Goal: Task Accomplishment & Management: Use online tool/utility

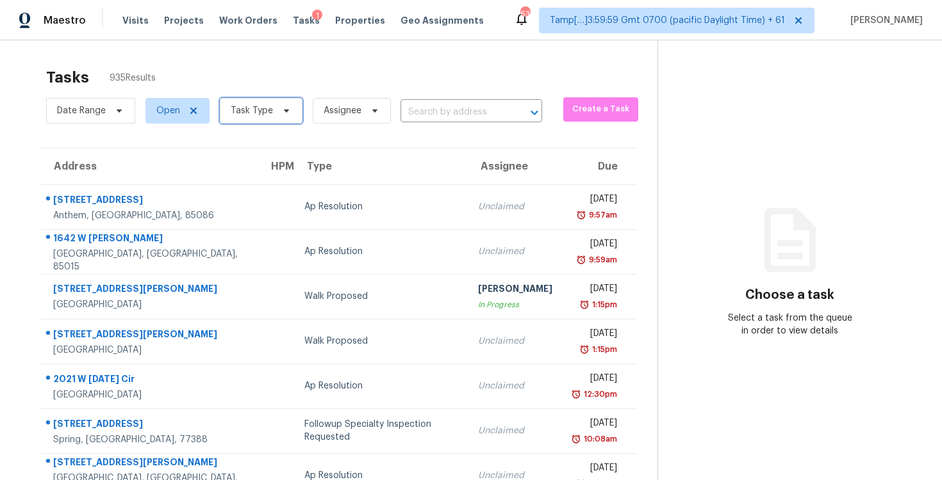
click at [281, 111] on icon at bounding box center [286, 111] width 10 height 10
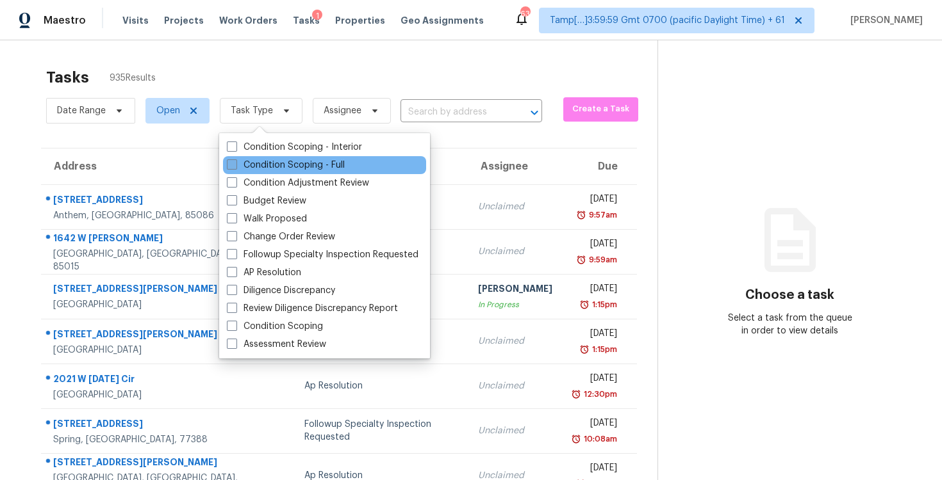
click at [276, 164] on label "Condition Scoping - Full" at bounding box center [286, 165] width 118 height 13
click at [235, 164] on input "Condition Scoping - Full" at bounding box center [231, 163] width 8 height 8
checkbox input "true"
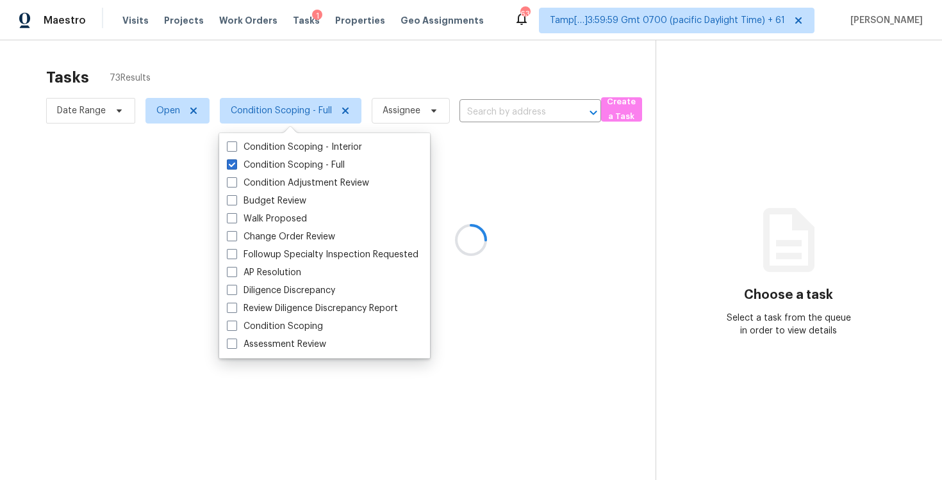
click at [238, 83] on div at bounding box center [471, 240] width 942 height 480
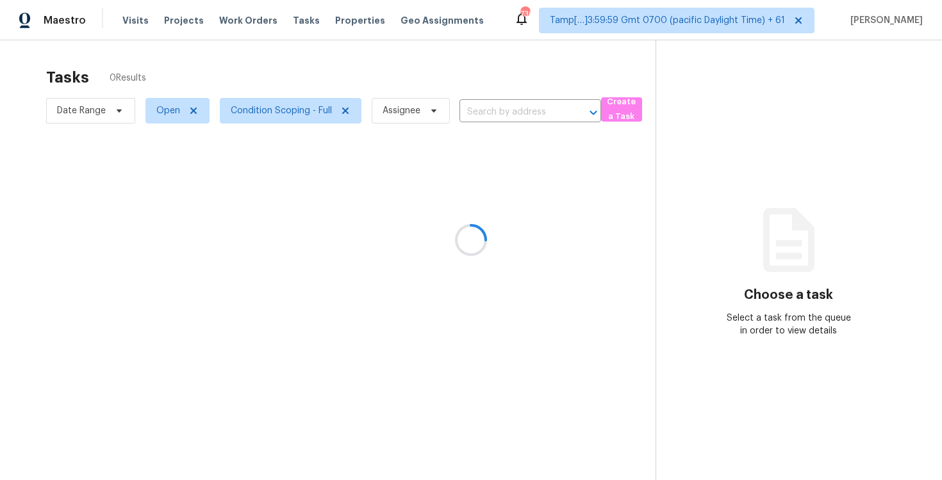
click at [482, 108] on div at bounding box center [471, 240] width 942 height 480
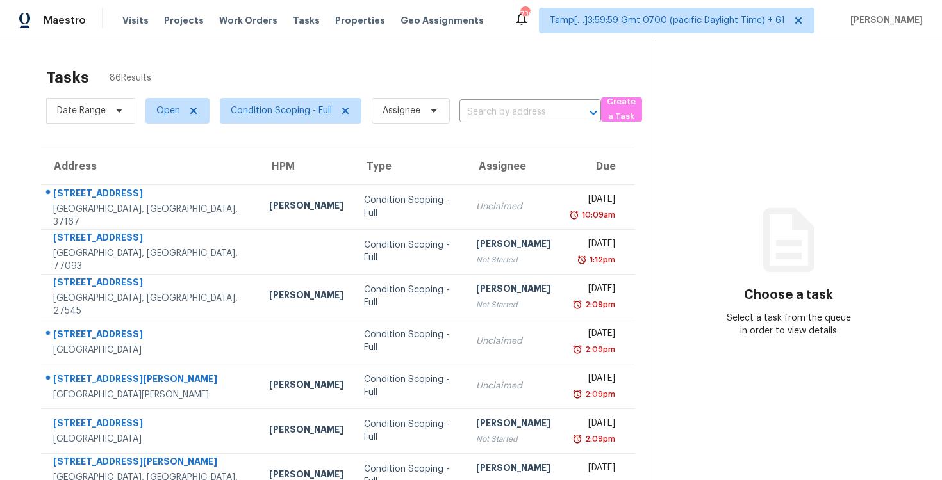
click at [498, 124] on div "Date Range Open Condition Scoping - Full Assignee ​" at bounding box center [323, 110] width 555 height 33
click at [498, 111] on input "text" at bounding box center [512, 112] width 106 height 20
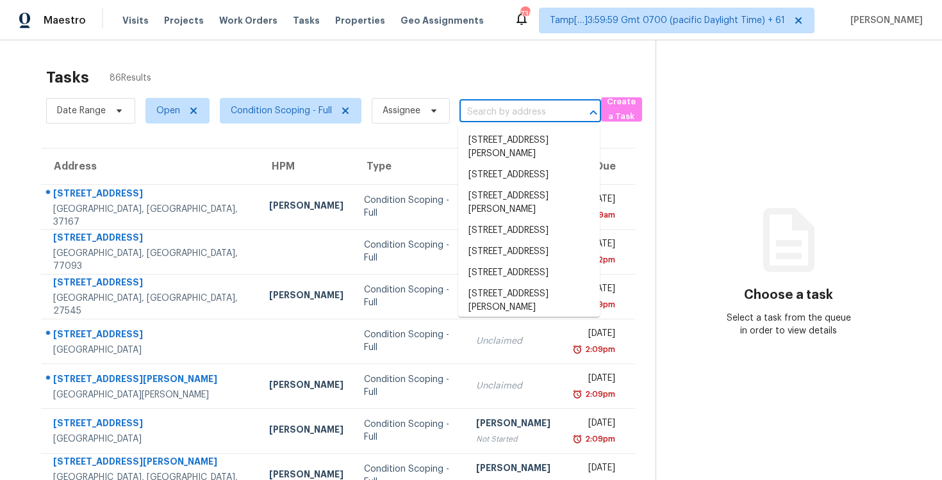
paste input "[STREET_ADDRESS]"
type input "[STREET_ADDRESS]"
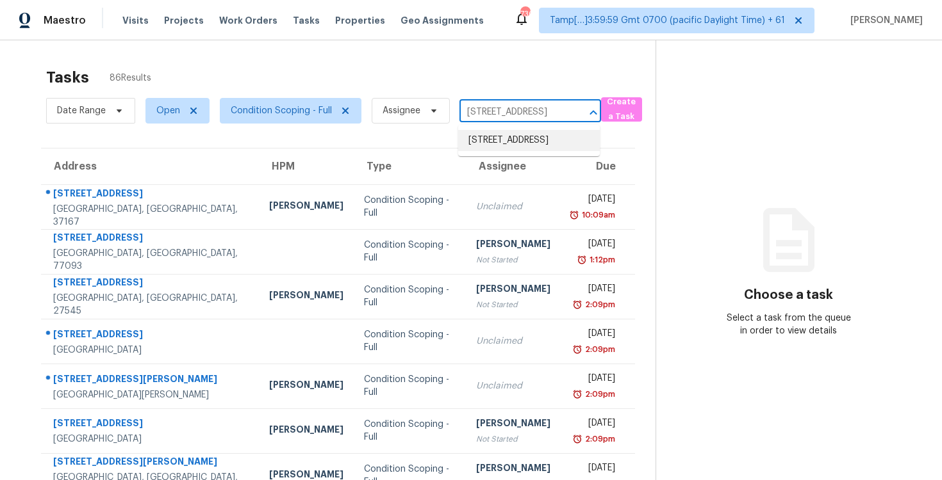
click at [512, 142] on li "532 Blue Olive Dr, Smyrna, TN 37167" at bounding box center [529, 140] width 142 height 21
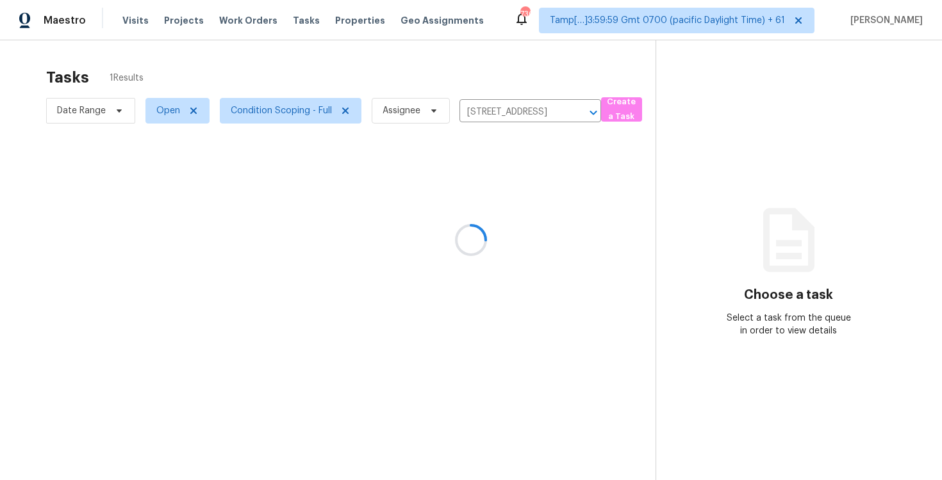
click at [516, 196] on div at bounding box center [471, 240] width 942 height 480
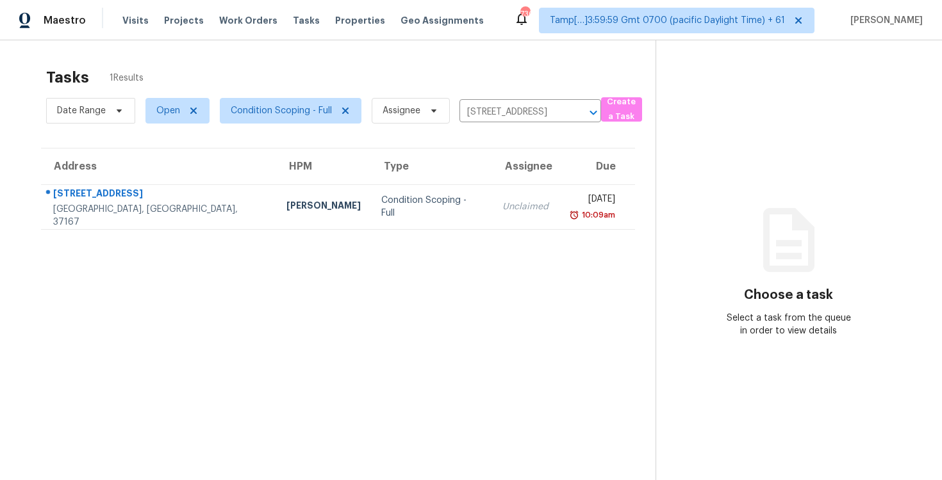
click at [569, 196] on div "Thu, Oct 2nd 2025" at bounding box center [592, 201] width 46 height 16
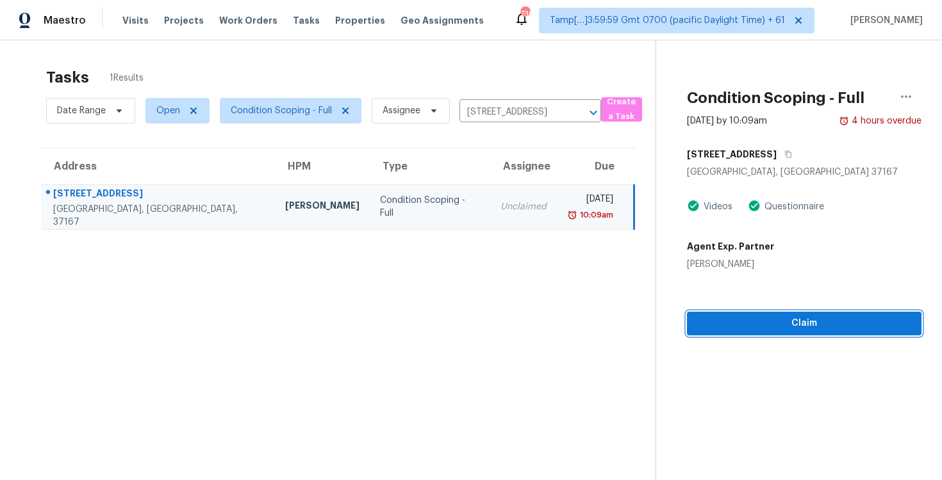
click at [774, 329] on span "Claim" at bounding box center [804, 324] width 214 height 16
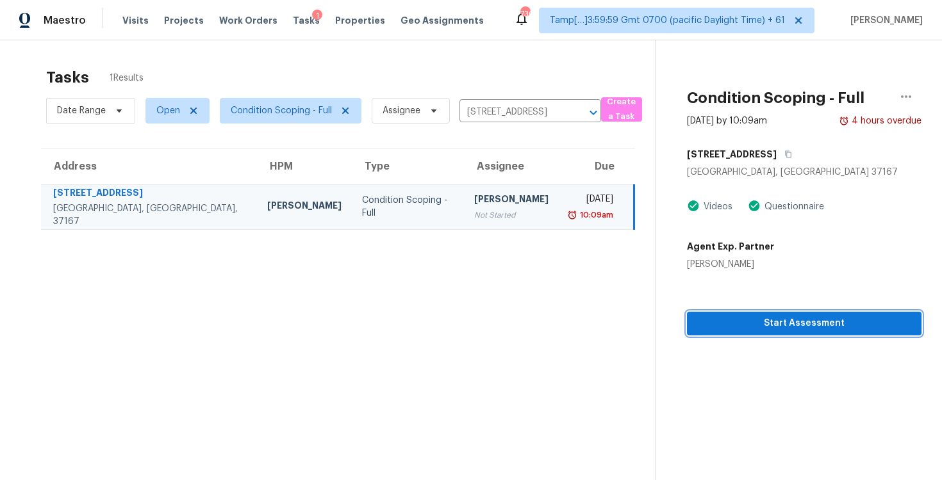
click at [774, 329] on span "Start Assessment" at bounding box center [804, 324] width 214 height 16
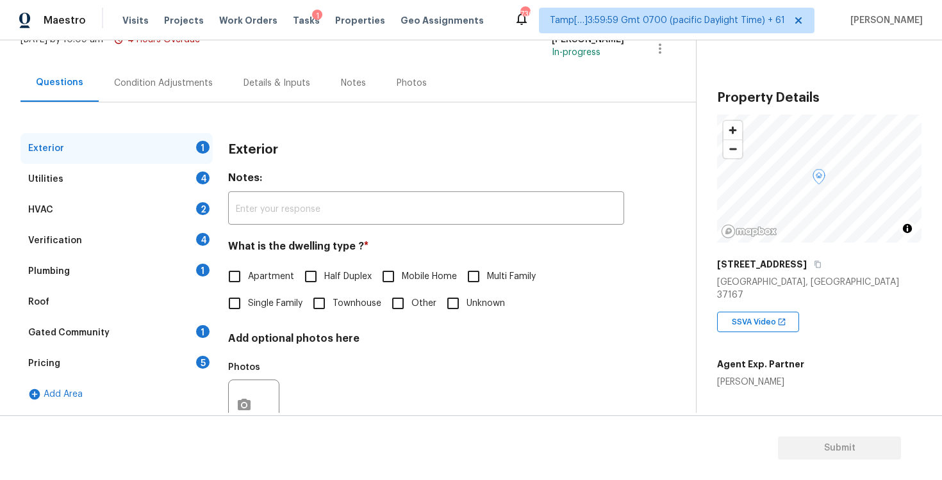
scroll to position [136, 0]
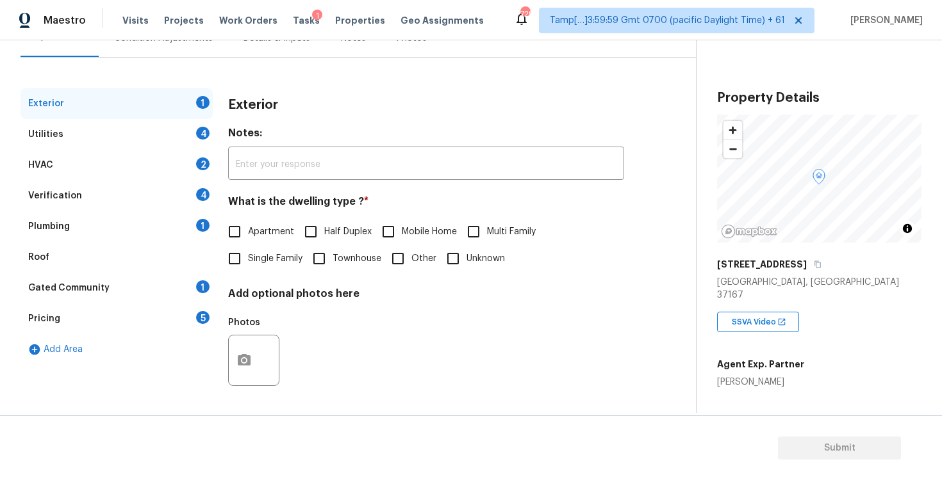
click at [247, 265] on input "Single Family" at bounding box center [234, 258] width 27 height 27
checkbox input "true"
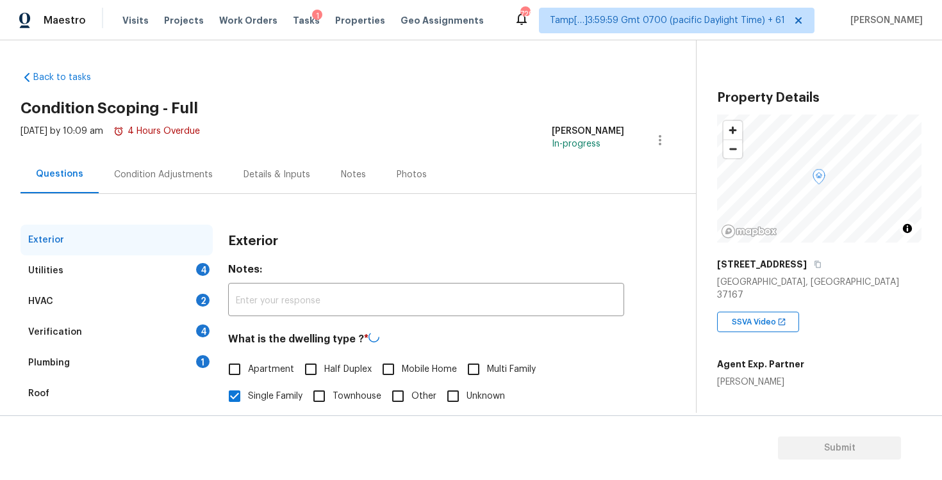
click at [172, 175] on div "Condition Adjustments" at bounding box center [163, 174] width 99 height 13
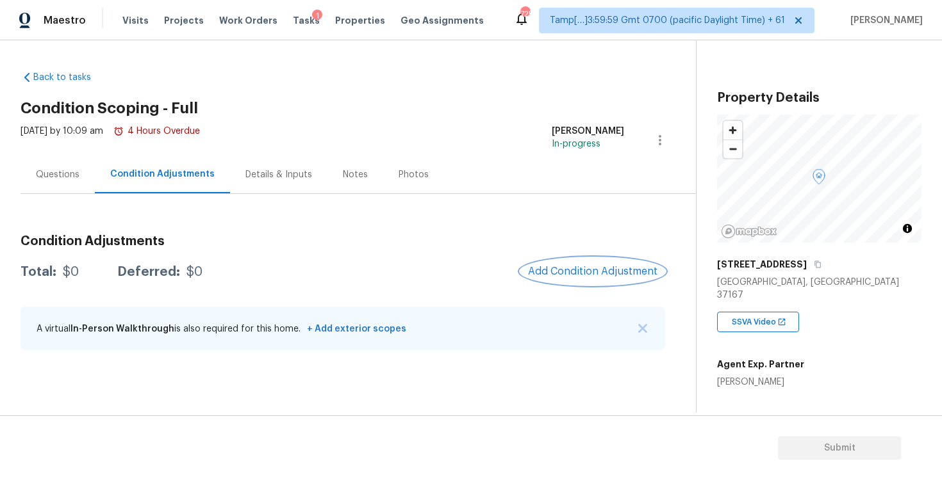
click at [616, 260] on button "Add Condition Adjustment" at bounding box center [592, 271] width 145 height 27
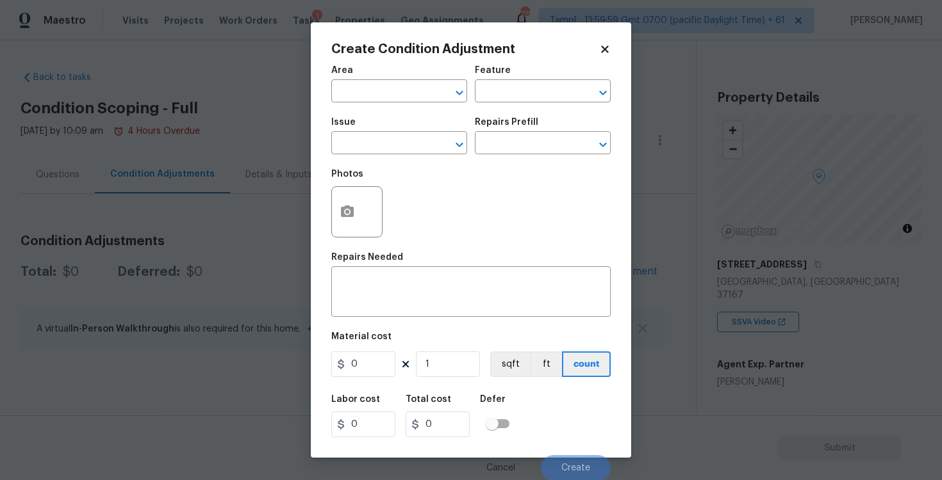
click at [616, 260] on div "Create Condition Adjustment Area ​ Feature ​ Issue ​ Repairs Prefill ​ Photos R…" at bounding box center [471, 240] width 320 height 436
click at [354, 213] on icon "button" at bounding box center [347, 211] width 15 height 15
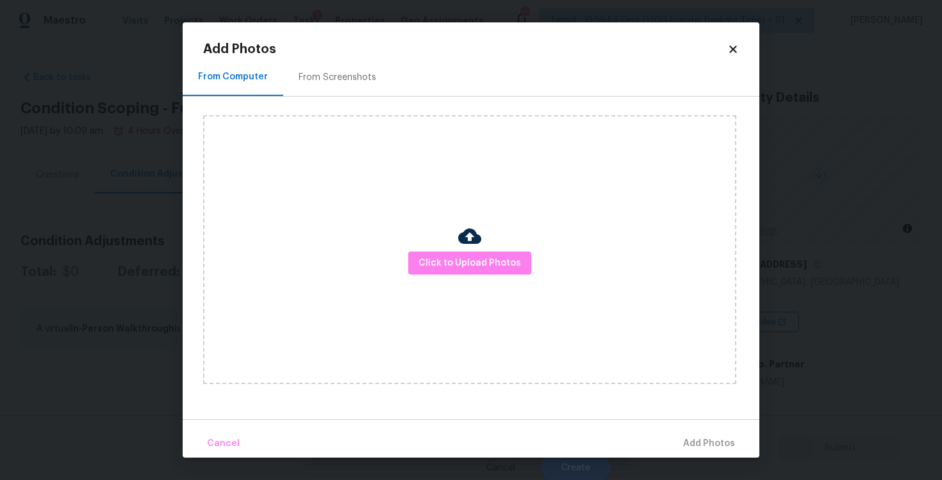
click at [457, 250] on div "Click to Upload Photos" at bounding box center [469, 249] width 533 height 269
click at [491, 268] on span "Click to Upload Photos" at bounding box center [469, 264] width 102 height 16
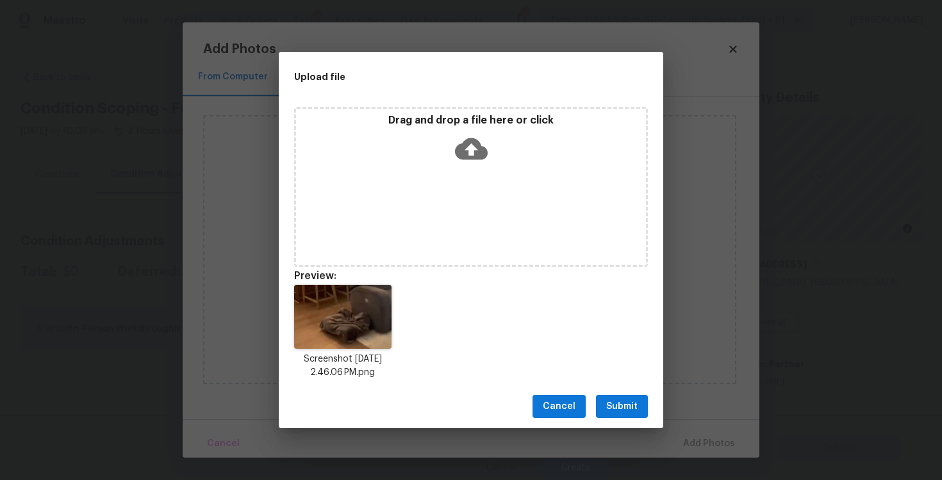
click at [617, 407] on span "Submit" at bounding box center [621, 407] width 31 height 16
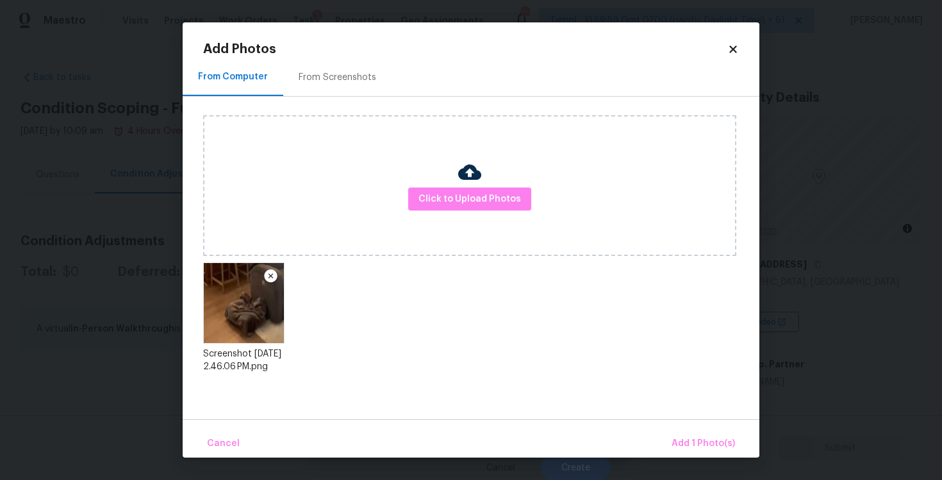
click at [676, 426] on div "Cancel Add 1 Photo(s)" at bounding box center [471, 439] width 577 height 38
click at [687, 436] on button "Add 1 Photo(s)" at bounding box center [703, 444] width 74 height 28
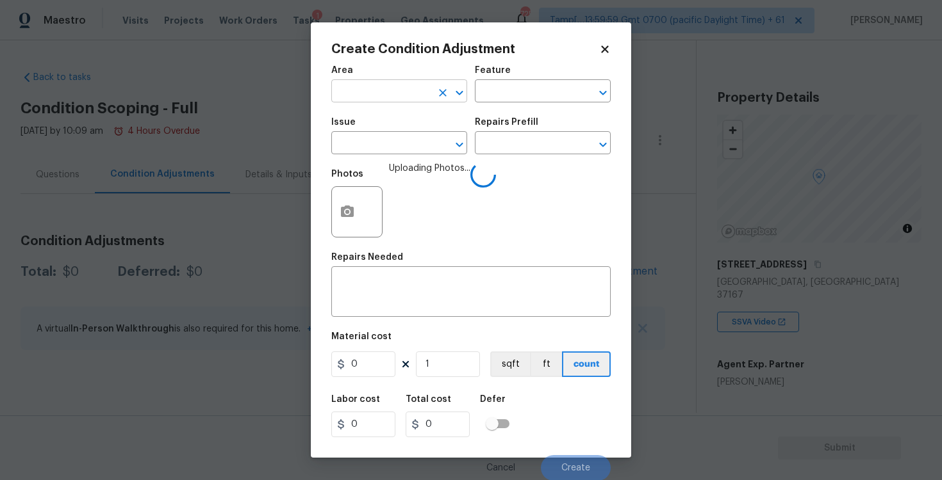
click at [366, 92] on input "text" at bounding box center [381, 93] width 100 height 20
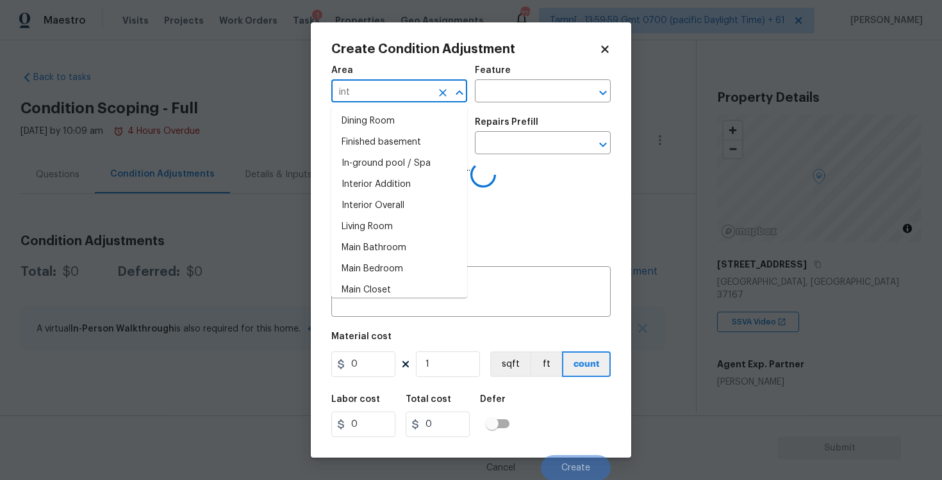
type input "inte"
type input "r"
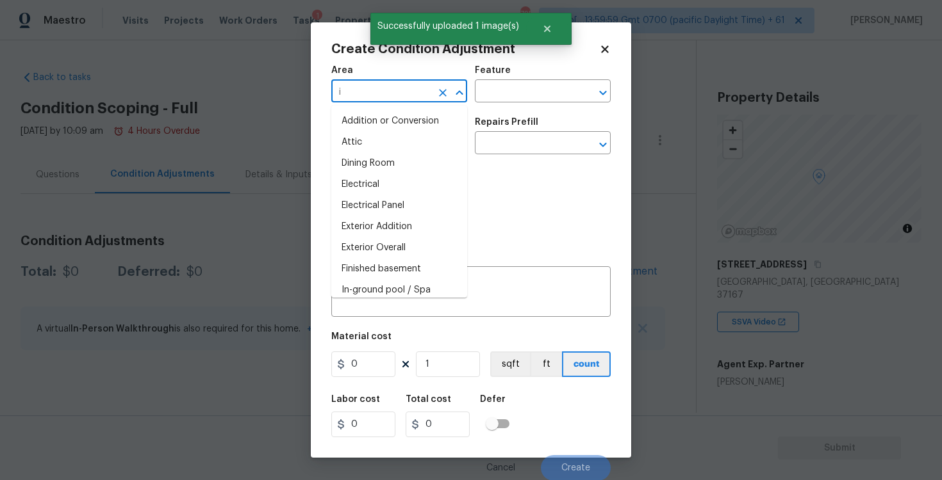
type input "in"
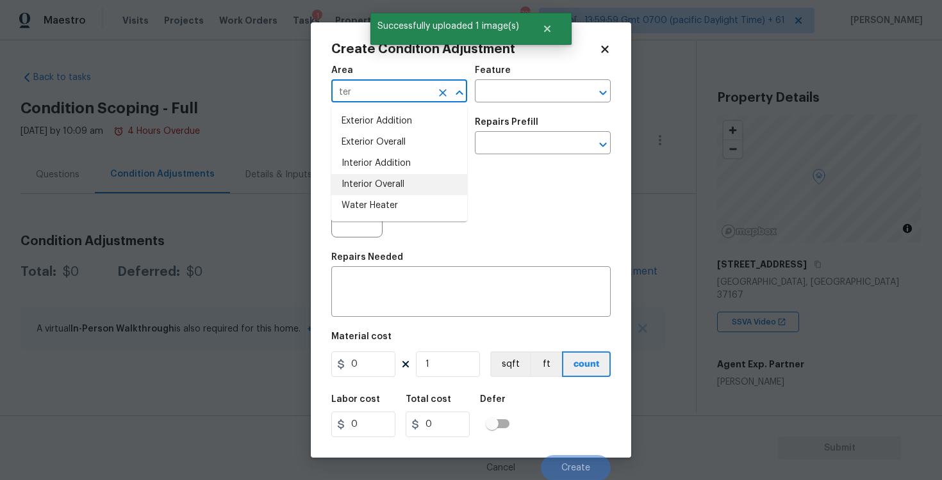
click at [373, 180] on li "Interior Overall" at bounding box center [399, 184] width 136 height 21
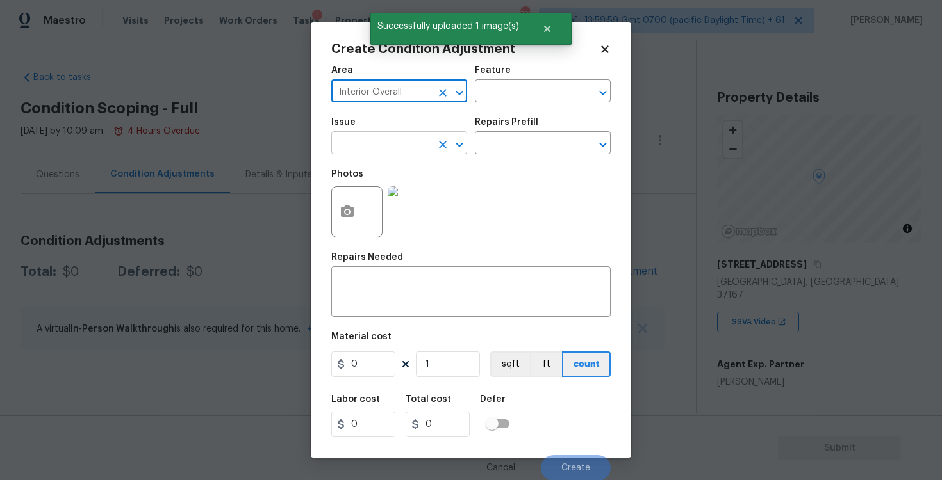
type input "Interior Overall"
click at [375, 140] on input "text" at bounding box center [381, 145] width 100 height 20
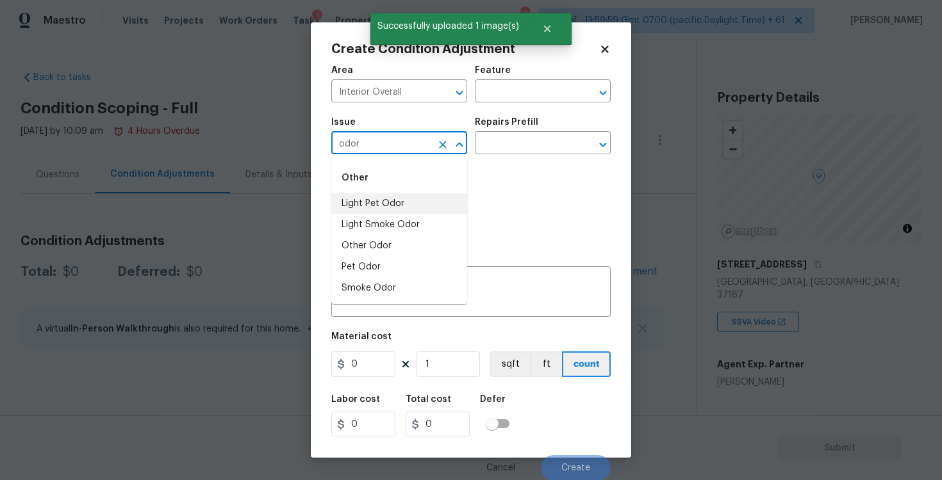
click at [393, 199] on li "Light Pet Odor" at bounding box center [399, 203] width 136 height 21
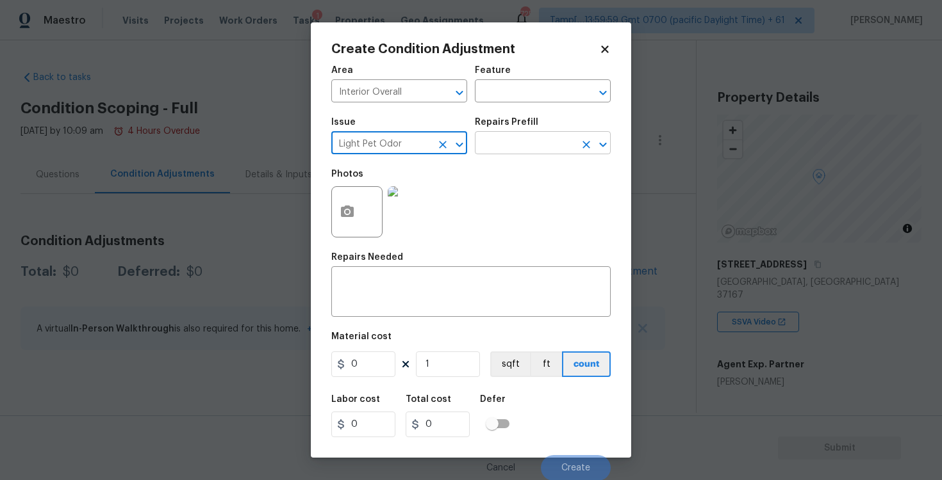
type input "Light Pet Odor"
click at [505, 147] on input "text" at bounding box center [525, 145] width 100 height 20
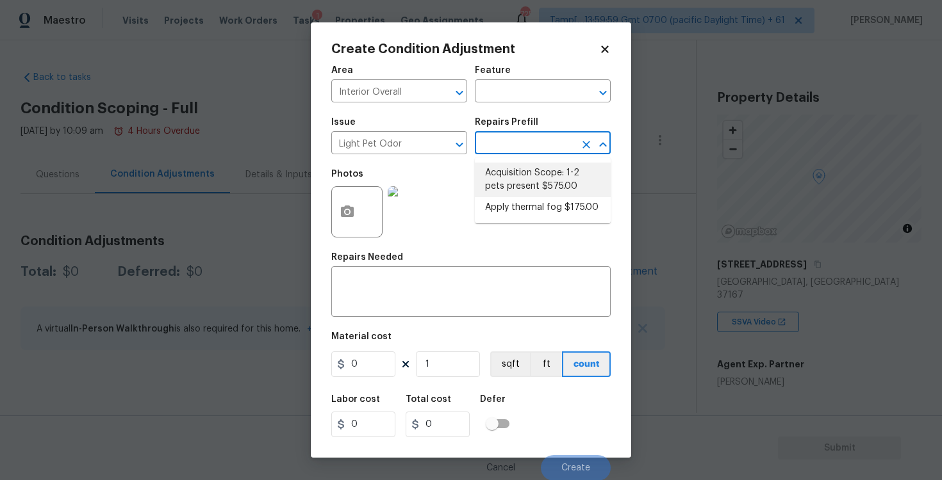
click at [521, 184] on li "Acquisition Scope: 1-2 pets present $575.00" at bounding box center [543, 180] width 136 height 35
type textarea "Acquisition Scope: 1-2 pets present"
type input "575"
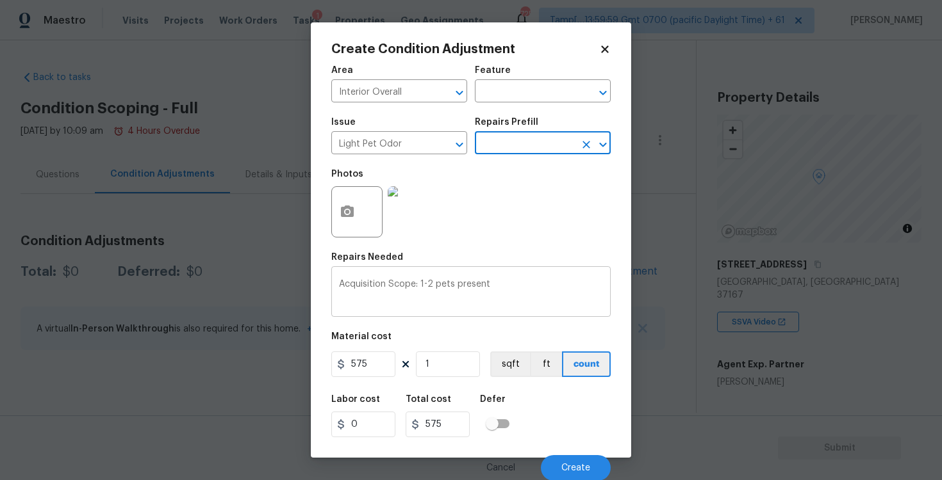
scroll to position [1, 0]
click at [602, 461] on button "Create" at bounding box center [576, 468] width 70 height 26
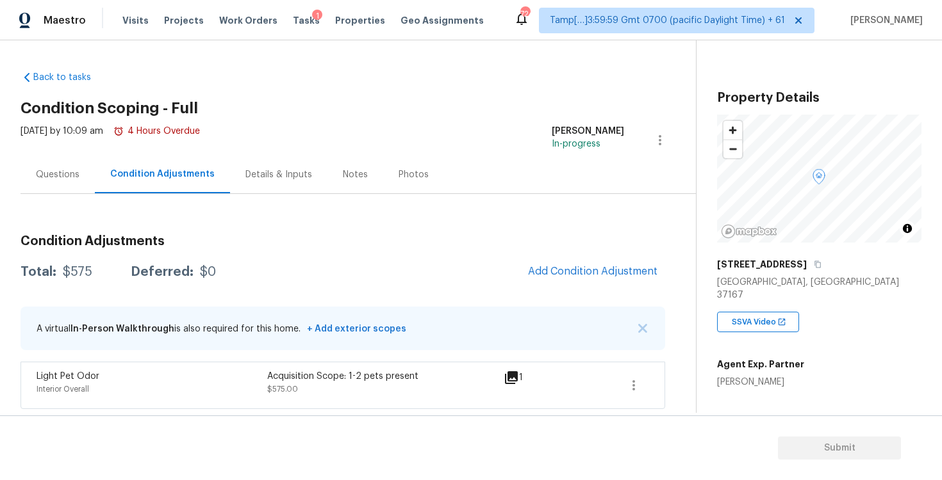
scroll to position [0, 0]
click at [592, 279] on button "Add Condition Adjustment" at bounding box center [592, 271] width 145 height 27
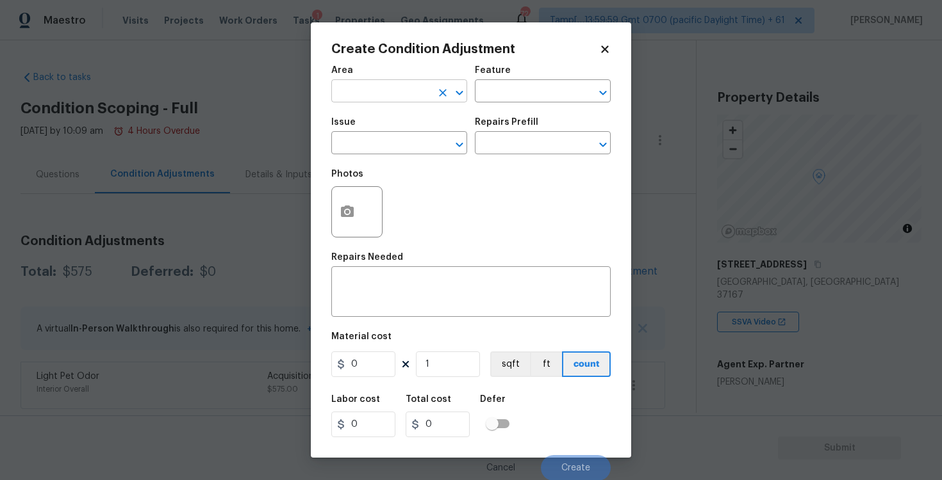
click at [357, 97] on input "text" at bounding box center [381, 93] width 100 height 20
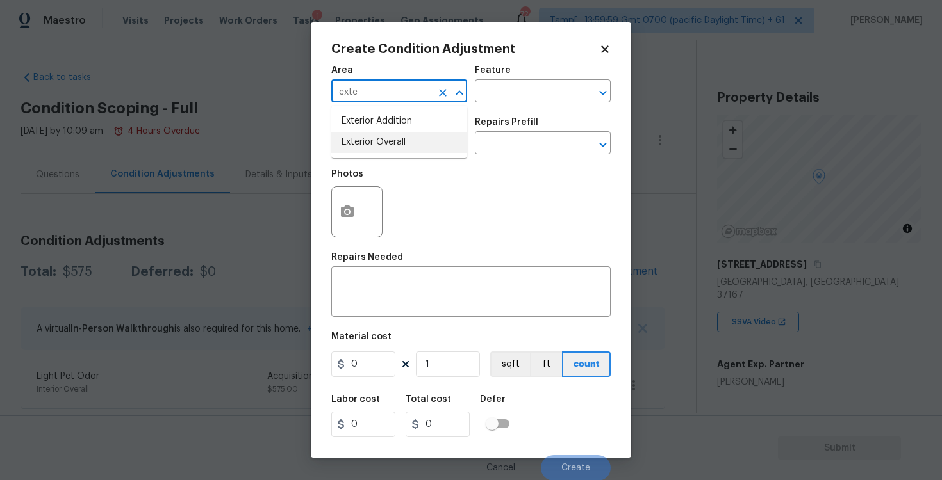
click at [354, 141] on li "Exterior Overall" at bounding box center [399, 142] width 136 height 21
type input "Exterior Overall"
click at [354, 141] on input "text" at bounding box center [381, 145] width 100 height 20
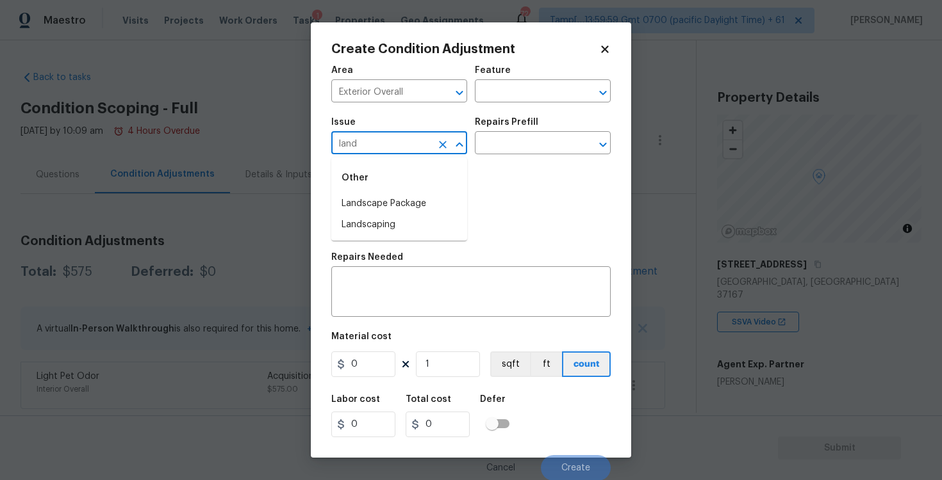
click at [368, 201] on li "Landscape Package" at bounding box center [399, 203] width 136 height 21
type input "Landscape Package"
click at [486, 148] on input "text" at bounding box center [525, 145] width 100 height 20
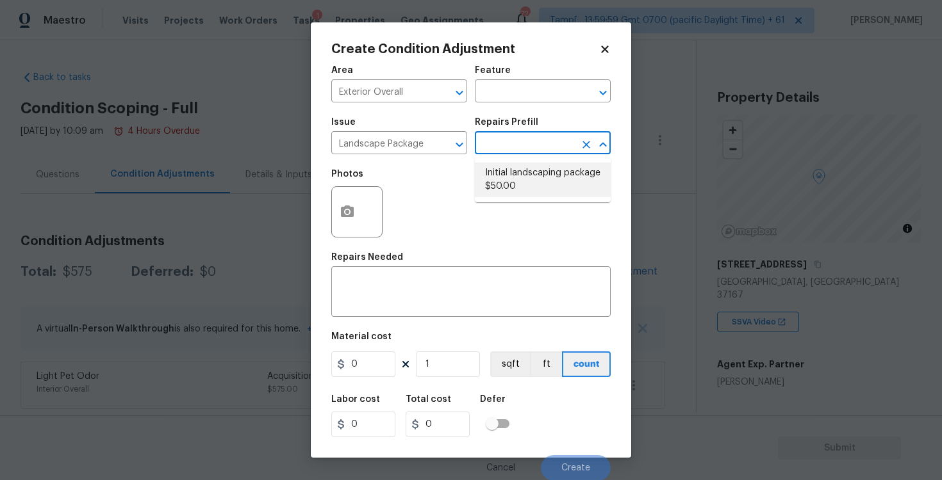
click at [508, 177] on li "Initial landscaping package $50.00" at bounding box center [543, 180] width 136 height 35
type input "Home Readiness Packages"
type textarea "Mowing of grass up to 6" in height. Mow, edge along driveways & sidewalks, trim…"
type input "50"
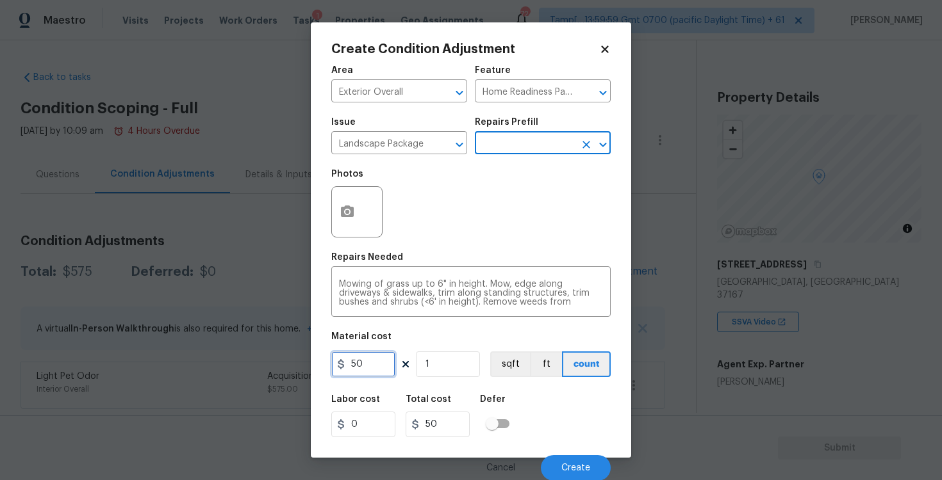
click at [386, 361] on input "50" at bounding box center [363, 365] width 64 height 26
type input "300"
click at [548, 384] on div "Area Exterior Overall ​ Feature Home Readiness Packages ​ Issue Landscape Packa…" at bounding box center [470, 269] width 279 height 423
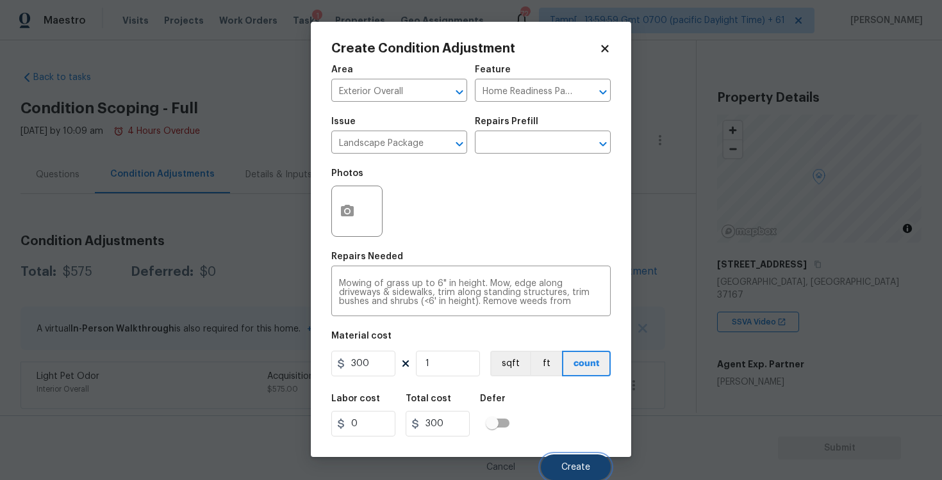
click at [573, 461] on button "Create" at bounding box center [576, 468] width 70 height 26
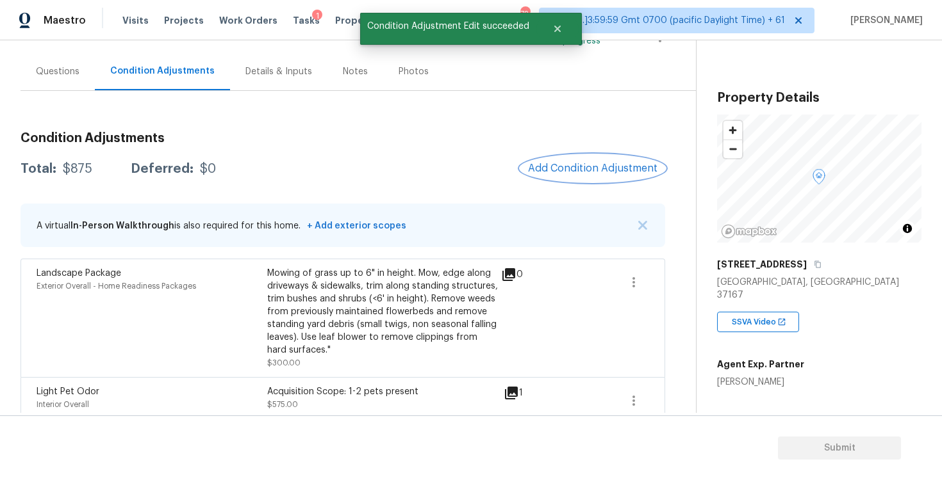
scroll to position [119, 0]
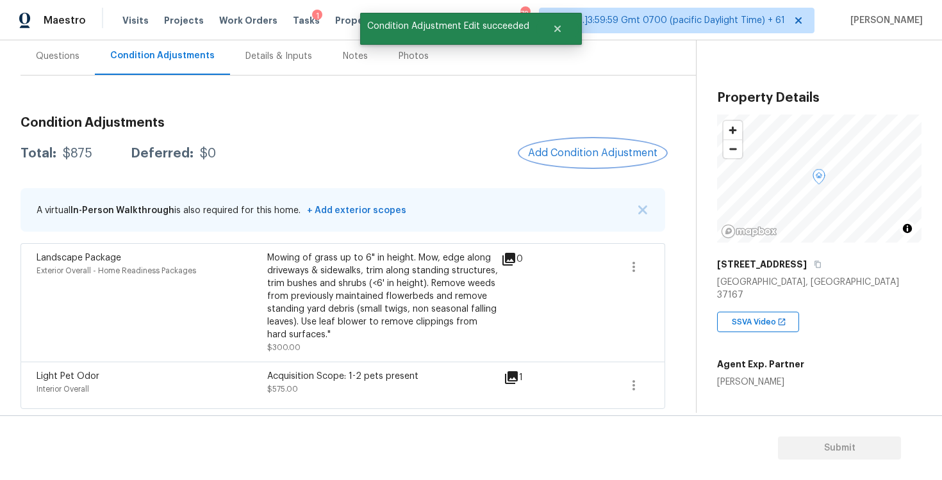
click at [589, 149] on span "Add Condition Adjustment" at bounding box center [592, 153] width 129 height 12
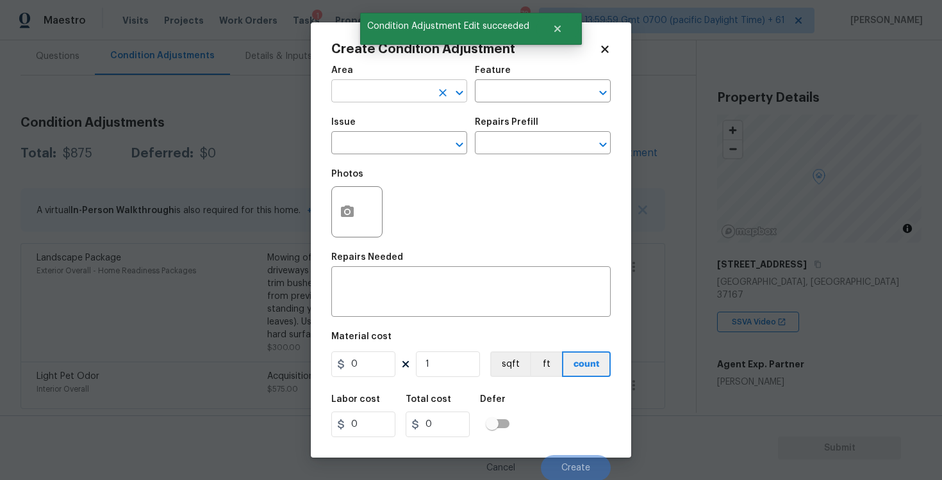
click at [409, 95] on input "text" at bounding box center [381, 93] width 100 height 20
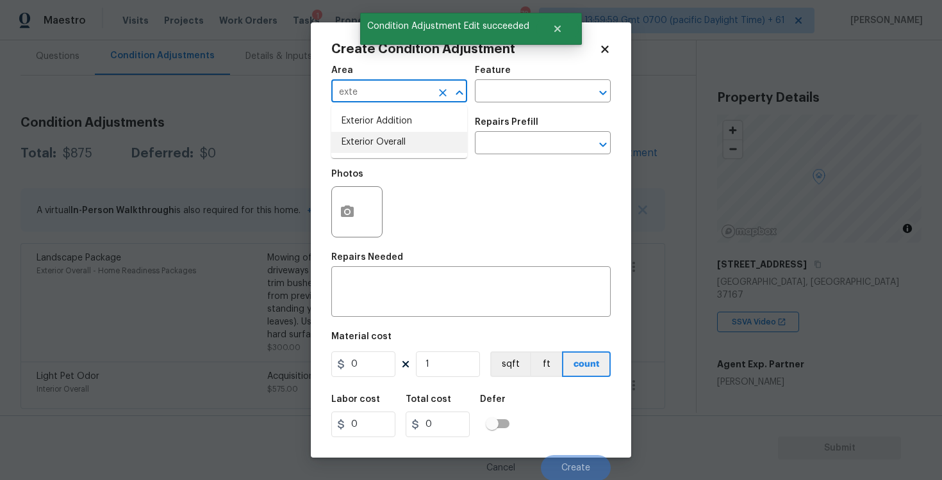
click at [409, 136] on li "Exterior Overall" at bounding box center [399, 142] width 136 height 21
type input "Exterior Overall"
click at [409, 136] on input "text" at bounding box center [381, 145] width 100 height 20
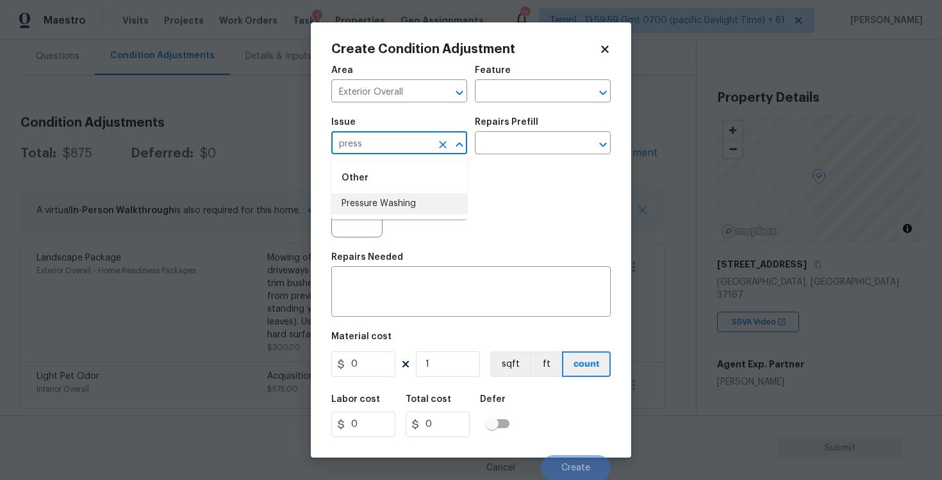
click at [410, 203] on li "Pressure Washing" at bounding box center [399, 203] width 136 height 21
type input "Pressure Washing"
click at [484, 151] on input "text" at bounding box center [525, 145] width 100 height 20
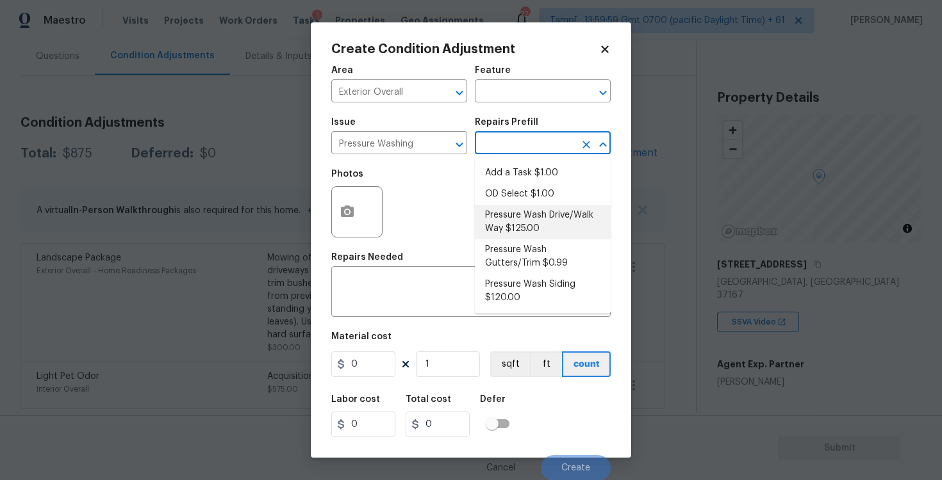
click at [495, 211] on li "Pressure Wash Drive/Walk Way $125.00" at bounding box center [543, 222] width 136 height 35
type input "Siding"
type textarea "Pressure wash the driveways/walkways as directed by the PM. Ensure that all deb…"
type input "125"
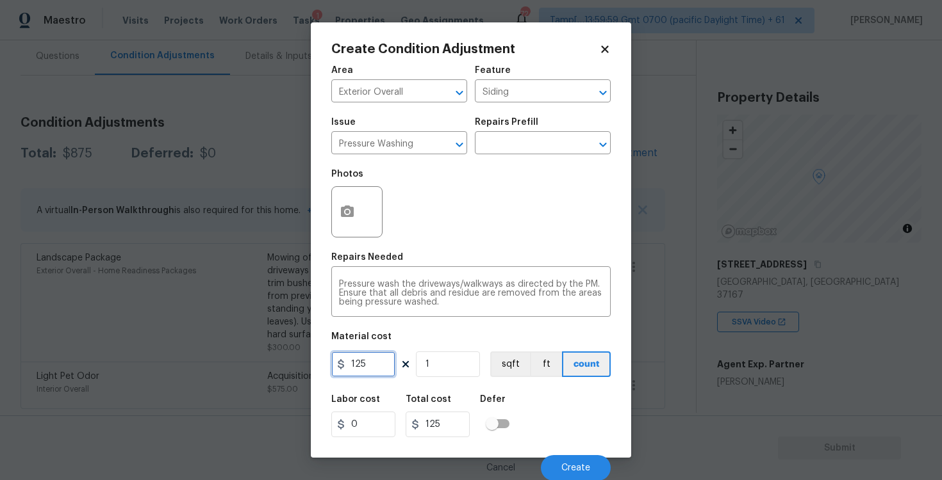
click at [389, 357] on input "125" at bounding box center [363, 365] width 64 height 26
type input "200"
click at [561, 391] on div "Labor cost 0 Total cost 200 Defer" at bounding box center [470, 417] width 279 height 58
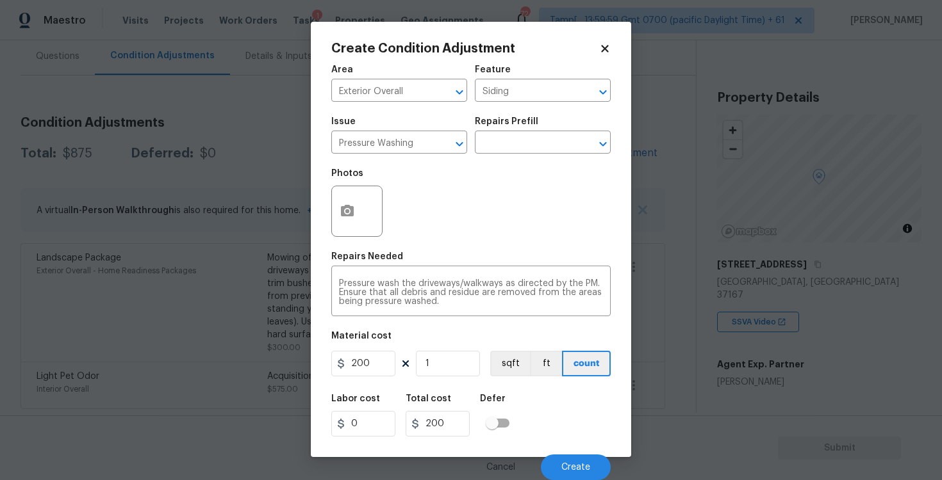
click at [577, 449] on div "Cancel Create" at bounding box center [470, 463] width 279 height 36
click at [582, 459] on button "Create" at bounding box center [576, 468] width 70 height 26
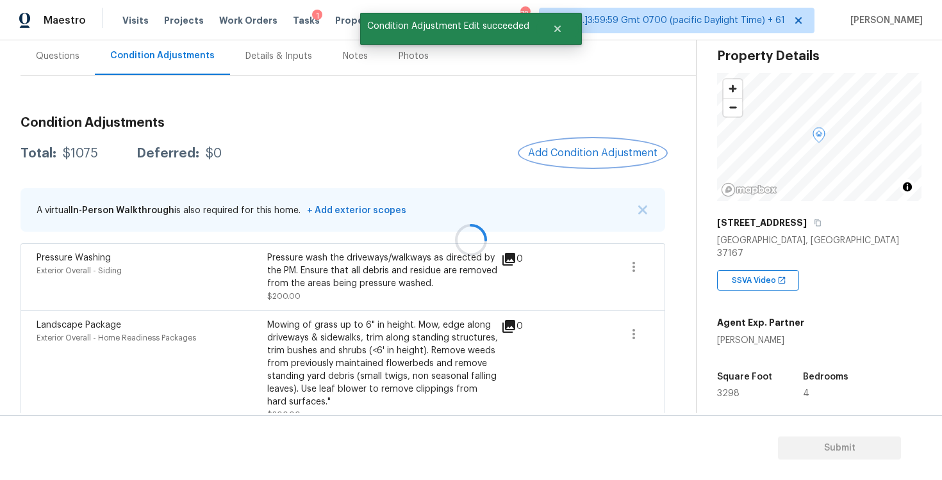
scroll to position [96, 0]
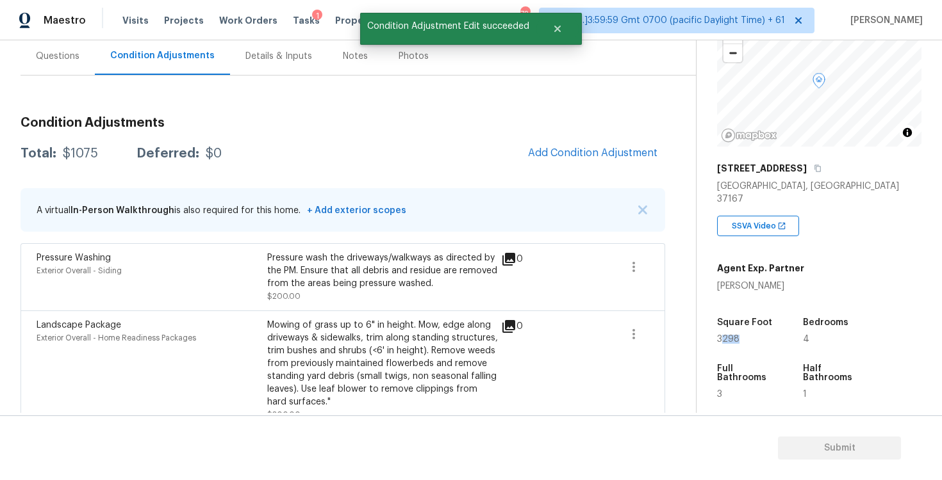
drag, startPoint x: 721, startPoint y: 326, endPoint x: 751, endPoint y: 326, distance: 30.7
click at [751, 335] on div "3298" at bounding box center [747, 339] width 61 height 9
drag, startPoint x: 713, startPoint y: 330, endPoint x: 755, endPoint y: 330, distance: 42.3
click at [755, 330] on div "Property Details © Mapbox © OpenStreetMap Improve this map 532 Blue Olive Dr Sm…" at bounding box center [808, 282] width 225 height 676
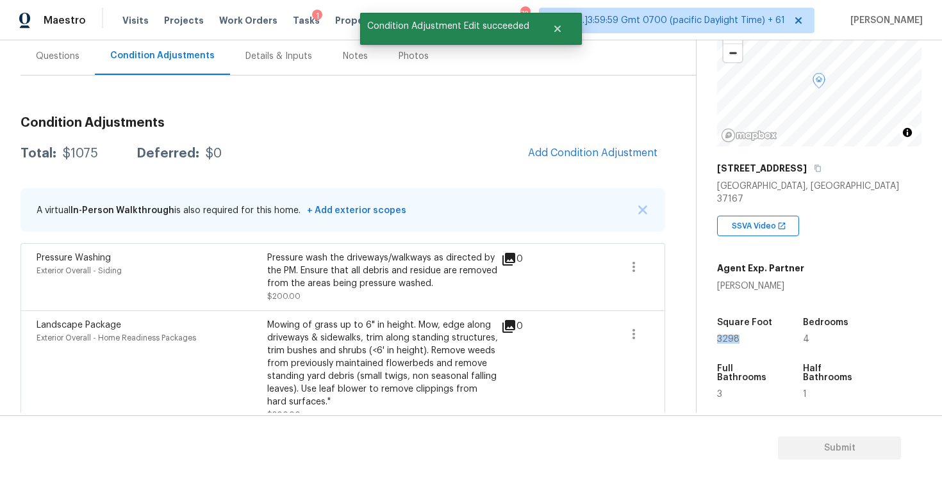
copy span "3298"
click at [546, 144] on button "Add Condition Adjustment" at bounding box center [592, 153] width 145 height 27
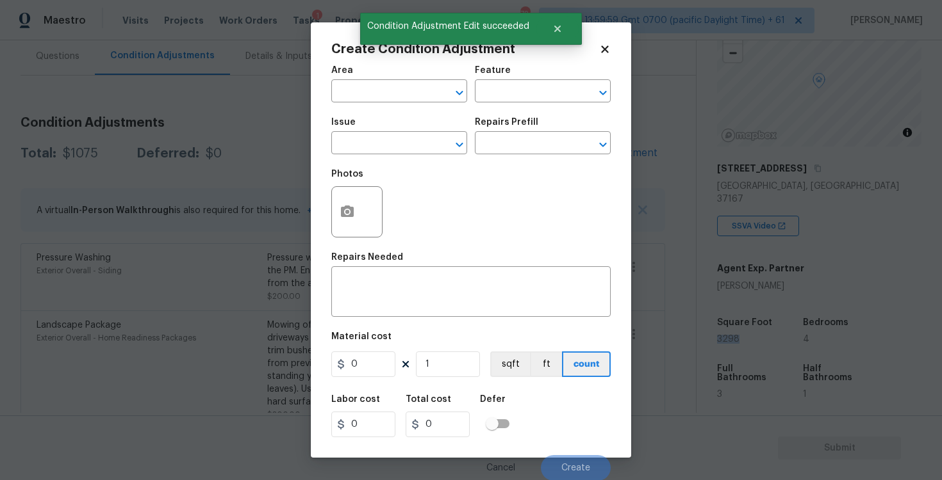
click at [375, 103] on span "Area ​" at bounding box center [399, 84] width 136 height 52
click at [373, 87] on input "text" at bounding box center [381, 93] width 100 height 20
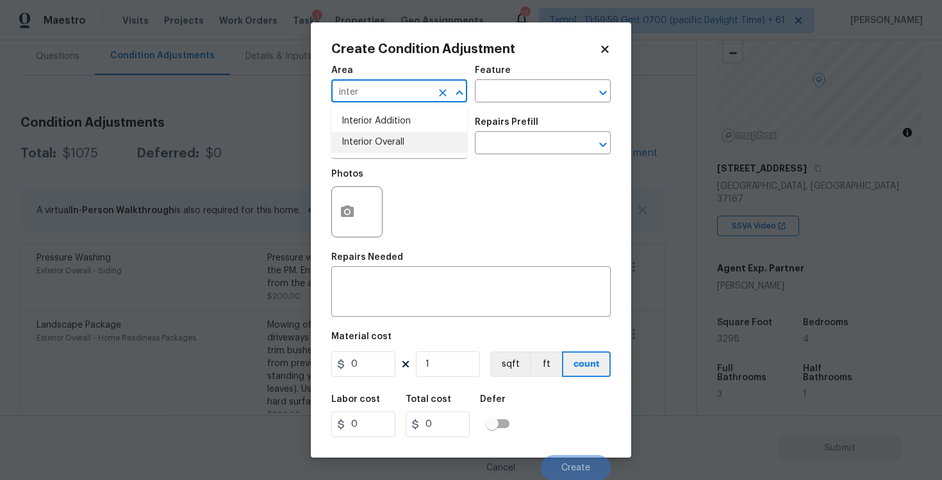
click at [382, 141] on li "Interior Overall" at bounding box center [399, 142] width 136 height 21
type input "Interior Overall"
click at [382, 141] on input "text" at bounding box center [381, 145] width 100 height 20
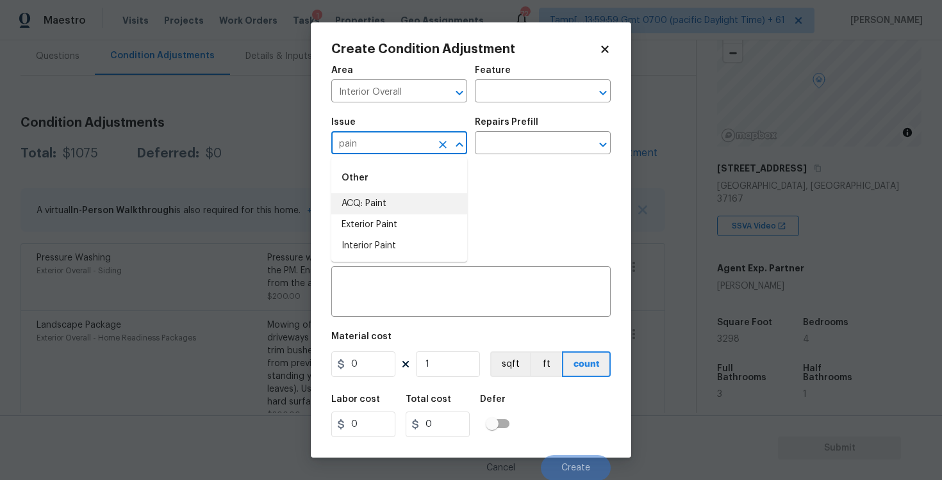
click at [365, 201] on li "ACQ: Paint" at bounding box center [399, 203] width 136 height 21
type input "ACQ: Paint"
click at [510, 130] on div "Repairs Prefill" at bounding box center [543, 126] width 136 height 17
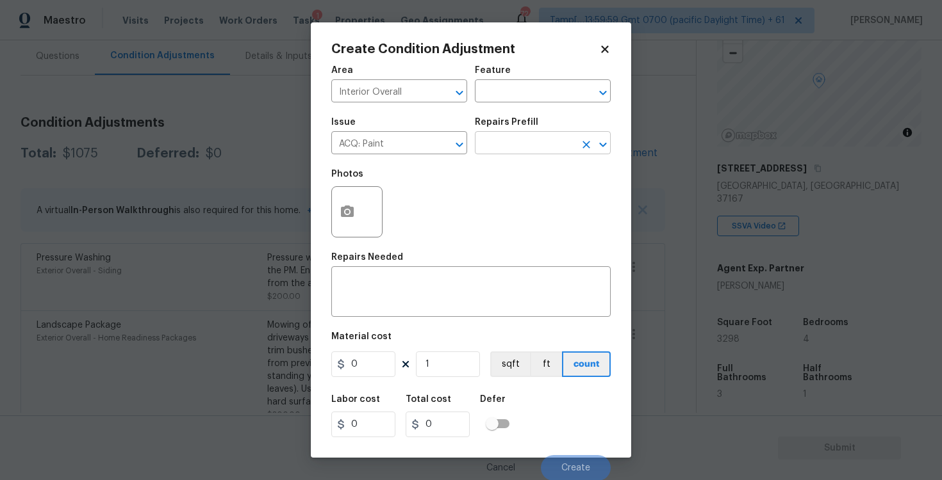
click at [510, 141] on input "text" at bounding box center [525, 145] width 100 height 20
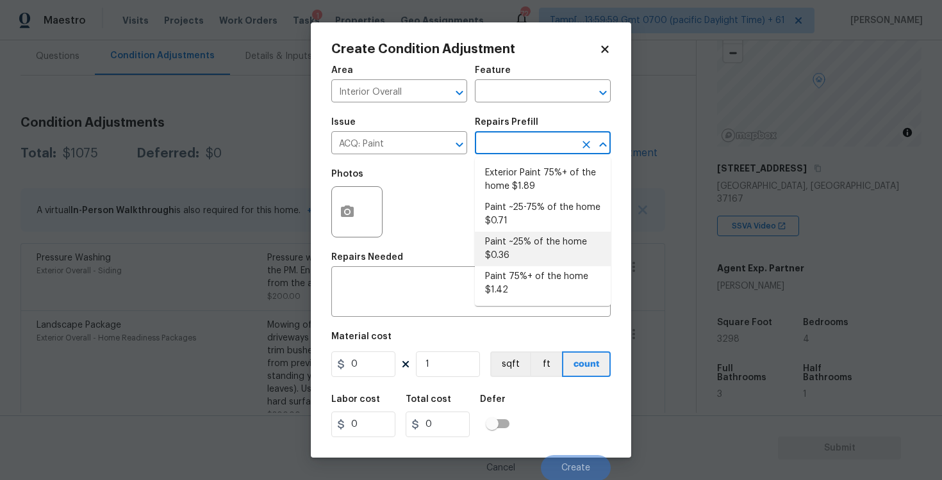
click at [507, 243] on li "Paint ~25% of the home $0.36" at bounding box center [543, 249] width 136 height 35
type input "Acquisition"
type textarea "Acquisition Scope: ~25% of the home needs interior paint"
type input "0.36"
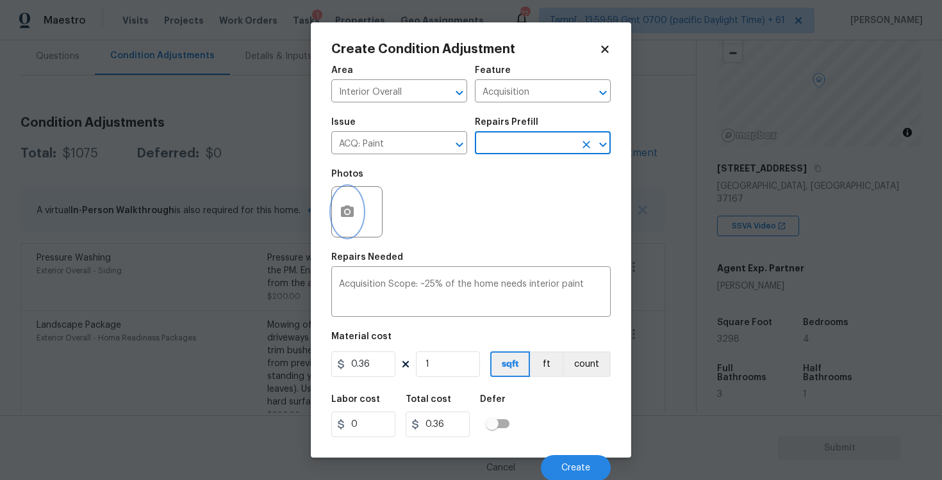
click at [346, 206] on icon "button" at bounding box center [347, 212] width 13 height 12
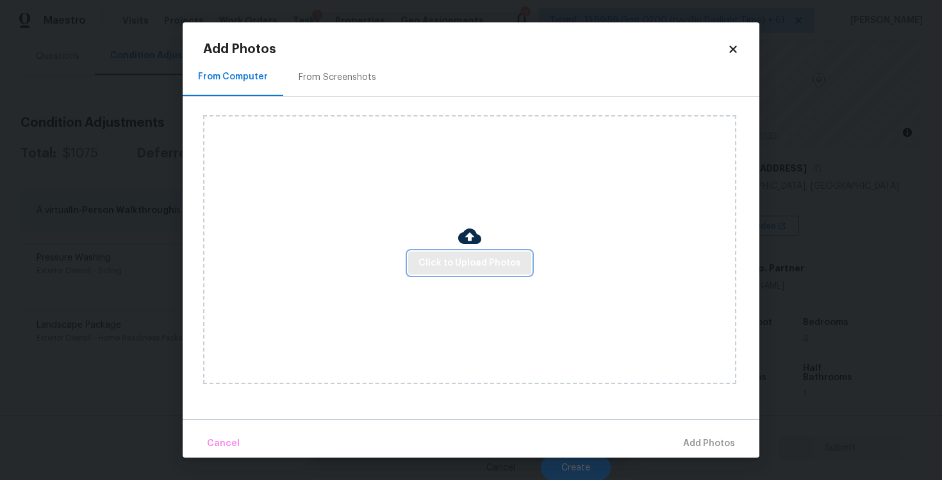
click at [433, 256] on span "Click to Upload Photos" at bounding box center [469, 264] width 102 height 16
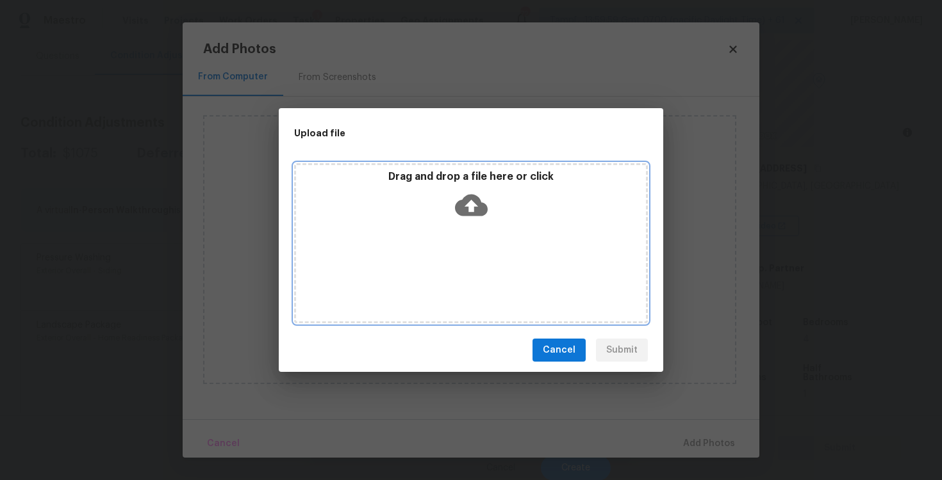
click at [464, 194] on icon at bounding box center [471, 205] width 33 height 33
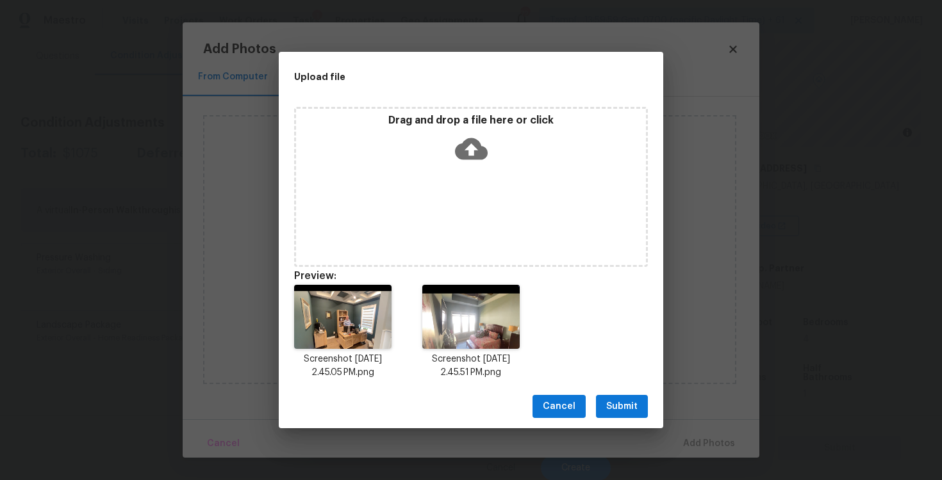
click at [622, 403] on span "Submit" at bounding box center [621, 407] width 31 height 16
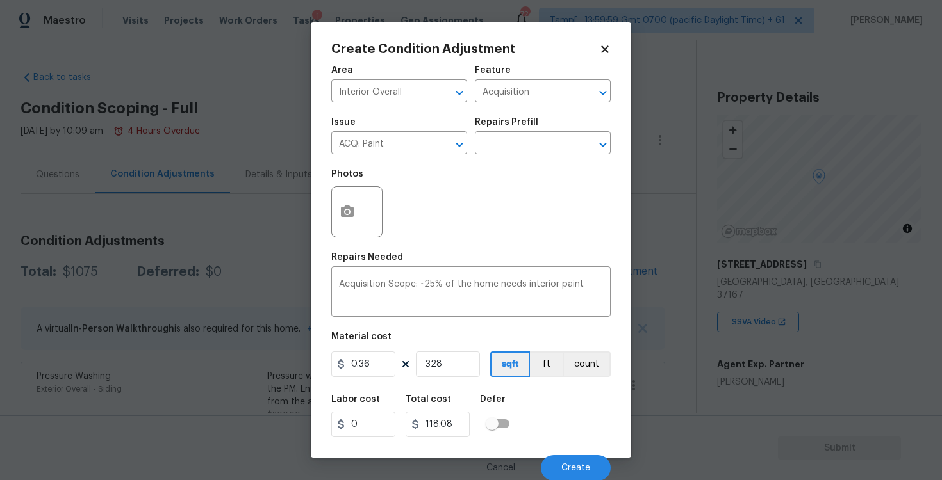
scroll to position [96, 0]
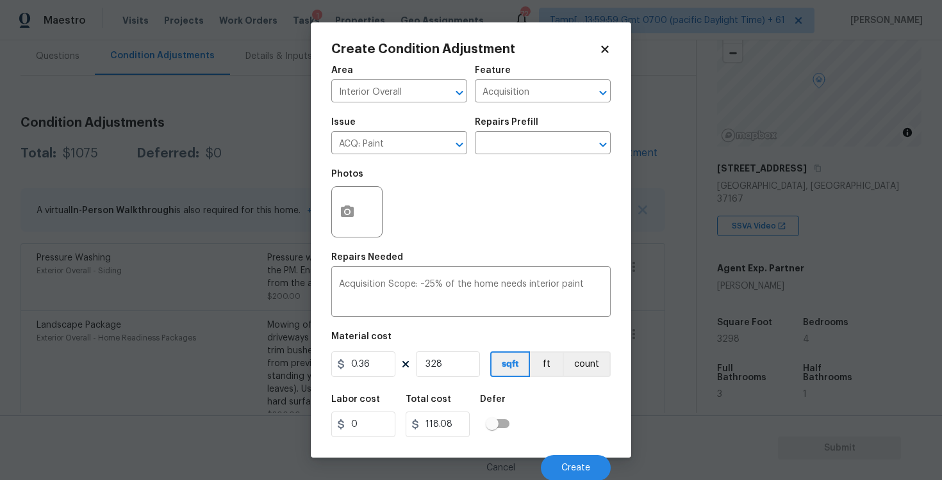
type input "32"
type input "11.52"
type input "329"
type input "118.44"
type input "3298"
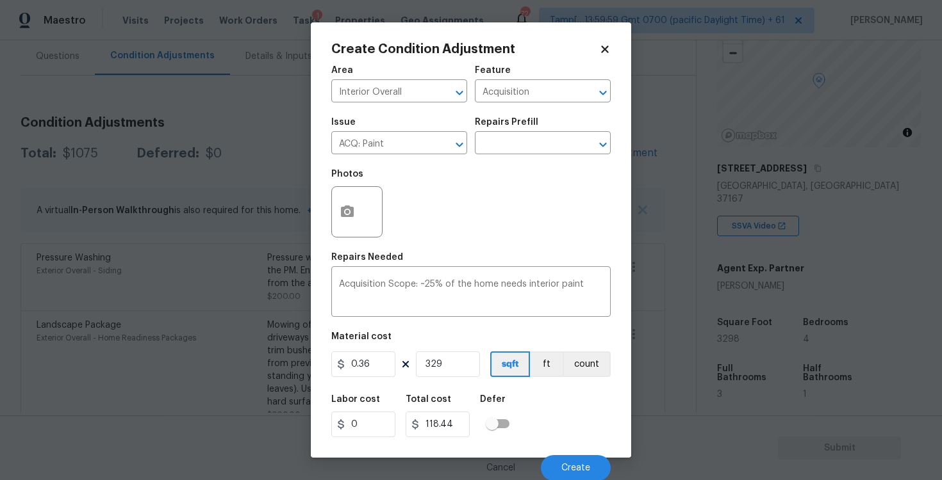
type input "1187.28"
type input "3298"
click at [580, 413] on div "Labor cost 0 Total cost 1187.28 Defer" at bounding box center [470, 417] width 279 height 58
click at [584, 452] on div "Cancel Create" at bounding box center [470, 463] width 279 height 36
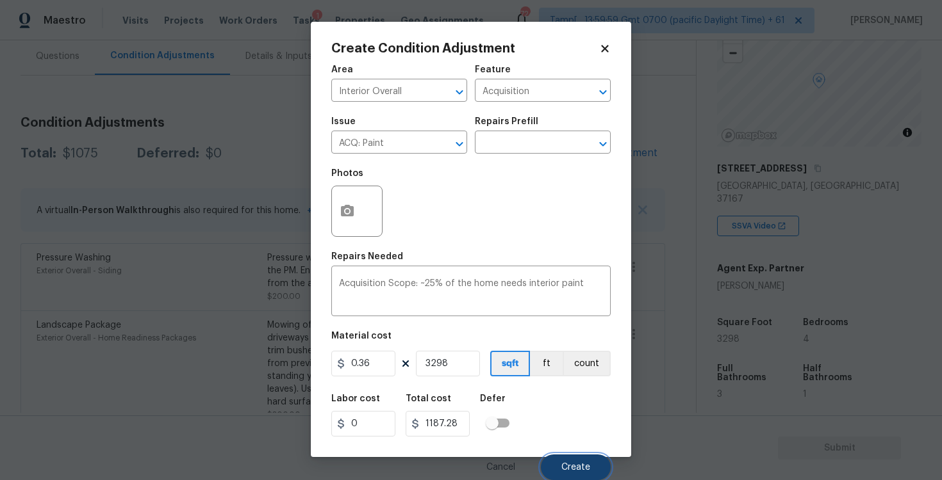
click at [584, 457] on button "Create" at bounding box center [576, 468] width 70 height 26
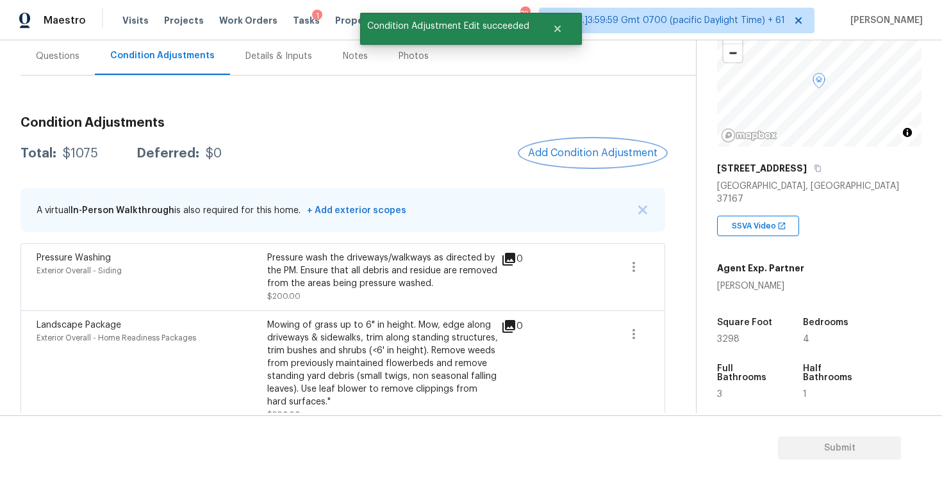
scroll to position [115, 0]
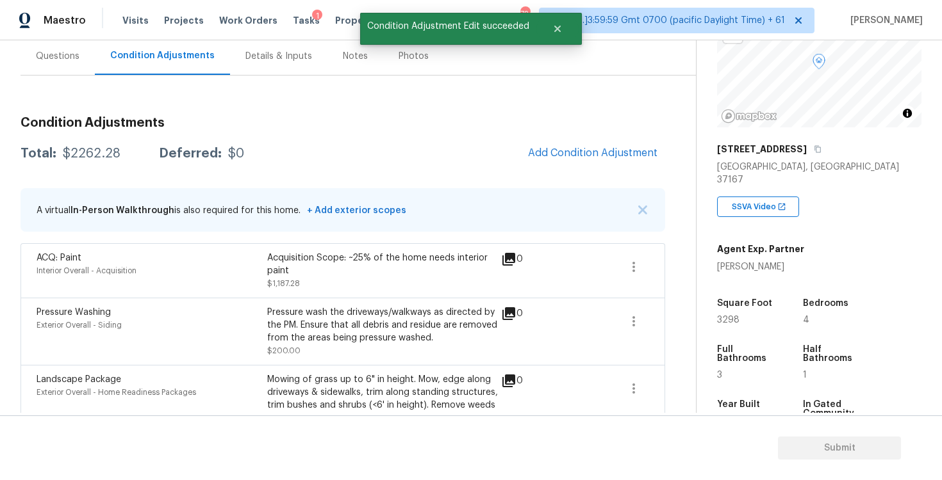
drag, startPoint x: 714, startPoint y: 301, endPoint x: 751, endPoint y: 300, distance: 37.2
click at [752, 301] on div "Property Details © Mapbox © OpenStreetMap Improve this map 532 Blue Olive Dr Sm…" at bounding box center [808, 263] width 225 height 676
drag, startPoint x: 718, startPoint y: 306, endPoint x: 746, endPoint y: 304, distance: 28.3
click at [746, 316] on div "3298" at bounding box center [747, 320] width 61 height 9
copy span "3298"
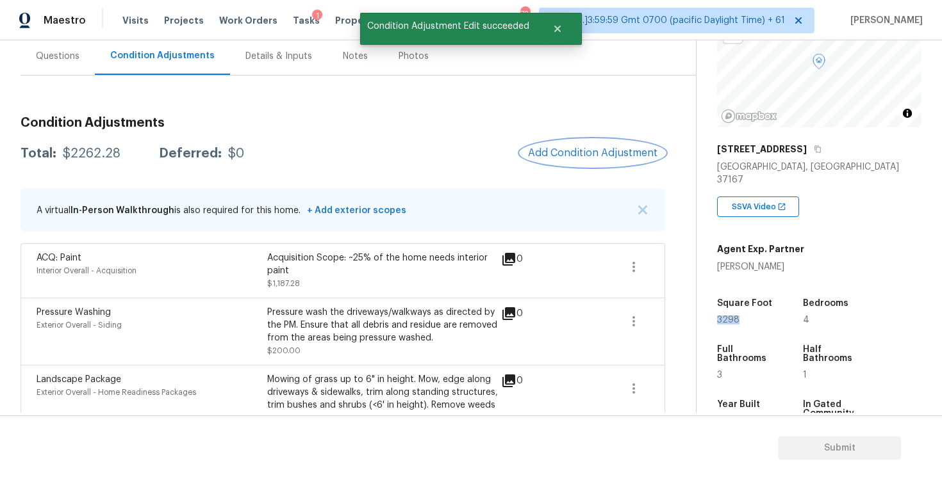
click at [554, 149] on span "Add Condition Adjustment" at bounding box center [592, 153] width 129 height 12
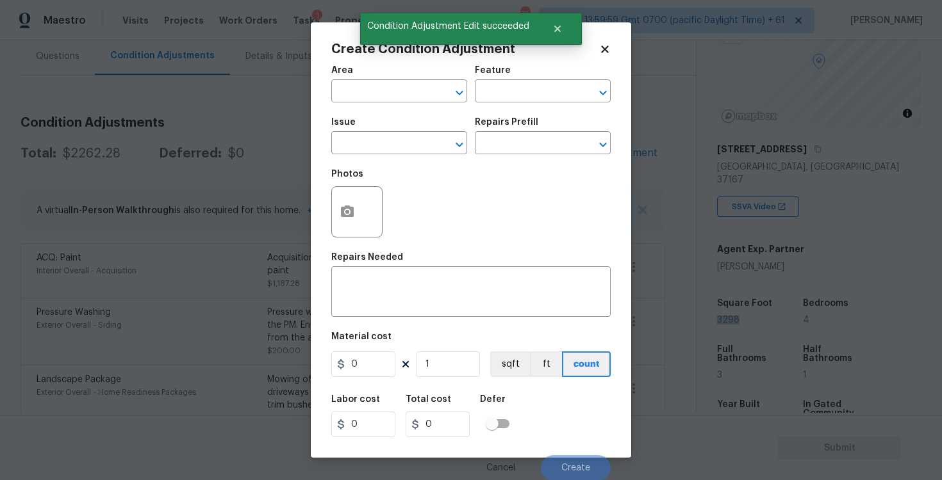
click at [388, 108] on span "Area ​" at bounding box center [399, 84] width 136 height 52
click at [382, 94] on input "text" at bounding box center [381, 93] width 100 height 20
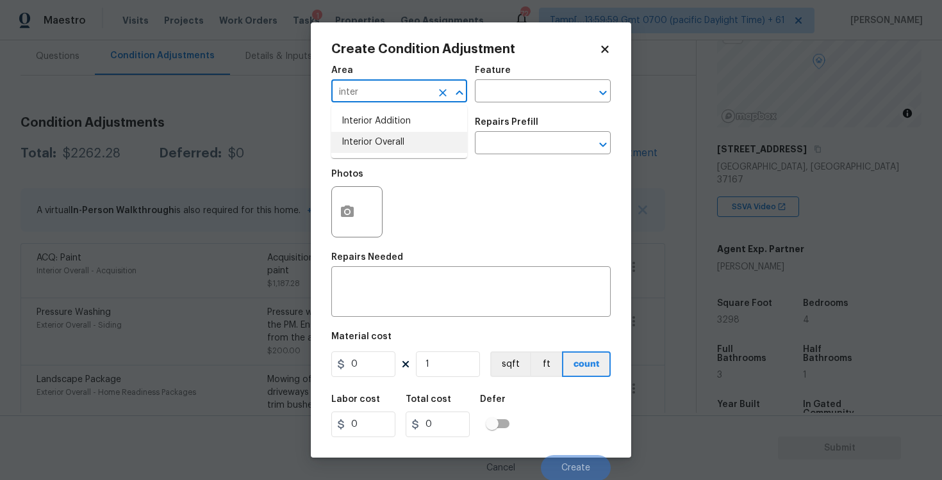
click at [374, 146] on li "Interior Overall" at bounding box center [399, 142] width 136 height 21
type input "Interior Overall"
click at [374, 146] on input "text" at bounding box center [381, 145] width 100 height 20
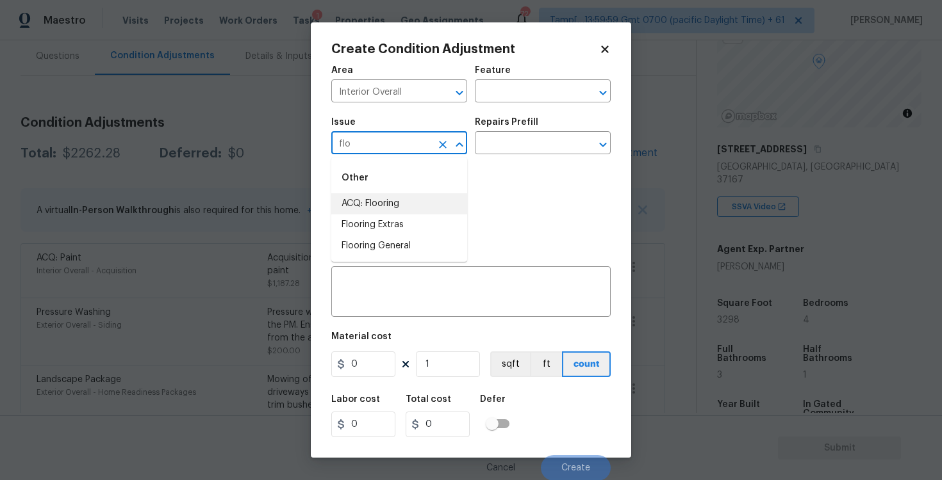
click at [370, 208] on li "ACQ: Flooring" at bounding box center [399, 203] width 136 height 21
type input "ACQ: Flooring"
click at [486, 158] on div "Issue ACQ: Flooring ​ Repairs Prefill ​" at bounding box center [470, 136] width 279 height 52
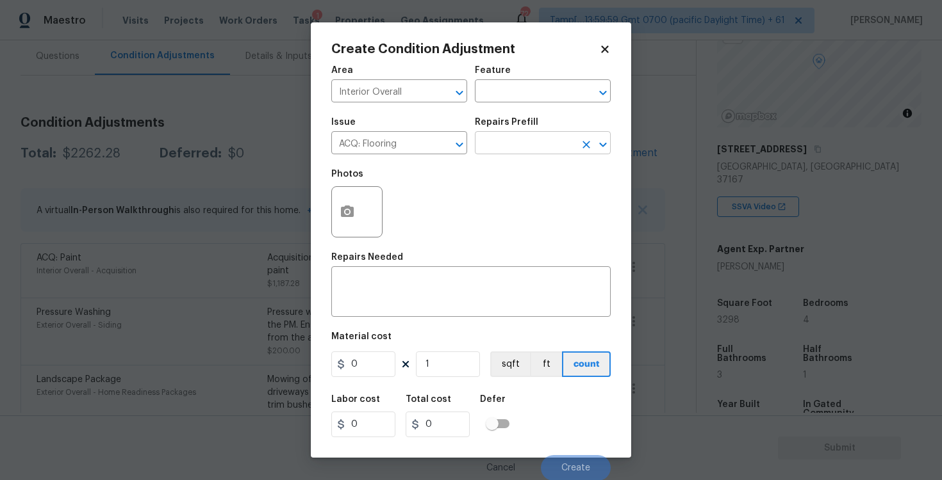
click at [495, 149] on input "text" at bounding box center [525, 145] width 100 height 20
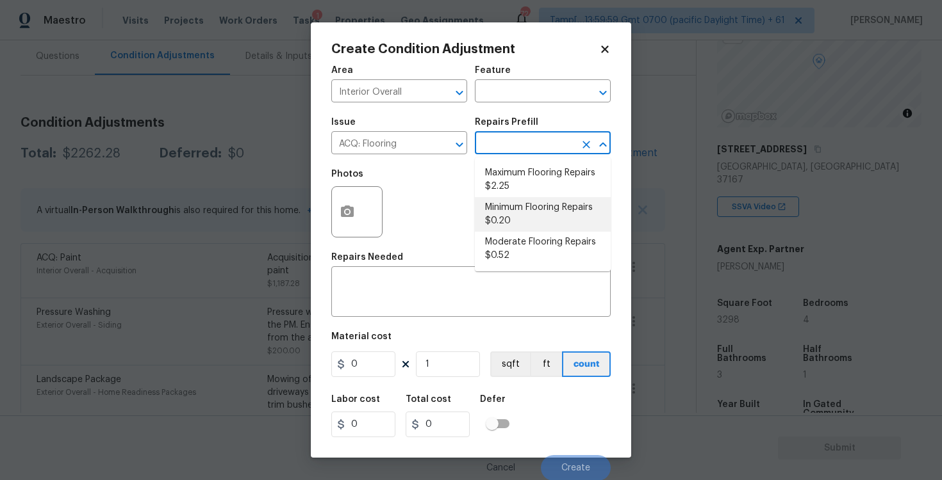
click at [506, 206] on li "Minimum Flooring Repairs $0.20" at bounding box center [543, 214] width 136 height 35
type input "Acquisition"
type textarea "Acquisition Scope: Minimum flooring repairs"
type input "0.2"
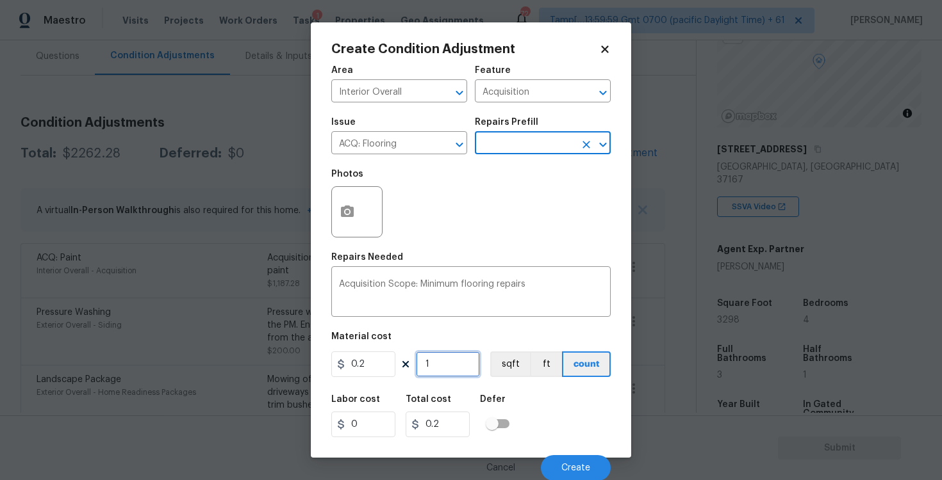
click at [444, 367] on input "1" at bounding box center [448, 365] width 64 height 26
type input "0"
paste input "3298"
type input "3298"
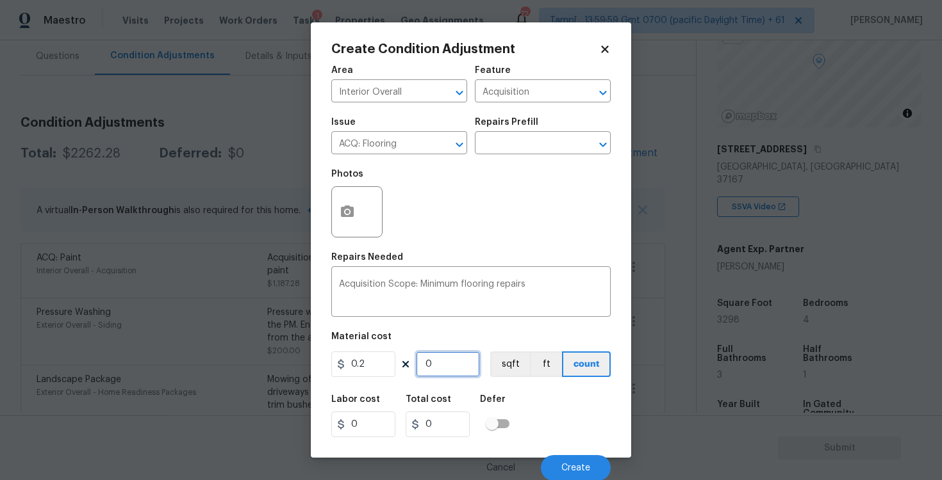
type input "659.6"
type input "3298"
click at [512, 368] on button "sqft" at bounding box center [510, 365] width 40 height 26
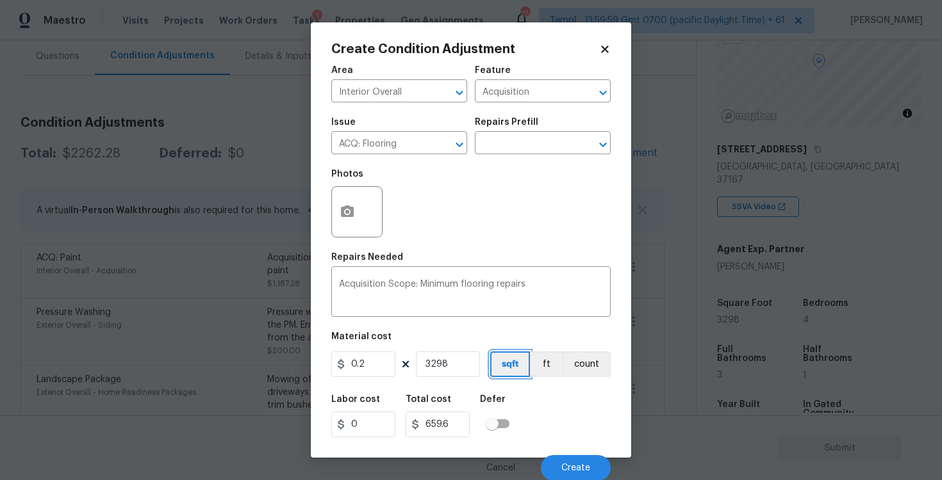
scroll to position [1, 0]
click at [566, 467] on span "Create" at bounding box center [575, 468] width 29 height 10
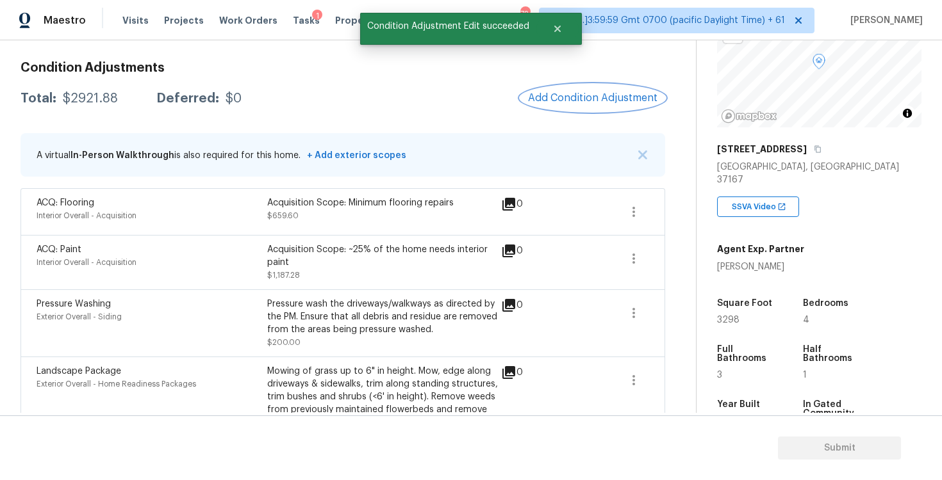
scroll to position [172, 0]
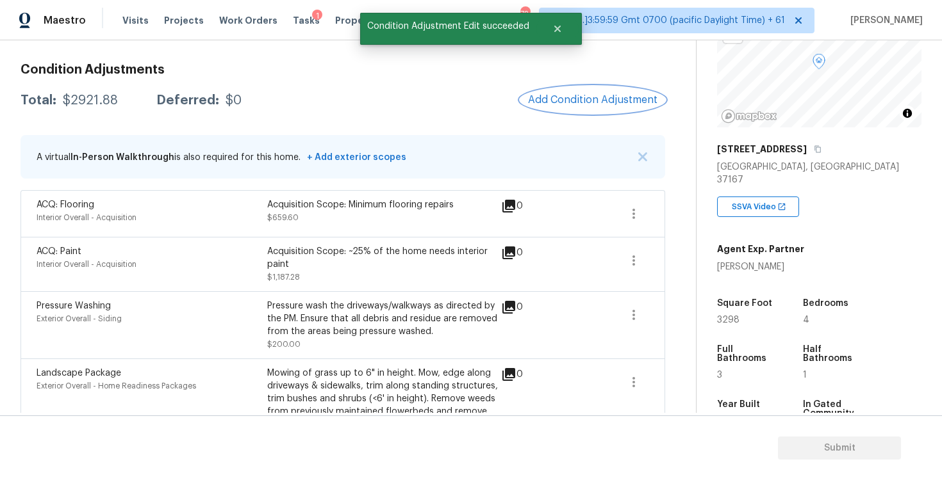
click at [591, 98] on span "Add Condition Adjustment" at bounding box center [592, 100] width 129 height 12
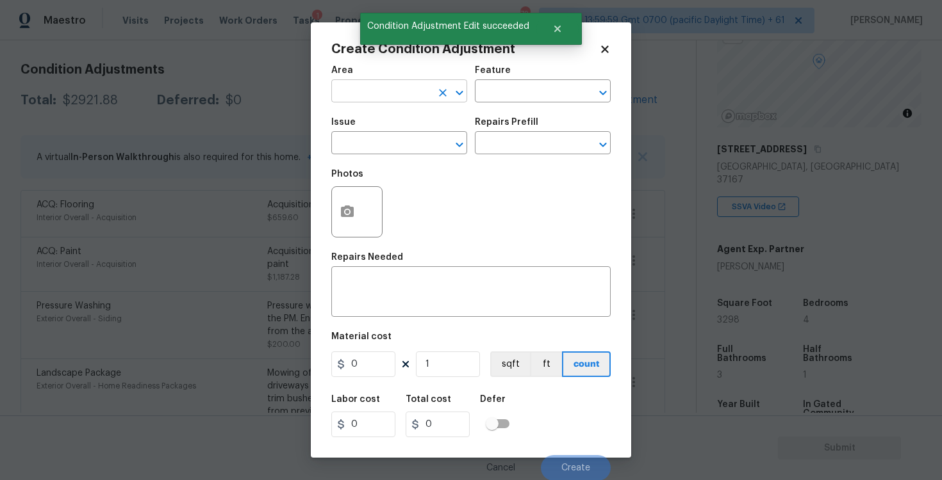
click at [405, 93] on input "text" at bounding box center [381, 93] width 100 height 20
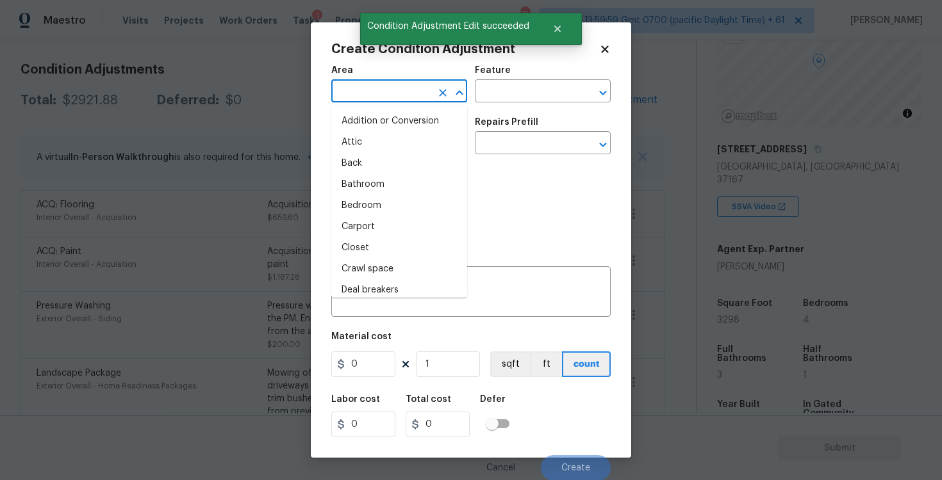
type input "u"
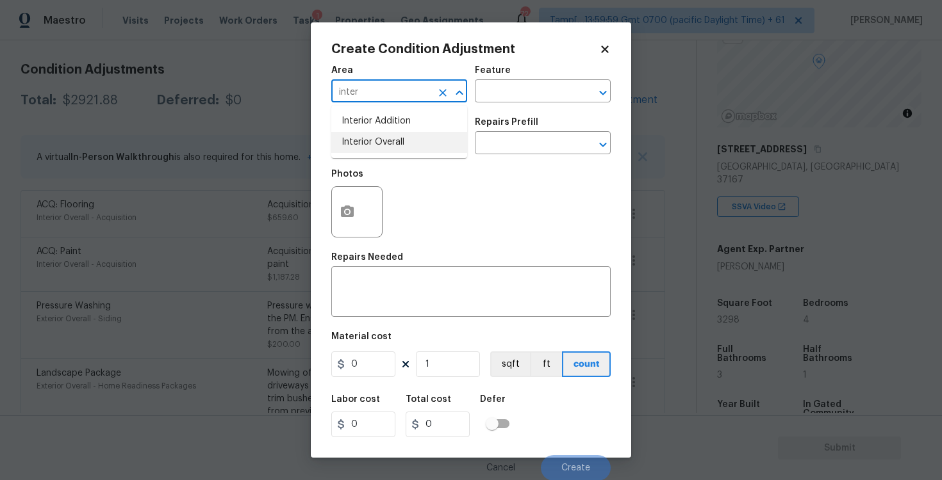
click at [403, 132] on li "Interior Overall" at bounding box center [399, 142] width 136 height 21
type input "Interior Overall"
click at [404, 143] on input "text" at bounding box center [381, 145] width 100 height 20
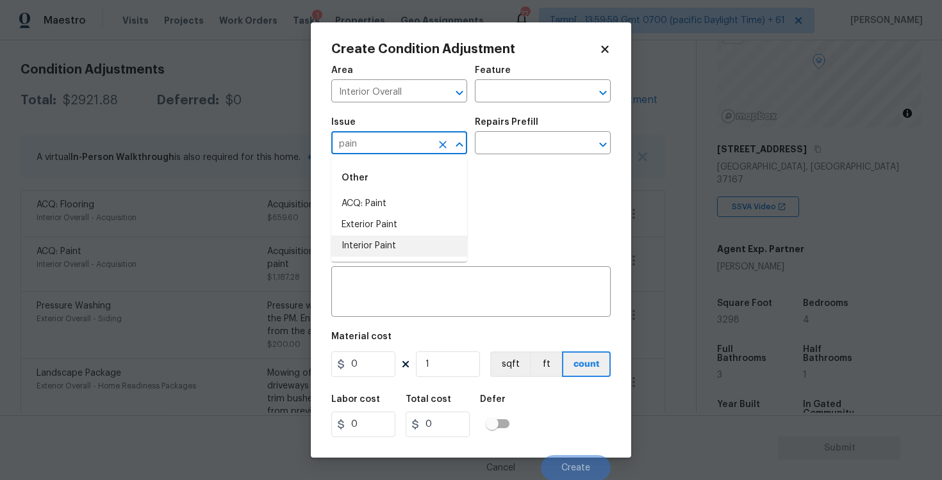
click at [392, 239] on li "Interior Paint" at bounding box center [399, 246] width 136 height 21
type input "Interior Paint"
click at [491, 148] on input "text" at bounding box center [525, 145] width 100 height 20
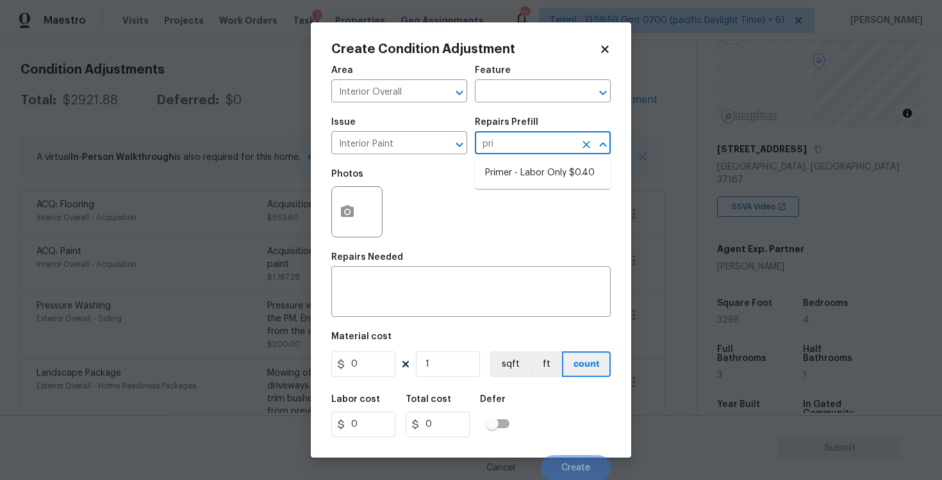
type input "prim"
click at [503, 184] on ul "Primer - Labor Only $0.40" at bounding box center [543, 173] width 136 height 31
click at [505, 175] on li "Primer - Labor Only $0.40" at bounding box center [543, 173] width 136 height 21
type input "Overall Paint"
type textarea "Interior primer - PRIMER PROVIDED BY OPENDOOR - All nails, screws, drywall anch…"
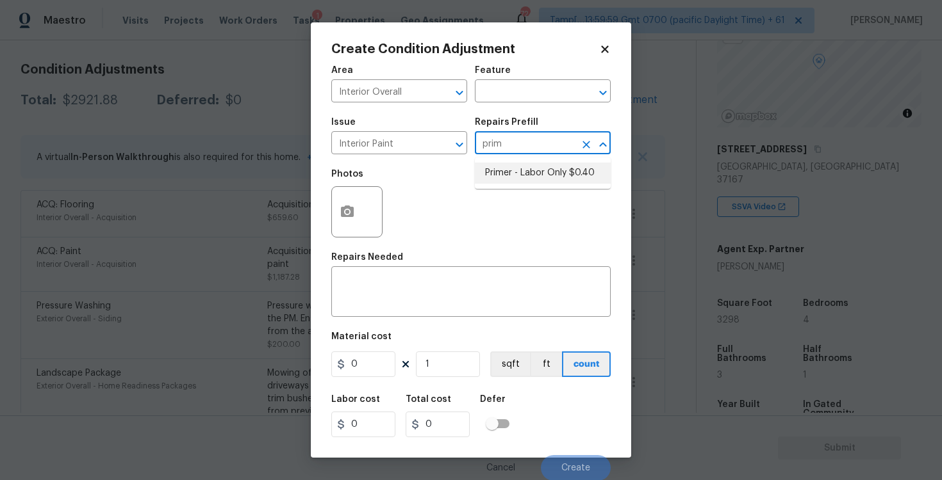
type input "0.4"
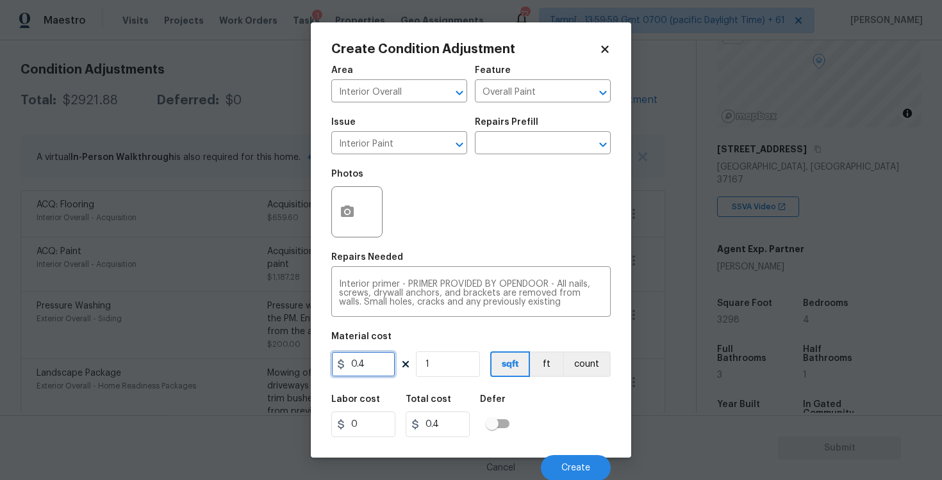
click at [385, 373] on input "0.4" at bounding box center [363, 365] width 64 height 26
type input "200"
click at [348, 215] on icon "button" at bounding box center [347, 212] width 13 height 12
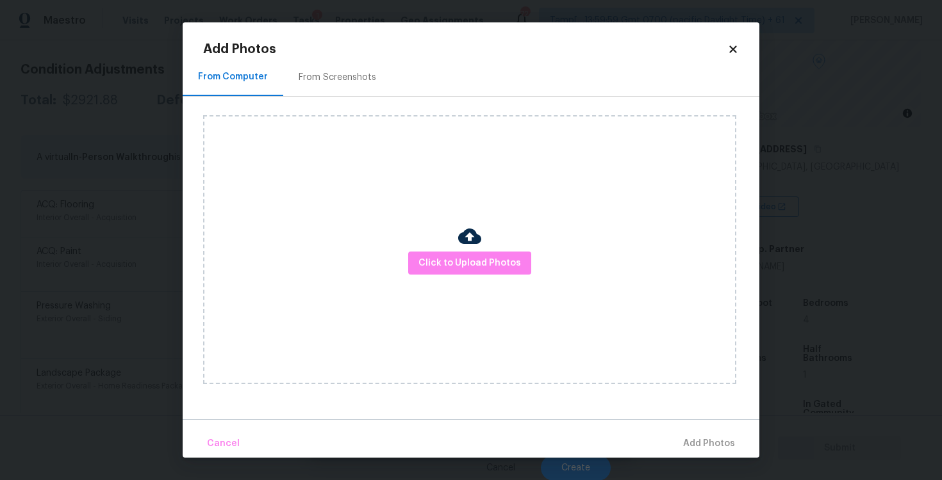
click at [459, 247] on img at bounding box center [469, 236] width 23 height 23
click at [461, 254] on button "Click to Upload Photos" at bounding box center [469, 264] width 123 height 24
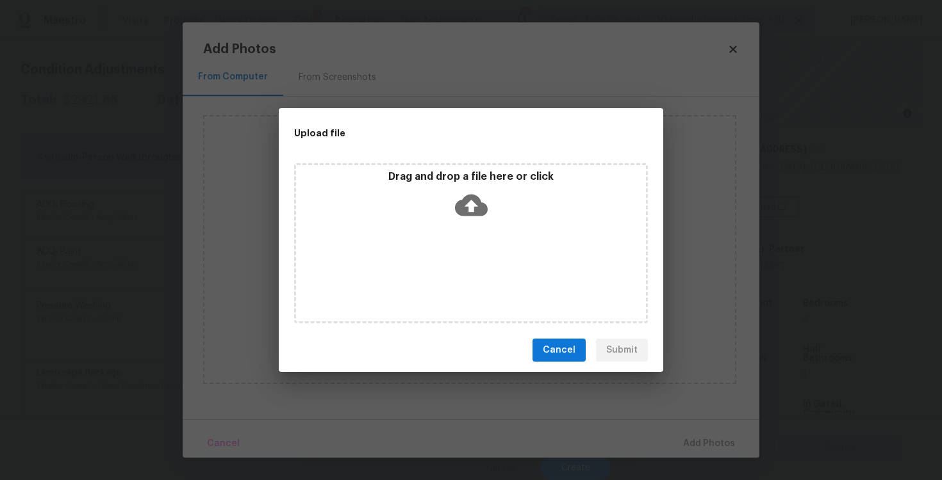
click at [464, 202] on icon at bounding box center [471, 206] width 33 height 22
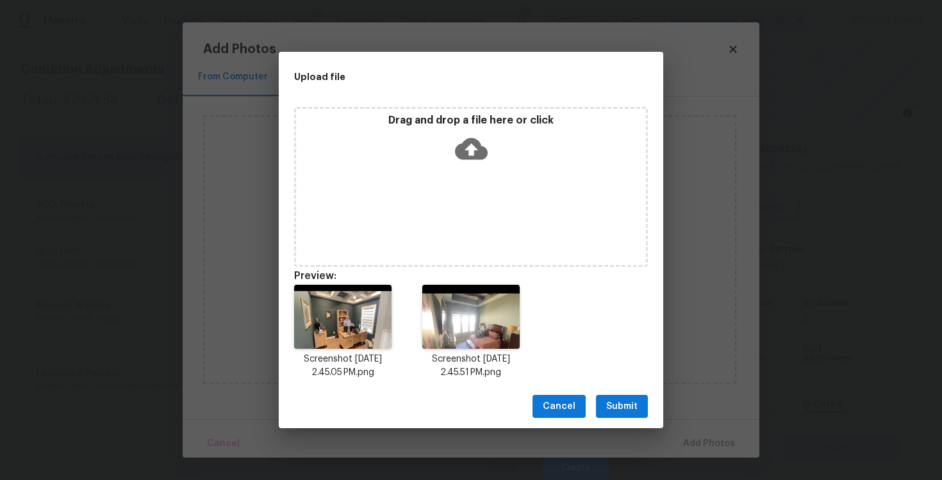
scroll to position [10, 0]
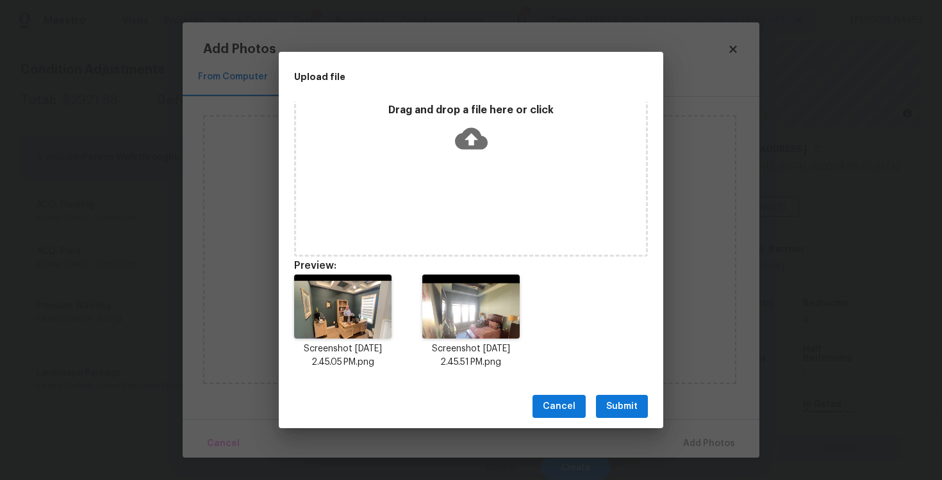
click at [616, 402] on span "Submit" at bounding box center [621, 407] width 31 height 16
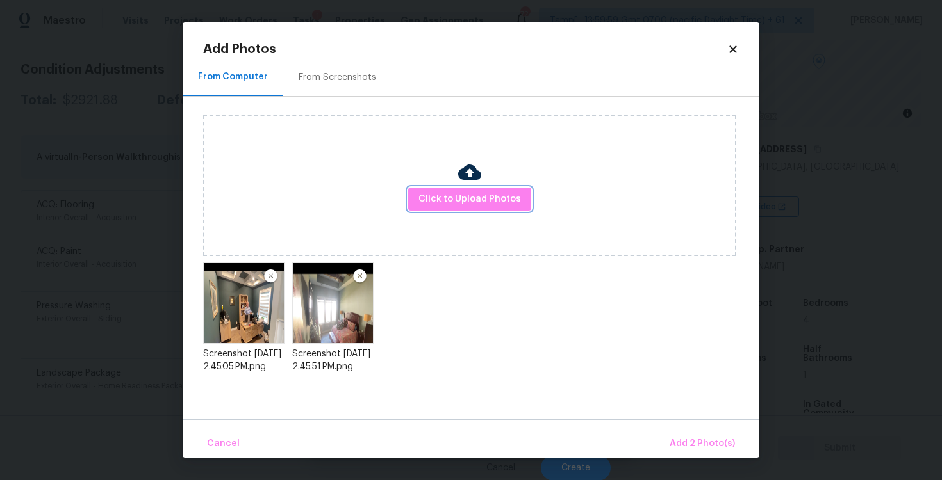
scroll to position [0, 0]
click at [691, 432] on button "Add 2 Photo(s)" at bounding box center [702, 444] width 76 height 28
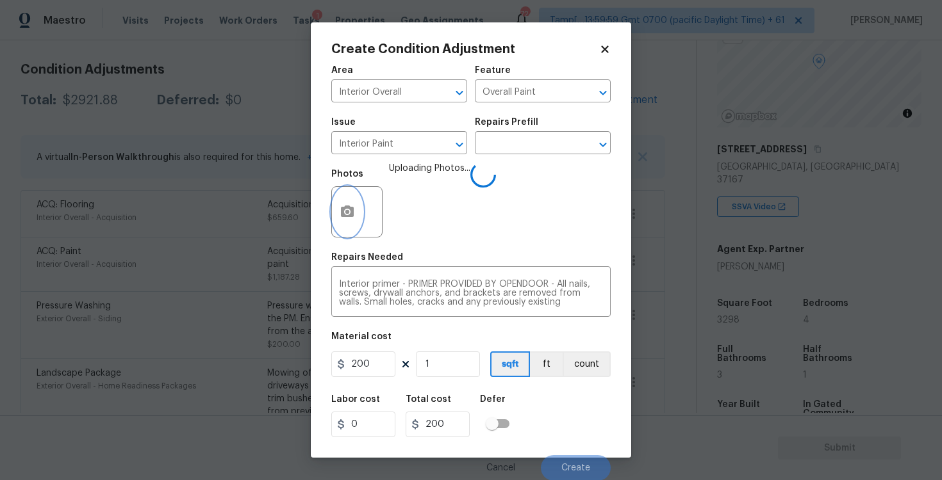
scroll to position [1, 0]
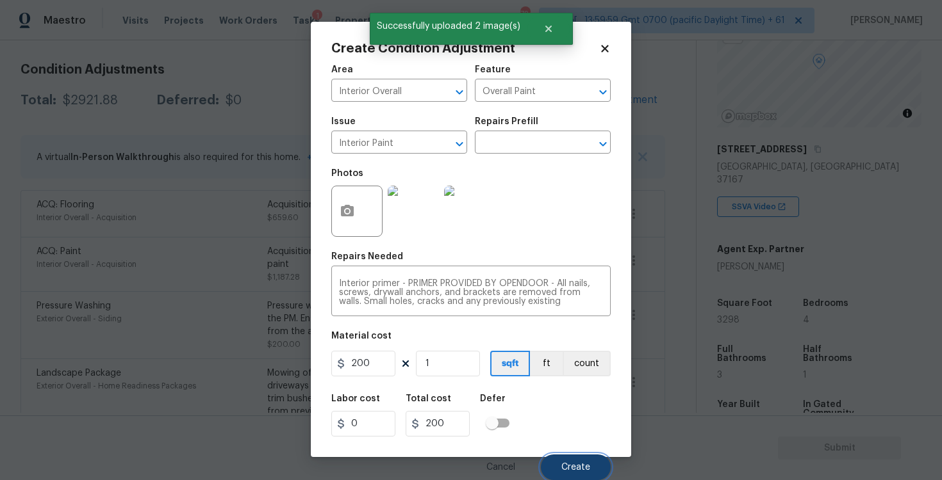
click at [565, 476] on button "Create" at bounding box center [576, 468] width 70 height 26
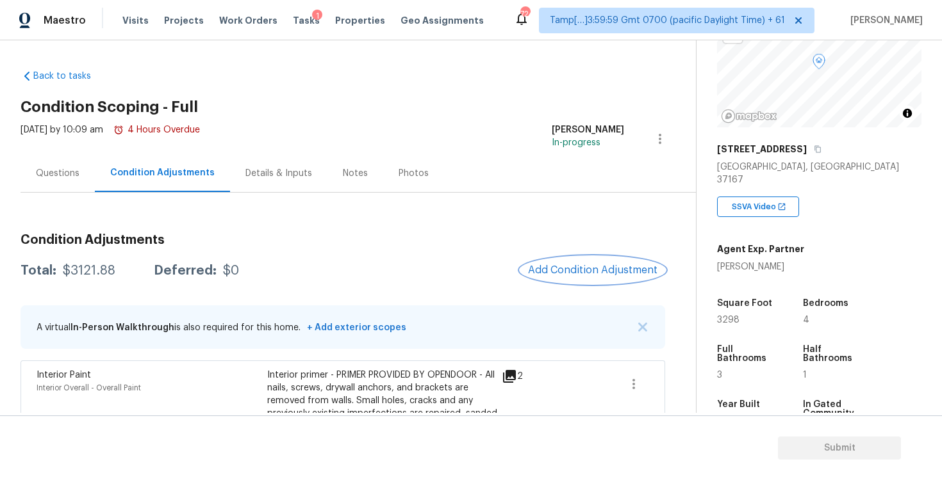
scroll to position [0, 0]
click at [49, 172] on div "Questions" at bounding box center [58, 174] width 44 height 13
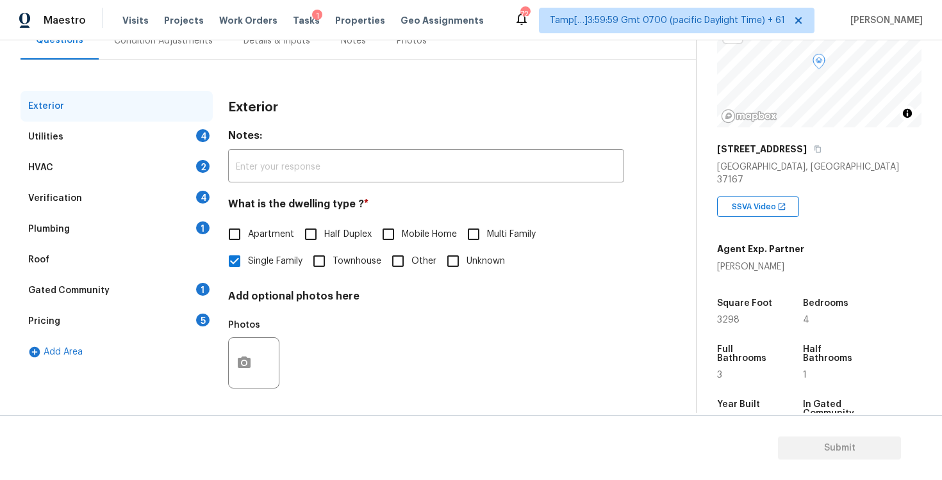
scroll to position [136, 0]
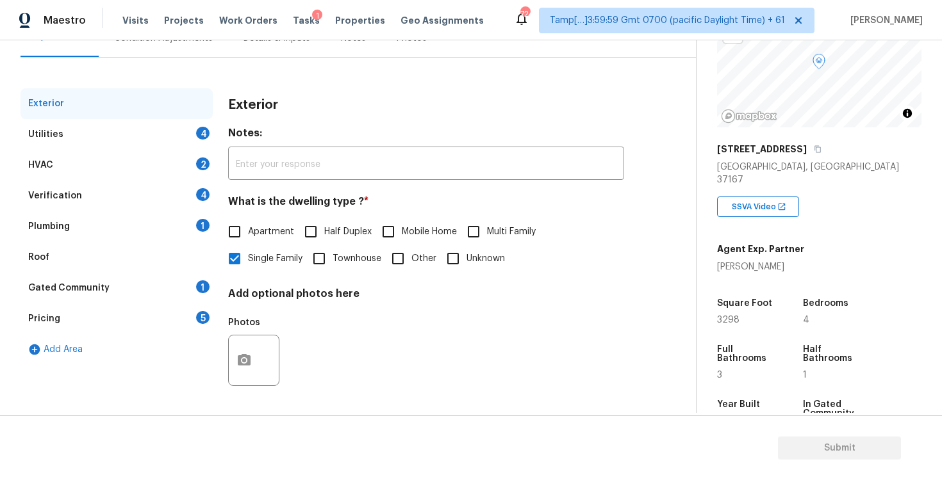
click at [189, 152] on div "HVAC 2" at bounding box center [116, 165] width 192 height 31
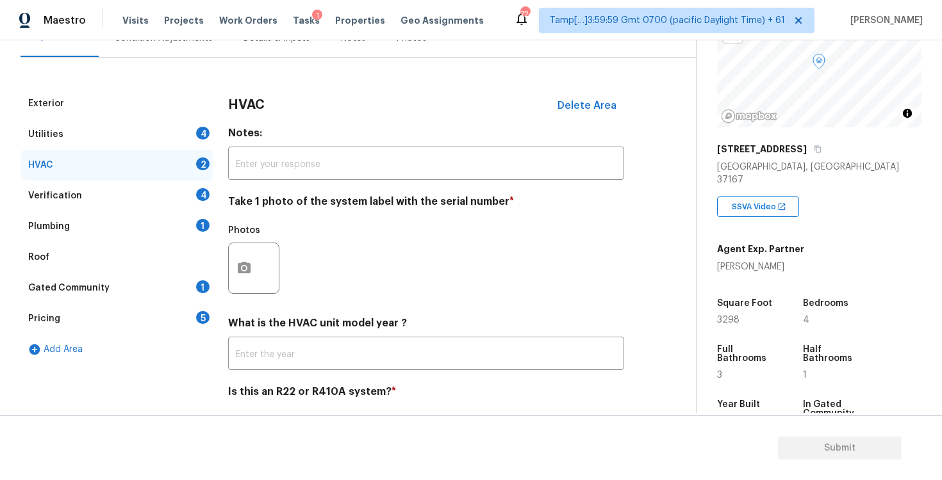
click at [186, 134] on div "Utilities 4" at bounding box center [116, 134] width 192 height 31
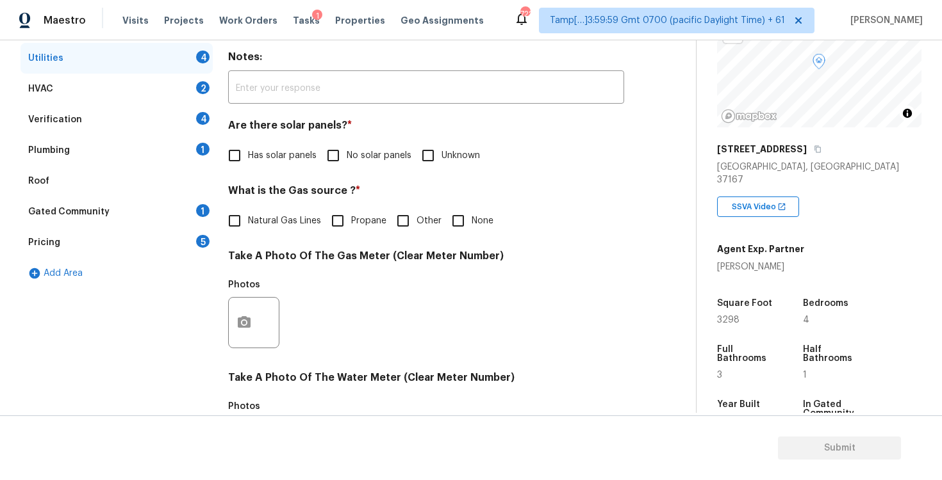
scroll to position [221, 0]
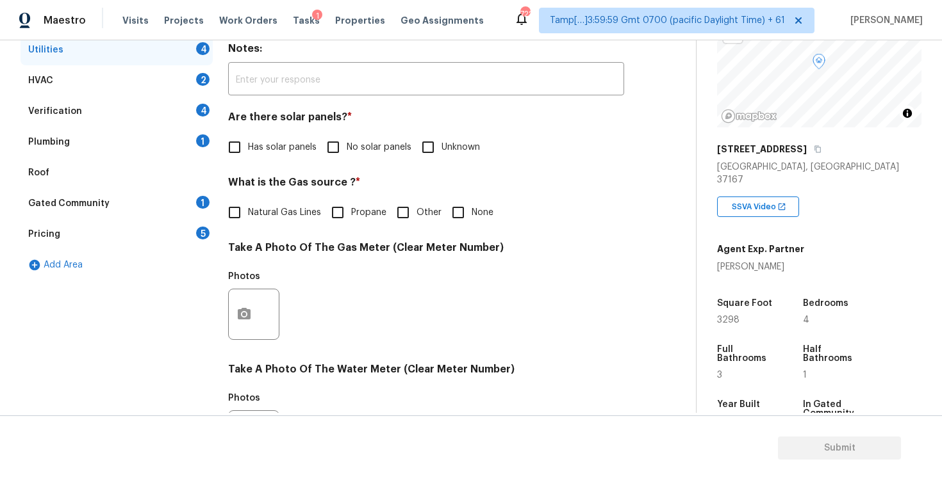
click at [337, 152] on input "No solar panels" at bounding box center [333, 147] width 27 height 27
checkbox input "true"
click at [249, 213] on span "Natural Gas Lines" at bounding box center [284, 212] width 73 height 13
click at [248, 213] on input "Natural Gas Lines" at bounding box center [234, 212] width 27 height 27
checkbox input "true"
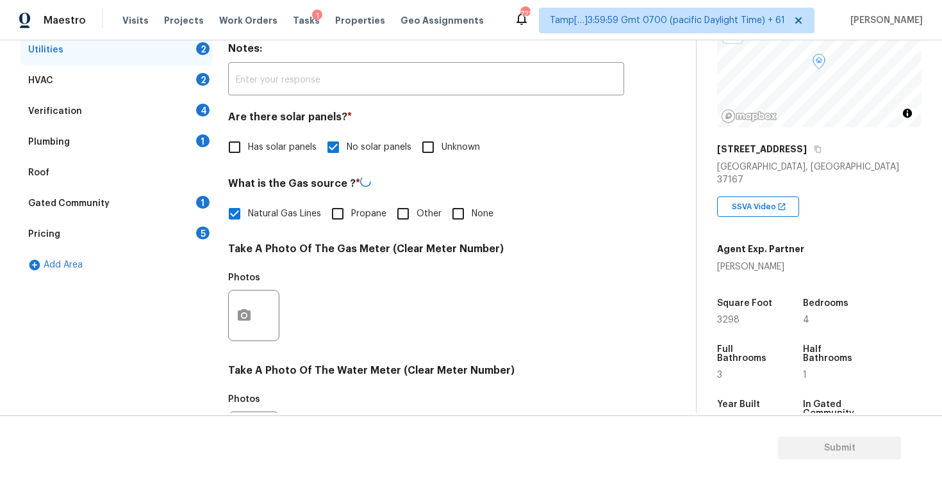
scroll to position [484, 0]
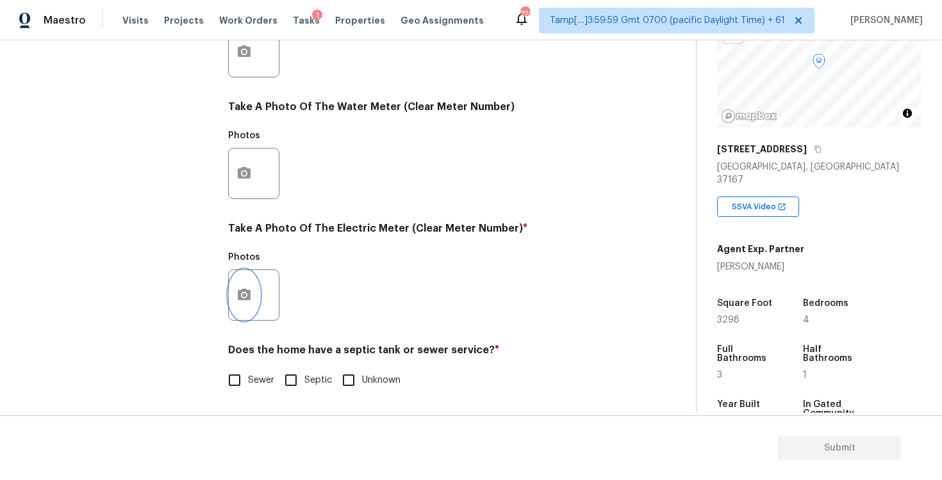
click at [237, 313] on button "button" at bounding box center [244, 295] width 31 height 50
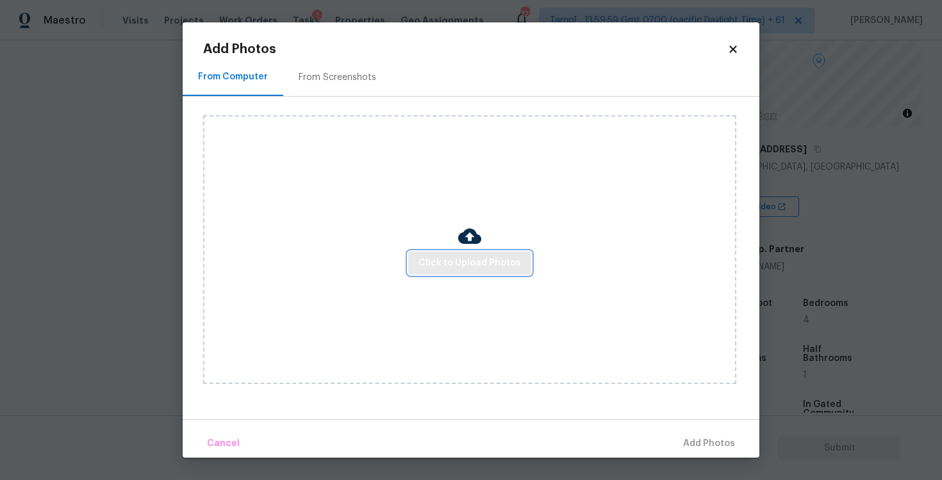
click at [470, 263] on span "Click to Upload Photos" at bounding box center [469, 264] width 102 height 16
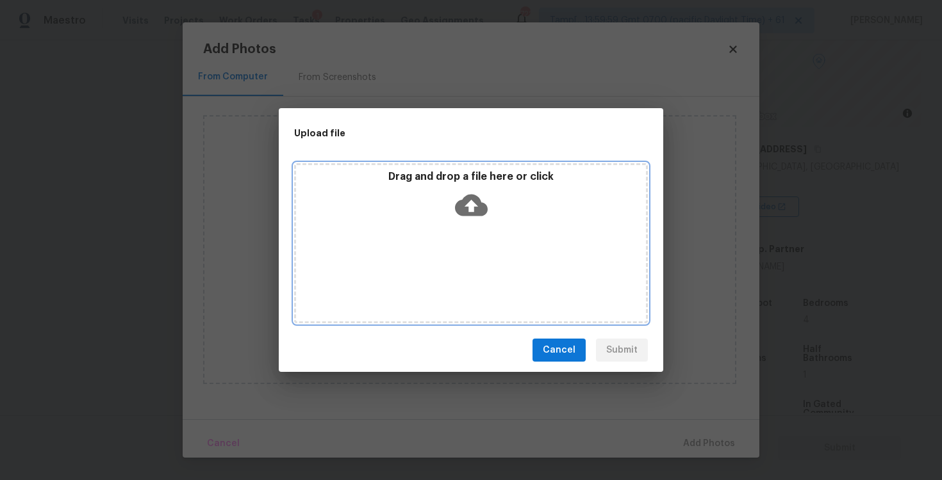
click at [470, 185] on div "Drag and drop a file here or click" at bounding box center [471, 197] width 350 height 55
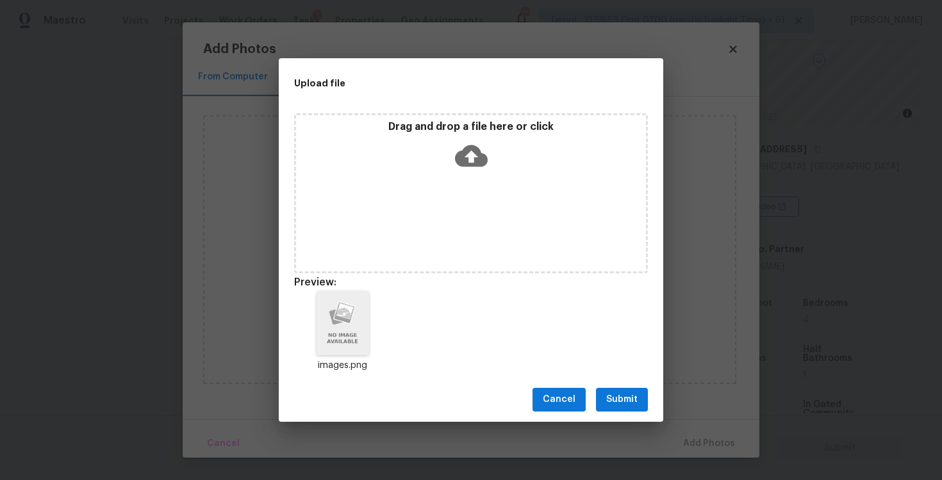
click at [646, 406] on button "Submit" at bounding box center [622, 400] width 52 height 24
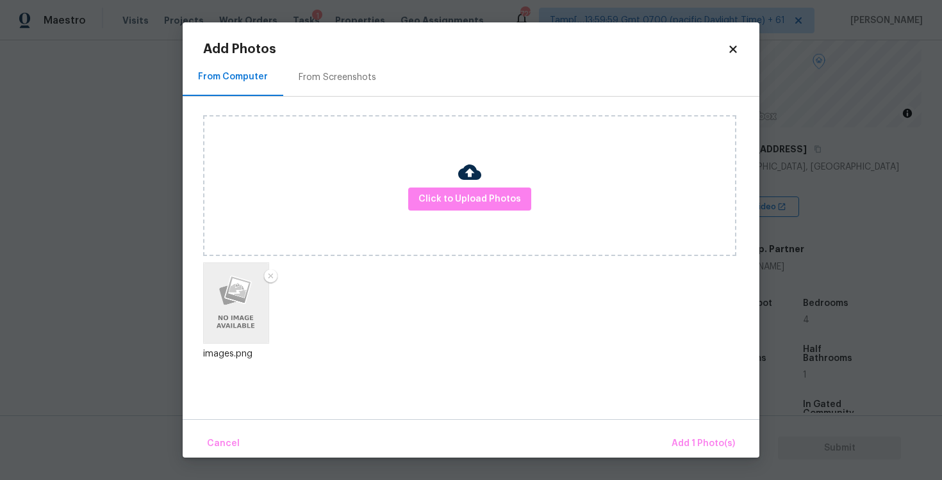
click at [682, 429] on div "Cancel Add 1 Photo(s)" at bounding box center [471, 439] width 577 height 38
click at [688, 438] on span "Add 1 Photo(s)" at bounding box center [702, 444] width 63 height 16
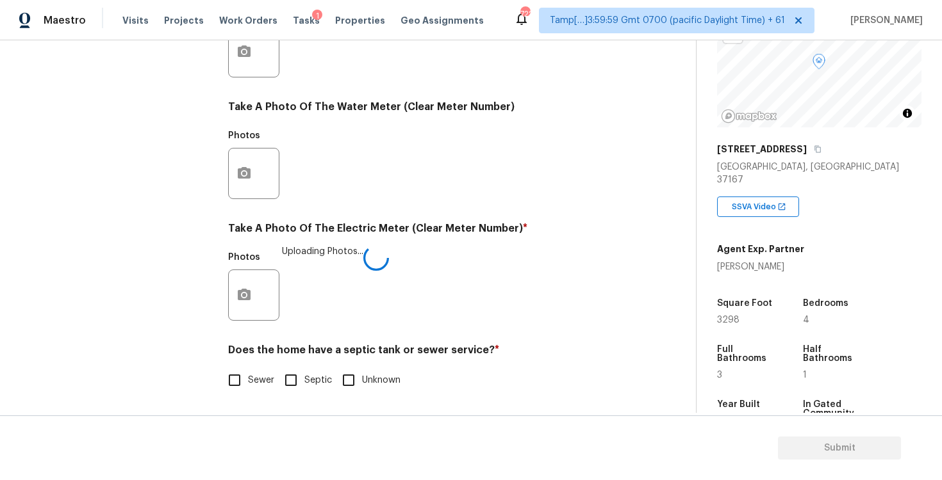
click at [273, 368] on label "Sewer" at bounding box center [247, 380] width 53 height 27
click at [248, 368] on input "Sewer" at bounding box center [234, 380] width 27 height 27
checkbox input "true"
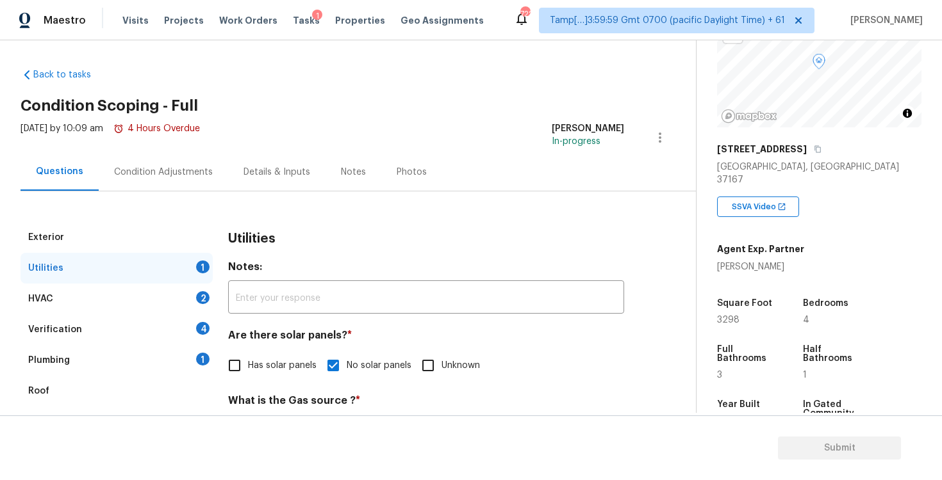
scroll to position [0, 0]
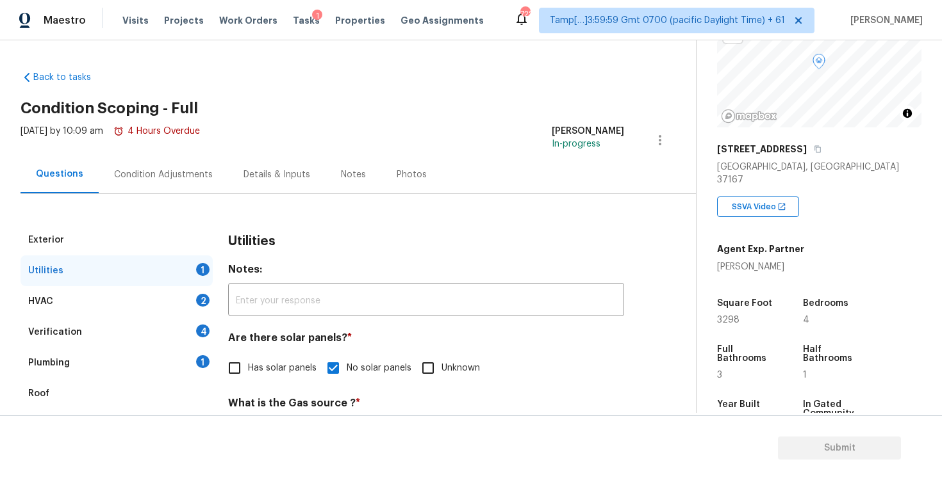
click at [188, 307] on div "HVAC 2" at bounding box center [116, 301] width 192 height 31
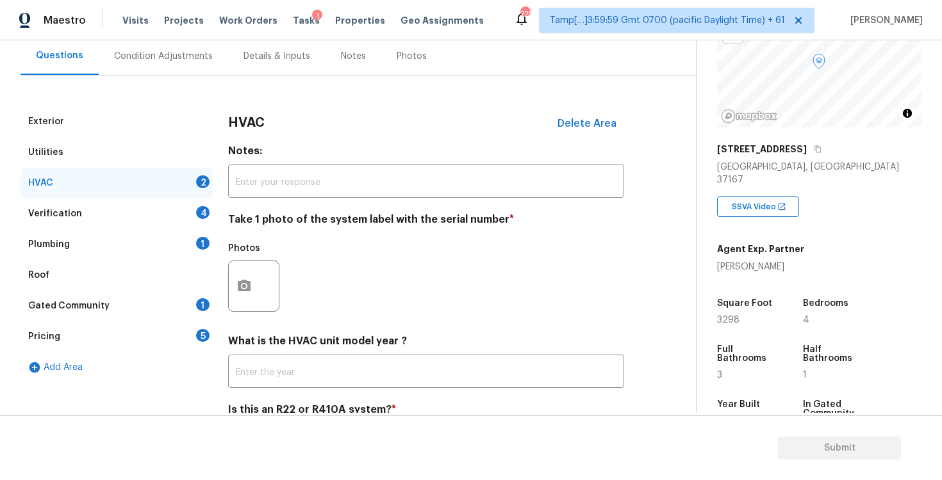
scroll to position [179, 0]
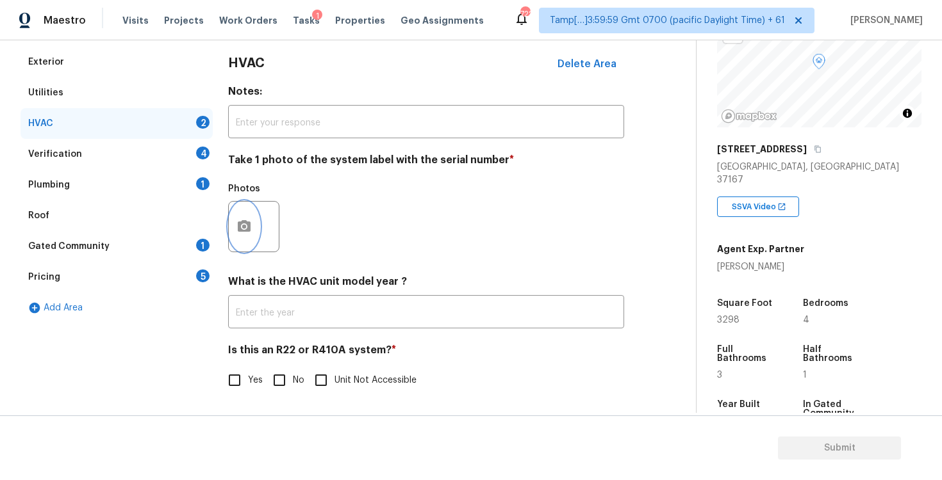
click at [249, 220] on icon "button" at bounding box center [243, 226] width 15 height 15
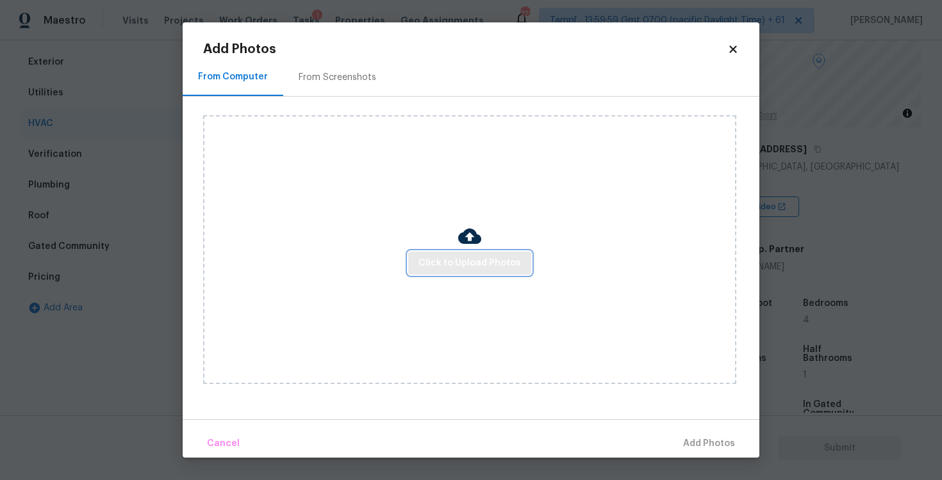
click at [481, 254] on button "Click to Upload Photos" at bounding box center [469, 264] width 123 height 24
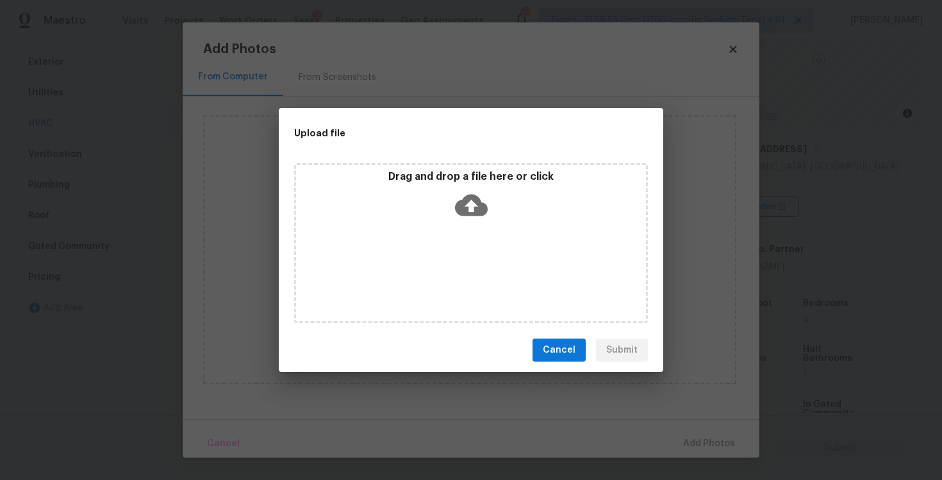
click at [470, 195] on icon at bounding box center [471, 206] width 33 height 22
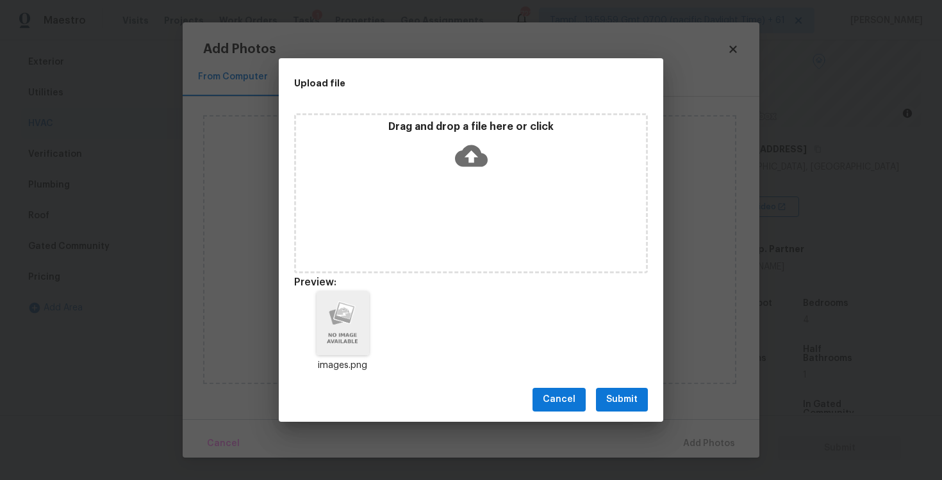
click at [623, 400] on span "Submit" at bounding box center [621, 400] width 31 height 16
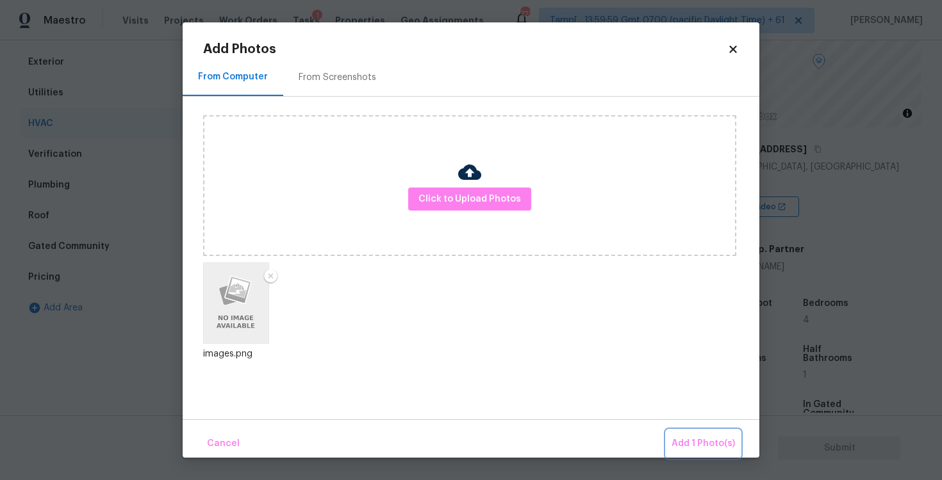
click at [698, 443] on span "Add 1 Photo(s)" at bounding box center [702, 444] width 63 height 16
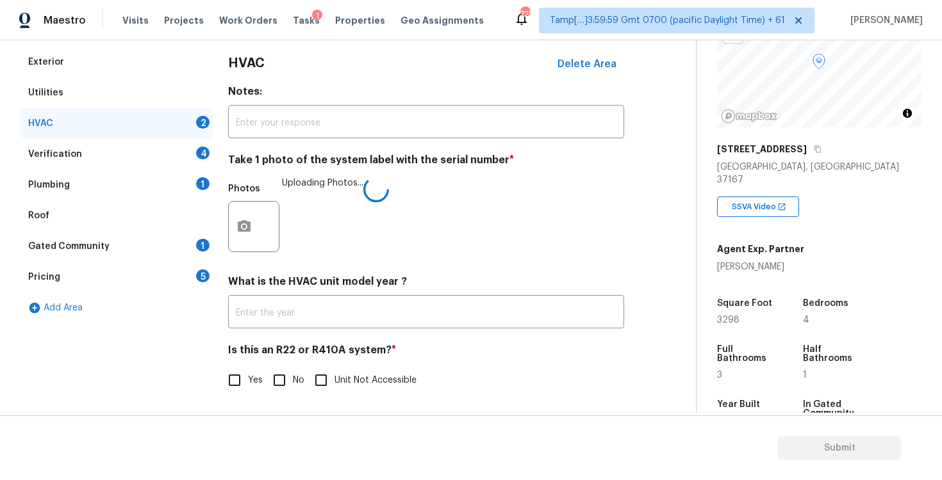
click at [282, 389] on input "No" at bounding box center [279, 380] width 27 height 27
checkbox input "true"
click at [206, 161] on div "Verification 4" at bounding box center [116, 154] width 192 height 31
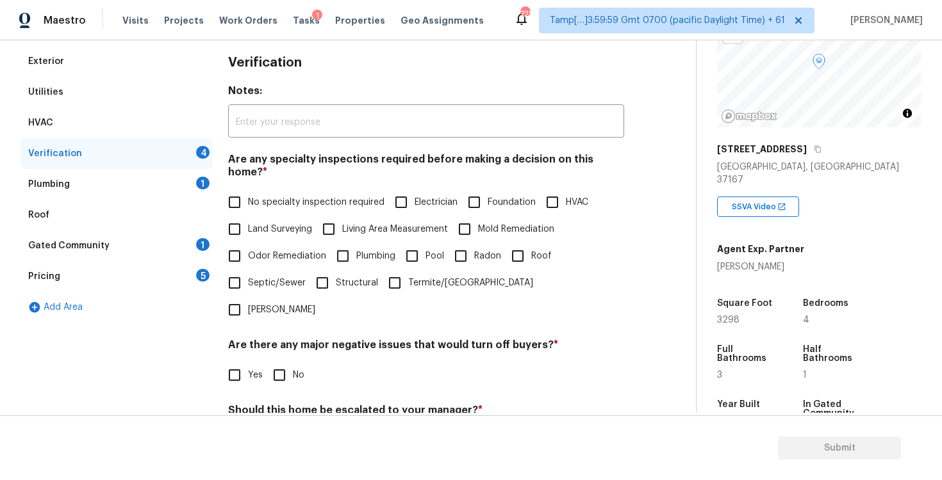
scroll to position [258, 0]
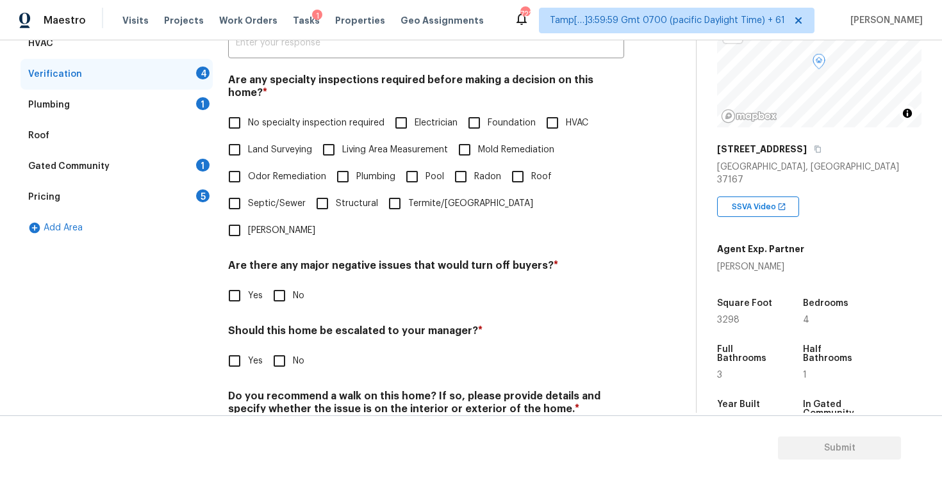
click at [247, 110] on input "No specialty inspection required" at bounding box center [234, 123] width 27 height 27
checkbox input "true"
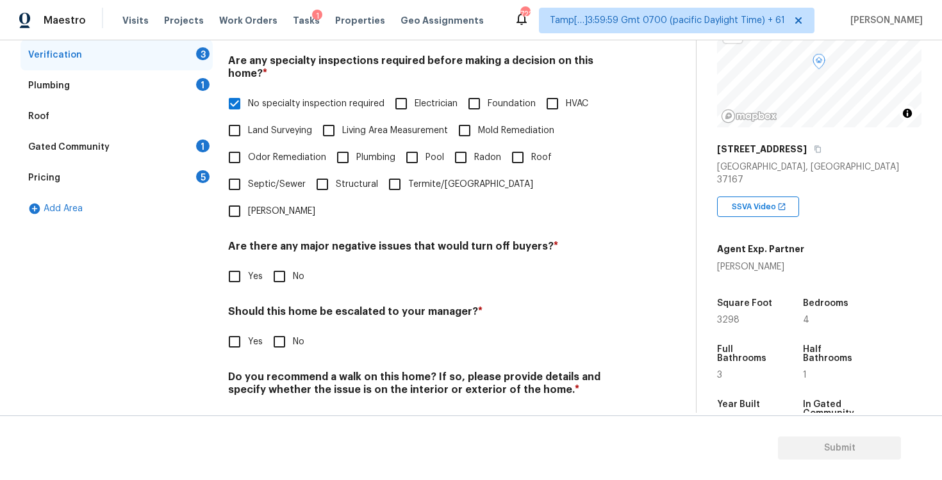
click at [286, 263] on input "No" at bounding box center [279, 276] width 27 height 27
checkbox input "true"
click at [282, 330] on input "No" at bounding box center [279, 343] width 27 height 27
checkbox input "true"
click at [287, 408] on input "No" at bounding box center [279, 421] width 27 height 27
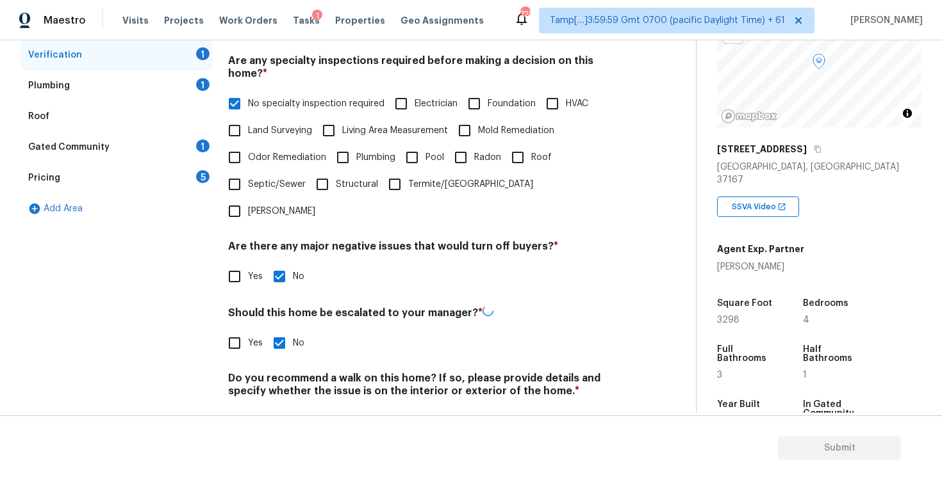
checkbox input "true"
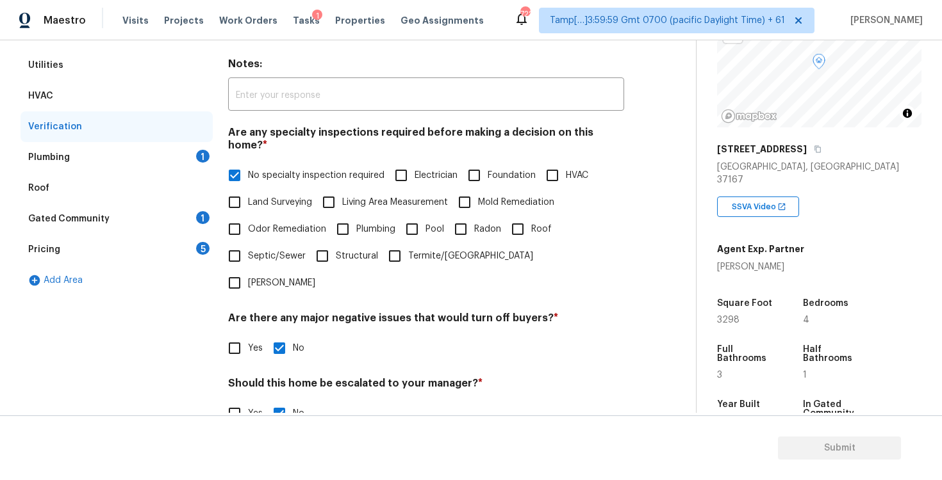
click at [199, 137] on div "Verification" at bounding box center [116, 126] width 192 height 31
click at [201, 154] on div "1" at bounding box center [202, 156] width 13 height 13
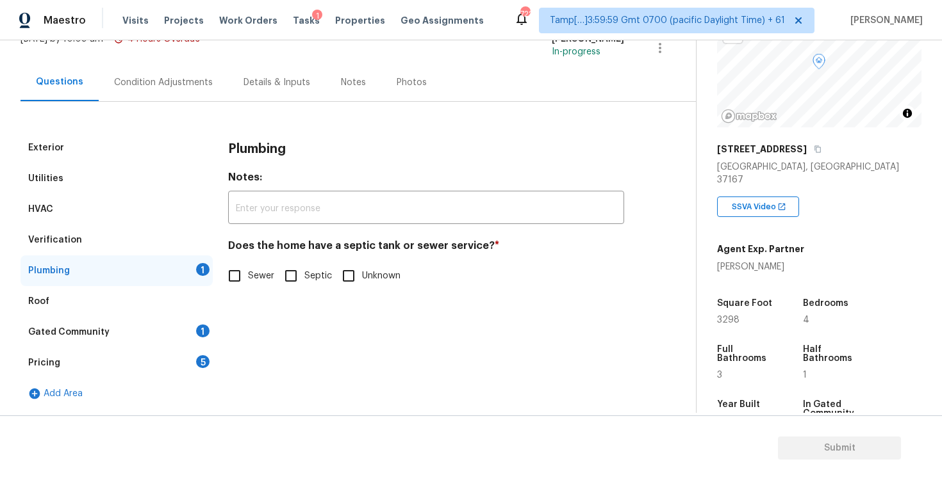
click at [239, 273] on input "Sewer" at bounding box center [234, 276] width 27 height 27
checkbox input "true"
click at [191, 344] on div "Gated Community 1" at bounding box center [116, 332] width 192 height 31
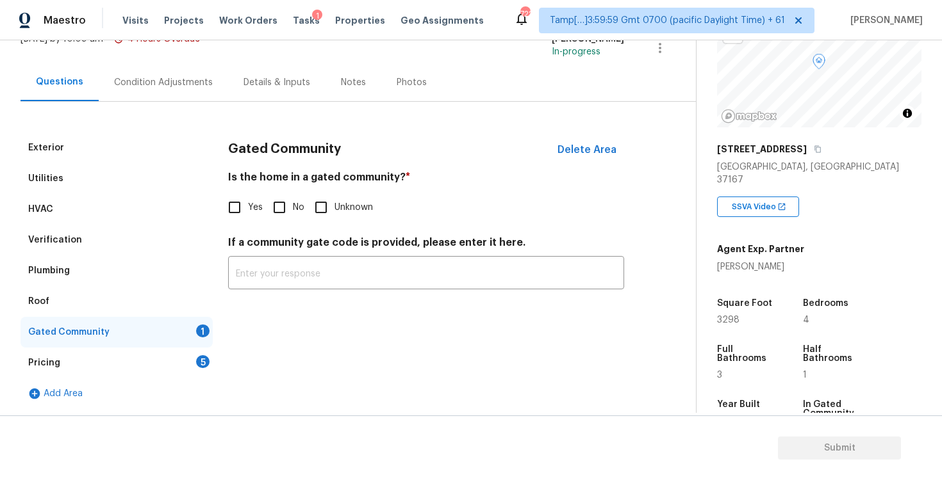
click at [283, 208] on input "No" at bounding box center [279, 207] width 27 height 27
checkbox input "true"
click at [192, 365] on div "Pricing 5" at bounding box center [116, 363] width 192 height 31
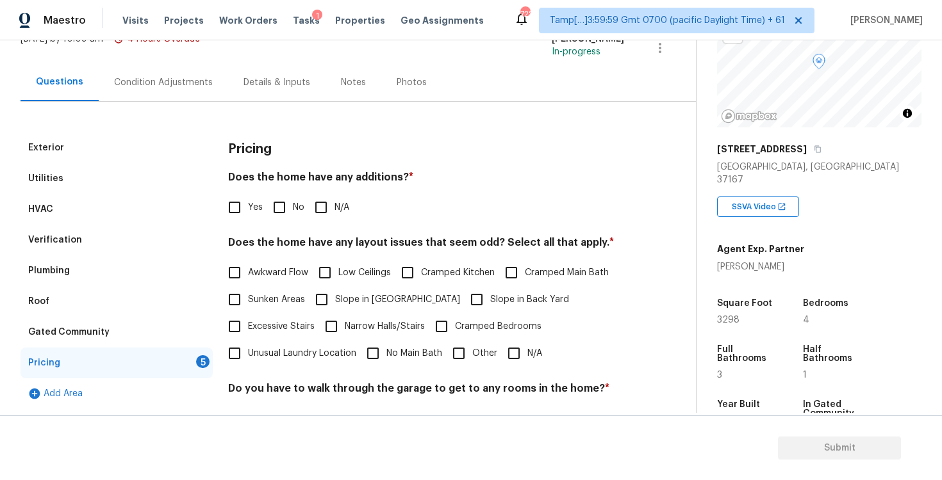
click at [291, 207] on input "No" at bounding box center [279, 207] width 27 height 27
checkbox input "true"
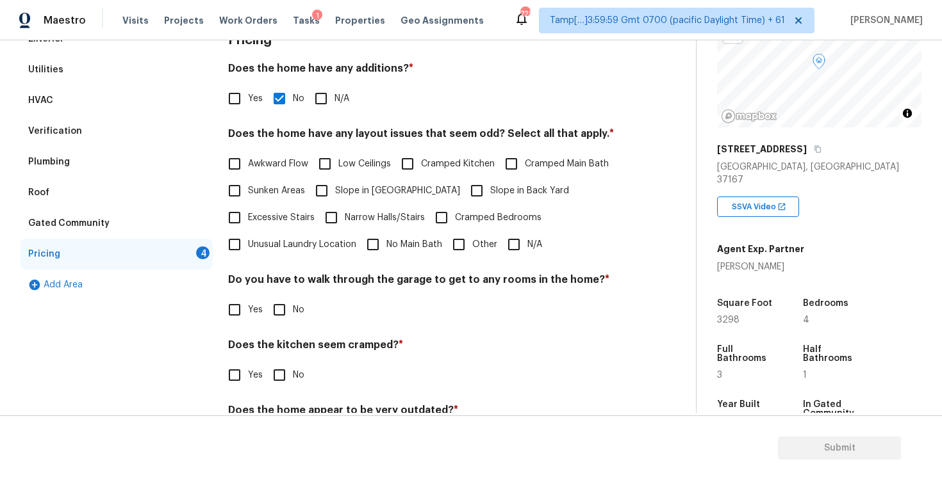
scroll to position [212, 0]
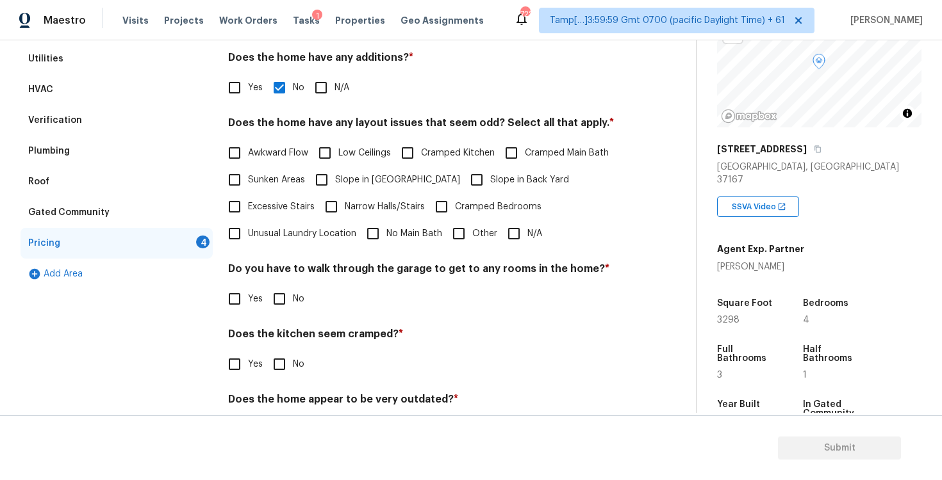
click at [522, 235] on input "N/A" at bounding box center [513, 233] width 27 height 27
checkbox input "true"
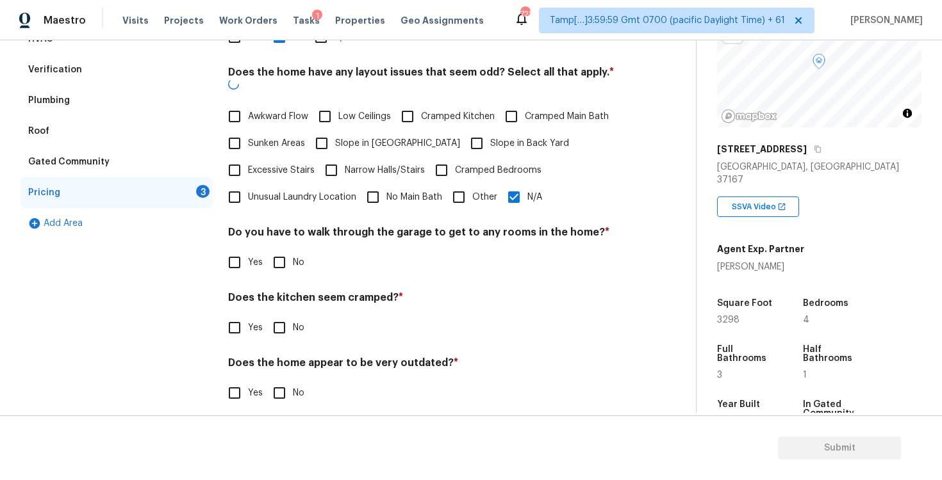
scroll to position [261, 0]
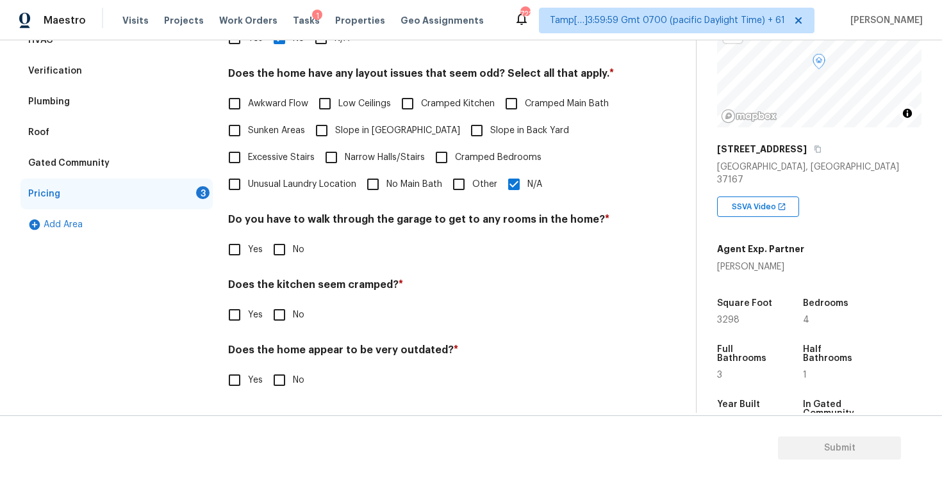
click at [290, 239] on input "No" at bounding box center [279, 249] width 27 height 27
checkbox input "true"
click at [290, 329] on input "No" at bounding box center [279, 316] width 27 height 27
checkbox input "true"
click at [286, 384] on input "No" at bounding box center [279, 380] width 27 height 27
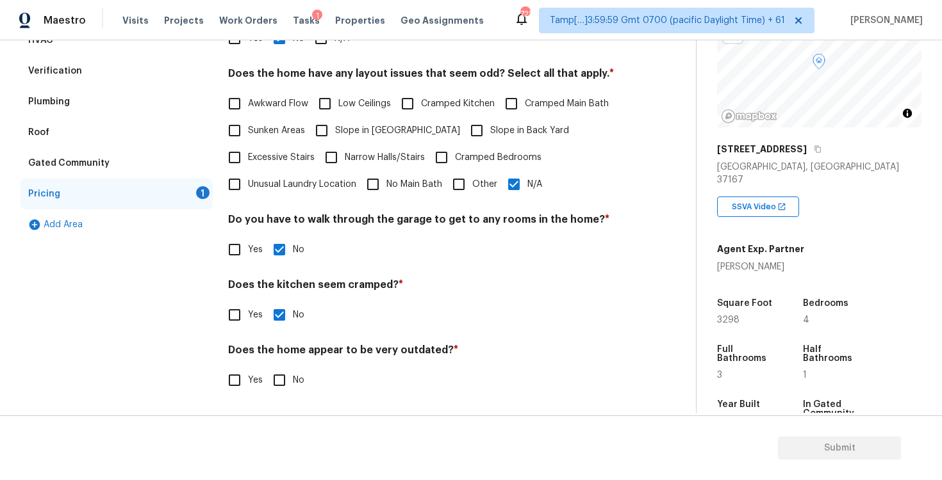
checkbox input "true"
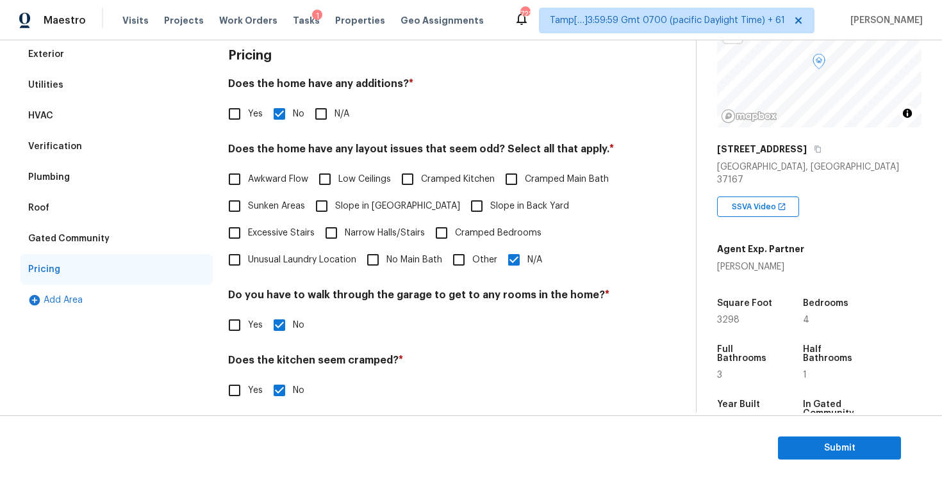
scroll to position [68, 0]
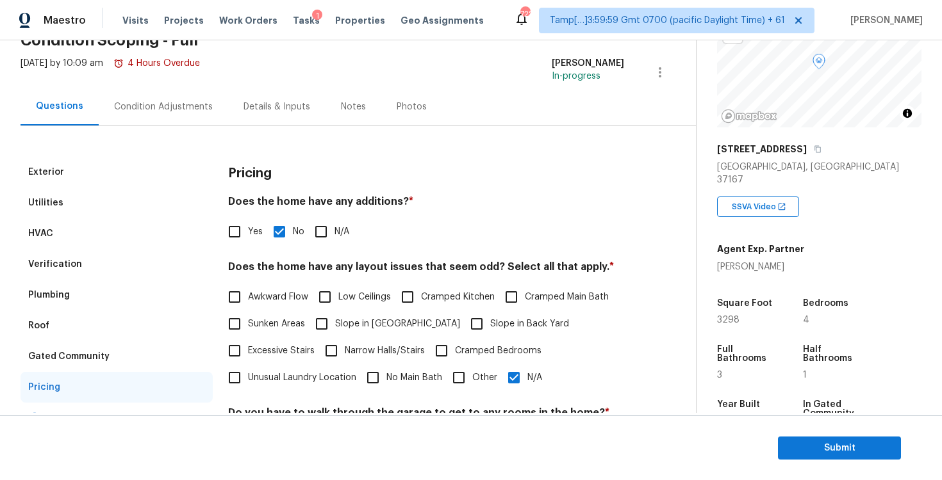
click at [363, 322] on span "Slope in Front Yard" at bounding box center [397, 324] width 125 height 13
click at [335, 322] on input "Slope in Front Yard" at bounding box center [321, 324] width 27 height 27
checkbox input "true"
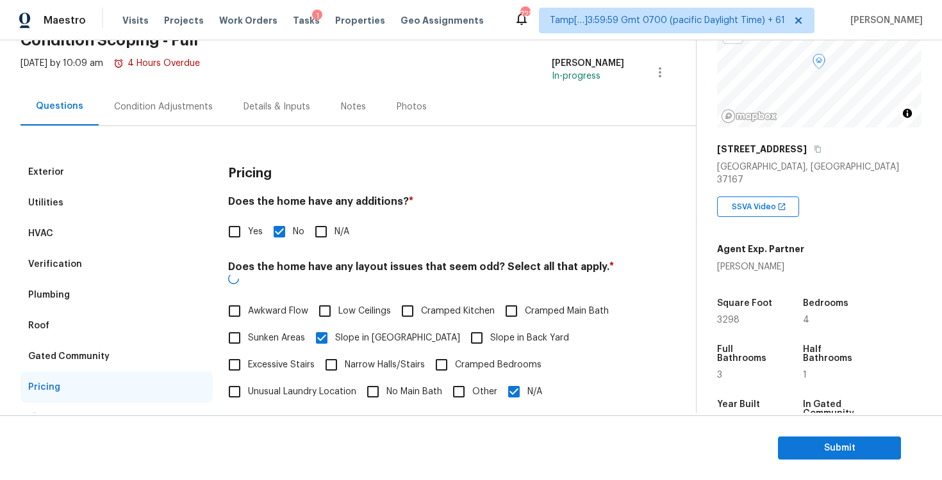
click at [490, 332] on span "Slope in Back Yard" at bounding box center [529, 338] width 79 height 13
click at [463, 325] on input "Slope in Back Yard" at bounding box center [476, 338] width 27 height 27
checkbox input "true"
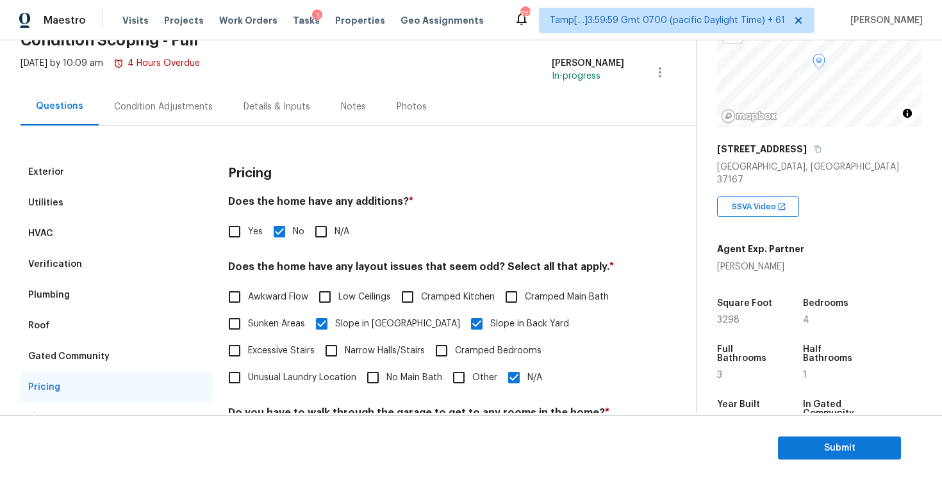
click at [516, 367] on input "N/A" at bounding box center [513, 377] width 27 height 27
checkbox input "false"
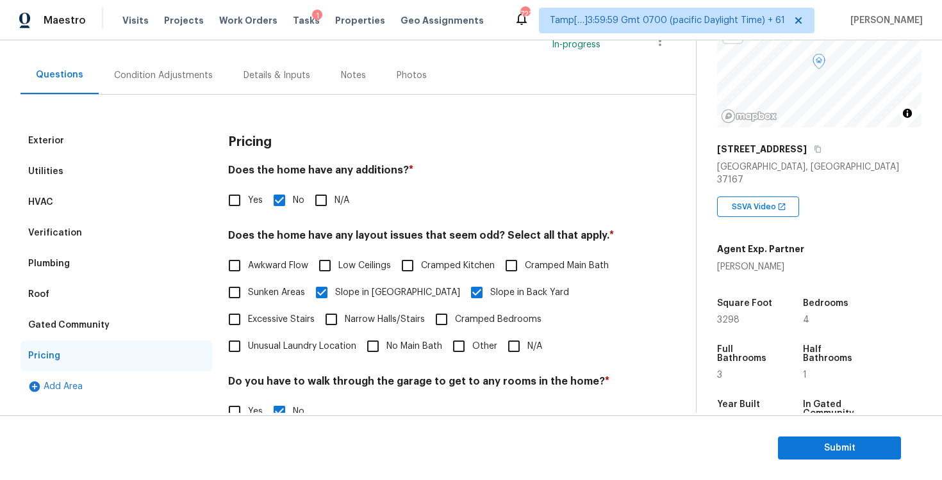
scroll to position [93, 0]
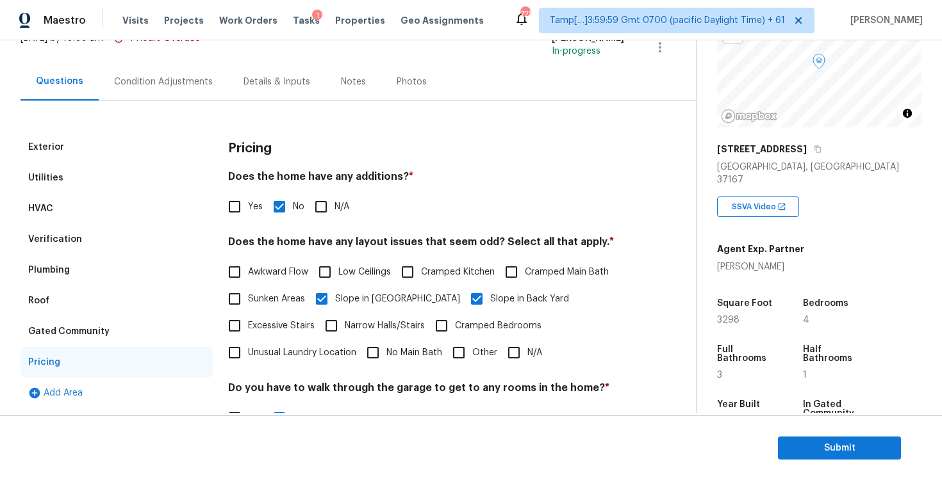
click at [158, 91] on div "Condition Adjustments" at bounding box center [163, 82] width 129 height 38
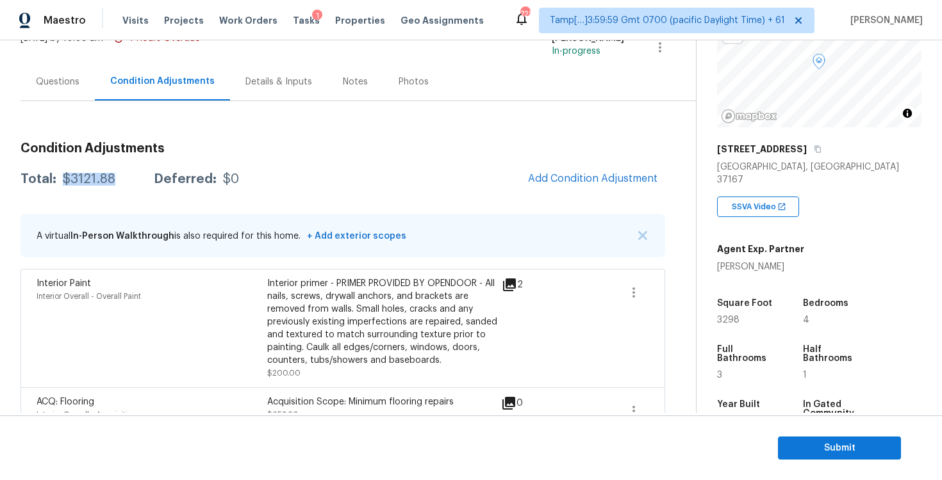
drag, startPoint x: 58, startPoint y: 179, endPoint x: 123, endPoint y: 178, distance: 65.4
click at [123, 179] on div "Total: $3121.88 Deferred: $0" at bounding box center [129, 179] width 218 height 13
copy div "$3121.88"
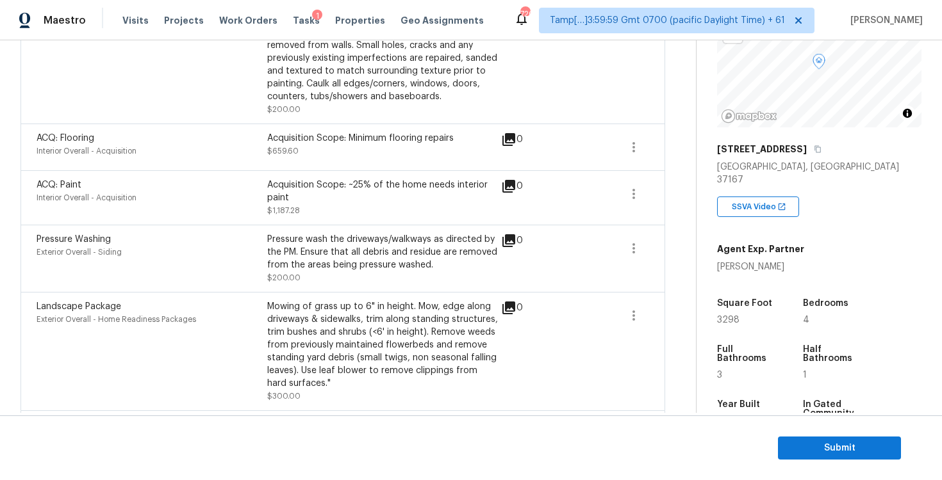
scroll to position [407, 0]
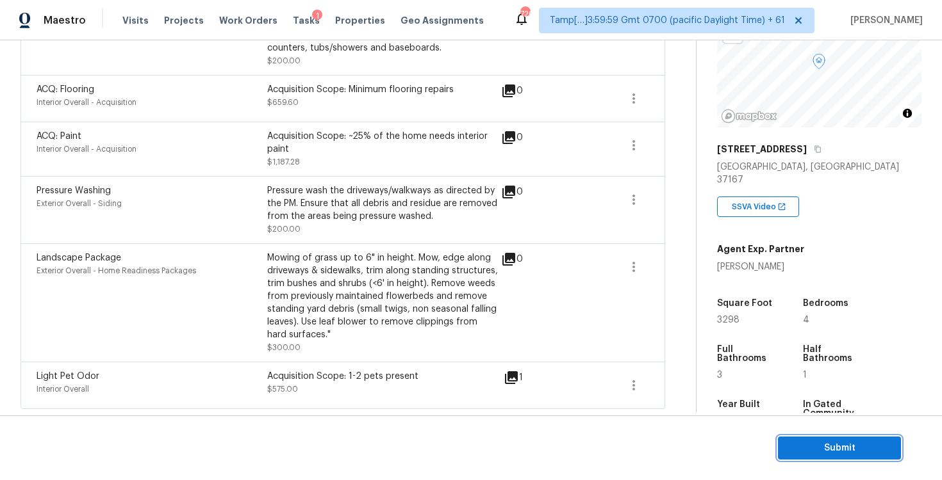
click at [789, 439] on button "Submit" at bounding box center [839, 449] width 123 height 24
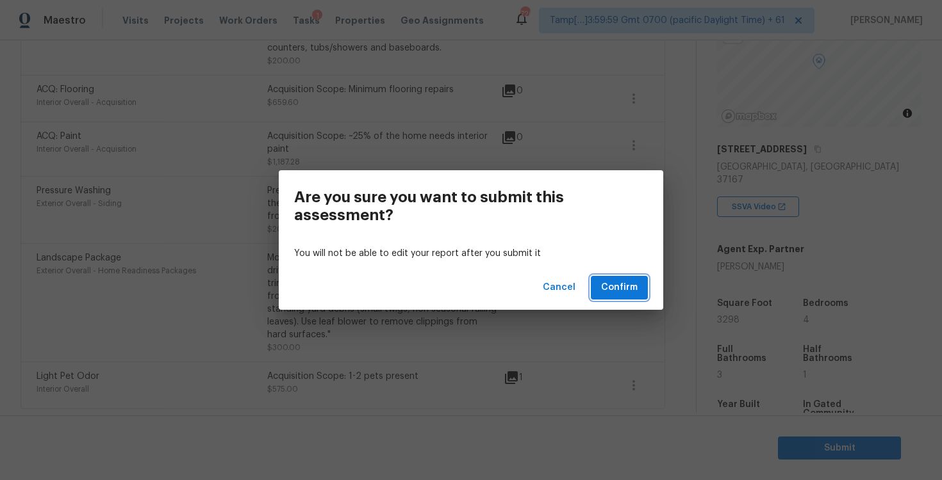
click at [615, 292] on span "Confirm" at bounding box center [619, 288] width 37 height 16
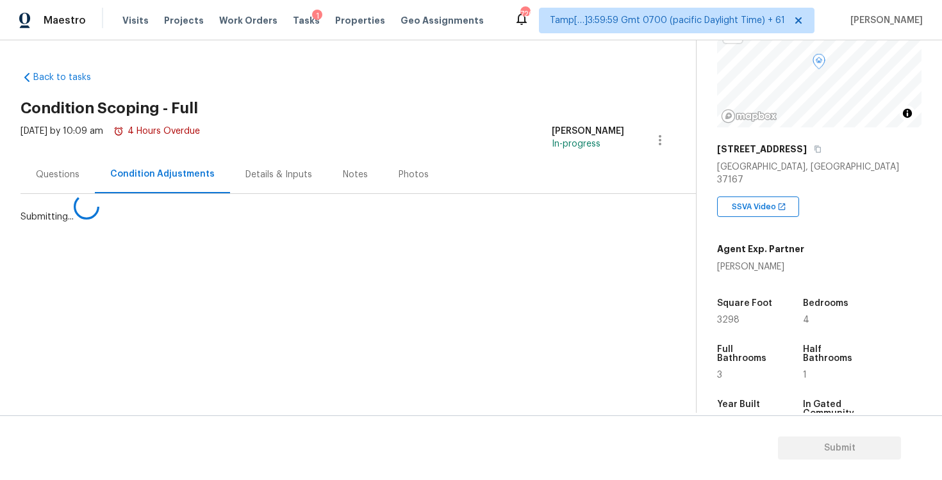
scroll to position [0, 0]
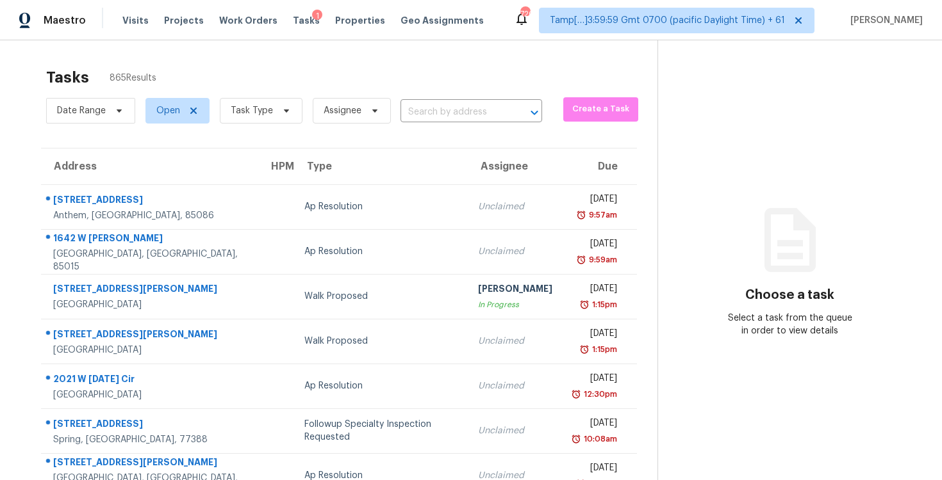
click at [427, 123] on div "Date Range Open Task Type Assignee ​" at bounding box center [294, 110] width 496 height 33
click at [426, 120] on input "text" at bounding box center [453, 112] width 106 height 20
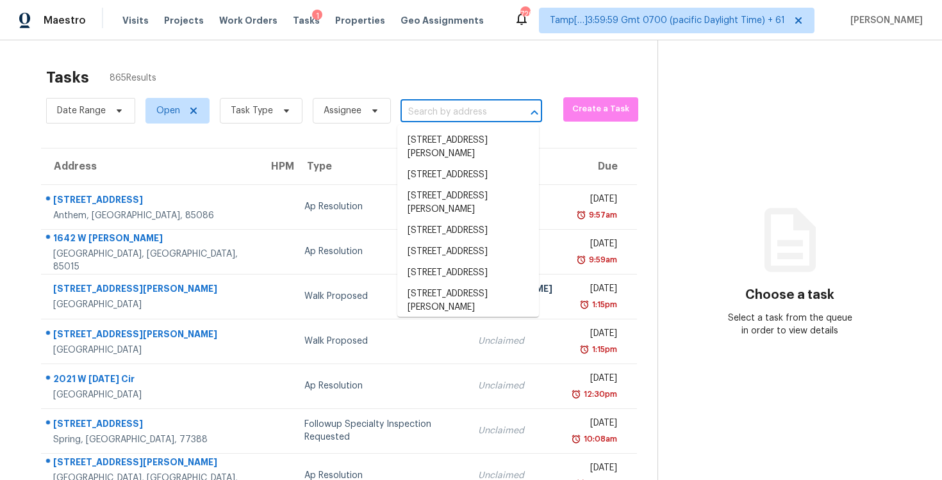
click at [426, 120] on input "text" at bounding box center [453, 112] width 106 height 20
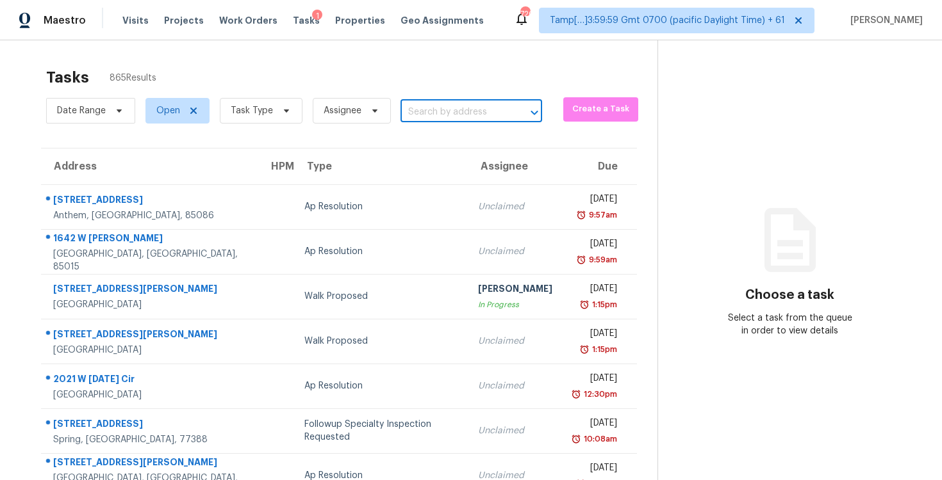
paste input "400 N Acacia Ave Unit D16, Fullerton, CA 92831"
type input "400 N Acacia Ave Unit D16, Fullerton, CA 92831"
click at [277, 111] on span at bounding box center [284, 111] width 14 height 10
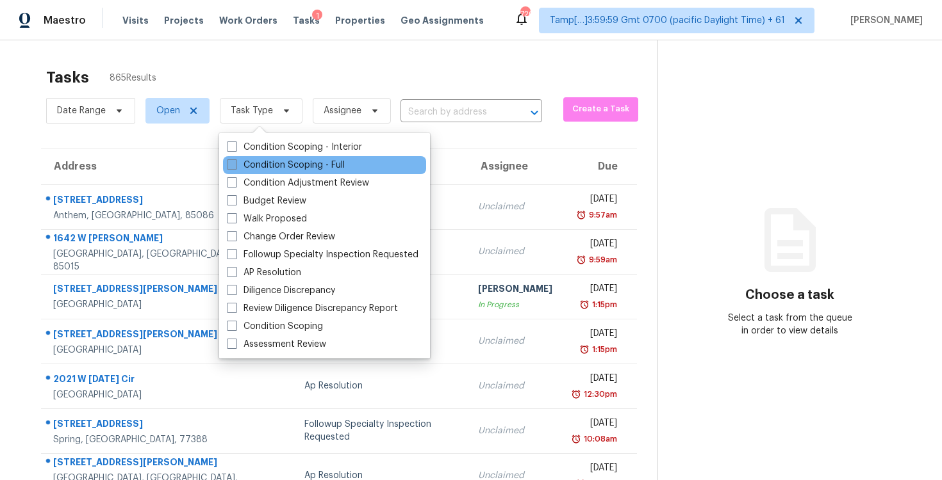
click at [293, 161] on label "Condition Scoping - Full" at bounding box center [286, 165] width 118 height 13
click at [235, 161] on input "Condition Scoping - Full" at bounding box center [231, 163] width 8 height 8
checkbox input "true"
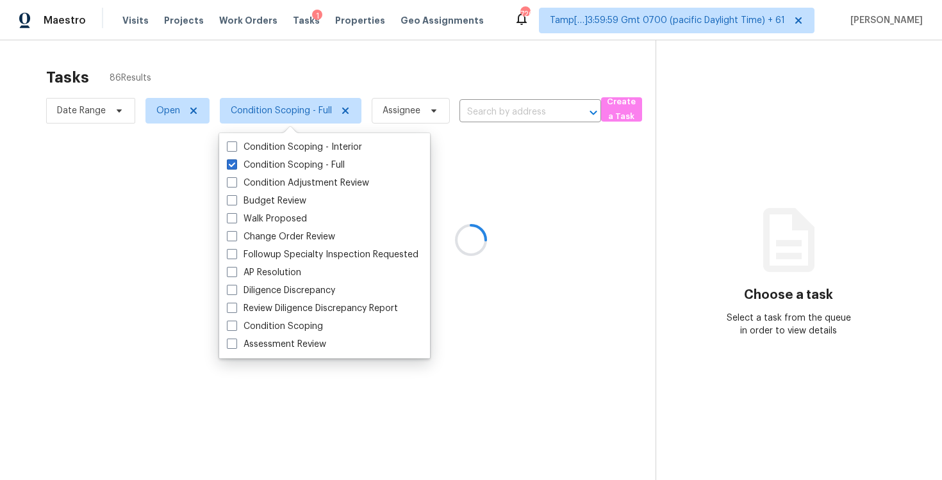
click at [168, 56] on div at bounding box center [471, 240] width 942 height 480
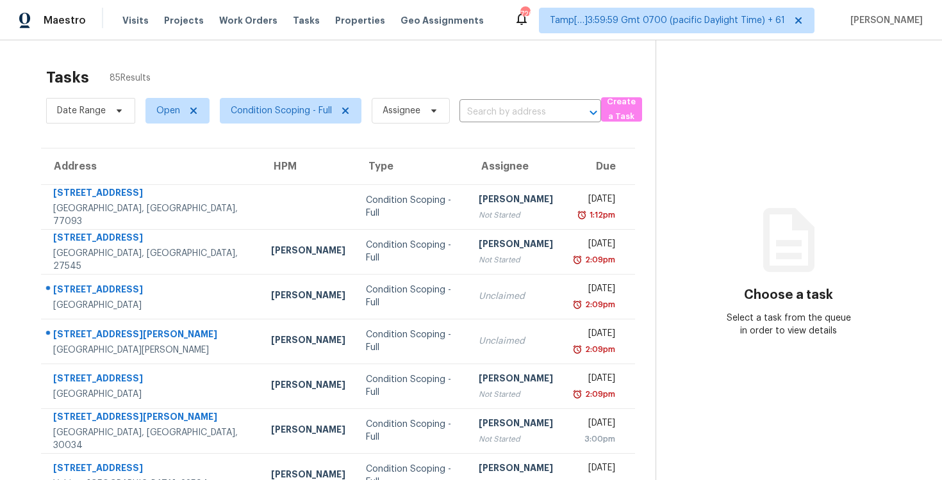
click at [485, 128] on section "Tasks 85 Results Date Range Open Condition Scoping - Full Assignee ​ Create a T…" at bounding box center [337, 364] width 635 height 607
click at [484, 110] on input "text" at bounding box center [512, 112] width 106 height 20
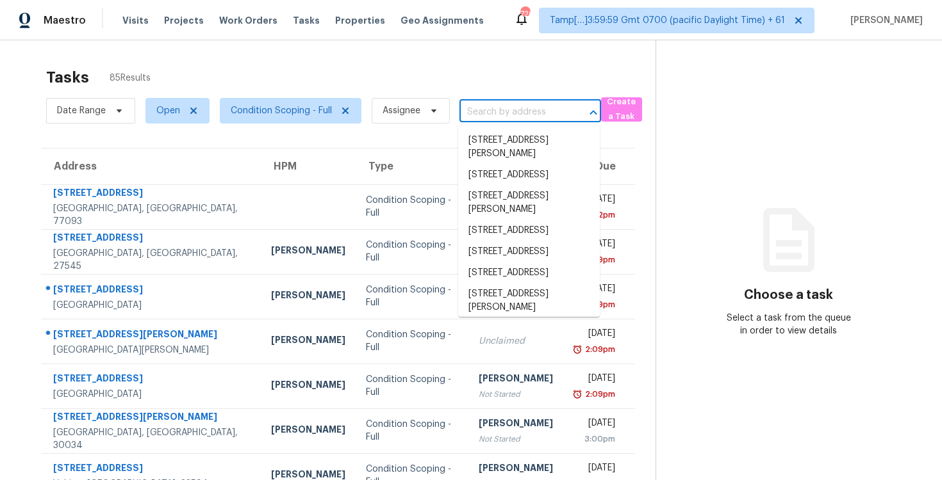
paste input "400 N Acacia Ave Unit D16, Fullerton, CA 92831"
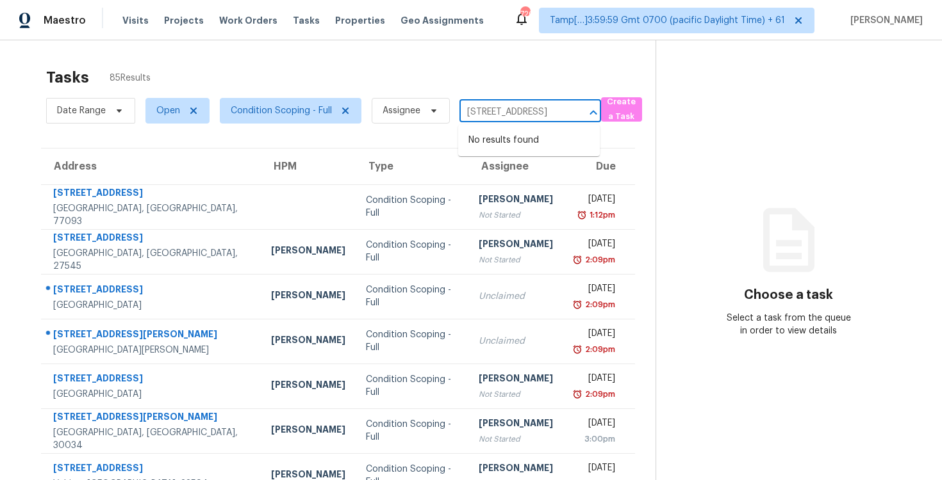
type input "400 N Acacia Ave Unit D16, Fullerton, CA 92831"
click at [495, 105] on input "text" at bounding box center [512, 112] width 106 height 20
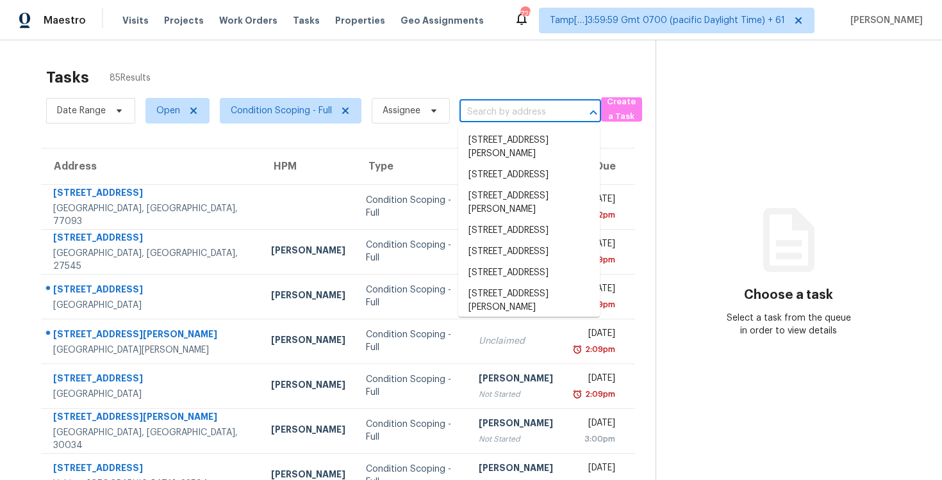
paste input "400 N Acacia Ave Unit D16, Fullerton, CA 92831"
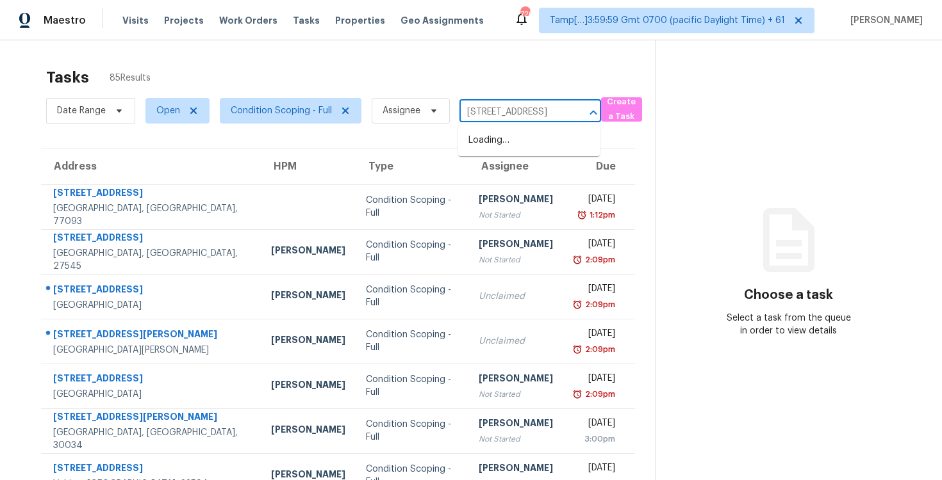
type input "400 N Acacia Ave"
click at [510, 138] on li "400 N Acacia Ave Unit D16, Fullerton, CA 92831" at bounding box center [529, 140] width 142 height 21
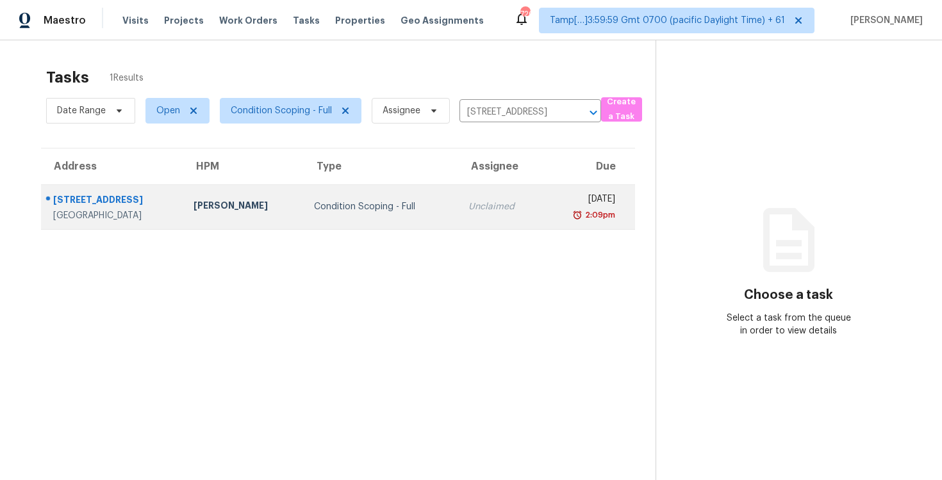
click at [493, 202] on div "Unclaimed" at bounding box center [500, 207] width 64 height 13
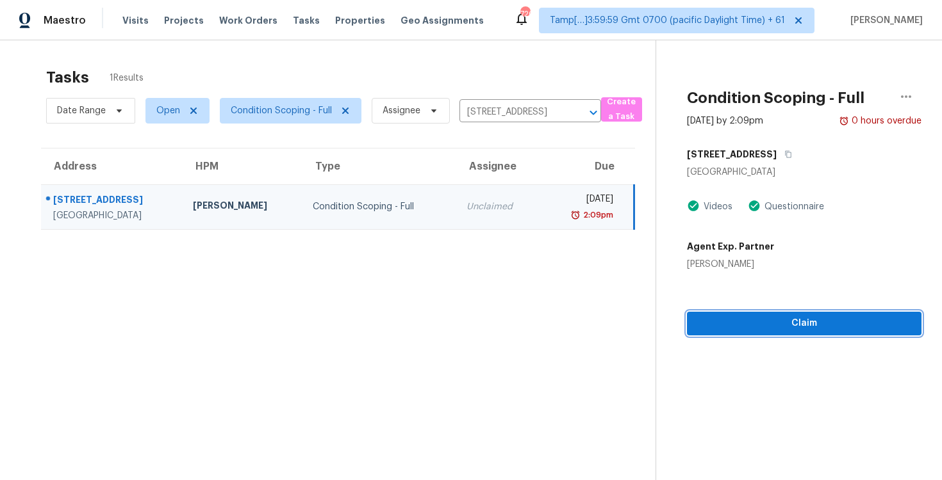
click at [782, 324] on span "Claim" at bounding box center [804, 324] width 214 height 16
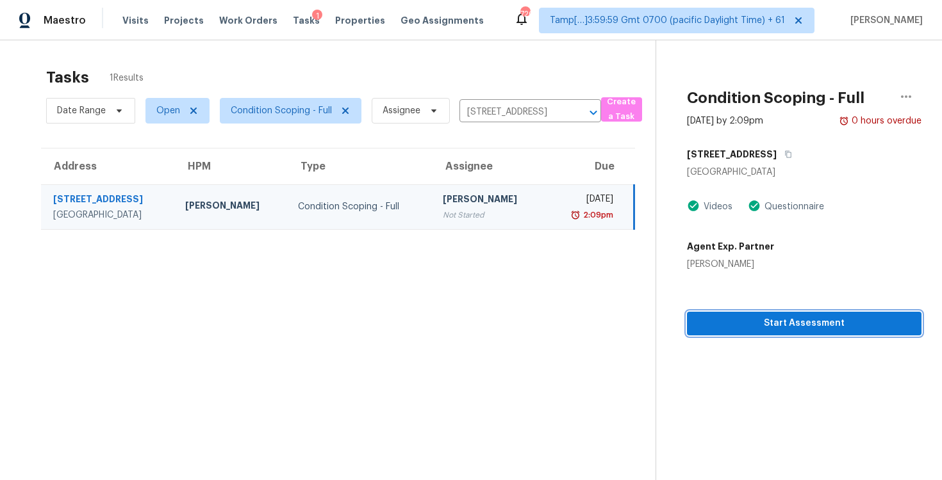
click at [782, 324] on span "Start Assessment" at bounding box center [804, 324] width 214 height 16
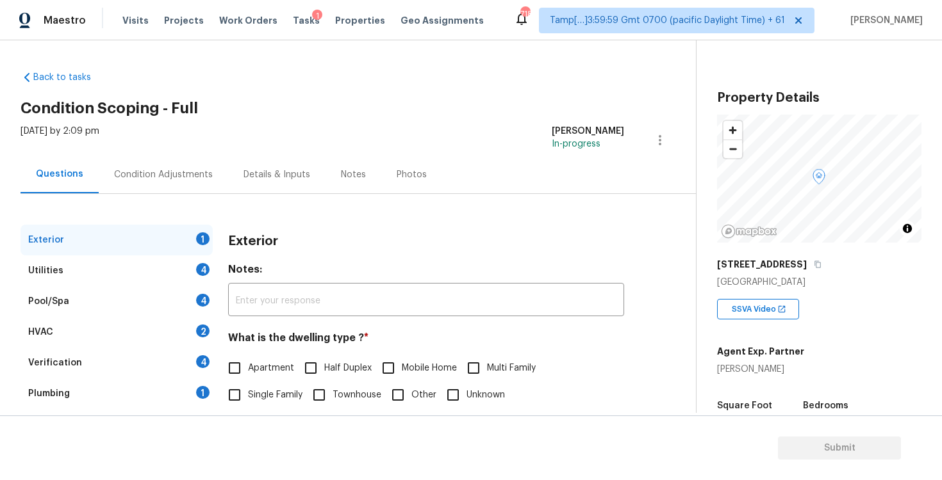
scroll to position [136, 0]
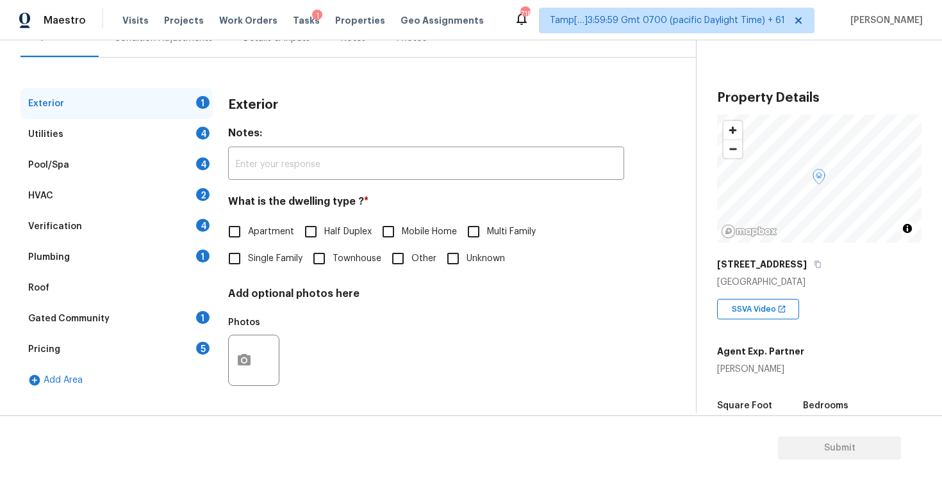
click at [270, 239] on label "Apartment" at bounding box center [257, 231] width 73 height 27
click at [248, 239] on input "Apartment" at bounding box center [234, 231] width 27 height 27
checkbox input "true"
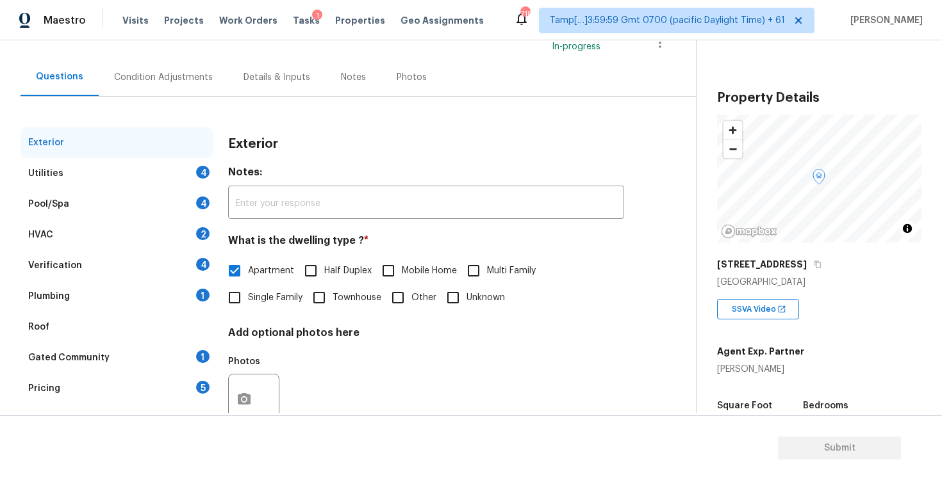
scroll to position [97, 0]
click at [181, 89] on div "Condition Adjustments" at bounding box center [163, 78] width 129 height 38
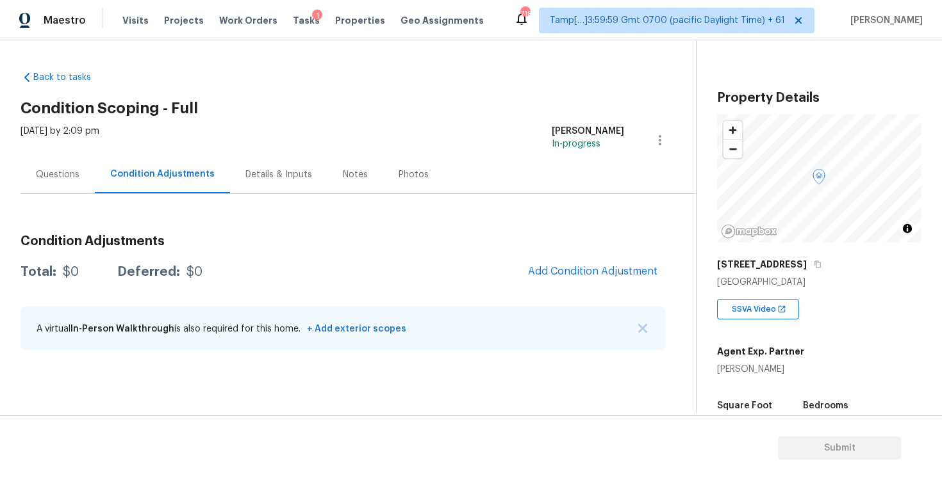
click at [73, 167] on div "Questions" at bounding box center [57, 175] width 74 height 38
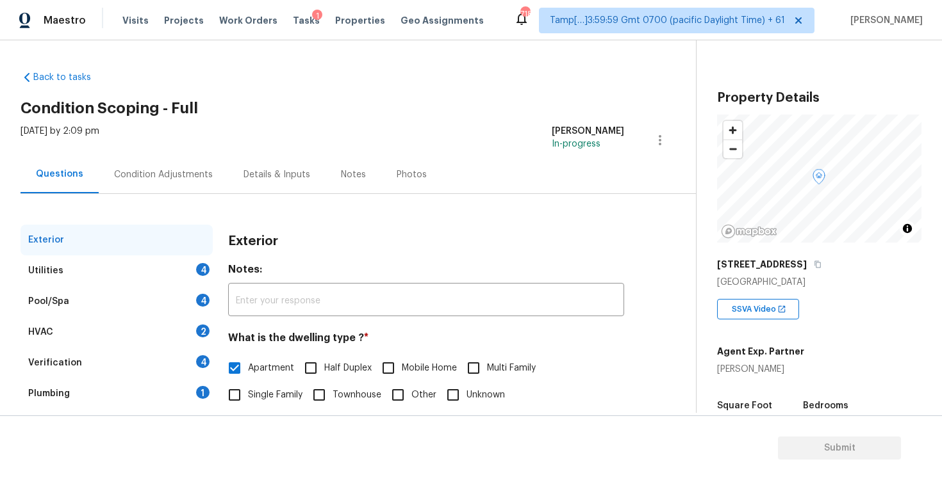
scroll to position [136, 0]
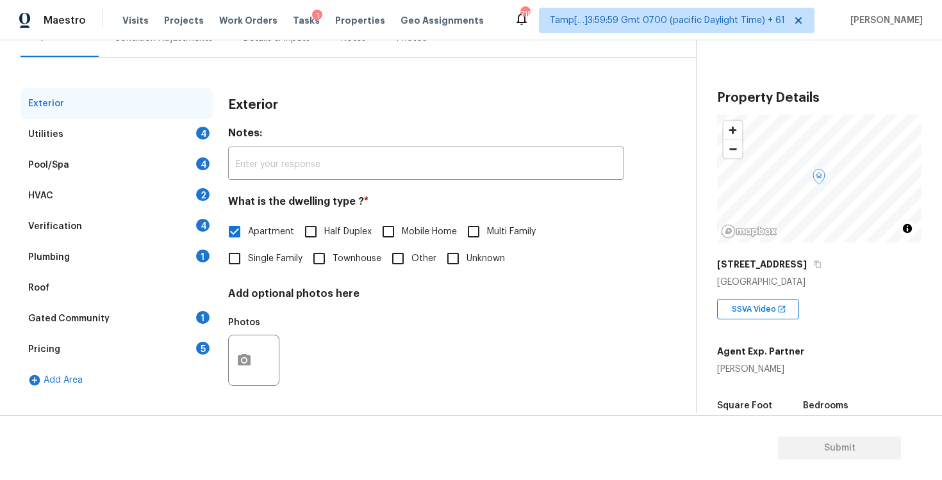
click at [116, 315] on div "Gated Community 1" at bounding box center [116, 319] width 192 height 31
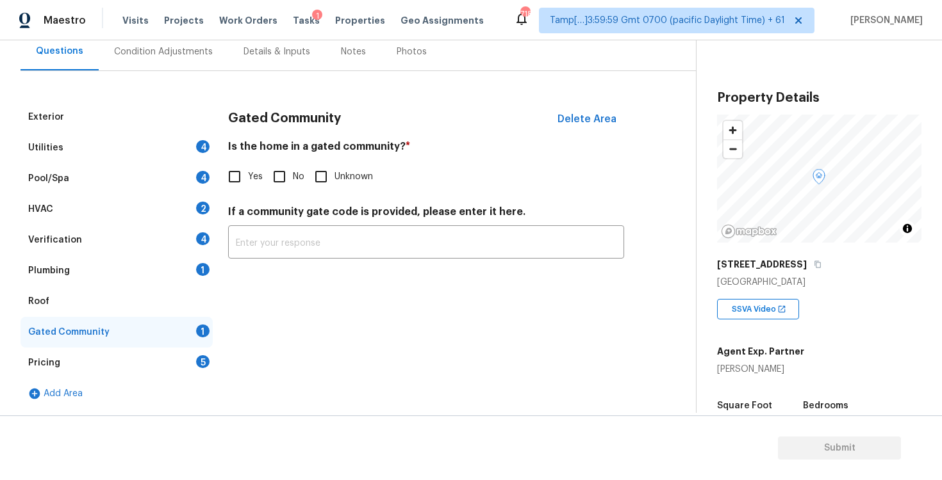
click at [229, 177] on input "Yes" at bounding box center [234, 176] width 27 height 27
checkbox input "true"
click at [161, 34] on div "Maestro Visits Projects Work Orders Tasks 1 Properties Geo Assignments 718 Tamp…" at bounding box center [471, 20] width 942 height 40
click at [170, 44] on div "Condition Adjustments" at bounding box center [163, 52] width 129 height 38
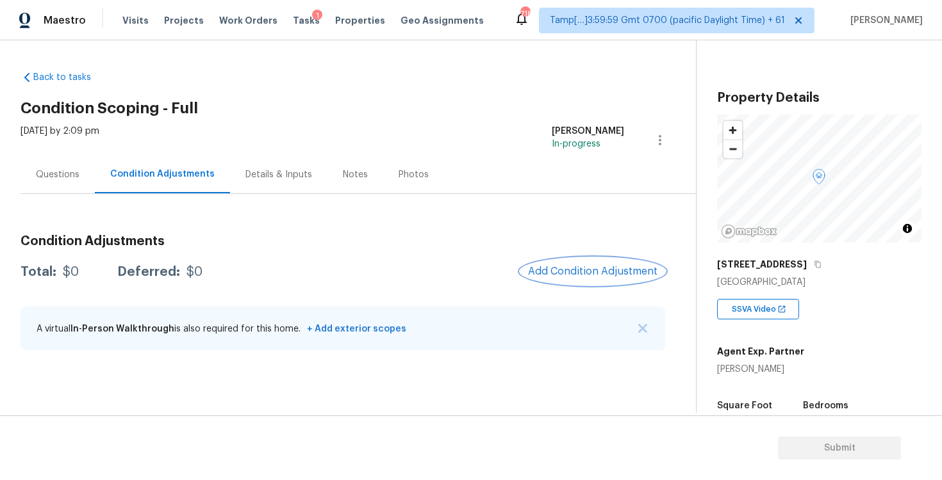
click at [605, 265] on button "Add Condition Adjustment" at bounding box center [592, 271] width 145 height 27
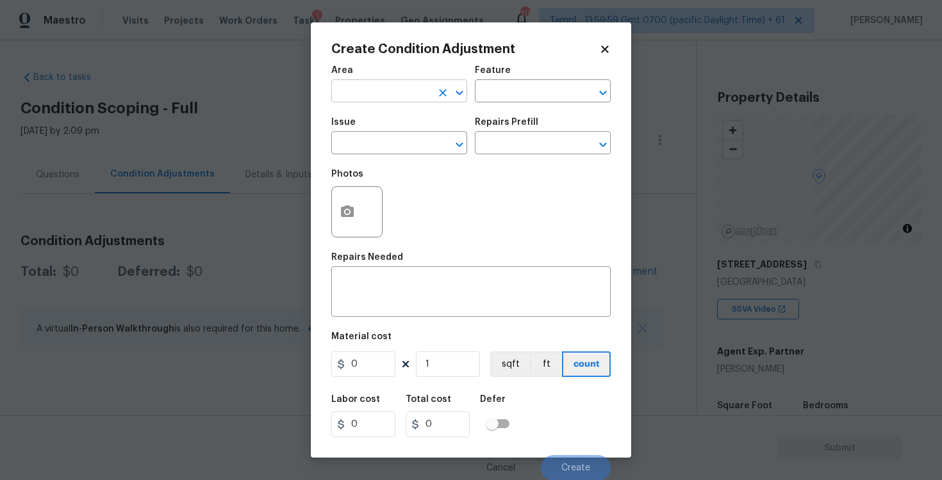
click at [360, 96] on input "text" at bounding box center [381, 93] width 100 height 20
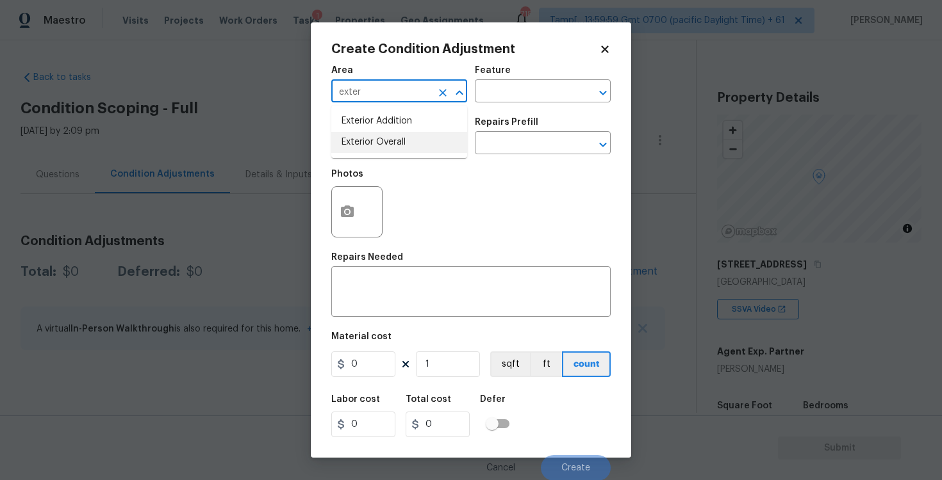
click at [387, 148] on li "Exterior Overall" at bounding box center [399, 142] width 136 height 21
type input "Exterior Overall"
click at [387, 148] on input "text" at bounding box center [381, 145] width 100 height 20
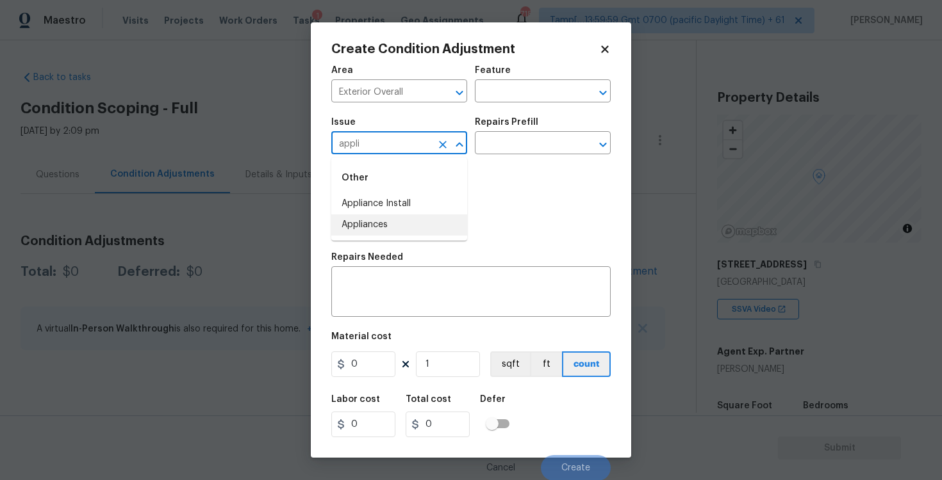
click at [382, 220] on li "Appliances" at bounding box center [399, 225] width 136 height 21
type input "Appliances"
click at [498, 154] on body "Maestro Visits Projects Work Orders Tasks 1 Properties Geo Assignments 718 Tamp…" at bounding box center [471, 240] width 942 height 480
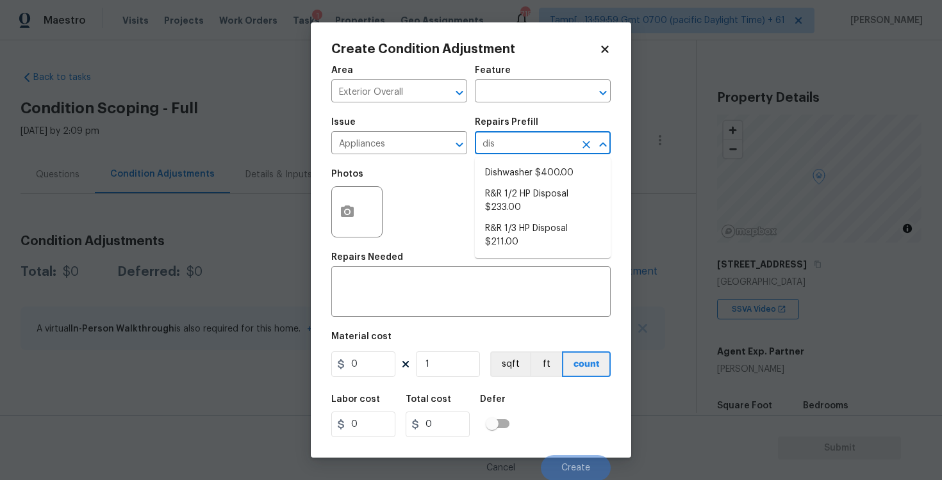
type input "dish"
click at [501, 174] on li "Dishwasher $400.00" at bounding box center [543, 173] width 136 height 21
type input "Appliances"
type textarea "Remove the existing dishwasher and prep the area for a new unit. Install a new …"
type input "400"
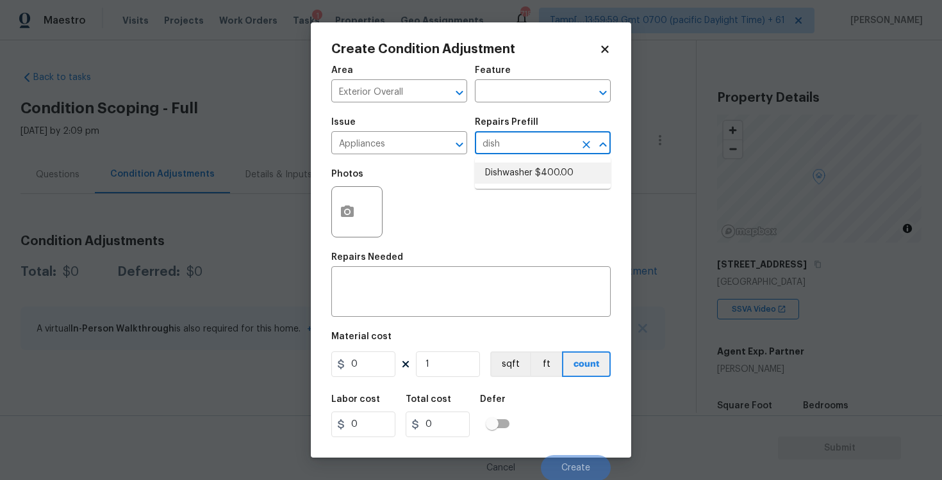
type input "400"
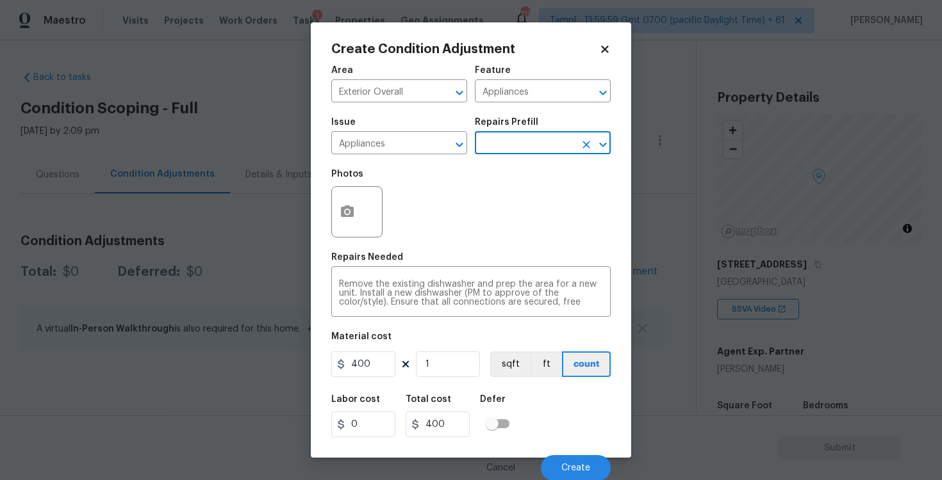
scroll to position [1, 0]
click at [564, 462] on button "Create" at bounding box center [576, 468] width 70 height 26
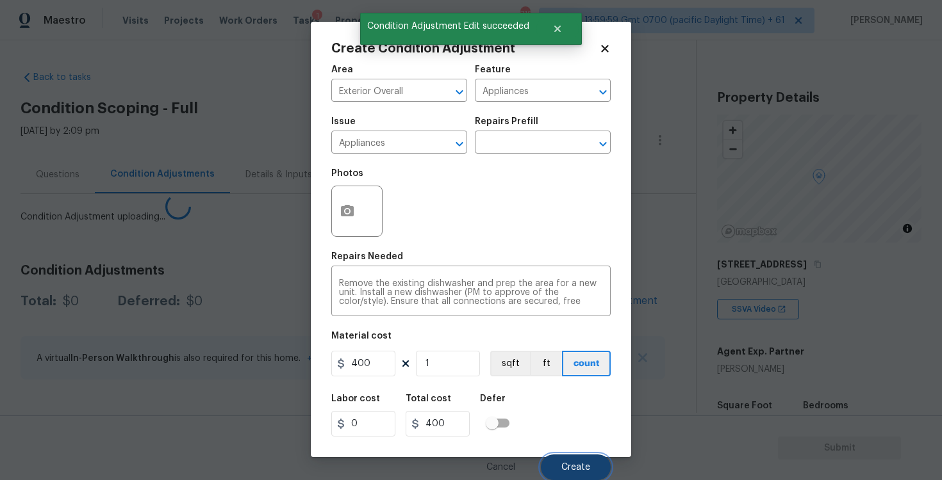
scroll to position [0, 0]
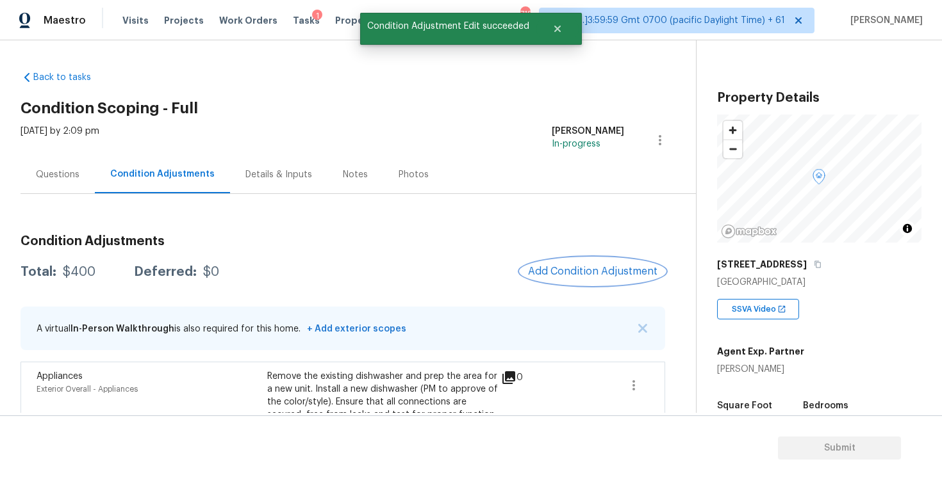
click at [589, 268] on span "Add Condition Adjustment" at bounding box center [592, 272] width 129 height 12
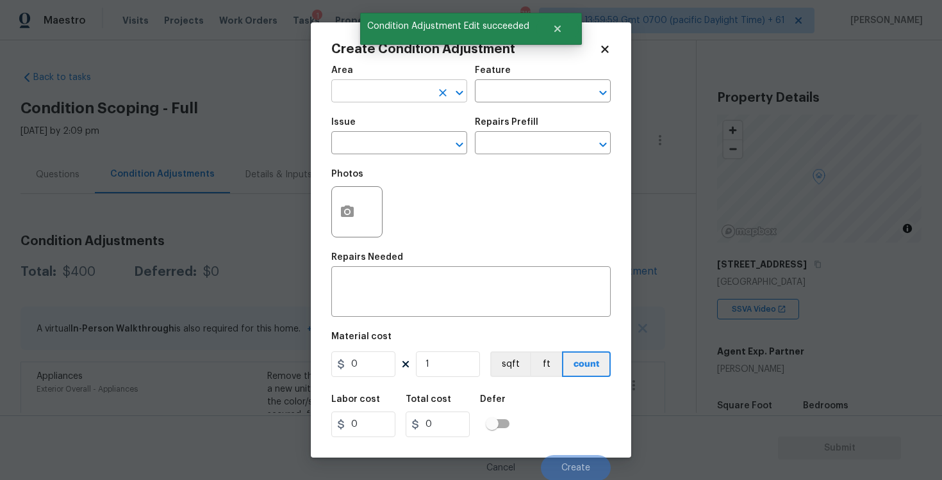
click at [353, 95] on input "text" at bounding box center [381, 93] width 100 height 20
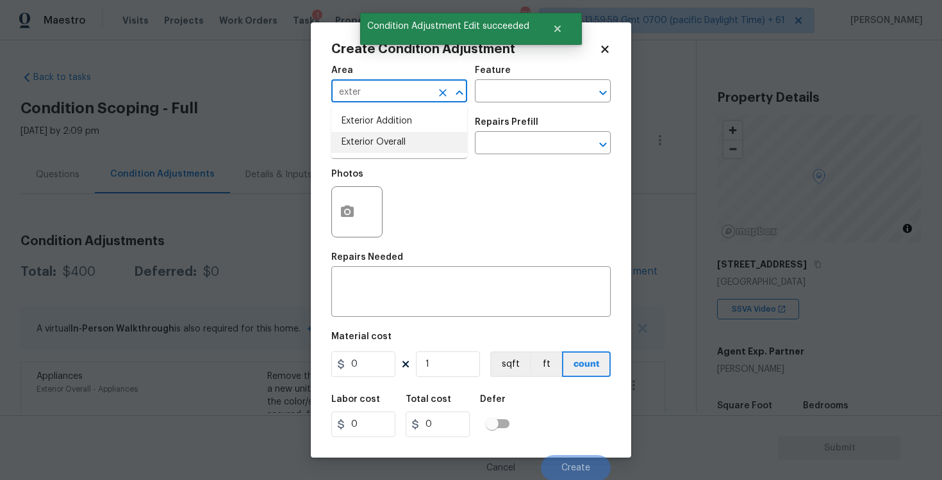
click at [368, 139] on li "Exterior Overall" at bounding box center [399, 142] width 136 height 21
type input "Exterior Overall"
click at [368, 139] on input "text" at bounding box center [381, 145] width 100 height 20
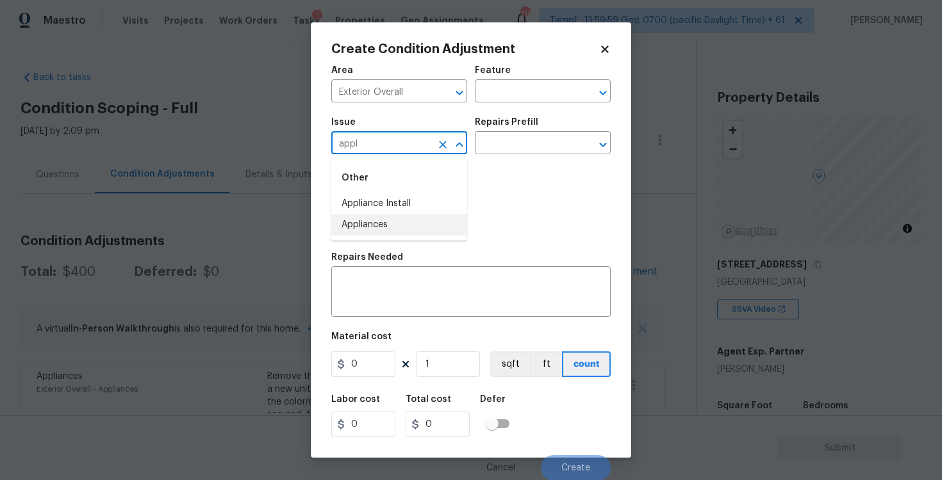
click at [393, 220] on li "Appliances" at bounding box center [399, 225] width 136 height 21
type input "Appliances"
click at [393, 220] on div "Photos" at bounding box center [470, 203] width 279 height 83
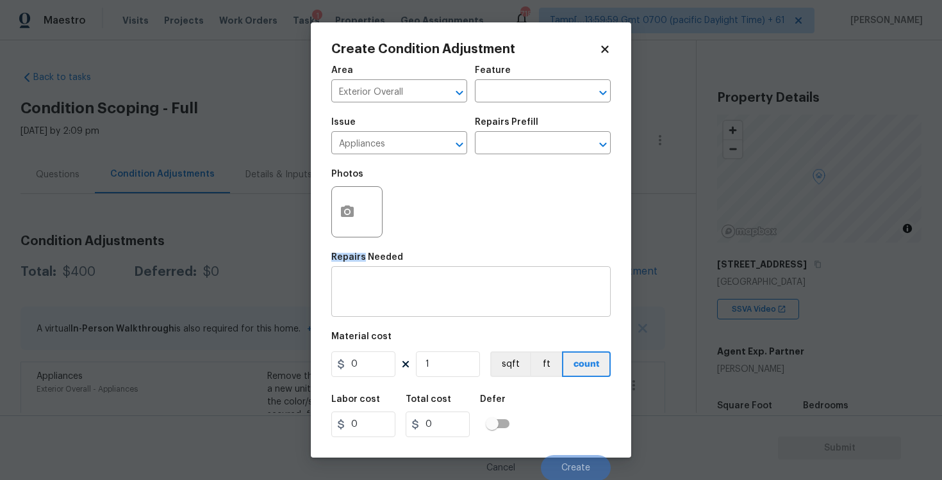
click at [391, 276] on div "x ​" at bounding box center [470, 293] width 279 height 47
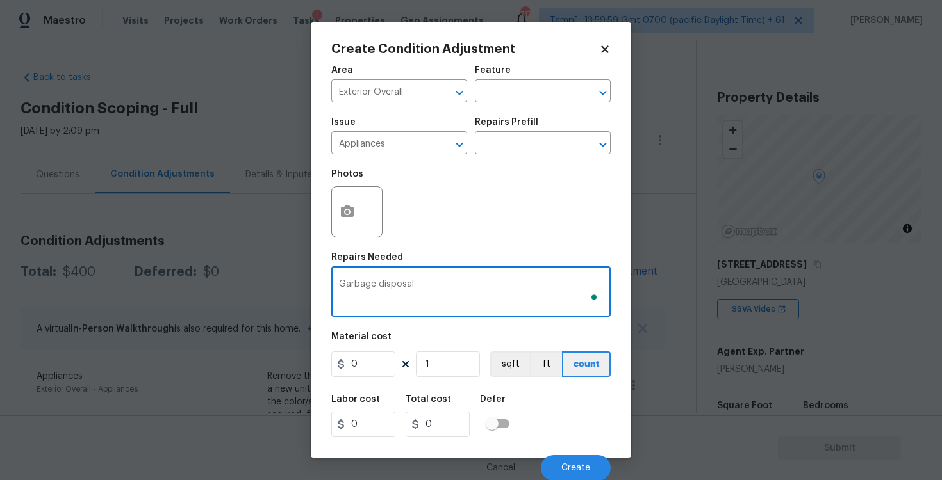
type textarea "Garbage disposal"
click at [373, 367] on input "0" at bounding box center [363, 365] width 64 height 26
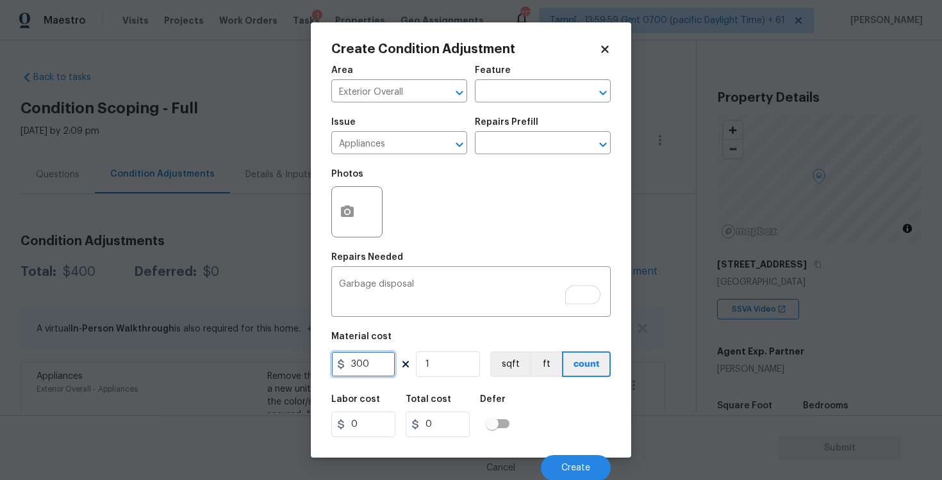
type input "300"
click at [493, 412] on div "Defer" at bounding box center [498, 403] width 37 height 17
click at [568, 455] on button "Create" at bounding box center [576, 468] width 70 height 26
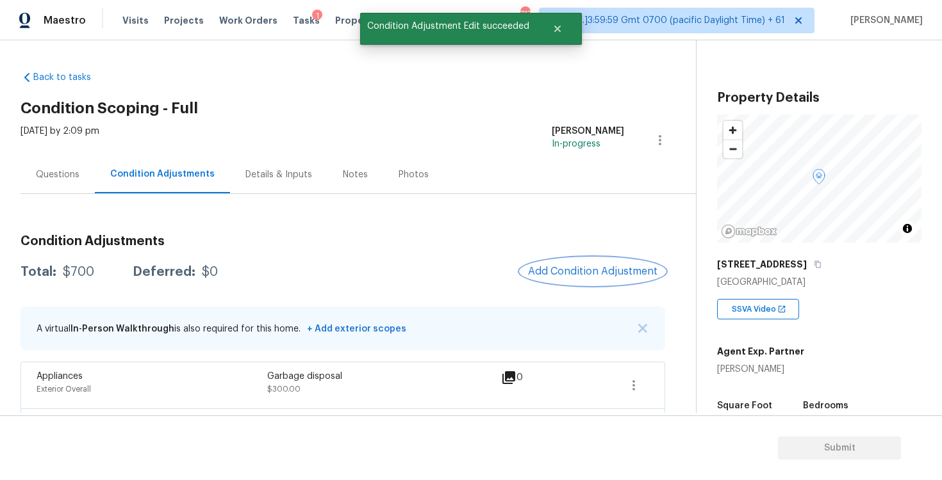
scroll to position [106, 0]
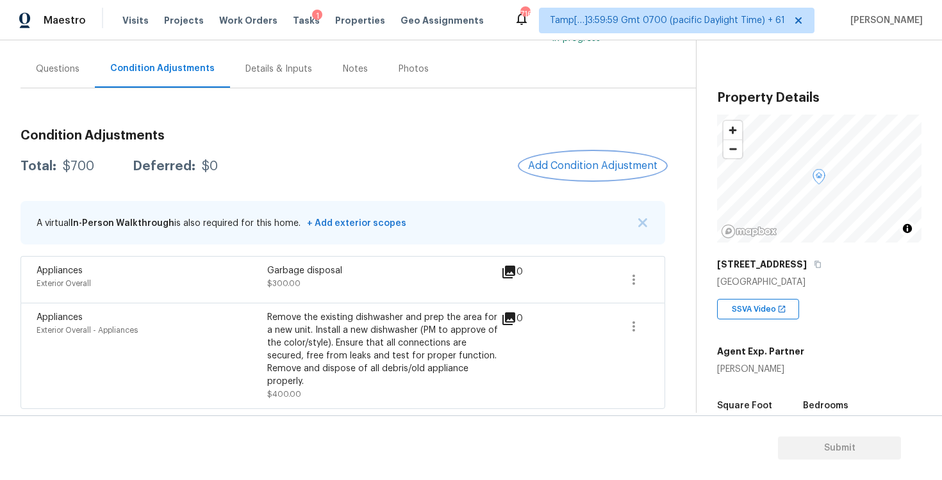
click at [603, 154] on button "Add Condition Adjustment" at bounding box center [592, 165] width 145 height 27
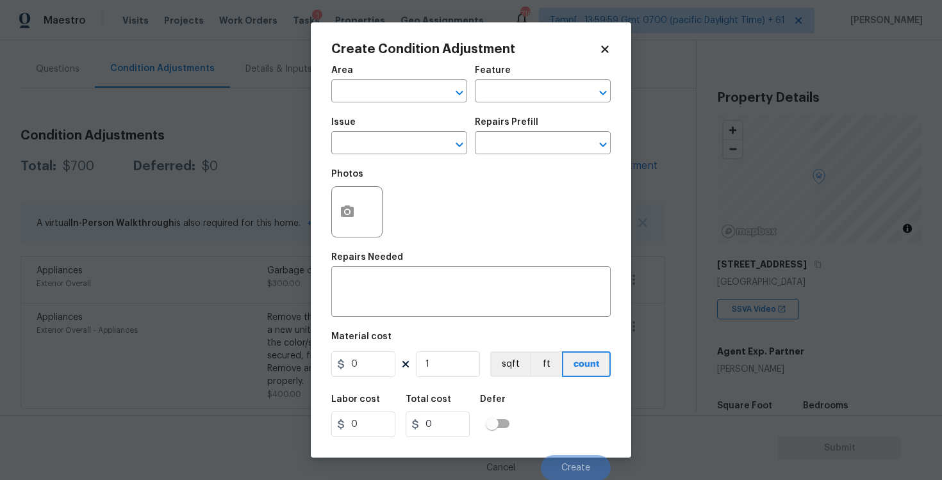
click at [600, 53] on icon at bounding box center [605, 50] width 12 height 12
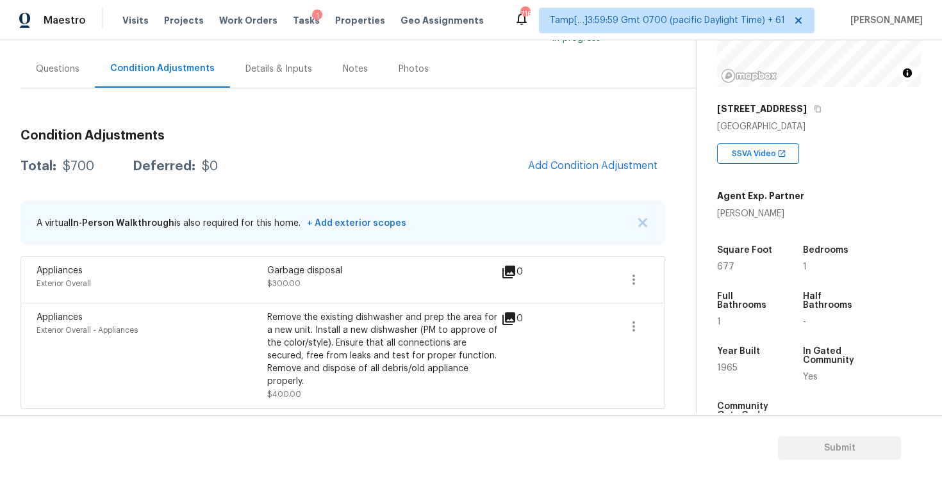
scroll to position [160, 0]
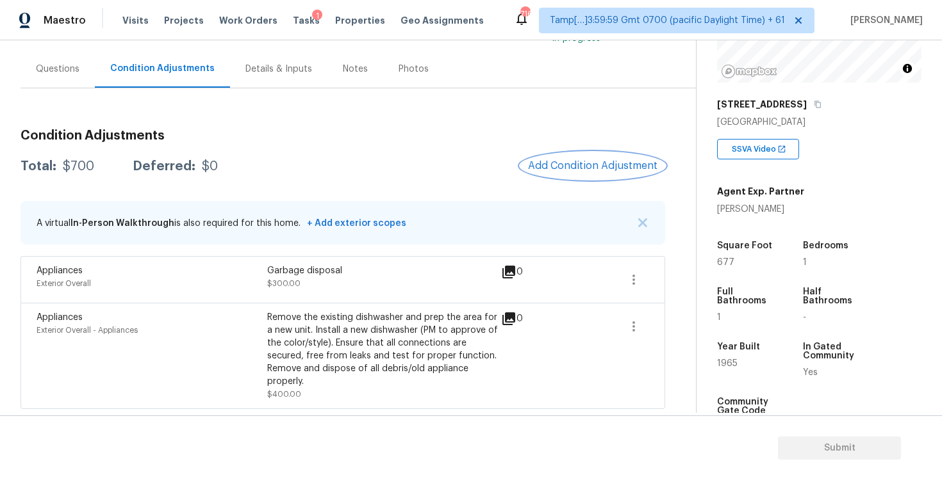
click at [561, 163] on span "Add Condition Adjustment" at bounding box center [592, 166] width 129 height 12
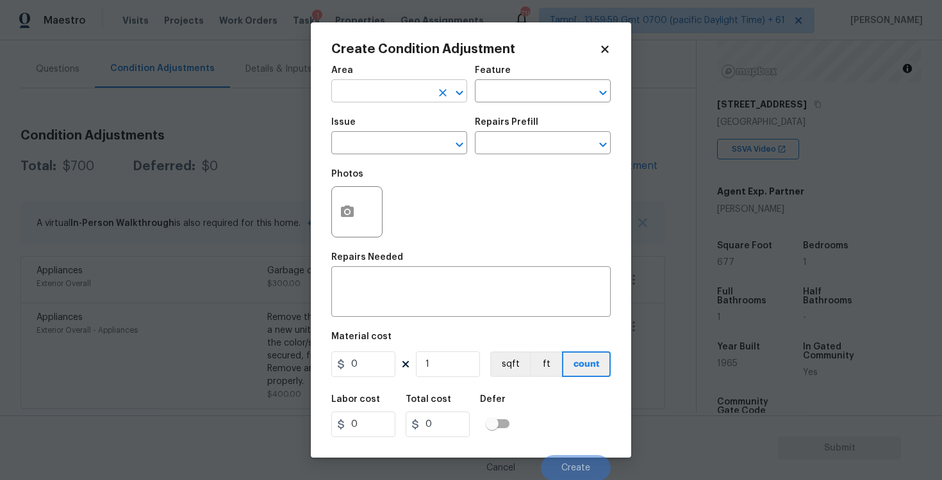
click at [366, 100] on input "text" at bounding box center [381, 93] width 100 height 20
click at [613, 44] on div "Create Condition Adjustment Area ​ Feature ​ Issue ​ Repairs Prefill ​ Photos R…" at bounding box center [471, 240] width 320 height 436
click at [599, 44] on icon at bounding box center [605, 50] width 12 height 12
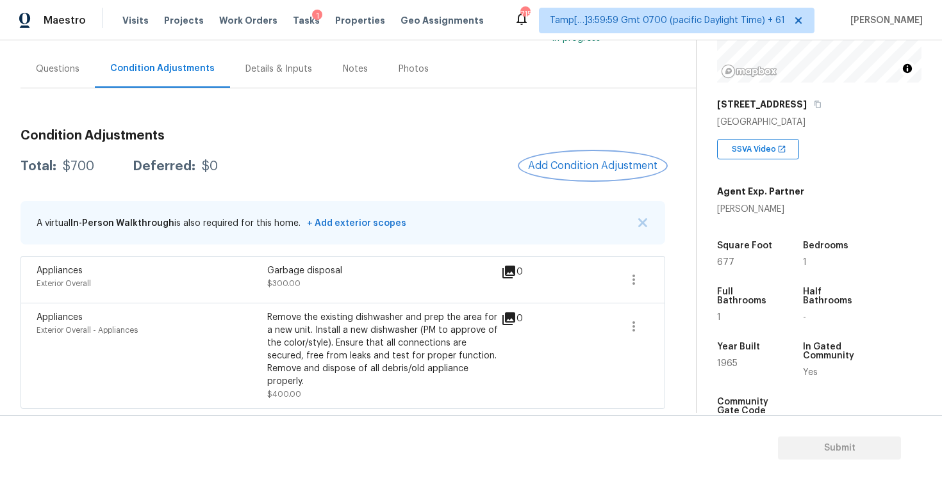
click at [591, 170] on span "Add Condition Adjustment" at bounding box center [592, 166] width 129 height 12
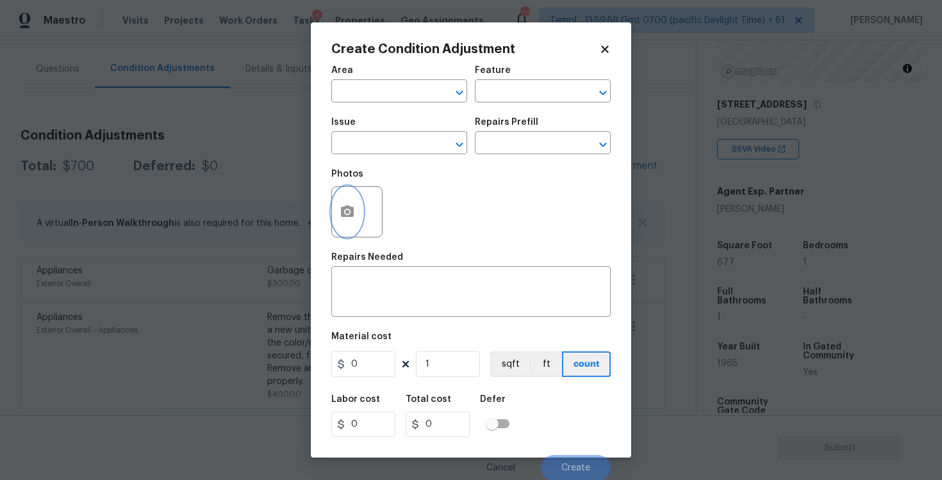
click at [347, 201] on button "button" at bounding box center [347, 212] width 31 height 50
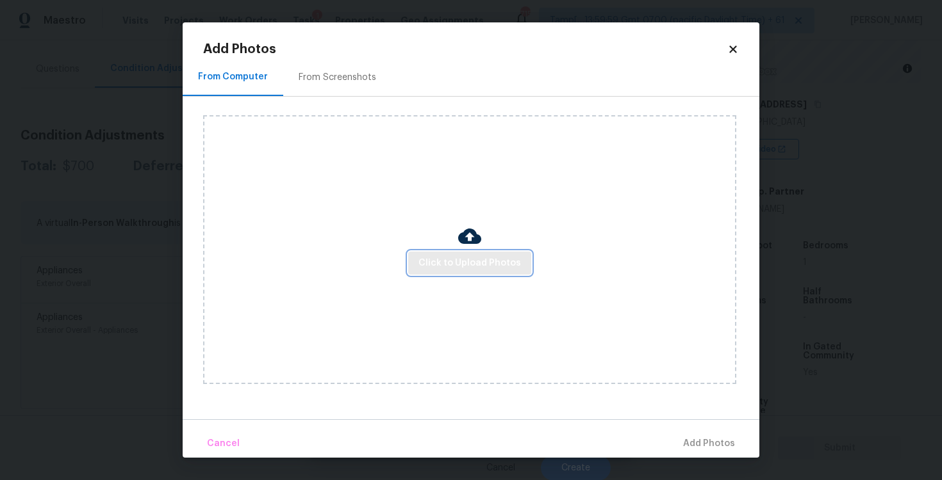
click at [481, 265] on span "Click to Upload Photos" at bounding box center [469, 264] width 102 height 16
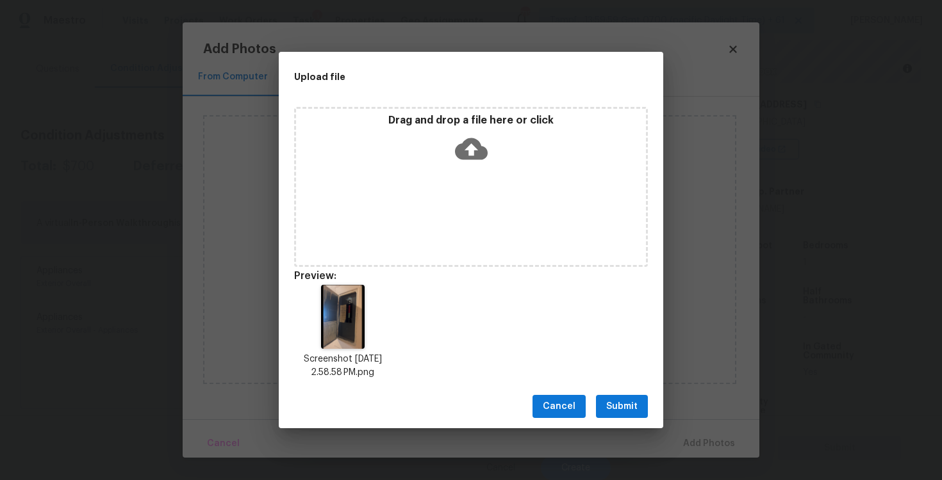
click at [613, 399] on span "Submit" at bounding box center [621, 407] width 31 height 16
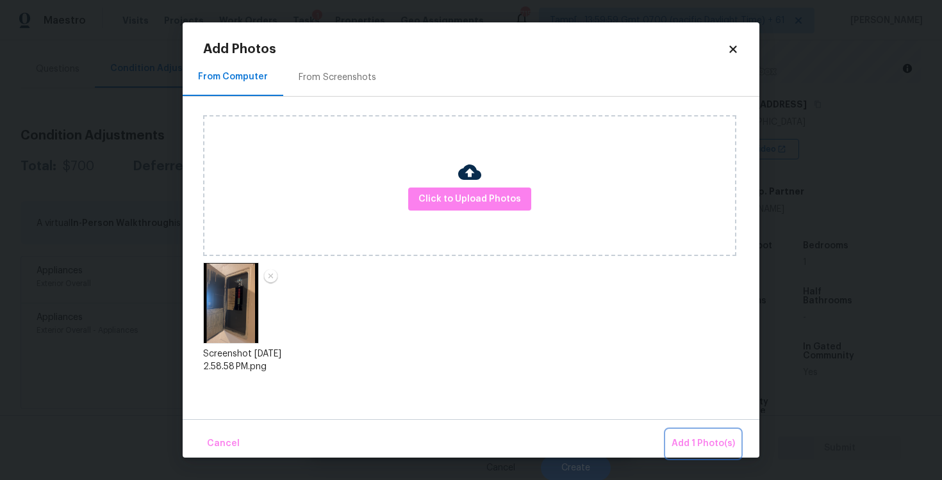
click at [669, 434] on button "Add 1 Photo(s)" at bounding box center [703, 444] width 74 height 28
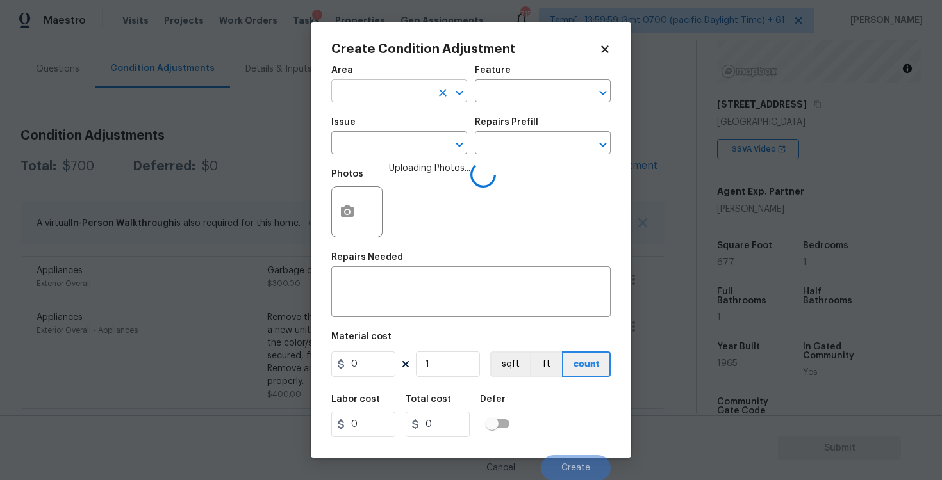
click at [376, 84] on input "text" at bounding box center [381, 93] width 100 height 20
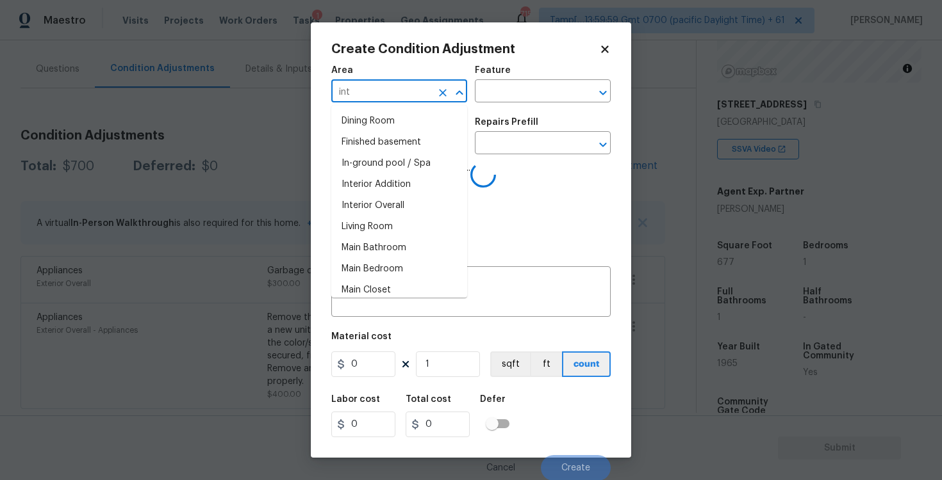
type input "inte"
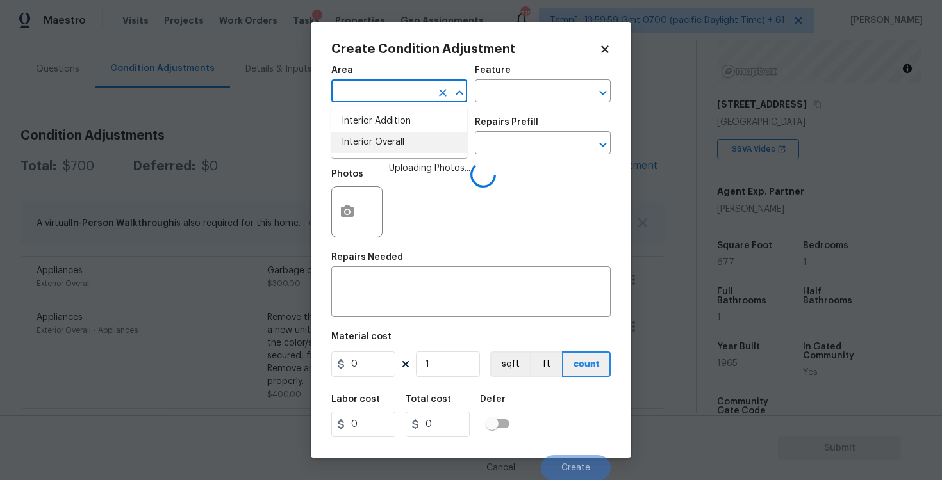
click at [392, 133] on li "Interior Overall" at bounding box center [399, 142] width 136 height 21
type input "Attic"
click at [392, 133] on div "Issue" at bounding box center [399, 126] width 136 height 17
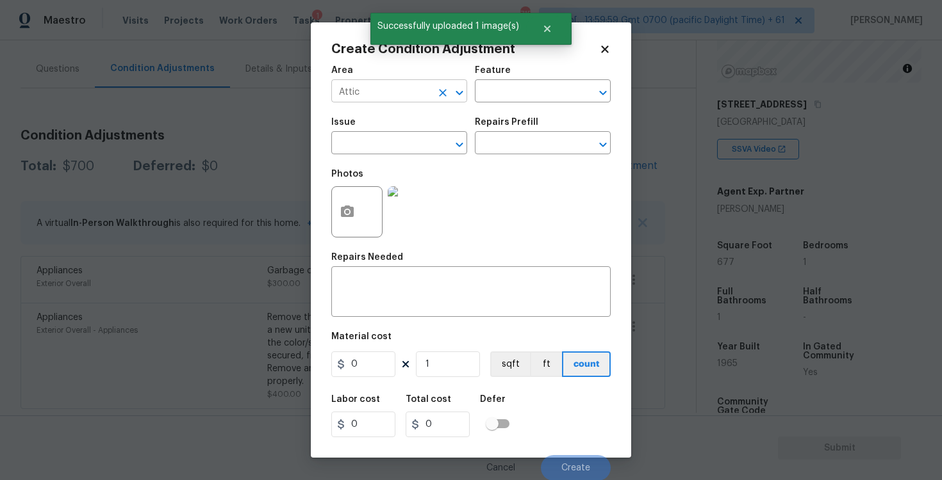
click at [438, 98] on icon "Clear" at bounding box center [442, 92] width 13 height 13
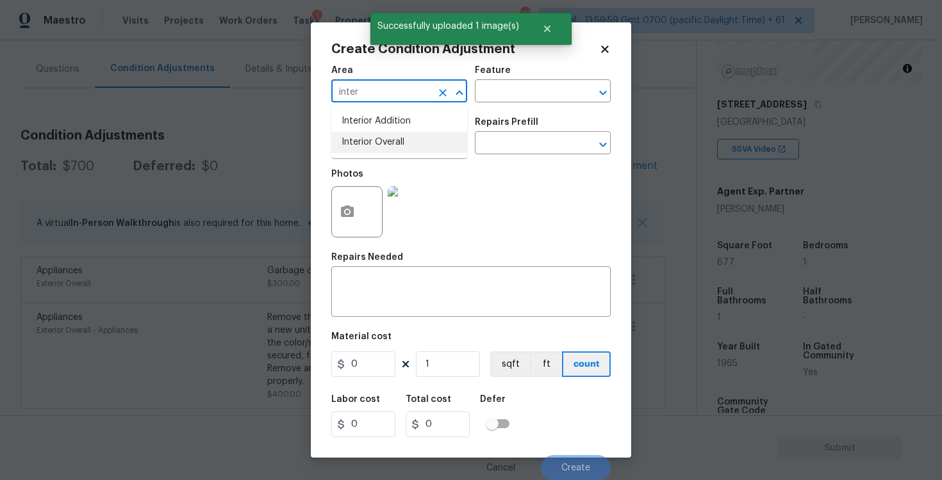
click at [403, 146] on li "Interior Overall" at bounding box center [399, 142] width 136 height 21
type input "Interior Overall"
click at [403, 146] on input "text" at bounding box center [381, 145] width 100 height 20
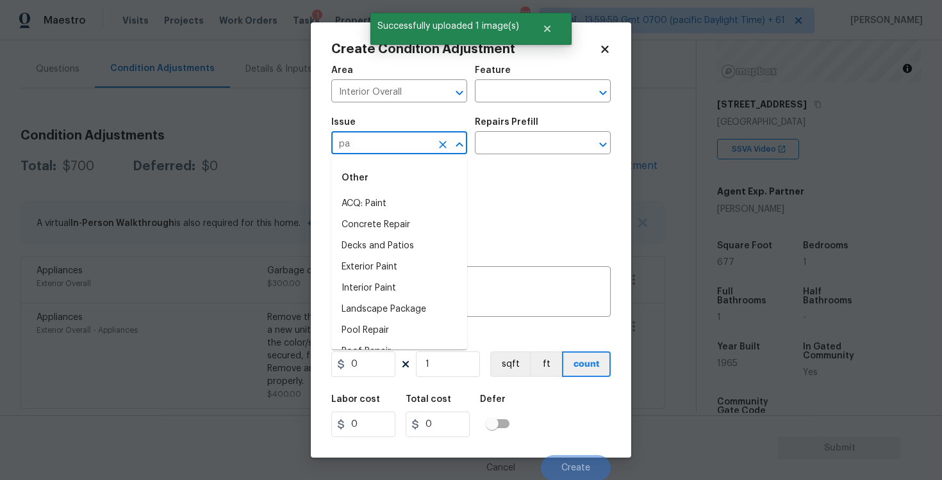
type input "pan"
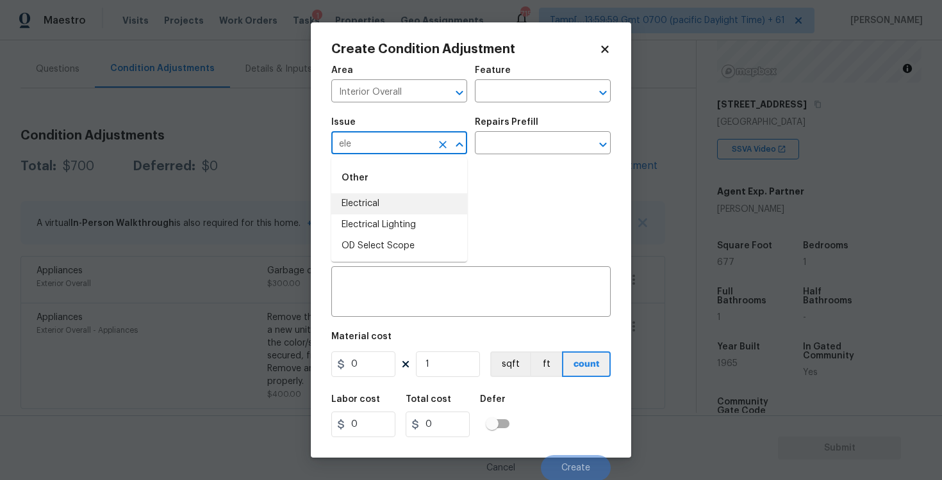
click at [408, 197] on li "Electrical" at bounding box center [399, 203] width 136 height 21
type input "Electrical"
click at [487, 149] on input "text" at bounding box center [525, 145] width 100 height 20
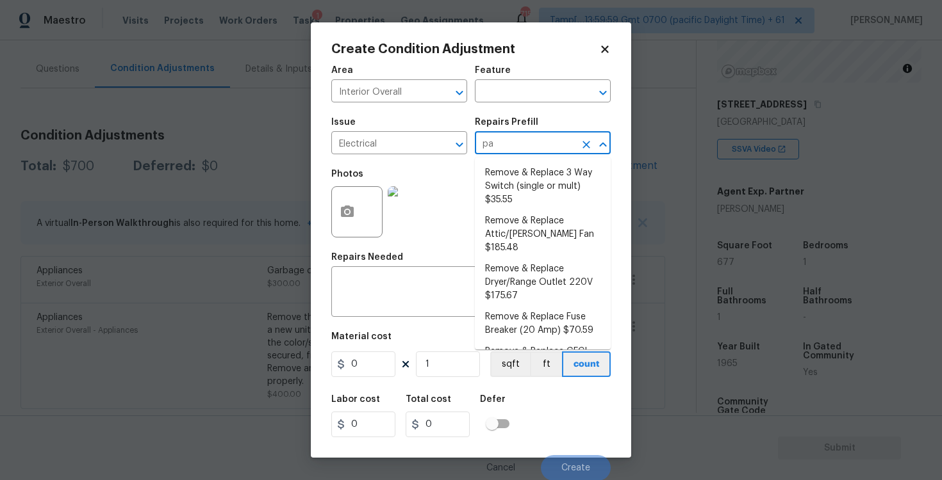
type input "pan"
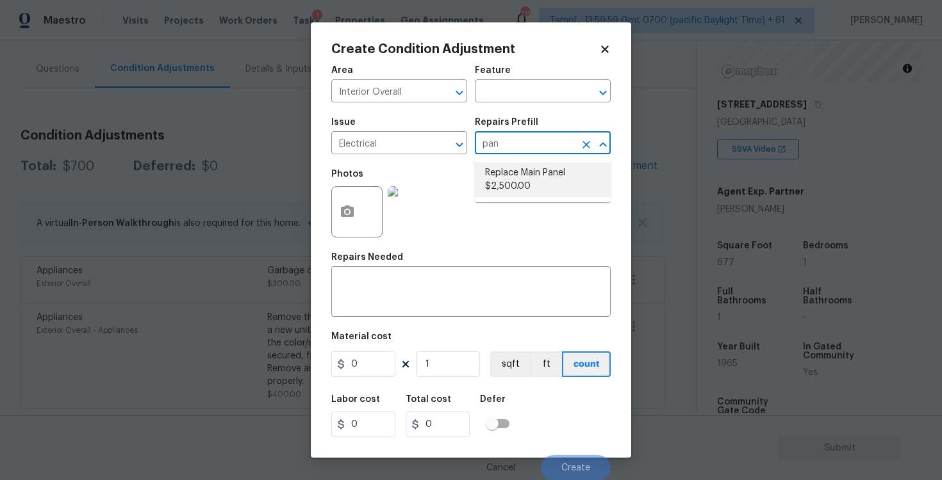
click at [498, 183] on li "Replace Main Panel $2,500.00" at bounding box center [543, 180] width 136 height 35
type textarea "Remove and replace outdated main panel with approved panel. Includes obtaining …"
type input "2500"
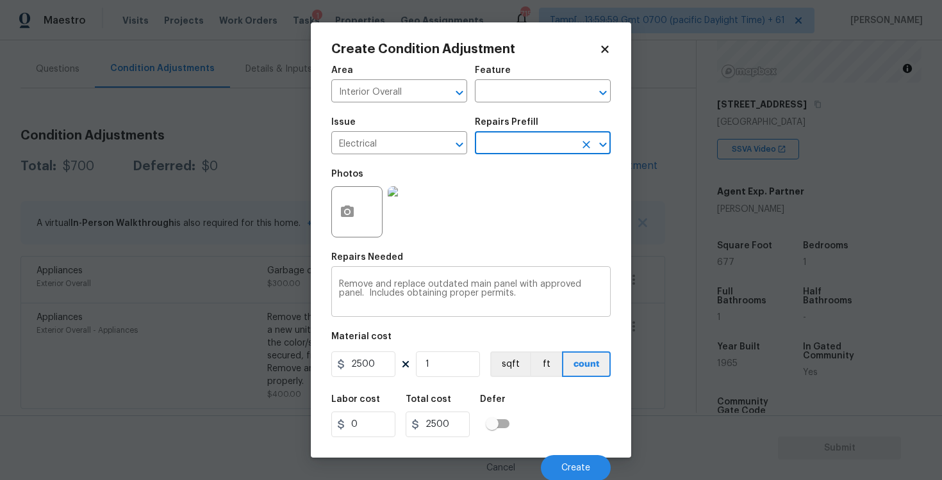
scroll to position [1, 0]
click at [568, 458] on button "Create" at bounding box center [576, 468] width 70 height 26
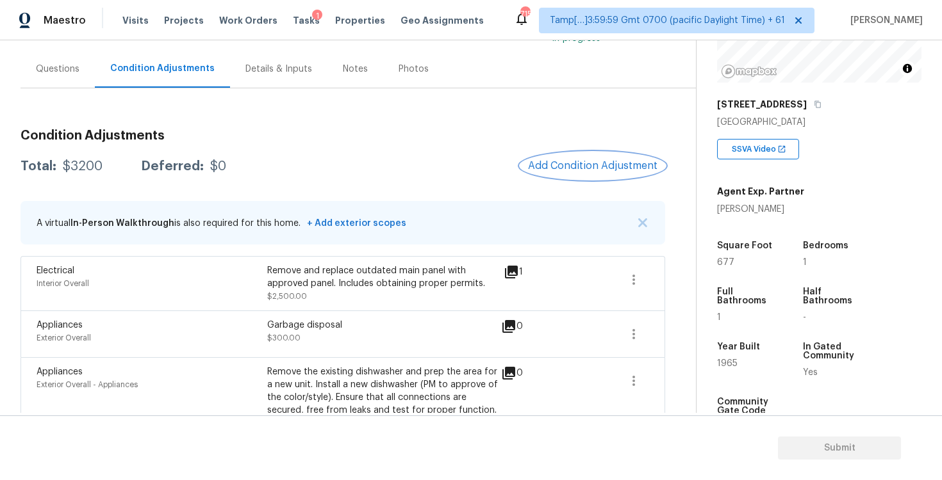
scroll to position [161, 0]
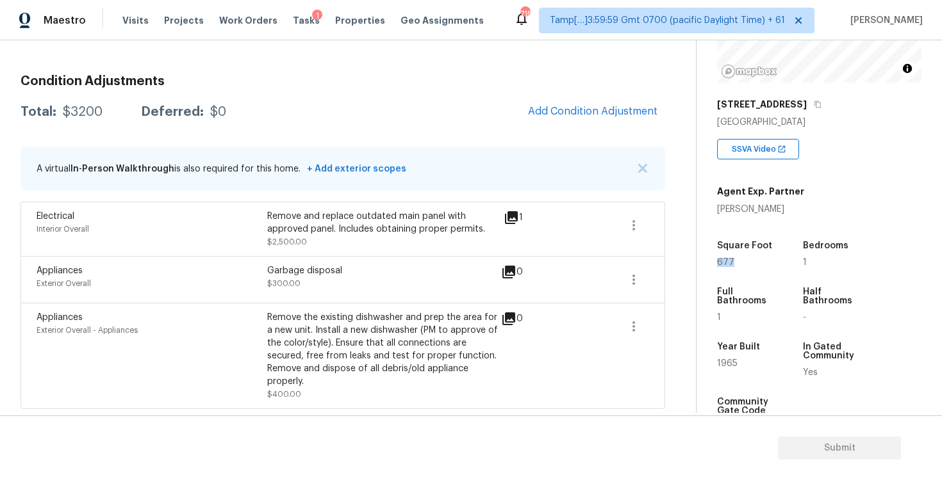
drag, startPoint x: 716, startPoint y: 263, endPoint x: 735, endPoint y: 263, distance: 19.9
click at [735, 264] on div "Property Details © Mapbox © OpenStreetMap Improve this map 400 N Acacia Ave Ful…" at bounding box center [808, 244] width 225 height 728
copy span "677"
click at [593, 99] on button "Add Condition Adjustment" at bounding box center [592, 111] width 145 height 27
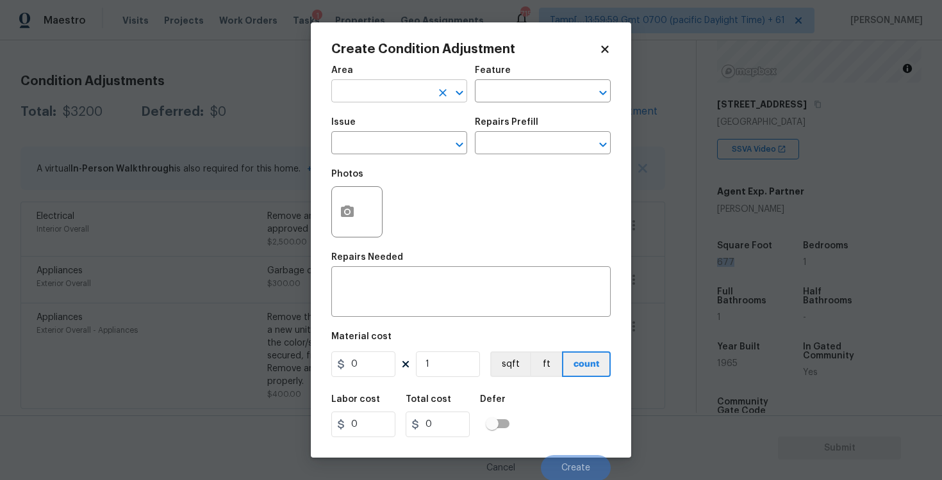
click at [419, 90] on input "text" at bounding box center [381, 93] width 100 height 20
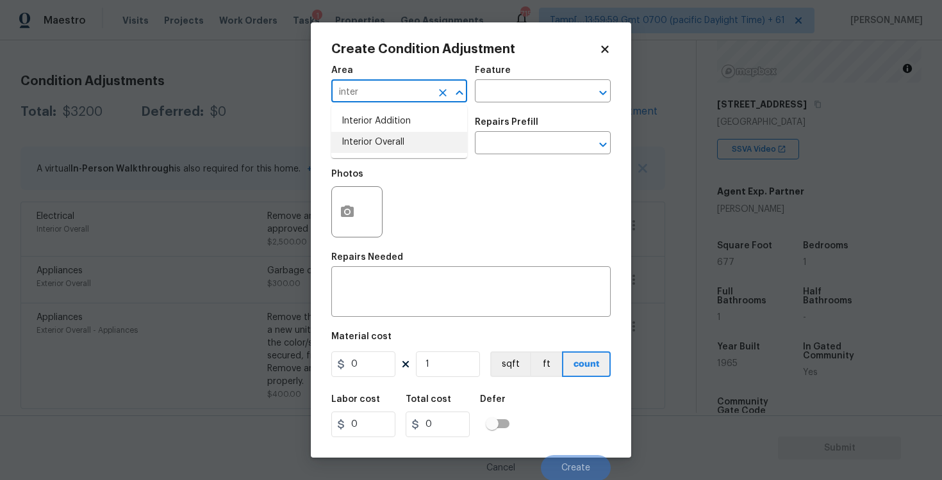
click at [403, 147] on li "Interior Overall" at bounding box center [399, 142] width 136 height 21
type input "Interior Overall"
click at [403, 147] on input "text" at bounding box center [381, 145] width 100 height 20
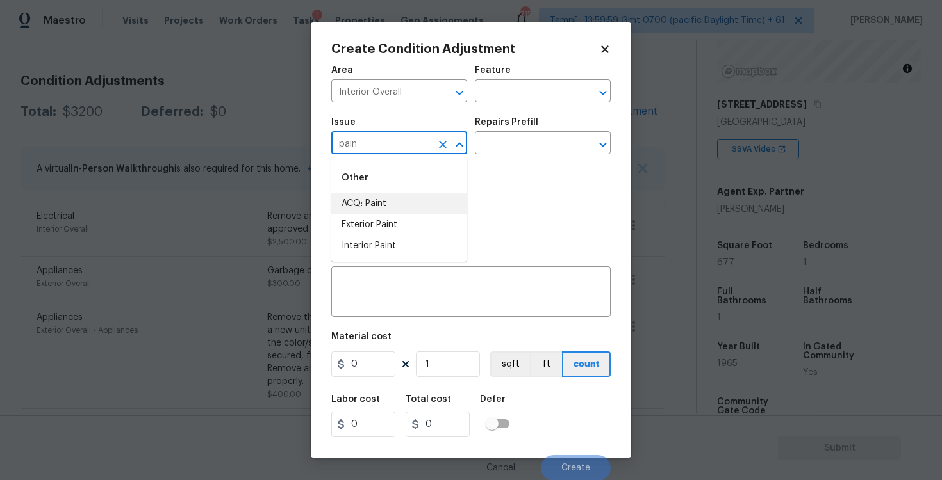
click at [393, 202] on li "ACQ: Paint" at bounding box center [399, 203] width 136 height 21
type input "ACQ: Paint"
click at [502, 144] on input "text" at bounding box center [525, 145] width 100 height 20
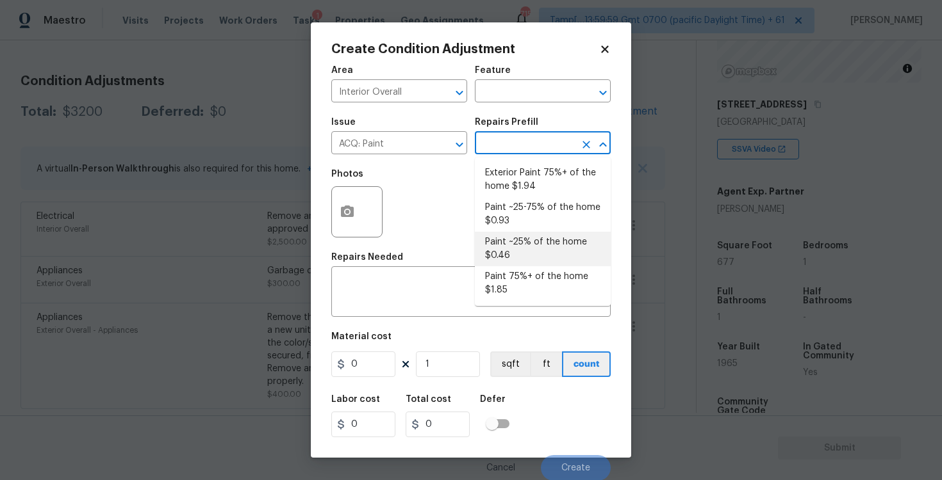
click at [520, 234] on li "Paint ~25% of the home $0.46" at bounding box center [543, 249] width 136 height 35
type input "Acquisition"
type textarea "Acquisition Scope: ~25% of the home needs interior paint"
type input "0.46"
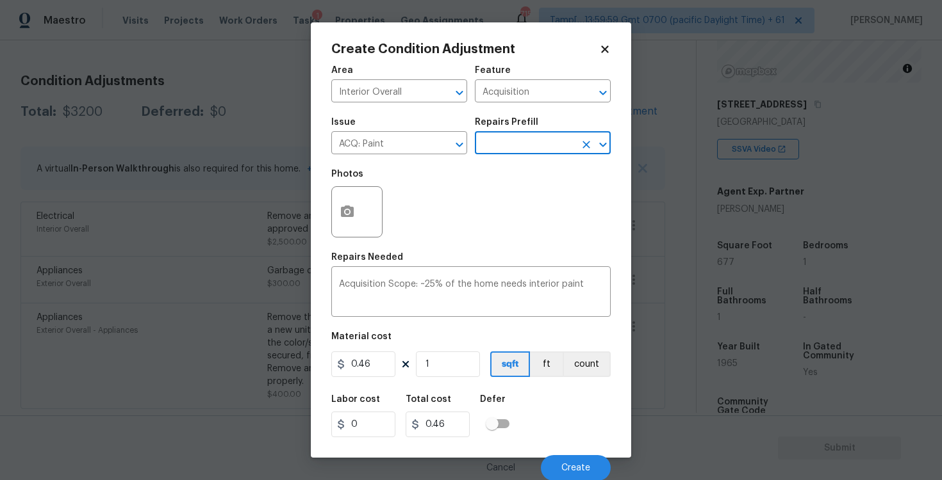
scroll to position [1, 0]
click at [448, 357] on input "1" at bounding box center [448, 364] width 64 height 26
type input "0"
paste input "677"
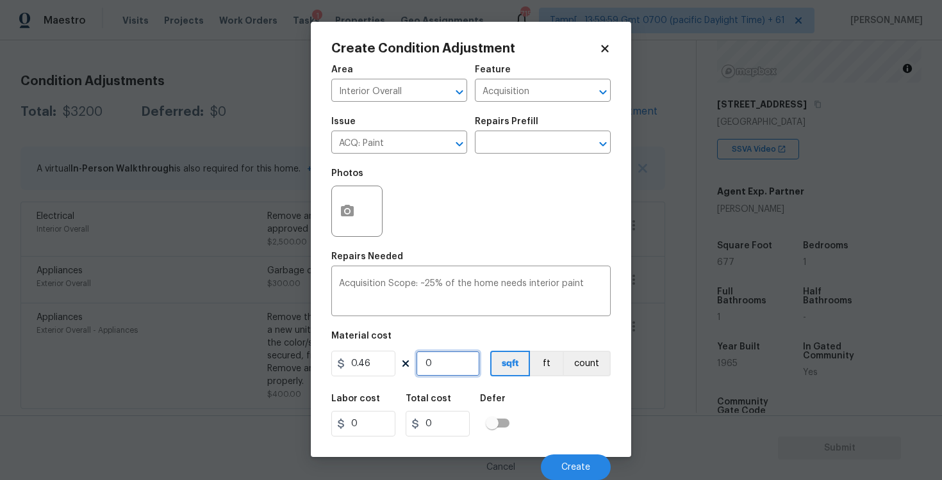
type input "677"
type input "311.42"
type input "677"
click at [506, 391] on div "Labor cost 0 Total cost 311.42 Defer" at bounding box center [470, 416] width 279 height 58
click at [566, 457] on button "Create" at bounding box center [576, 468] width 70 height 26
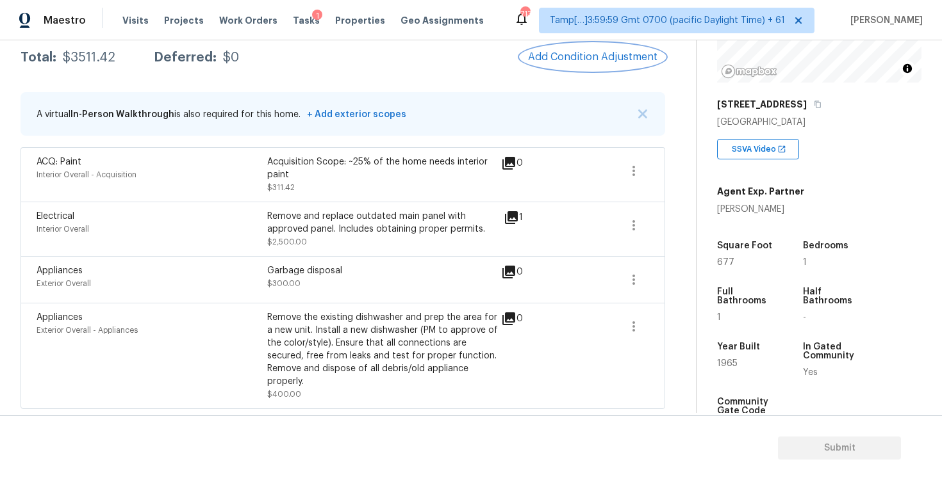
scroll to position [185, 0]
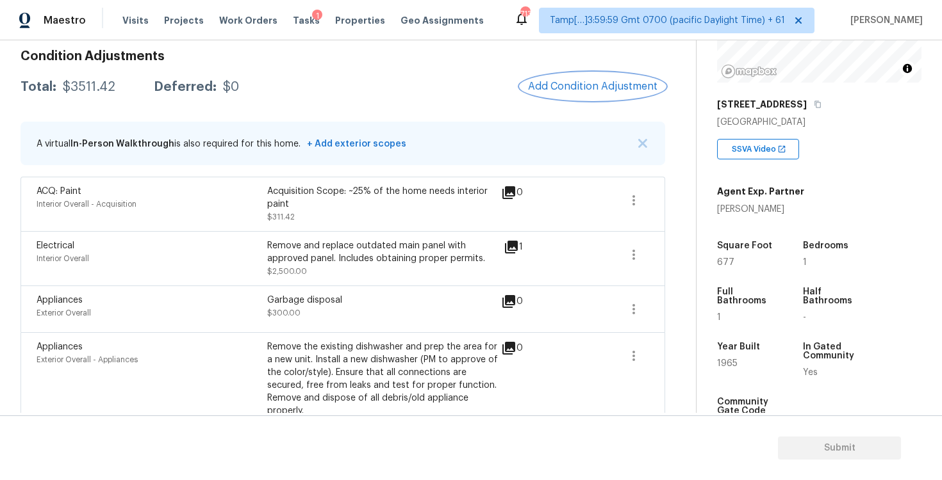
click at [625, 91] on span "Add Condition Adjustment" at bounding box center [592, 87] width 129 height 12
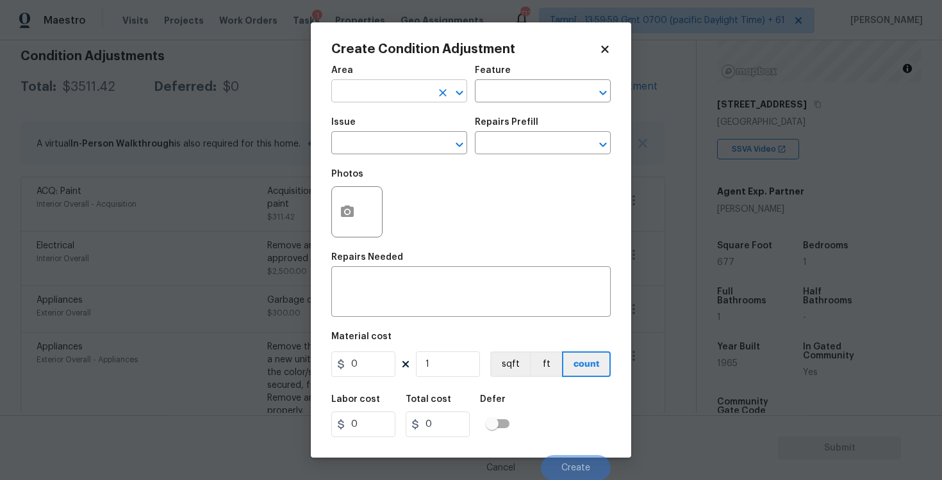
click at [413, 86] on input "text" at bounding box center [381, 93] width 100 height 20
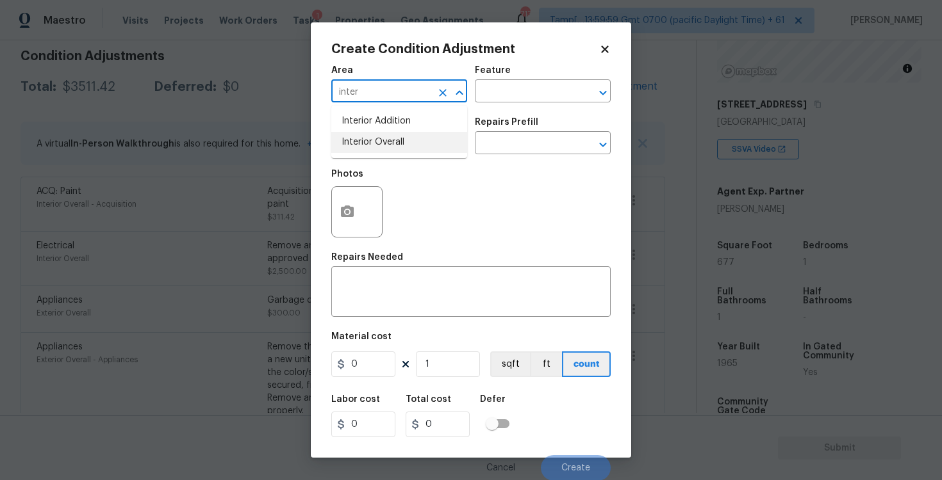
click at [407, 146] on li "Interior Overall" at bounding box center [399, 142] width 136 height 21
type input "Interior Overall"
click at [407, 146] on input "text" at bounding box center [381, 145] width 100 height 20
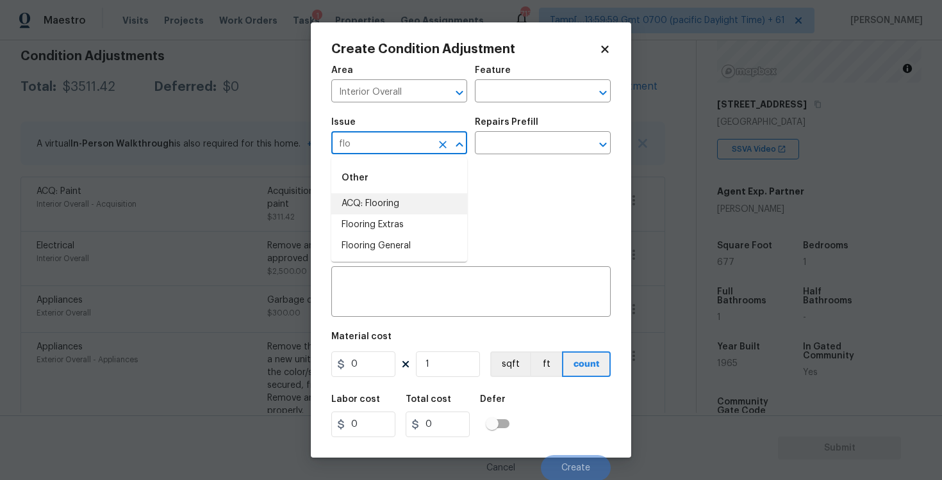
click at [414, 195] on li "ACQ: Flooring" at bounding box center [399, 203] width 136 height 21
type input "ACQ: Flooring"
click at [500, 148] on input "text" at bounding box center [525, 145] width 100 height 20
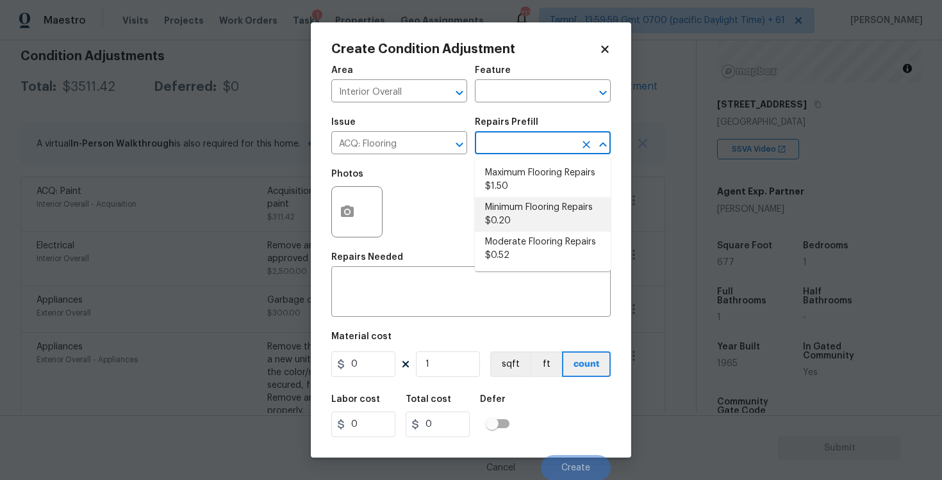
click at [526, 216] on li "Minimum Flooring Repairs $0.20" at bounding box center [543, 214] width 136 height 35
type input "Acquisition"
type textarea "Acquisition Scope: Minimum flooring repairs"
type input "0.2"
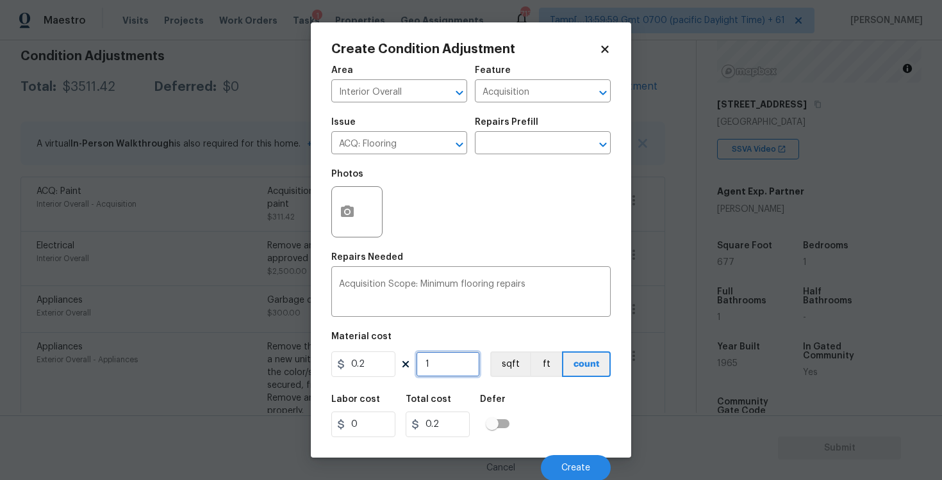
click at [461, 369] on input "1" at bounding box center [448, 365] width 64 height 26
type input "0"
paste input "677"
type input "677"
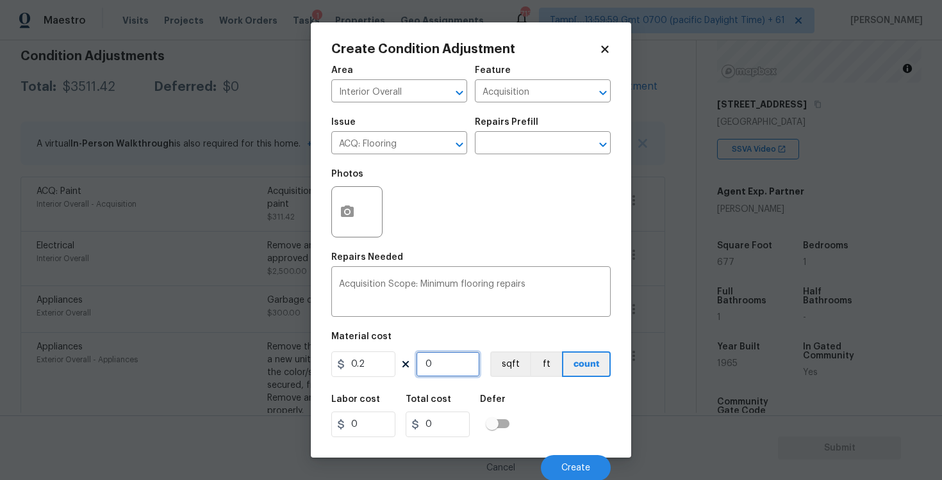
type input "135.4"
type input "677"
click at [526, 364] on button "sqft" at bounding box center [510, 365] width 40 height 26
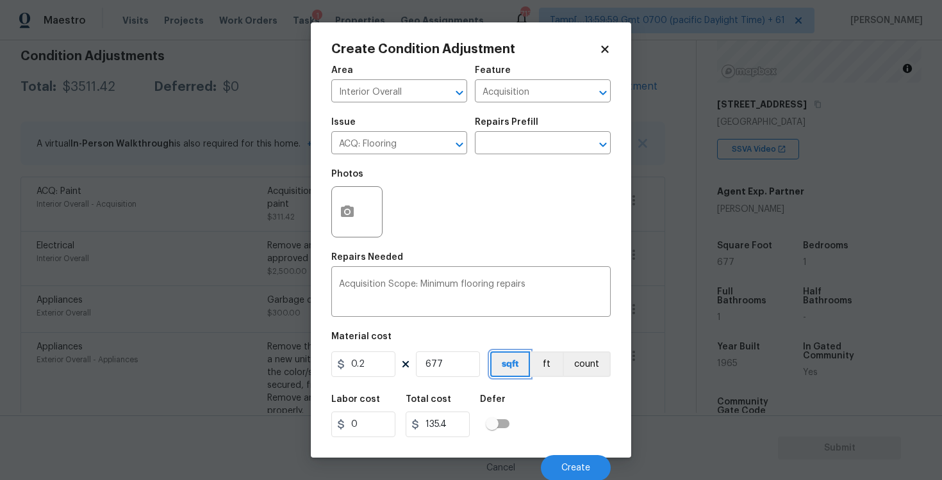
scroll to position [1, 0]
click at [571, 447] on div "Cancel Create" at bounding box center [470, 463] width 279 height 36
click at [571, 454] on div "Cancel Create" at bounding box center [470, 463] width 279 height 36
click at [570, 463] on span "Create" at bounding box center [575, 468] width 29 height 10
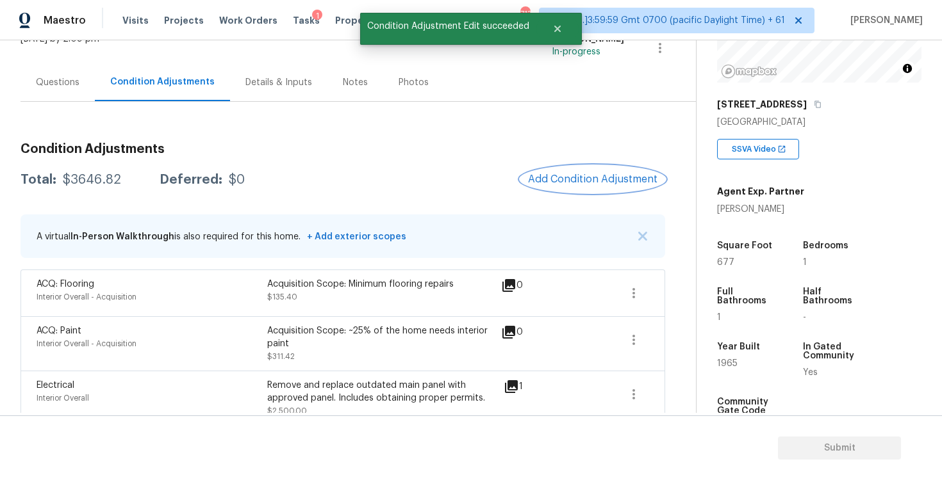
scroll to position [81, 0]
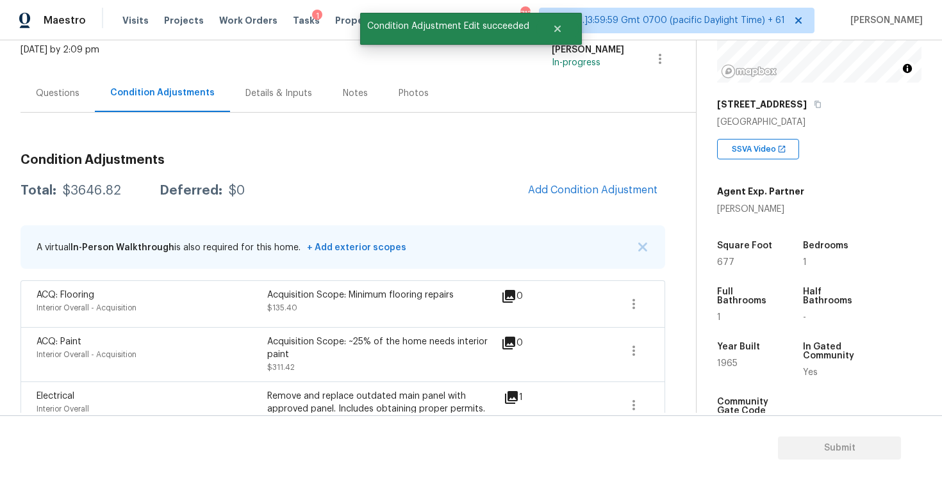
click at [67, 97] on div "Questions" at bounding box center [58, 93] width 44 height 13
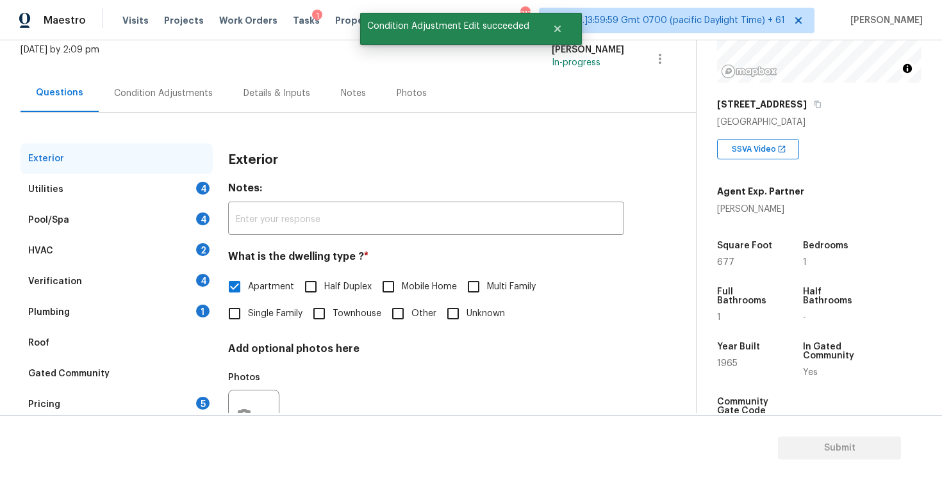
scroll to position [136, 0]
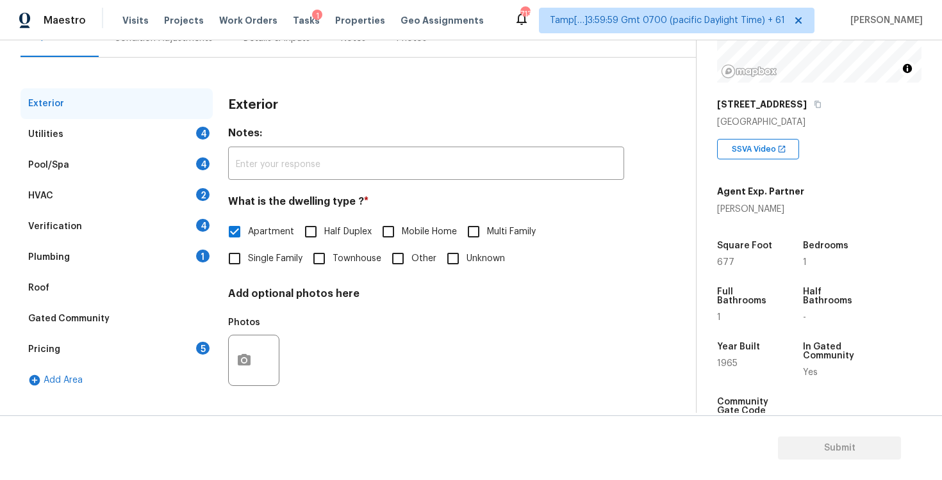
click at [198, 124] on div "Utilities 4" at bounding box center [116, 134] width 192 height 31
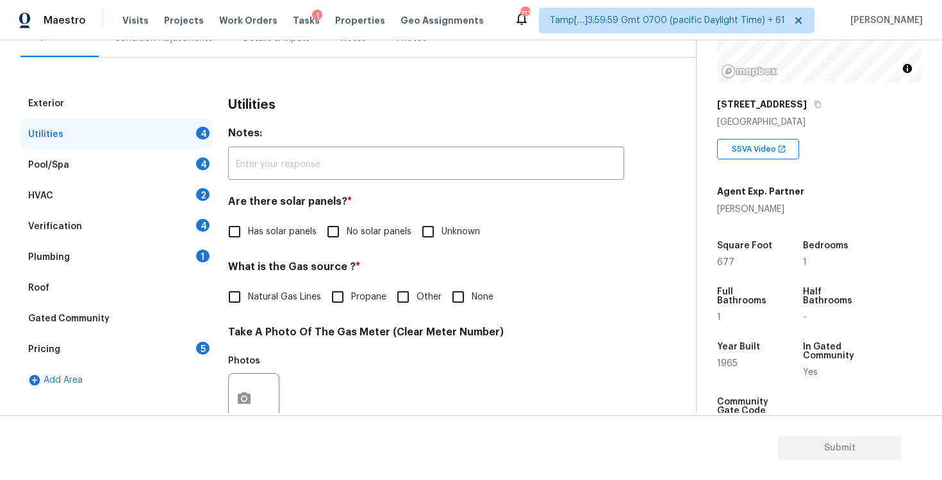
scroll to position [161, 0]
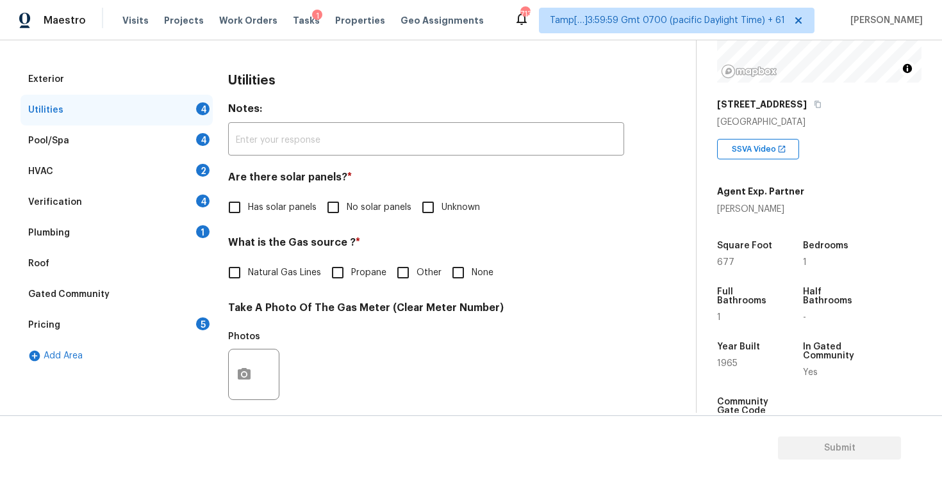
click at [348, 211] on span "No solar panels" at bounding box center [379, 207] width 65 height 13
click at [347, 211] on input "No solar panels" at bounding box center [333, 207] width 27 height 27
checkbox input "true"
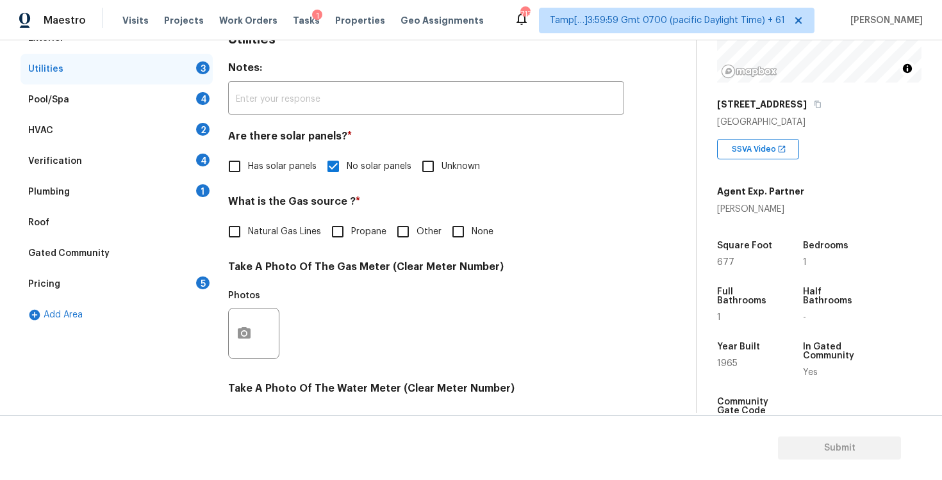
click at [464, 227] on input "None" at bounding box center [458, 231] width 27 height 27
checkbox input "true"
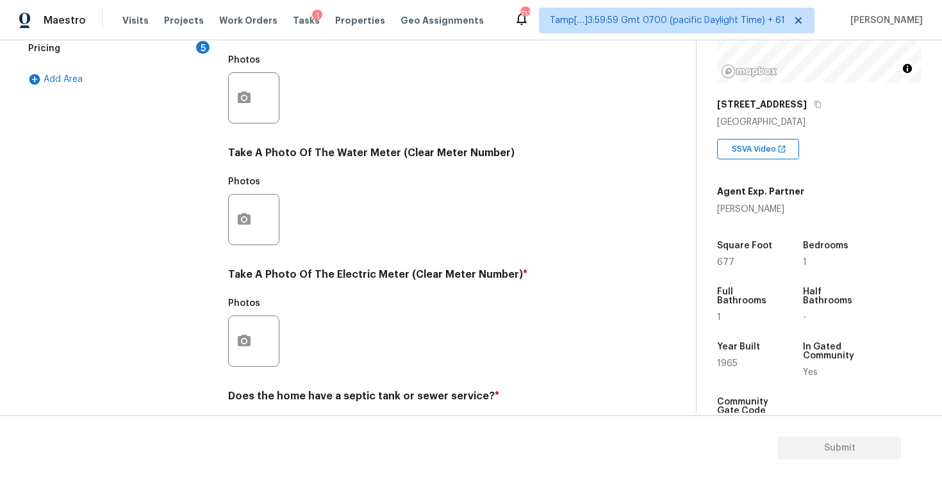
scroll to position [484, 0]
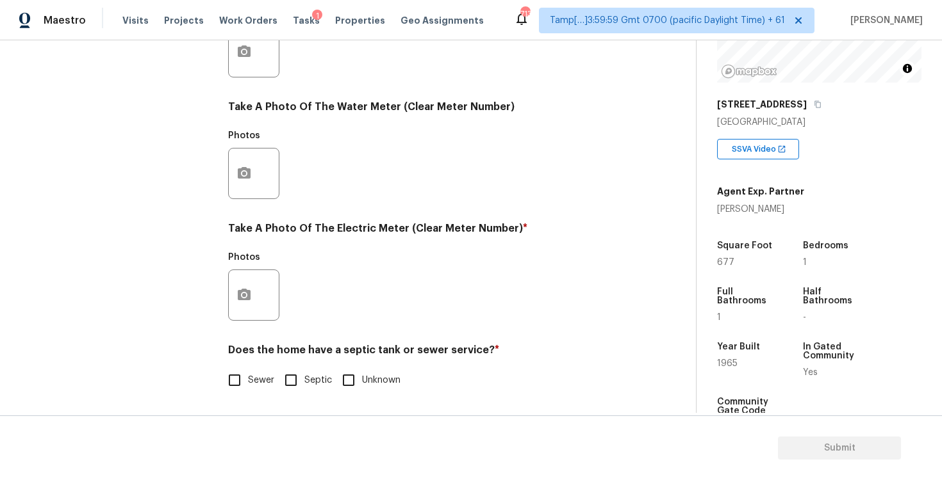
click at [237, 384] on input "Sewer" at bounding box center [234, 380] width 27 height 27
checkbox input "true"
click at [245, 284] on button "button" at bounding box center [244, 295] width 31 height 50
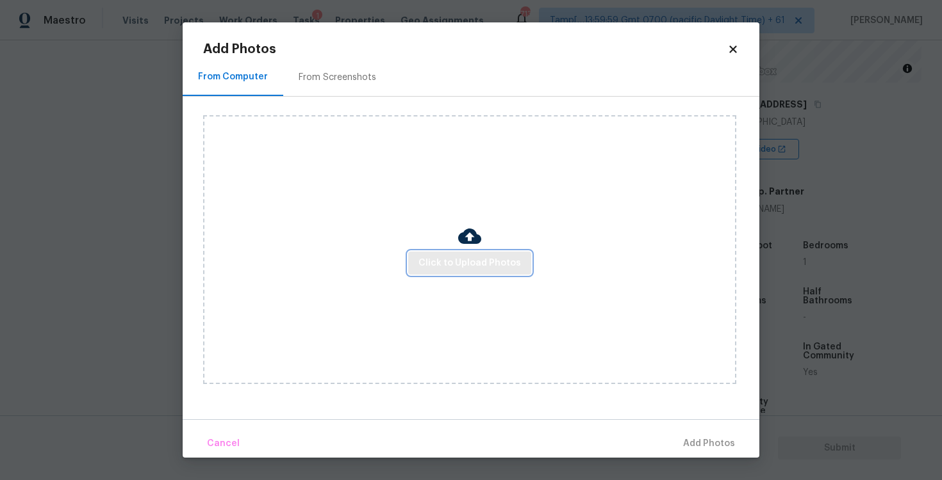
click at [478, 253] on button "Click to Upload Photos" at bounding box center [469, 264] width 123 height 24
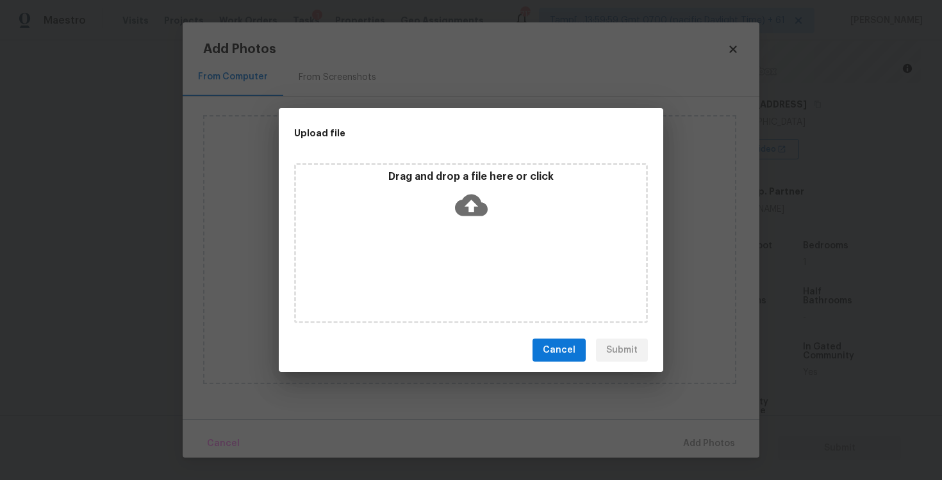
click at [457, 202] on icon at bounding box center [471, 206] width 33 height 22
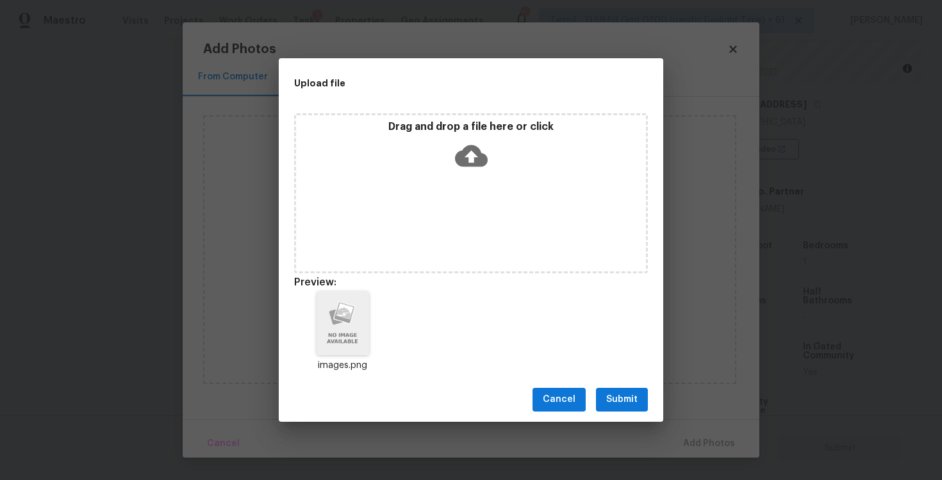
click at [633, 403] on span "Submit" at bounding box center [621, 400] width 31 height 16
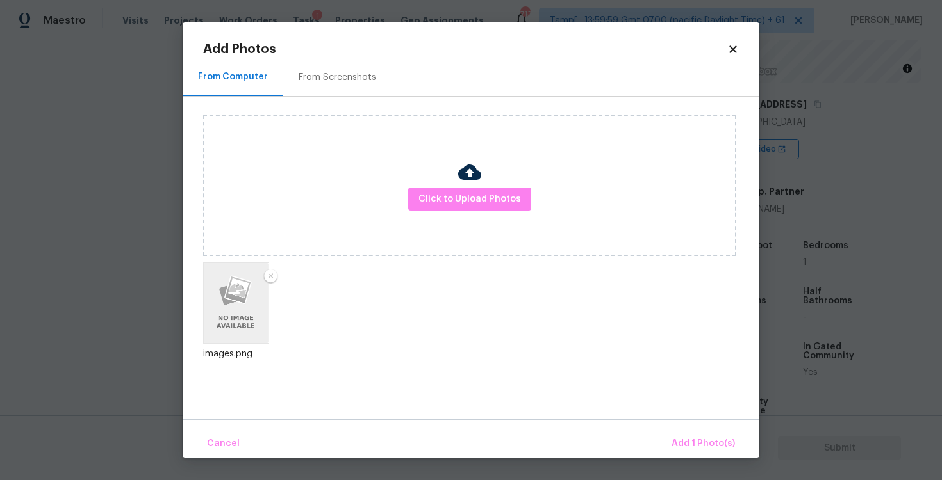
click at [671, 429] on div "Cancel Add 1 Photo(s)" at bounding box center [471, 439] width 577 height 38
click at [686, 439] on span "Add 1 Photo(s)" at bounding box center [702, 444] width 63 height 16
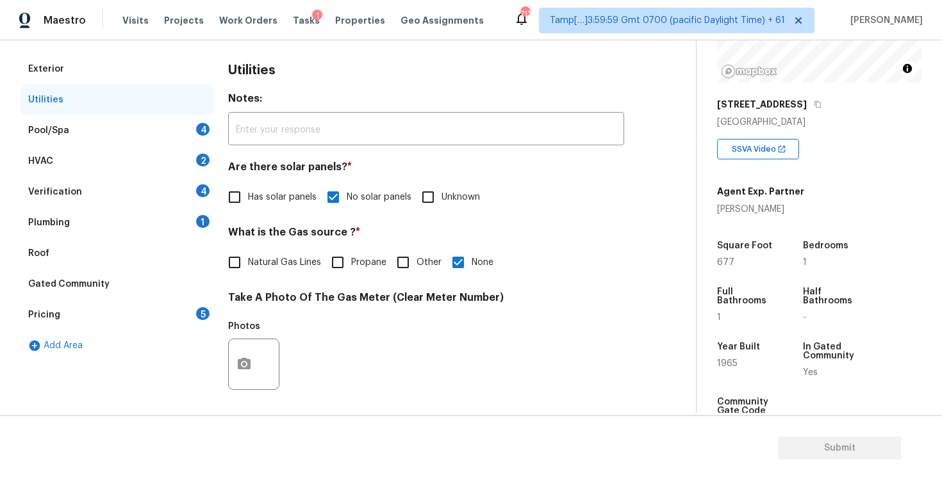
click at [179, 122] on div "Pool/Spa 4" at bounding box center [116, 130] width 192 height 31
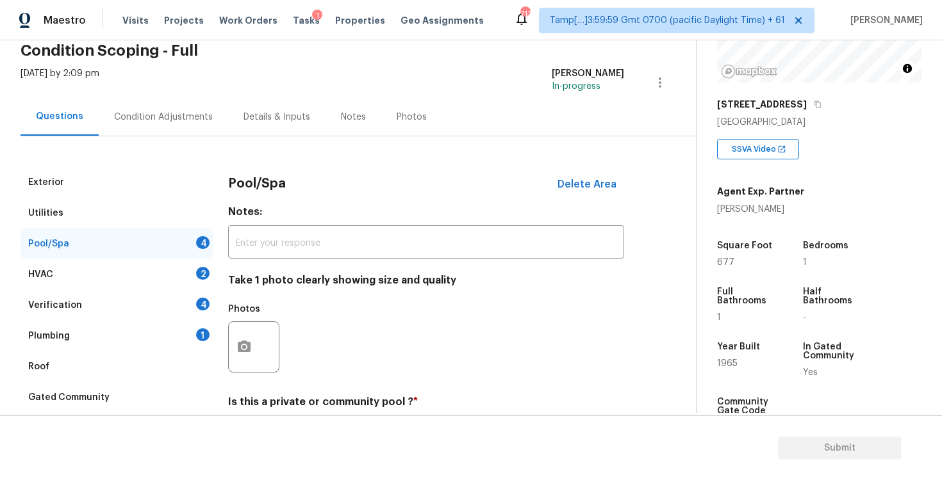
scroll to position [33, 0]
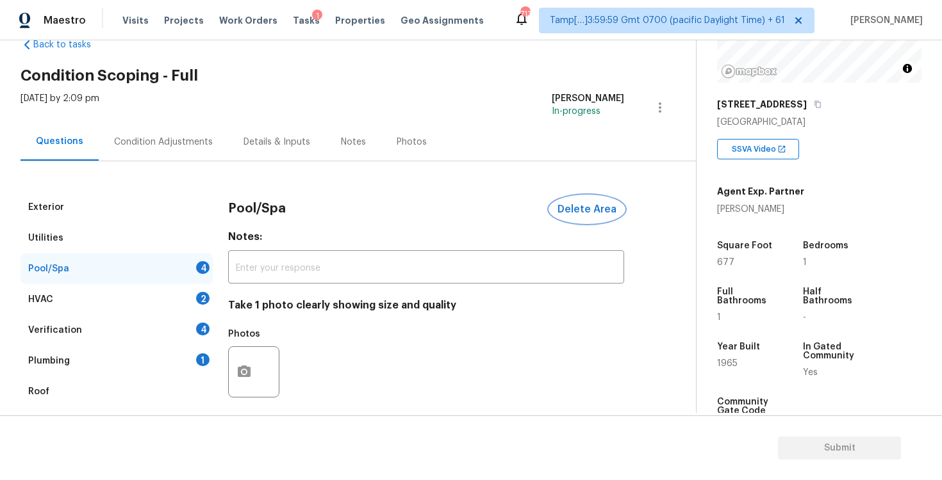
click at [571, 204] on span "Delete Area" at bounding box center [586, 210] width 59 height 12
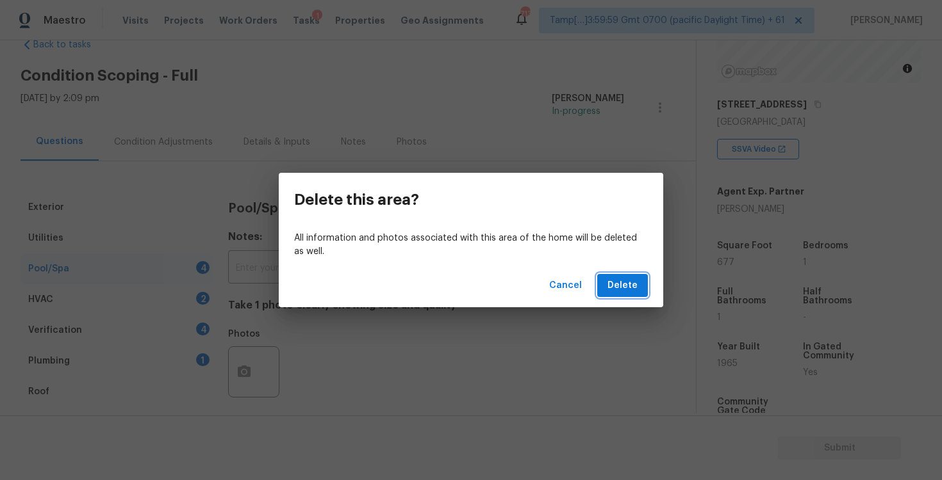
click at [620, 297] on button "Delete" at bounding box center [622, 286] width 51 height 24
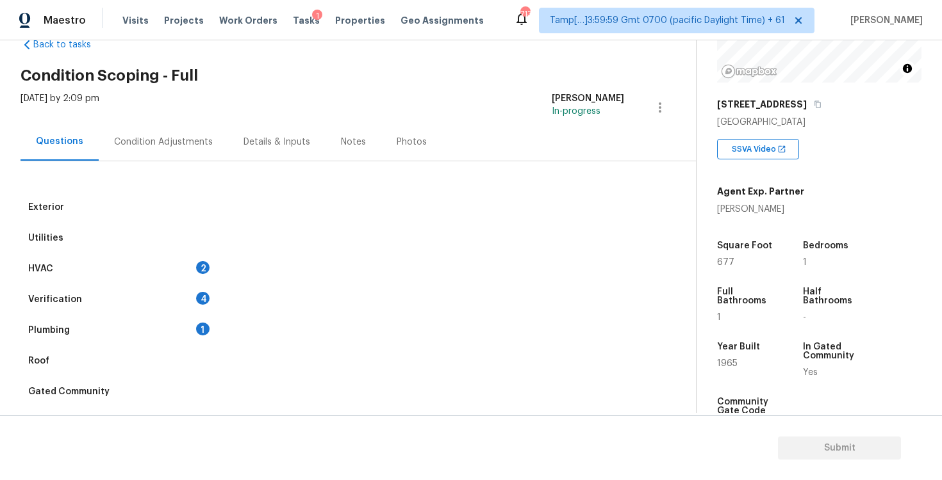
click at [160, 271] on div "HVAC 2" at bounding box center [116, 269] width 192 height 31
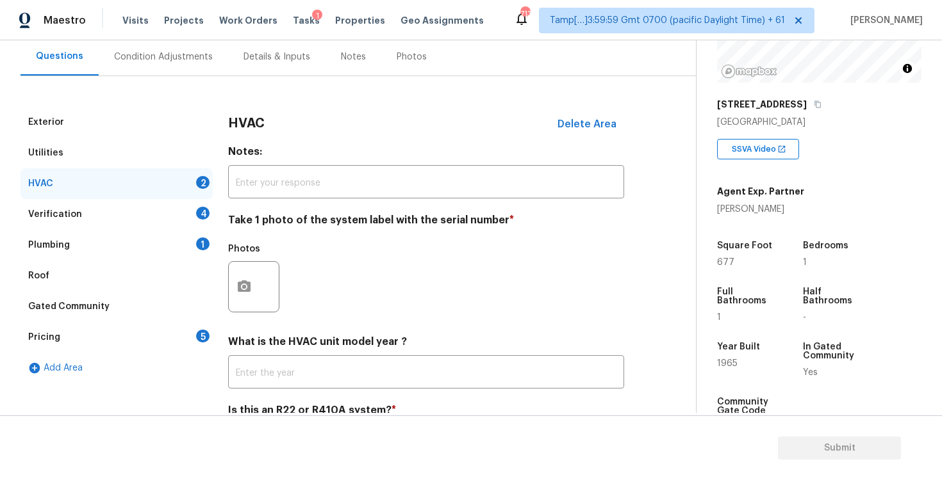
scroll to position [130, 0]
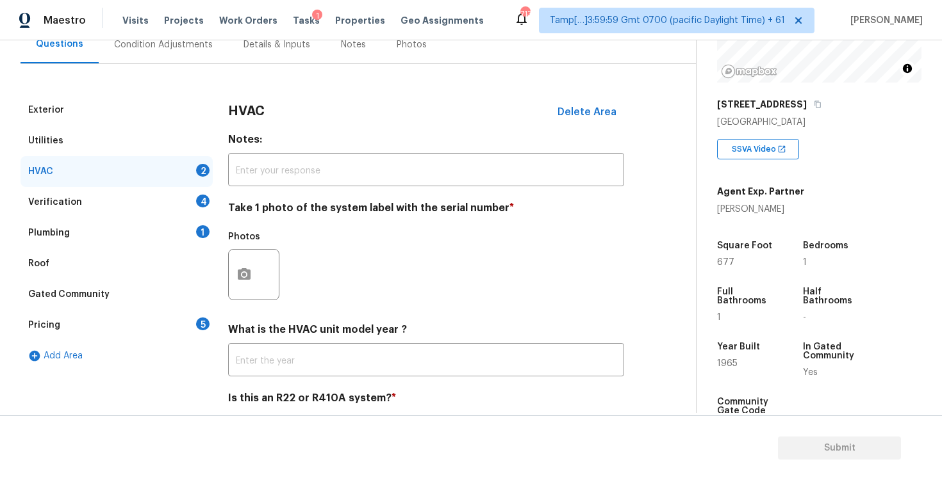
click at [225, 273] on div "Exterior Utilities HVAC 2 Verification 4 Plumbing 1 Roof Gated Community Pricin…" at bounding box center [342, 276] width 644 height 363
click at [254, 265] on button "button" at bounding box center [244, 275] width 31 height 50
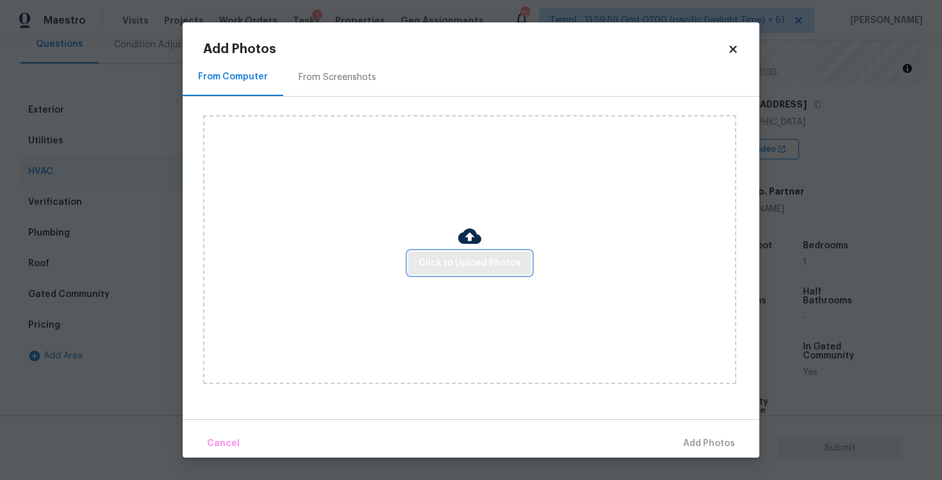
click at [434, 269] on span "Click to Upload Photos" at bounding box center [469, 264] width 102 height 16
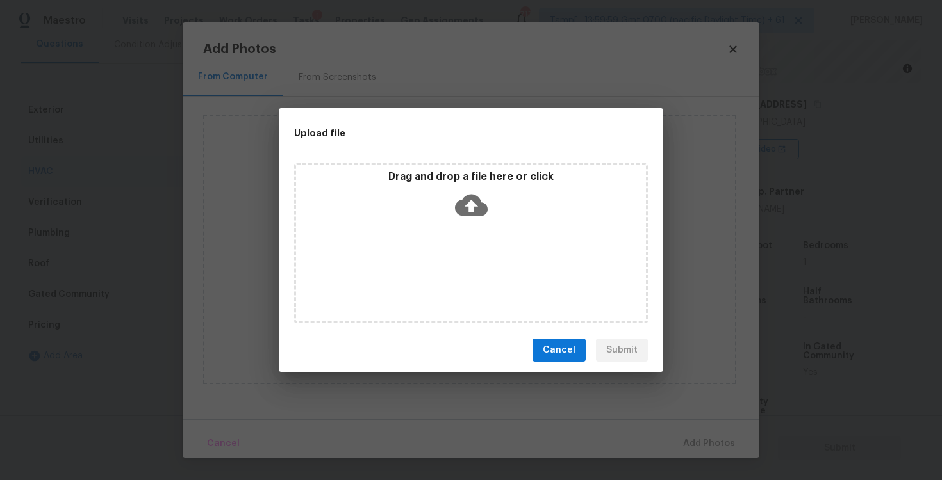
click at [450, 214] on div "Drag and drop a file here or click" at bounding box center [471, 197] width 350 height 55
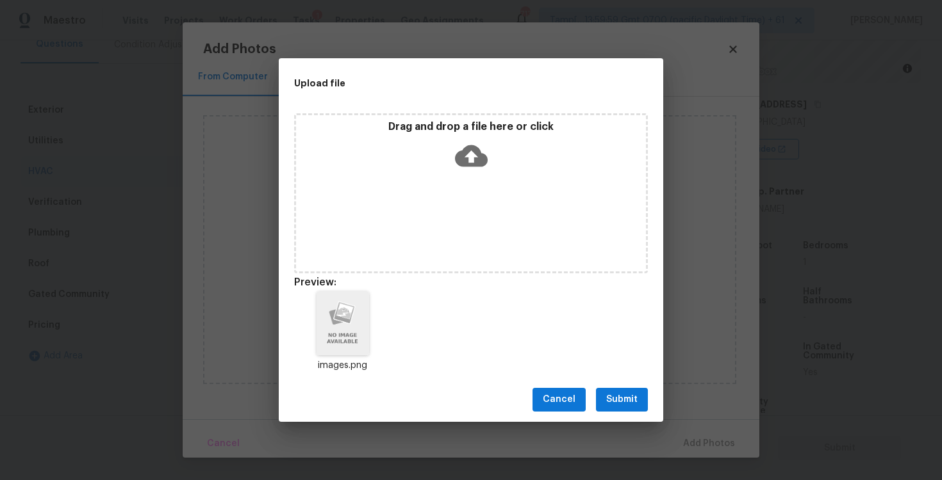
drag, startPoint x: 616, startPoint y: 393, endPoint x: 614, endPoint y: 385, distance: 8.5
click at [616, 395] on span "Submit" at bounding box center [621, 400] width 31 height 16
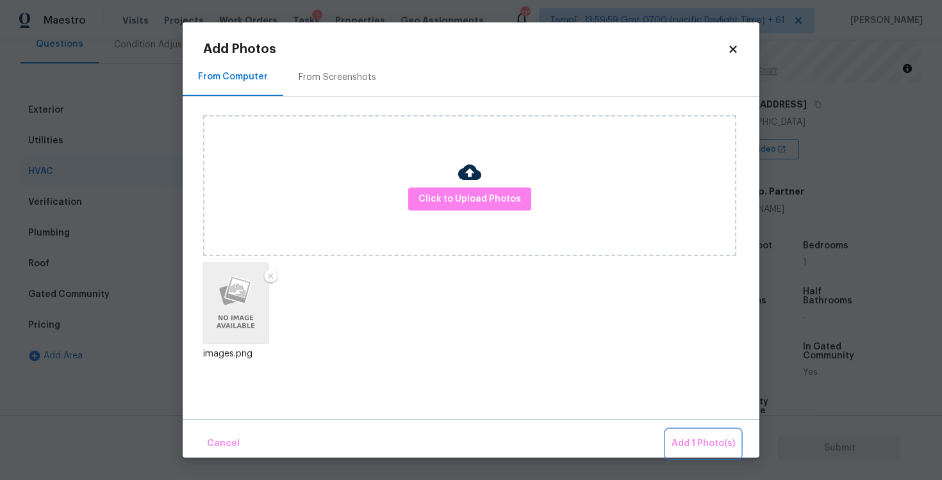
click at [694, 435] on button "Add 1 Photo(s)" at bounding box center [703, 444] width 74 height 28
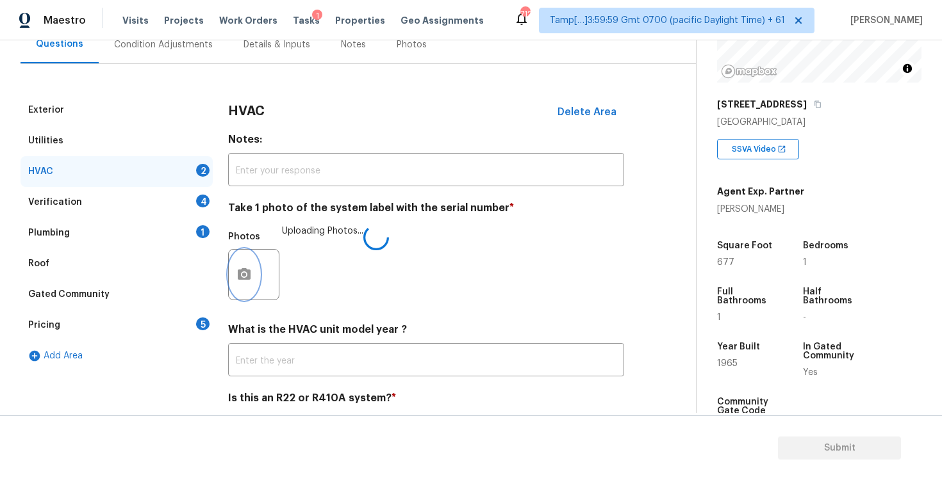
scroll to position [179, 0]
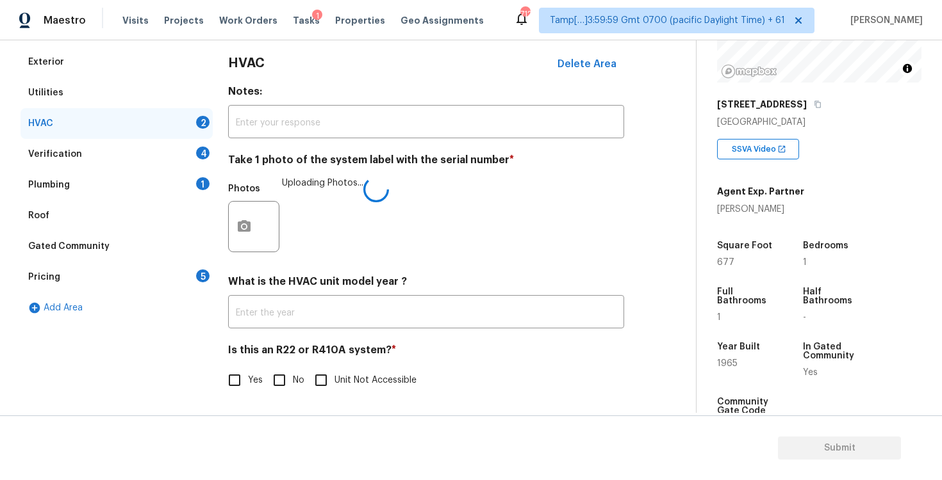
click at [275, 379] on input "No" at bounding box center [279, 380] width 27 height 27
checkbox input "true"
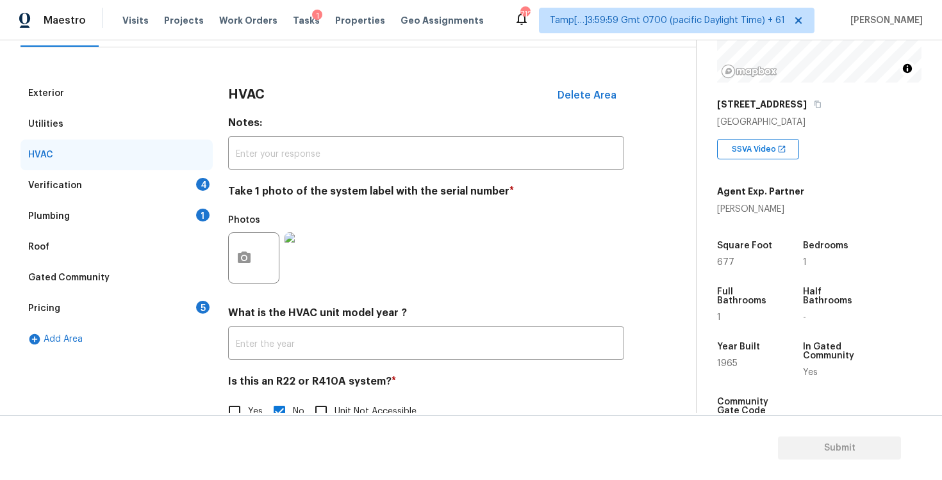
click at [204, 189] on div "4" at bounding box center [202, 184] width 13 height 13
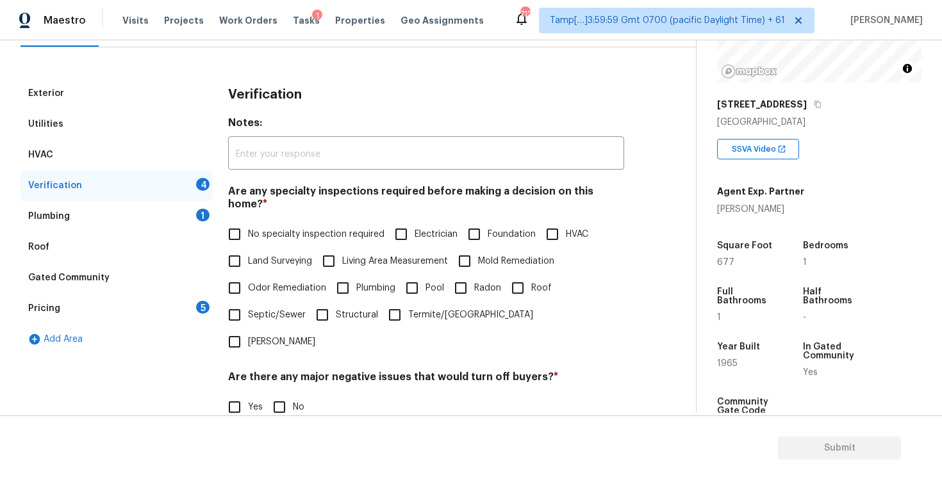
scroll to position [269, 0]
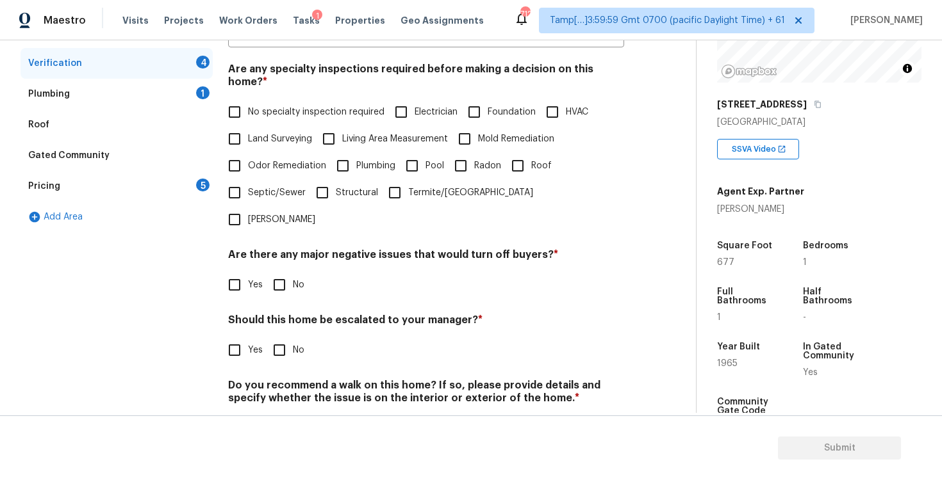
click at [250, 85] on div "Are any specialty inspections required before making a decision on this home? *…" at bounding box center [426, 148] width 396 height 170
click at [271, 106] on span "No specialty inspection required" at bounding box center [316, 112] width 136 height 13
click at [248, 104] on input "No specialty inspection required" at bounding box center [234, 112] width 27 height 27
checkbox input "true"
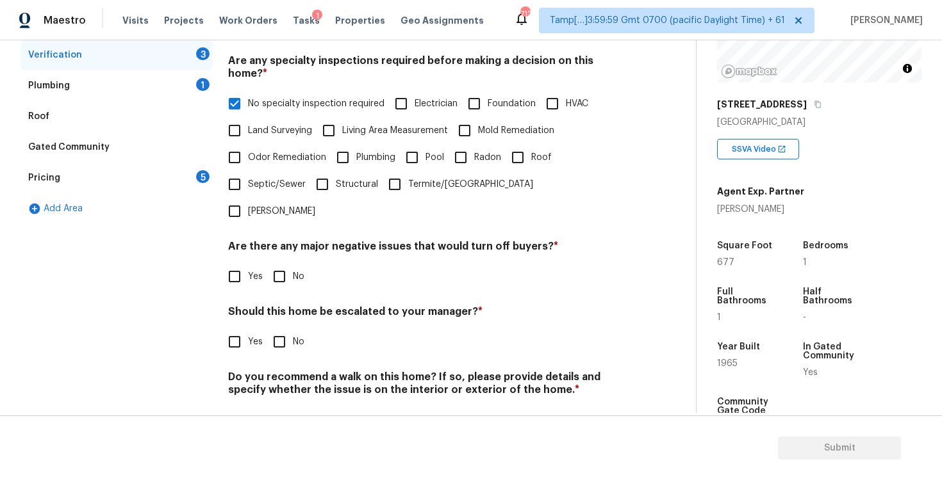
click at [296, 270] on span "No" at bounding box center [299, 276] width 12 height 13
click at [293, 263] on input "No" at bounding box center [279, 276] width 27 height 27
checkbox input "true"
click at [291, 330] on input "No" at bounding box center [279, 343] width 27 height 27
checkbox input "true"
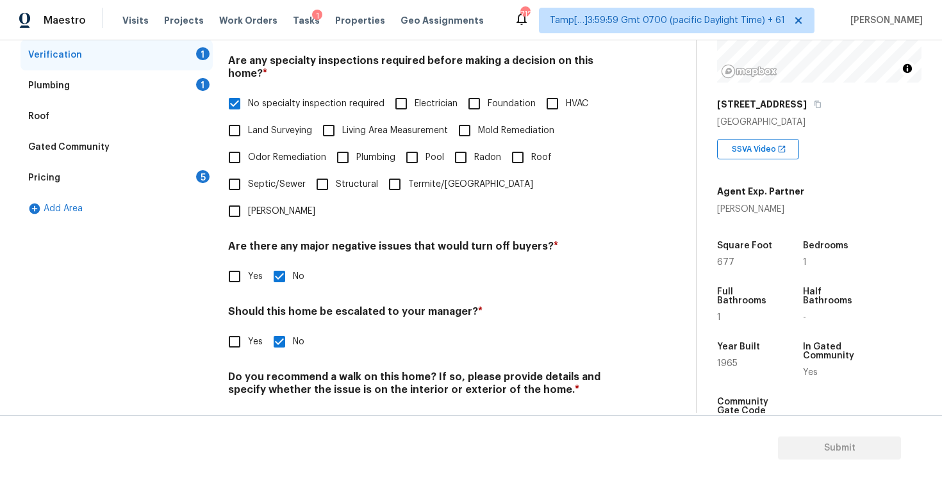
click at [295, 407] on label "No" at bounding box center [285, 420] width 38 height 27
click at [293, 407] on input "No" at bounding box center [279, 420] width 27 height 27
checkbox input "true"
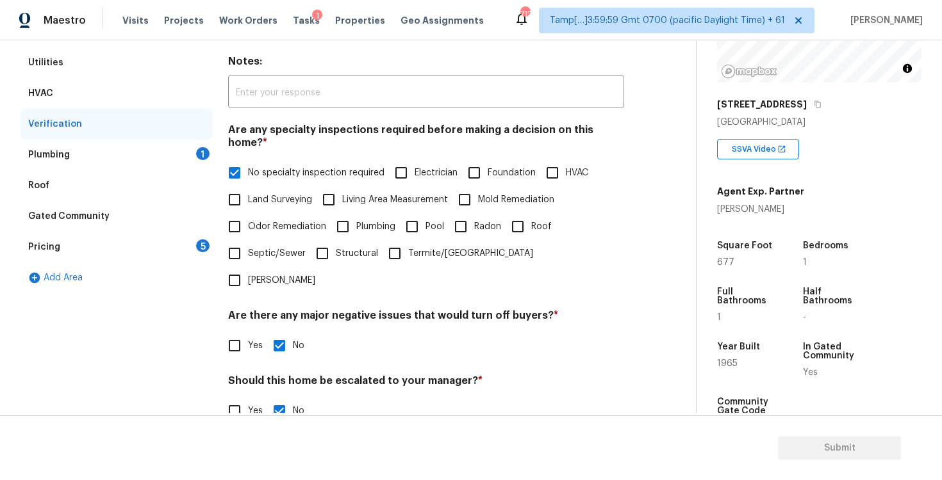
click at [209, 154] on div "Plumbing 1" at bounding box center [116, 155] width 192 height 31
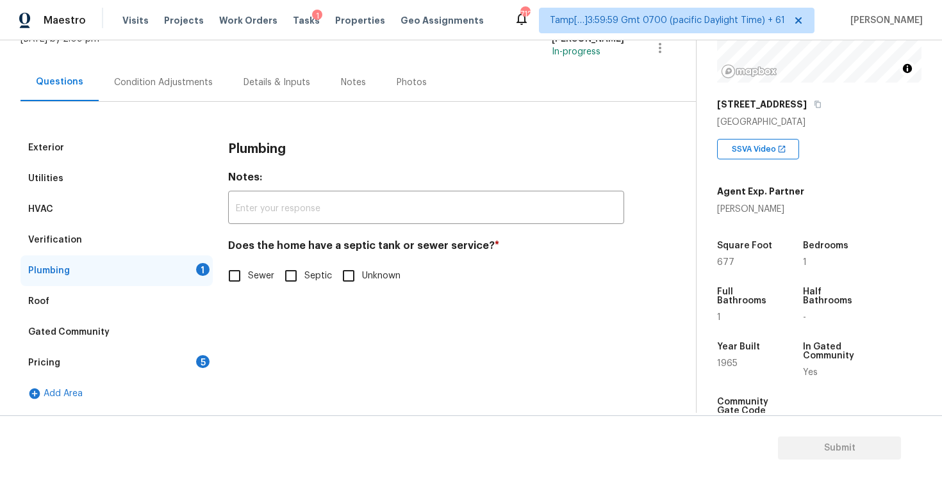
click at [228, 269] on input "Sewer" at bounding box center [234, 276] width 27 height 27
checkbox input "true"
click at [143, 250] on div "Verification" at bounding box center [116, 240] width 192 height 31
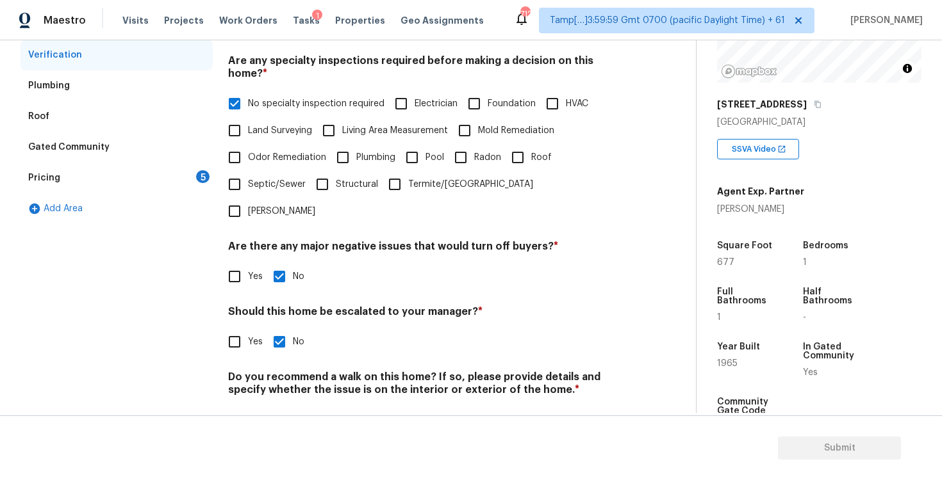
click at [184, 170] on div "Pricing 5" at bounding box center [116, 178] width 192 height 31
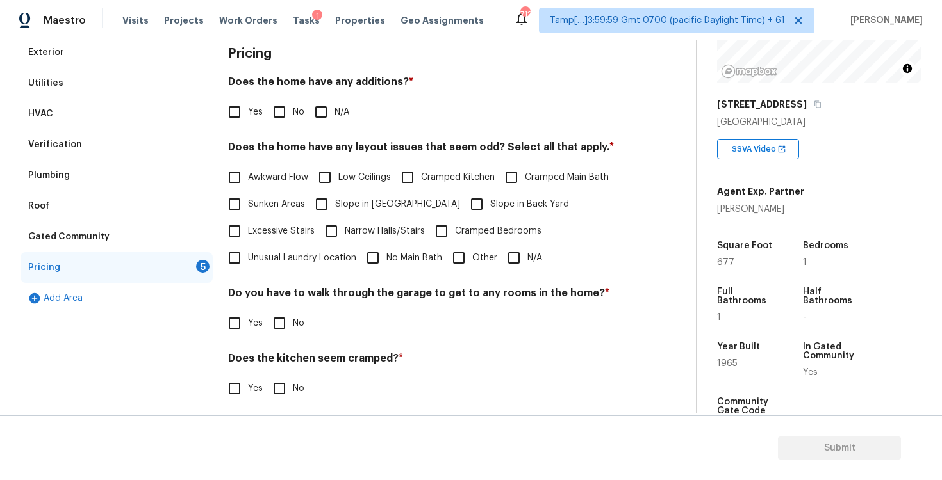
scroll to position [182, 0]
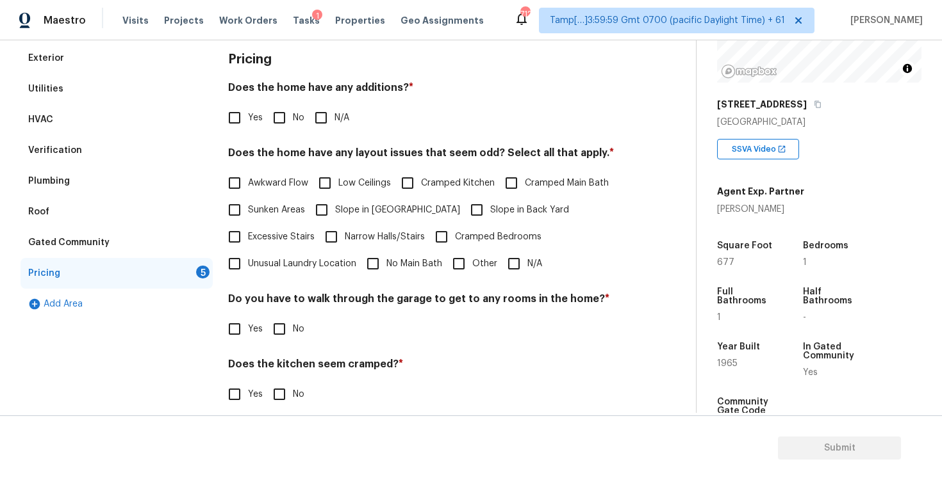
click at [273, 124] on input "No" at bounding box center [279, 117] width 27 height 27
checkbox input "true"
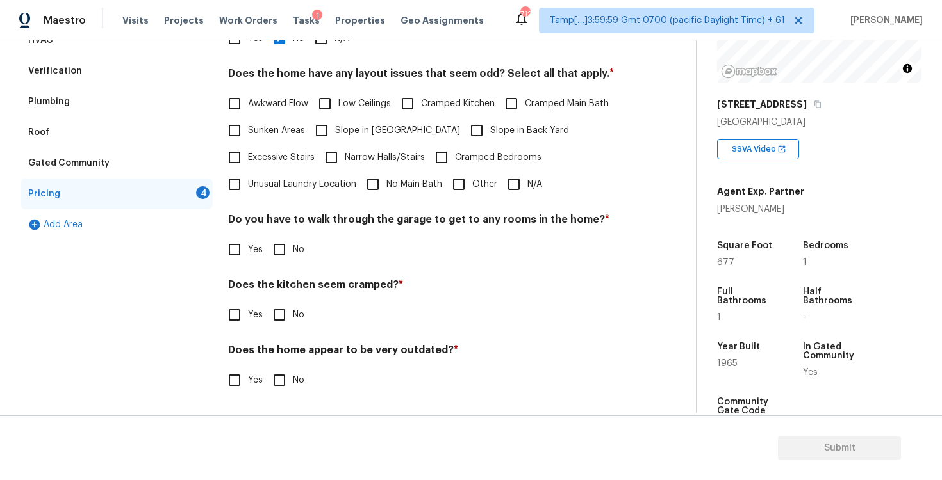
click at [527, 179] on input "N/A" at bounding box center [513, 184] width 27 height 27
checkbox input "true"
click at [282, 258] on input "No" at bounding box center [279, 249] width 27 height 27
checkbox input "true"
click at [282, 310] on input "No" at bounding box center [279, 316] width 27 height 27
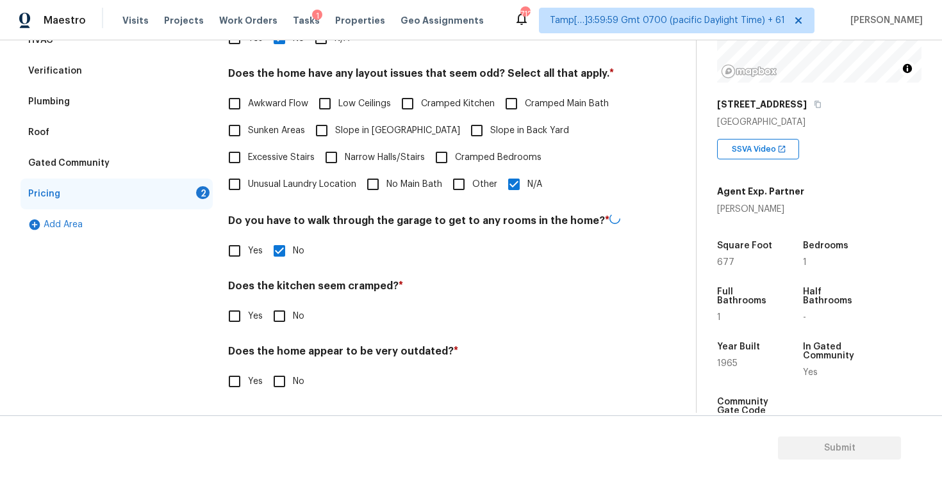
checkbox input "true"
click at [276, 384] on input "No" at bounding box center [279, 381] width 27 height 27
checkbox input "true"
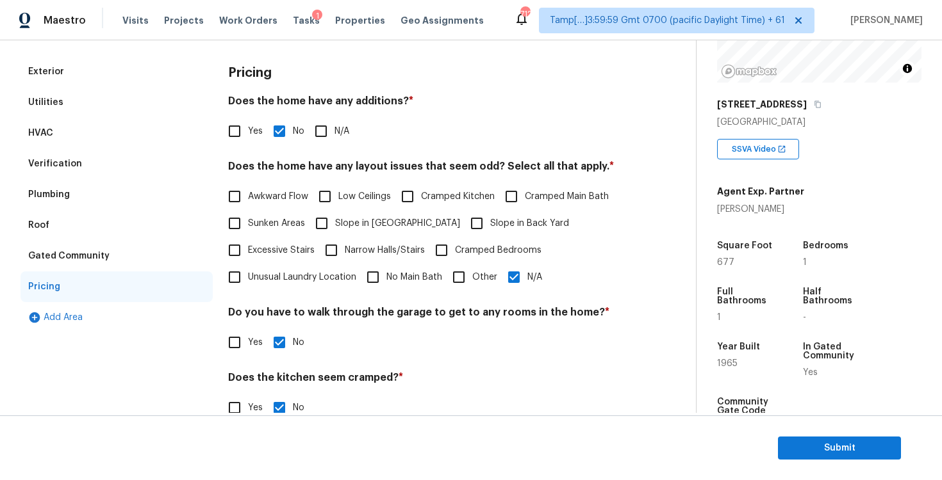
scroll to position [0, 0]
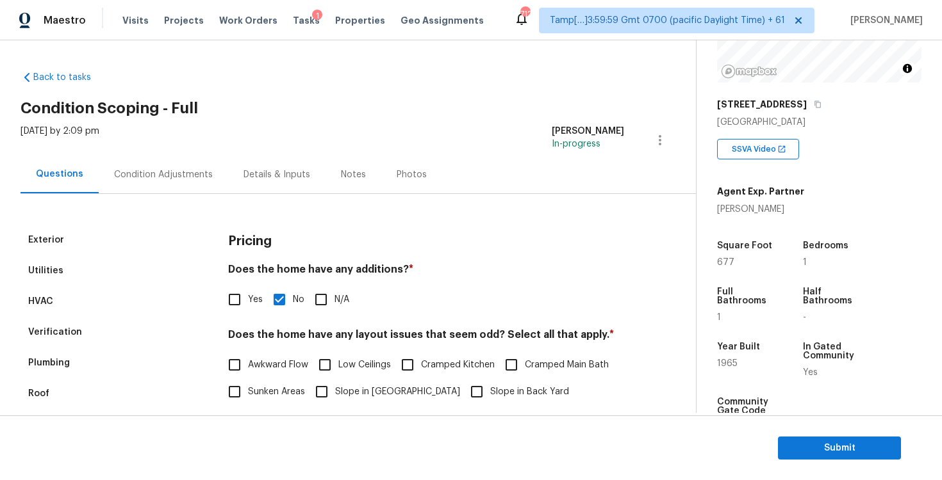
click at [200, 186] on div "Condition Adjustments" at bounding box center [163, 175] width 129 height 38
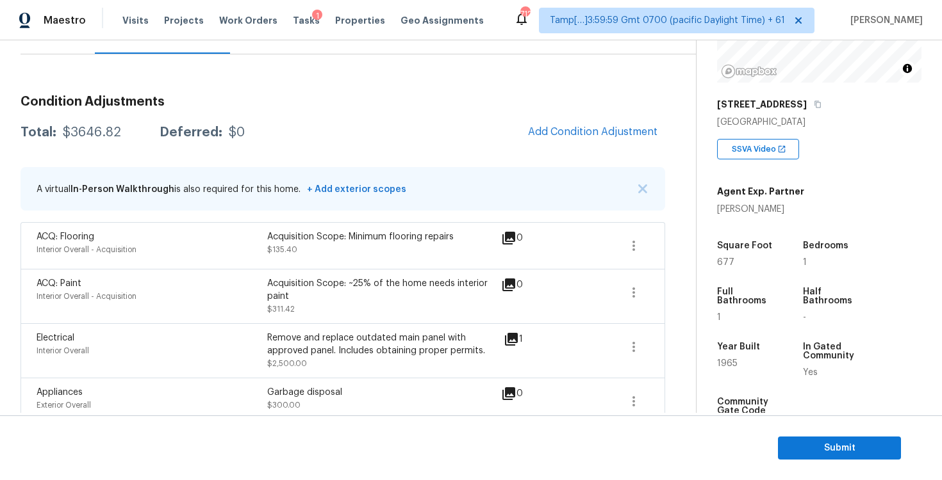
scroll to position [115, 0]
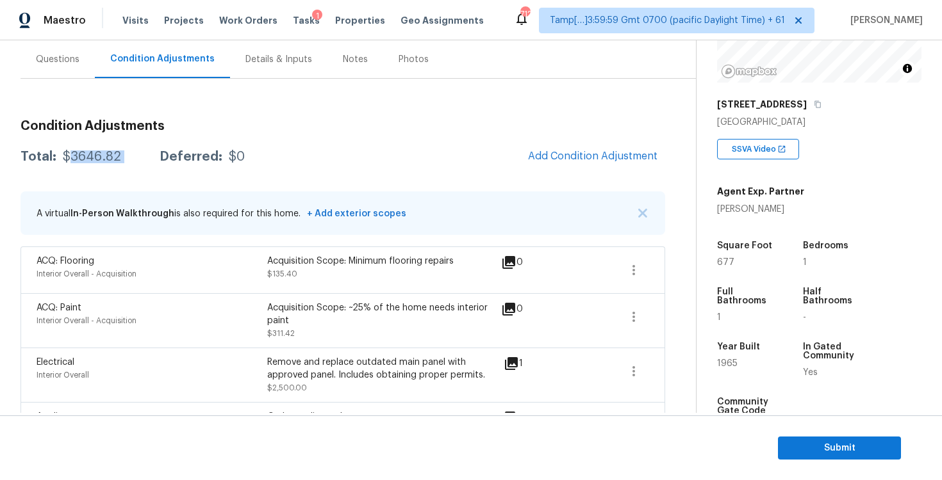
drag, startPoint x: 67, startPoint y: 157, endPoint x: 151, endPoint y: 156, distance: 83.9
click at [151, 156] on div "Total: $3646.82 Deferred: $0" at bounding box center [132, 157] width 224 height 13
copy div "3646.82"
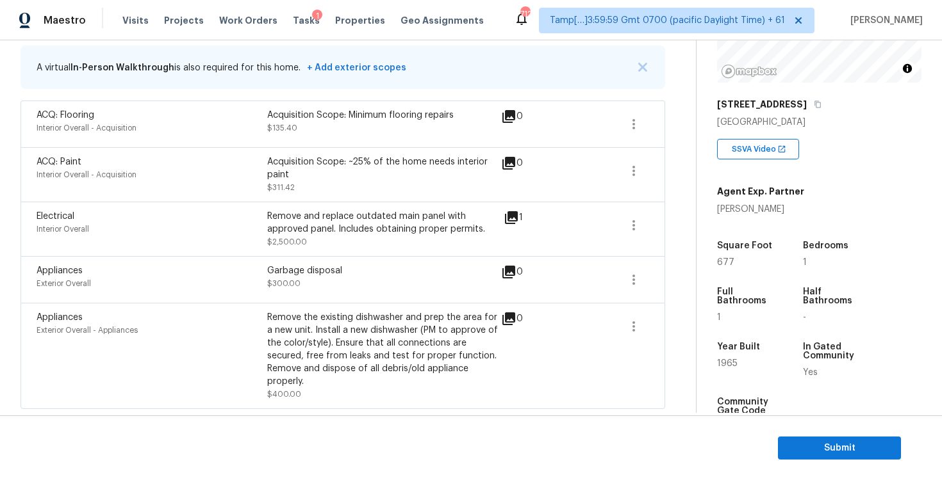
click at [284, 357] on div "Remove the existing dishwasher and prep the area for a new unit. Install a new …" at bounding box center [382, 349] width 231 height 77
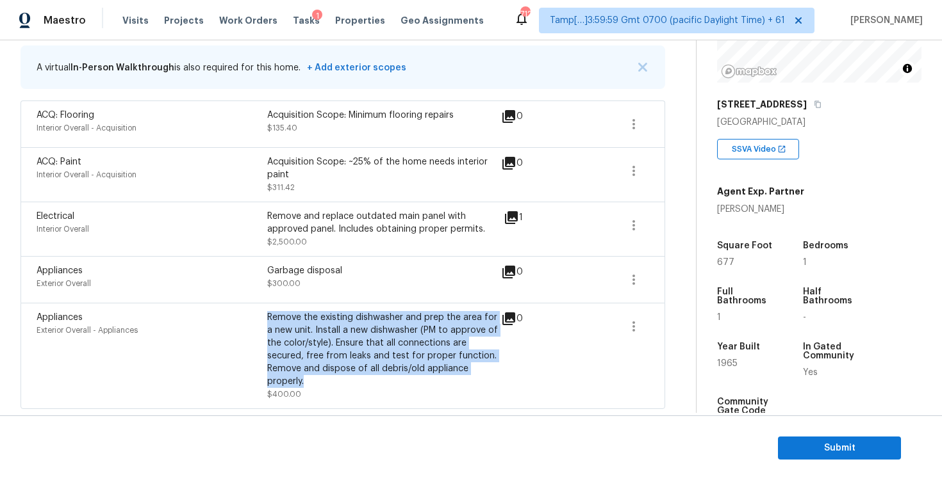
drag, startPoint x: 267, startPoint y: 316, endPoint x: 312, endPoint y: 379, distance: 77.1
click at [312, 379] on div "Remove the existing dishwasher and prep the area for a new unit. Install a new …" at bounding box center [382, 349] width 231 height 77
click at [312, 377] on div "Remove the existing dishwasher and prep the area for a new unit. Install a new …" at bounding box center [382, 349] width 231 height 77
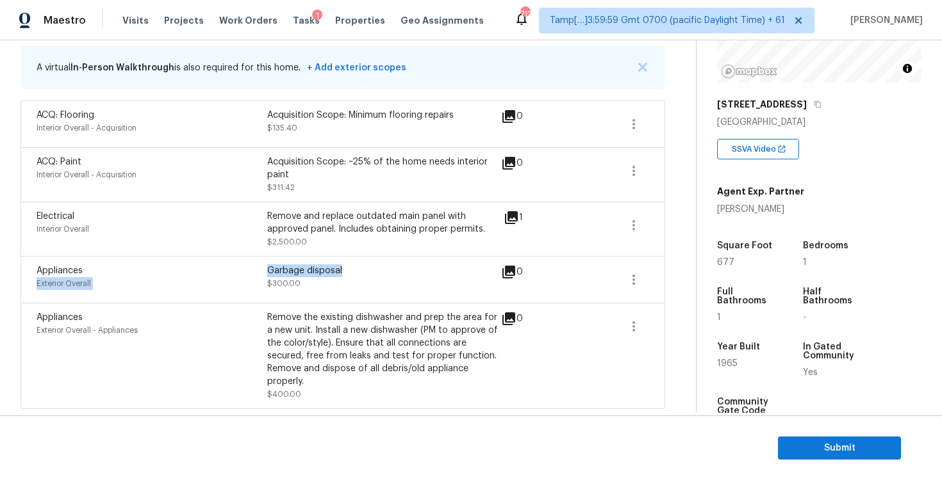
drag, startPoint x: 266, startPoint y: 266, endPoint x: 384, endPoint y: 265, distance: 118.5
click at [384, 265] on div "Appliances Exterior Overall Garbage disposal $300.00" at bounding box center [267, 280] width 461 height 31
click at [320, 233] on div "Remove and replace outdated main panel with approved panel. Includes obtaining …" at bounding box center [382, 223] width 231 height 26
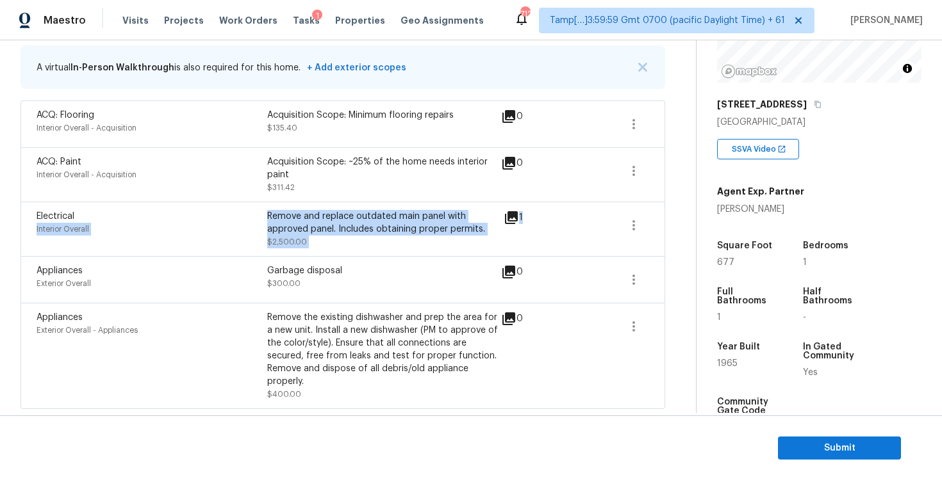
drag, startPoint x: 265, startPoint y: 215, endPoint x: 516, endPoint y: 226, distance: 252.0
click at [516, 227] on div "Electrical Interior Overall Remove and replace outdated main panel with approve…" at bounding box center [343, 229] width 612 height 38
click at [423, 228] on div "Remove and replace outdated main panel with approved panel. Includes obtaining …" at bounding box center [382, 223] width 231 height 26
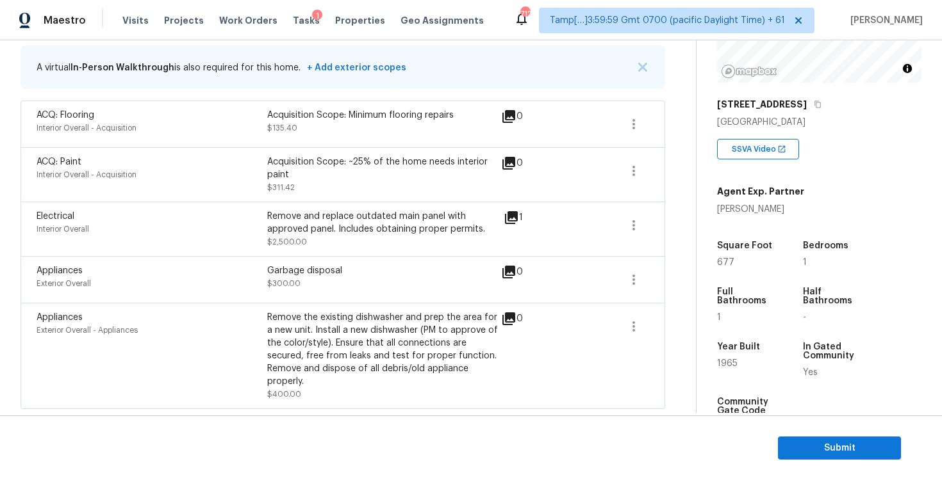
click at [334, 341] on div "Remove the existing dishwasher and prep the area for a new unit. Install a new …" at bounding box center [382, 349] width 231 height 77
click at [803, 437] on button "Submit" at bounding box center [839, 449] width 123 height 24
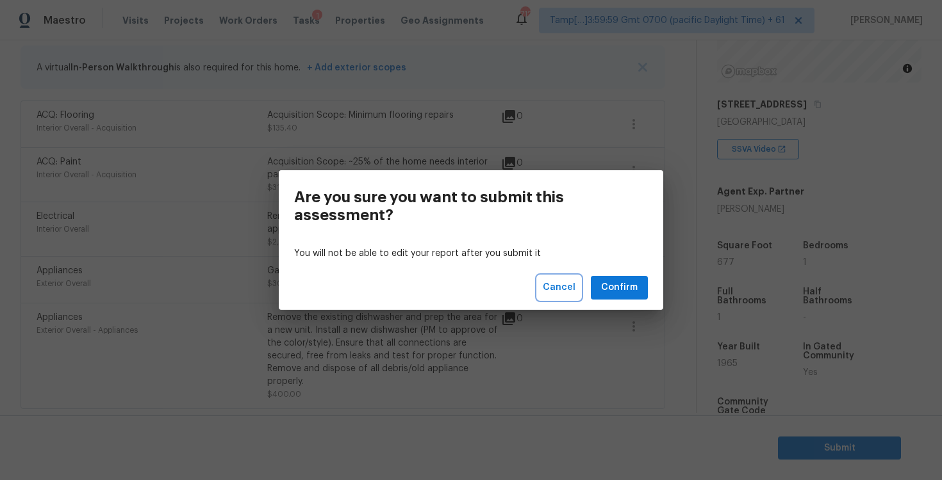
click at [557, 290] on span "Cancel" at bounding box center [559, 288] width 33 height 16
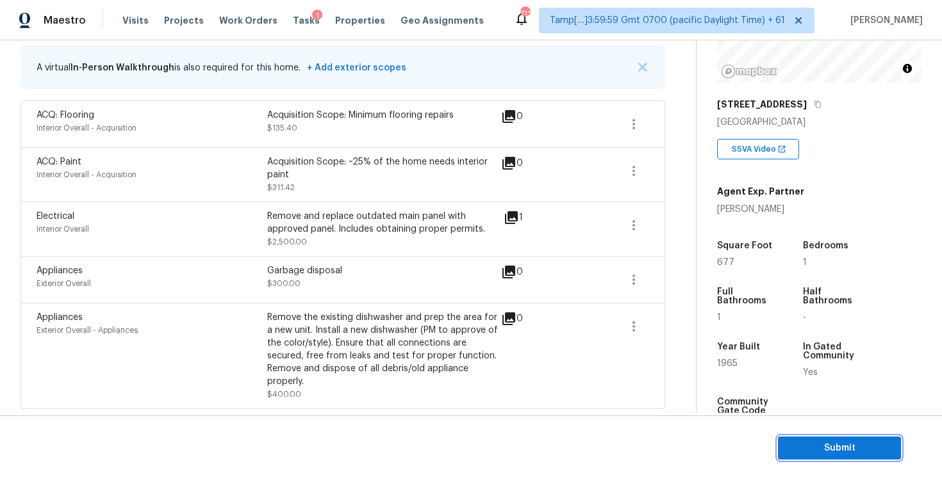
click at [812, 450] on span "Submit" at bounding box center [839, 449] width 102 height 16
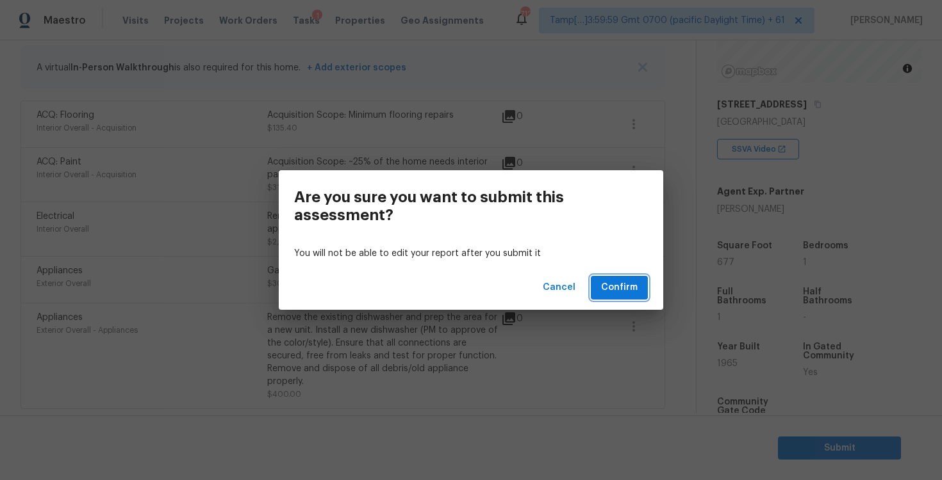
click at [631, 284] on span "Confirm" at bounding box center [619, 288] width 37 height 16
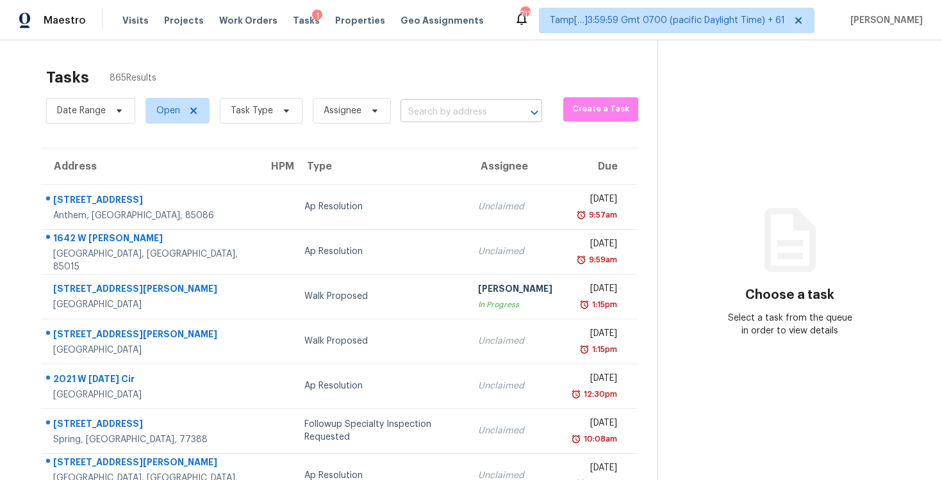
click at [451, 122] on body "Maestro Visits Projects Work Orders Tasks 1 Properties Geo Assignments 711 Tamp…" at bounding box center [471, 240] width 942 height 480
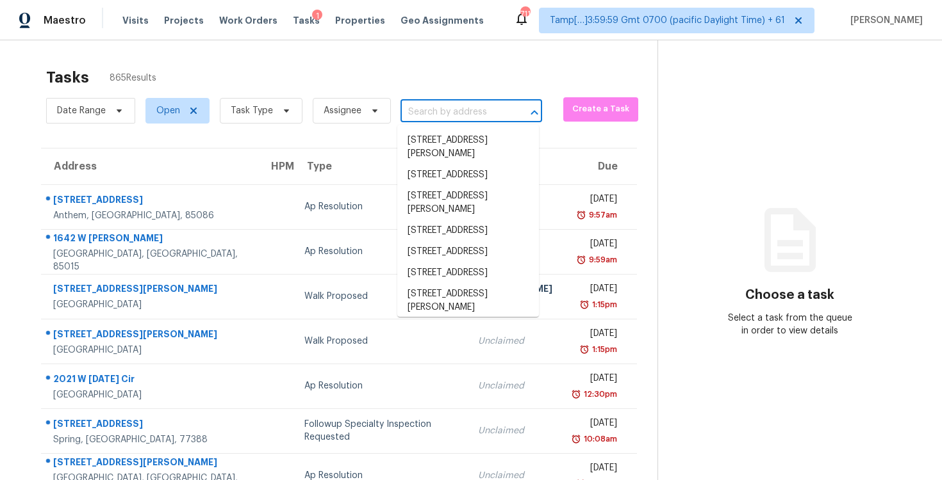
paste input "6617 Breakwater Reef St, Las Vegas, NV 89149"
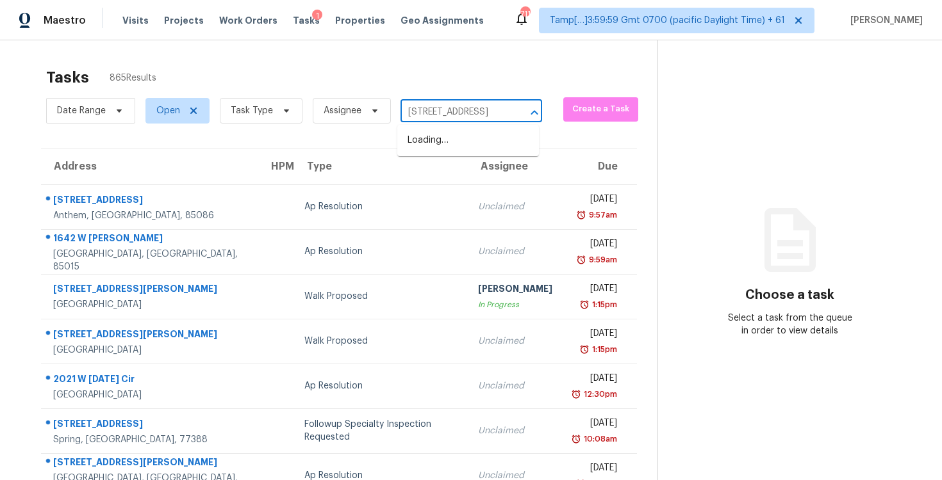
scroll to position [0, 95]
type input "6617 Breakwater Reef St, Las Vegas, NV 89149"
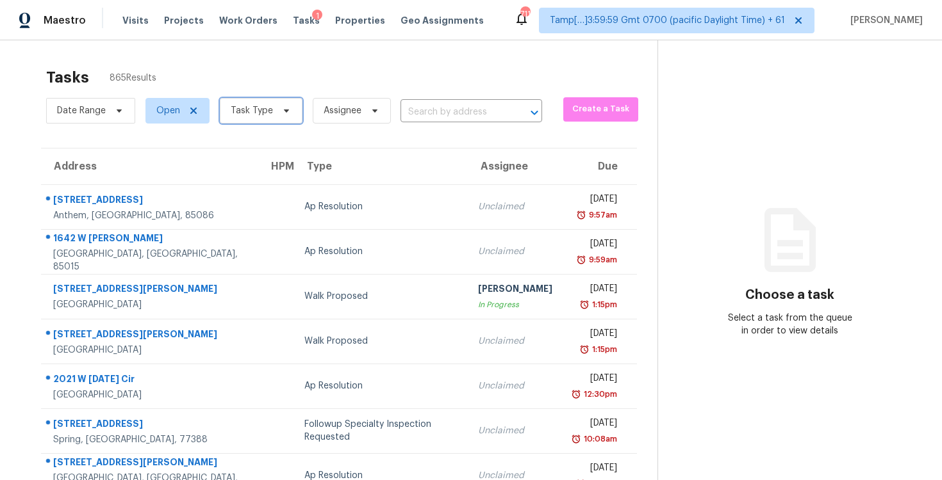
click at [272, 103] on span "Task Type" at bounding box center [261, 111] width 83 height 26
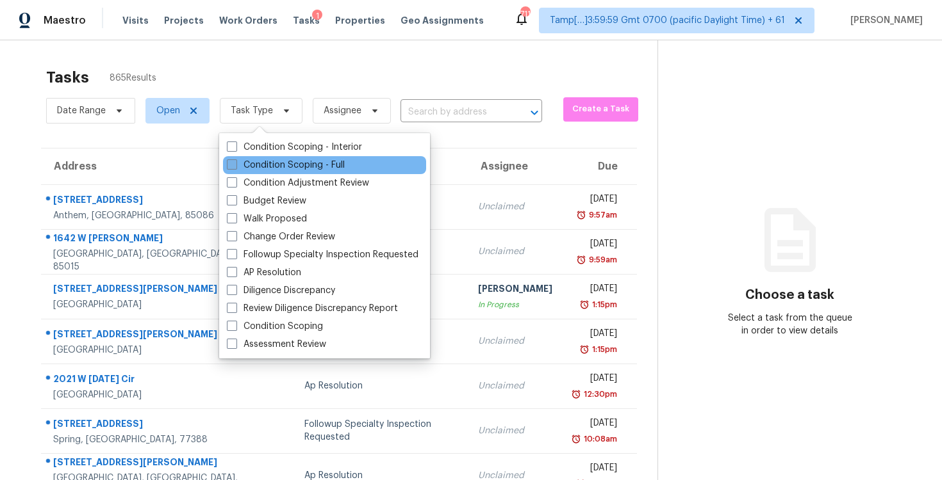
click at [281, 162] on label "Condition Scoping - Full" at bounding box center [286, 165] width 118 height 13
click at [235, 162] on input "Condition Scoping - Full" at bounding box center [231, 163] width 8 height 8
checkbox input "true"
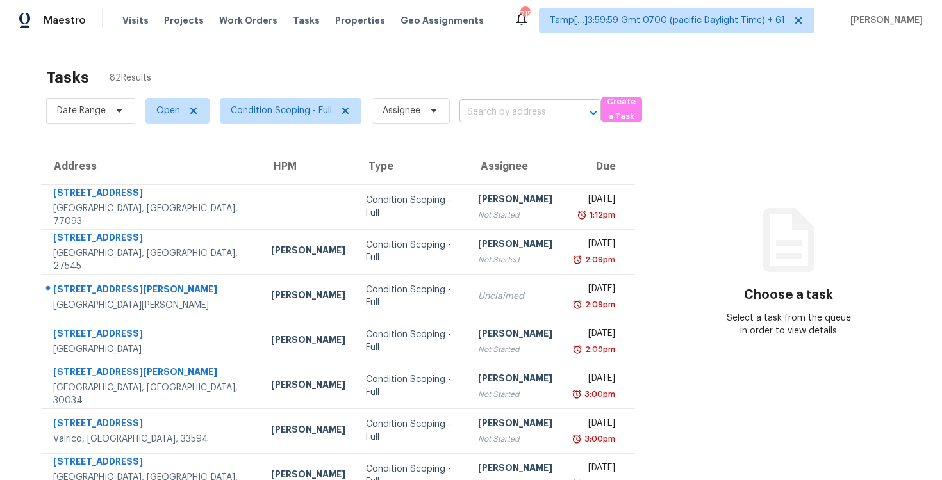
click at [477, 112] on input "text" at bounding box center [512, 112] width 106 height 20
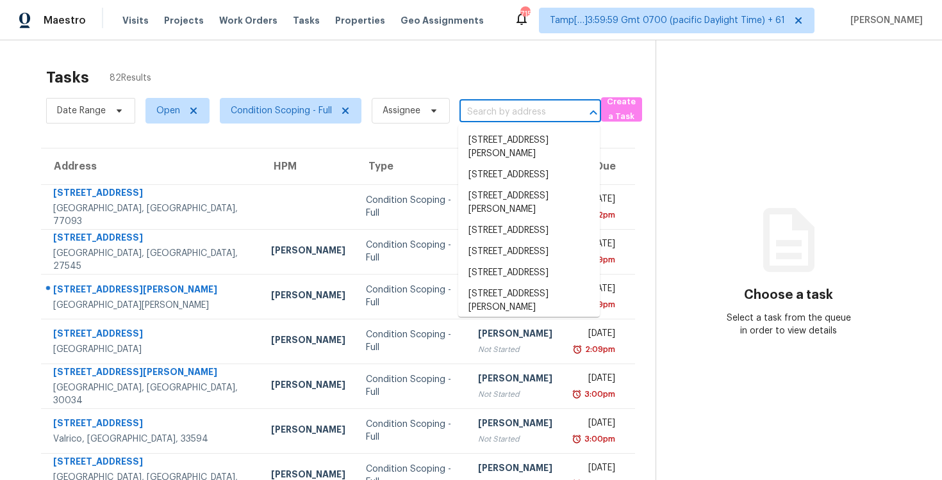
paste input "[STREET_ADDRESS]"
type input "[STREET_ADDRESS]"
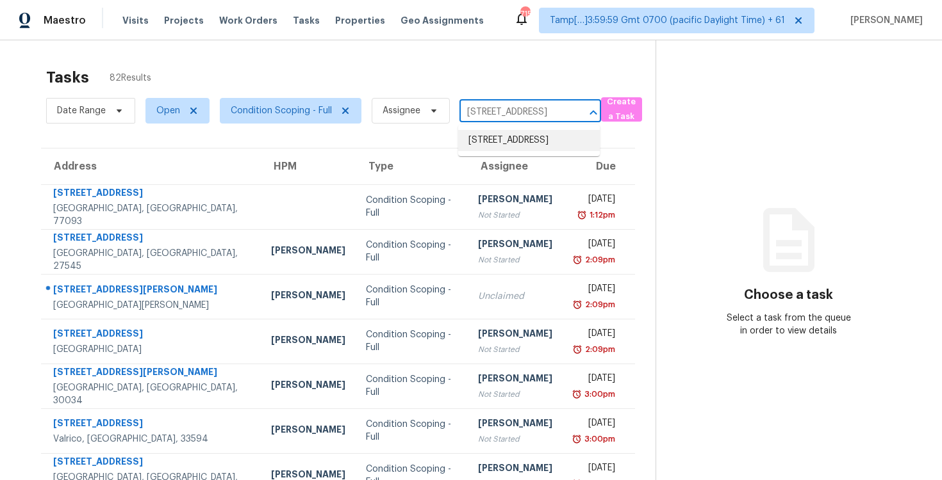
click at [527, 151] on li "[STREET_ADDRESS]" at bounding box center [529, 140] width 142 height 21
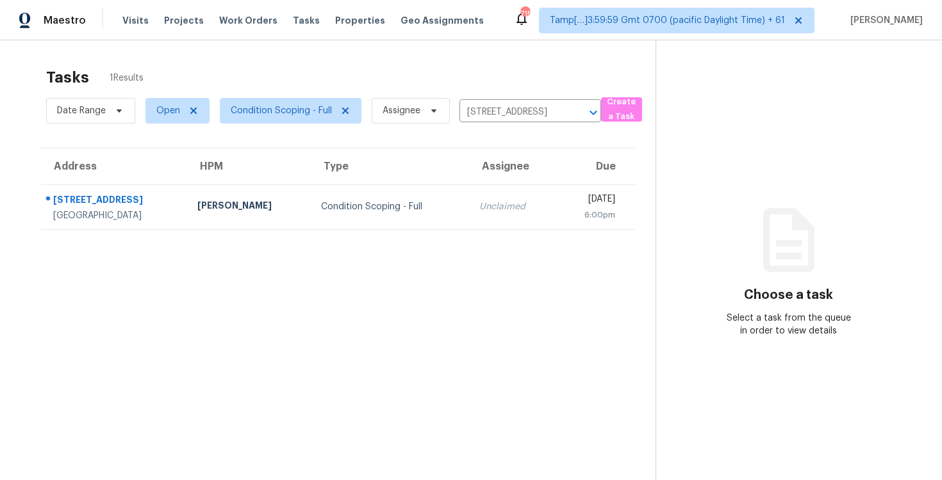
click at [469, 218] on td "Unclaimed" at bounding box center [512, 206] width 86 height 45
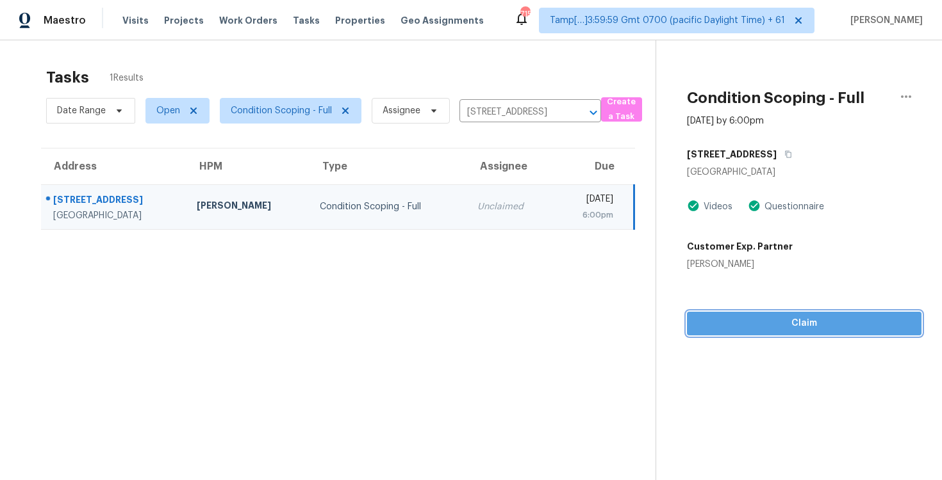
click at [787, 330] on span "Claim" at bounding box center [804, 324] width 214 height 16
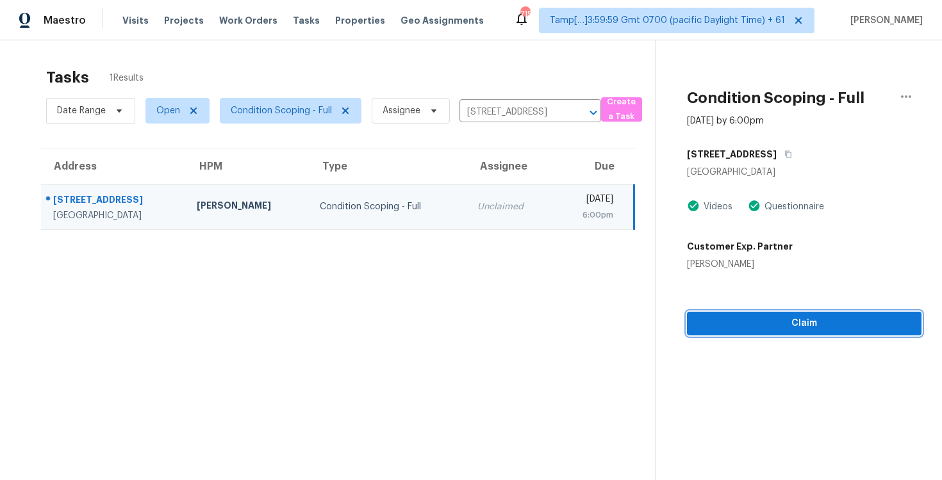
click at [787, 330] on span "Claim" at bounding box center [804, 324] width 214 height 16
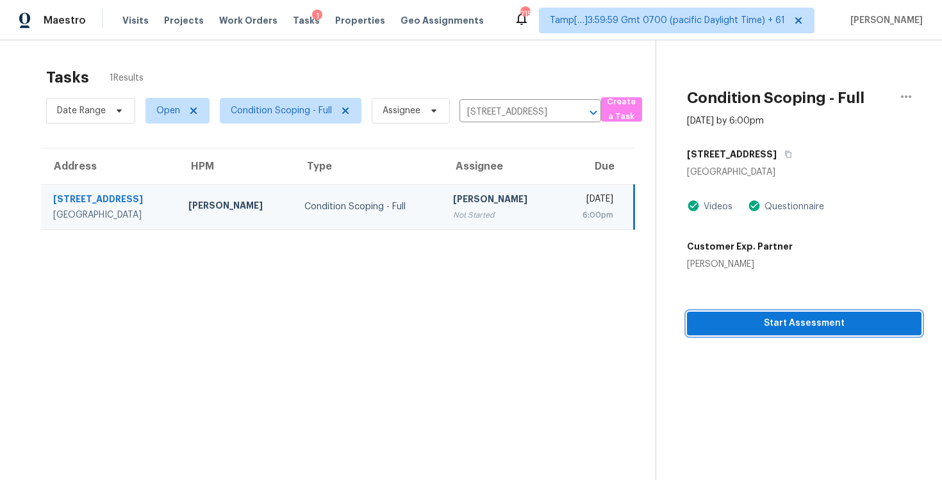
click at [787, 330] on span "Start Assessment" at bounding box center [804, 324] width 214 height 16
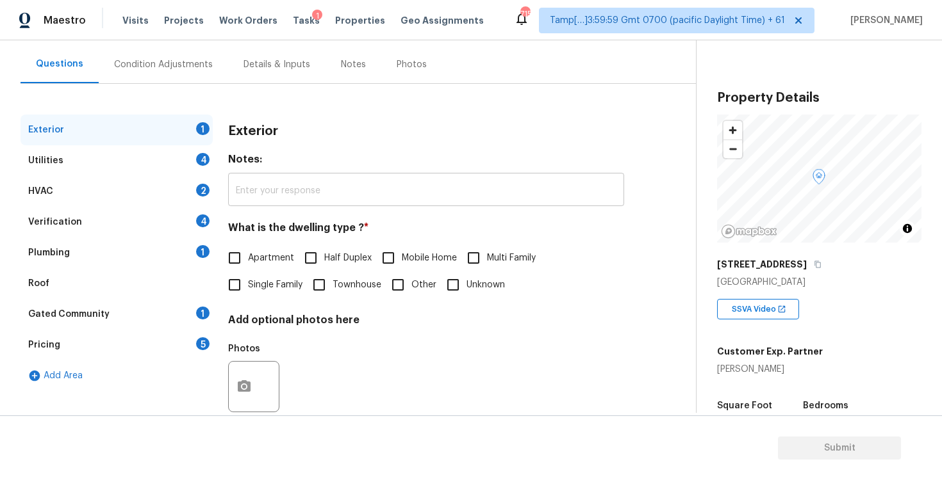
scroll to position [136, 0]
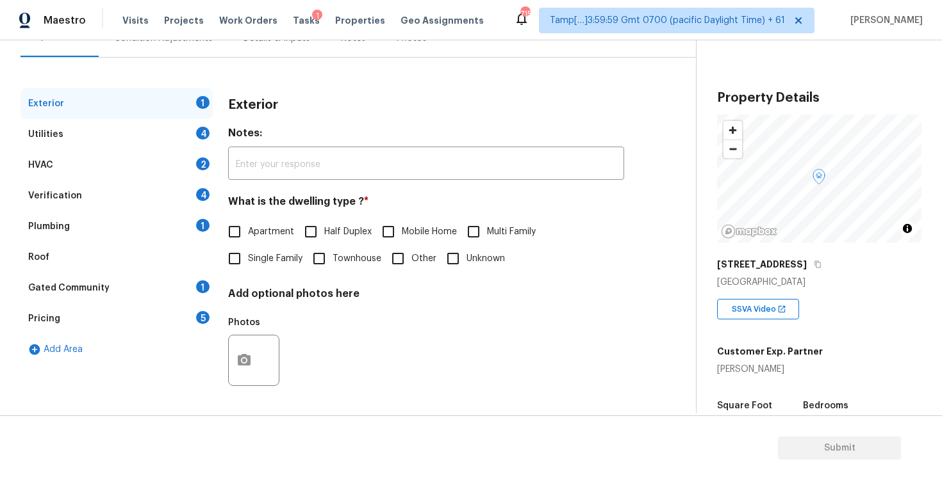
click at [98, 295] on div "Gated Community 1" at bounding box center [116, 288] width 192 height 31
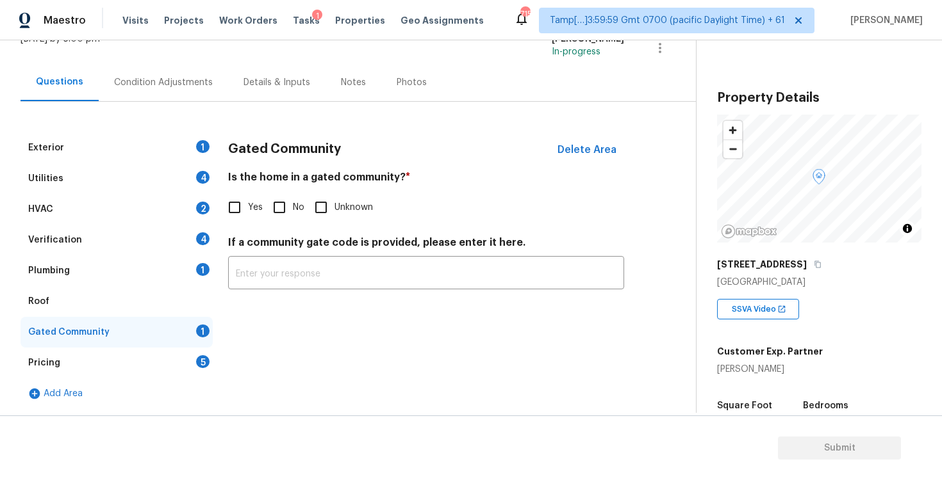
scroll to position [92, 0]
click at [234, 196] on input "Yes" at bounding box center [234, 207] width 27 height 27
checkbox input "true"
click at [260, 278] on input "text" at bounding box center [426, 276] width 396 height 30
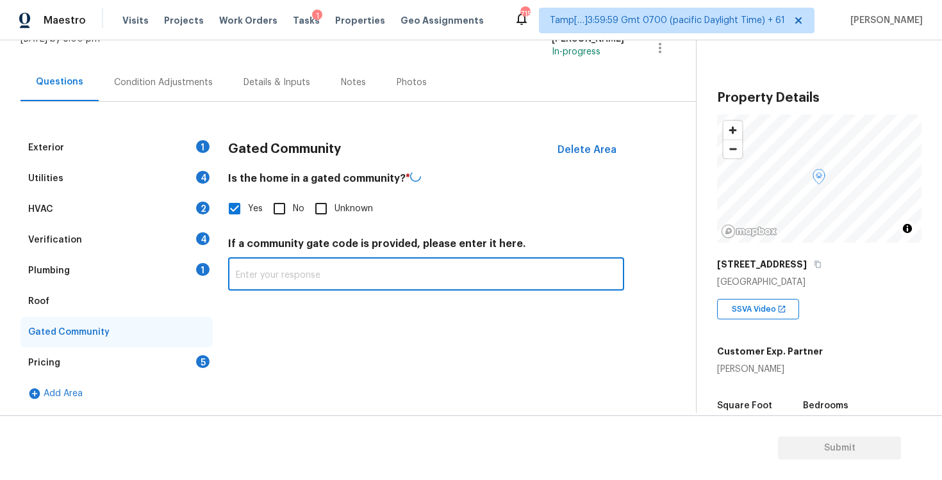
paste input "#2328"
type input "#2328"
click at [335, 62] on div "[DATE] by 6:00 pm [PERSON_NAME] B In-progress" at bounding box center [357, 48] width 675 height 31
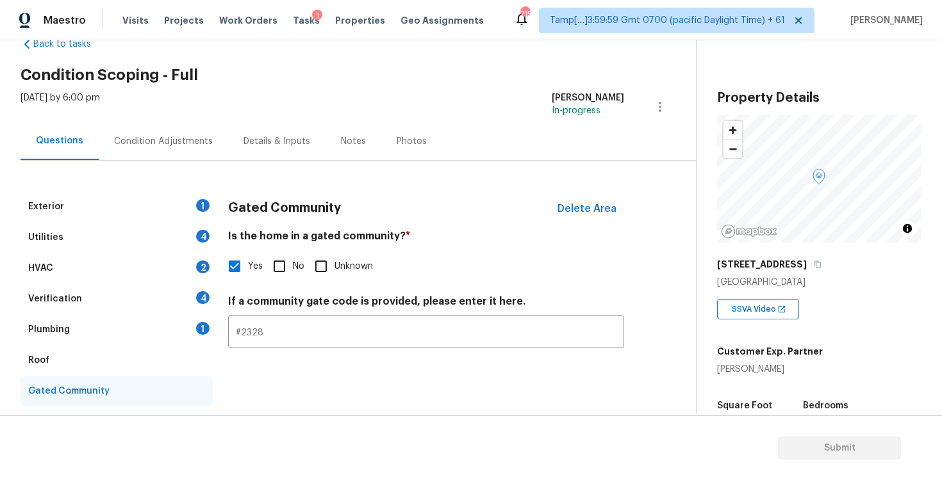
scroll to position [0, 0]
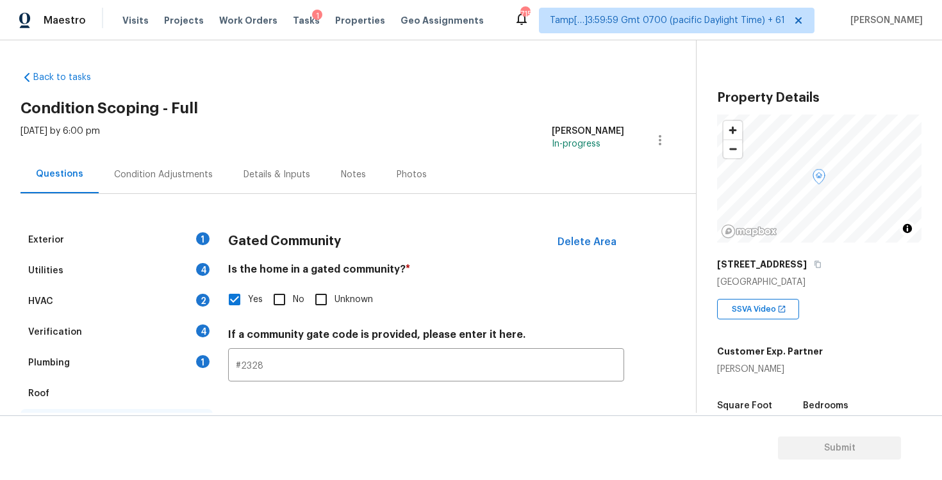
click at [194, 183] on div "Condition Adjustments" at bounding box center [163, 175] width 129 height 38
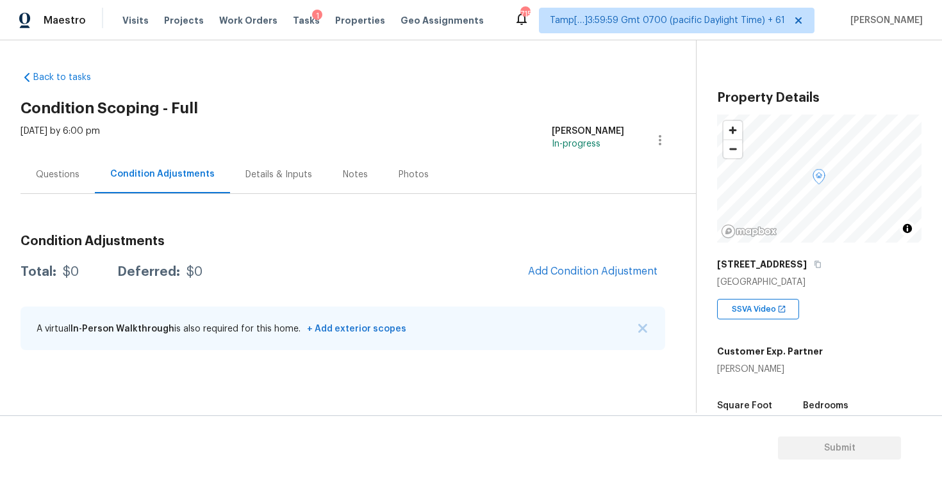
click at [602, 257] on div "Condition Adjustments Total: $0 Deferred: $0 Add Condition Adjustment A virtual…" at bounding box center [342, 293] width 644 height 137
click at [596, 261] on button "Add Condition Adjustment" at bounding box center [592, 271] width 145 height 27
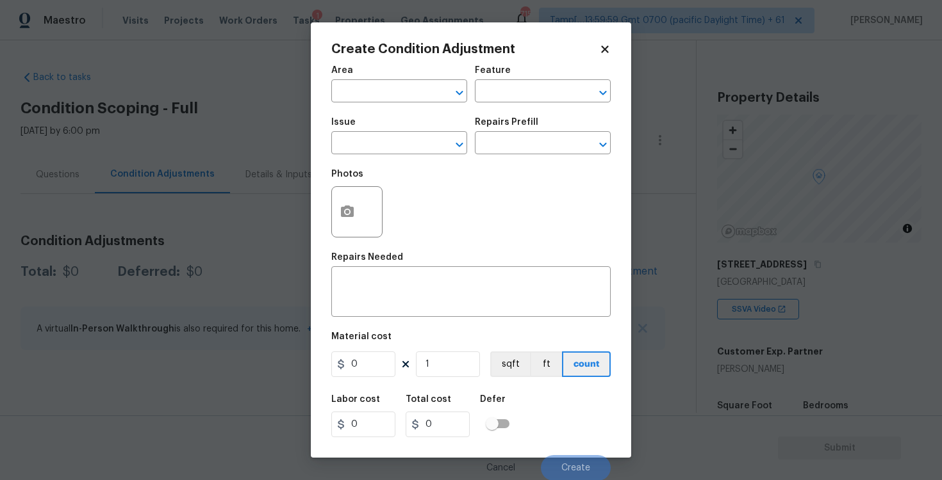
click at [379, 75] on div "Area" at bounding box center [399, 74] width 136 height 17
click at [379, 97] on input "text" at bounding box center [381, 93] width 100 height 20
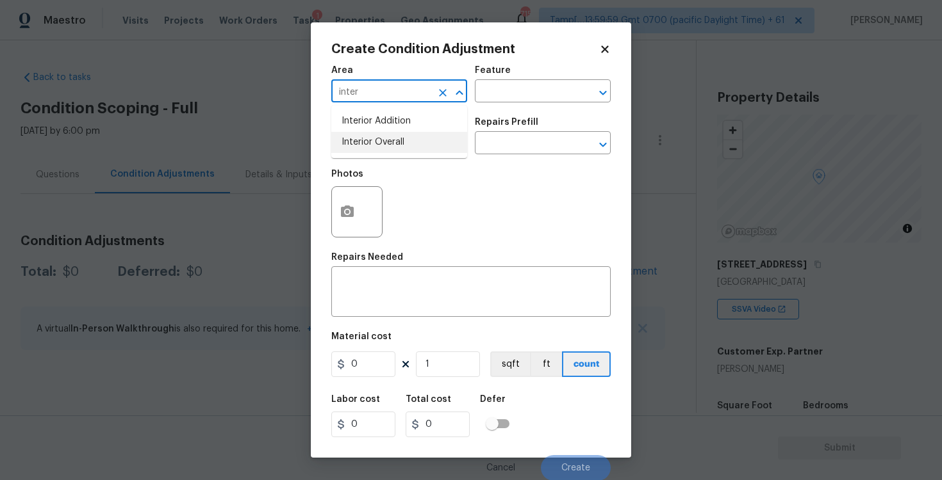
click at [381, 149] on li "Interior Overall" at bounding box center [399, 142] width 136 height 21
type input "Interior Overall"
click at [381, 149] on input "text" at bounding box center [381, 145] width 100 height 20
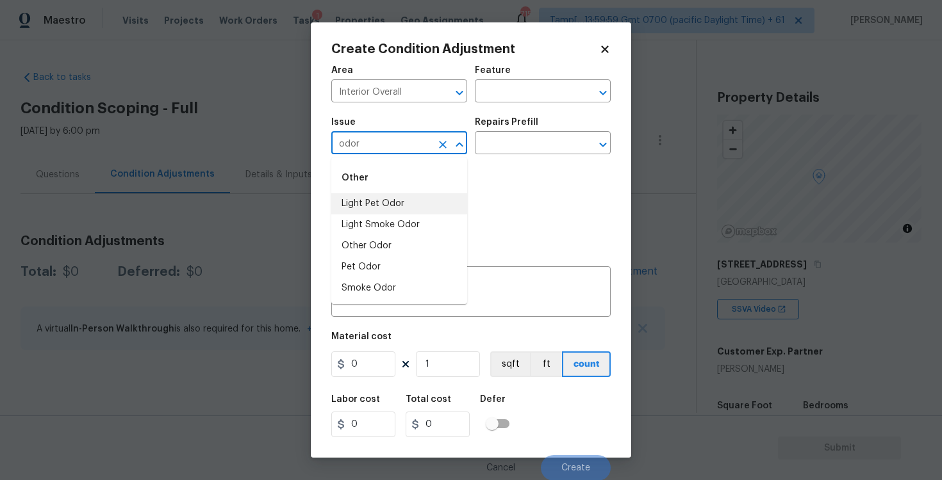
click at [390, 193] on li "Light Pet Odor" at bounding box center [399, 203] width 136 height 21
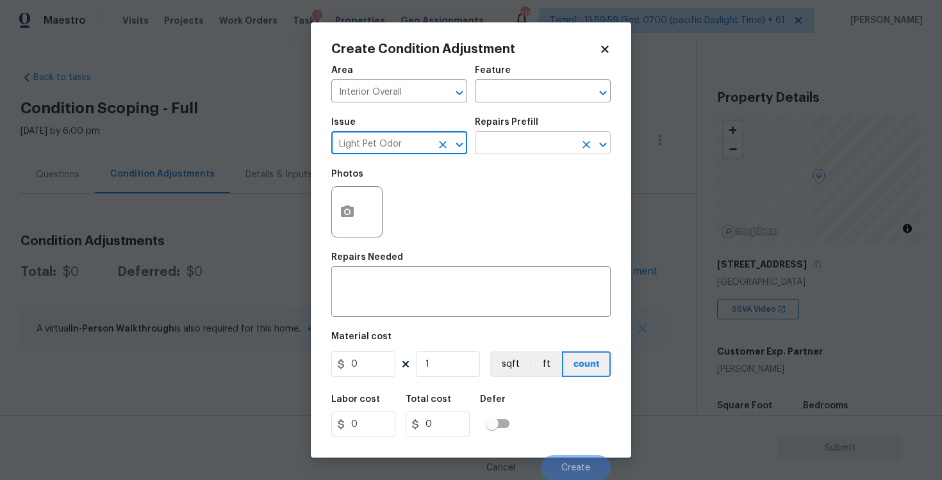
type input "Light Pet Odor"
click at [507, 141] on input "text" at bounding box center [525, 145] width 100 height 20
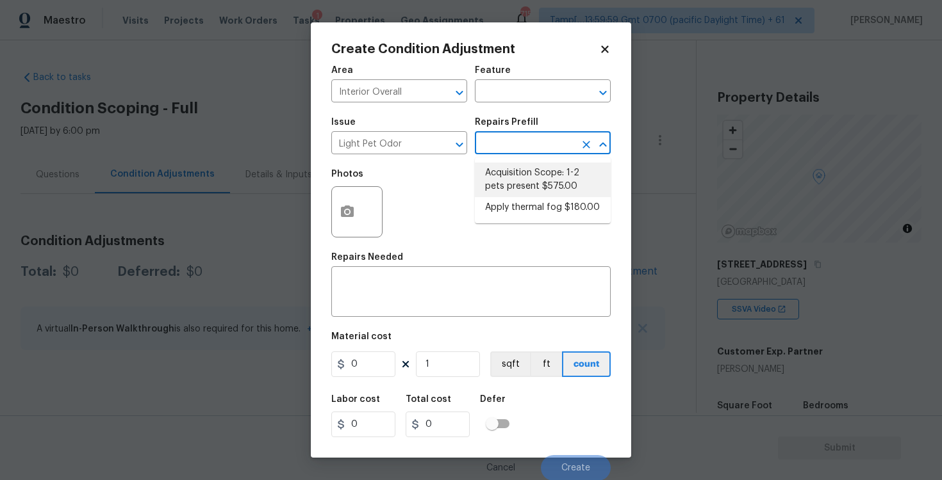
click at [513, 174] on li "Acquisition Scope: 1-2 pets present $575.00" at bounding box center [543, 180] width 136 height 35
type textarea "Acquisition Scope: 1-2 pets present"
type input "575"
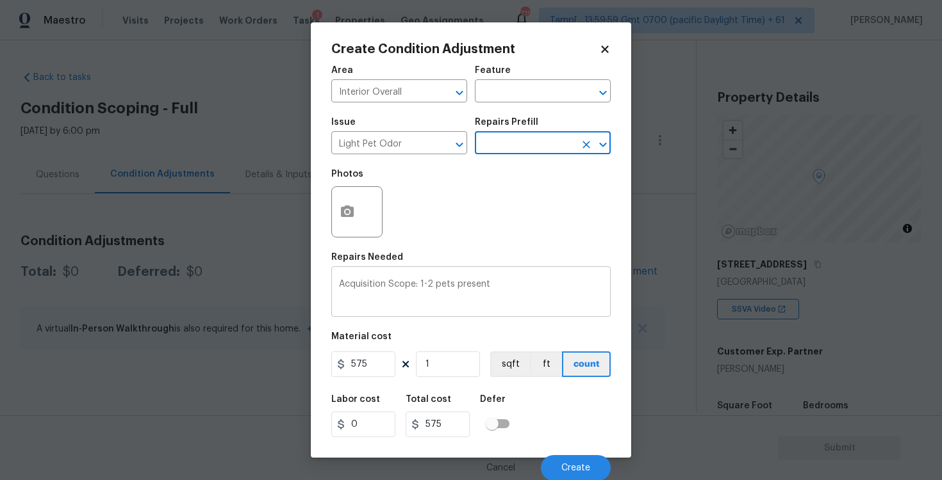
scroll to position [1, 0]
click at [569, 459] on button "Create" at bounding box center [576, 468] width 70 height 26
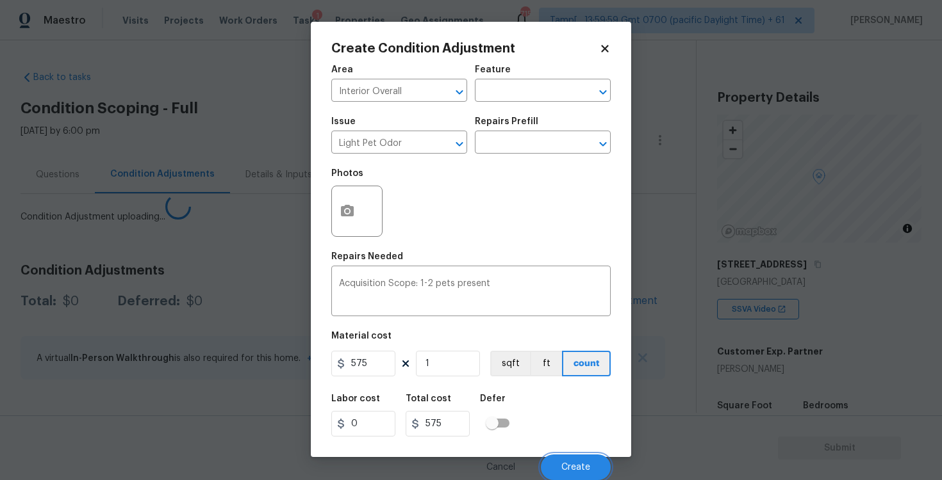
scroll to position [0, 0]
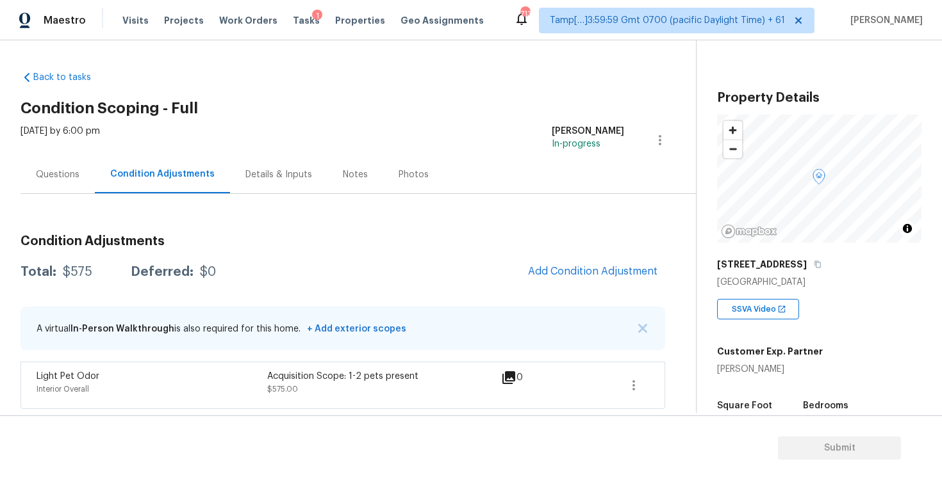
click at [533, 280] on span "Add Condition Adjustment" at bounding box center [592, 272] width 145 height 28
click at [554, 266] on span "Add Condition Adjustment" at bounding box center [592, 272] width 129 height 12
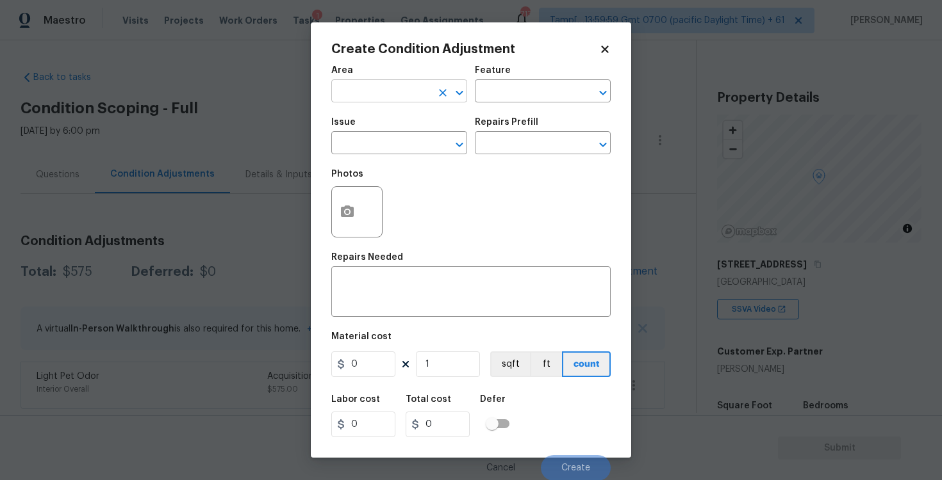
click at [370, 92] on input "text" at bounding box center [381, 93] width 100 height 20
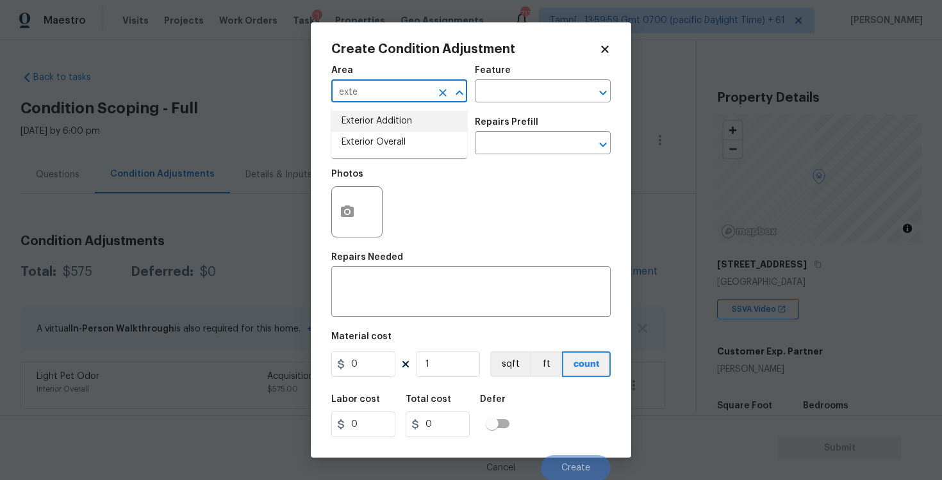
click at [389, 136] on li "Exterior Overall" at bounding box center [399, 142] width 136 height 21
type input "Exterior Overall"
click at [389, 136] on input "text" at bounding box center [381, 145] width 100 height 20
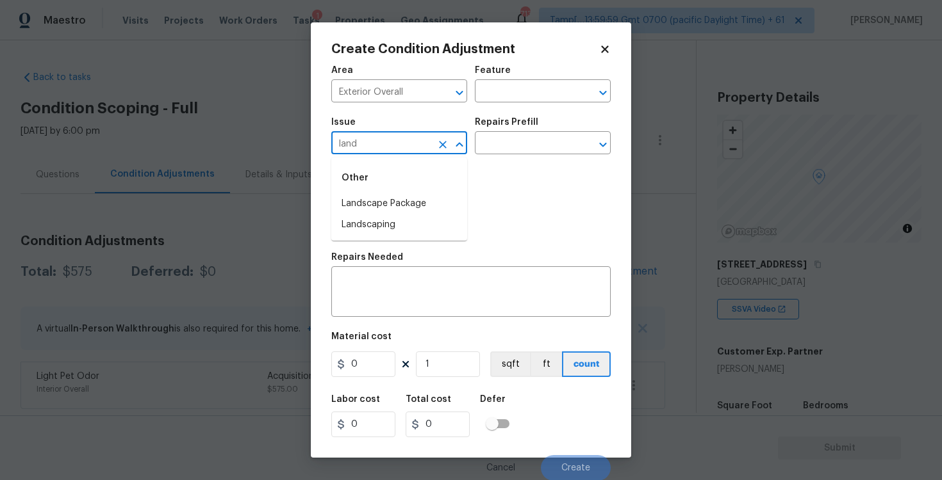
click at [399, 193] on li "Landscape Package" at bounding box center [399, 203] width 136 height 21
type input "Landscape Package"
click at [490, 149] on input "text" at bounding box center [525, 145] width 100 height 20
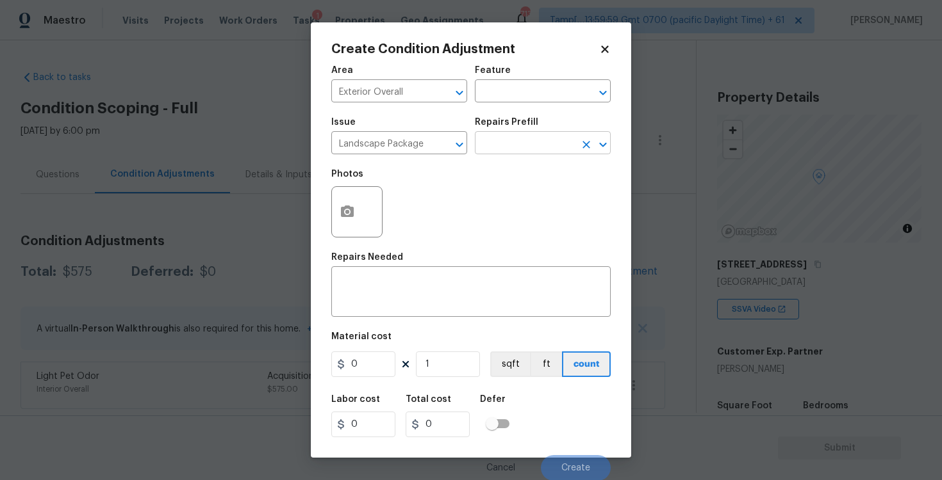
click at [513, 145] on input "text" at bounding box center [525, 145] width 100 height 20
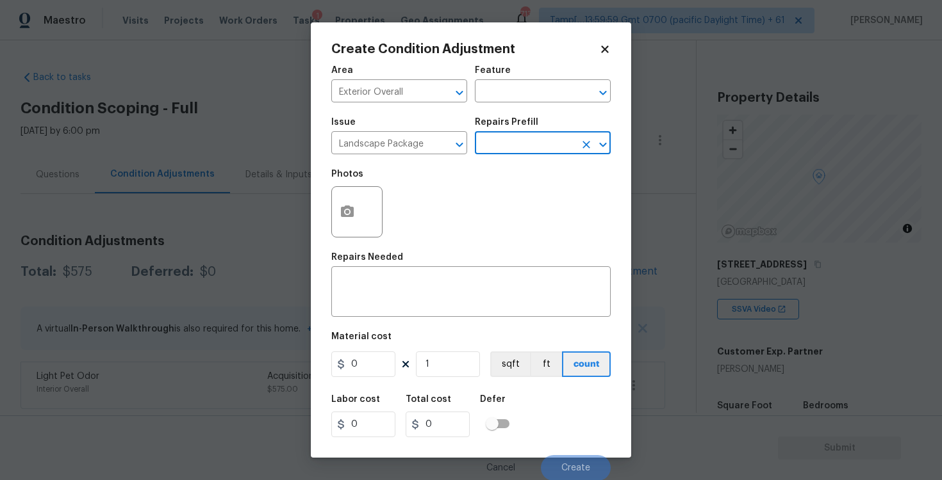
click at [513, 145] on input "text" at bounding box center [525, 145] width 100 height 20
click at [524, 193] on li "Initial landscaping package $75.00" at bounding box center [543, 180] width 136 height 35
type input "Home Readiness Packages"
type textarea "Mowing of grass up to 6" in height. Mow, edge along driveways & sidewalks, trim…"
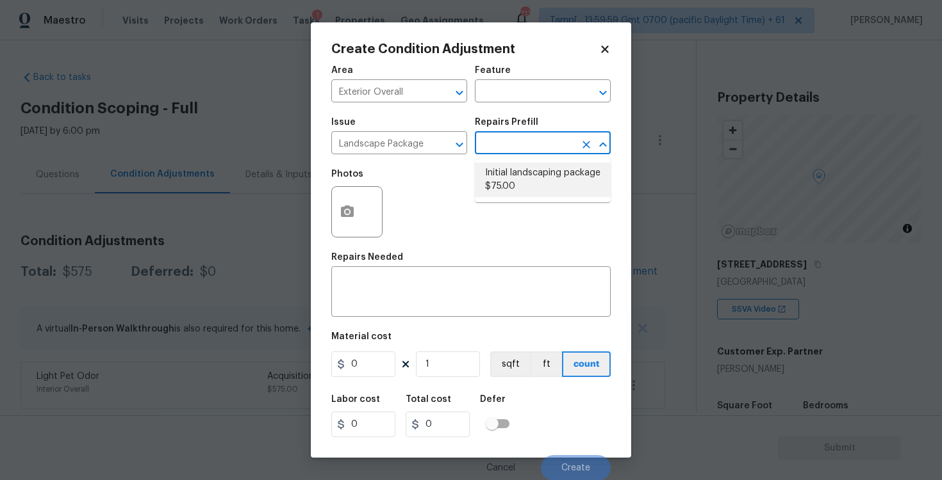
type input "75"
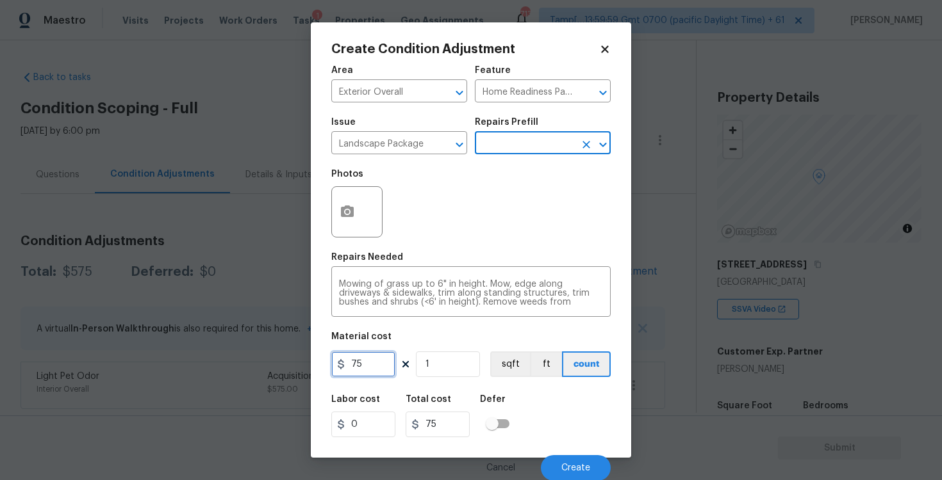
click at [378, 366] on input "75" at bounding box center [363, 365] width 64 height 26
type input "300"
click at [541, 398] on div "Labor cost 0 Total cost 300 Defer" at bounding box center [470, 417] width 279 height 58
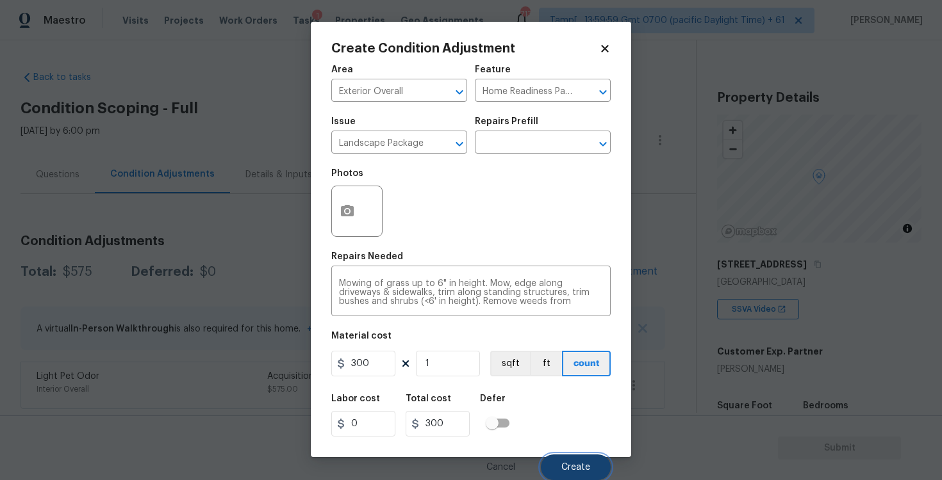
click at [571, 461] on button "Create" at bounding box center [576, 468] width 70 height 26
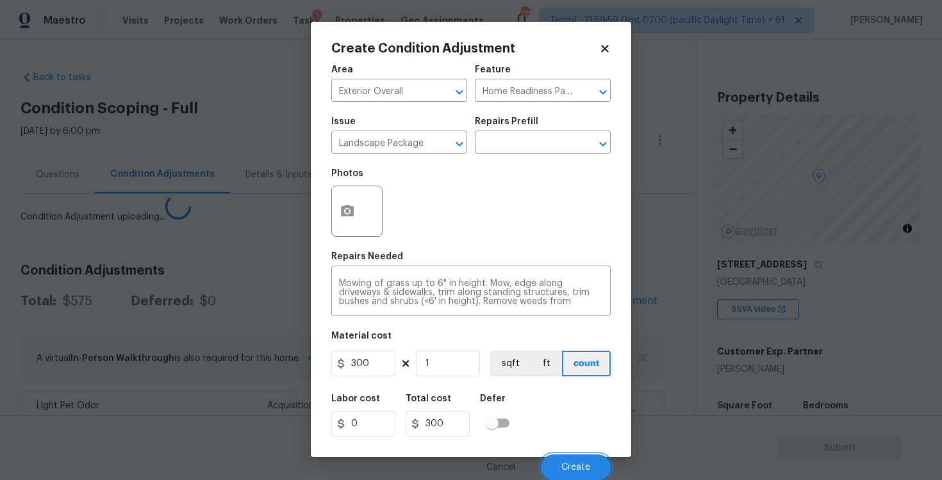
scroll to position [0, 0]
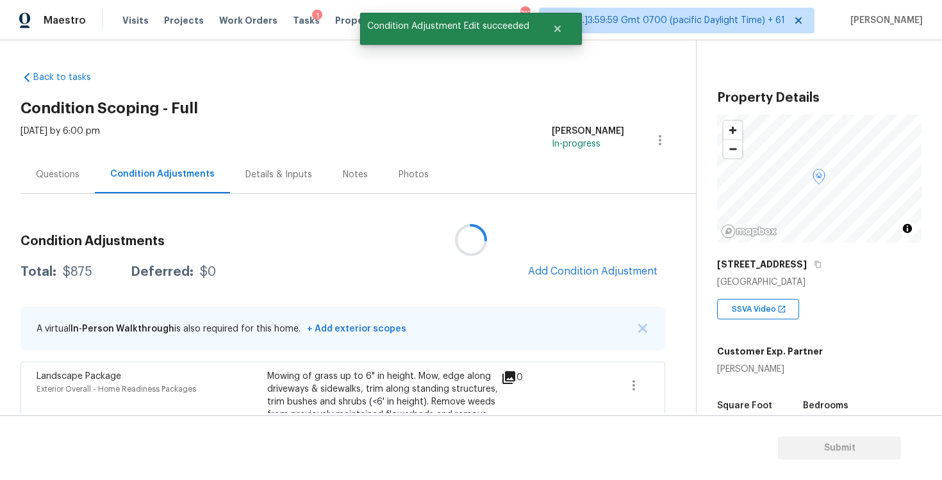
click at [569, 275] on div at bounding box center [471, 240] width 942 height 480
click at [559, 261] on button "Add Condition Adjustment" at bounding box center [592, 271] width 145 height 27
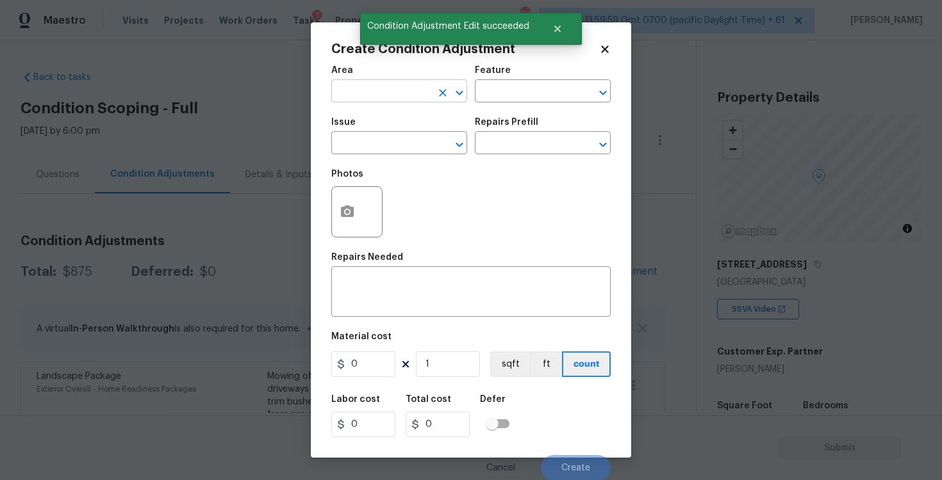
click at [400, 97] on input "text" at bounding box center [381, 93] width 100 height 20
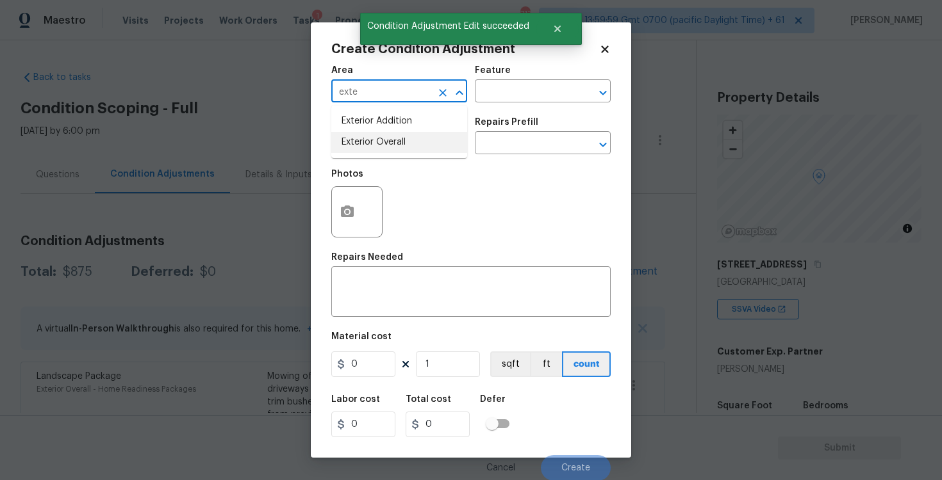
click at [395, 152] on li "Exterior Overall" at bounding box center [399, 142] width 136 height 21
type input "Exterior Overall"
click at [395, 152] on input "text" at bounding box center [381, 145] width 100 height 20
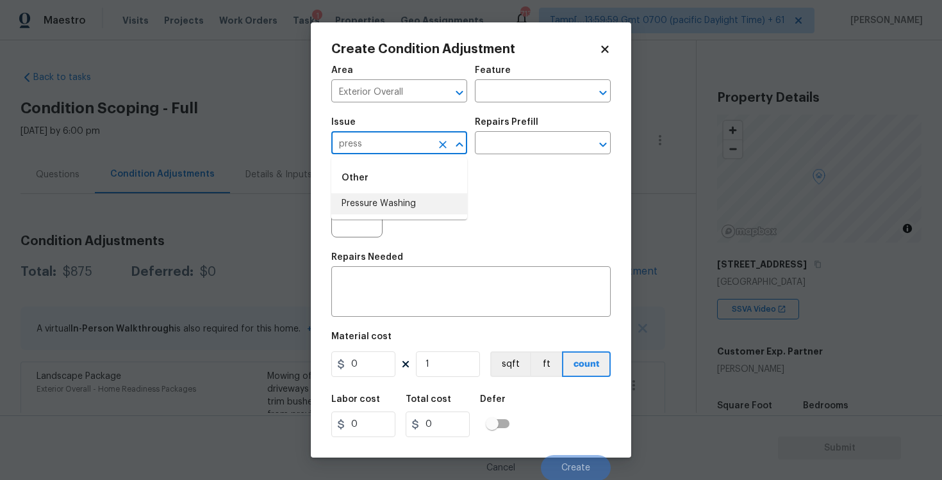
click at [407, 211] on li "Pressure Washing" at bounding box center [399, 203] width 136 height 21
type input "Pressure Washing"
click at [507, 146] on input "text" at bounding box center [525, 145] width 100 height 20
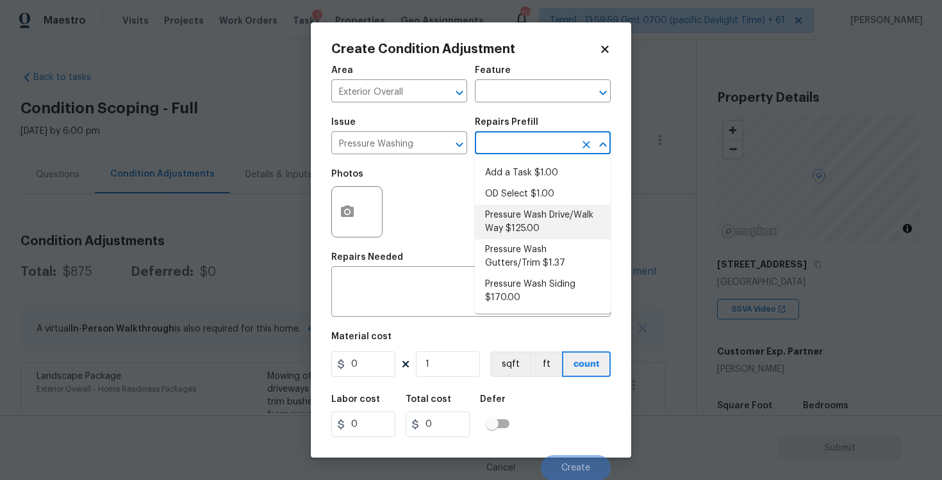
click at [532, 229] on li "Pressure Wash Drive/Walk Way $125.00" at bounding box center [543, 222] width 136 height 35
type input "Siding"
type textarea "Pressure wash the driveways/walkways as directed by the PM. Ensure that all deb…"
type input "125"
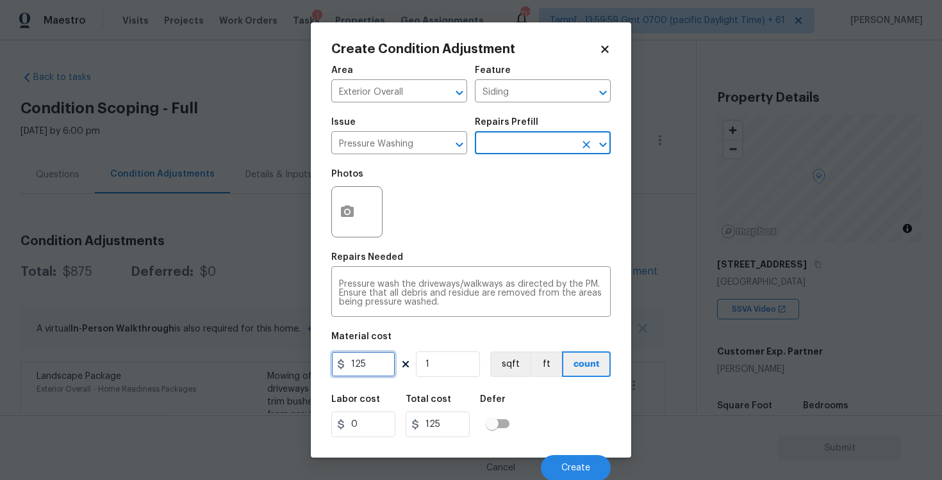
click at [374, 361] on input "125" at bounding box center [363, 365] width 64 height 26
type input "200"
click at [495, 392] on div "Labor cost 0 Total cost 125 Defer" at bounding box center [470, 417] width 279 height 58
type input "200"
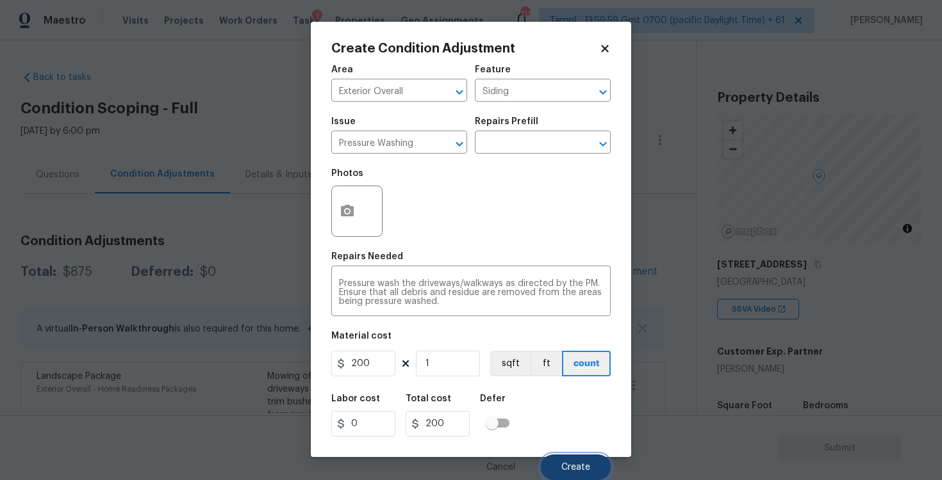
click at [584, 457] on button "Create" at bounding box center [576, 468] width 70 height 26
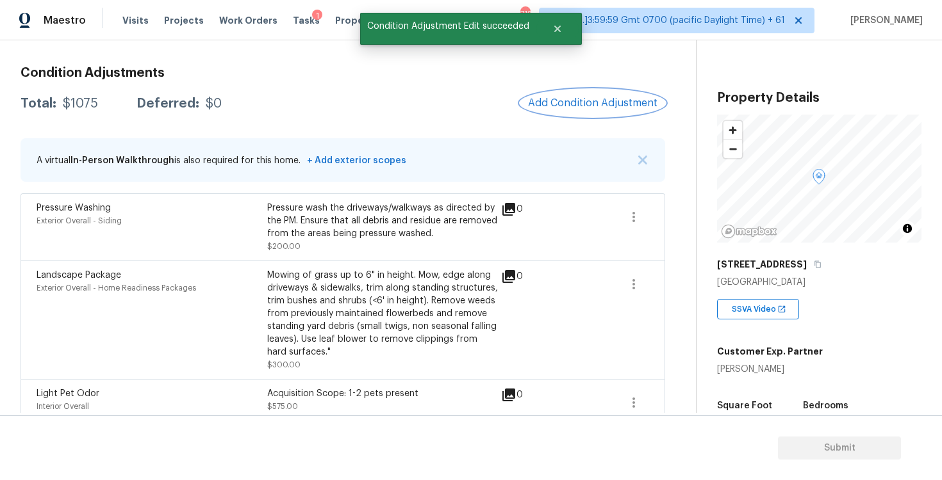
scroll to position [186, 0]
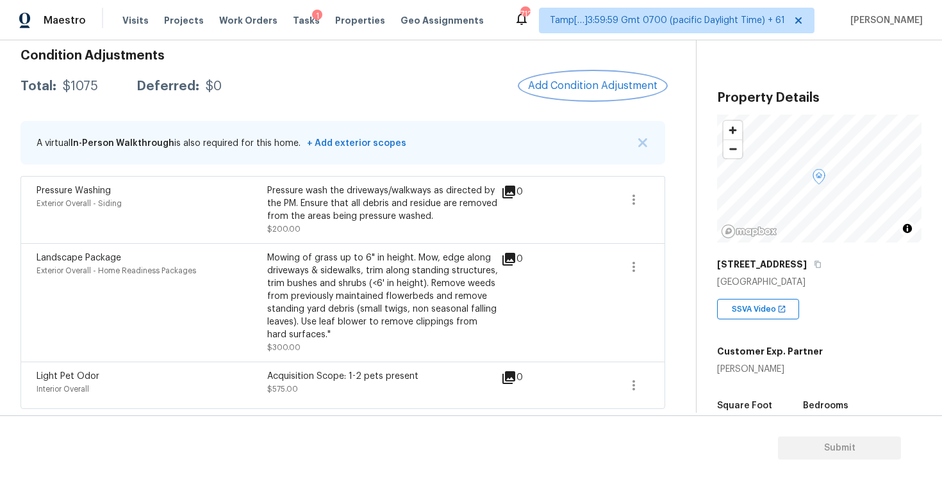
click at [574, 97] on button "Add Condition Adjustment" at bounding box center [592, 85] width 145 height 27
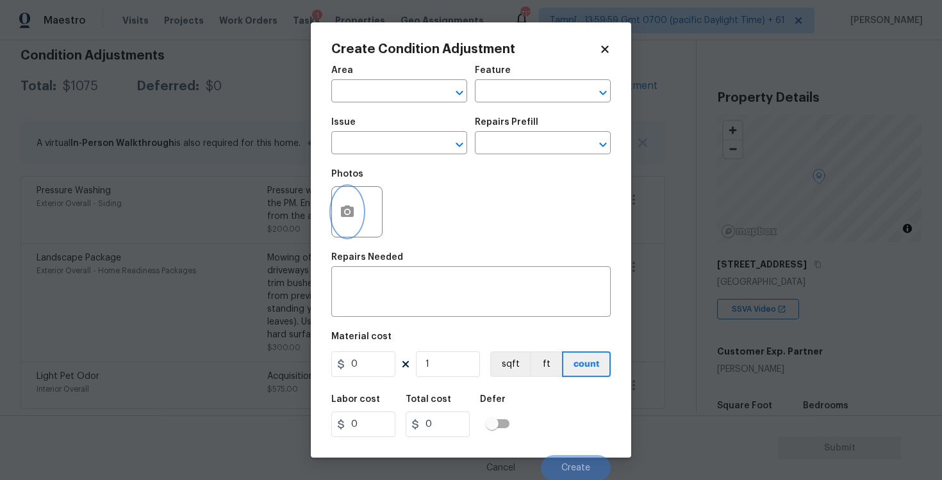
click at [356, 203] on button "button" at bounding box center [347, 212] width 31 height 50
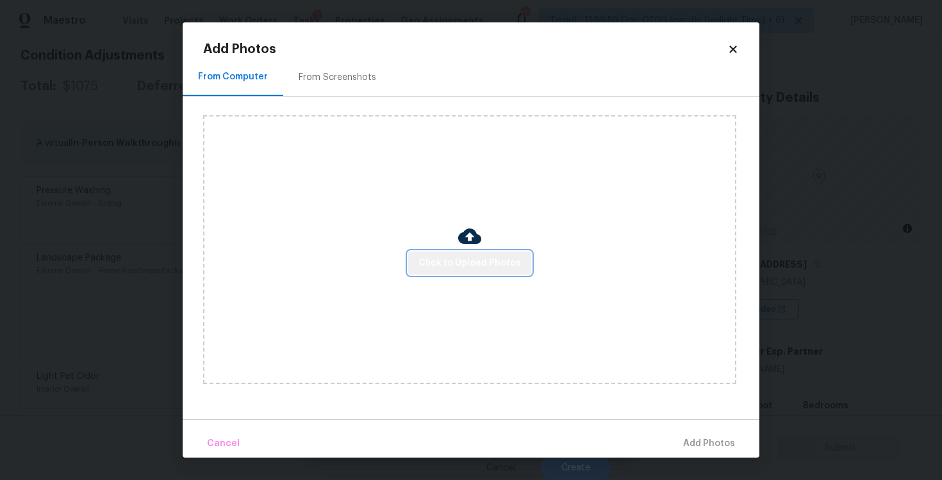
click at [479, 270] on span "Click to Upload Photos" at bounding box center [469, 264] width 102 height 16
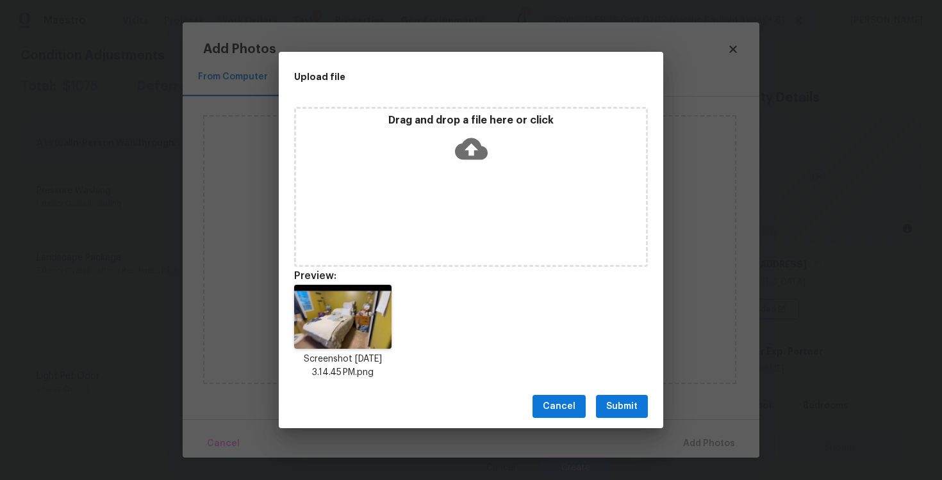
drag, startPoint x: 621, startPoint y: 410, endPoint x: 654, endPoint y: 426, distance: 36.4
click at [621, 411] on span "Submit" at bounding box center [621, 407] width 31 height 16
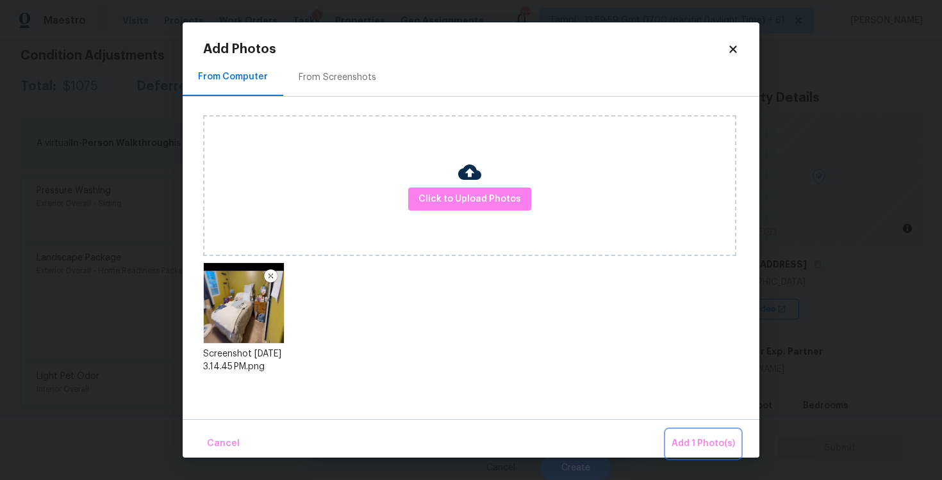
click at [698, 450] on span "Add 1 Photo(s)" at bounding box center [702, 444] width 63 height 16
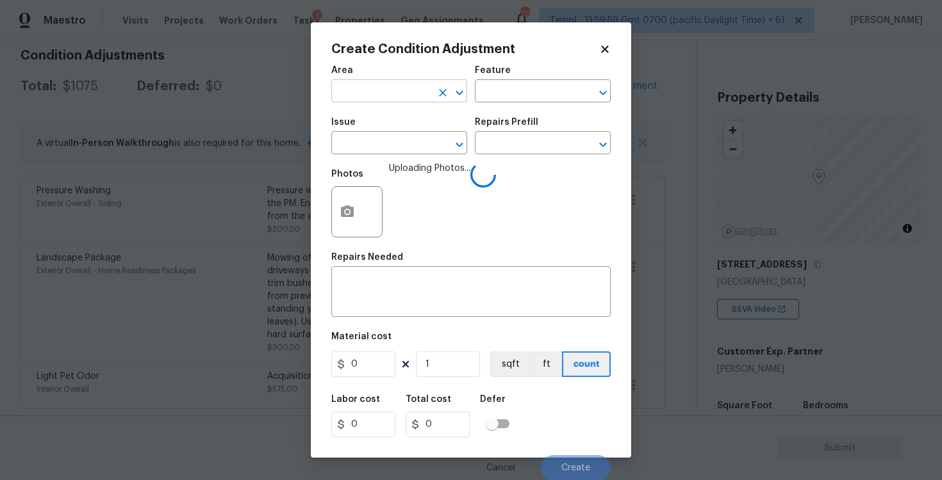
click at [388, 91] on input "text" at bounding box center [381, 93] width 100 height 20
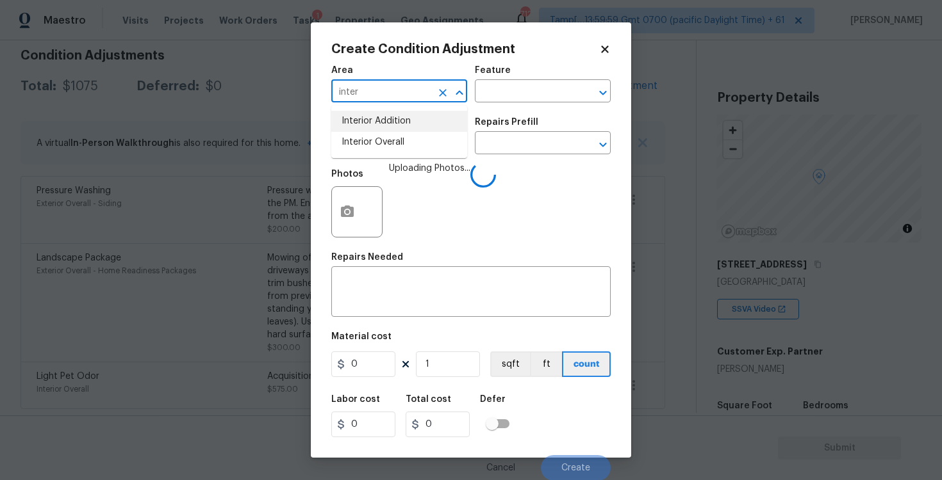
click at [389, 133] on li "Interior Overall" at bounding box center [399, 142] width 136 height 21
type input "Interior Overall"
click at [389, 133] on div "Issue" at bounding box center [399, 126] width 136 height 17
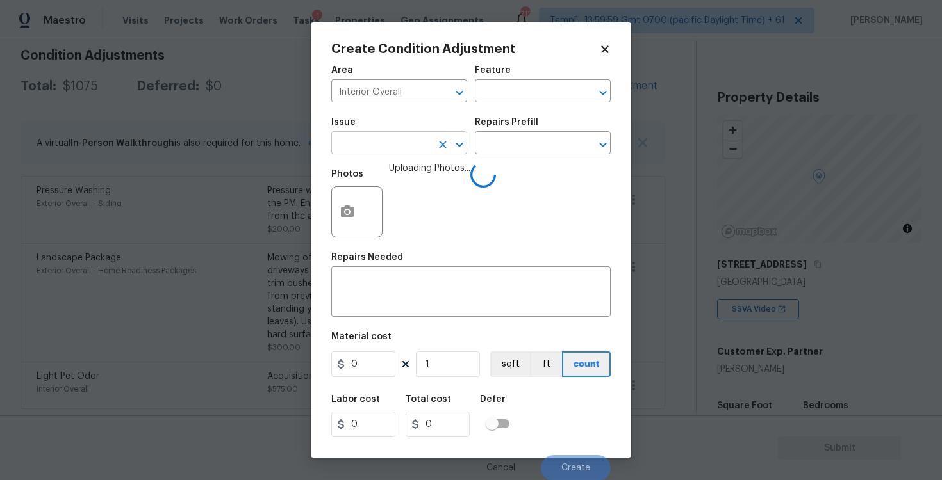
click at [389, 141] on input "text" at bounding box center [381, 145] width 100 height 20
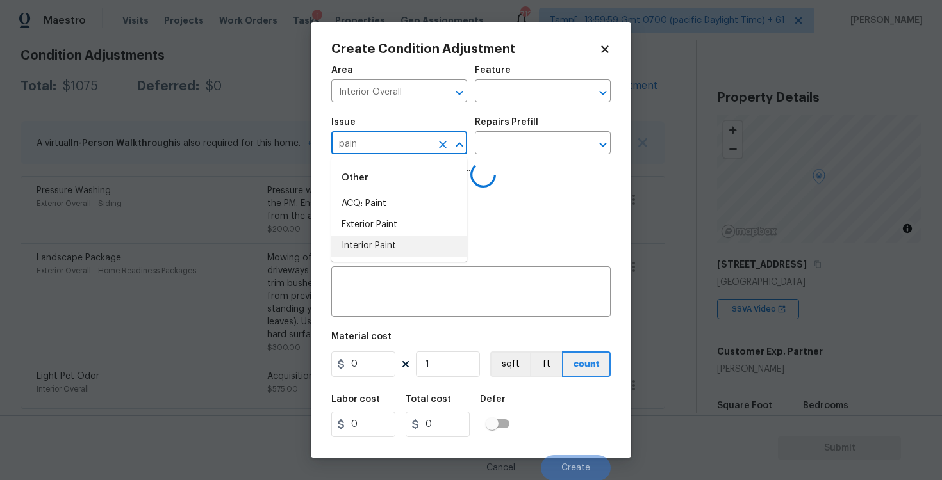
click at [363, 239] on li "Interior Paint" at bounding box center [399, 246] width 136 height 21
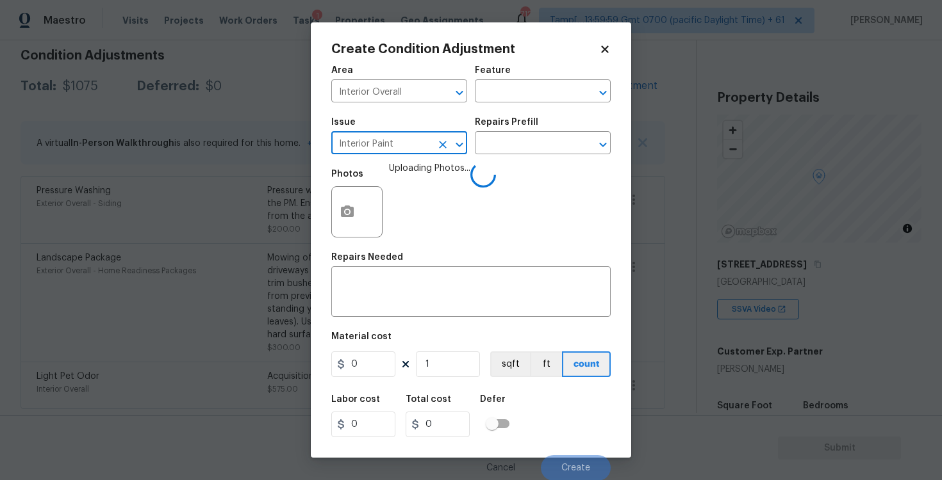
type input "Interior Paint"
click at [487, 159] on div "Issue Interior Paint ​ Repairs Prefill ​" at bounding box center [470, 136] width 279 height 52
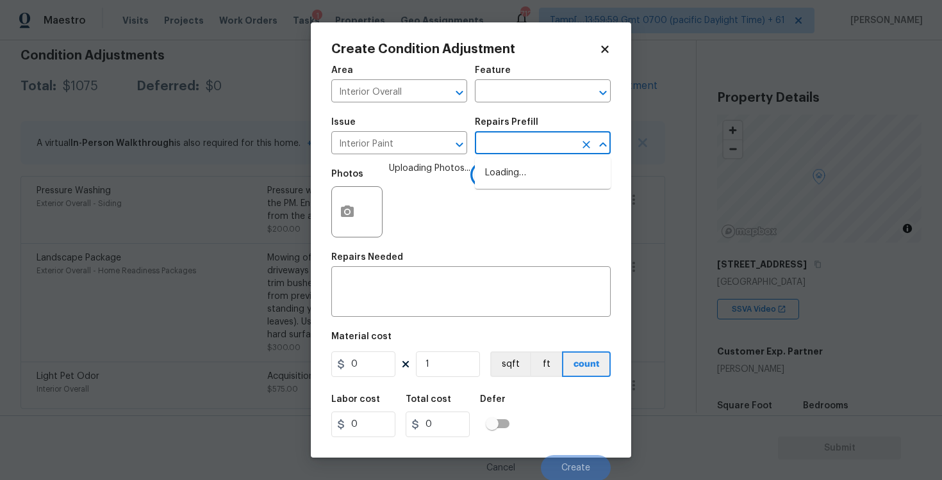
click at [492, 152] on input "text" at bounding box center [525, 145] width 100 height 20
type input "p"
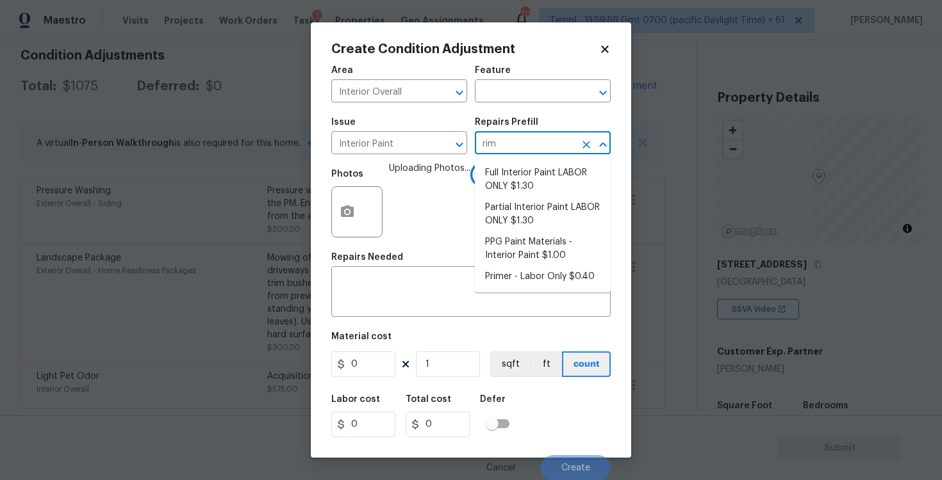
type input "rime"
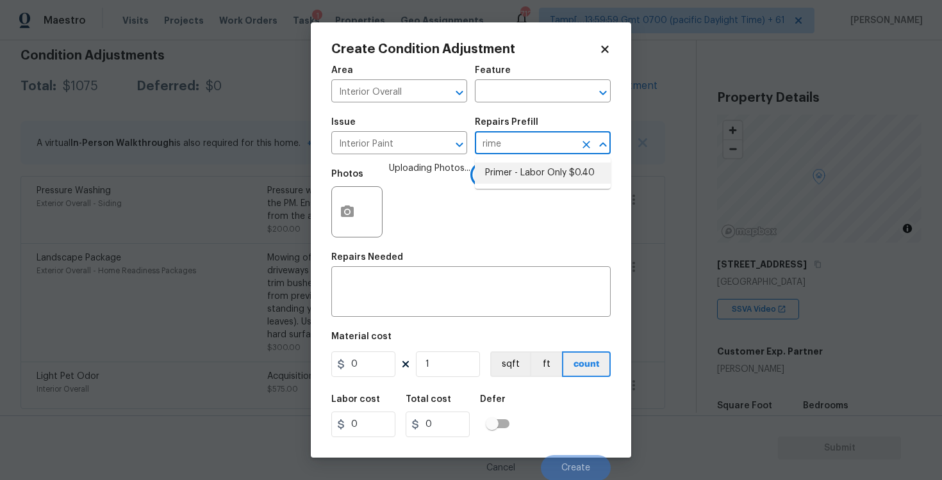
click at [493, 168] on li "Primer - Labor Only $0.40" at bounding box center [543, 173] width 136 height 21
type input "Overall Paint"
type textarea "Interior primer - PRIMER PROVIDED BY OPENDOOR - All nails, screws, drywall anch…"
type input "0.4"
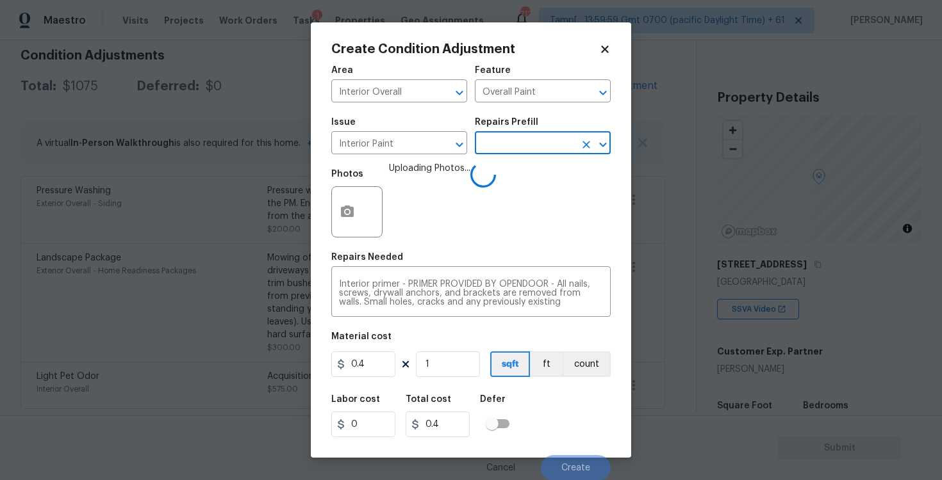
scroll to position [1, 0]
click at [377, 359] on input "0.4" at bounding box center [363, 364] width 64 height 26
type input "100"
click at [539, 395] on div "Labor cost 0 Total cost 100 Defer" at bounding box center [470, 416] width 279 height 58
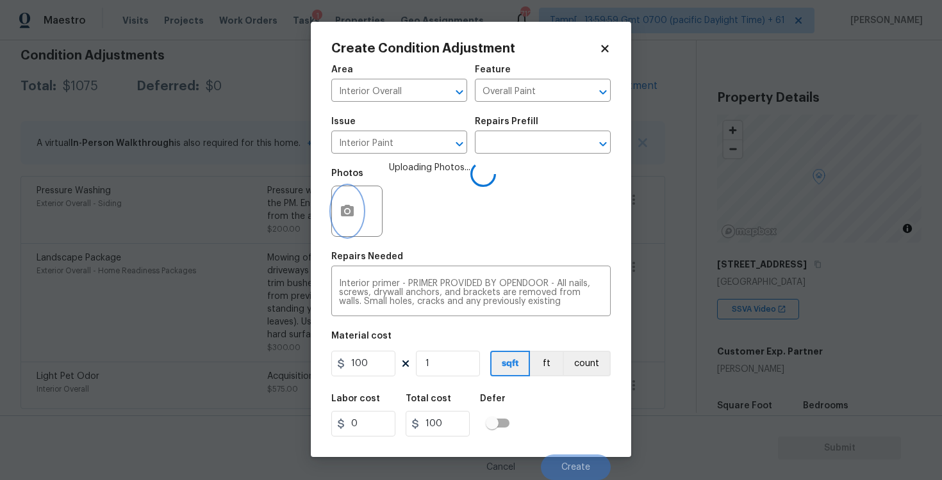
click at [340, 215] on icon "button" at bounding box center [347, 211] width 15 height 15
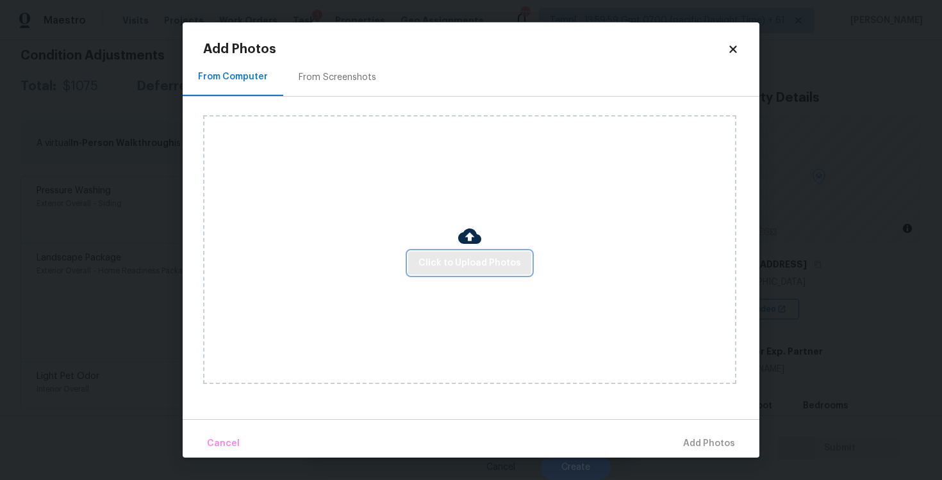
click at [482, 257] on span "Click to Upload Photos" at bounding box center [469, 264] width 102 height 16
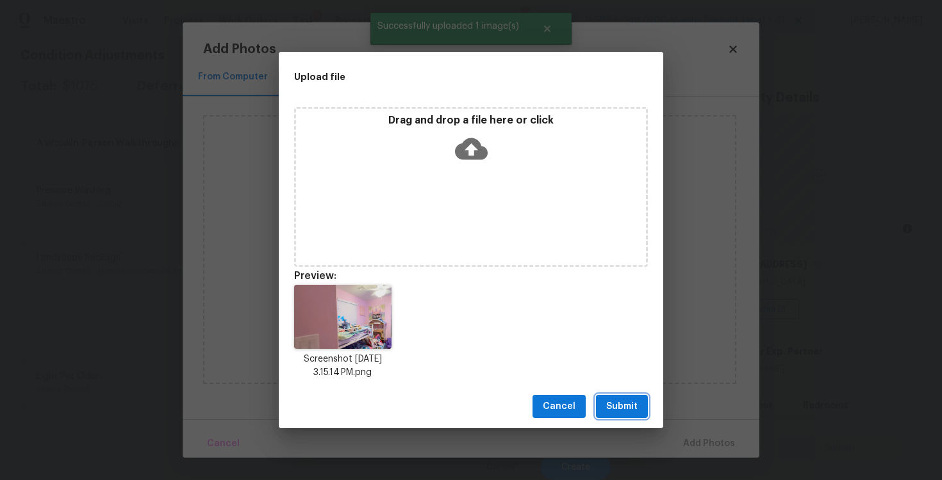
click at [630, 409] on span "Submit" at bounding box center [621, 407] width 31 height 16
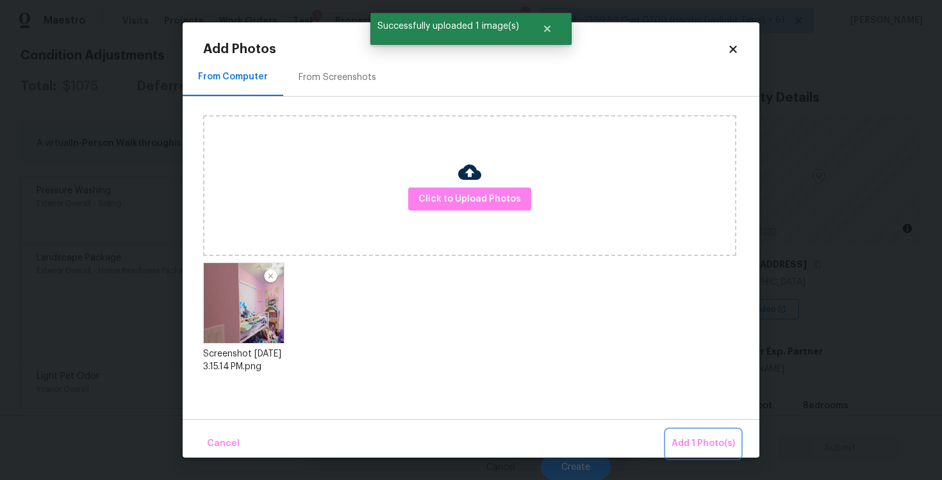
click at [699, 438] on span "Add 1 Photo(s)" at bounding box center [702, 444] width 63 height 16
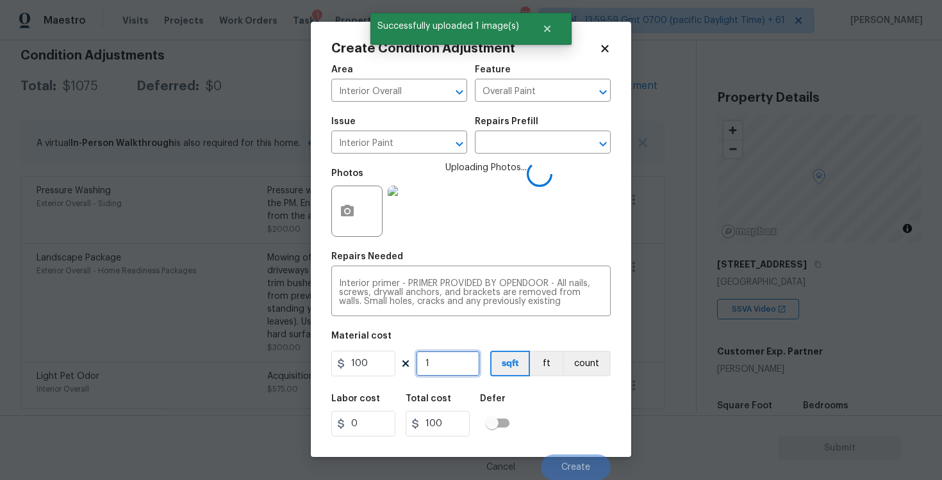
click at [449, 363] on input "1" at bounding box center [448, 364] width 64 height 26
type input "0"
type input "2"
type input "200"
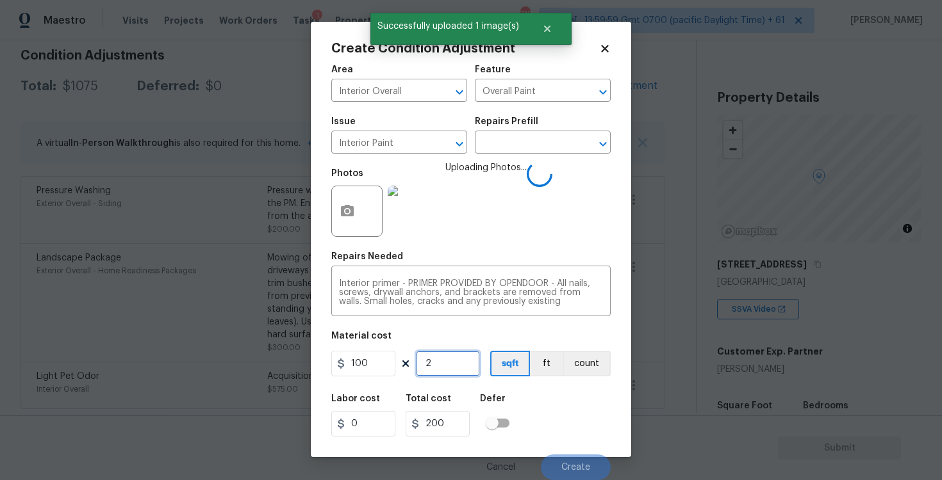
type input "2"
click at [527, 385] on div "Area Interior Overall ​ Feature Overall Paint ​ Issue Interior Paint ​ Repairs …" at bounding box center [470, 269] width 279 height 423
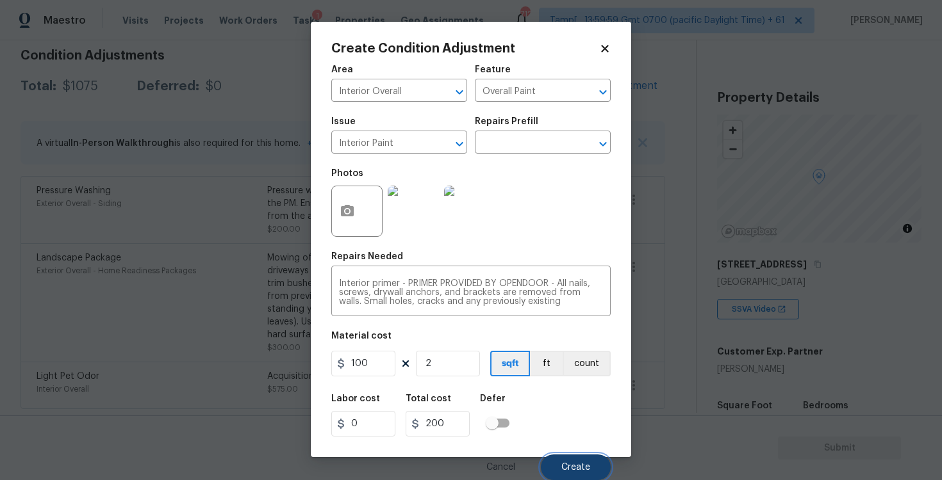
click at [561, 467] on button "Create" at bounding box center [576, 468] width 70 height 26
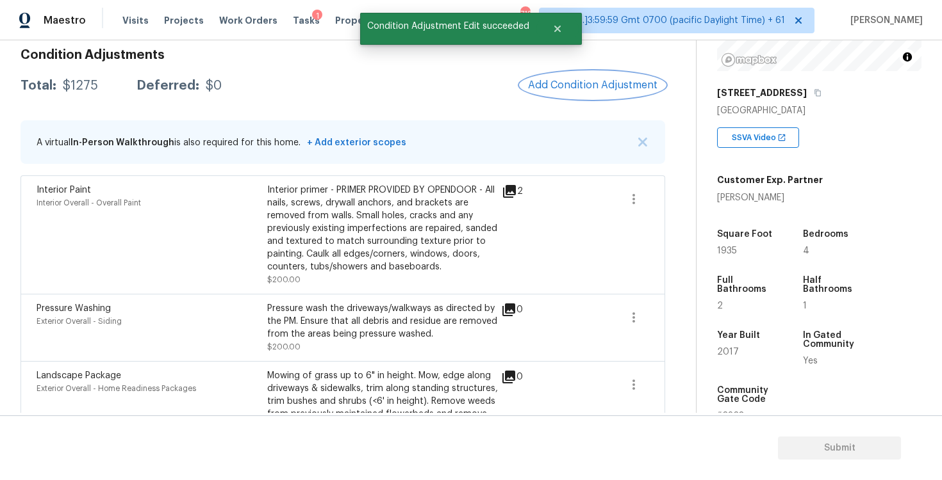
scroll to position [173, 0]
drag, startPoint x: 718, startPoint y: 249, endPoint x: 750, endPoint y: 249, distance: 32.0
click at [750, 249] on div "1935" at bounding box center [747, 249] width 61 height 9
copy span "1935"
click at [584, 79] on button "Add Condition Adjustment" at bounding box center [592, 85] width 145 height 27
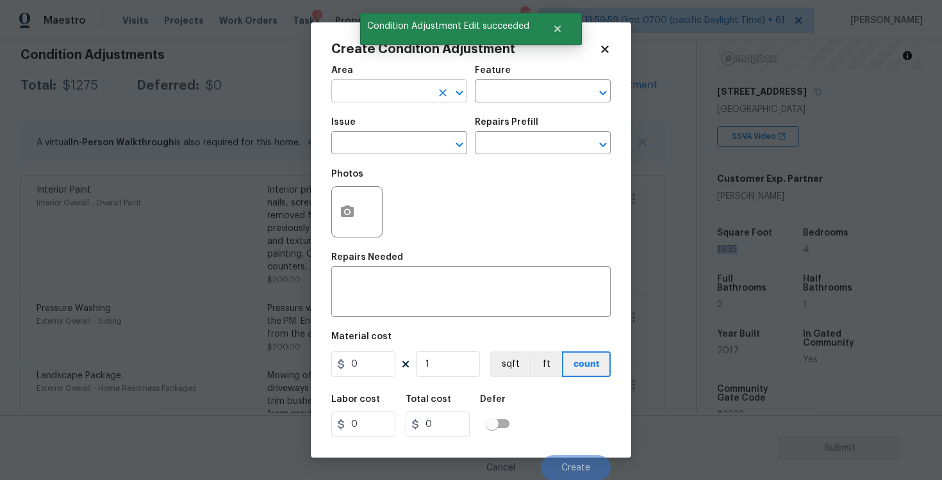
click at [373, 95] on input "text" at bounding box center [381, 93] width 100 height 20
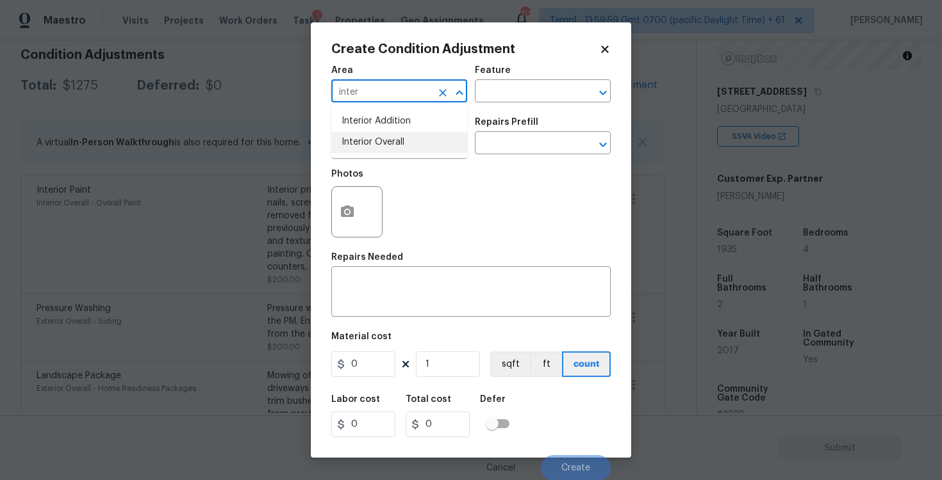
click at [371, 158] on ul "Interior Addition Interior Overall" at bounding box center [399, 132] width 136 height 53
click at [364, 142] on li "Interior Overall" at bounding box center [399, 142] width 136 height 21
type input "Interior Overall"
click at [364, 142] on input "text" at bounding box center [381, 145] width 100 height 20
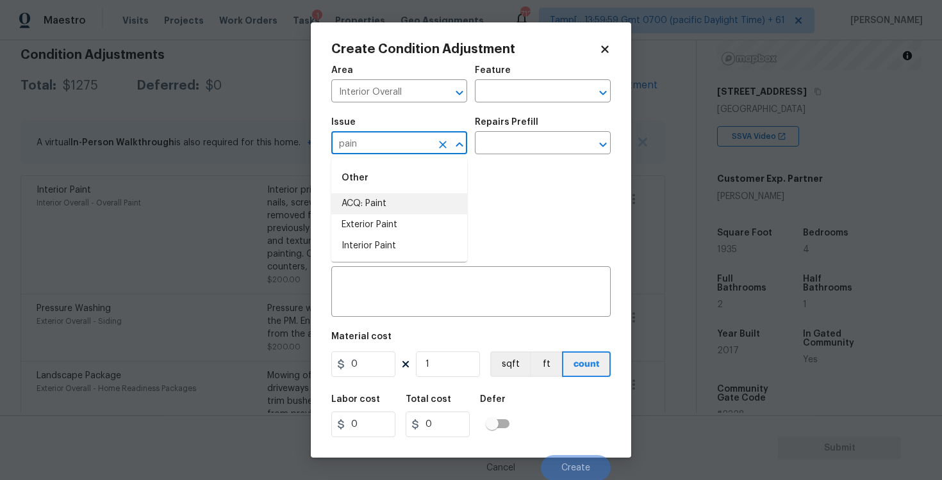
click at [364, 206] on li "ACQ: Paint" at bounding box center [399, 203] width 136 height 21
type input "ACQ: Paint"
click at [492, 146] on input "text" at bounding box center [525, 145] width 100 height 20
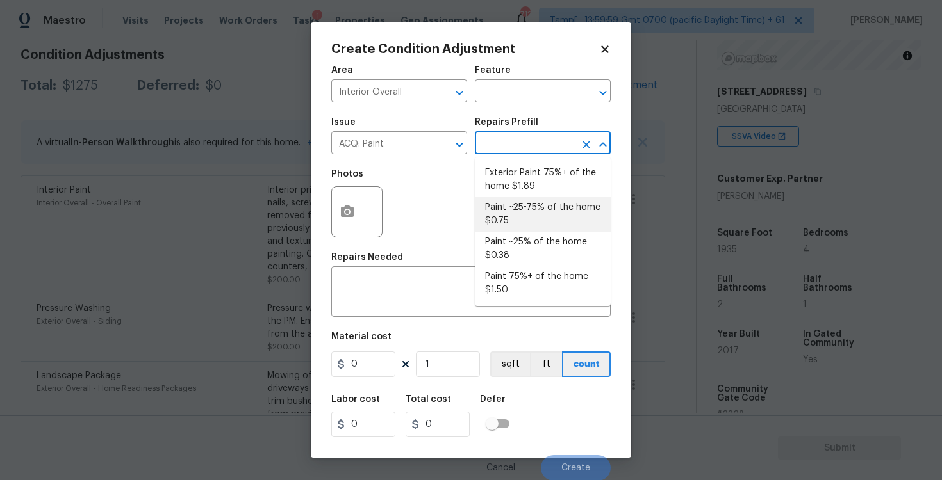
click at [516, 218] on li "Paint ~25-75% of the home $0.75" at bounding box center [543, 214] width 136 height 35
type input "Acquisition"
type textarea "Acquisition Scope: ~25 - 75% of the home needs interior paint"
type input "0.75"
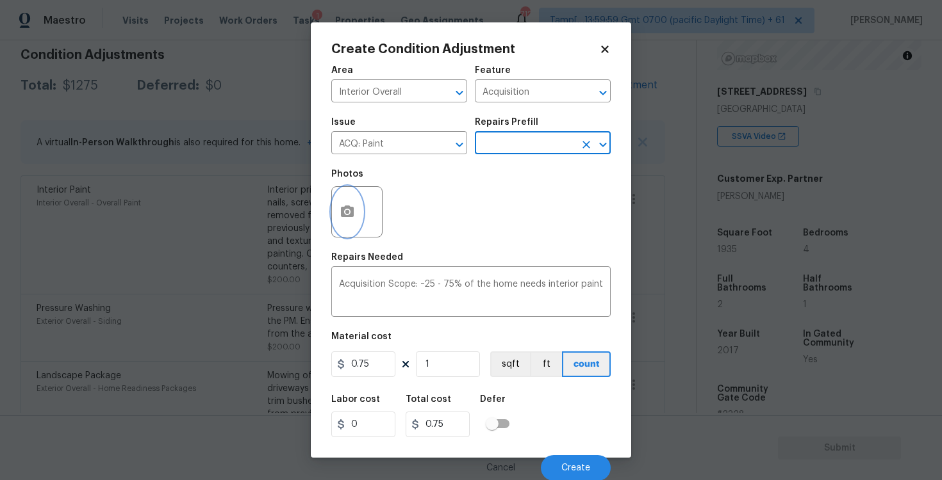
click at [341, 201] on button "button" at bounding box center [347, 212] width 31 height 50
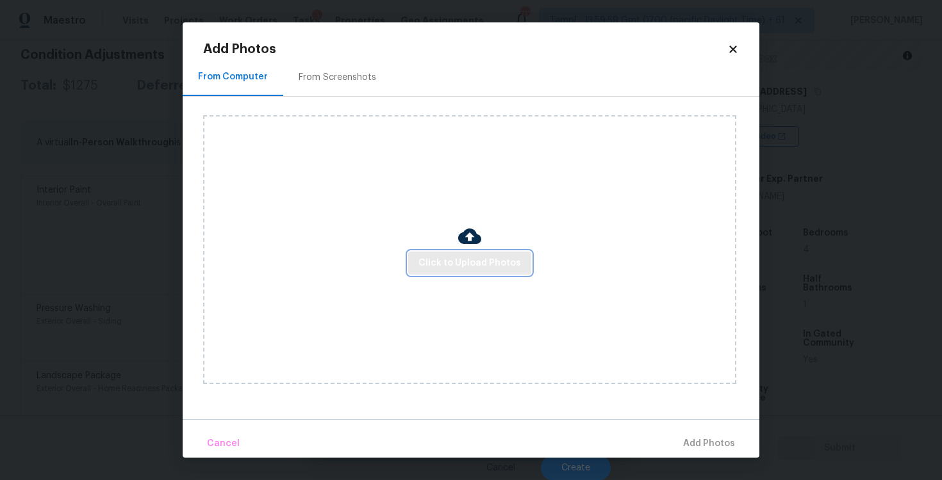
click at [477, 267] on span "Click to Upload Photos" at bounding box center [469, 264] width 102 height 16
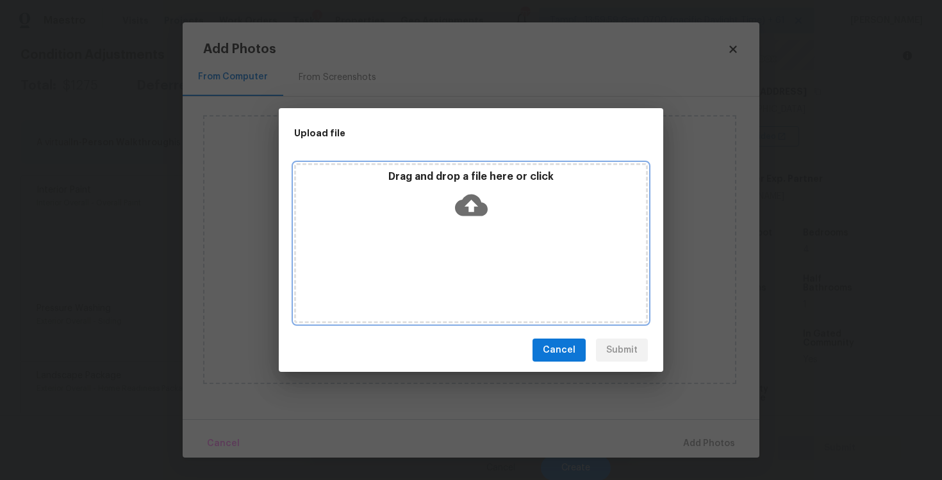
click at [471, 213] on icon at bounding box center [471, 206] width 33 height 22
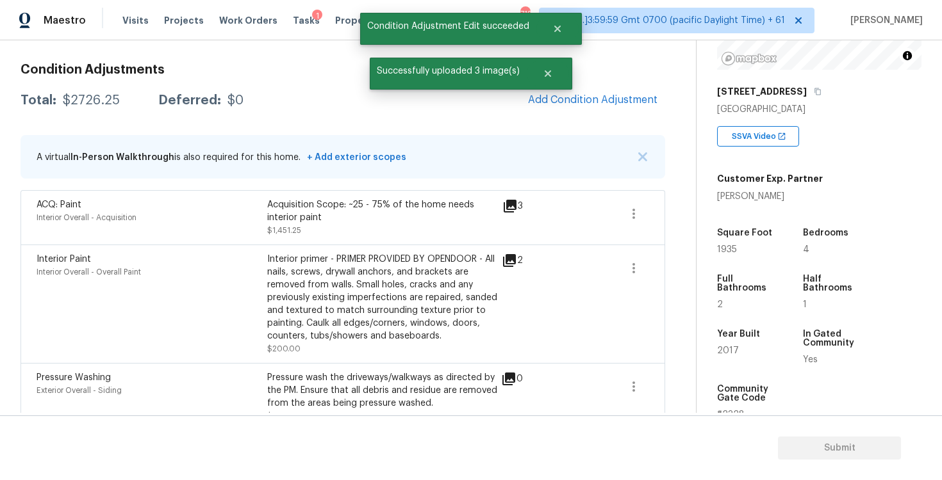
scroll to position [147, 0]
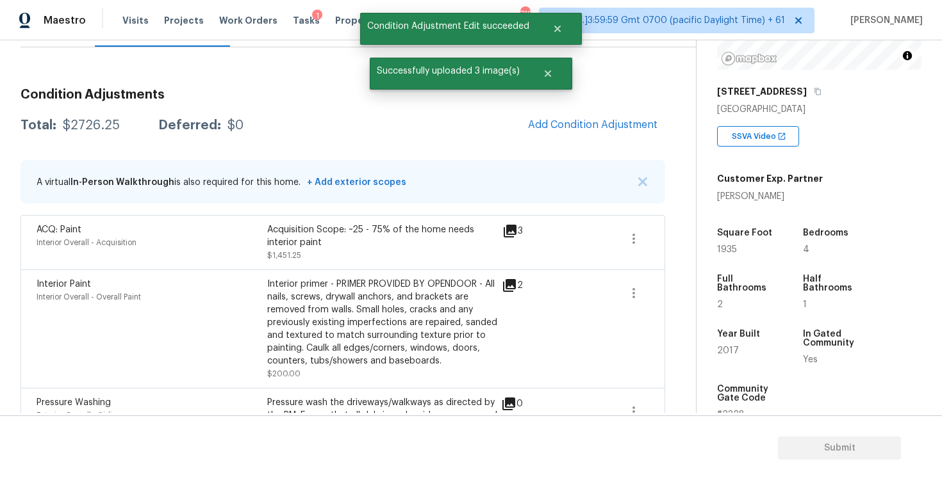
click at [573, 123] on span "Add Condition Adjustment" at bounding box center [592, 125] width 129 height 12
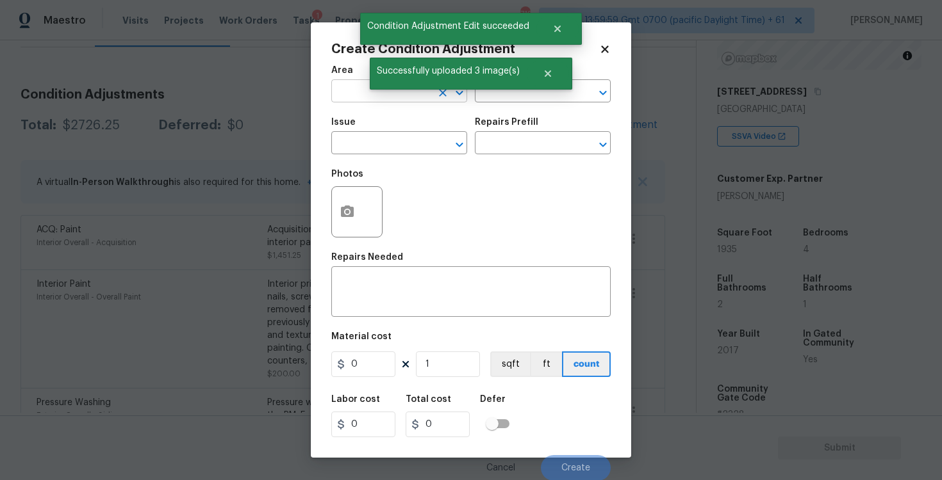
click at [376, 97] on input "text" at bounding box center [381, 93] width 100 height 20
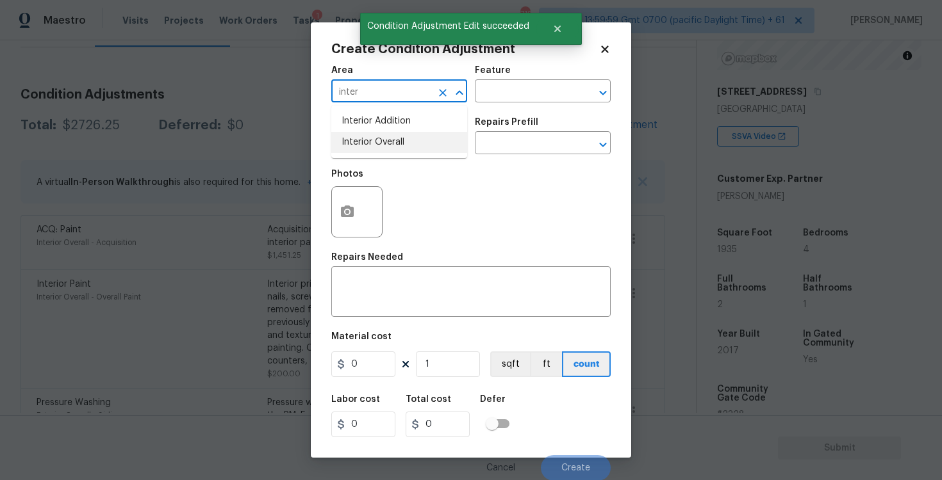
click at [385, 138] on li "Interior Overall" at bounding box center [399, 142] width 136 height 21
type input "Interior Overall"
click at [385, 138] on input "text" at bounding box center [381, 145] width 100 height 20
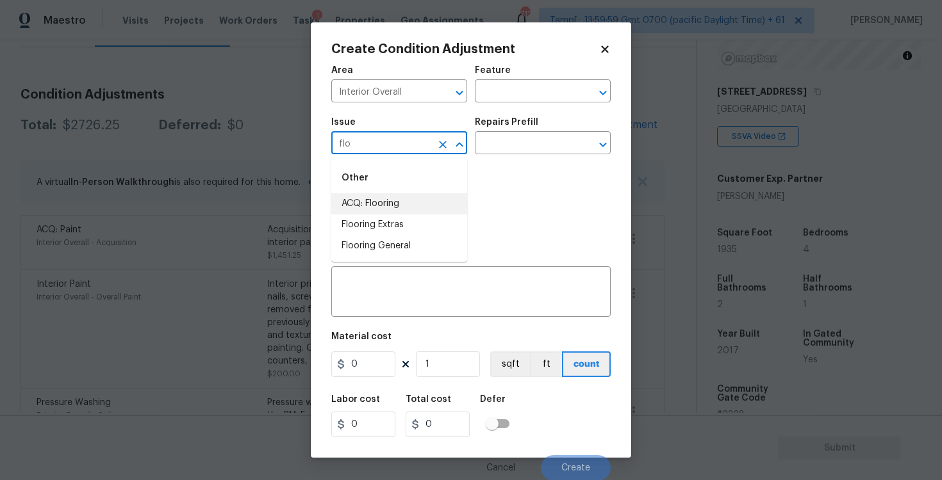
click at [393, 196] on li "ACQ: Flooring" at bounding box center [399, 203] width 136 height 21
type input "ACQ: Flooring"
click at [511, 156] on div "Issue ACQ: Flooring ​ Repairs Prefill ​" at bounding box center [470, 136] width 279 height 52
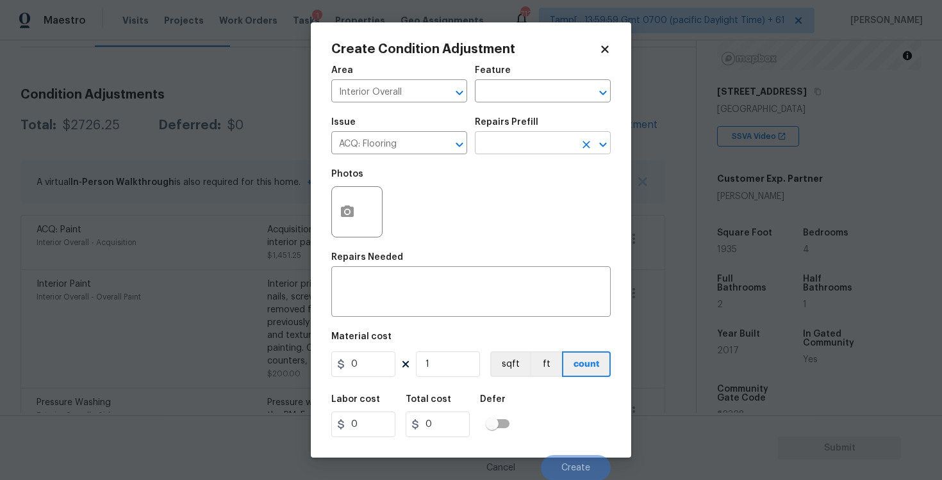
click at [512, 139] on input "text" at bounding box center [525, 145] width 100 height 20
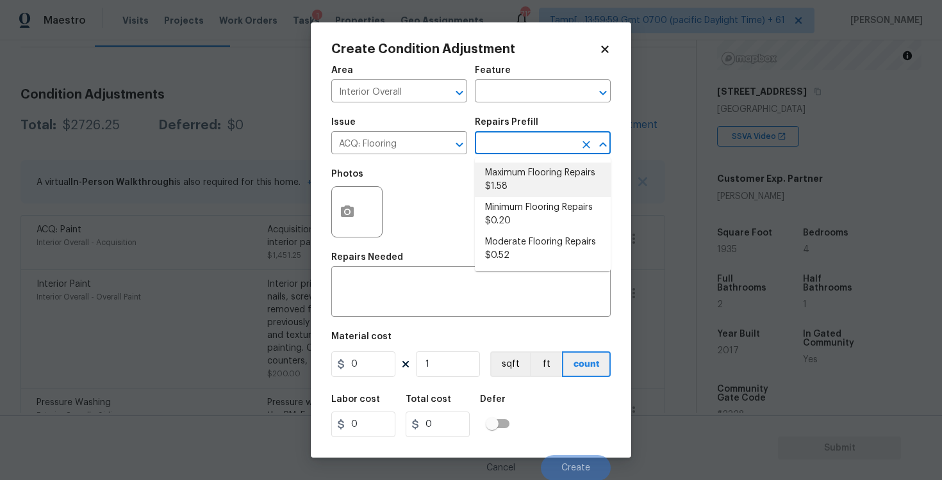
click at [520, 174] on li "Maximum Flooring Repairs $1.58" at bounding box center [543, 180] width 136 height 35
type input "Acquisition"
type textarea "Acquisition Scope: Maximum flooring repairs"
type input "1.58"
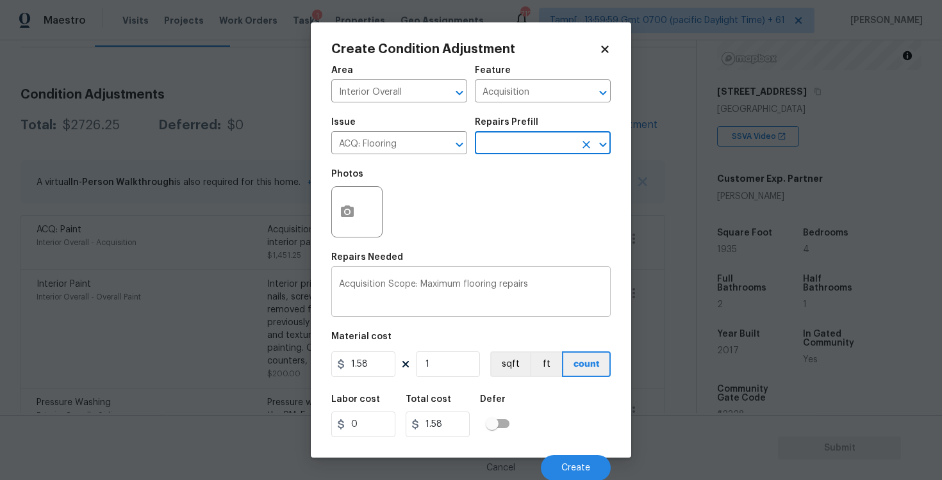
scroll to position [1, 0]
click at [446, 378] on figure "Material cost 1.58 1 sqft ft count" at bounding box center [470, 355] width 279 height 47
click at [436, 351] on input "1" at bounding box center [448, 364] width 64 height 26
type input "0"
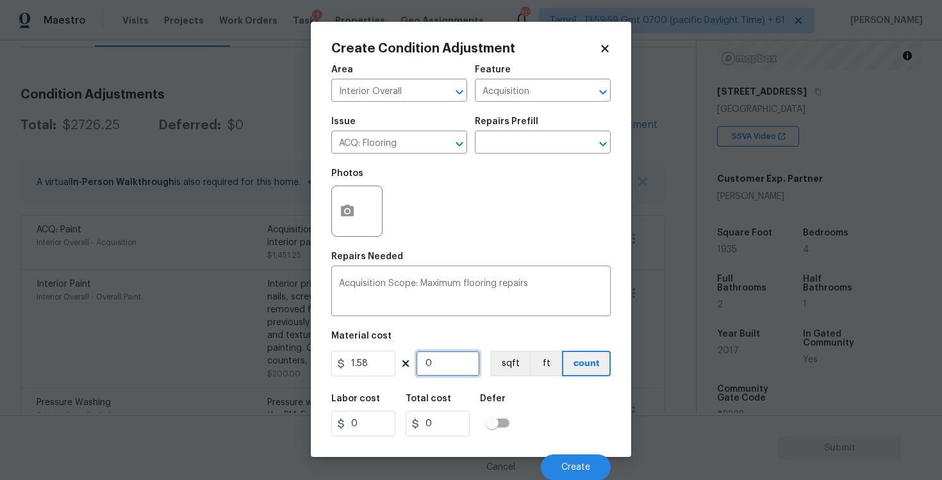
paste input "1935"
type input "1935"
type input "3057.3"
type input "1935"
click at [501, 360] on button "sqft" at bounding box center [510, 364] width 40 height 26
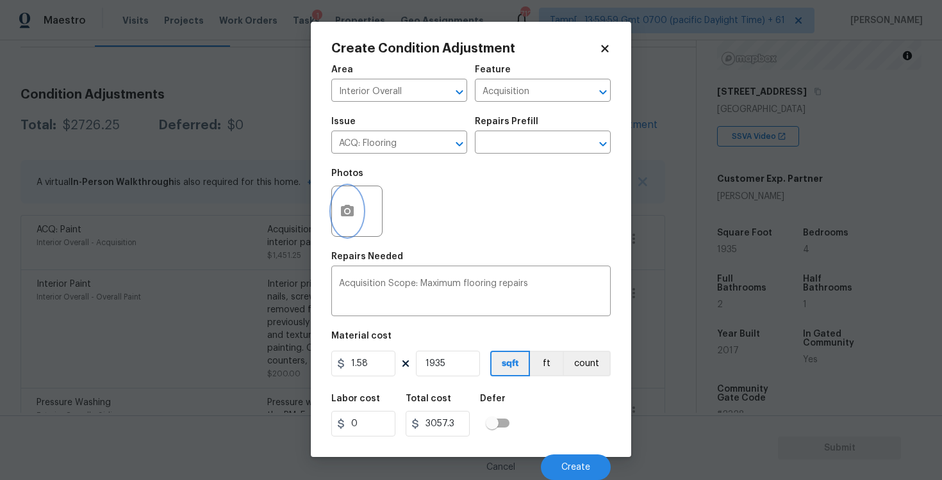
click at [350, 211] on icon "button" at bounding box center [347, 211] width 13 height 12
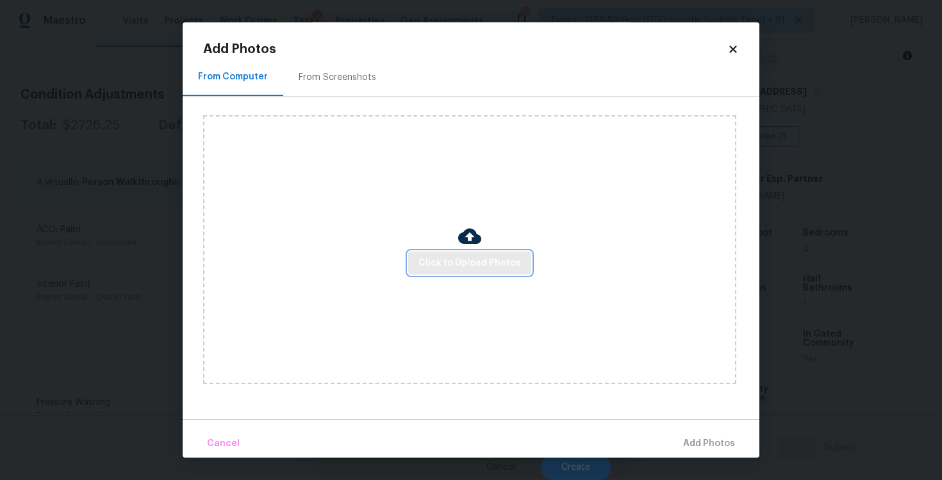
click at [470, 266] on span "Click to Upload Photos" at bounding box center [469, 264] width 102 height 16
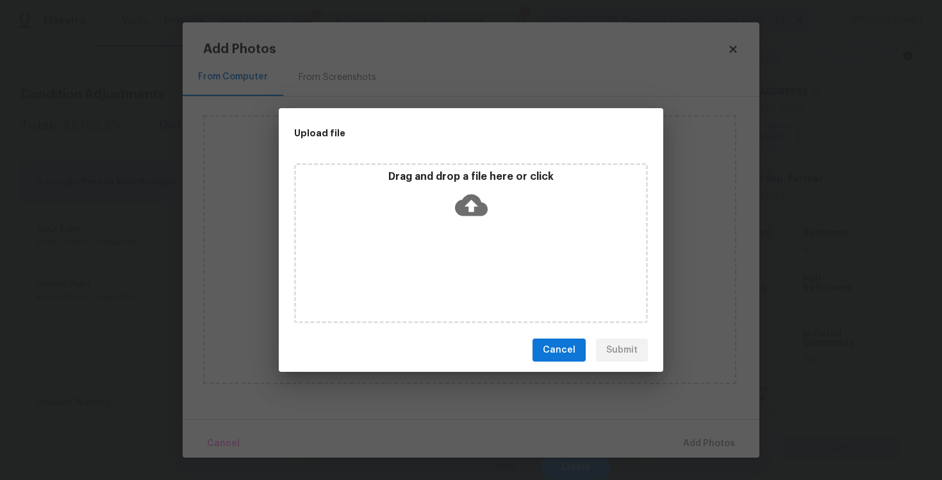
click at [470, 199] on icon at bounding box center [471, 206] width 33 height 22
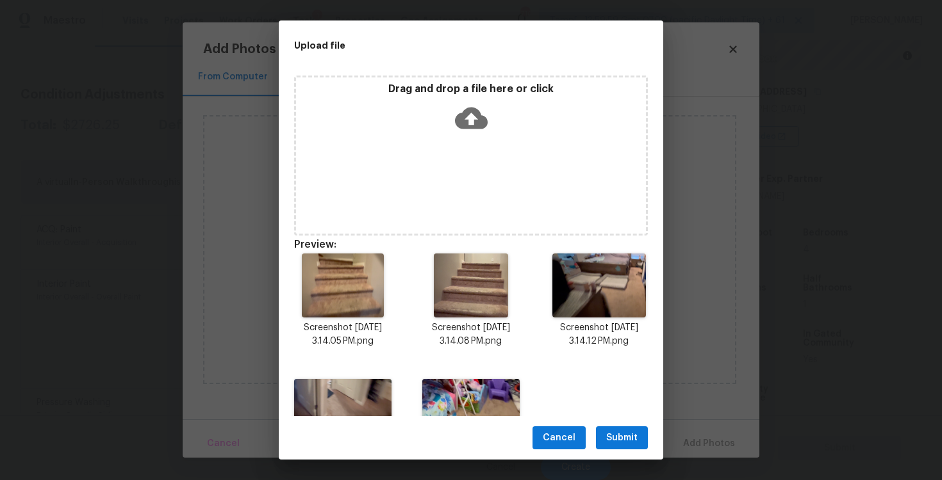
scroll to position [73, 0]
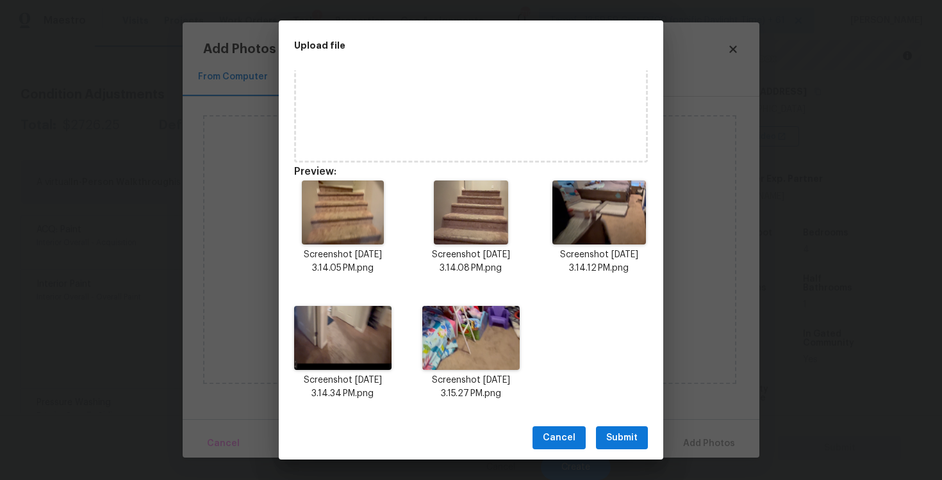
click at [619, 433] on span "Submit" at bounding box center [621, 438] width 31 height 16
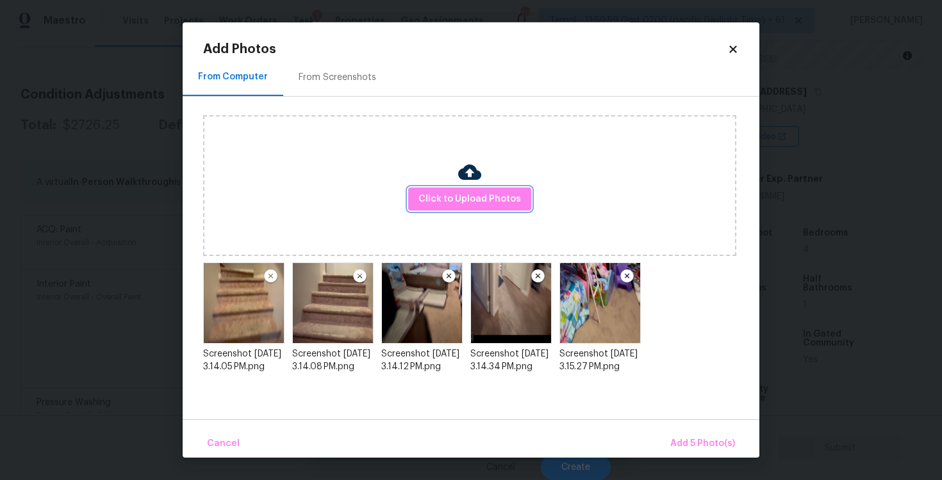
scroll to position [0, 0]
click at [696, 442] on span "Add 5 Photo(s)" at bounding box center [702, 444] width 65 height 16
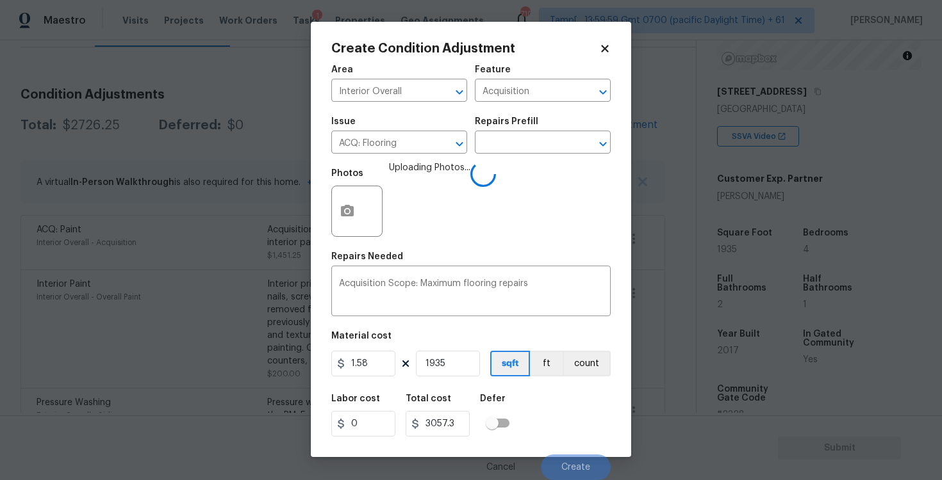
click at [521, 400] on div "Labor cost 0 Total cost 3057.3 Defer" at bounding box center [470, 416] width 279 height 58
click at [588, 435] on div "Labor cost 0 Total cost 3057.3 Defer" at bounding box center [470, 416] width 279 height 58
click at [593, 467] on button "Create" at bounding box center [576, 468] width 70 height 26
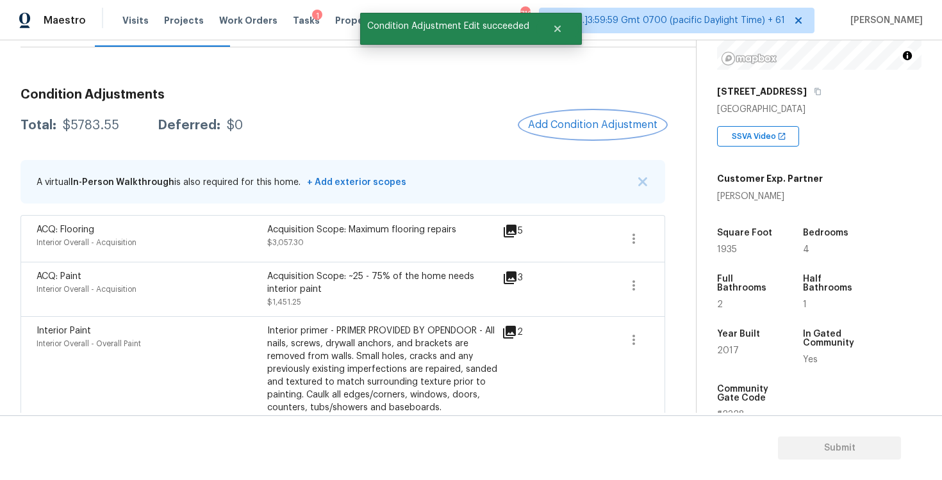
scroll to position [407, 0]
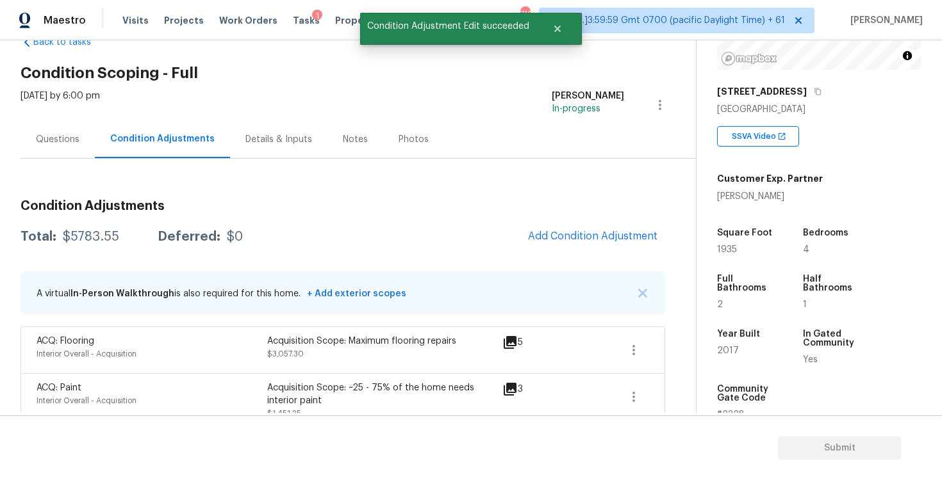
click at [56, 142] on div "Questions" at bounding box center [58, 139] width 44 height 13
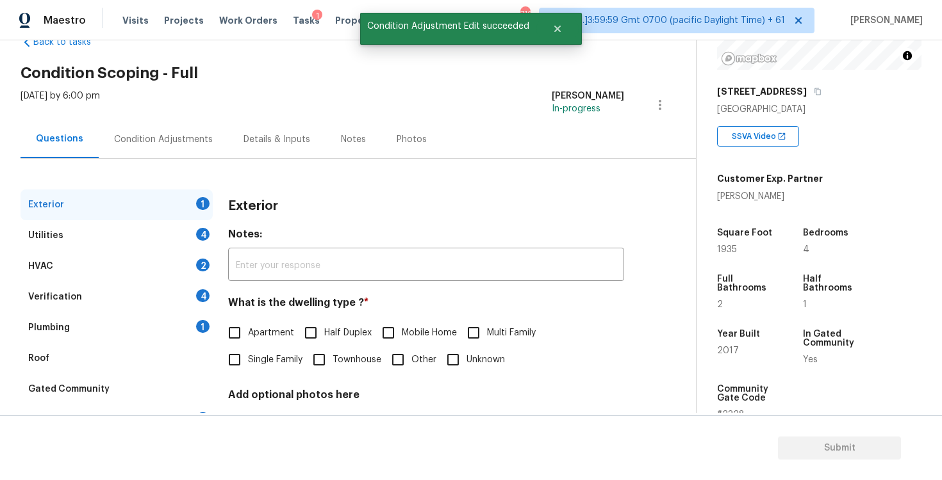
scroll to position [136, 0]
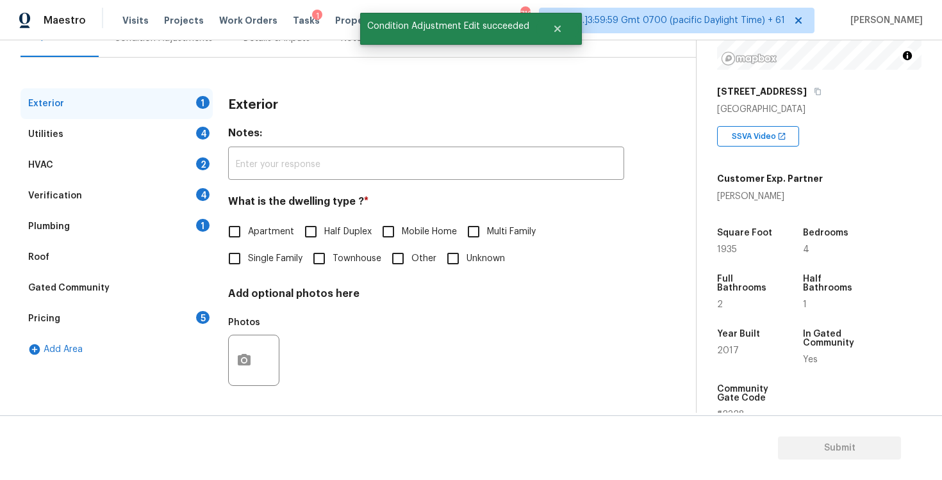
click at [234, 264] on input "Single Family" at bounding box center [234, 258] width 27 height 27
checkbox input "true"
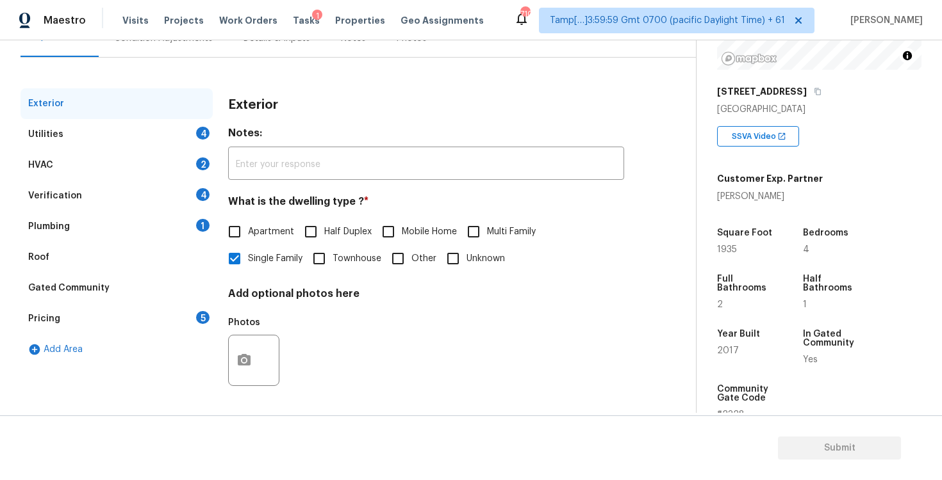
click at [174, 124] on div "Utilities 4" at bounding box center [116, 134] width 192 height 31
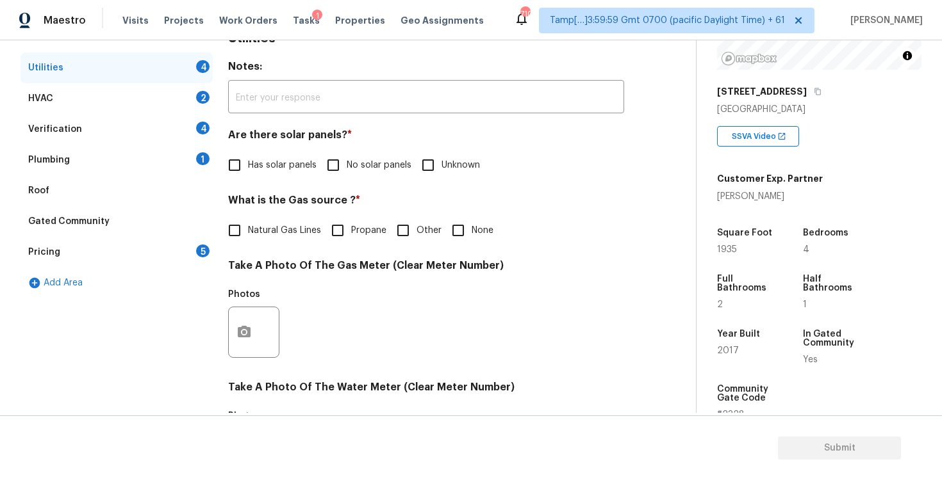
scroll to position [208, 0]
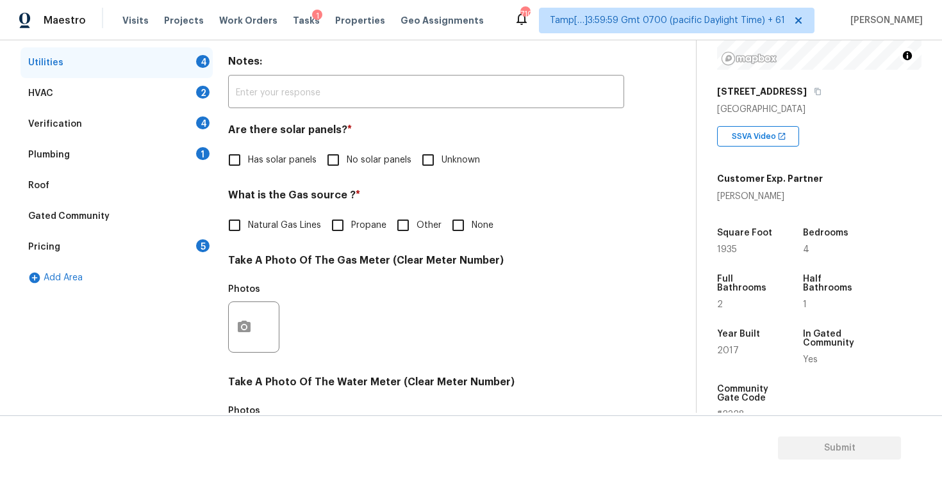
click at [320, 156] on input "No solar panels" at bounding box center [333, 160] width 27 height 27
checkbox input "true"
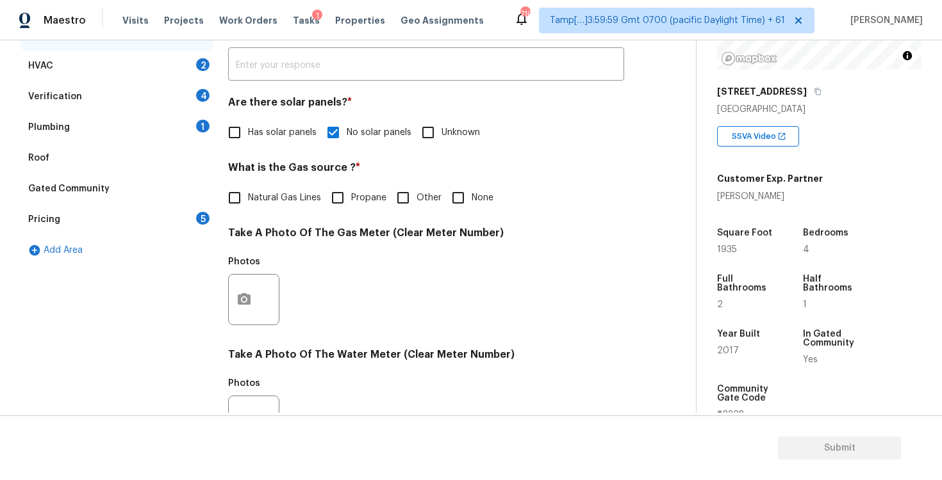
click at [252, 190] on label "Natural Gas Lines" at bounding box center [271, 197] width 100 height 27
click at [248, 190] on input "Natural Gas Lines" at bounding box center [234, 197] width 27 height 27
checkbox input "true"
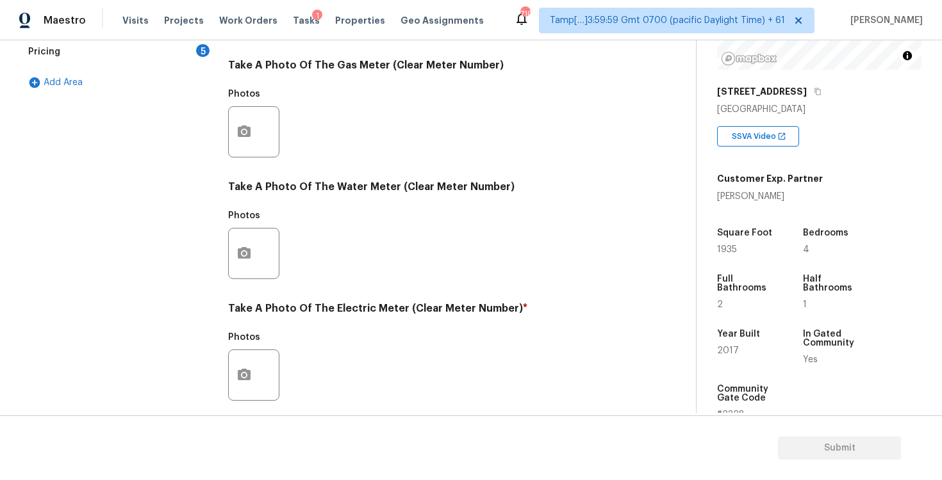
scroll to position [484, 0]
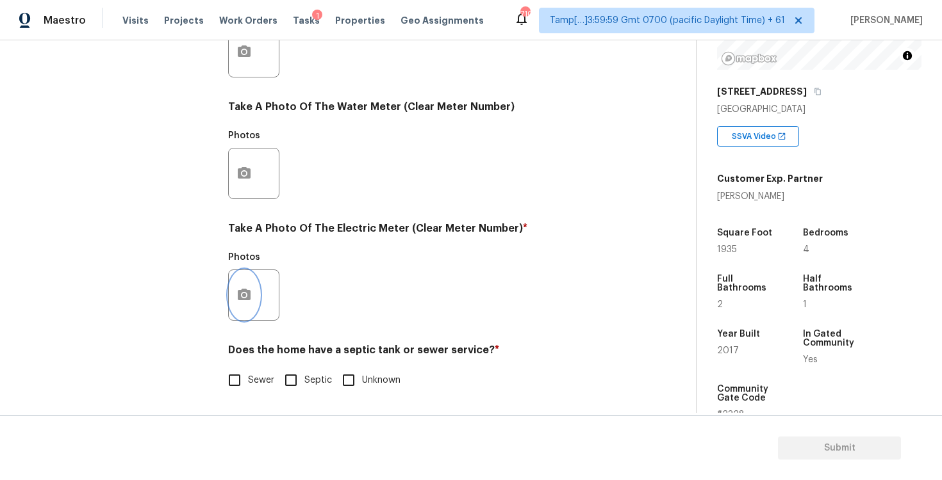
click at [252, 293] on button "button" at bounding box center [244, 295] width 31 height 50
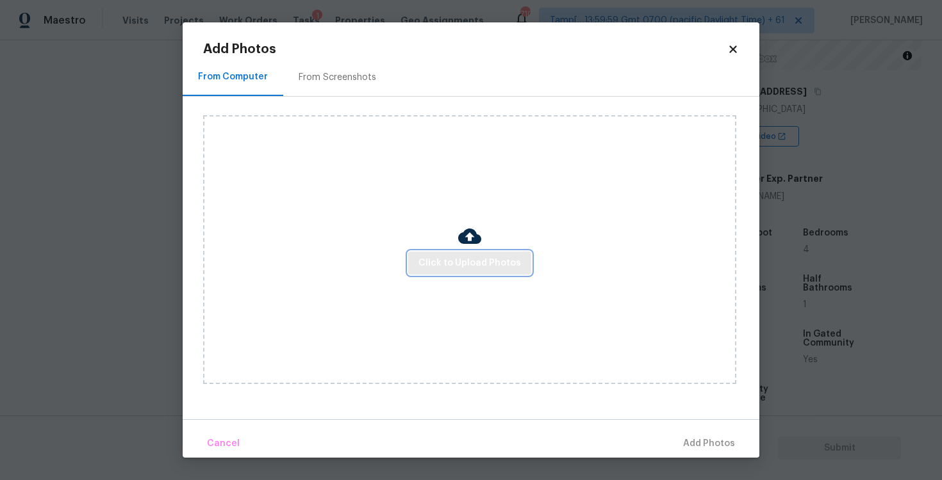
click at [457, 254] on button "Click to Upload Photos" at bounding box center [469, 264] width 123 height 24
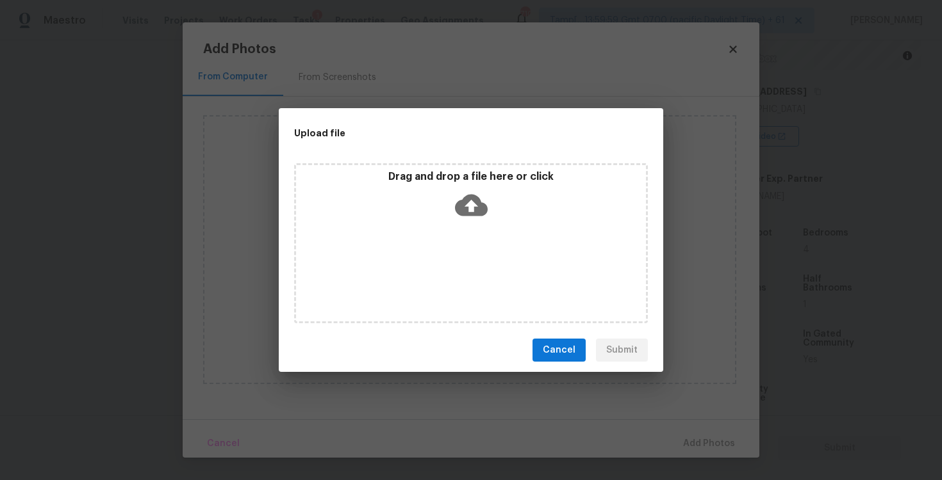
click at [467, 197] on icon at bounding box center [471, 206] width 33 height 22
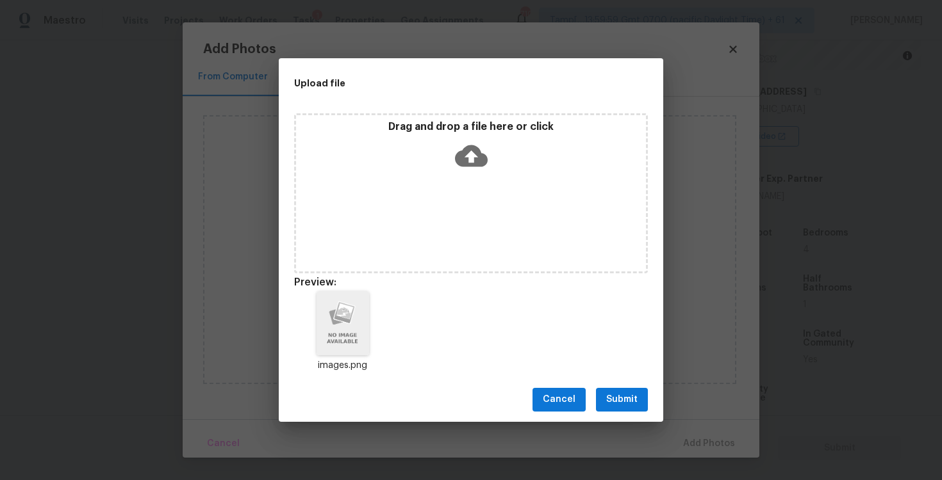
click at [619, 415] on div "Cancel Submit" at bounding box center [471, 400] width 384 height 44
click at [619, 408] on button "Submit" at bounding box center [622, 400] width 52 height 24
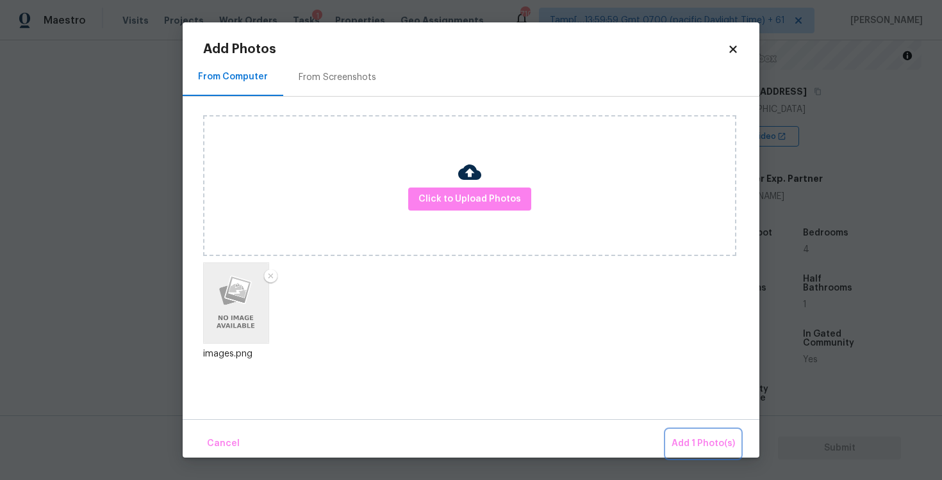
click at [686, 437] on span "Add 1 Photo(s)" at bounding box center [702, 444] width 63 height 16
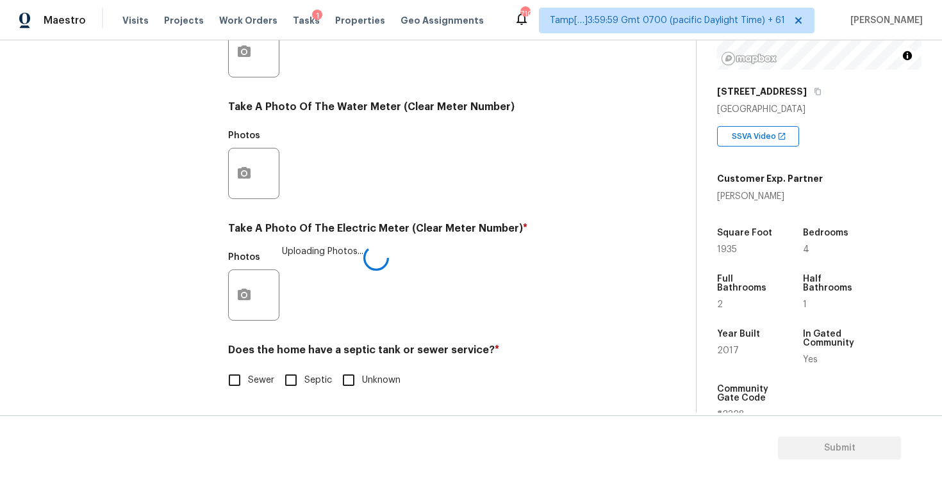
click at [277, 386] on input "Septic" at bounding box center [290, 380] width 27 height 27
click at [277, 386] on input "Septic" at bounding box center [290, 381] width 27 height 27
checkbox input "false"
click at [253, 386] on span "Sewer" at bounding box center [261, 380] width 26 height 13
click at [248, 386] on input "Sewer" at bounding box center [234, 380] width 27 height 27
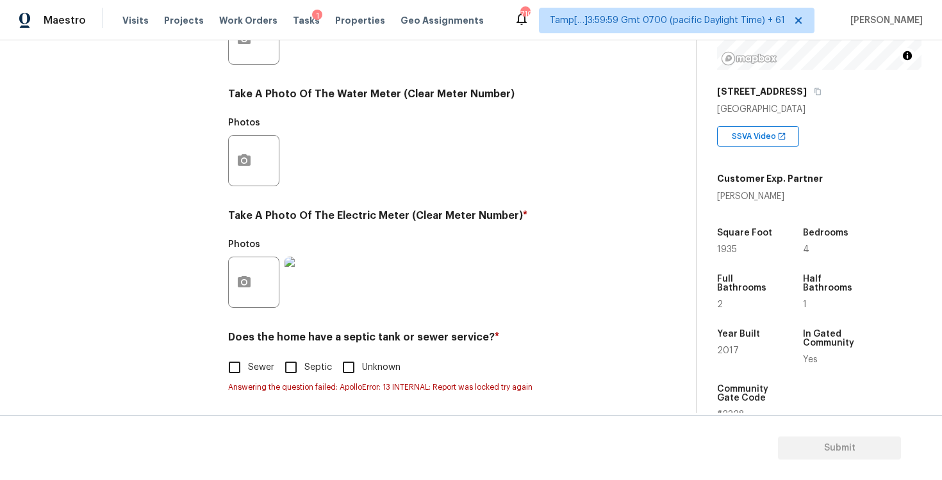
click at [250, 364] on span "Sewer" at bounding box center [261, 367] width 26 height 13
click at [248, 364] on input "Sewer" at bounding box center [234, 367] width 27 height 27
checkbox input "true"
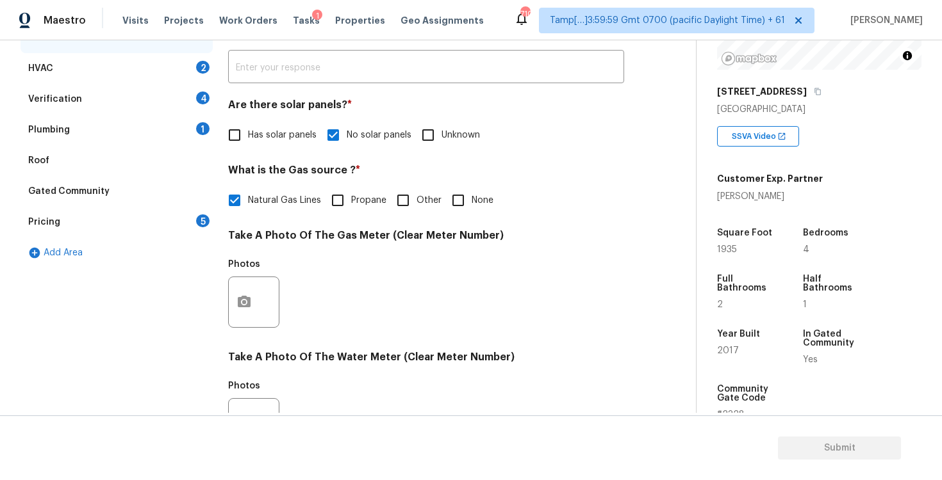
scroll to position [123, 0]
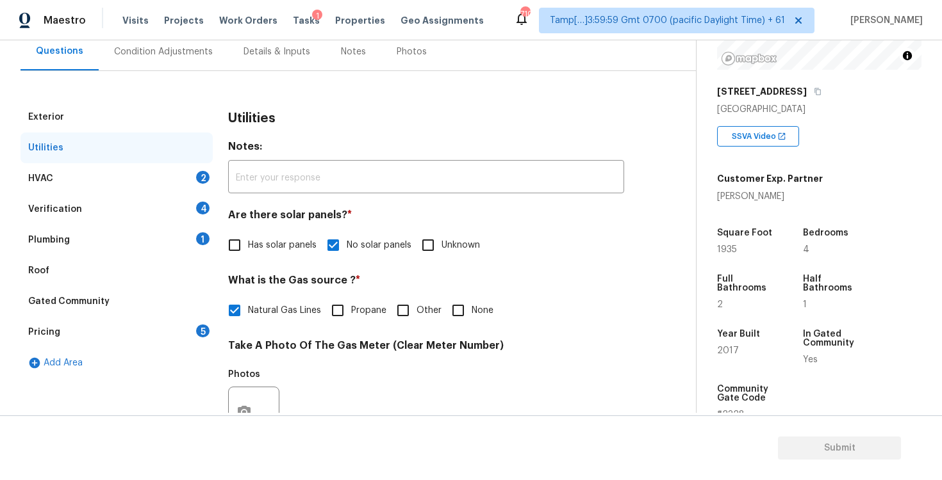
click at [177, 190] on div "HVAC 2" at bounding box center [116, 178] width 192 height 31
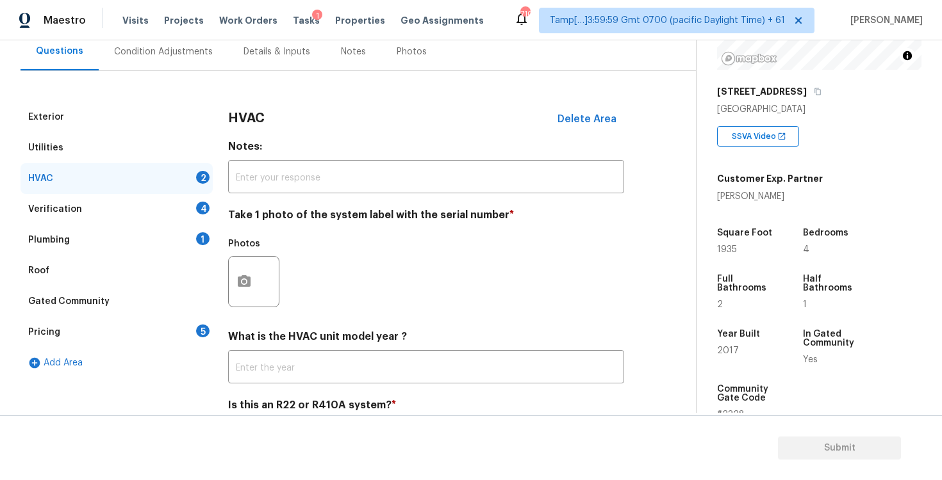
scroll to position [179, 0]
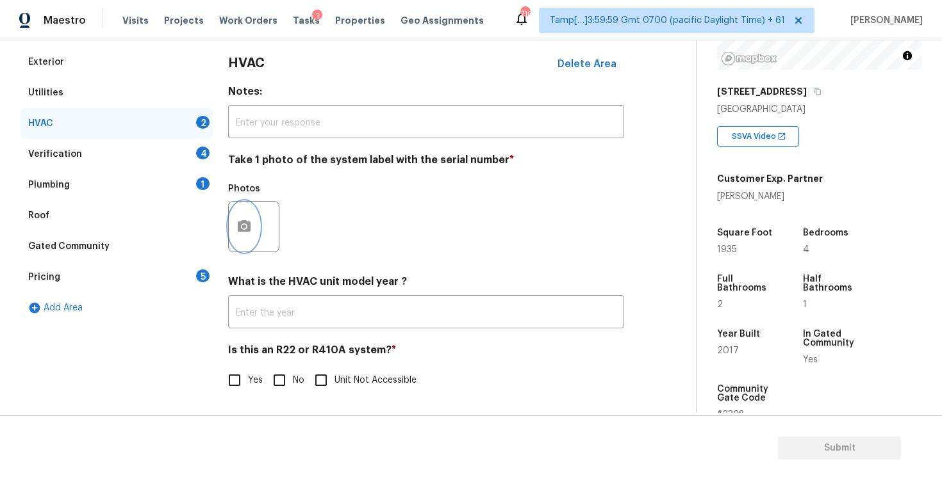
click at [240, 202] on button "button" at bounding box center [244, 227] width 31 height 50
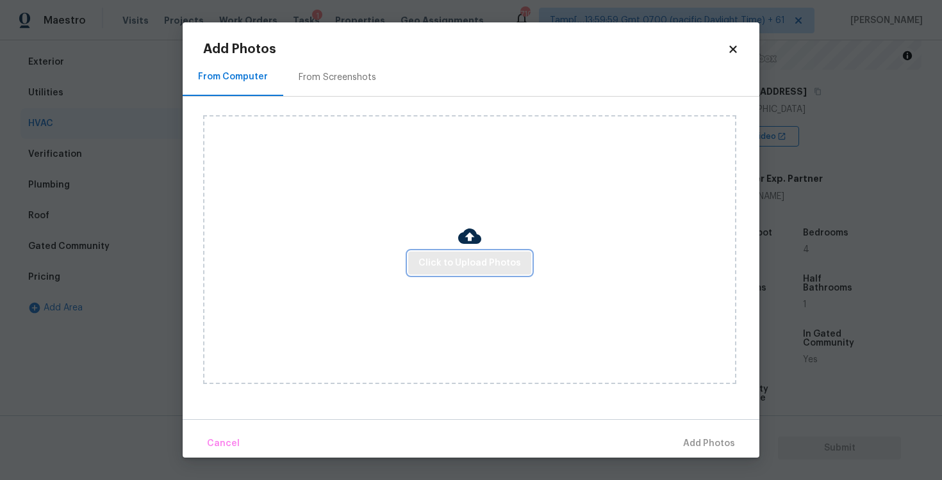
click at [455, 269] on span "Click to Upload Photos" at bounding box center [469, 264] width 102 height 16
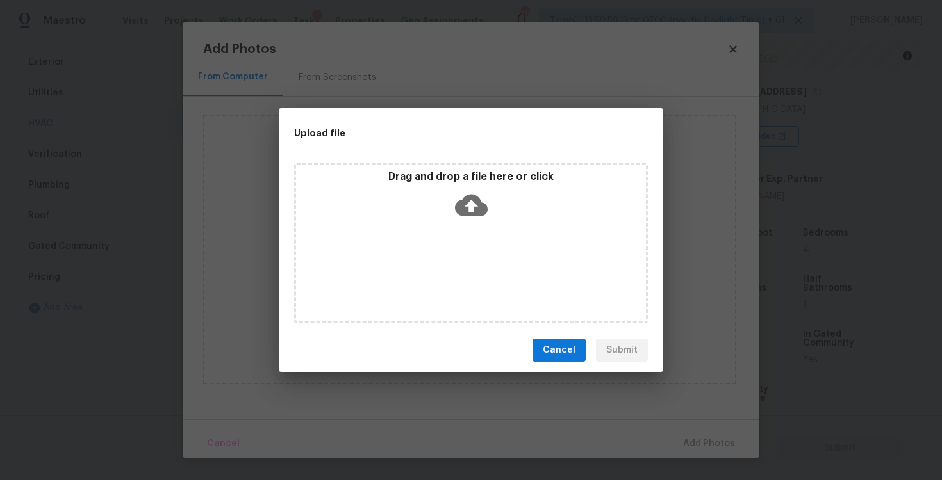
click at [464, 194] on icon at bounding box center [471, 205] width 33 height 33
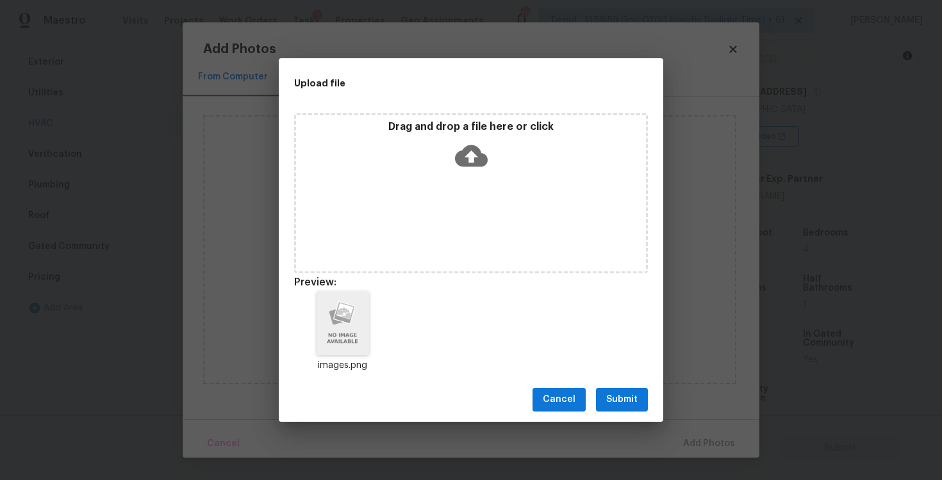
click at [609, 394] on span "Submit" at bounding box center [621, 400] width 31 height 16
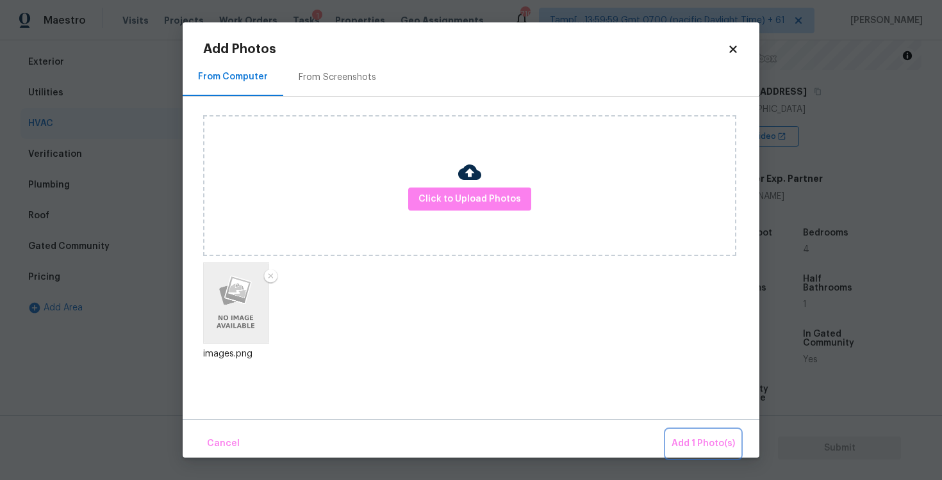
click at [694, 447] on span "Add 1 Photo(s)" at bounding box center [702, 444] width 63 height 16
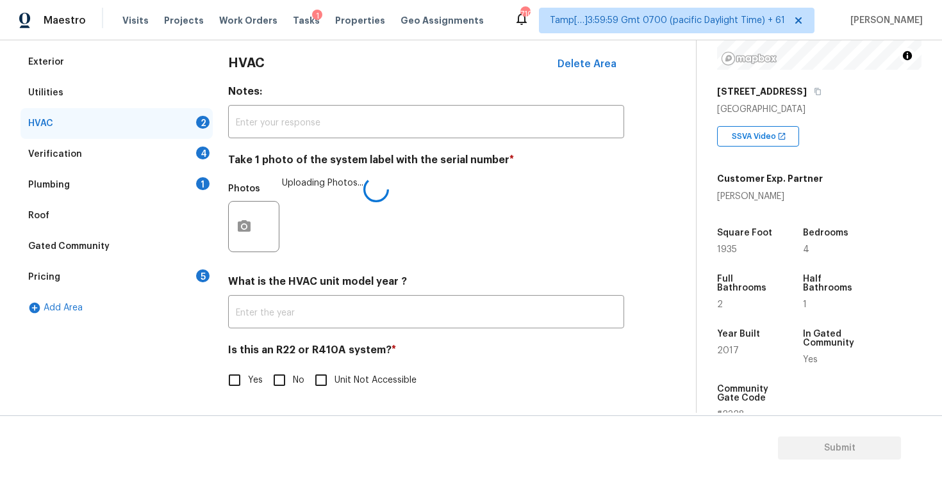
click at [303, 375] on span "No" at bounding box center [299, 380] width 12 height 13
click at [293, 375] on input "No" at bounding box center [279, 380] width 27 height 27
checkbox input "true"
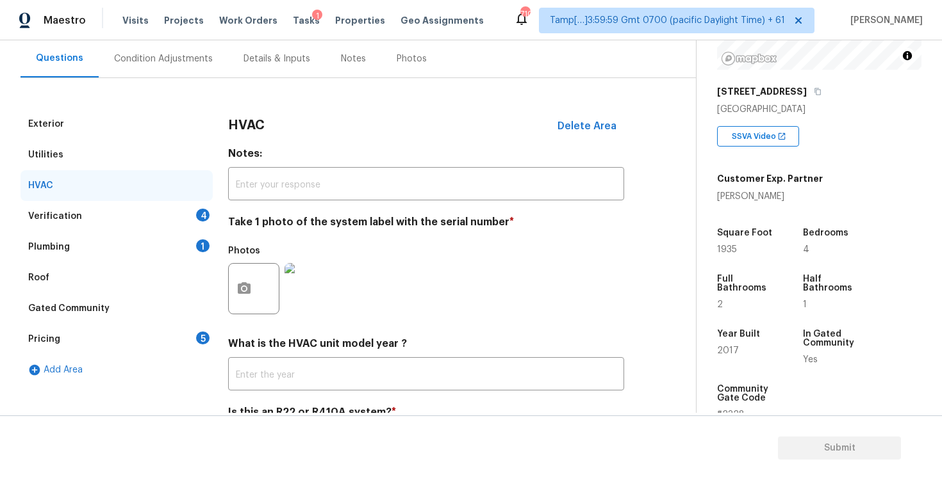
click at [194, 206] on div "Verification 4" at bounding box center [116, 216] width 192 height 31
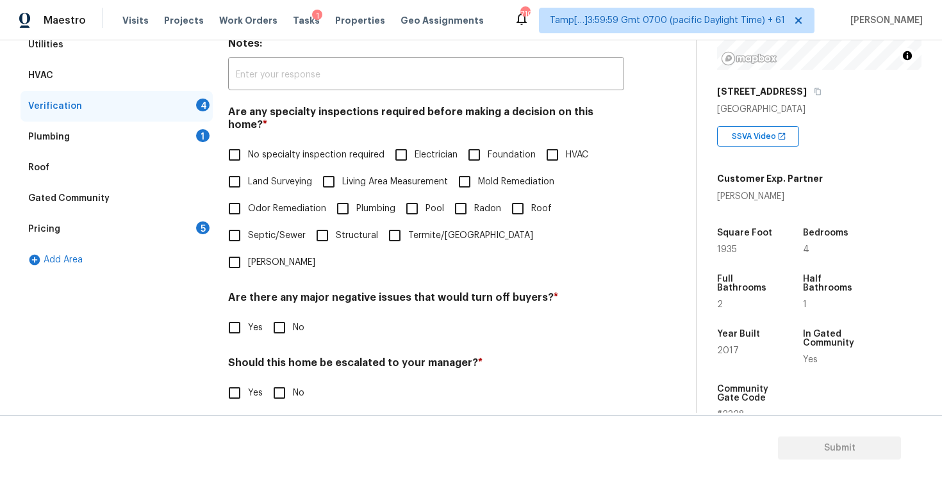
scroll to position [238, 0]
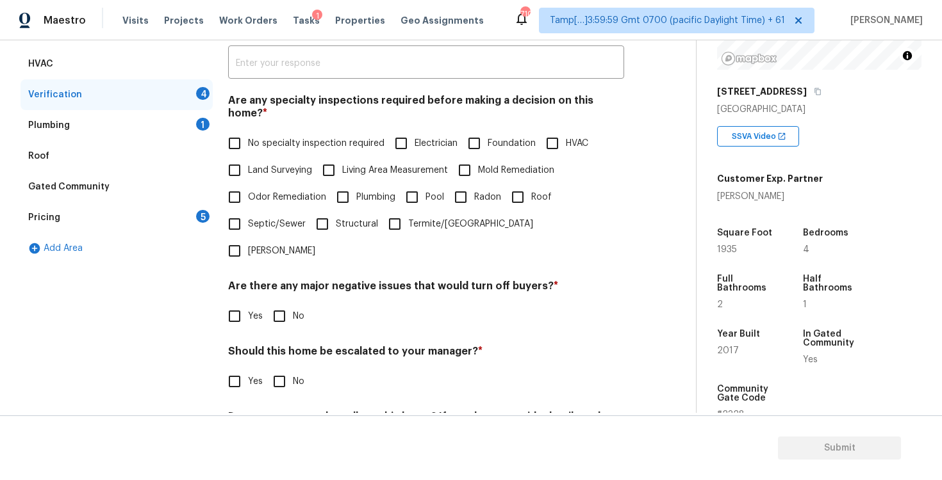
click at [236, 157] on input "Land Surveying" at bounding box center [234, 170] width 27 height 27
click at [236, 158] on input "Land Surveying" at bounding box center [234, 171] width 27 height 27
checkbox input "false"
click at [236, 133] on input "No specialty inspection required" at bounding box center [234, 144] width 27 height 27
checkbox input "true"
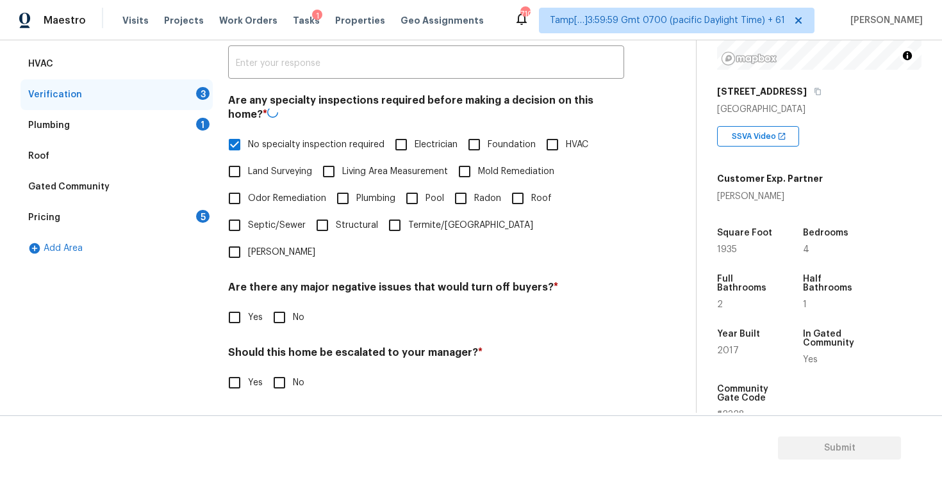
scroll to position [277, 0]
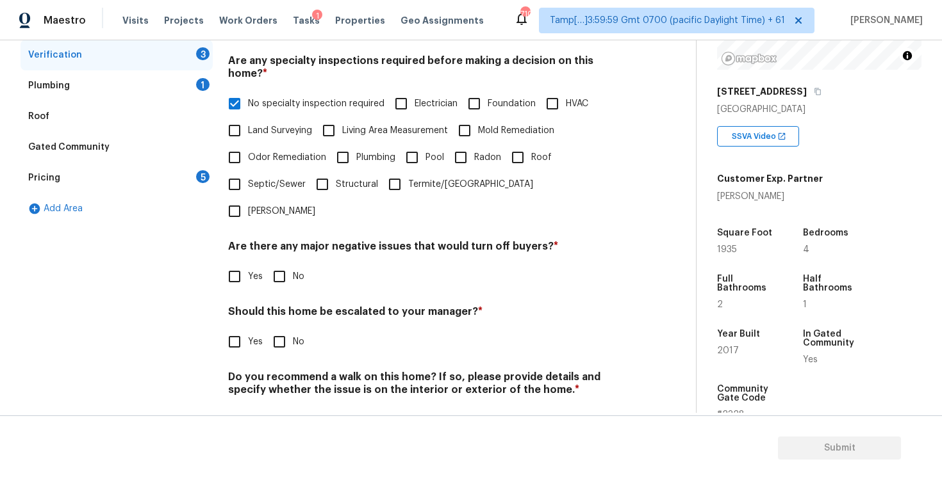
click at [284, 263] on input "No" at bounding box center [279, 276] width 27 height 27
checkbox input "true"
click at [281, 329] on input "No" at bounding box center [279, 342] width 27 height 27
checkbox input "true"
click at [282, 407] on input "No" at bounding box center [279, 420] width 27 height 27
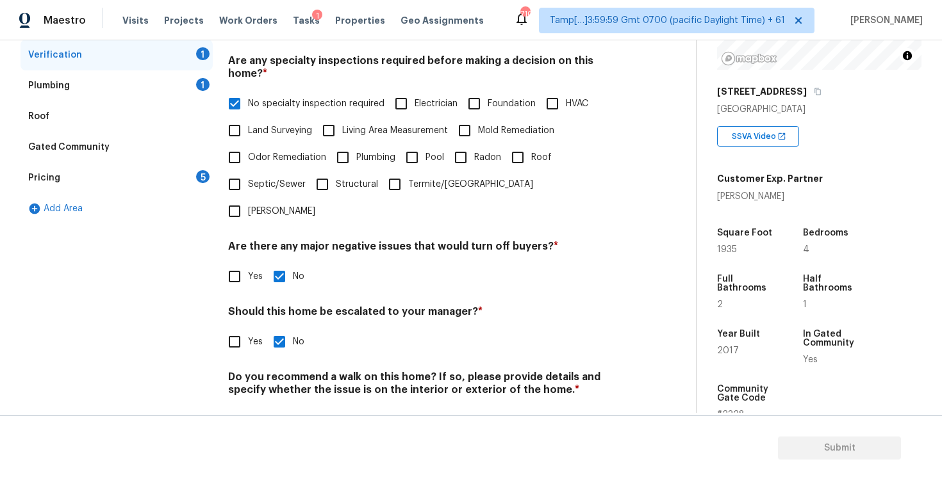
checkbox input "true"
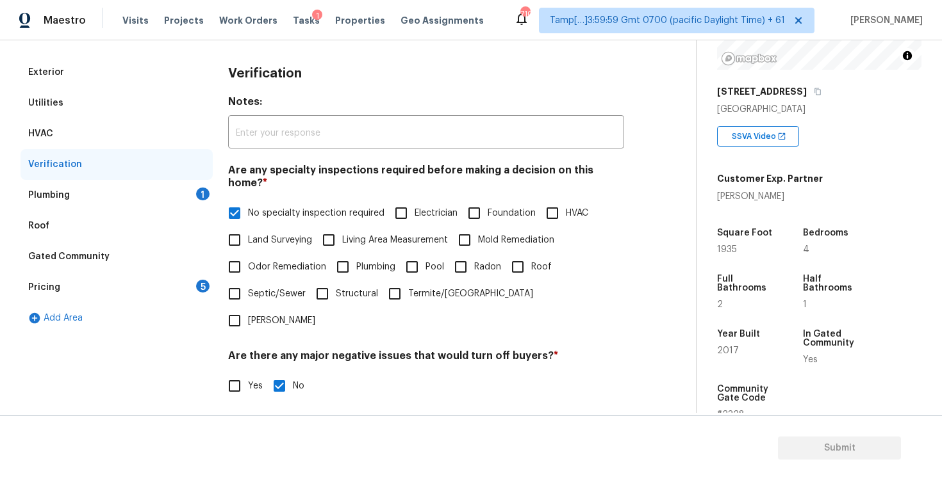
click at [195, 196] on div "Plumbing 1" at bounding box center [116, 195] width 192 height 31
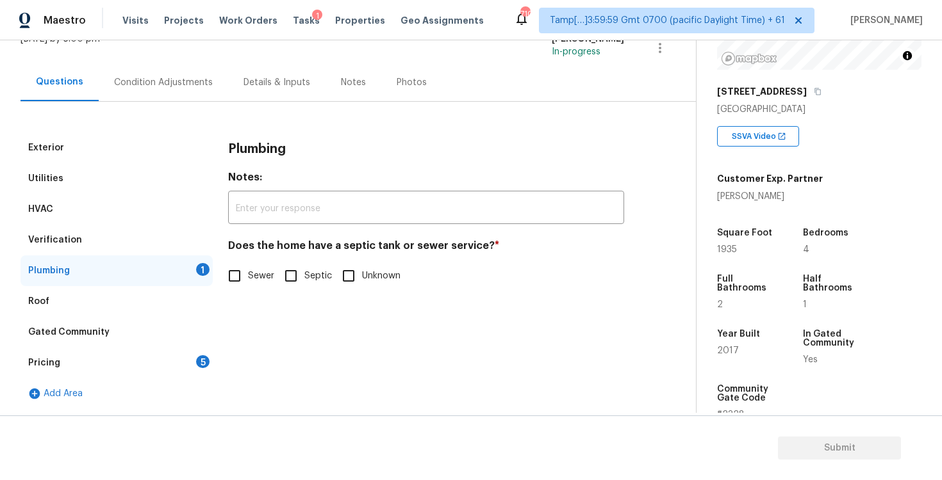
click at [243, 262] on div "Does the home have a septic tank or sewer service? * Sewer Septic Unknown" at bounding box center [426, 265] width 396 height 50
click at [236, 275] on input "Sewer" at bounding box center [234, 276] width 27 height 27
checkbox input "true"
click at [193, 347] on div "Gated Community" at bounding box center [116, 332] width 192 height 31
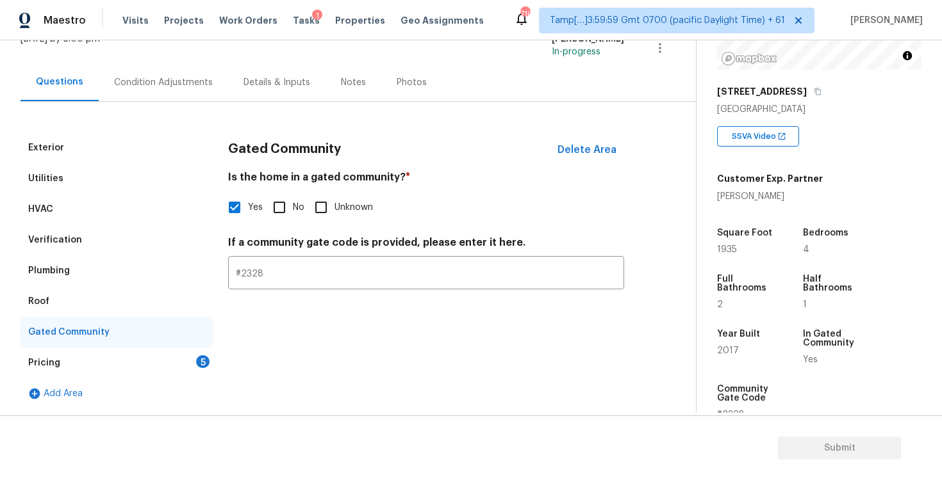
click at [193, 361] on div "Pricing 5" at bounding box center [116, 363] width 192 height 31
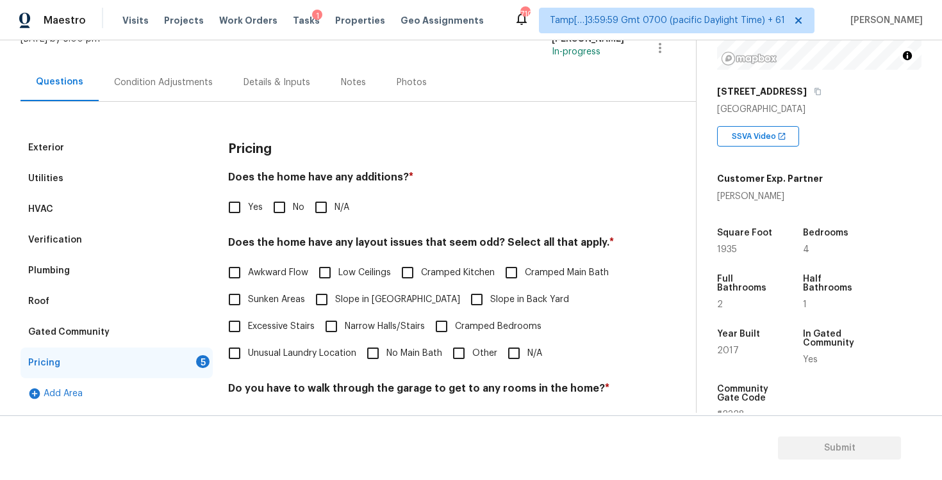
click at [281, 202] on input "No" at bounding box center [279, 207] width 27 height 27
checkbox input "true"
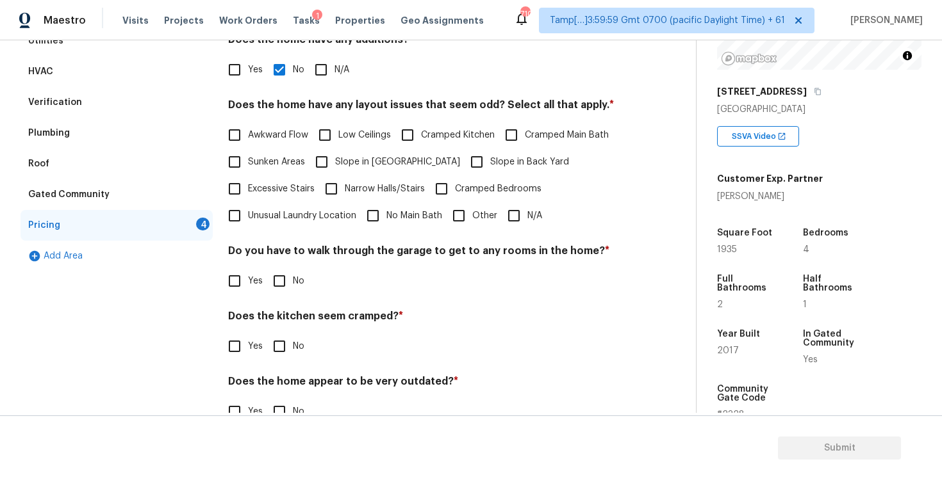
scroll to position [239, 0]
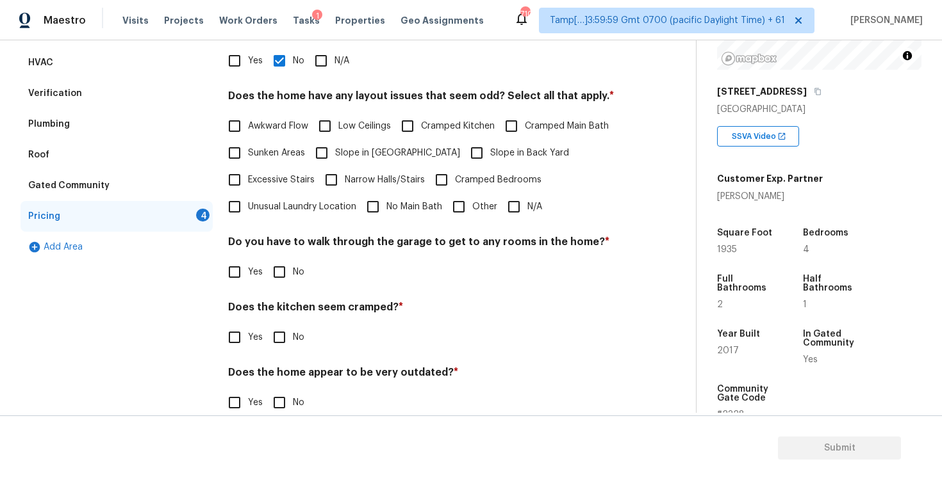
click at [497, 209] on div "Awkward Flow Low Ceilings Cramped Kitchen Cramped Main Bath Sunken Areas Slope …" at bounding box center [426, 167] width 396 height 108
click at [522, 208] on input "N/A" at bounding box center [513, 206] width 27 height 27
checkbox input "true"
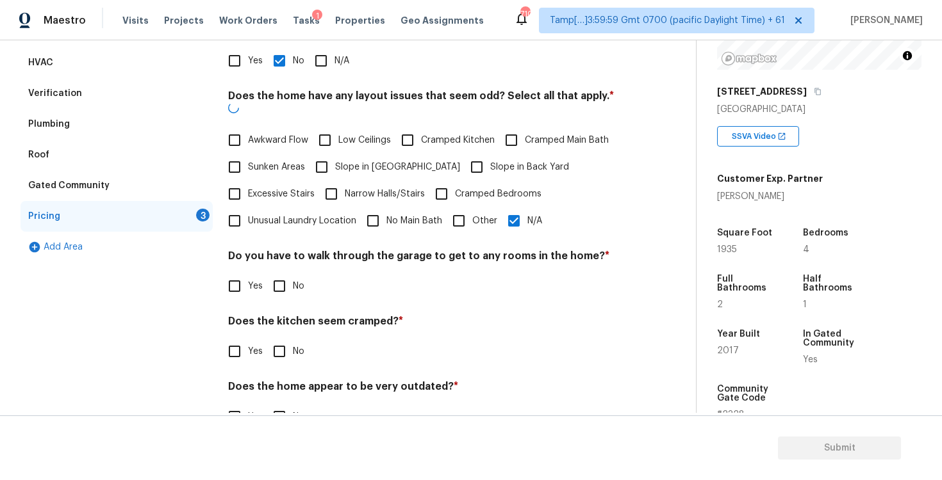
scroll to position [261, 0]
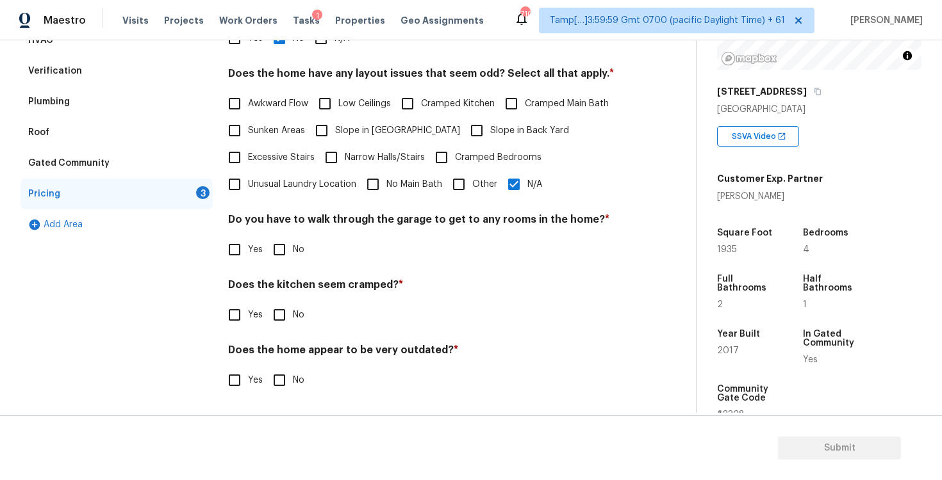
click at [291, 262] on input "No" at bounding box center [279, 249] width 27 height 27
checkbox input "true"
click at [291, 313] on input "No" at bounding box center [279, 316] width 27 height 27
checkbox input "true"
click at [285, 376] on input "No" at bounding box center [279, 381] width 27 height 27
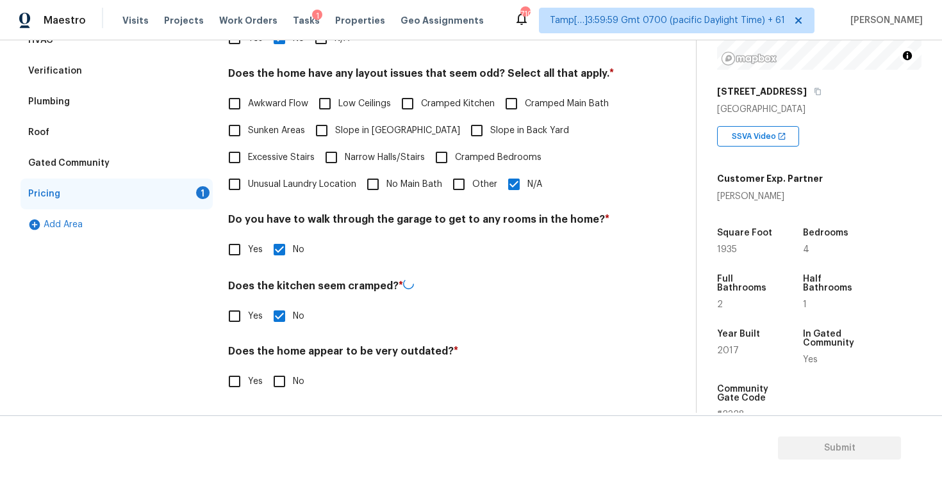
checkbox input "true"
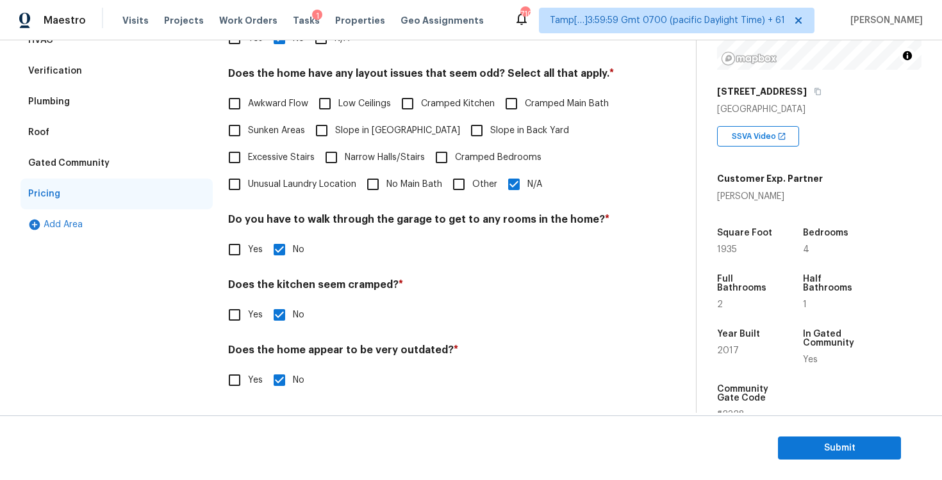
click at [463, 138] on label "Slope in Back Yard" at bounding box center [516, 130] width 106 height 27
click at [463, 138] on input "Slope in Back Yard" at bounding box center [476, 130] width 27 height 27
checkbox input "true"
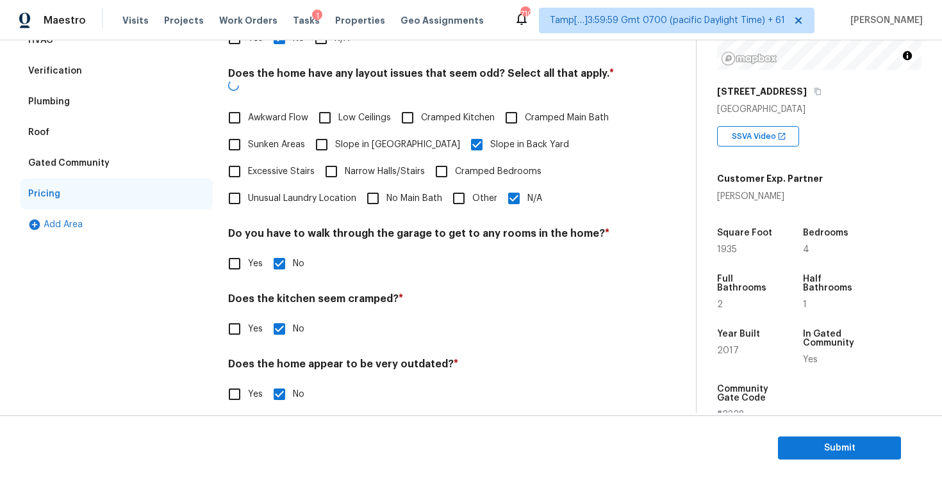
click at [521, 199] on div "Pricing Does the home have any additions? * Yes No N/A Does the home have any l…" at bounding box center [426, 193] width 396 height 460
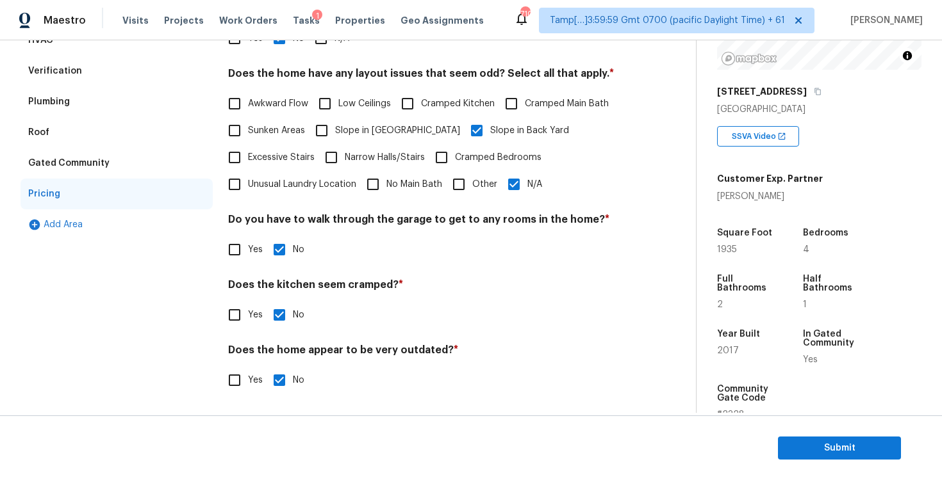
click at [521, 191] on input "N/A" at bounding box center [513, 184] width 27 height 27
checkbox input "false"
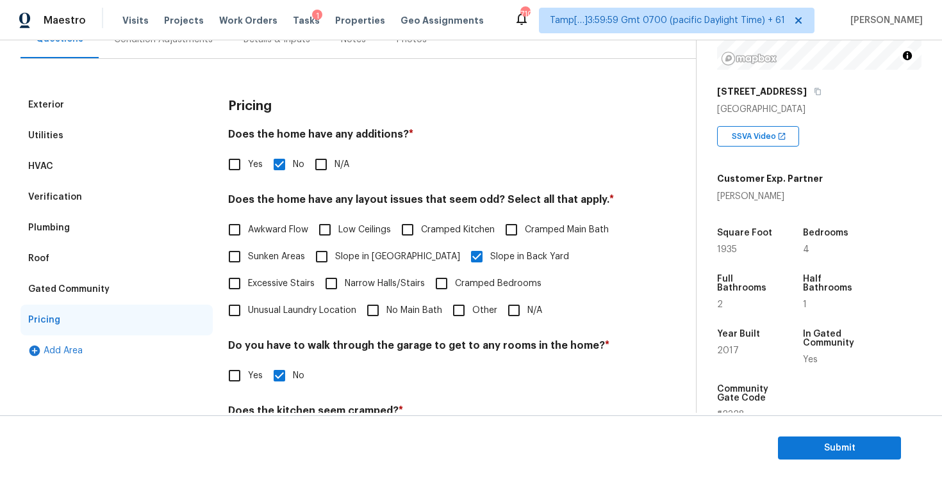
scroll to position [7, 0]
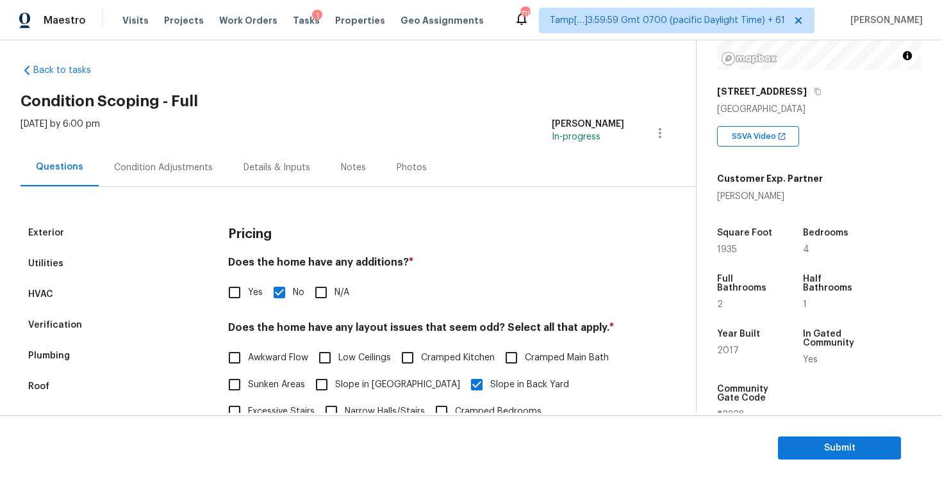
click at [228, 170] on div "Details & Inputs" at bounding box center [276, 168] width 97 height 38
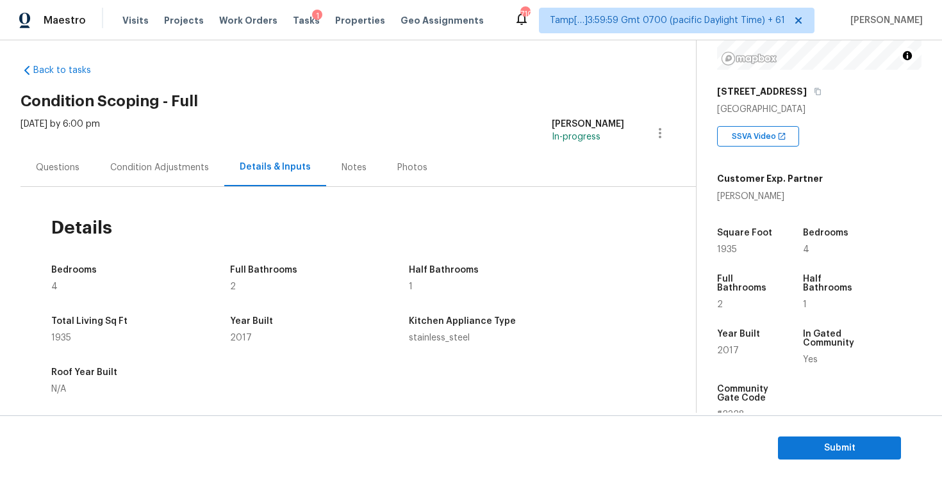
click at [185, 182] on div "Condition Adjustments" at bounding box center [159, 168] width 129 height 38
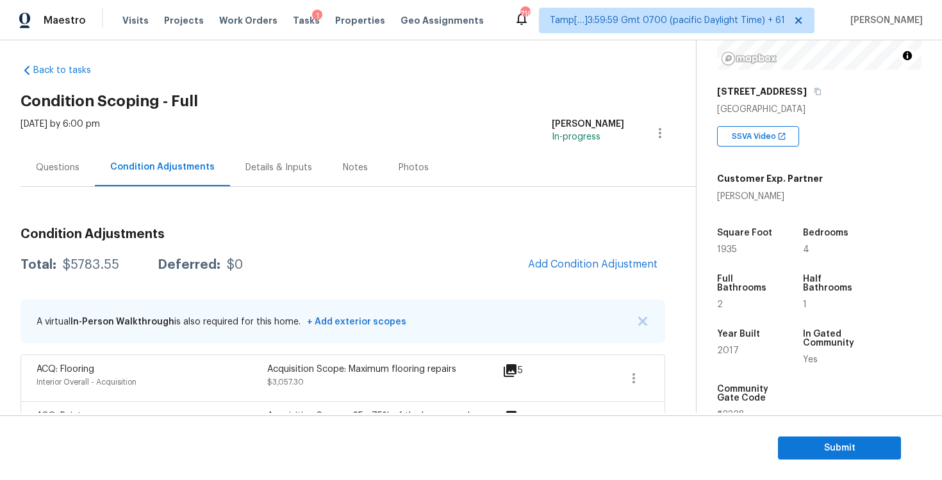
click at [79, 184] on div "Questions" at bounding box center [57, 168] width 74 height 38
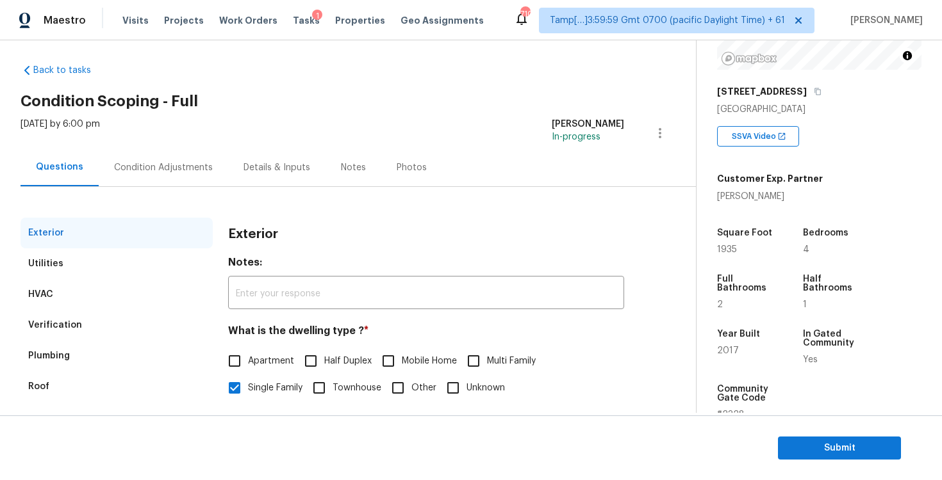
scroll to position [136, 0]
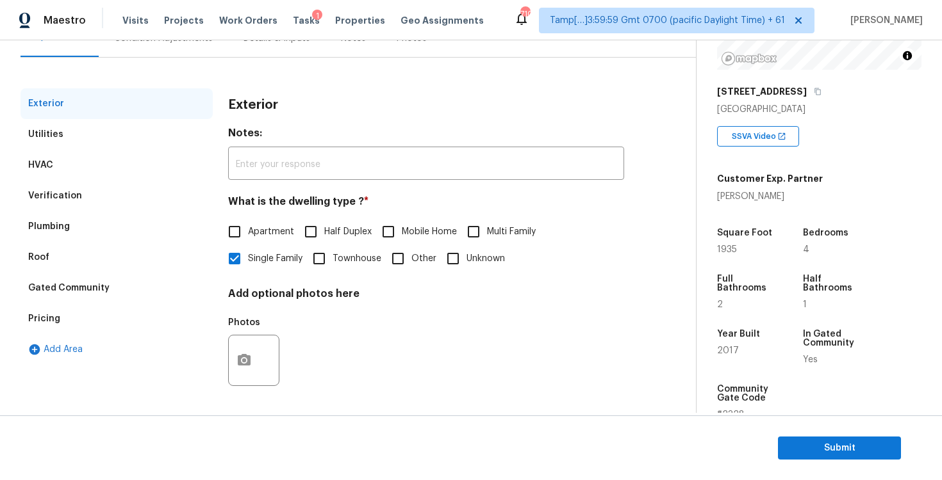
click at [133, 204] on div "Verification" at bounding box center [116, 196] width 192 height 31
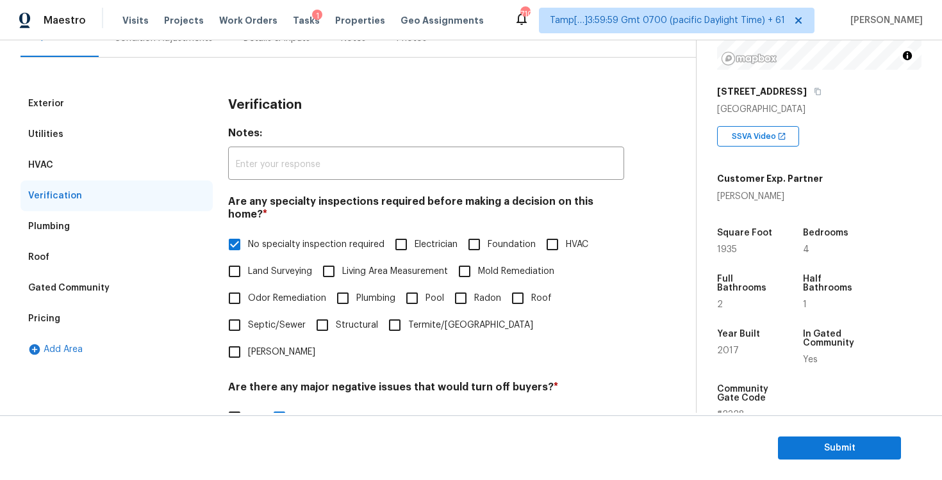
click at [141, 329] on div "Pricing" at bounding box center [116, 319] width 192 height 31
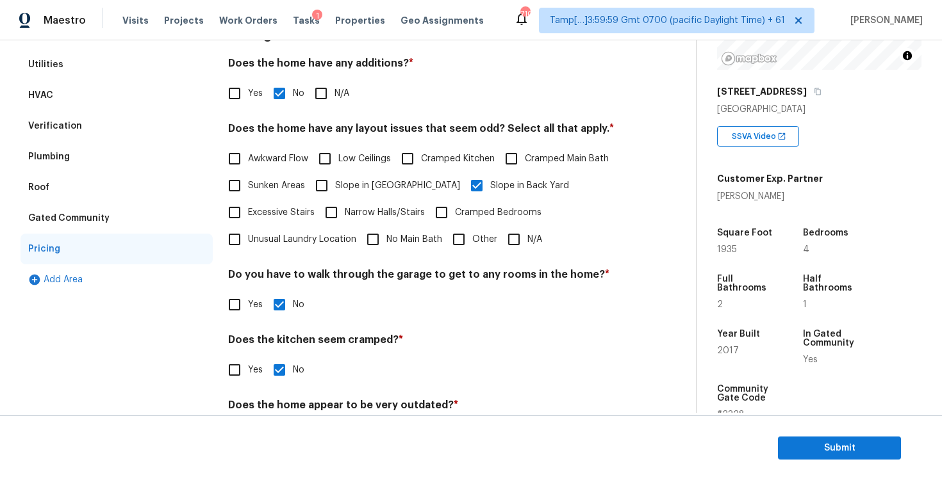
scroll to position [215, 0]
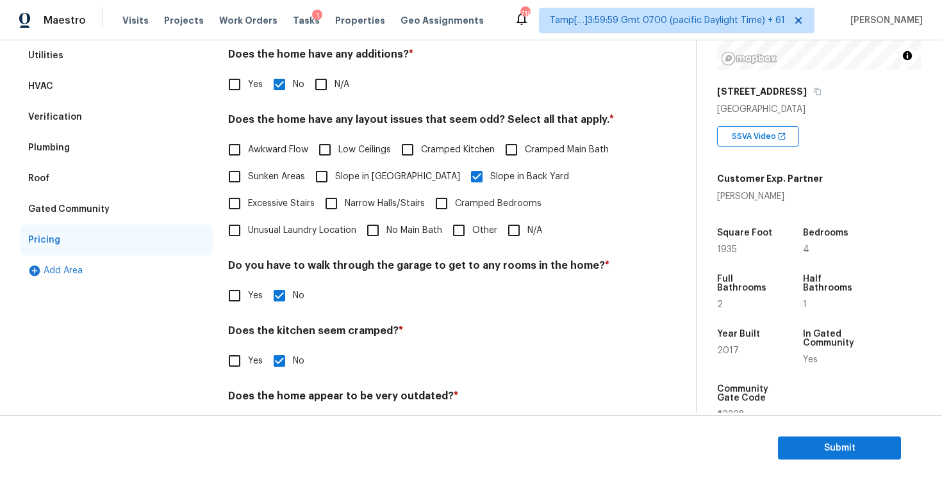
click at [517, 226] on input "N/A" at bounding box center [513, 230] width 27 height 27
checkbox input "true"
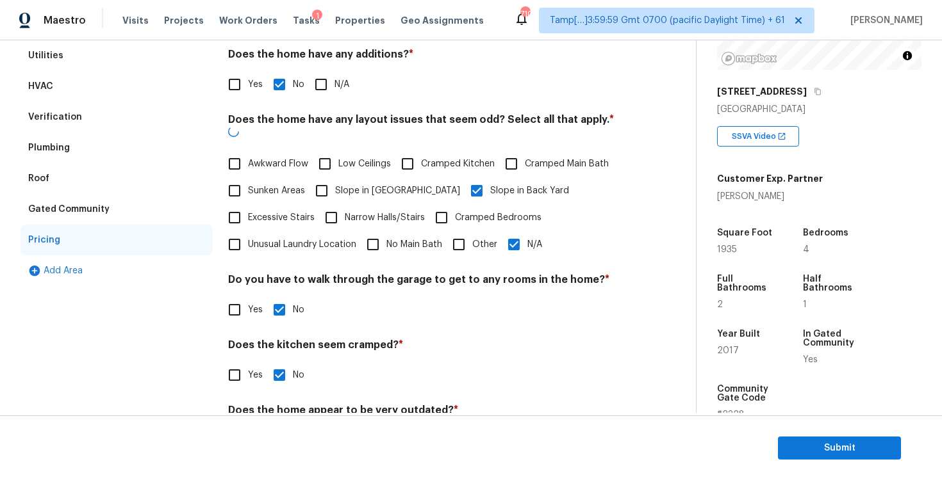
click at [490, 184] on span "Slope in Back Yard" at bounding box center [529, 190] width 79 height 13
click at [463, 177] on input "Slope in Back Yard" at bounding box center [476, 190] width 27 height 27
checkbox input "false"
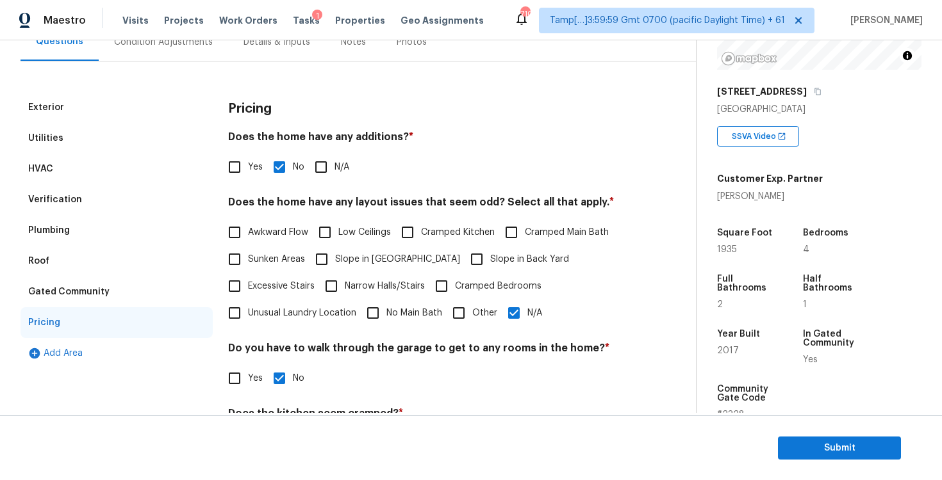
scroll to position [42, 0]
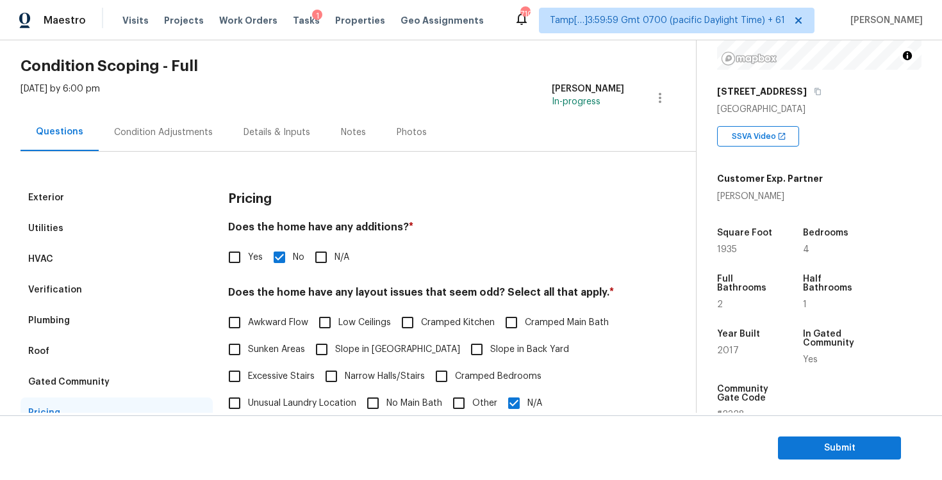
click at [186, 139] on div "Condition Adjustments" at bounding box center [163, 132] width 129 height 38
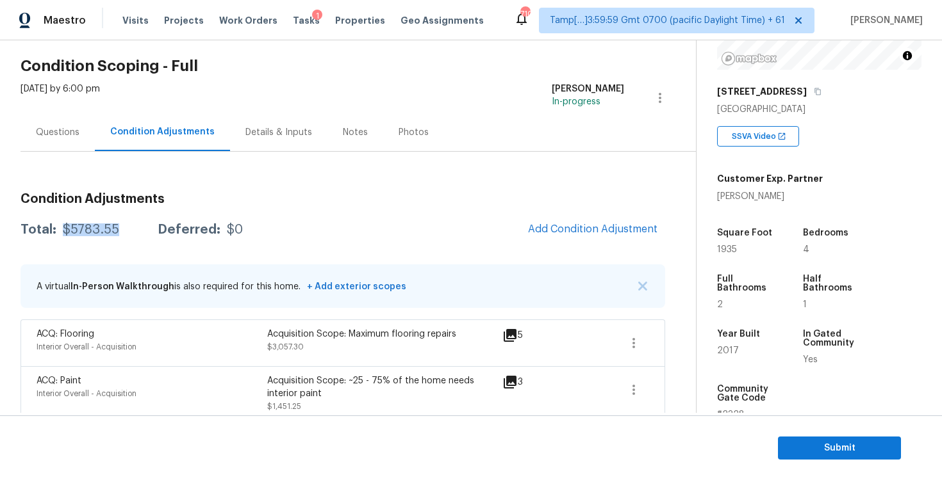
drag, startPoint x: 65, startPoint y: 232, endPoint x: 120, endPoint y: 232, distance: 55.7
click at [120, 232] on div "Total: $5783.55 Deferred: $0" at bounding box center [131, 230] width 222 height 13
copy div "$5783.55"
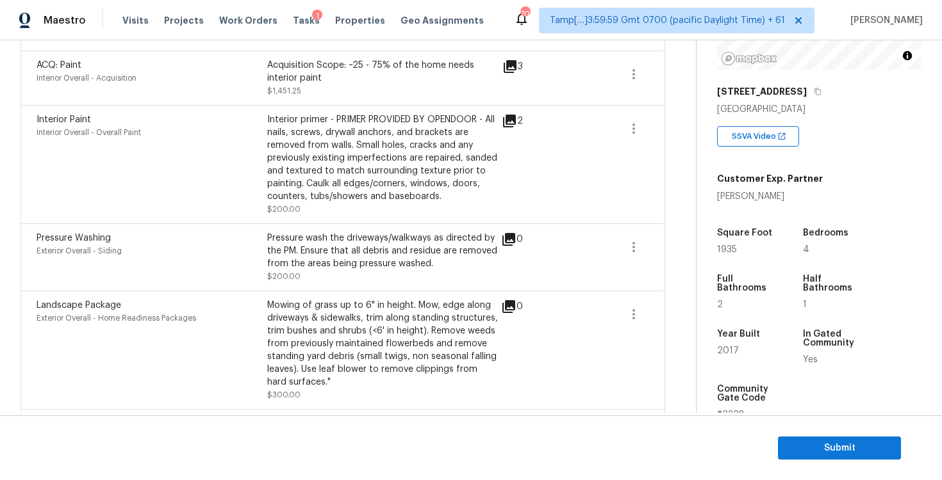
scroll to position [407, 0]
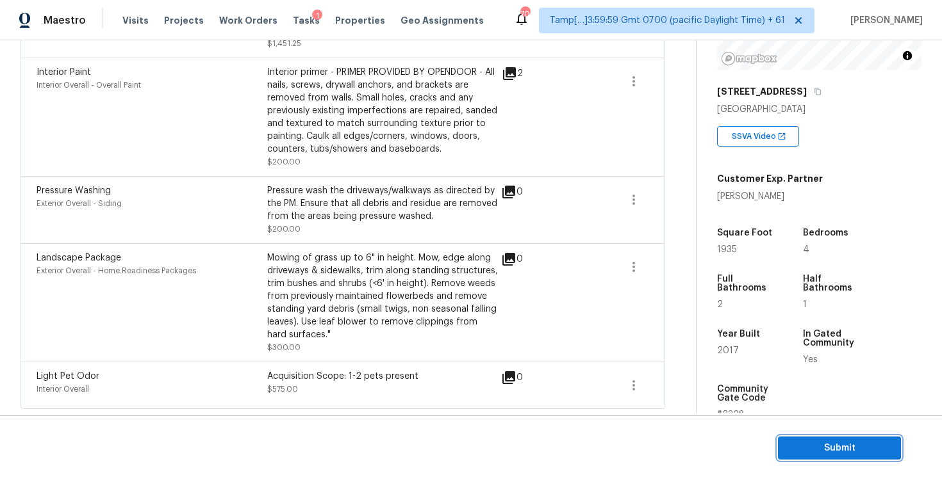
click at [792, 448] on span "Submit" at bounding box center [839, 449] width 102 height 16
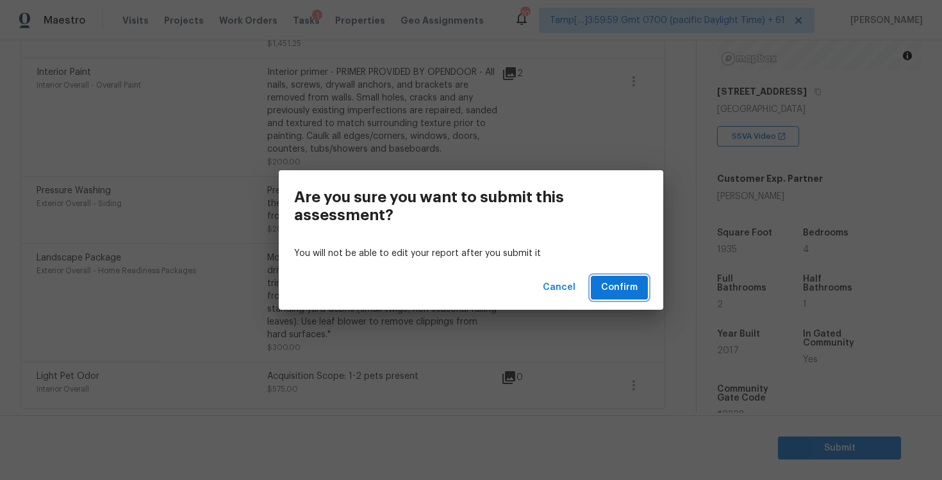
click at [619, 286] on span "Confirm" at bounding box center [619, 288] width 37 height 16
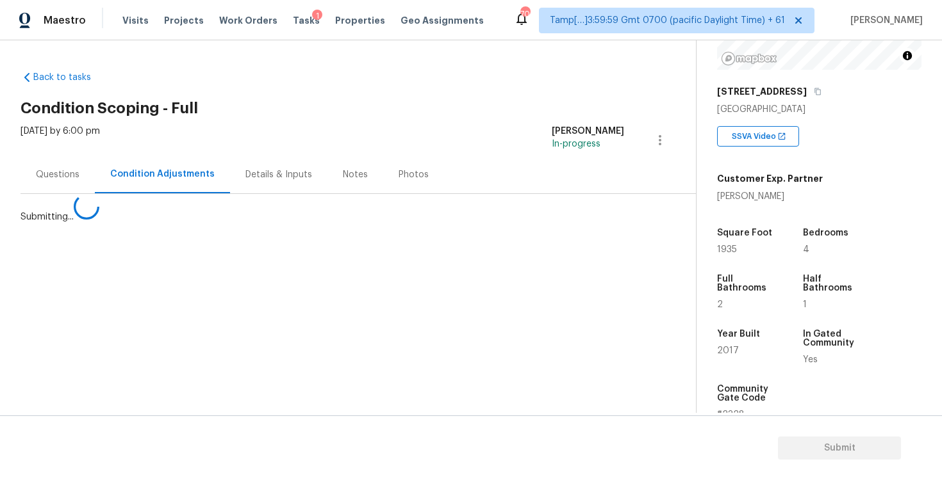
scroll to position [0, 0]
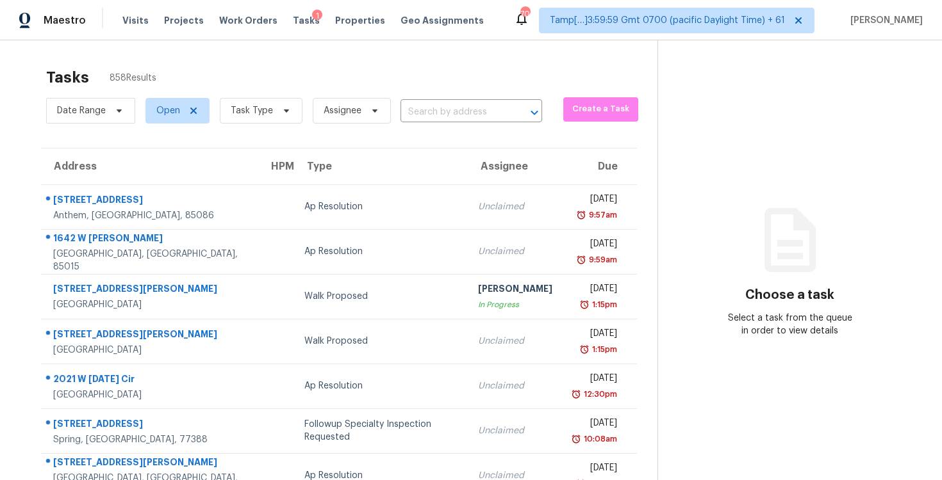
click at [439, 91] on div "Tasks 858 Results" at bounding box center [351, 77] width 611 height 33
click at [443, 107] on input "text" at bounding box center [453, 112] width 106 height 20
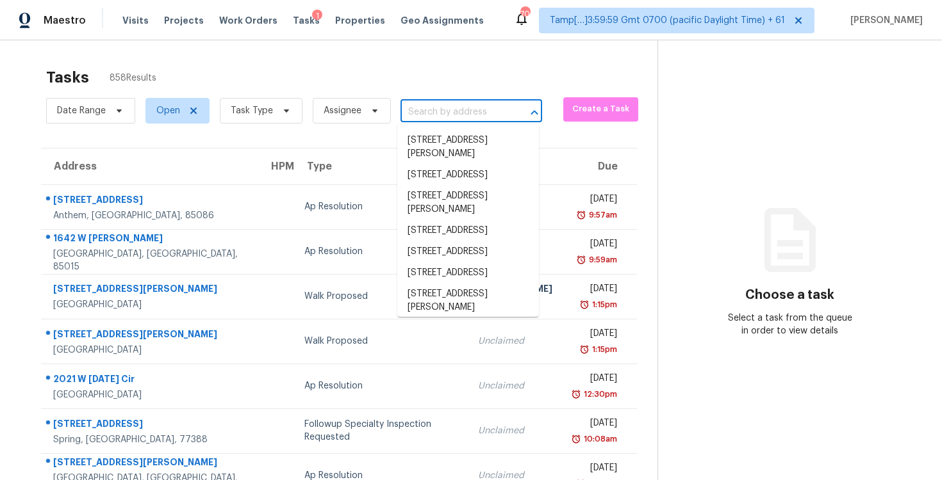
paste input "5901 Presentation St, Knightdale, NC 27545"
type input "5901 Presentation St, Knightdale, NC 27545"
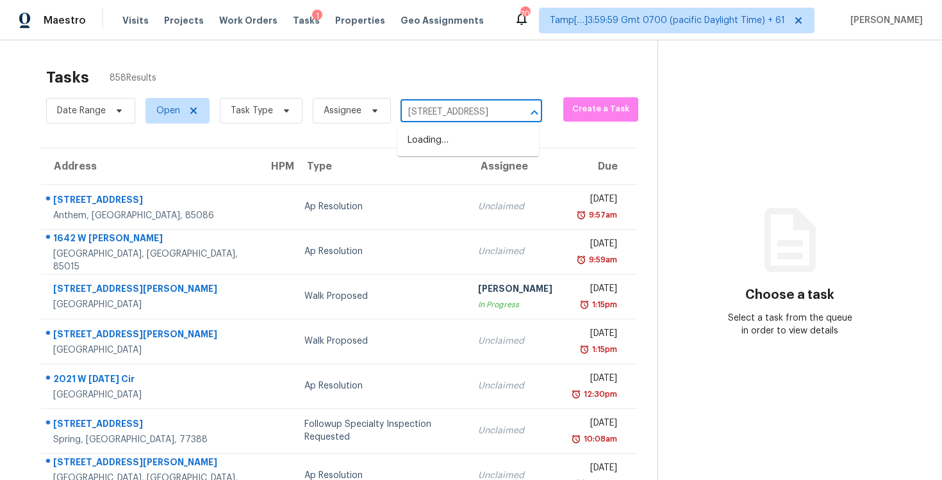
scroll to position [0, 85]
click at [461, 135] on li "5901 Presentation St, Knightdale, NC 27545" at bounding box center [468, 140] width 142 height 21
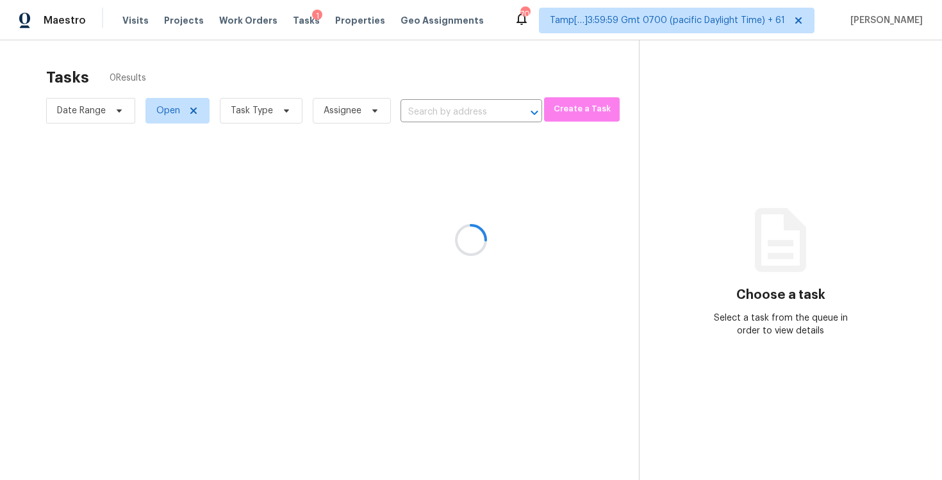
type input "5901 Presentation St, Knightdale, NC 27545"
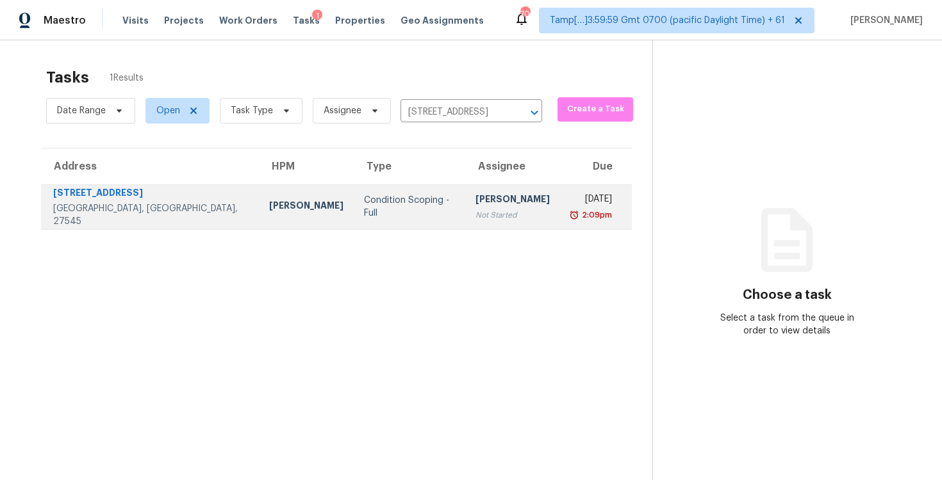
click at [475, 199] on div "Rajesh M" at bounding box center [512, 201] width 74 height 16
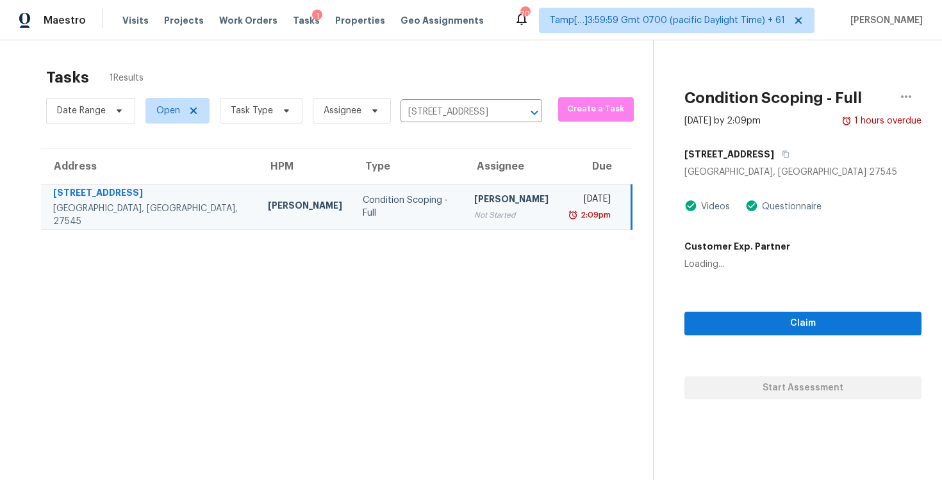
click at [745, 309] on div "Claim Start Assessment" at bounding box center [802, 335] width 237 height 129
click at [746, 329] on span "Claim" at bounding box center [802, 324] width 217 height 16
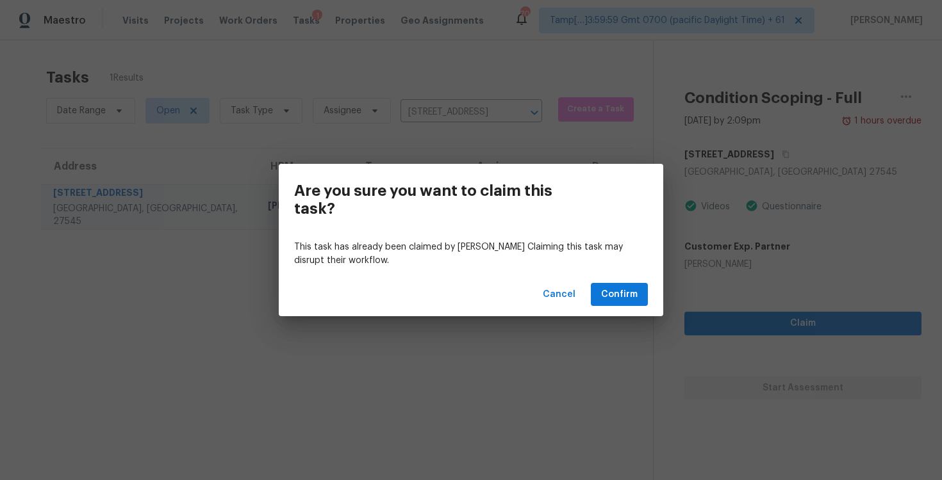
click at [649, 307] on div "Cancel Confirm" at bounding box center [471, 295] width 384 height 44
click at [634, 300] on span "Confirm" at bounding box center [619, 295] width 37 height 16
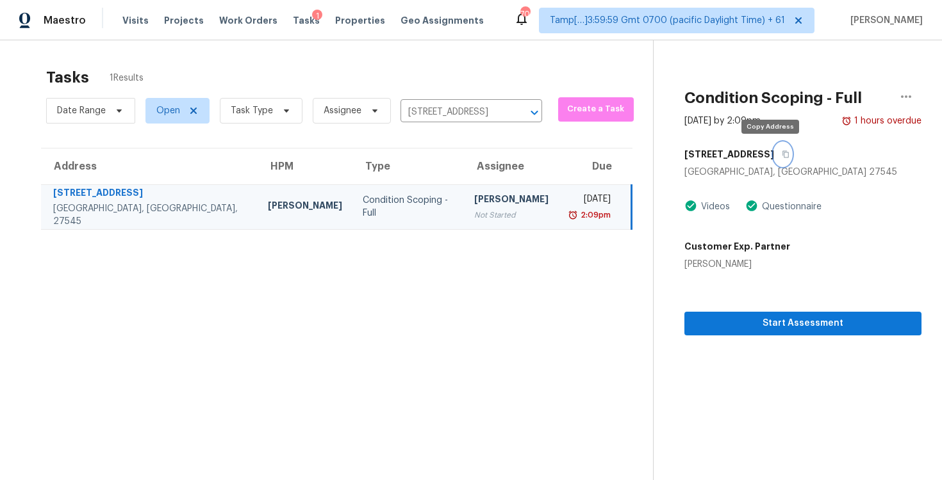
click at [776, 151] on button "button" at bounding box center [782, 154] width 17 height 23
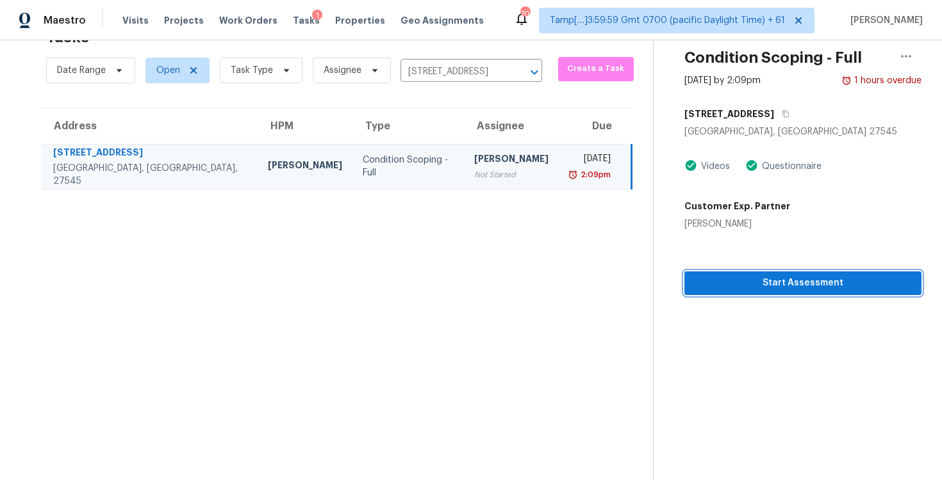
click at [760, 277] on span "Start Assessment" at bounding box center [802, 283] width 217 height 16
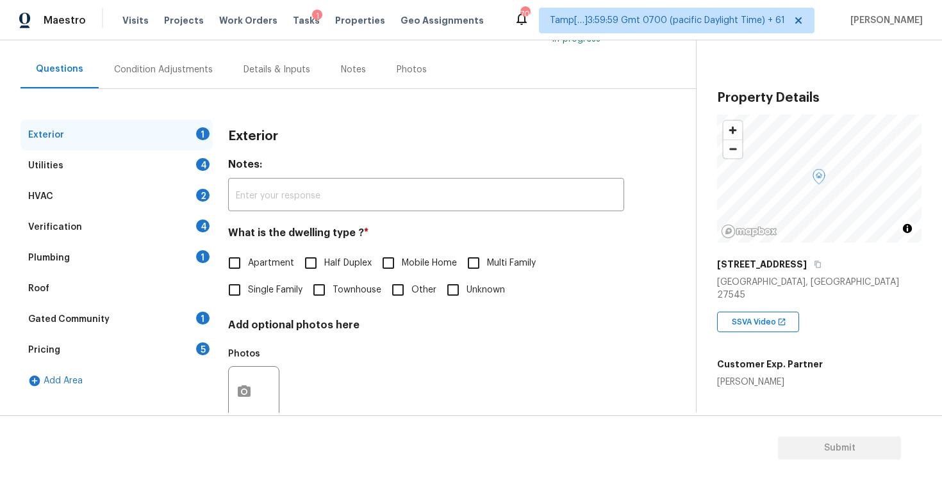
scroll to position [136, 0]
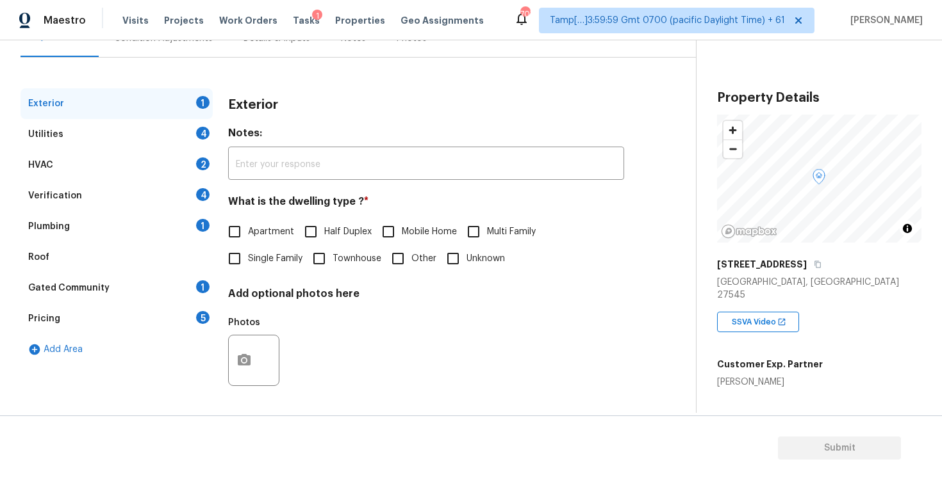
click at [236, 256] on input "Single Family" at bounding box center [234, 258] width 27 height 27
checkbox input "true"
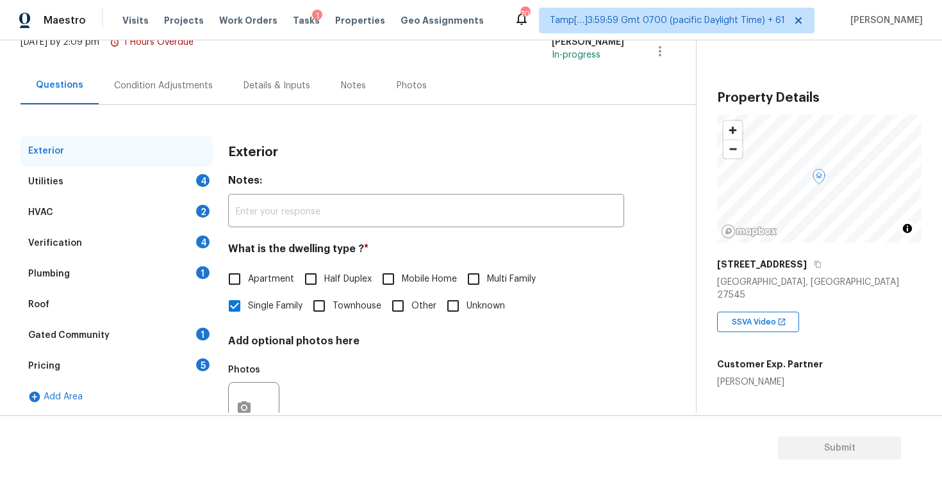
scroll to position [83, 0]
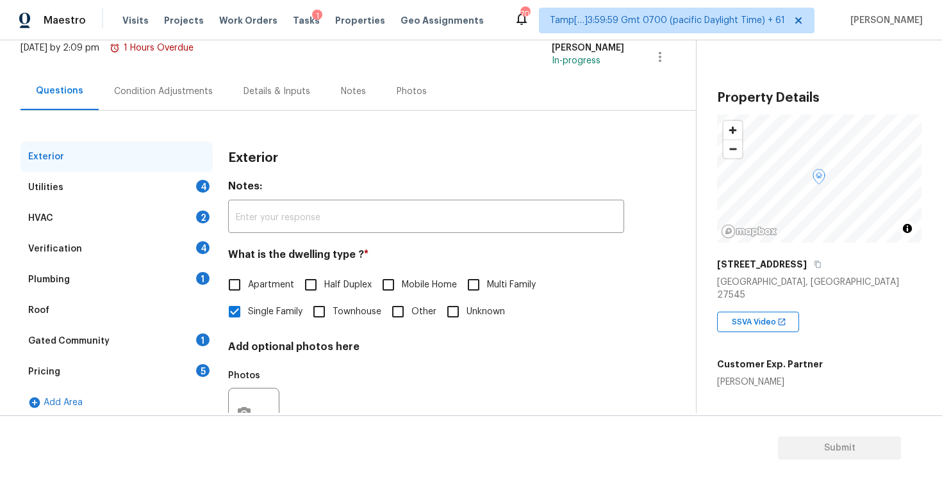
click at [168, 99] on div "Condition Adjustments" at bounding box center [163, 91] width 129 height 38
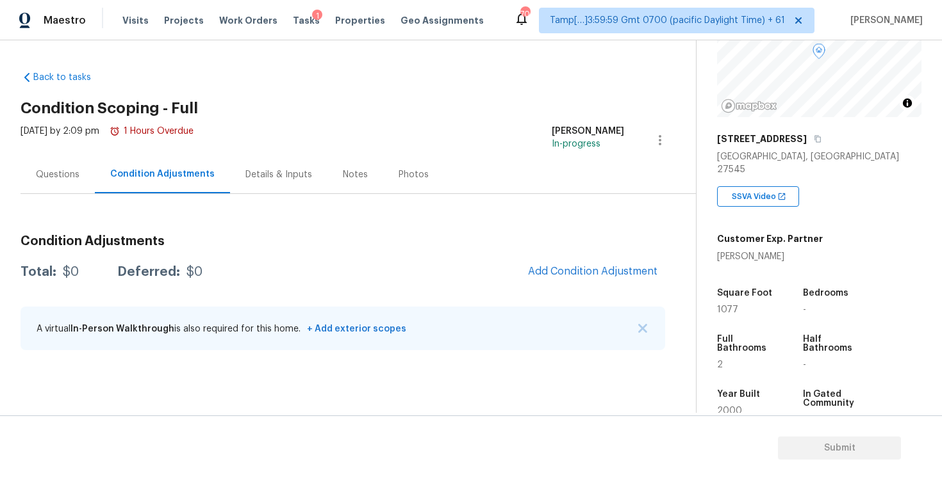
scroll to position [167, 0]
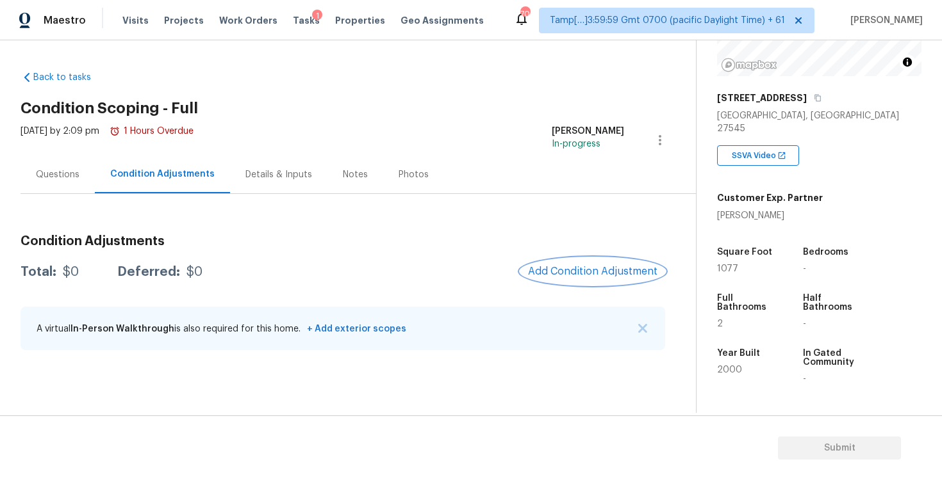
click at [572, 271] on span "Add Condition Adjustment" at bounding box center [592, 272] width 129 height 12
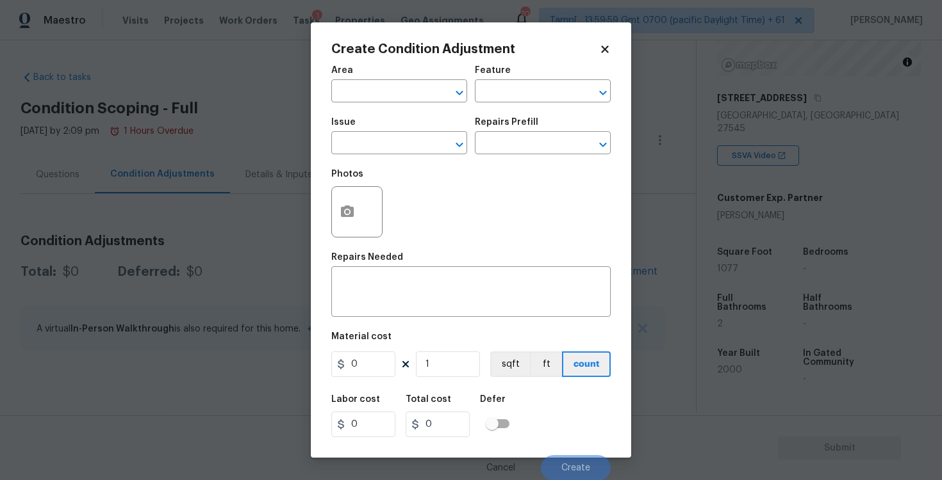
click at [262, 210] on body "Maestro Visits Projects Work Orders Tasks 1 Properties Geo Assignments 704 Tamp…" at bounding box center [471, 240] width 942 height 480
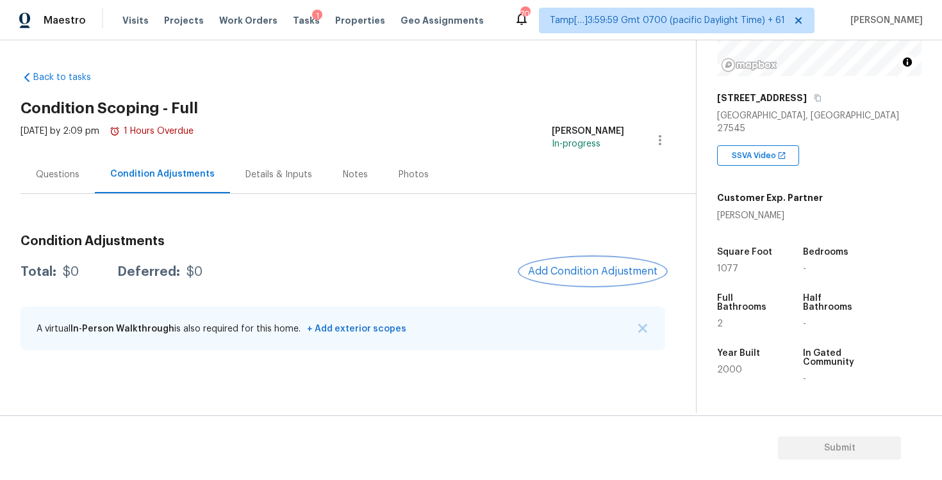
click at [587, 265] on button "Add Condition Adjustment" at bounding box center [592, 271] width 145 height 27
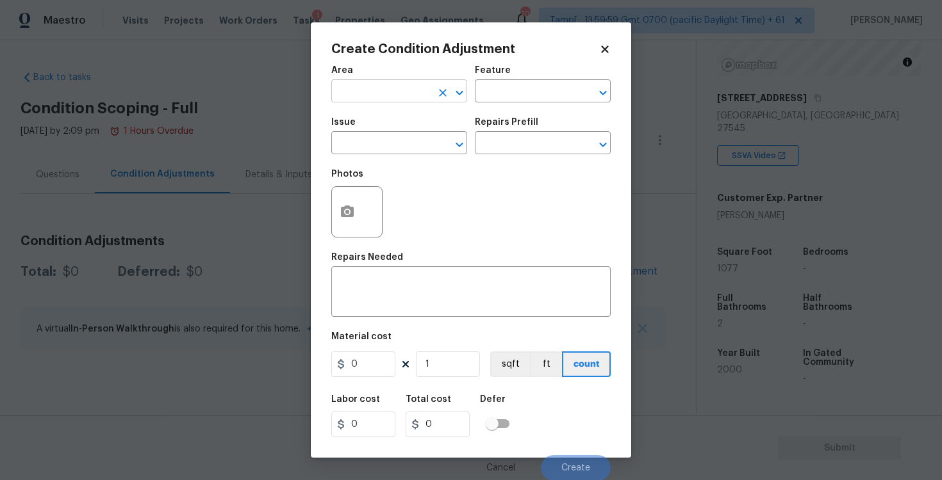
click at [400, 94] on input "text" at bounding box center [381, 93] width 100 height 20
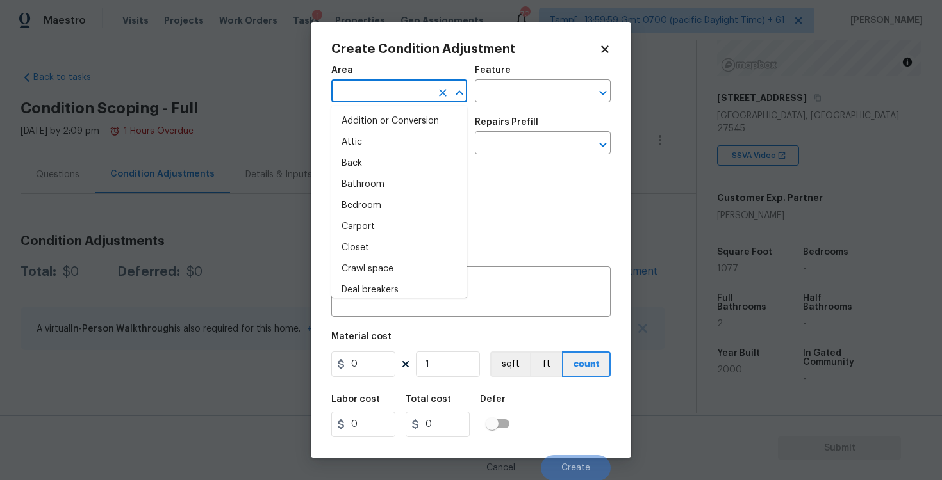
type input "i"
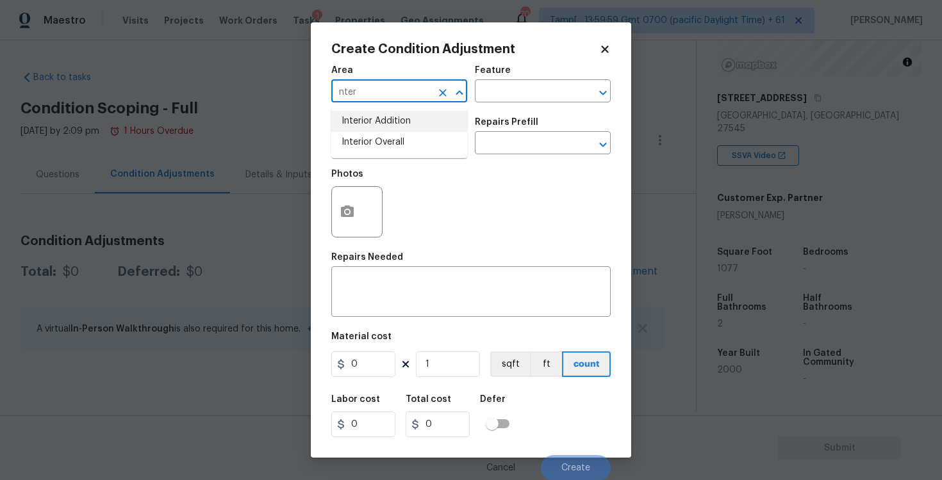
click at [400, 141] on li "Interior Overall" at bounding box center [399, 142] width 136 height 21
type input "Interior Overall"
click at [400, 141] on input "text" at bounding box center [381, 145] width 100 height 20
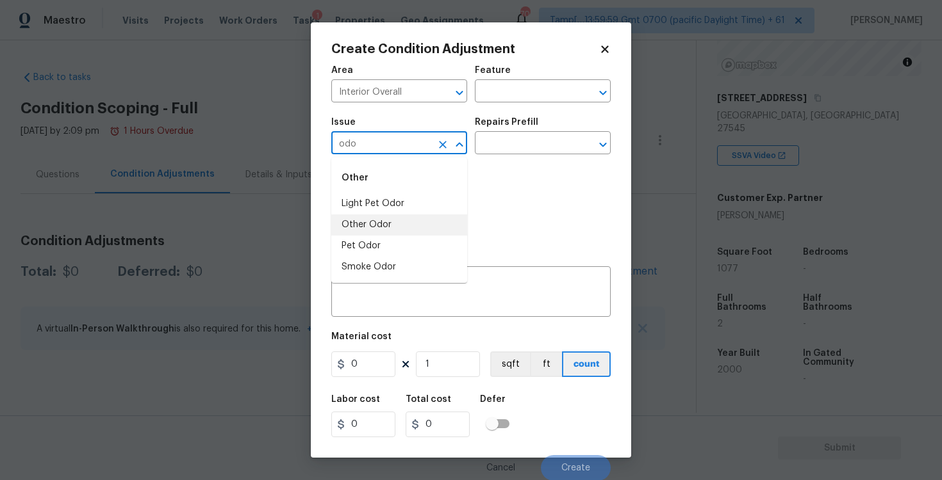
click at [401, 229] on li "Other Odor" at bounding box center [399, 225] width 136 height 21
type input "Other Odor"
click at [543, 126] on div "Repairs Prefill" at bounding box center [543, 126] width 136 height 17
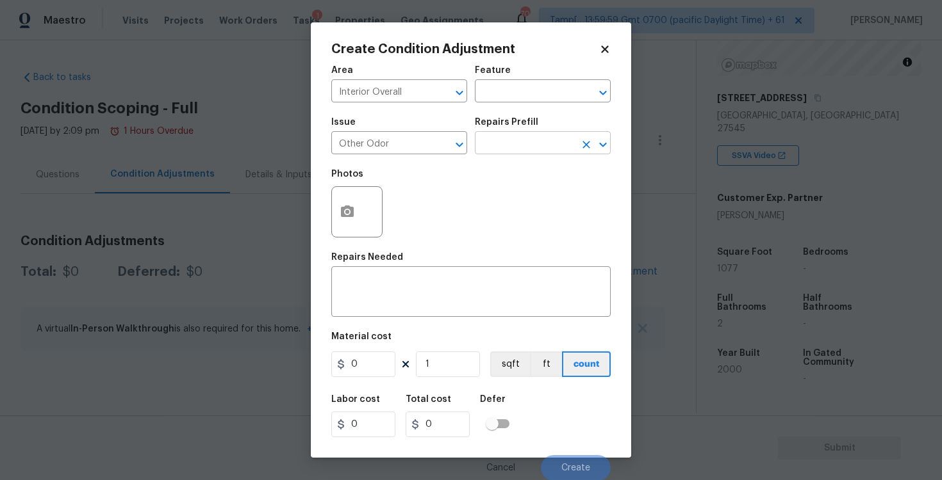
click at [528, 148] on input "text" at bounding box center [525, 145] width 100 height 20
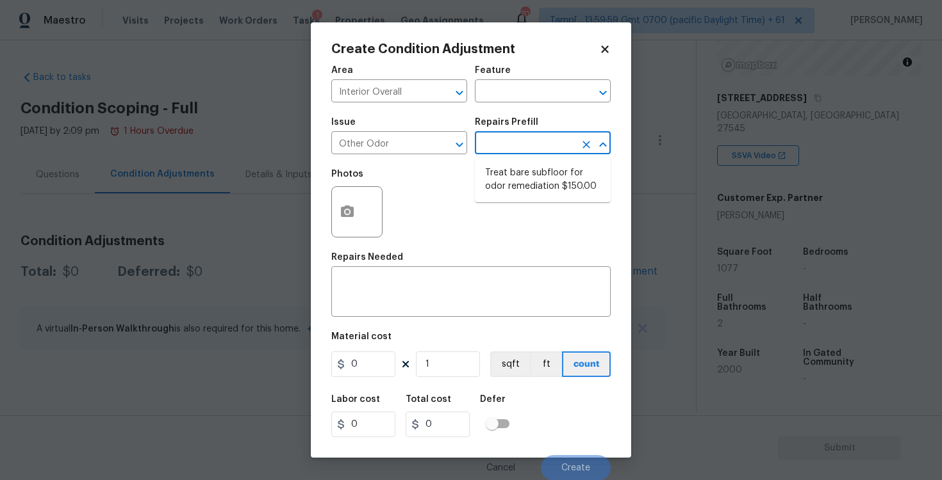
click at [521, 180] on li "Treat bare subfloor for odor remediation $150.00" at bounding box center [543, 180] width 136 height 35
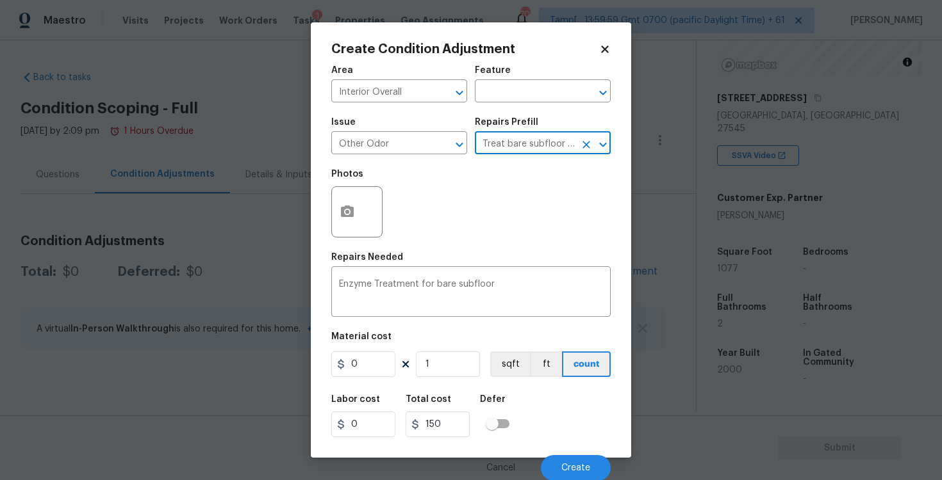
type textarea "Enzyme Treatment for bare subfloor"
type input "150"
click at [384, 365] on input "150" at bounding box center [363, 365] width 64 height 26
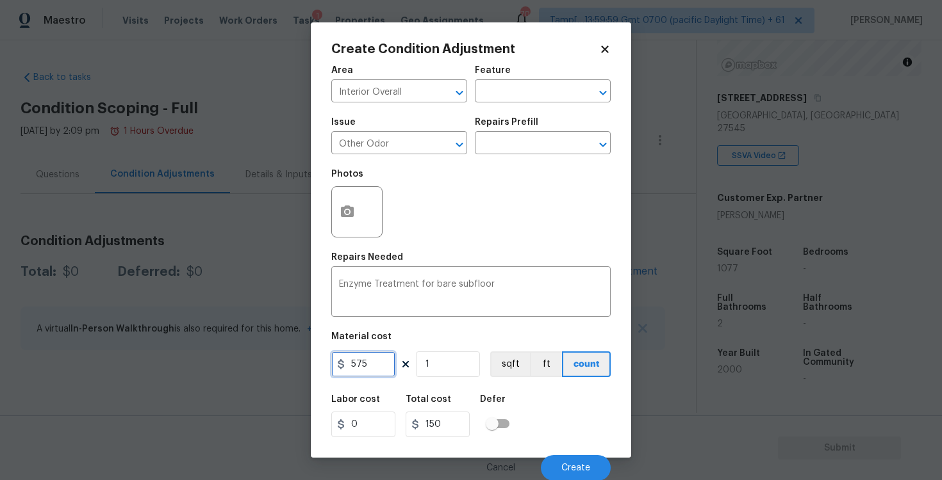
type input "575"
click at [557, 402] on div "Labor cost 0 Total cost 150 Defer" at bounding box center [470, 417] width 279 height 58
type input "575"
click at [569, 460] on button "Create" at bounding box center [576, 468] width 70 height 26
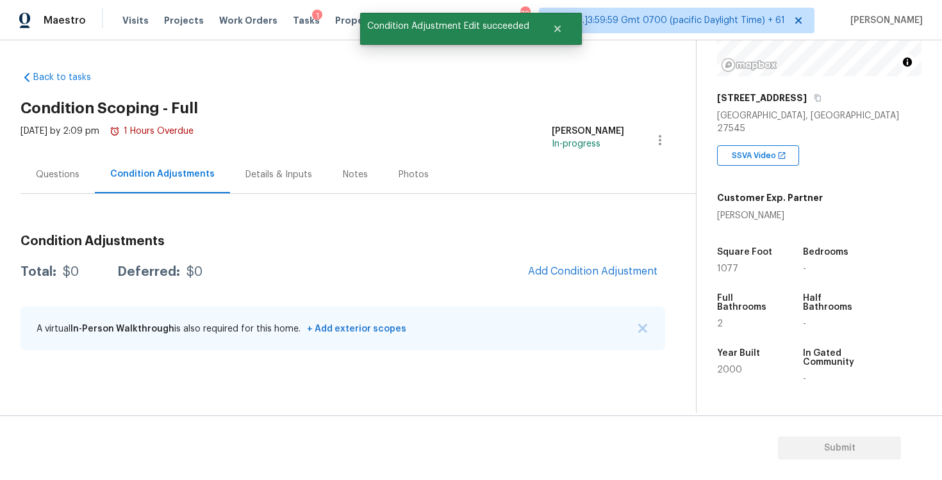
scroll to position [0, 0]
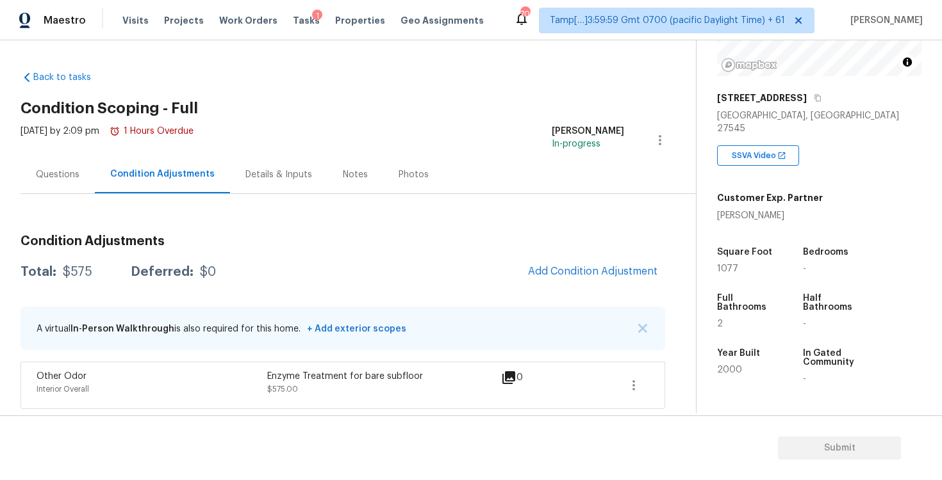
click at [488, 300] on div "Condition Adjustments Total: $575 Deferred: $0 Add Condition Adjustment A virtu…" at bounding box center [342, 317] width 644 height 184
click at [563, 270] on span "Add Condition Adjustment" at bounding box center [592, 272] width 129 height 12
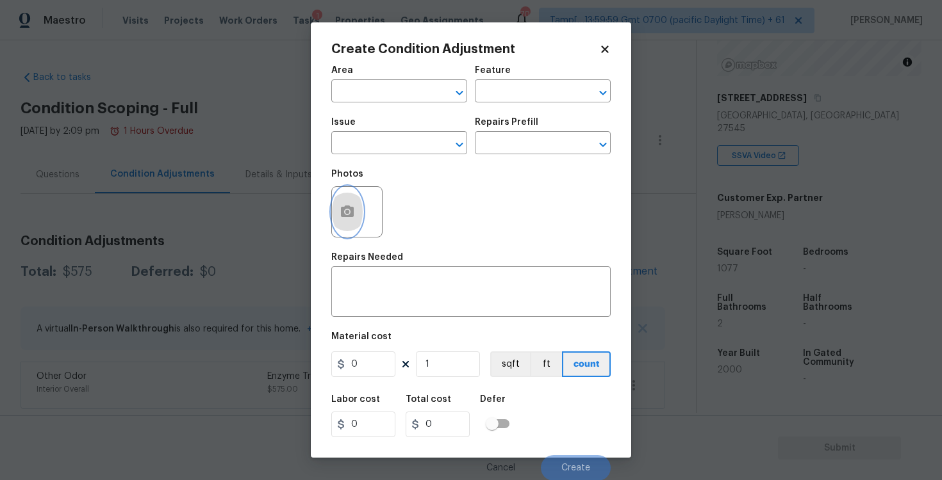
click at [347, 212] on circle "button" at bounding box center [347, 212] width 4 height 4
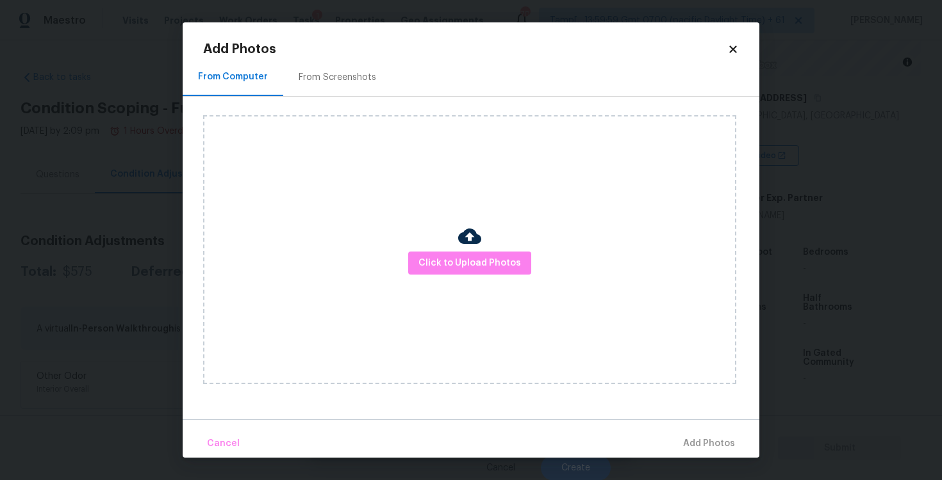
click at [484, 247] on div "Click to Upload Photos" at bounding box center [469, 249] width 533 height 269
click at [511, 259] on span "Click to Upload Photos" at bounding box center [469, 264] width 102 height 16
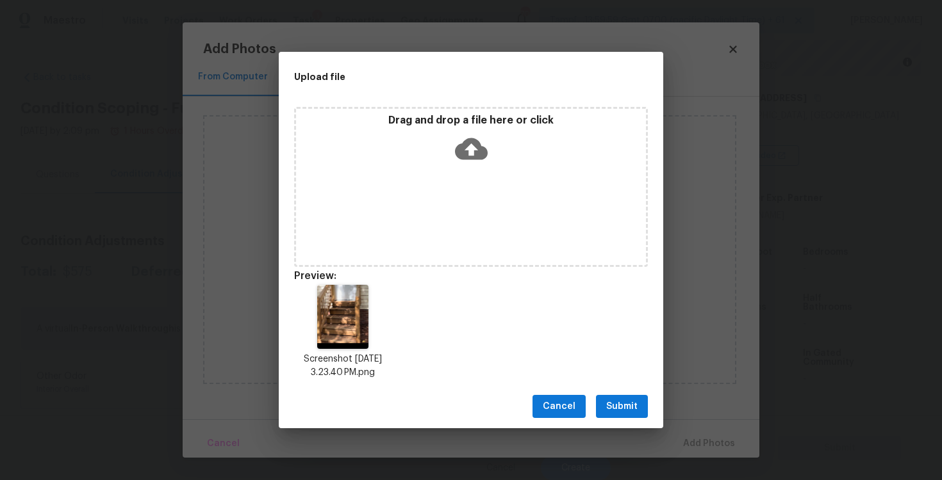
click at [634, 404] on span "Submit" at bounding box center [621, 407] width 31 height 16
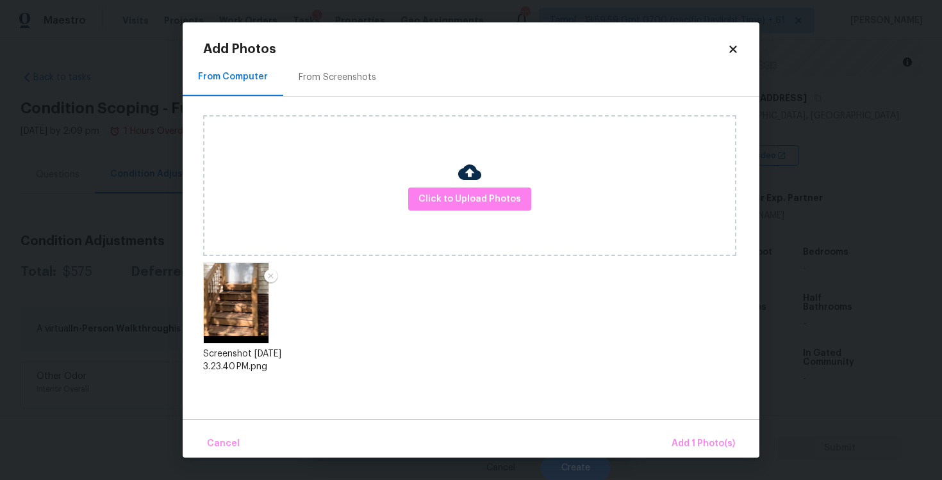
click at [682, 427] on div "Cancel Add 1 Photo(s)" at bounding box center [471, 439] width 577 height 38
click at [687, 436] on button "Add 1 Photo(s)" at bounding box center [703, 444] width 74 height 28
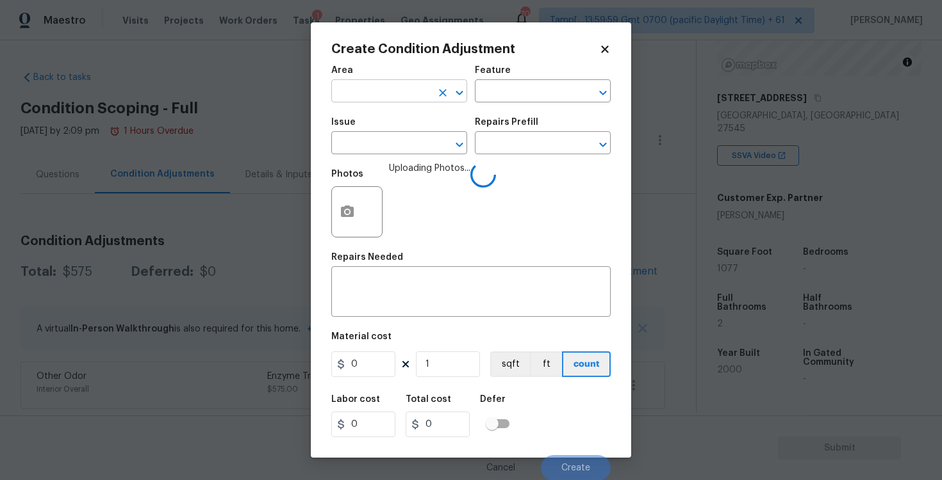
click at [420, 99] on input "text" at bounding box center [381, 93] width 100 height 20
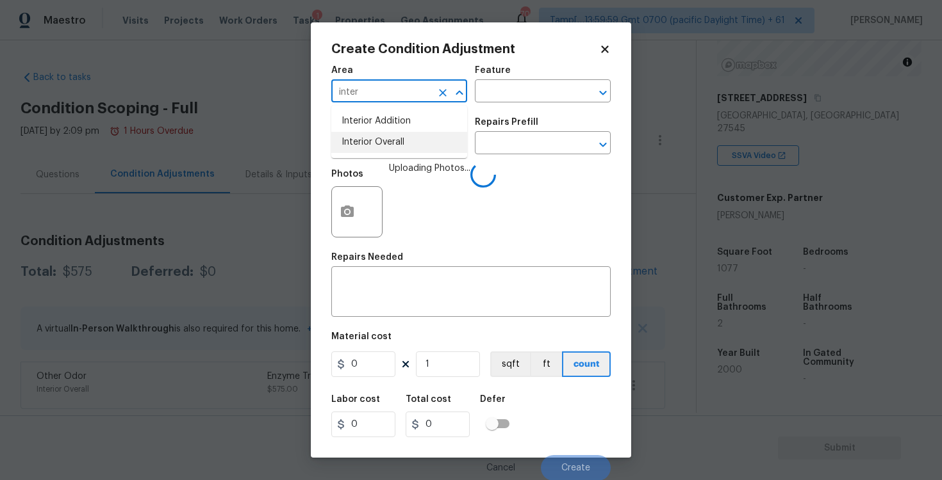
click at [390, 145] on li "Interior Overall" at bounding box center [399, 142] width 136 height 21
type input "Interior Overall"
click at [390, 145] on input "text" at bounding box center [381, 145] width 100 height 20
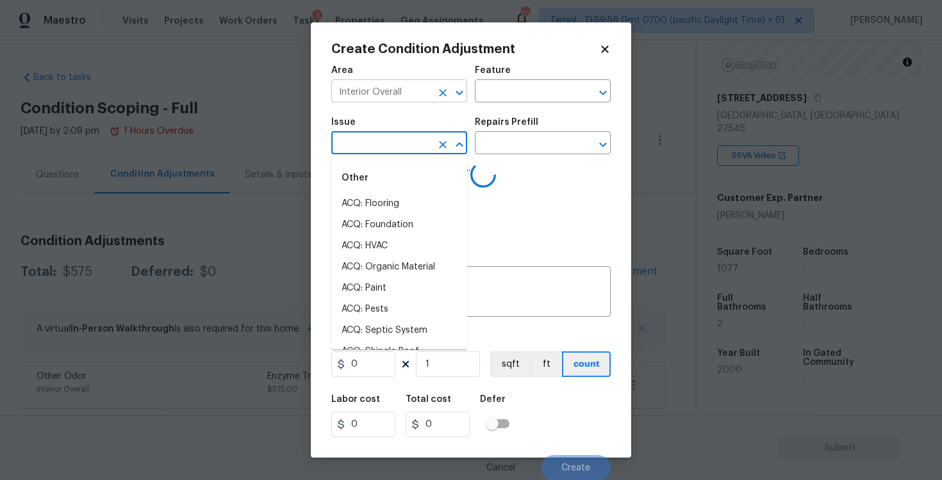
click at [442, 85] on button "Clear" at bounding box center [443, 93] width 18 height 18
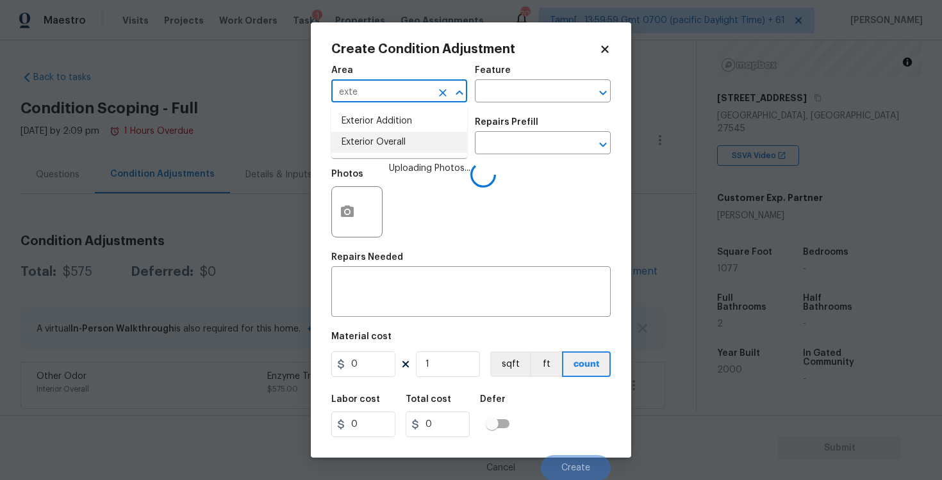
click at [417, 151] on li "Exterior Overall" at bounding box center [399, 142] width 136 height 21
type input "Exterior Overall"
click at [417, 151] on input "text" at bounding box center [381, 145] width 100 height 20
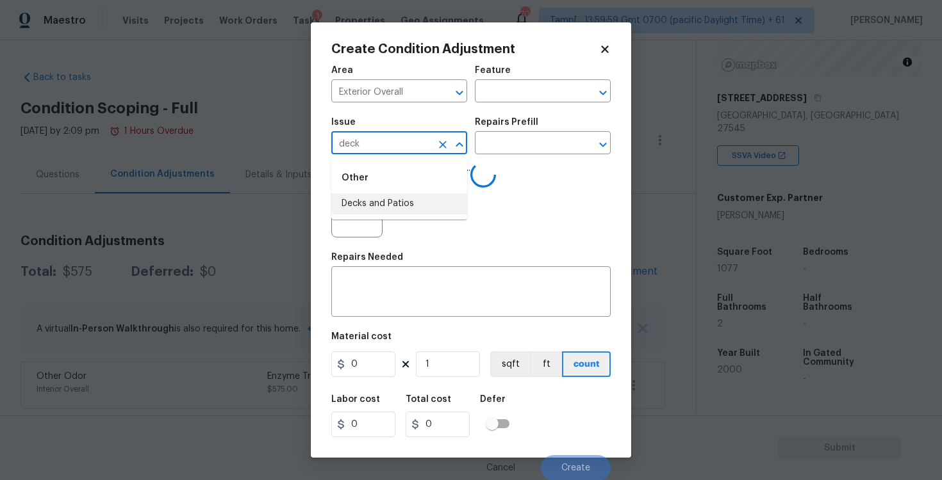
click at [405, 196] on li "Decks and Patios" at bounding box center [399, 203] width 136 height 21
type input "Decks and Patios"
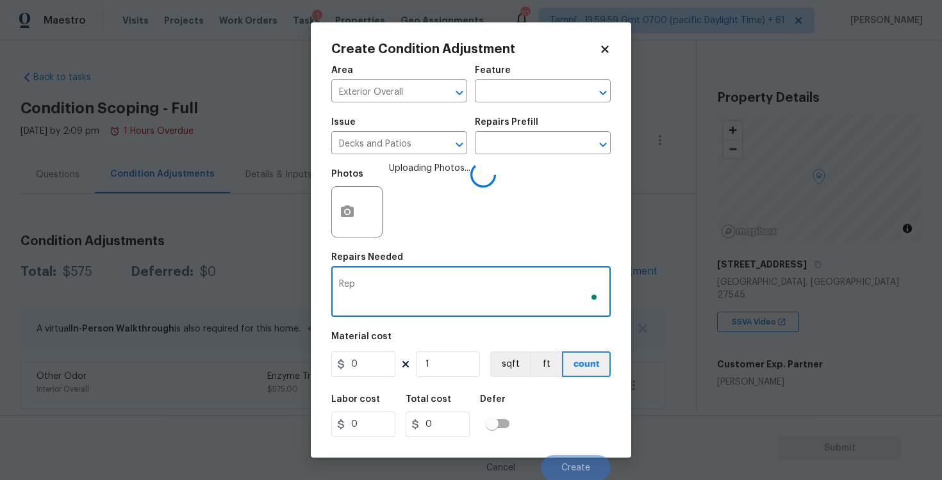
scroll to position [167, 0]
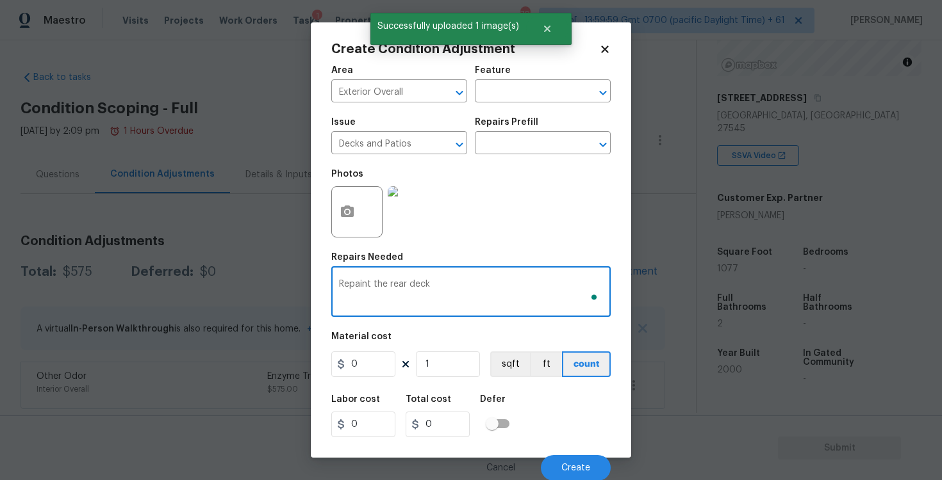
type textarea "Repaint the rear deck"
click at [366, 358] on input "0" at bounding box center [363, 365] width 64 height 26
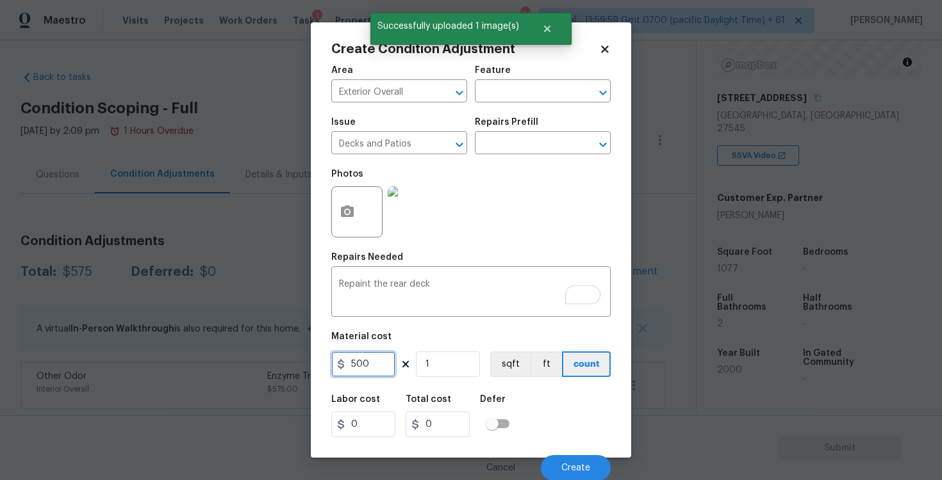
type input "500"
click at [472, 386] on div "Area Exterior Overall ​ Feature ​ Issue Decks and Patios ​ Repairs Prefill ​ Ph…" at bounding box center [470, 269] width 279 height 423
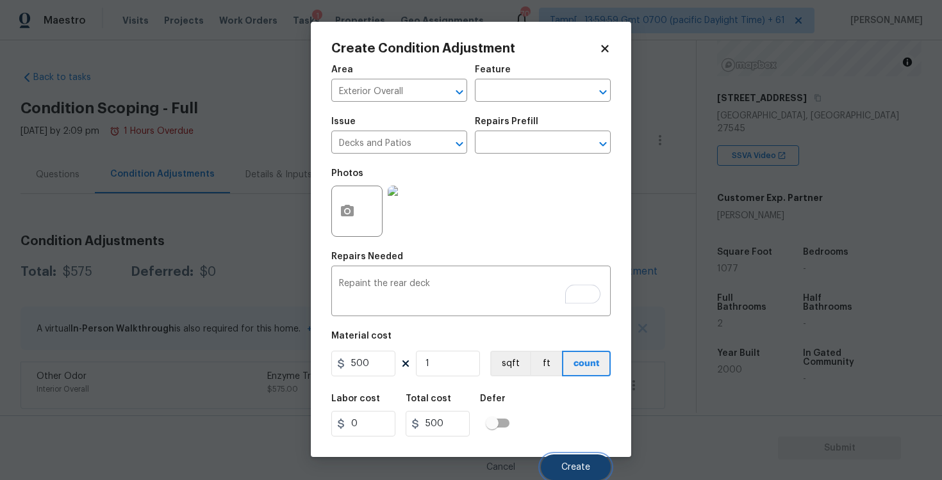
click at [591, 455] on button "Create" at bounding box center [576, 468] width 70 height 26
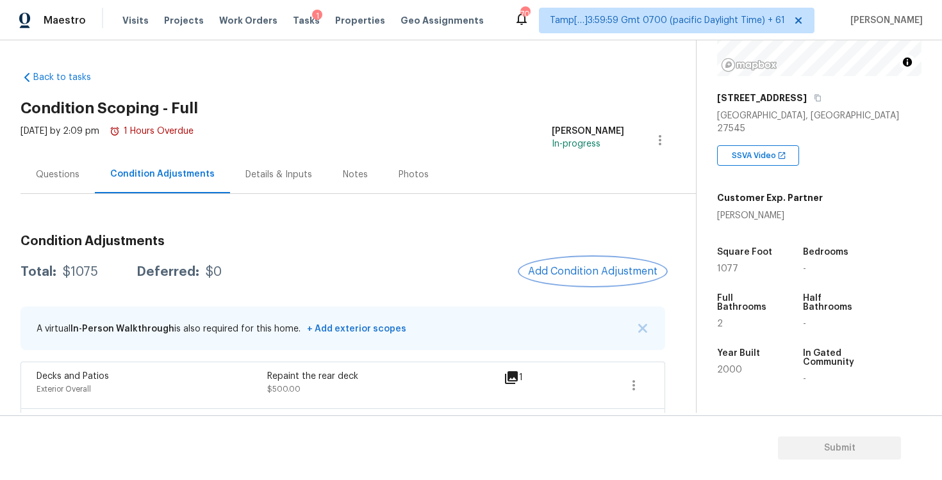
scroll to position [47, 0]
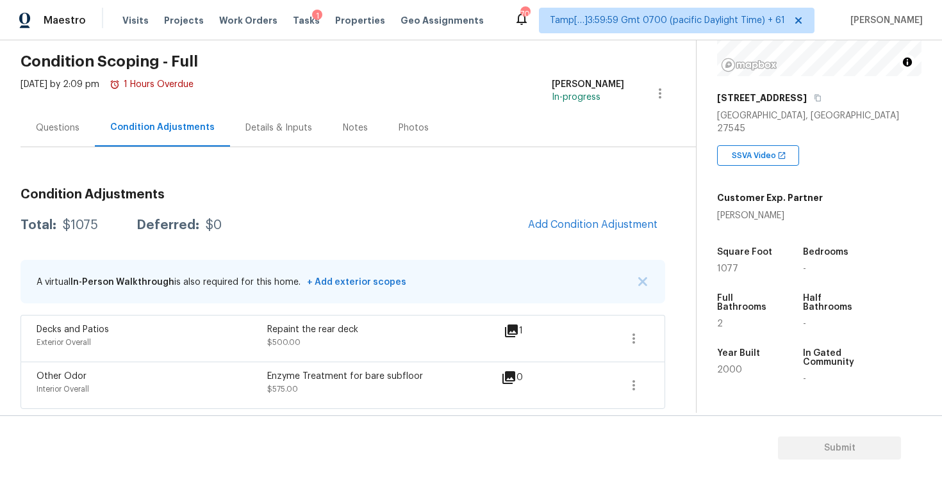
click at [550, 236] on span "Add Condition Adjustment" at bounding box center [592, 225] width 145 height 28
click at [547, 217] on button "Add Condition Adjustment" at bounding box center [592, 224] width 145 height 27
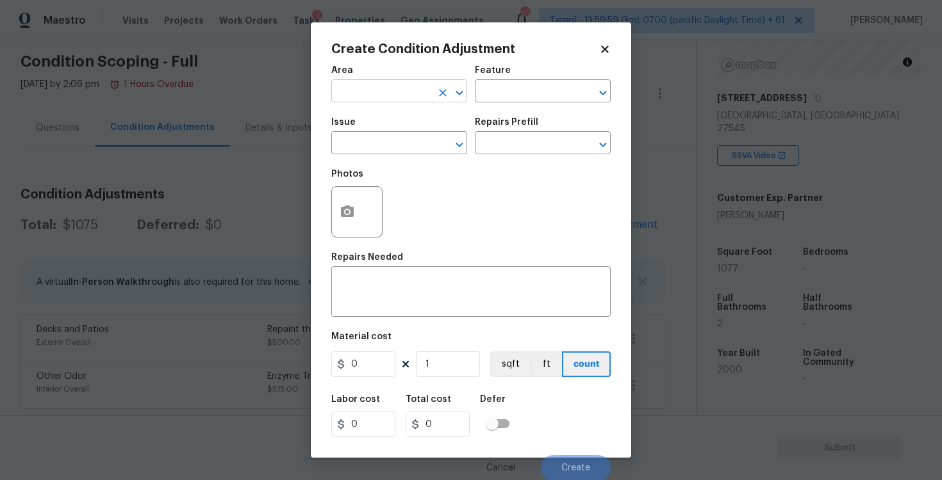
click at [357, 88] on input "text" at bounding box center [381, 93] width 100 height 20
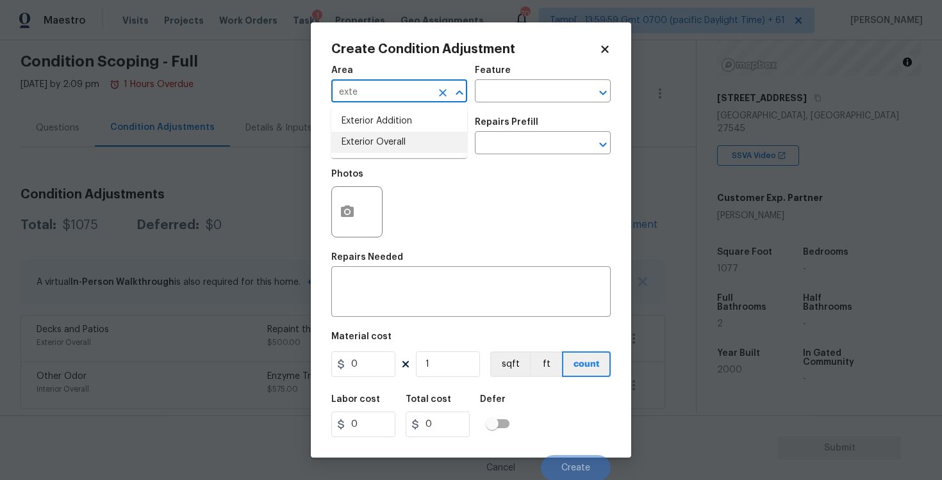
click at [363, 148] on li "Exterior Overall" at bounding box center [399, 142] width 136 height 21
type input "Exterior Overall"
click at [363, 148] on input "text" at bounding box center [381, 145] width 100 height 20
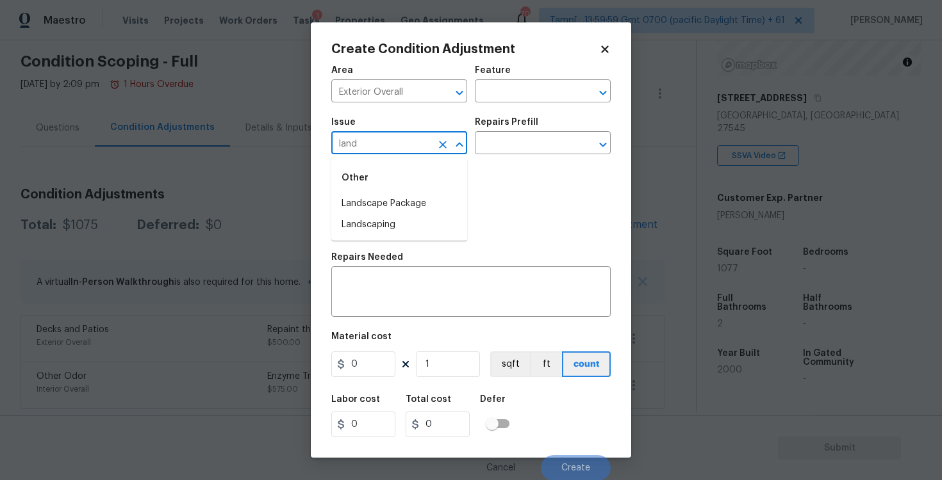
click at [363, 190] on div "Other" at bounding box center [399, 178] width 136 height 31
click at [368, 203] on li "Landscape Package" at bounding box center [399, 203] width 136 height 21
type input "Landscape Package"
click at [510, 136] on input "text" at bounding box center [525, 145] width 100 height 20
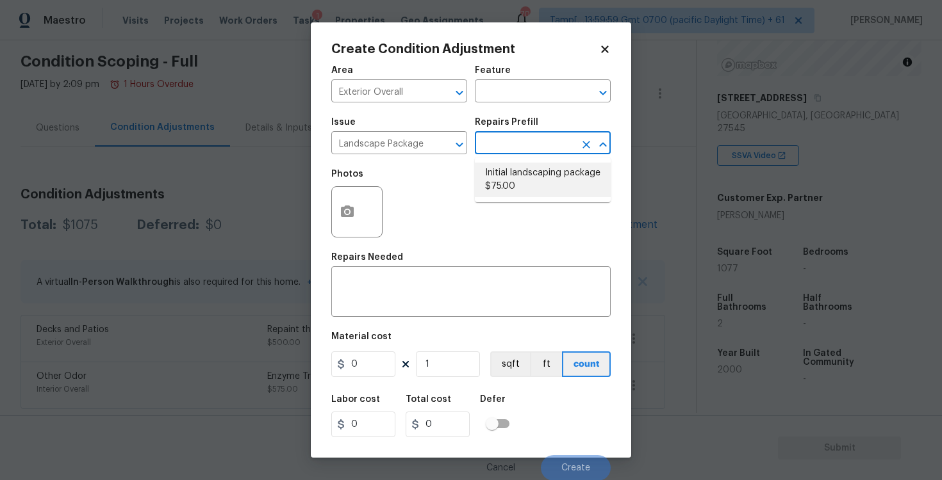
click at [514, 170] on li "Initial landscaping package $75.00" at bounding box center [543, 180] width 136 height 35
type input "Home Readiness Packages"
type textarea "Mowing of grass up to 6" in height. Mow, edge along driveways & sidewalks, trim…"
type input "75"
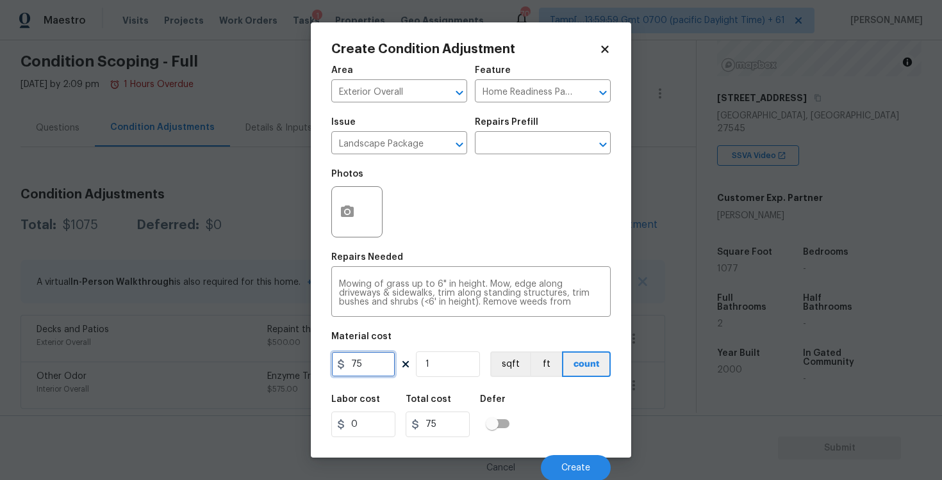
click at [376, 364] on input "75" at bounding box center [363, 365] width 64 height 26
type input "4000"
click at [354, 217] on icon "button" at bounding box center [347, 211] width 15 height 15
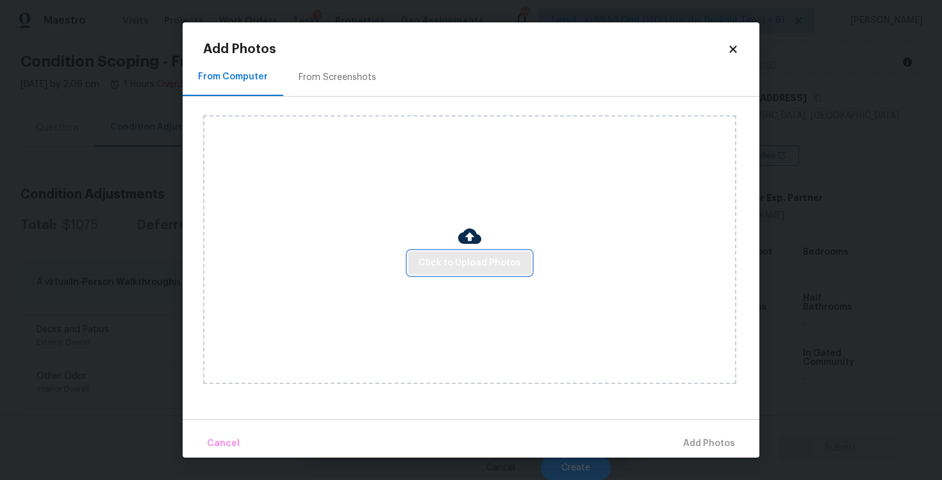
click at [482, 258] on span "Click to Upload Photos" at bounding box center [469, 264] width 102 height 16
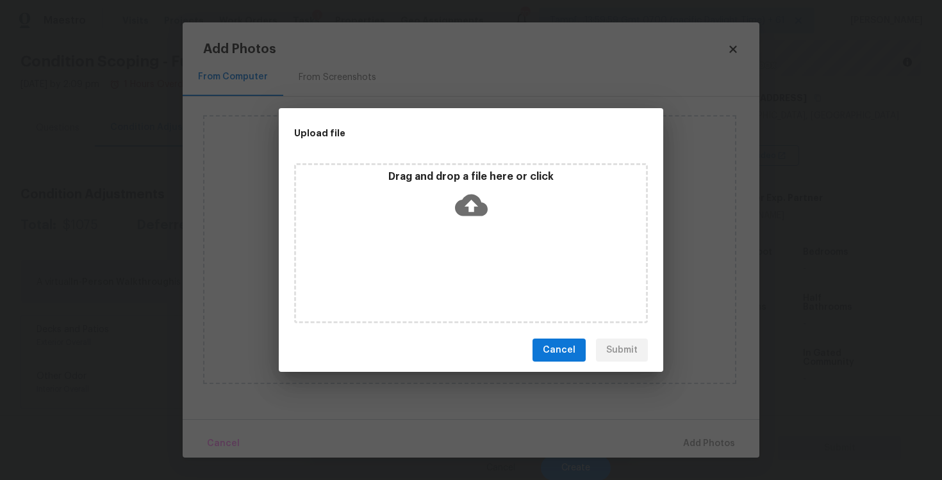
click at [468, 199] on icon at bounding box center [471, 206] width 33 height 22
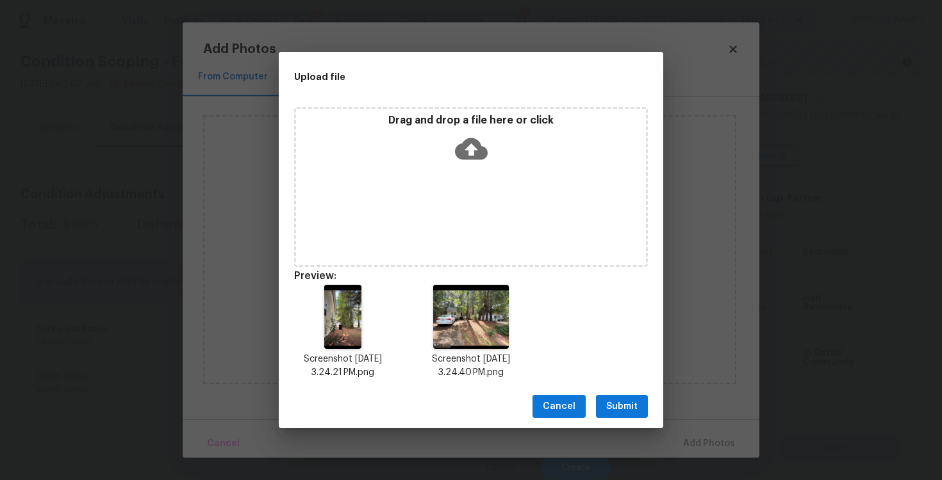
click at [619, 400] on span "Submit" at bounding box center [621, 407] width 31 height 16
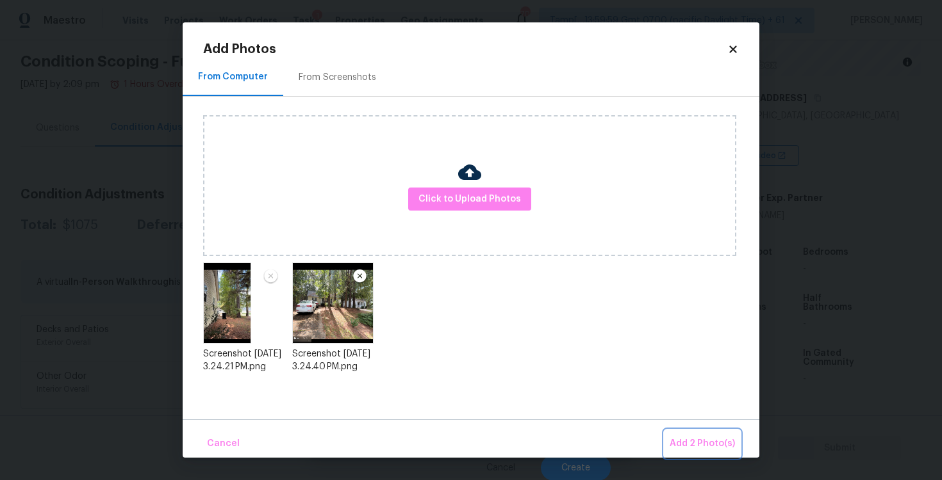
click at [689, 436] on button "Add 2 Photo(s)" at bounding box center [702, 444] width 76 height 28
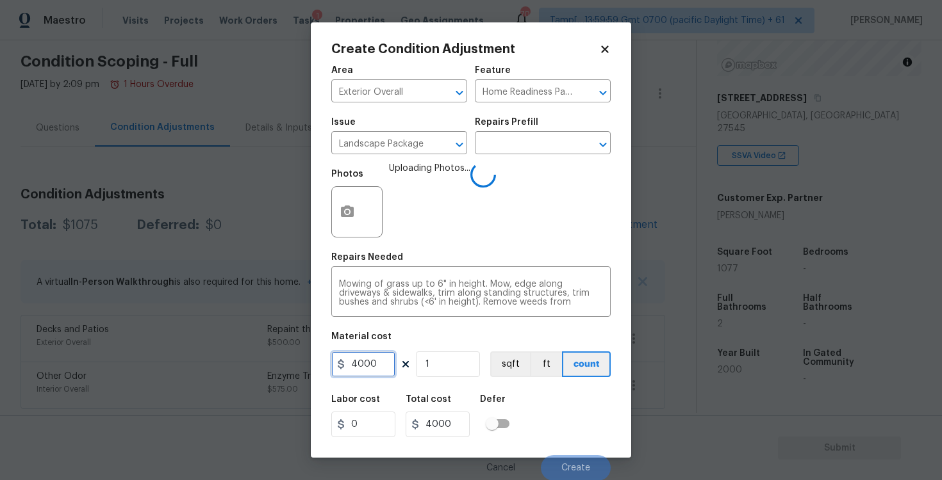
click at [373, 358] on input "4000" at bounding box center [363, 365] width 64 height 26
type input "3000"
click at [534, 393] on div "Labor cost 0 Total cost 4000 Defer" at bounding box center [470, 417] width 279 height 58
type input "3000"
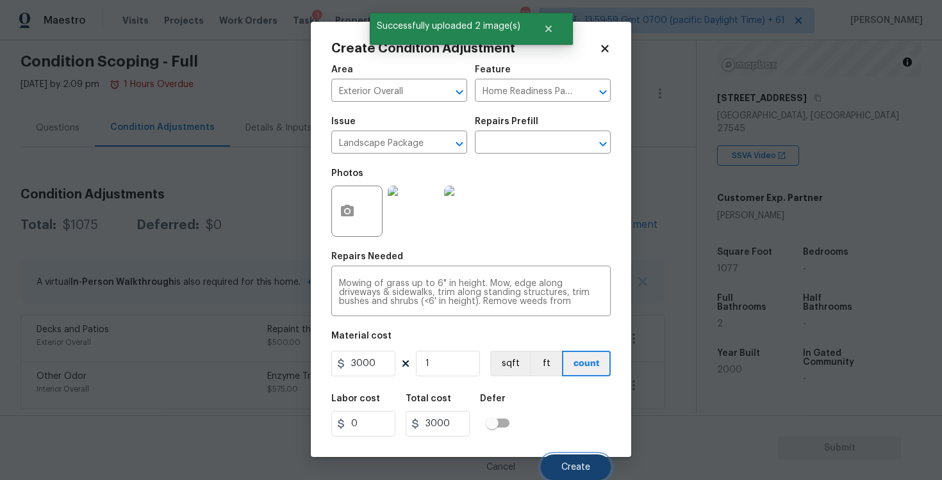
click at [577, 464] on span "Create" at bounding box center [575, 468] width 29 height 10
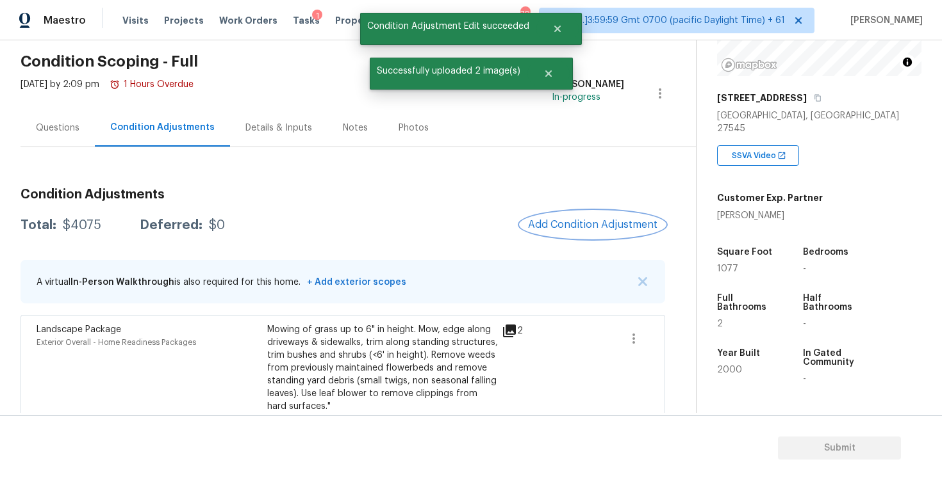
scroll to position [165, 0]
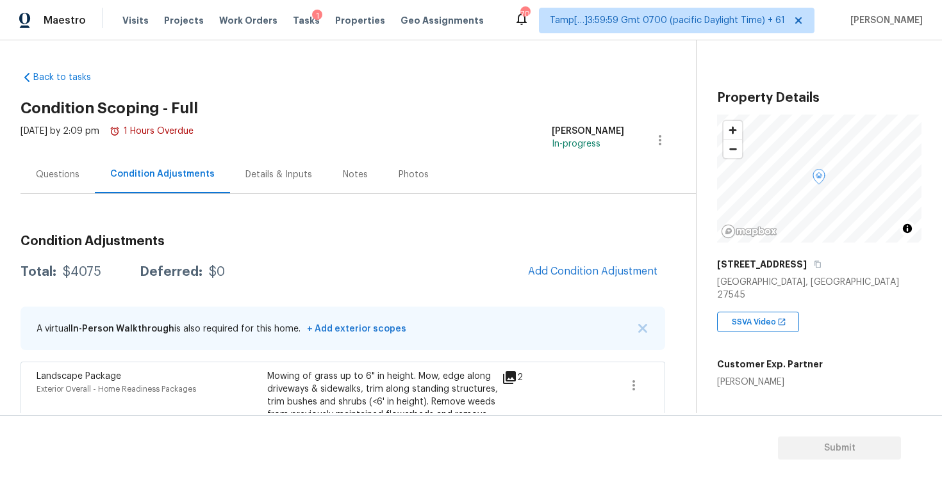
scroll to position [167, 0]
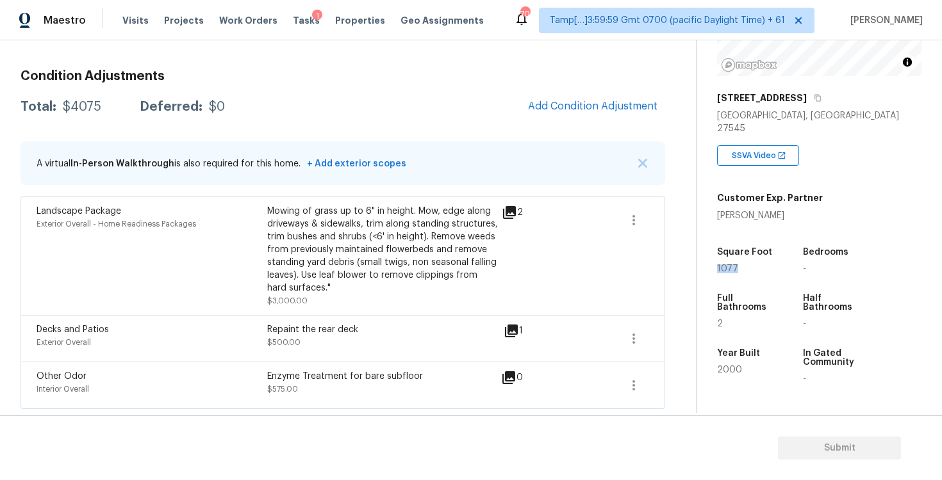
drag, startPoint x: 718, startPoint y: 255, endPoint x: 758, endPoint y: 254, distance: 40.4
click at [759, 265] on div "1077" at bounding box center [747, 269] width 61 height 9
copy span "1077"
click at [579, 106] on span "Add Condition Adjustment" at bounding box center [592, 107] width 129 height 12
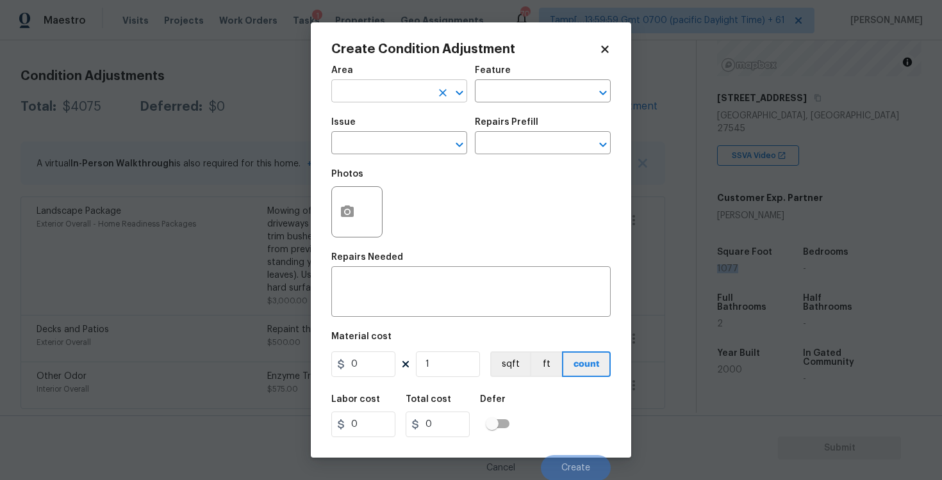
click at [390, 85] on input "text" at bounding box center [381, 93] width 100 height 20
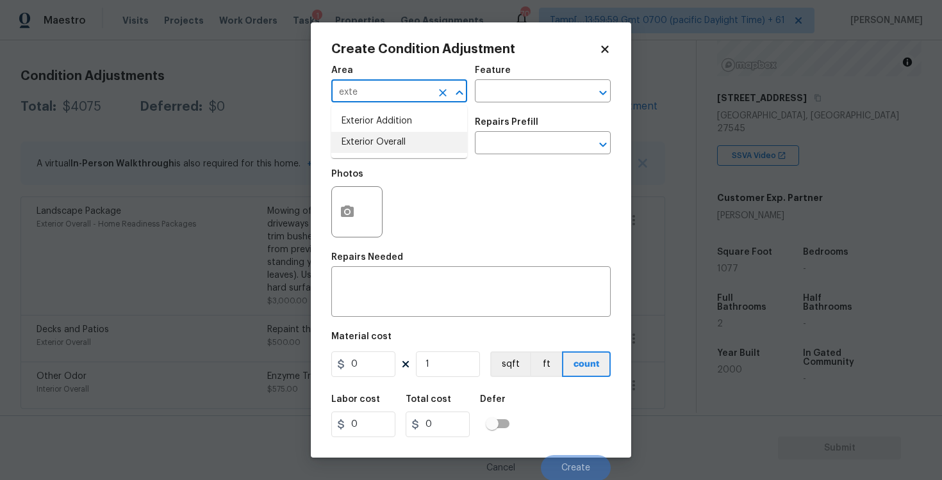
click at [386, 135] on li "Exterior Overall" at bounding box center [399, 142] width 136 height 21
type input "Exterior Overall"
click at [389, 150] on input "text" at bounding box center [381, 145] width 100 height 20
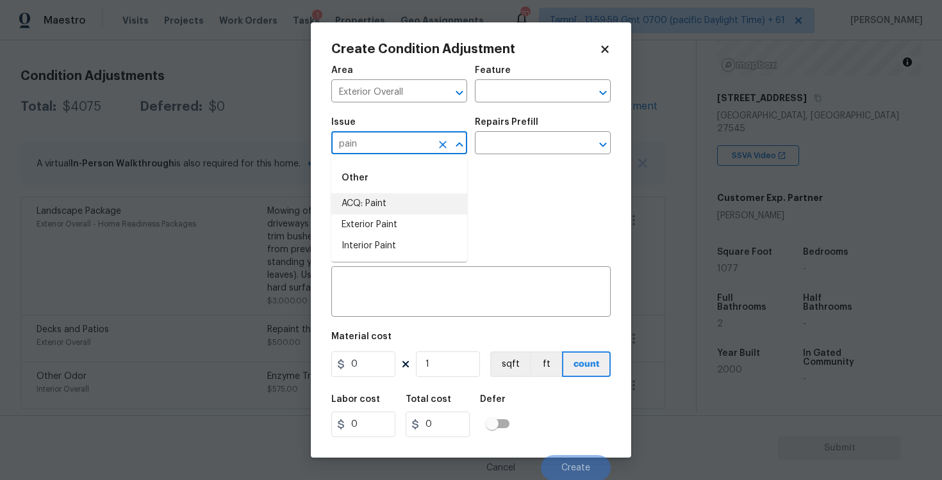
click at [383, 206] on li "ACQ: Paint" at bounding box center [399, 203] width 136 height 21
type input "ACQ: Paint"
click at [492, 151] on input "text" at bounding box center [525, 145] width 100 height 20
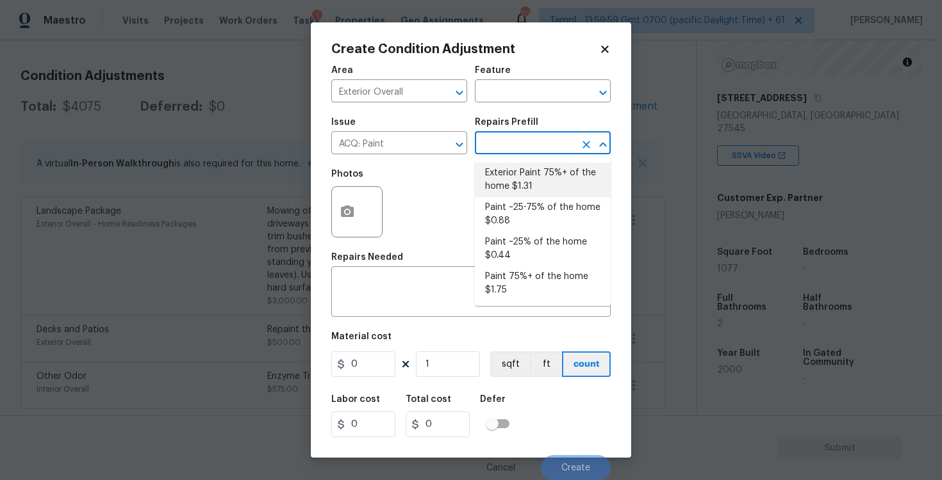
click at [516, 176] on li "Exterior Paint 75%+ of the home $1.31" at bounding box center [543, 180] width 136 height 35
type input "Acquisition"
type textarea "Acquisition Scope: 75%+ of the home exterior will likely require paint"
type input "1.31"
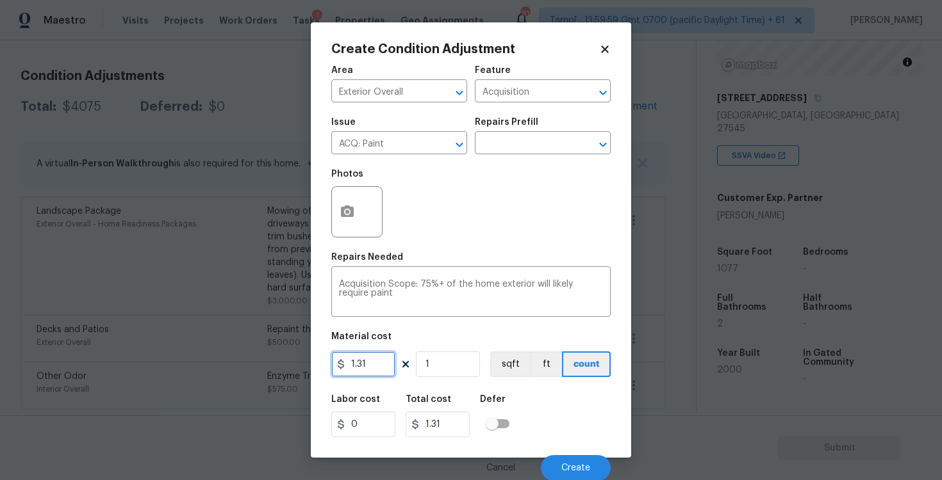
click at [370, 372] on input "1.31" at bounding box center [363, 365] width 64 height 26
click at [417, 373] on input "1" at bounding box center [448, 365] width 64 height 26
type input "0"
paste input "1077"
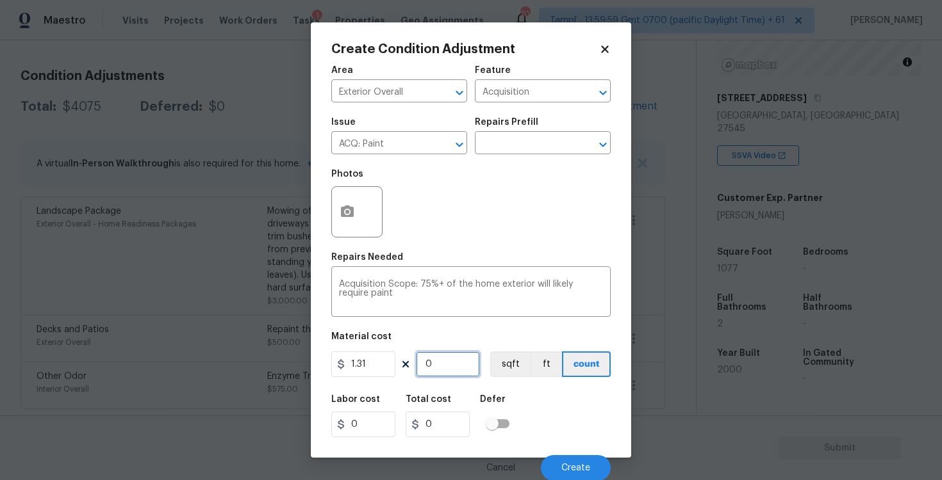
type input "1077"
type input "1410.87"
type input "1077"
click at [486, 366] on div "1.31 1077 sqft ft count" at bounding box center [470, 365] width 279 height 26
click at [491, 363] on button "sqft" at bounding box center [510, 365] width 40 height 26
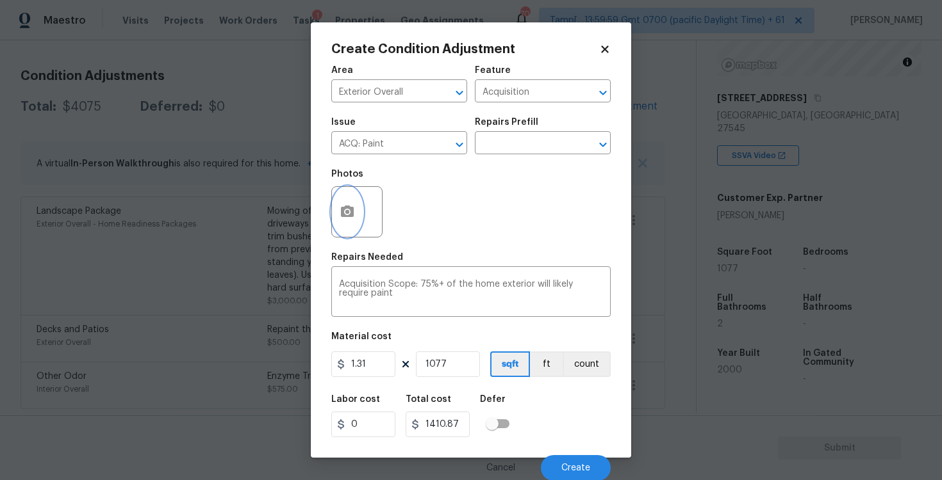
click at [342, 201] on button "button" at bounding box center [347, 212] width 31 height 50
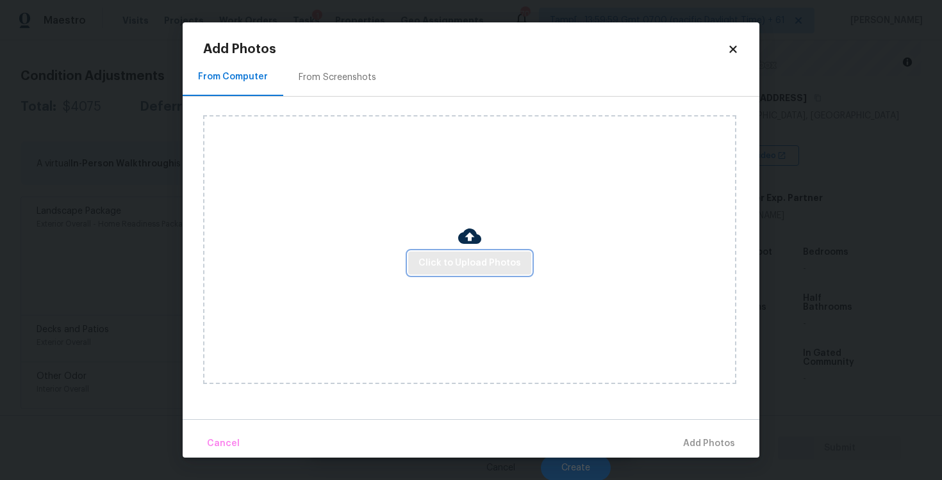
click at [482, 256] on span "Click to Upload Photos" at bounding box center [469, 264] width 102 height 16
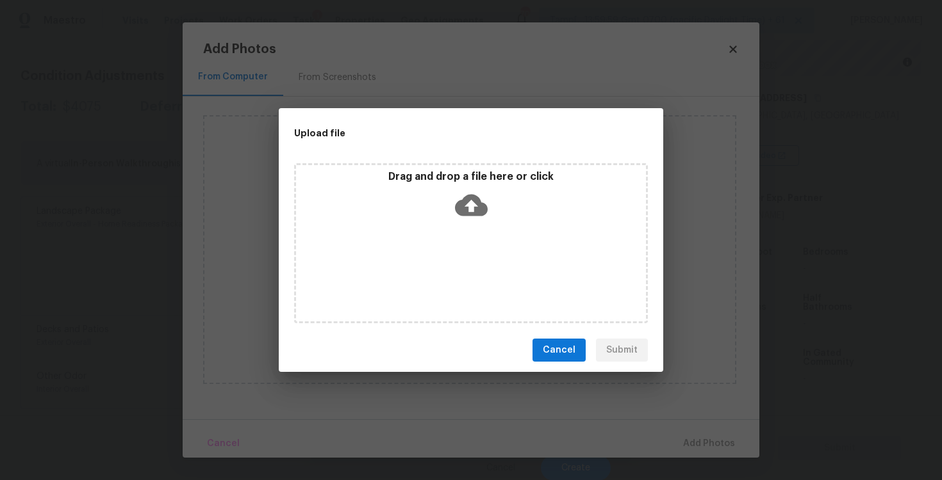
click at [476, 195] on icon at bounding box center [471, 206] width 33 height 22
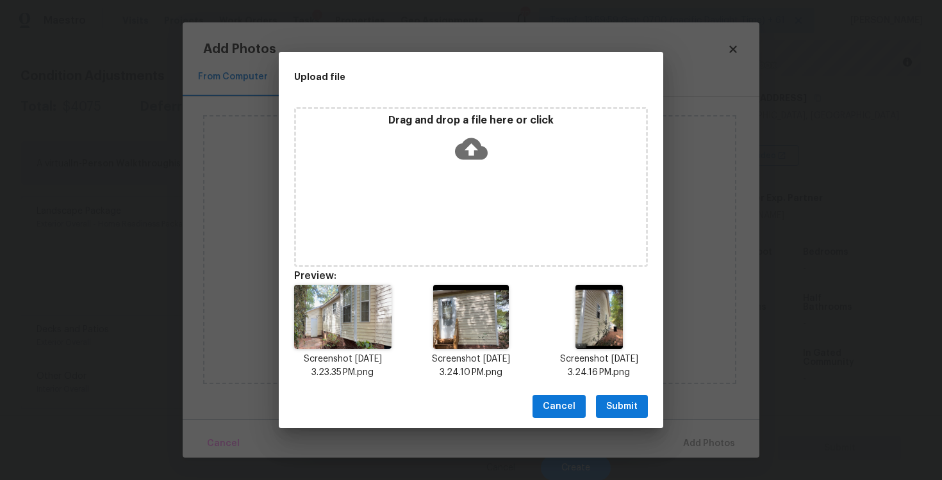
click at [611, 404] on span "Submit" at bounding box center [621, 407] width 31 height 16
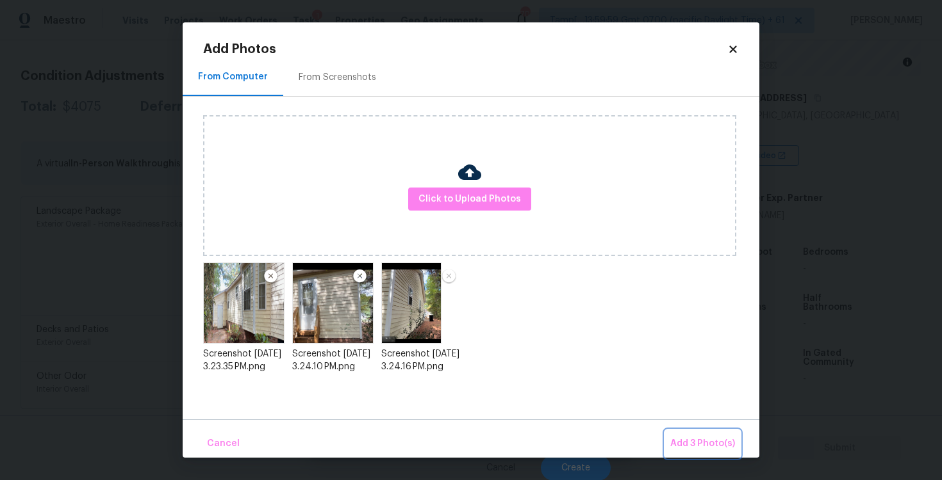
click at [684, 446] on span "Add 3 Photo(s)" at bounding box center [702, 444] width 65 height 16
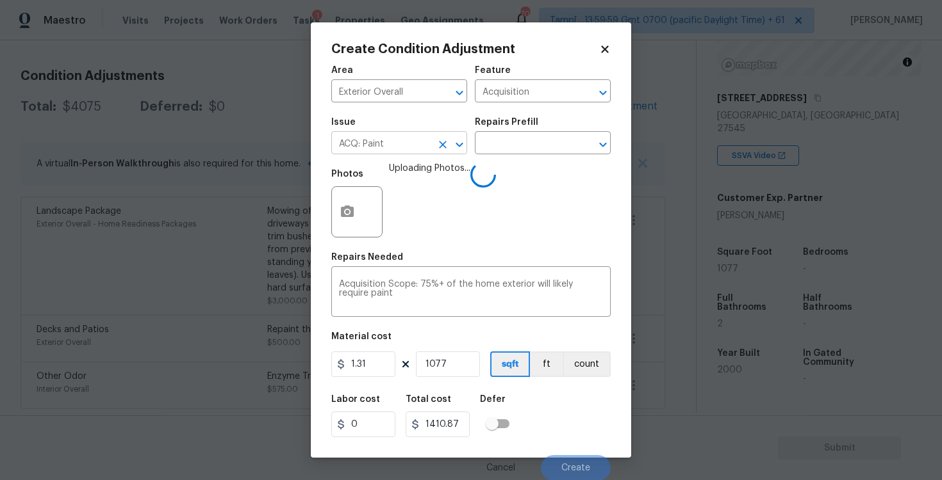
click at [423, 140] on input "ACQ: Paint" at bounding box center [381, 145] width 100 height 20
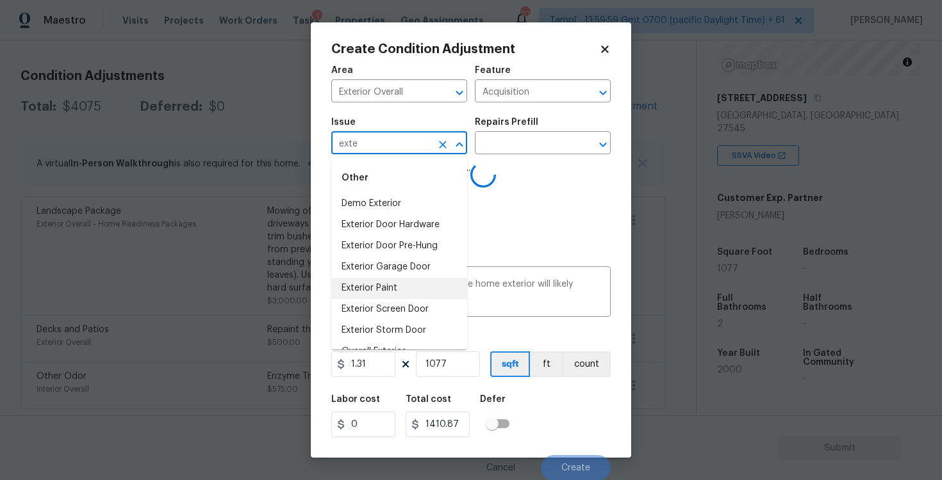
click at [393, 282] on li "Exterior Paint" at bounding box center [399, 288] width 136 height 21
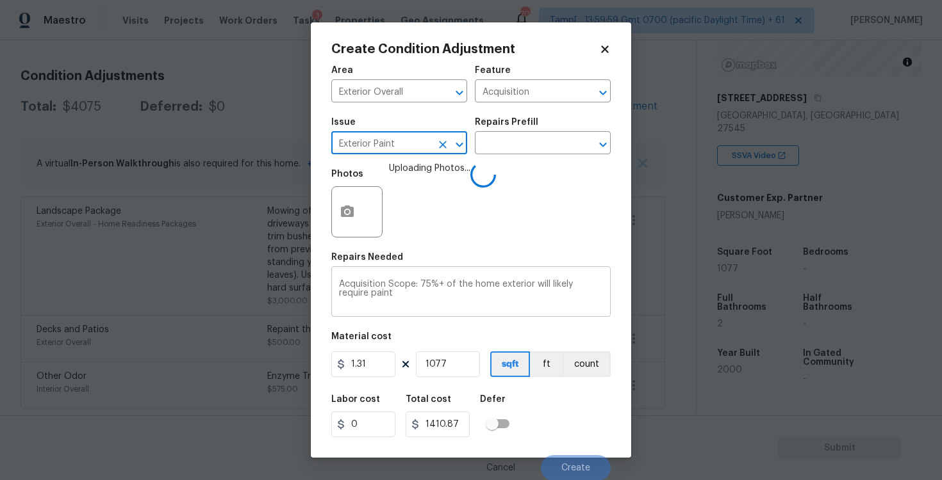
scroll to position [1, 0]
type input "Exterior Paint"
click at [545, 404] on div "Labor cost 0 Total cost 1410.87 Defer" at bounding box center [470, 416] width 279 height 58
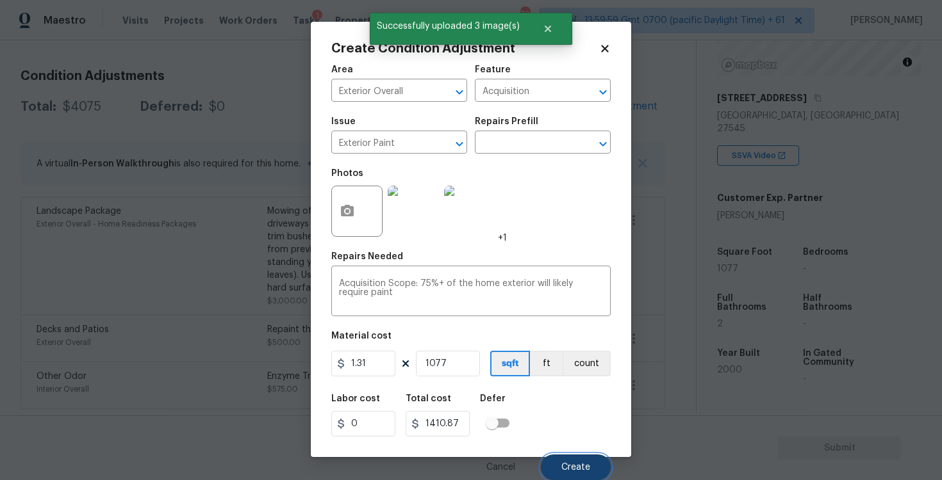
click at [571, 464] on span "Create" at bounding box center [575, 468] width 29 height 10
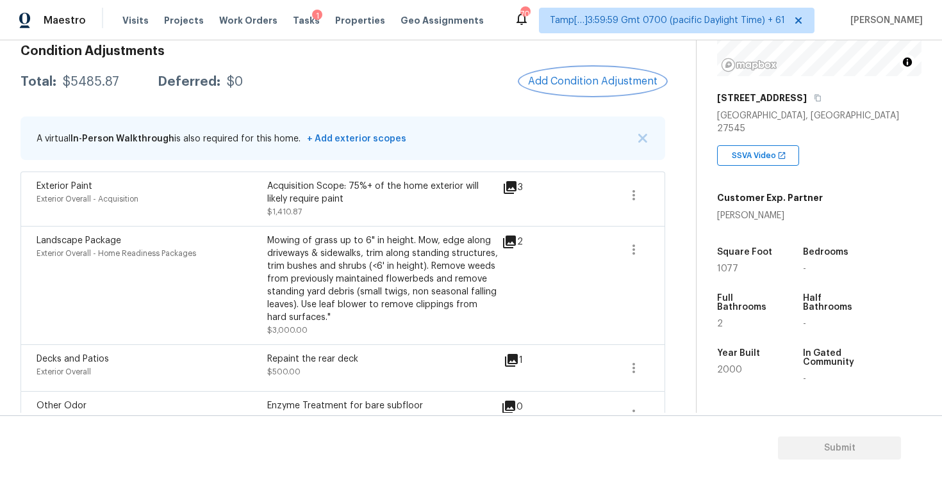
scroll to position [183, 0]
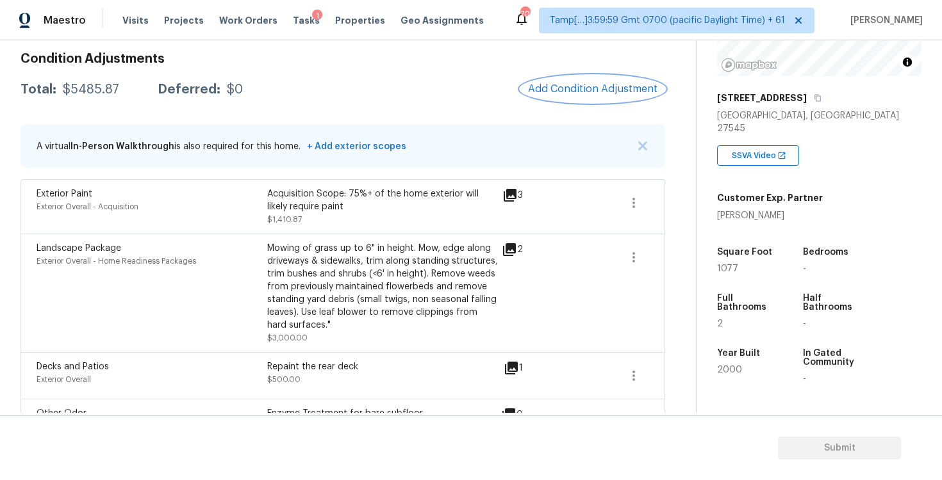
click at [611, 79] on button "Add Condition Adjustment" at bounding box center [592, 89] width 145 height 27
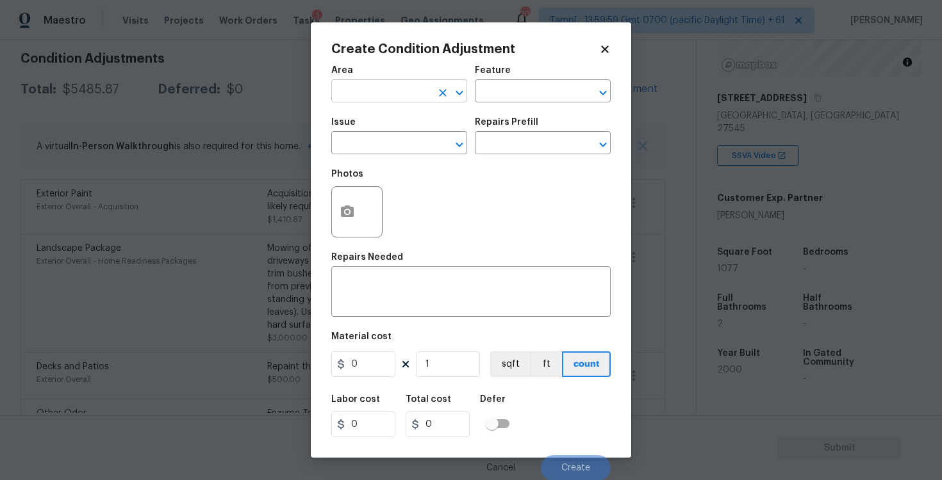
click at [428, 101] on input "text" at bounding box center [381, 93] width 100 height 20
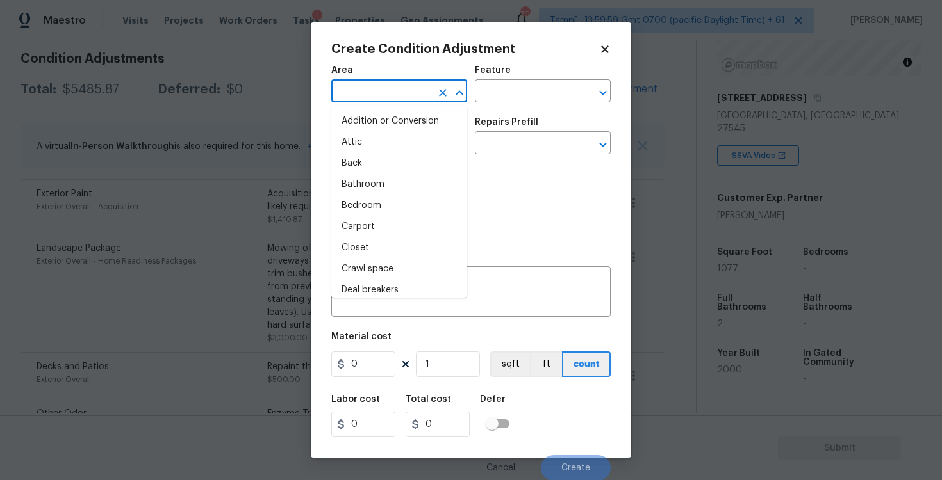
type input "o"
type input "p"
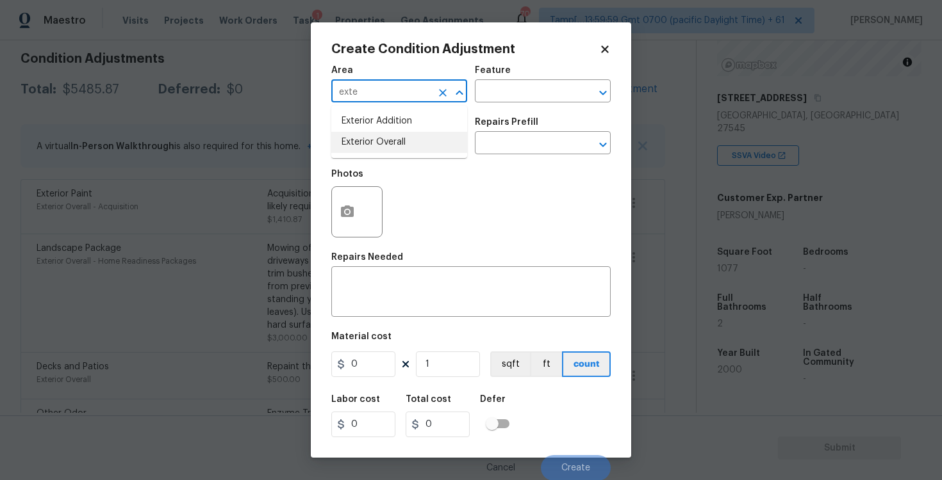
click at [406, 153] on ul "Exterior Addition Exterior Overall" at bounding box center [399, 132] width 136 height 53
click at [393, 141] on li "Exterior Overall" at bounding box center [399, 142] width 136 height 21
type input "Exterior Overall"
click at [393, 141] on input "text" at bounding box center [381, 145] width 100 height 20
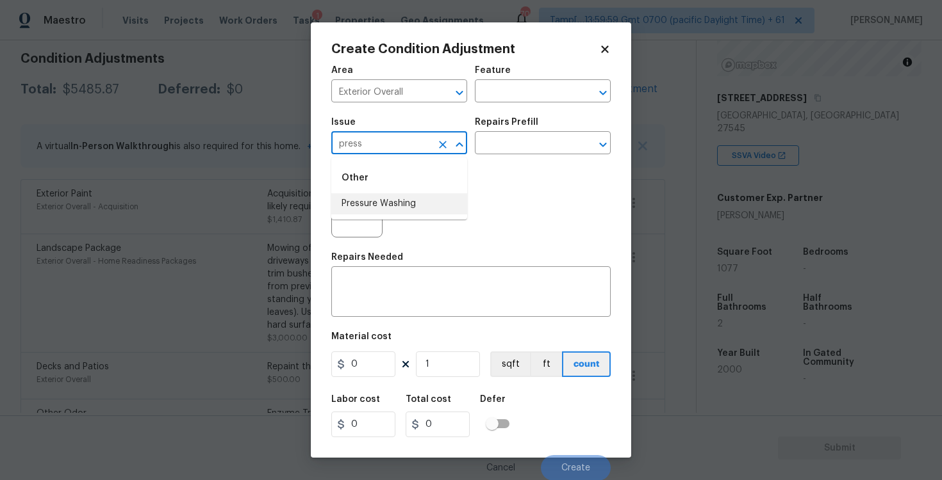
click at [390, 202] on li "Pressure Washing" at bounding box center [399, 203] width 136 height 21
type input "Pressure Washing"
click at [525, 147] on input "text" at bounding box center [525, 145] width 100 height 20
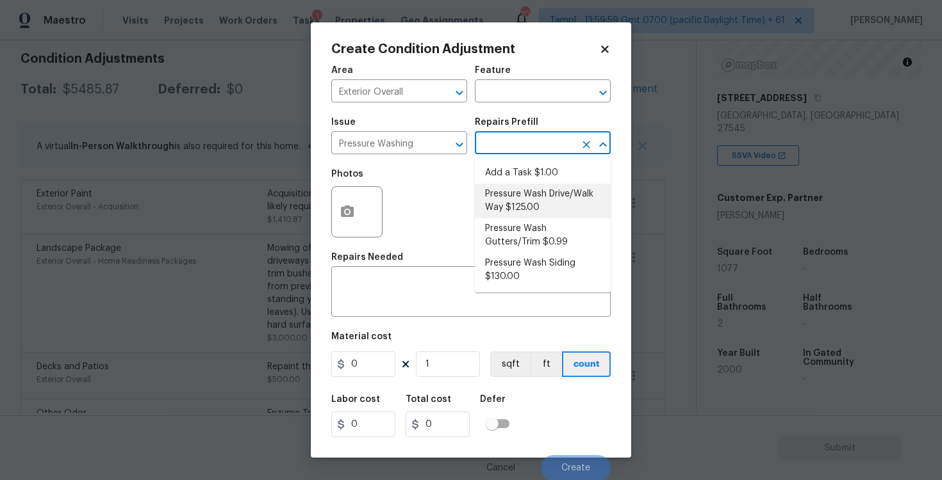
click at [529, 204] on li "Pressure Wash Drive/Walk Way $125.00" at bounding box center [543, 201] width 136 height 35
type input "Siding"
type textarea "Pressure wash the driveways/walkways as directed by the PM. Ensure that all deb…"
type input "125"
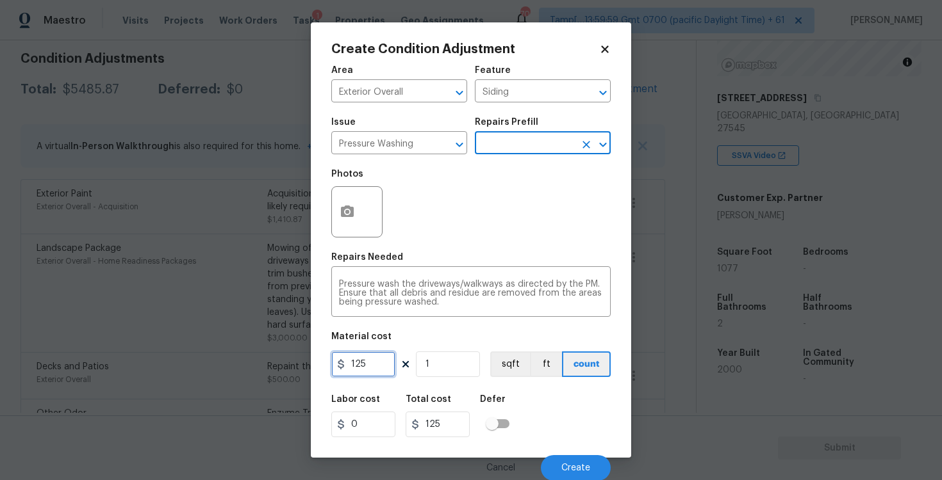
click at [365, 369] on input "125" at bounding box center [363, 365] width 64 height 26
type input "200"
click at [534, 416] on div "Labor cost 0 Total cost 200 Defer" at bounding box center [470, 417] width 279 height 58
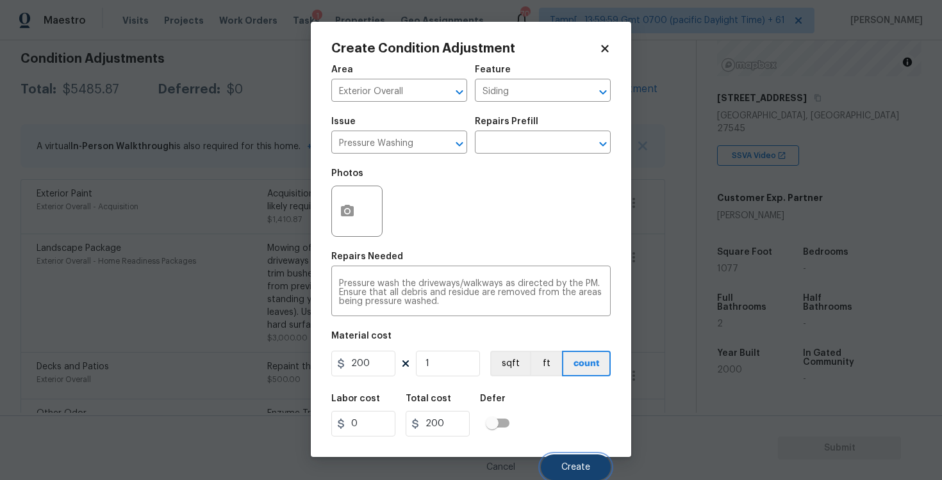
click at [564, 463] on span "Create" at bounding box center [575, 468] width 29 height 10
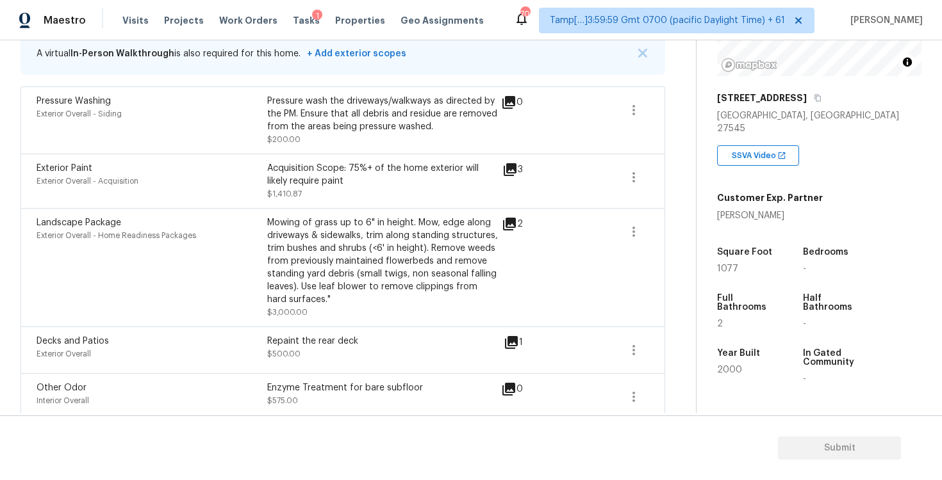
scroll to position [288, 0]
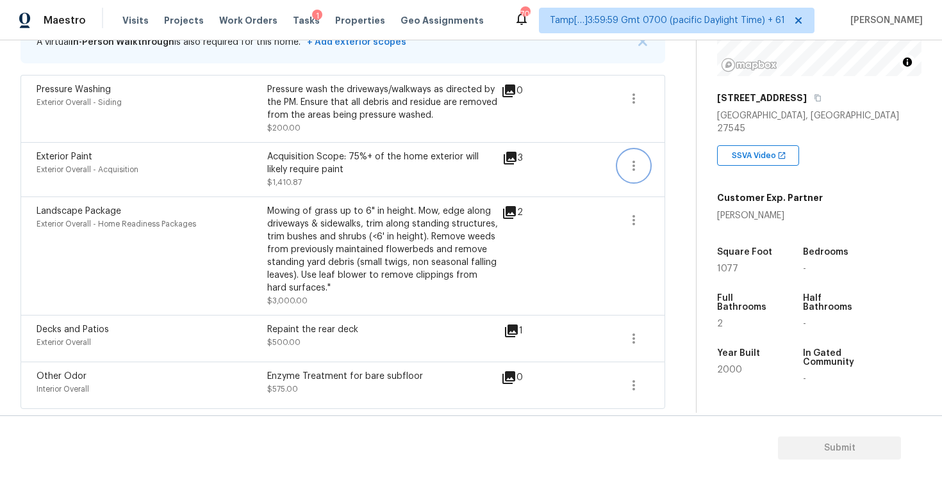
click at [634, 161] on icon "button" at bounding box center [633, 166] width 3 height 10
click at [666, 163] on div "Edit" at bounding box center [707, 162] width 100 height 13
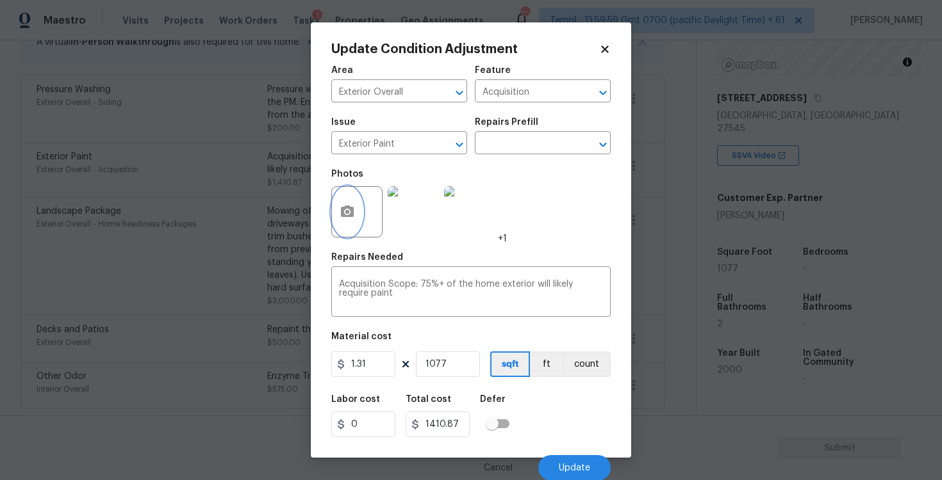
click at [356, 202] on button "button" at bounding box center [347, 212] width 31 height 50
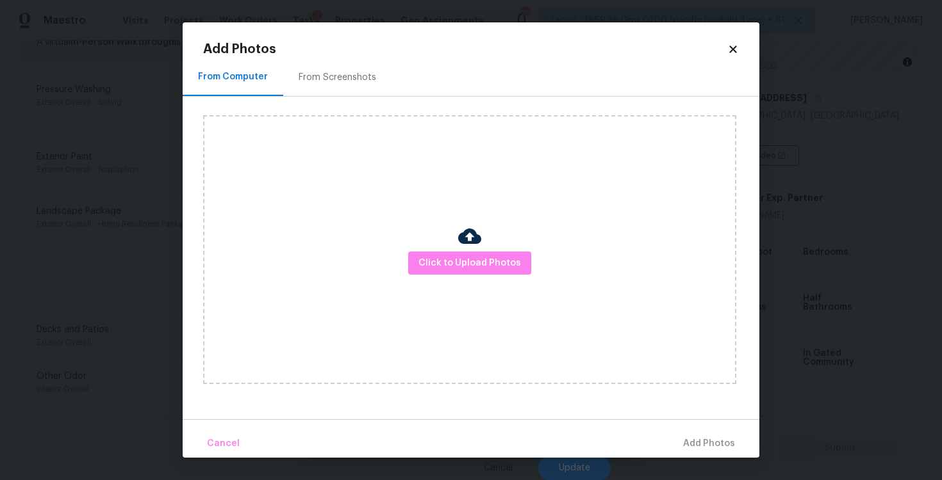
click at [488, 275] on div "Click to Upload Photos" at bounding box center [469, 249] width 533 height 269
click at [488, 261] on span "Click to Upload Photos" at bounding box center [469, 264] width 102 height 16
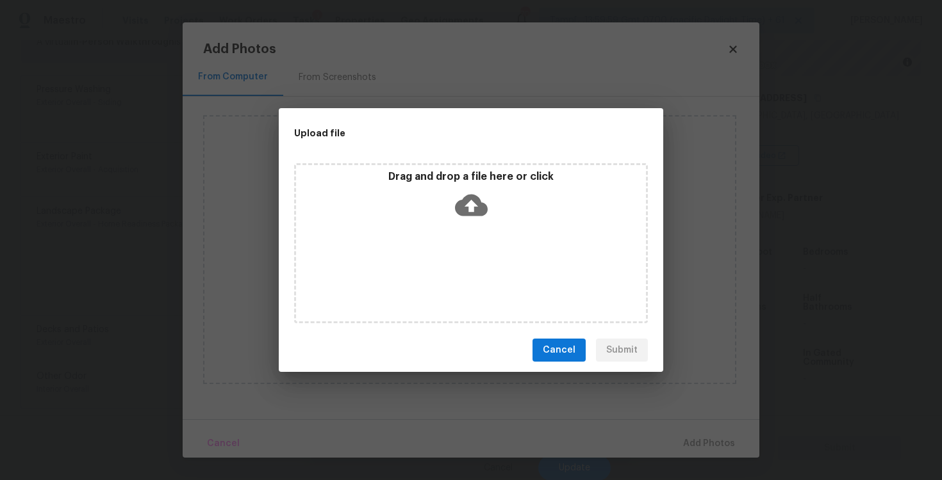
click at [465, 199] on icon at bounding box center [471, 206] width 33 height 22
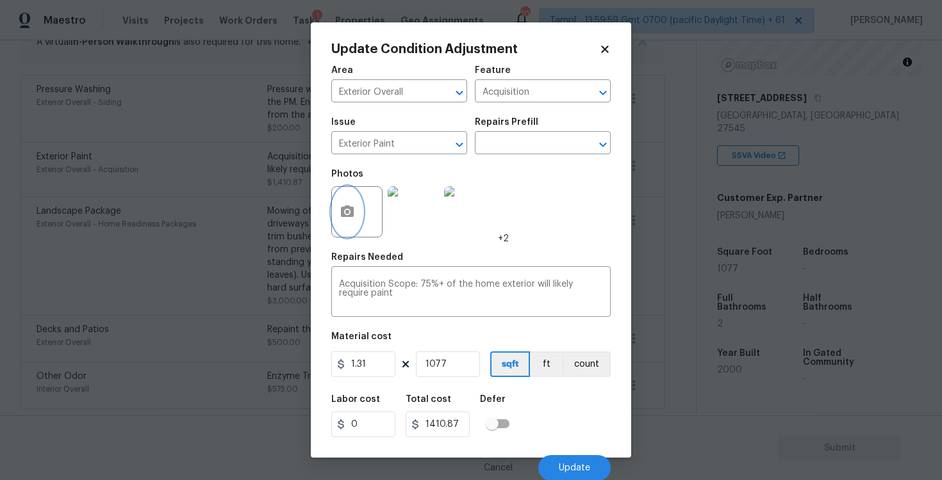
scroll to position [1, 0]
click at [561, 457] on button "Update" at bounding box center [574, 468] width 72 height 26
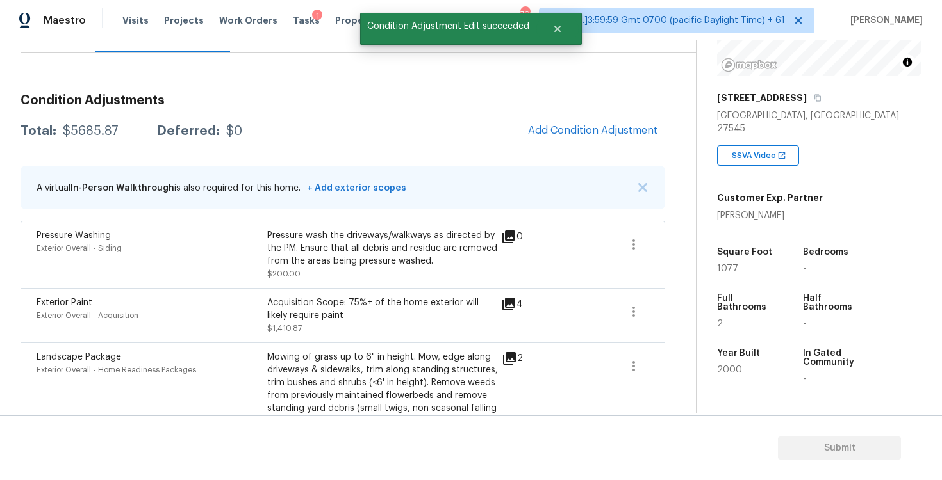
scroll to position [140, 0]
click at [605, 103] on h3 "Condition Adjustments" at bounding box center [342, 101] width 644 height 13
click at [605, 116] on div "Condition Adjustments Total: $5685.87 Deferred: $0 Add Condition Adjustment A v…" at bounding box center [342, 320] width 644 height 471
click at [593, 138] on button "Add Condition Adjustment" at bounding box center [592, 131] width 145 height 27
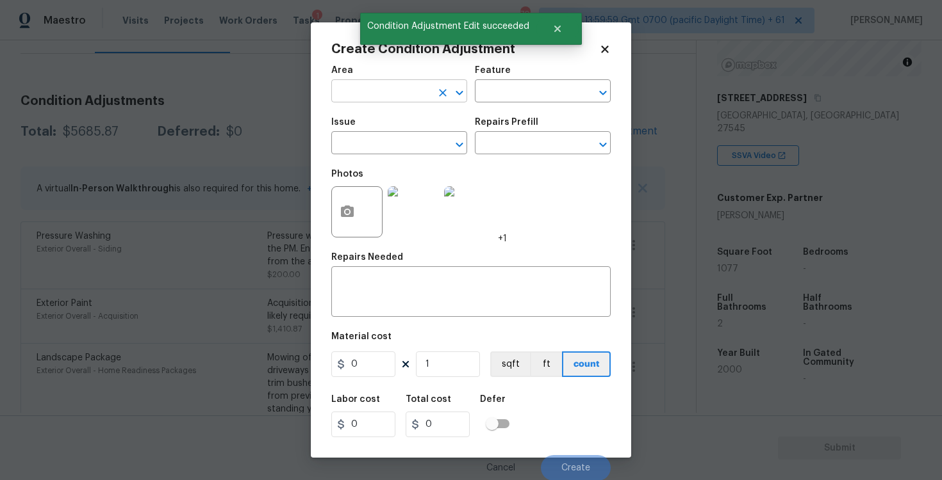
click at [386, 99] on input "text" at bounding box center [381, 93] width 100 height 20
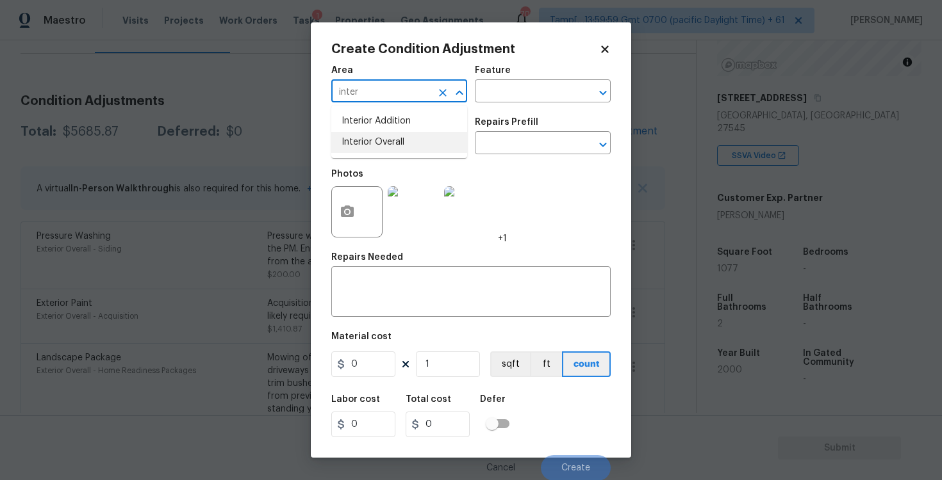
click at [385, 151] on li "Interior Overall" at bounding box center [399, 142] width 136 height 21
type input "Interior Overall"
click at [385, 151] on input "text" at bounding box center [381, 145] width 100 height 20
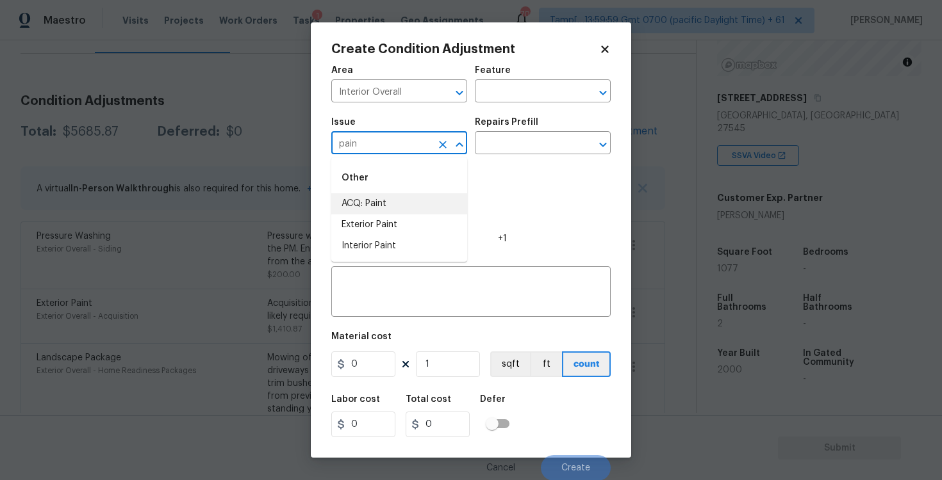
click at [385, 197] on li "ACQ: Paint" at bounding box center [399, 203] width 136 height 21
type input "ACQ: Paint"
click at [508, 144] on input "text" at bounding box center [525, 145] width 100 height 20
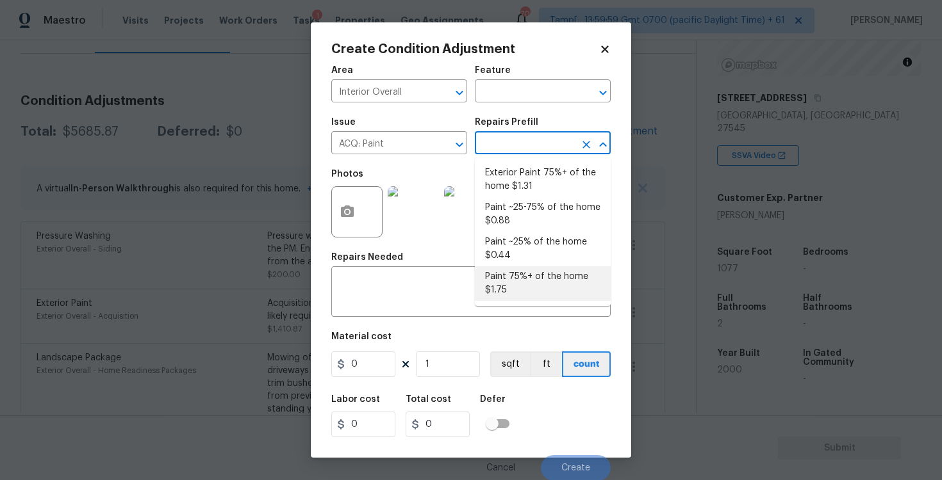
click at [526, 290] on li "Paint 75%+ of the home $1.75" at bounding box center [543, 283] width 136 height 35
type input "Acquisition"
type textarea "Acquisition Scope: 75%+ of the home will likely require interior paint"
type input "1.75"
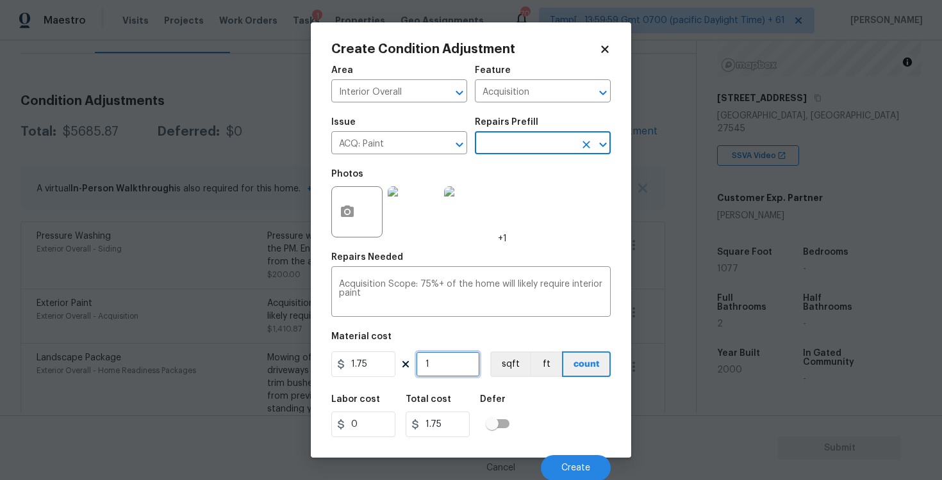
click at [452, 360] on input "1" at bounding box center [448, 365] width 64 height 26
type input "0"
paste input "1077"
type input "1077"
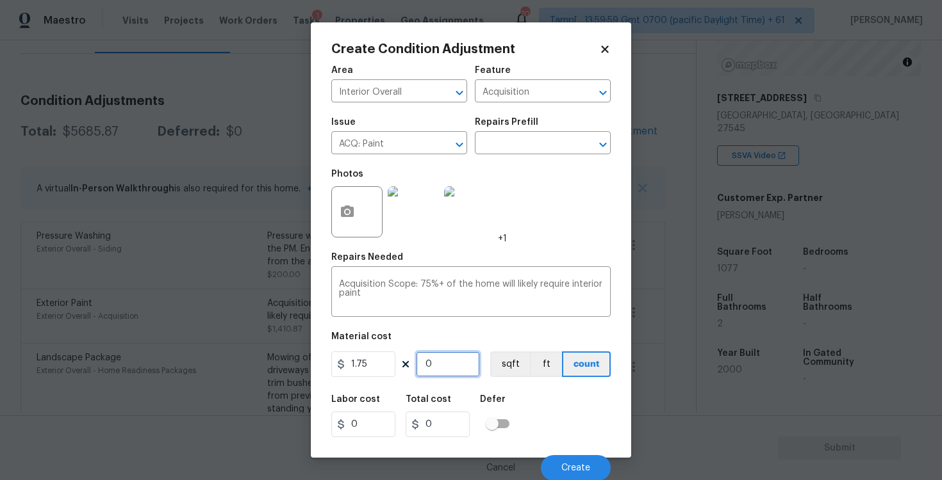
type input "1884.75"
type input "1077"
click at [504, 366] on button "sqft" at bounding box center [510, 365] width 40 height 26
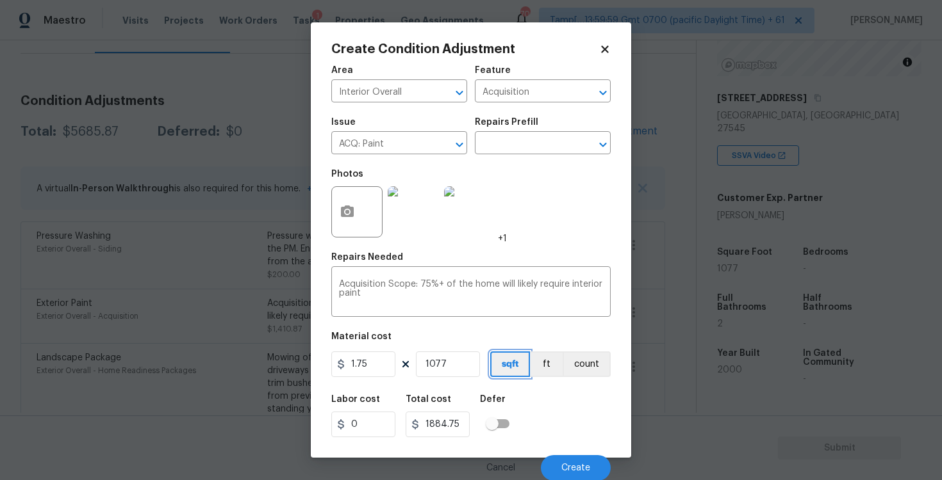
scroll to position [1, 0]
click at [336, 242] on div "Photos" at bounding box center [358, 202] width 54 height 83
click at [347, 206] on icon "button" at bounding box center [347, 211] width 13 height 12
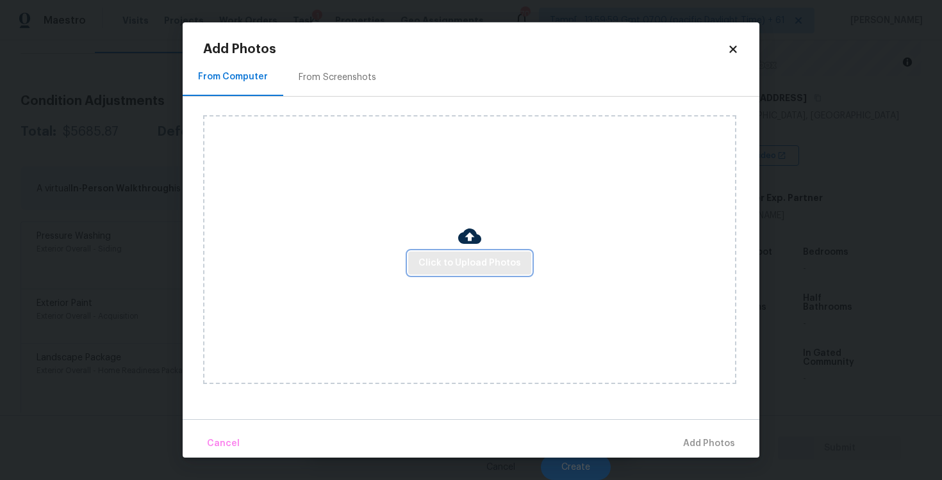
click at [484, 263] on span "Click to Upload Photos" at bounding box center [469, 264] width 102 height 16
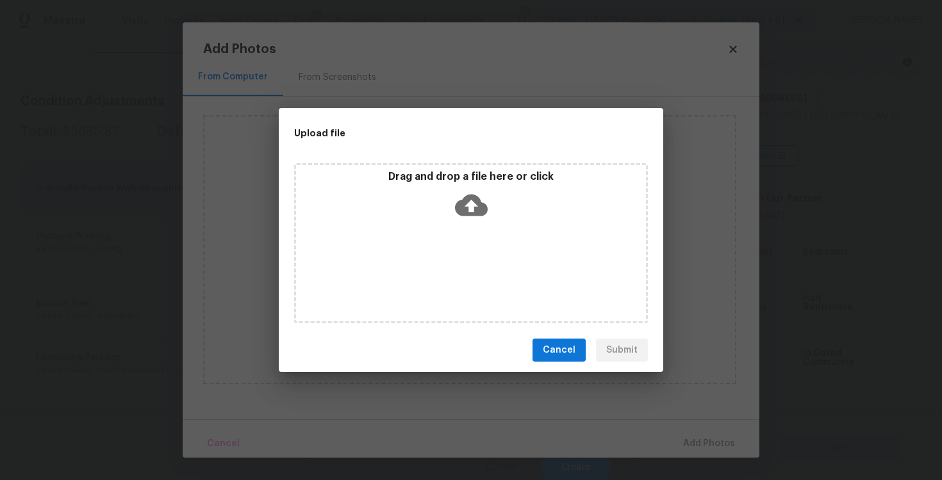
click at [476, 203] on icon at bounding box center [471, 206] width 33 height 22
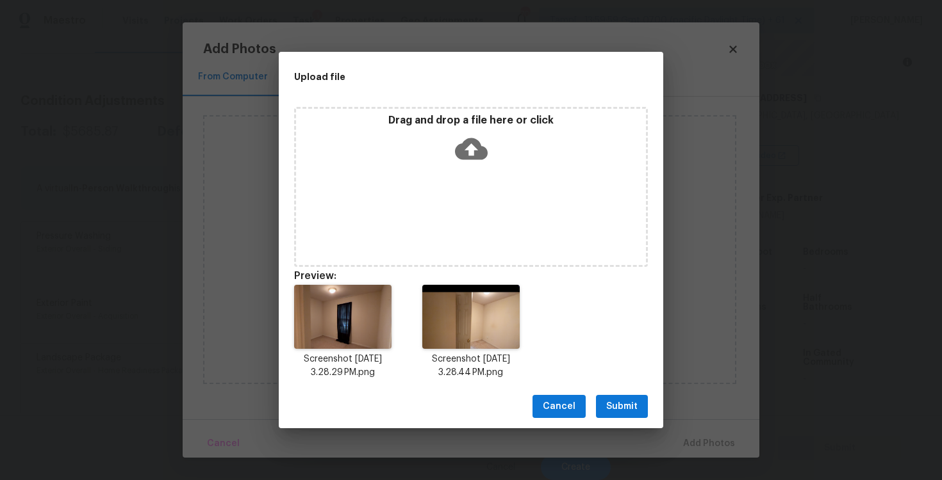
scroll to position [10, 0]
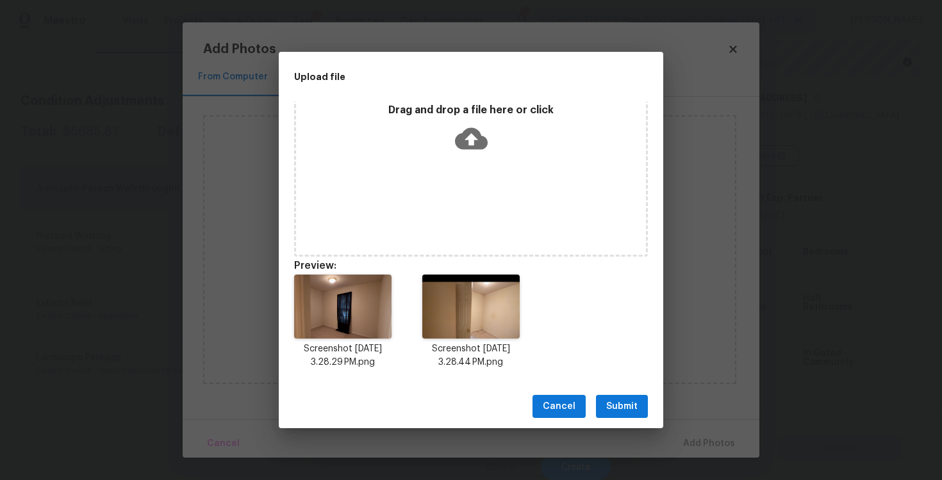
click at [614, 402] on span "Submit" at bounding box center [621, 407] width 31 height 16
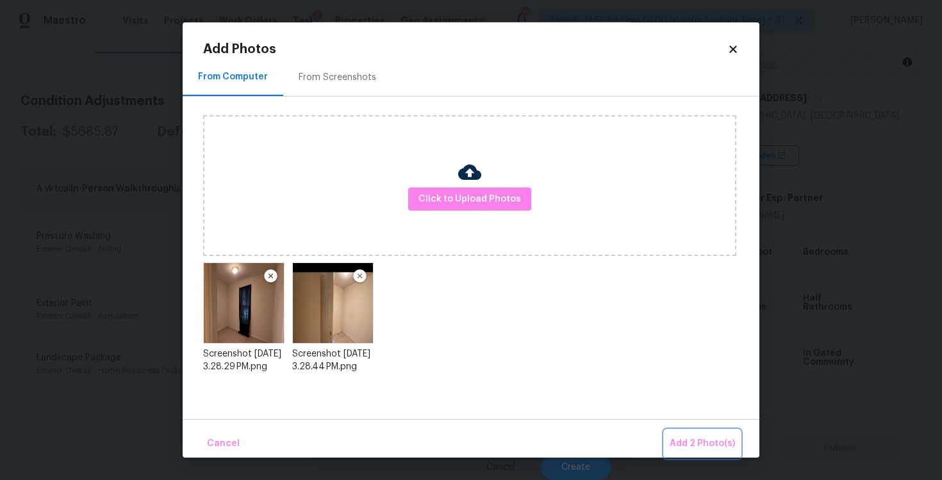
click at [700, 446] on span "Add 2 Photo(s)" at bounding box center [701, 444] width 65 height 16
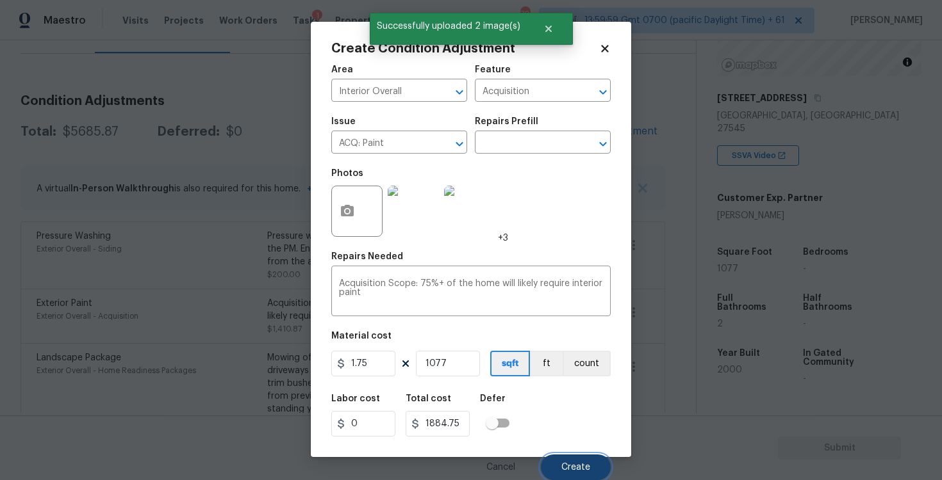
click at [568, 459] on button "Create" at bounding box center [576, 468] width 70 height 26
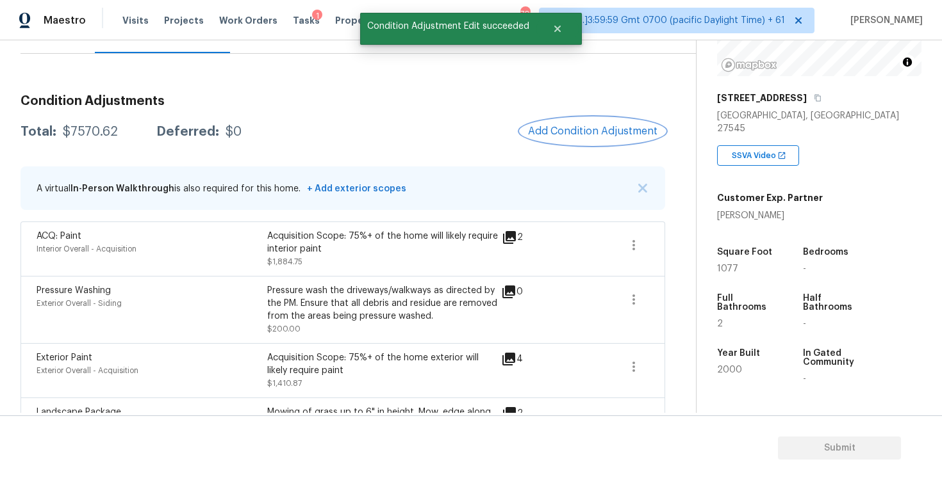
click at [615, 120] on button "Add Condition Adjustment" at bounding box center [592, 131] width 145 height 27
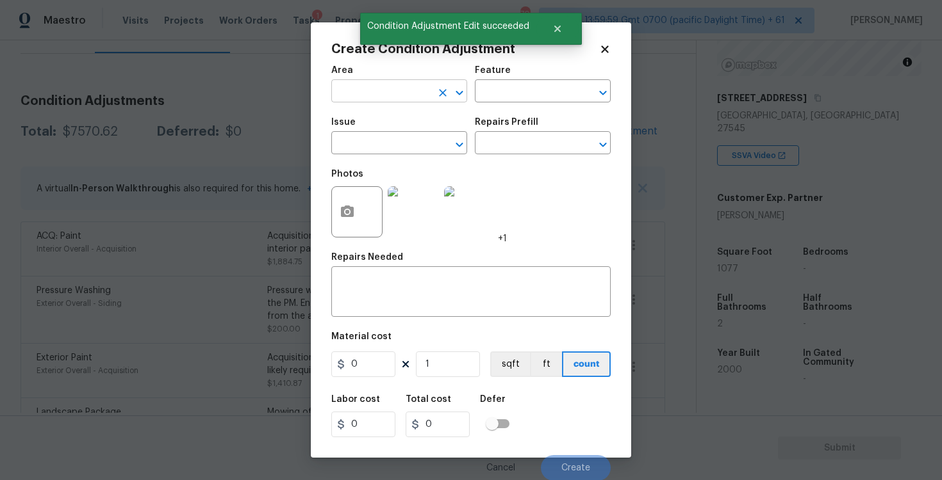
click at [395, 86] on input "text" at bounding box center [381, 93] width 100 height 20
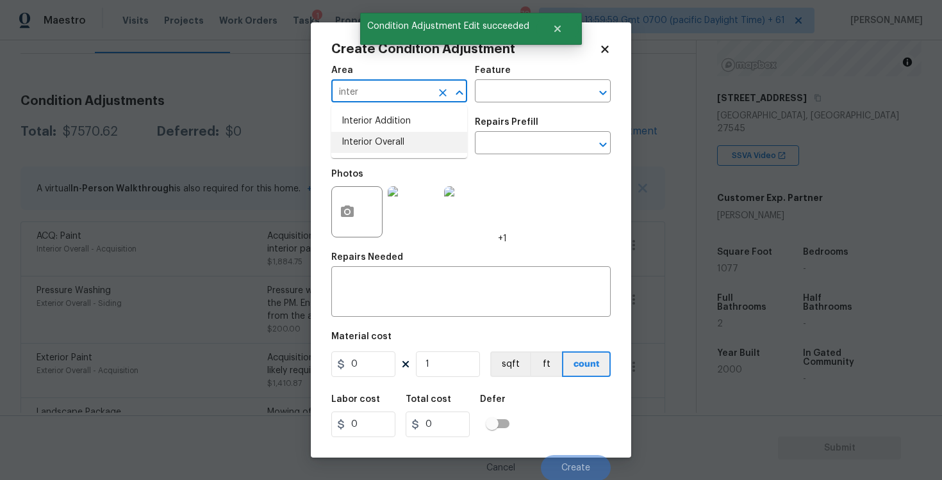
click at [401, 133] on li "Interior Overall" at bounding box center [399, 142] width 136 height 21
type input "Interior Overall"
click at [402, 137] on input "text" at bounding box center [381, 145] width 100 height 20
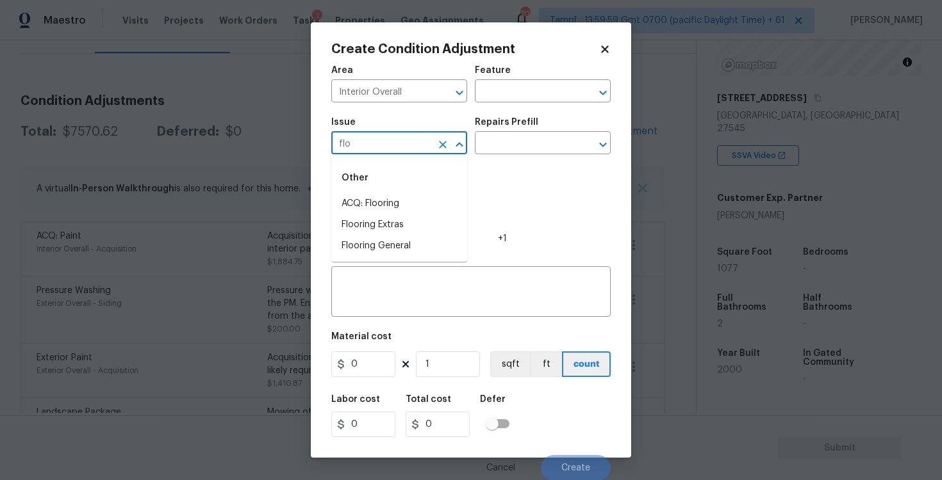
click at [423, 190] on div "Other" at bounding box center [399, 178] width 136 height 31
click at [423, 200] on li "ACQ: Flooring" at bounding box center [399, 203] width 136 height 21
type input "ACQ: Flooring"
click at [500, 145] on input "text" at bounding box center [525, 145] width 100 height 20
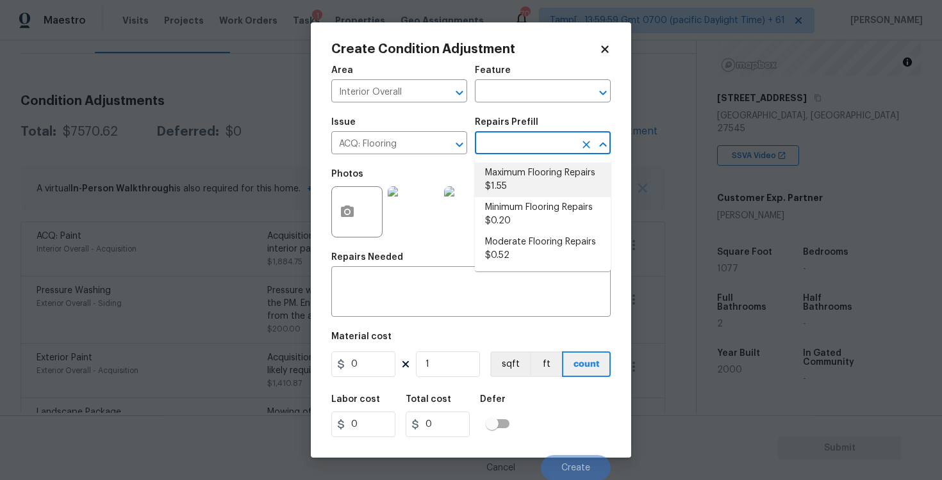
click at [506, 196] on li "Maximum Flooring Repairs $1.55" at bounding box center [543, 180] width 136 height 35
type input "Acquisition"
type textarea "Acquisition Scope: Maximum flooring repairs"
type input "1.55"
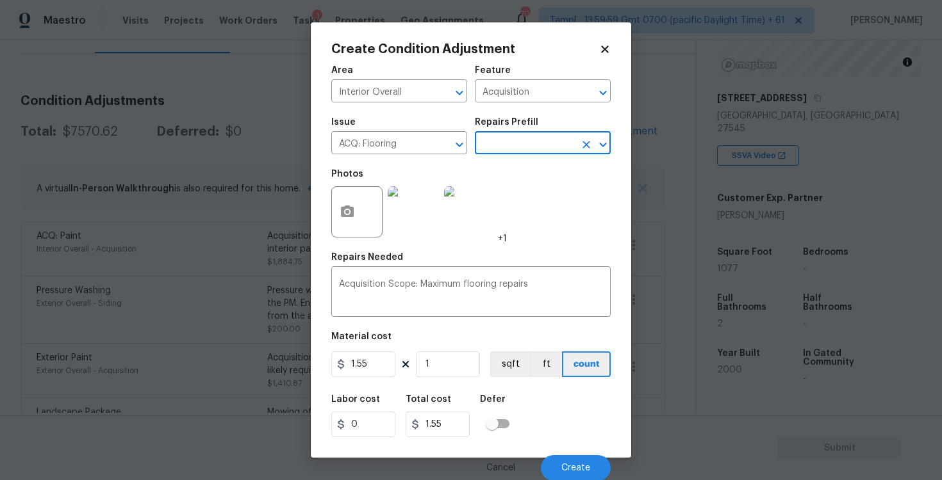
scroll to position [1, 0]
click at [446, 375] on input "1" at bounding box center [448, 364] width 64 height 26
type input "0"
paste input "1077"
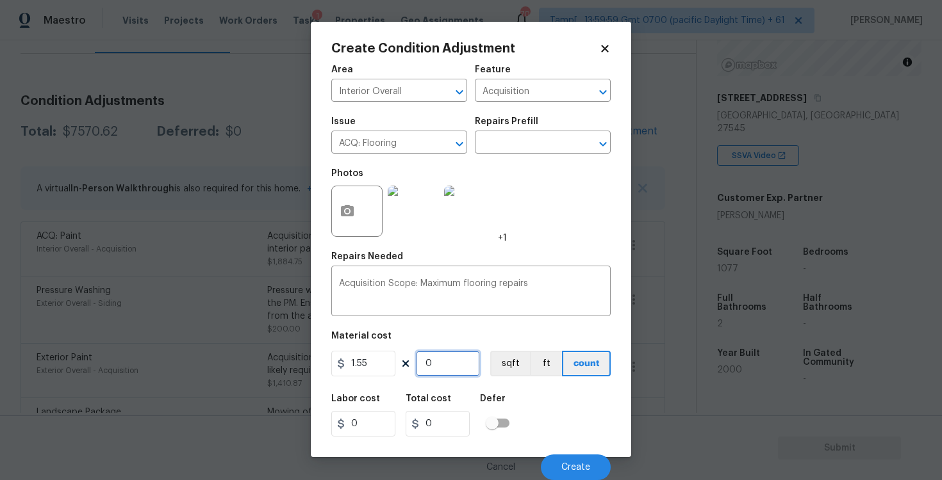
type input "1077"
type input "1669.35"
type input "1077"
click at [538, 361] on button "ft" at bounding box center [546, 364] width 32 height 26
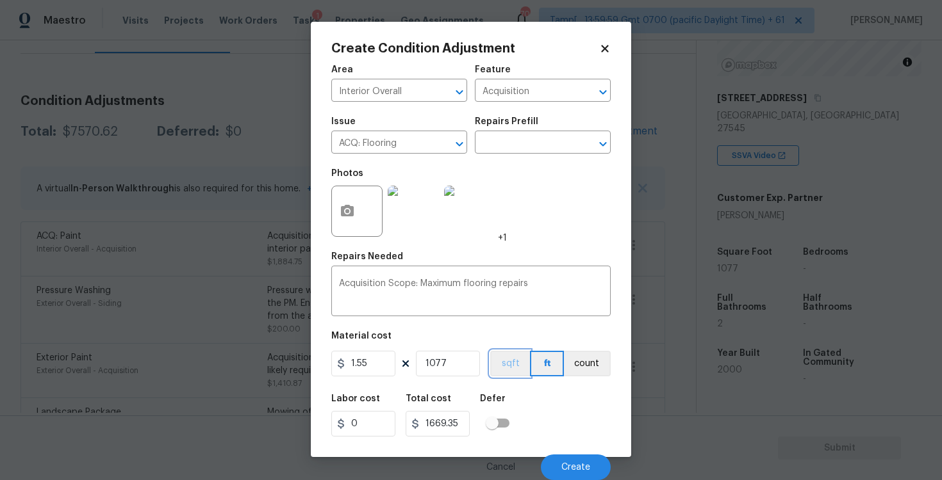
click at [507, 363] on button "sqft" at bounding box center [510, 364] width 40 height 26
click at [576, 473] on button "Create" at bounding box center [576, 468] width 70 height 26
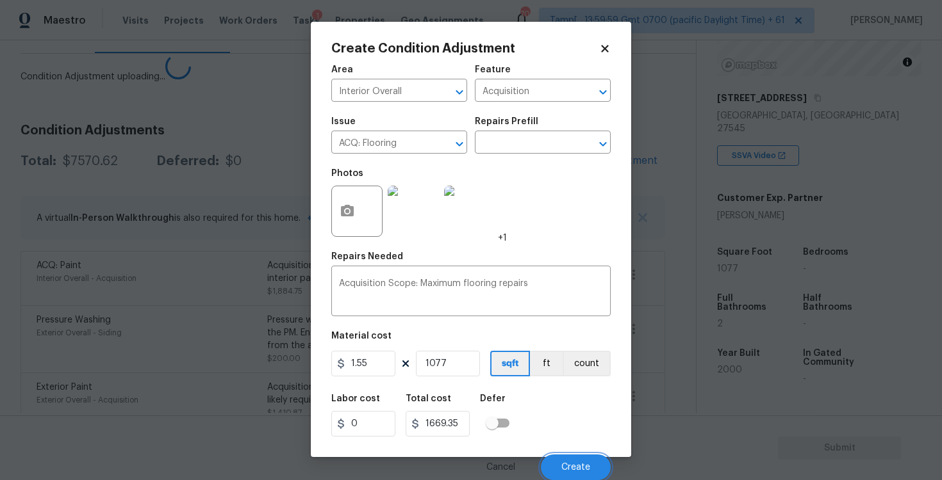
scroll to position [0, 0]
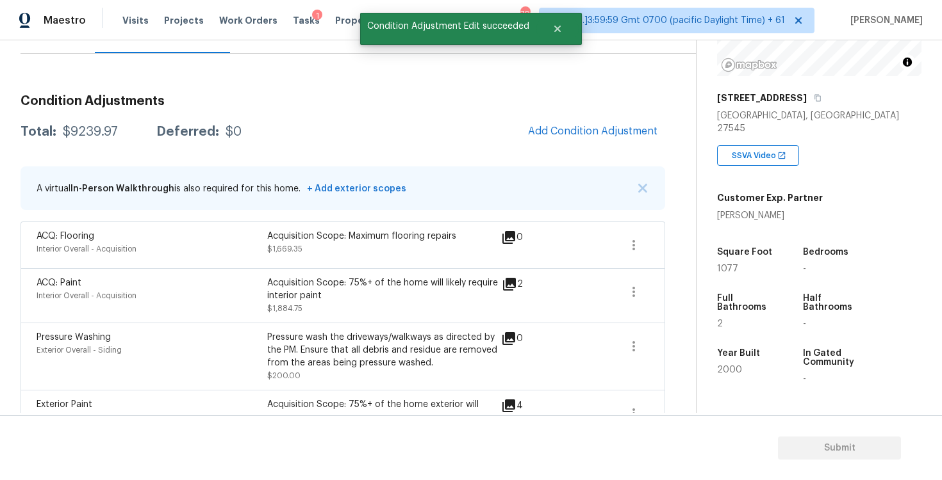
click at [610, 232] on span at bounding box center [588, 245] width 49 height 31
click at [646, 240] on button "button" at bounding box center [633, 245] width 31 height 31
click at [673, 241] on div "Edit" at bounding box center [707, 242] width 100 height 13
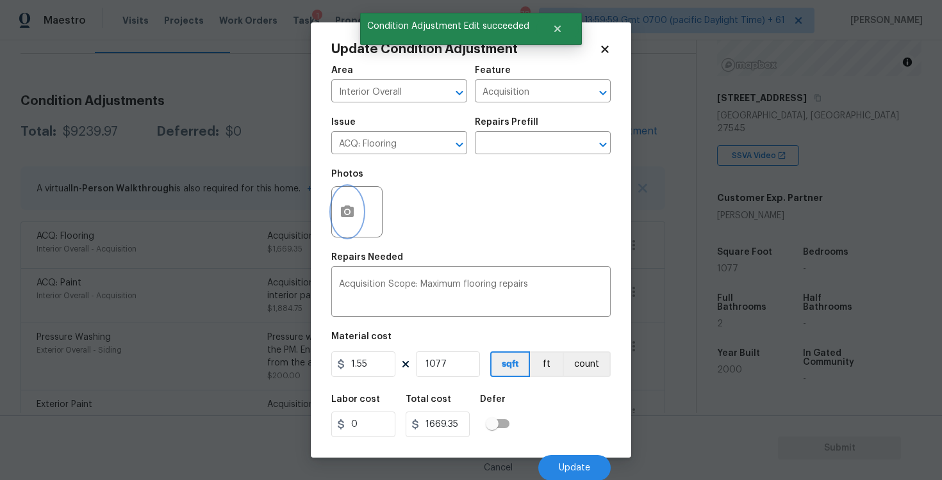
click at [353, 216] on icon "button" at bounding box center [347, 212] width 13 height 12
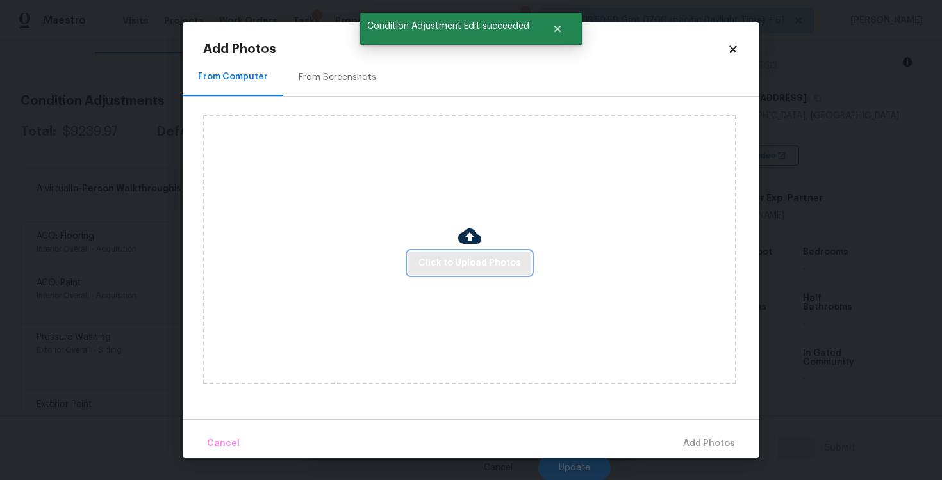
click at [447, 258] on span "Click to Upload Photos" at bounding box center [469, 264] width 102 height 16
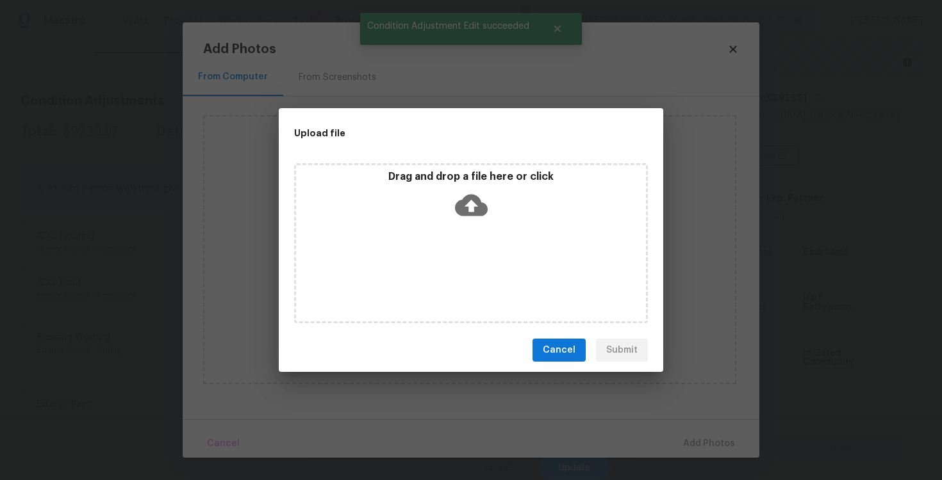
click at [461, 209] on icon at bounding box center [471, 206] width 33 height 22
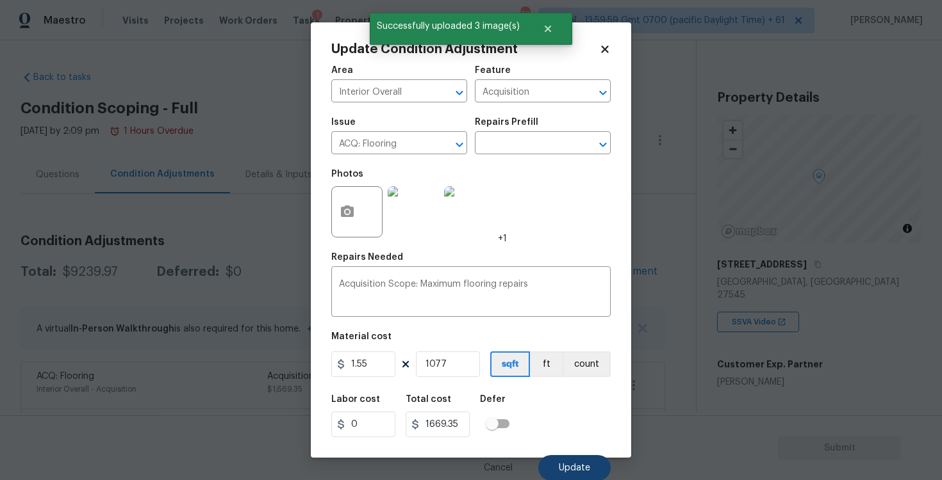
scroll to position [1, 0]
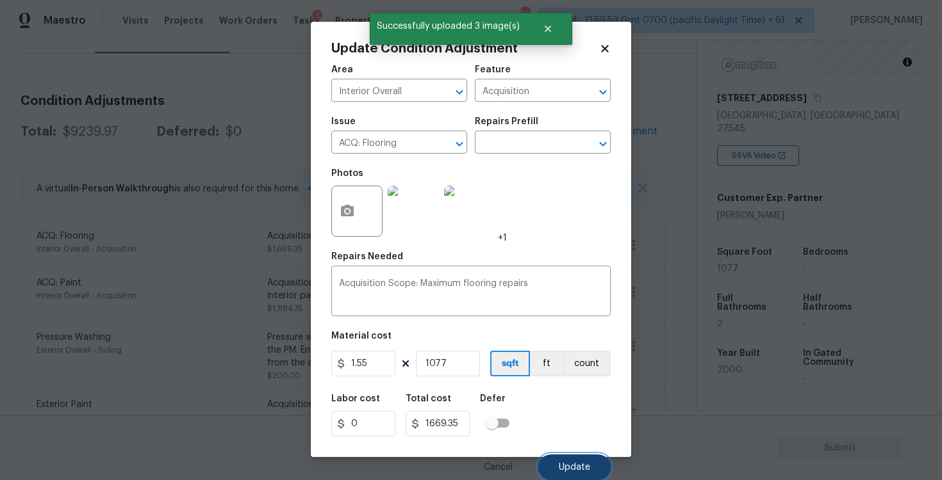
click at [575, 458] on button "Update" at bounding box center [574, 468] width 72 height 26
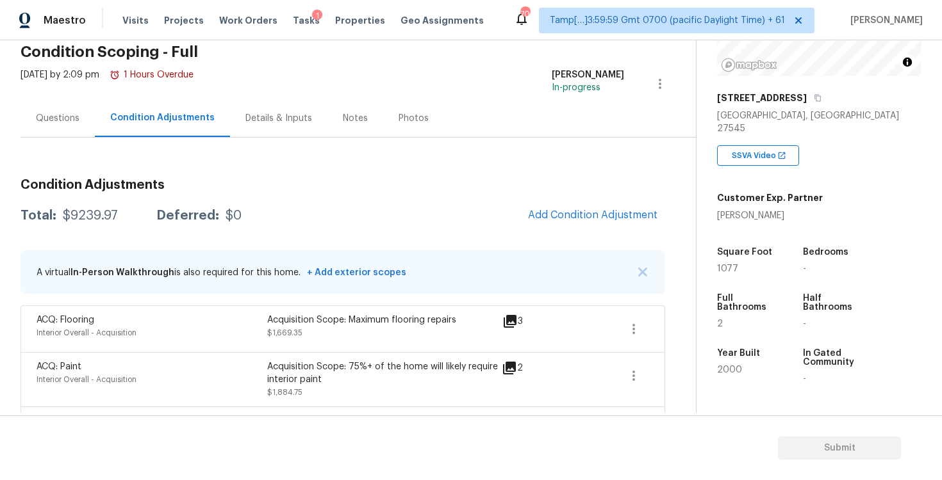
scroll to position [26, 0]
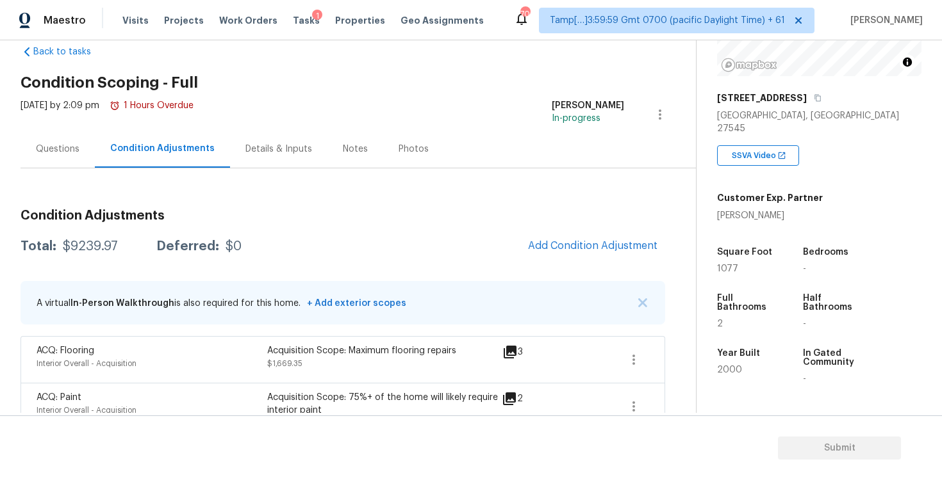
click at [81, 166] on div "Questions" at bounding box center [57, 149] width 74 height 38
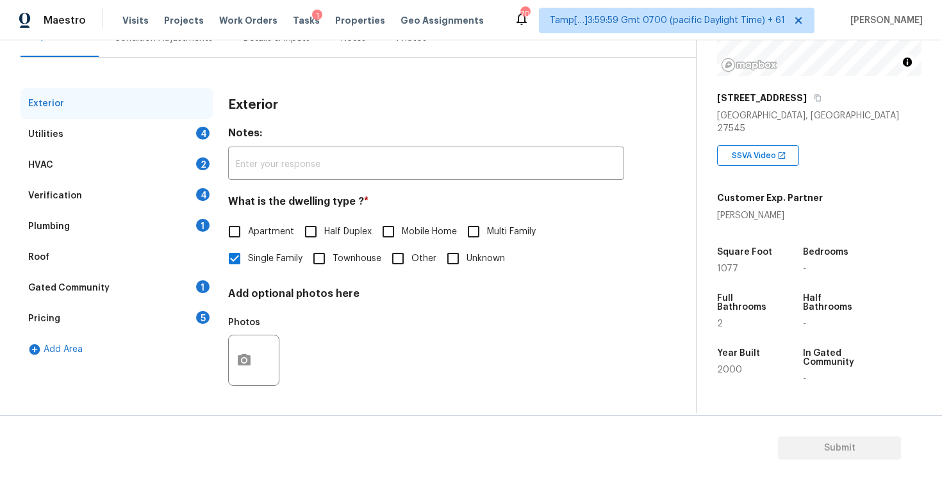
scroll to position [136, 0]
click at [180, 138] on div "Utilities 4" at bounding box center [116, 135] width 192 height 31
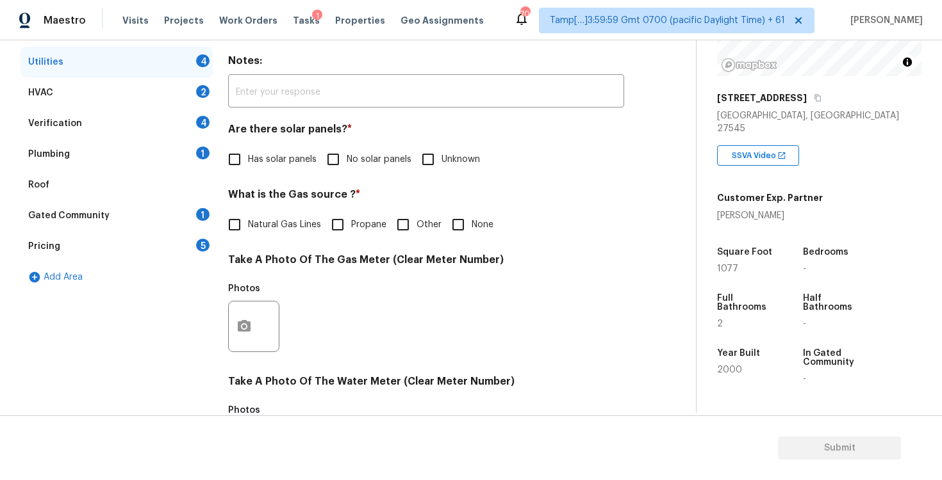
scroll to position [212, 0]
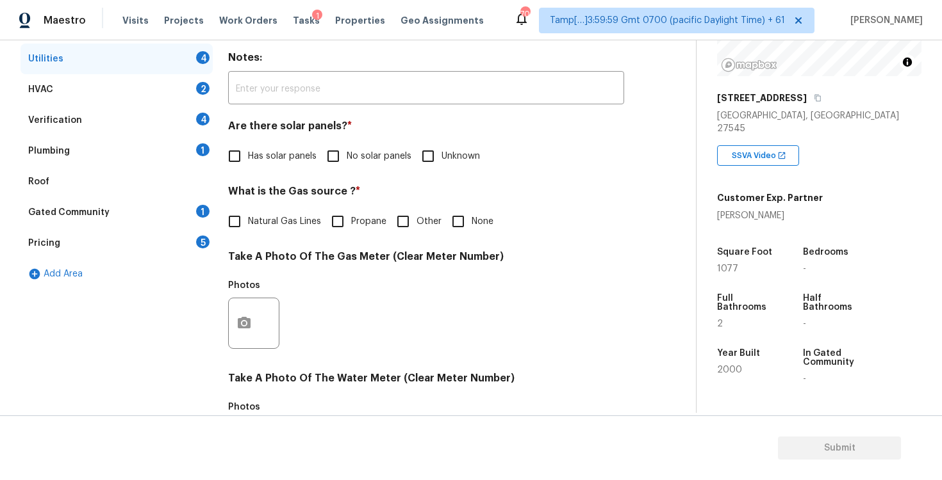
click at [321, 158] on input "No solar panels" at bounding box center [333, 156] width 27 height 27
checkbox input "true"
click at [506, 224] on div "Natural Gas Lines Propane Other None" at bounding box center [426, 222] width 396 height 27
click at [482, 222] on span "None" at bounding box center [482, 223] width 22 height 13
click at [471, 222] on input "None" at bounding box center [458, 222] width 27 height 27
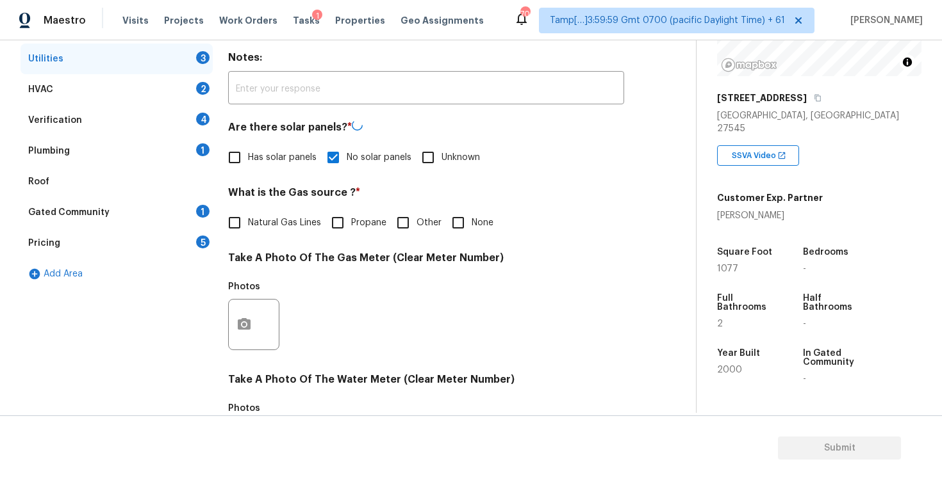
checkbox input "true"
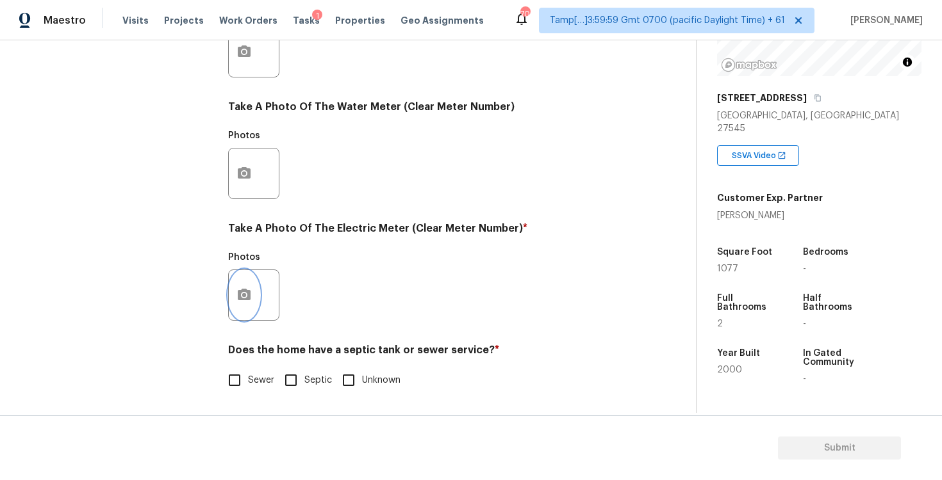
click at [249, 295] on icon "button" at bounding box center [244, 295] width 13 height 12
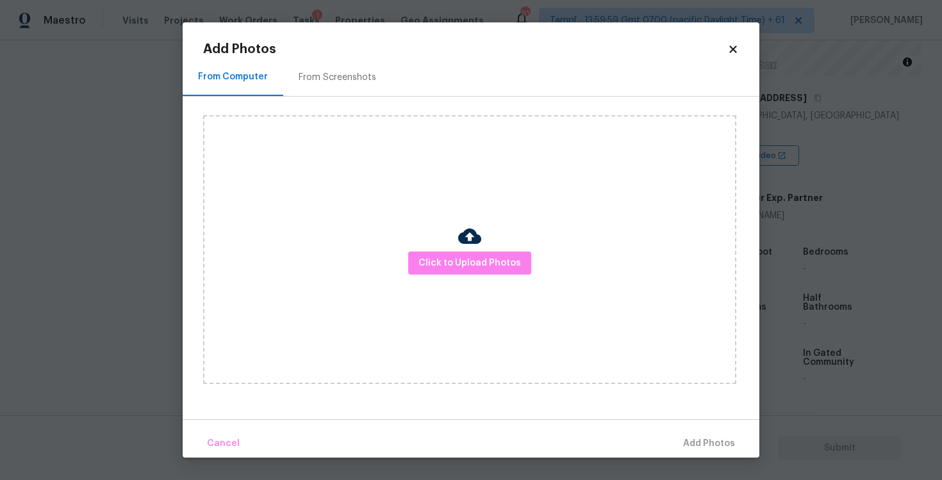
scroll to position [484, 0]
click at [464, 263] on span "Click to Upload Photos" at bounding box center [469, 264] width 102 height 16
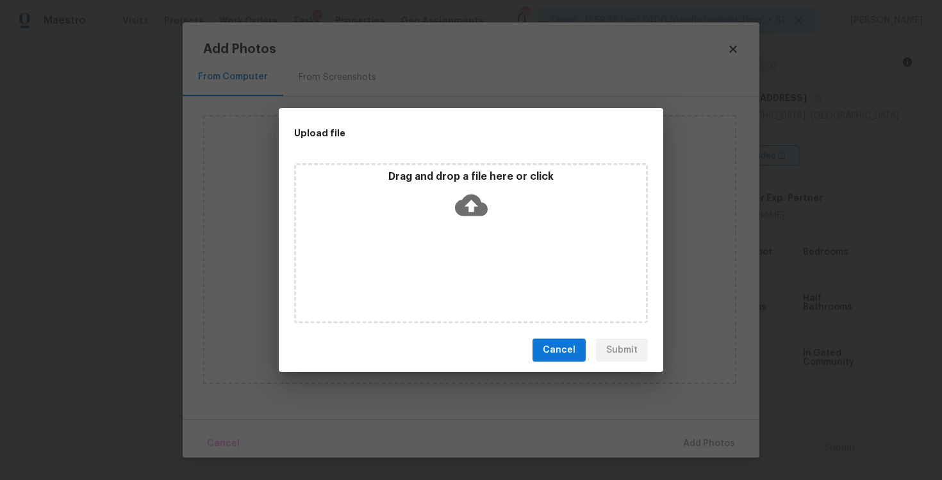
click at [477, 192] on icon at bounding box center [471, 205] width 33 height 33
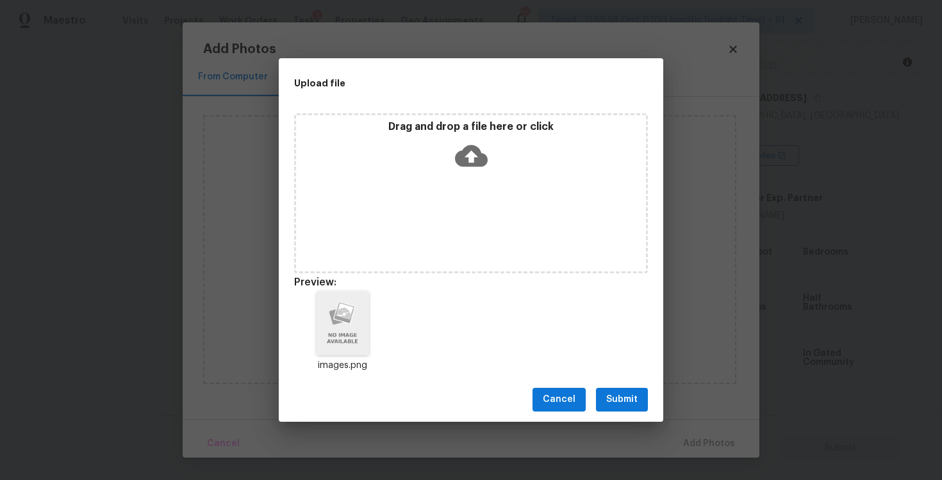
click at [636, 395] on span "Submit" at bounding box center [621, 400] width 31 height 16
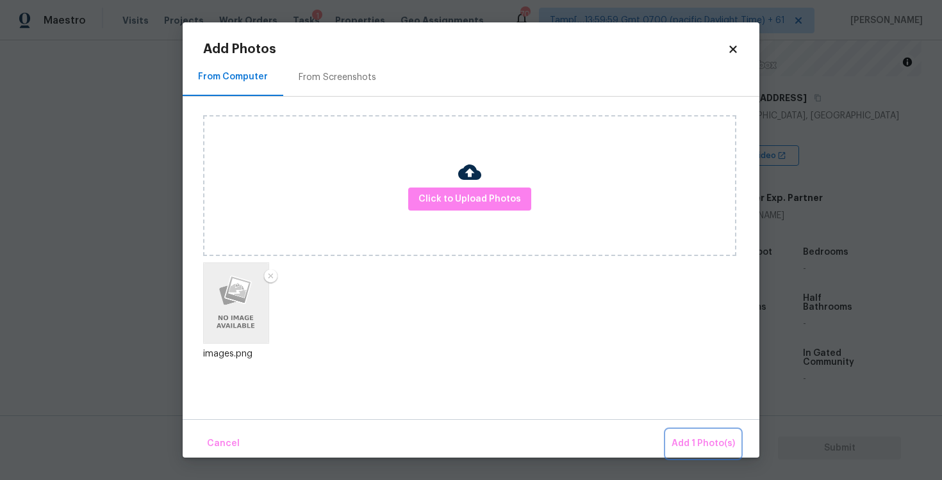
click at [713, 448] on span "Add 1 Photo(s)" at bounding box center [702, 444] width 63 height 16
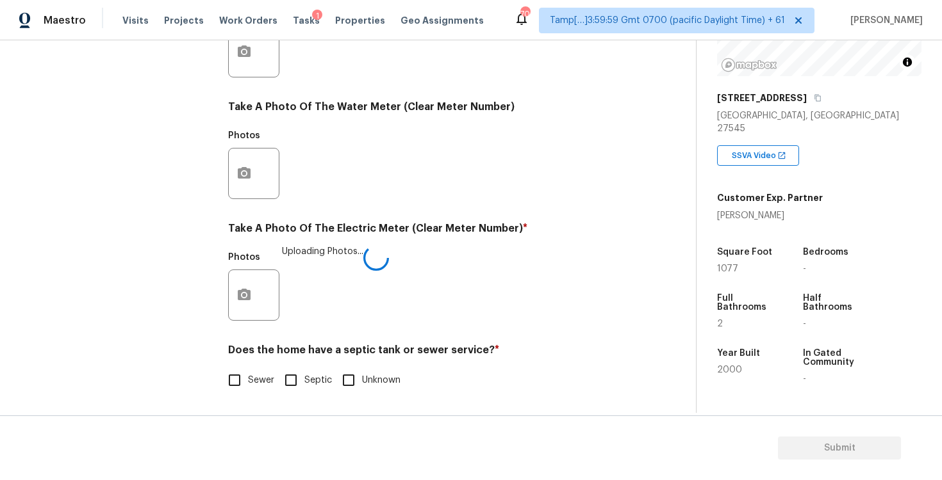
click at [236, 377] on input "Sewer" at bounding box center [234, 380] width 27 height 27
checkbox input "true"
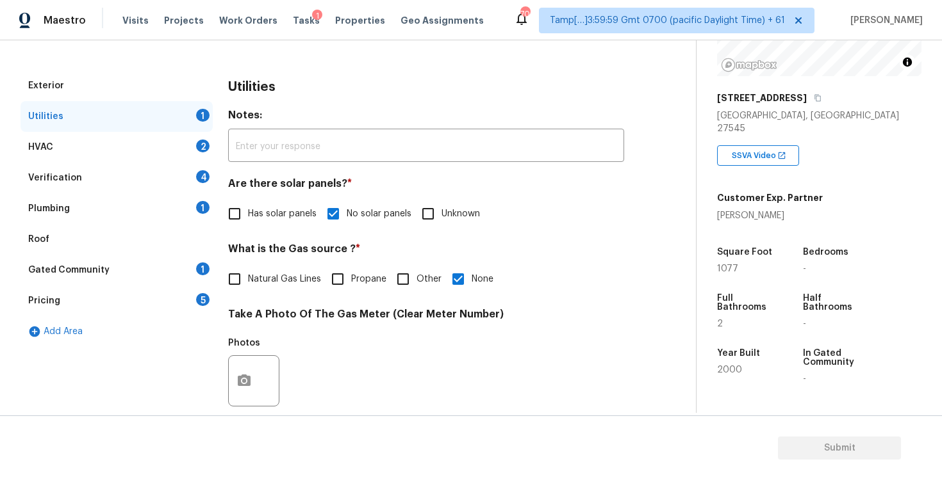
scroll to position [124, 0]
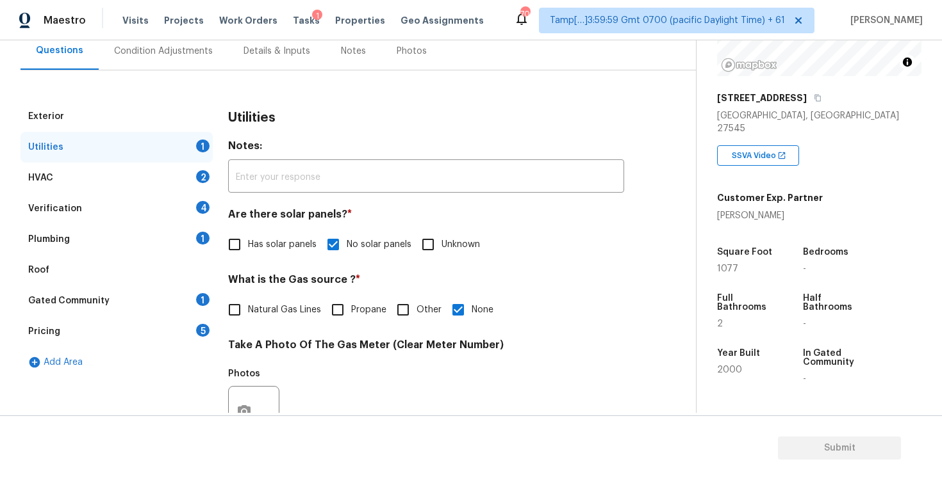
click at [189, 175] on div "HVAC 2" at bounding box center [116, 178] width 192 height 31
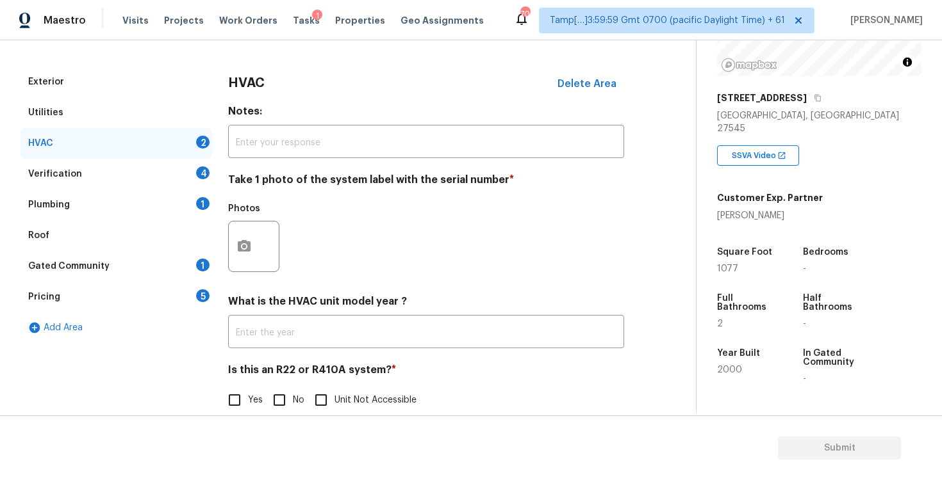
scroll to position [174, 0]
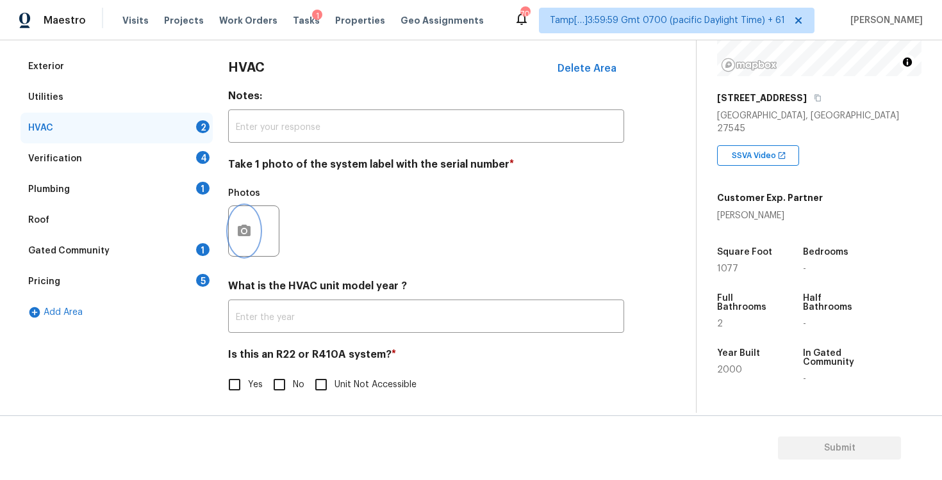
click at [240, 211] on button "button" at bounding box center [244, 231] width 31 height 50
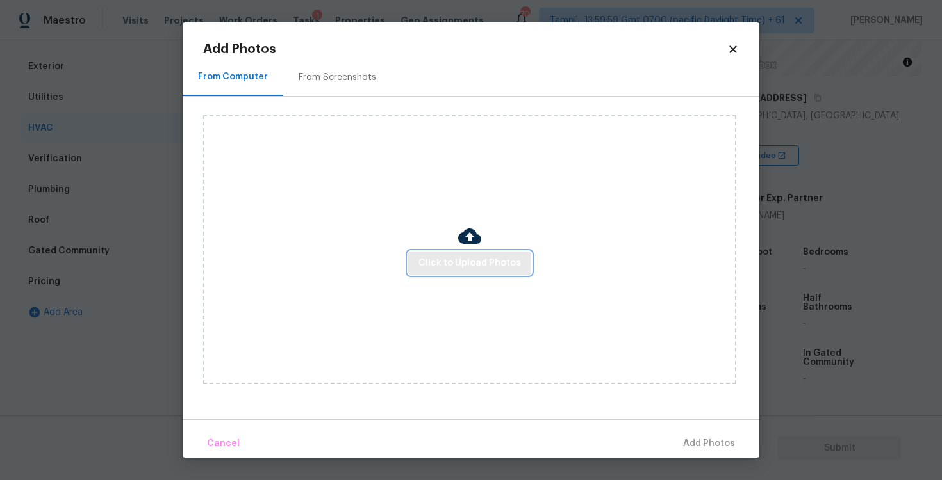
click at [450, 265] on span "Click to Upload Photos" at bounding box center [469, 264] width 102 height 16
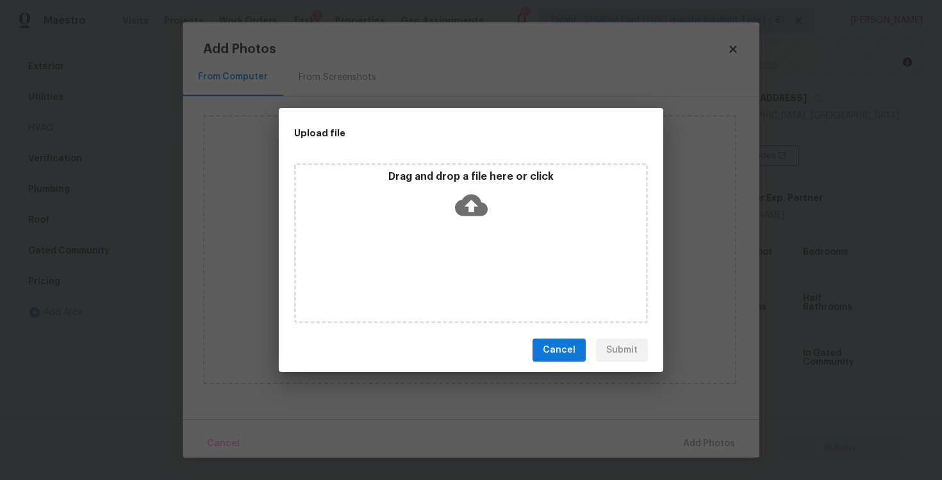
click at [464, 198] on icon at bounding box center [471, 206] width 33 height 22
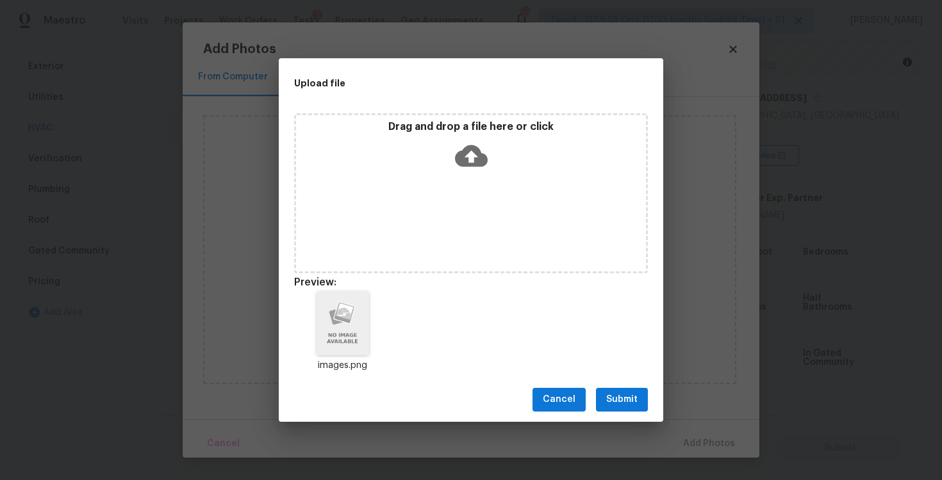
click at [618, 407] on span "Submit" at bounding box center [621, 400] width 31 height 16
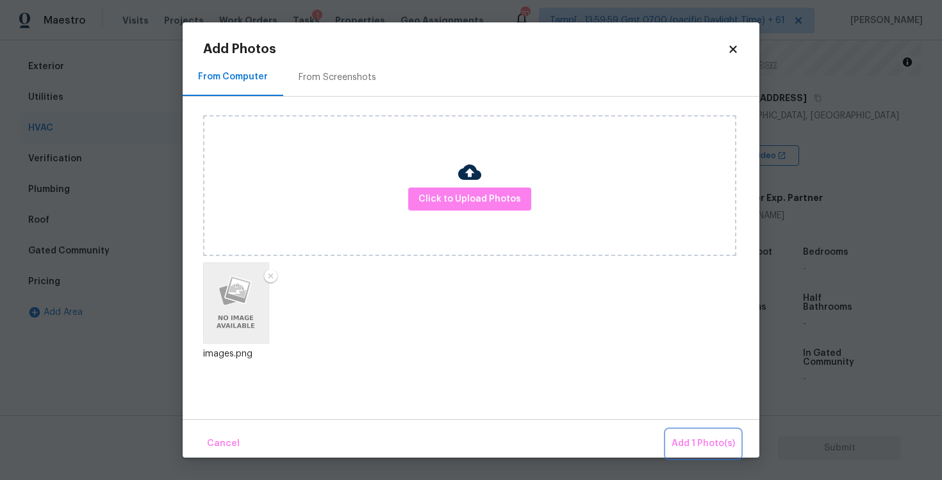
click at [698, 441] on span "Add 1 Photo(s)" at bounding box center [702, 444] width 63 height 16
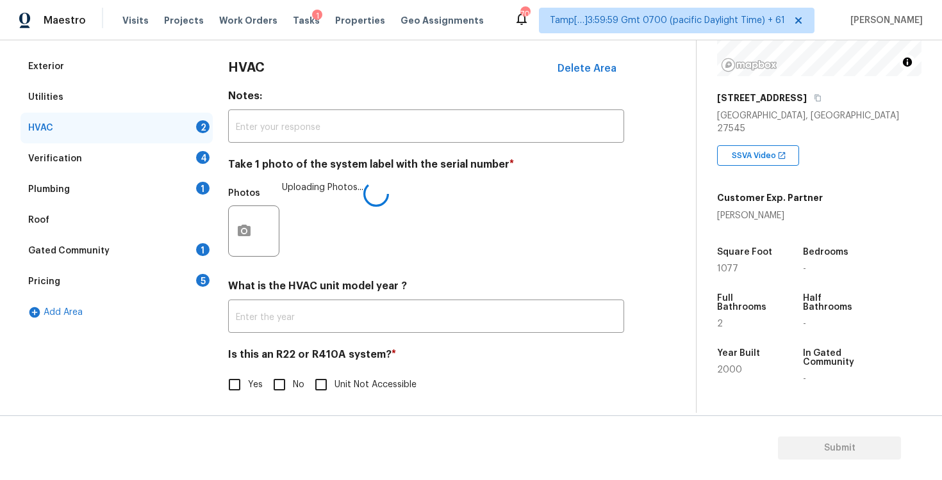
click at [291, 388] on input "No" at bounding box center [279, 385] width 27 height 27
checkbox input "true"
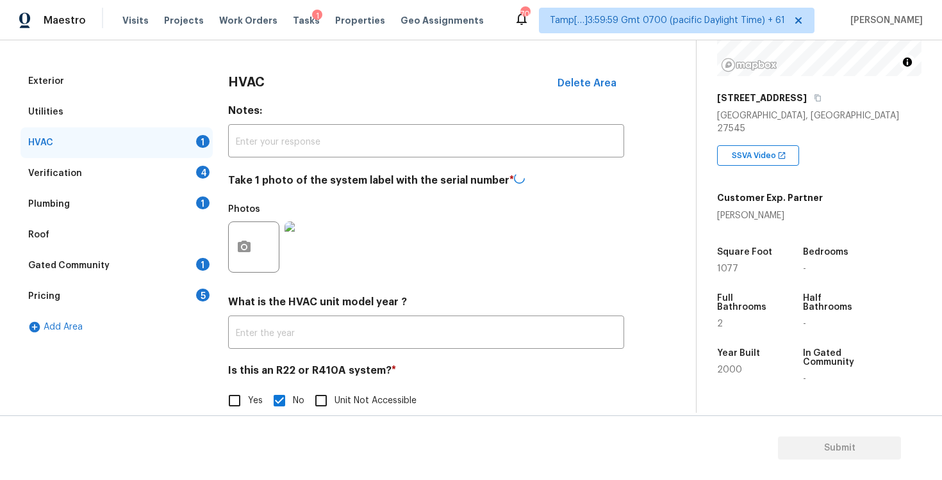
click at [190, 163] on div "Verification 4" at bounding box center [116, 173] width 192 height 31
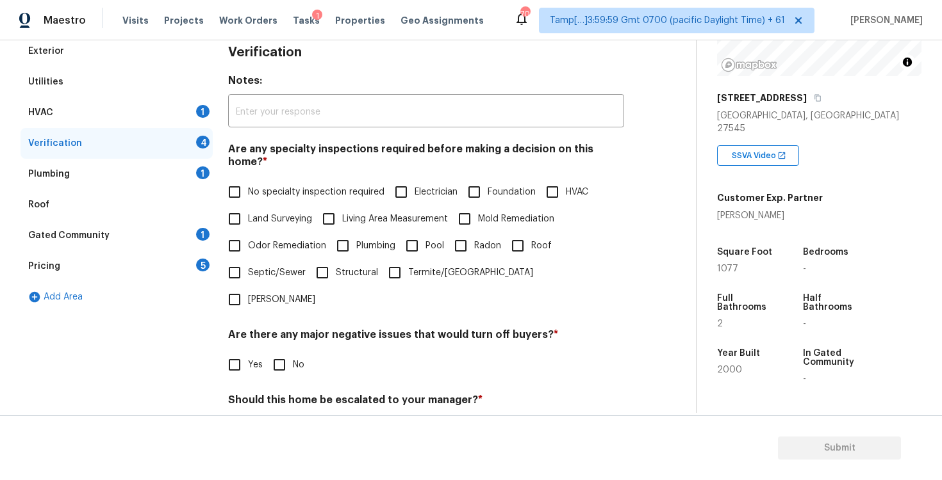
scroll to position [206, 0]
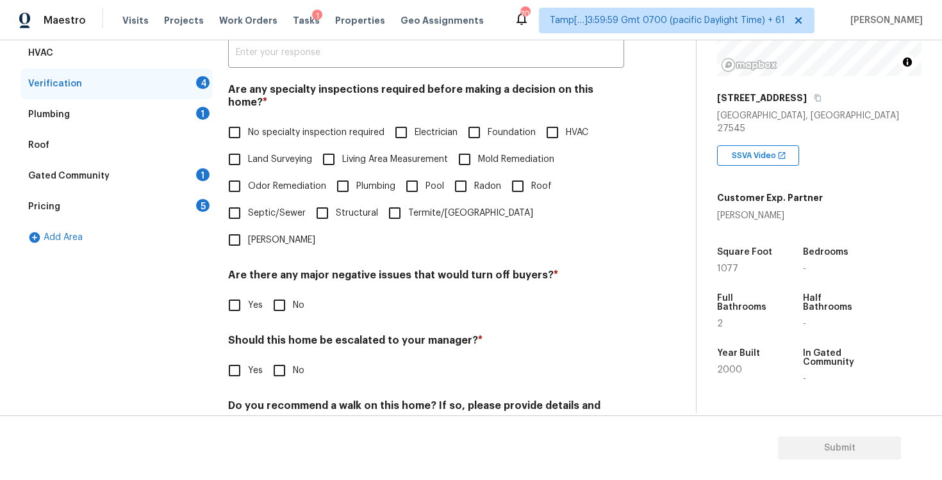
click at [267, 119] on label "No specialty inspection required" at bounding box center [302, 132] width 163 height 27
click at [248, 119] on input "No specialty inspection required" at bounding box center [234, 132] width 27 height 27
checkbox input "true"
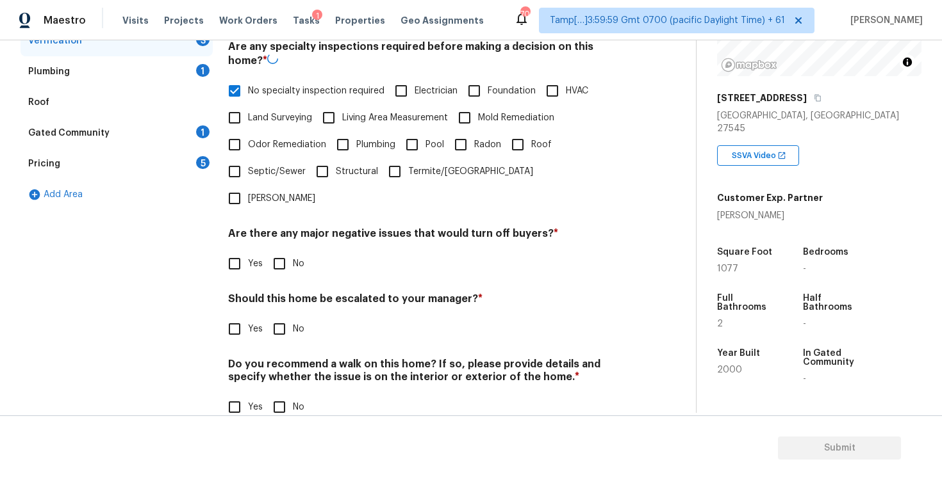
scroll to position [277, 0]
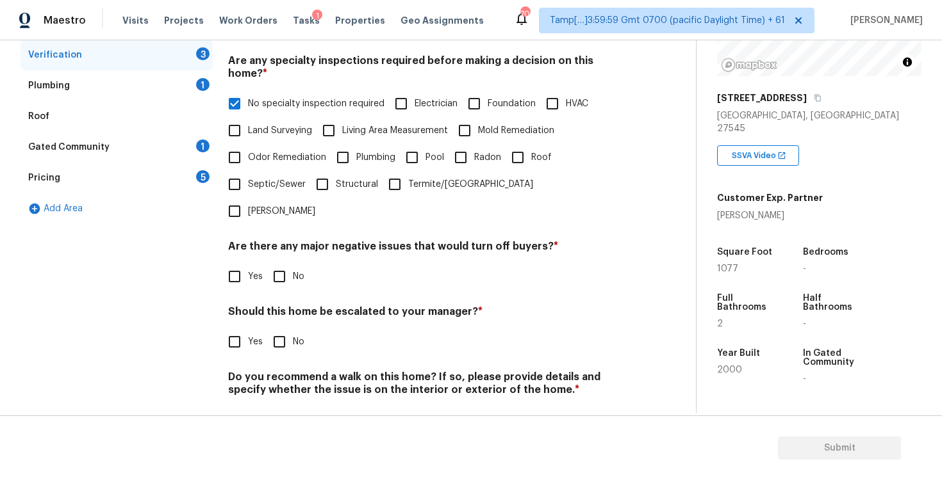
click at [298, 270] on span "No" at bounding box center [299, 276] width 12 height 13
click at [293, 263] on input "No" at bounding box center [279, 276] width 27 height 27
checkbox input "true"
click at [286, 317] on div "Verification Notes: ​ Are any specialty inspections required before making a de…" at bounding box center [426, 198] width 396 height 503
click at [279, 329] on input "No" at bounding box center [279, 342] width 27 height 27
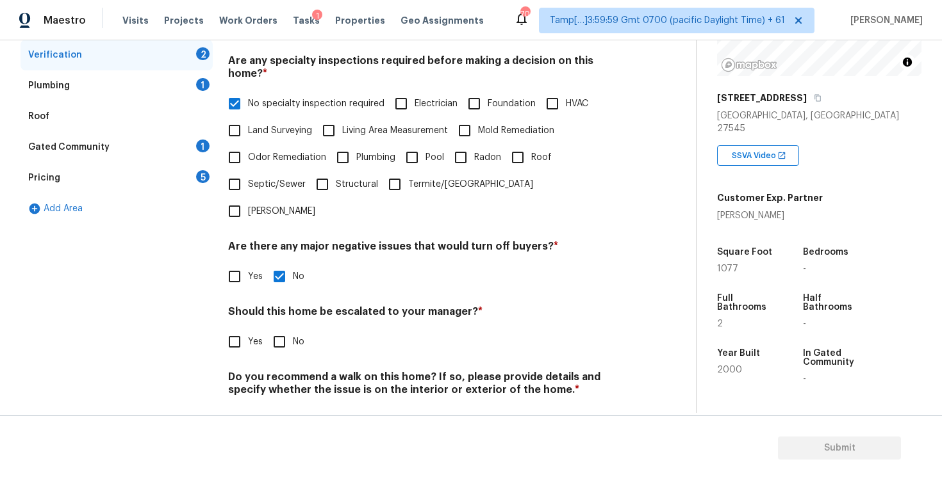
checkbox input "true"
click at [290, 408] on input "No" at bounding box center [279, 421] width 27 height 27
checkbox input "true"
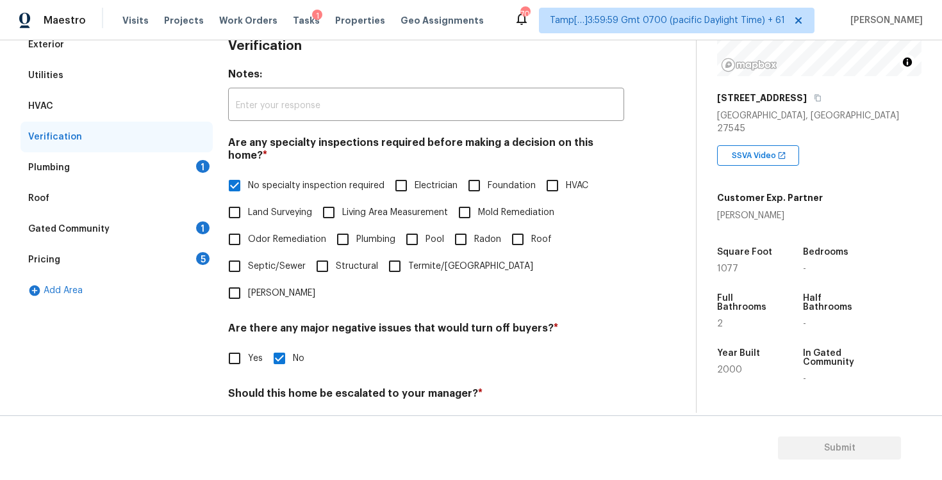
scroll to position [48, 0]
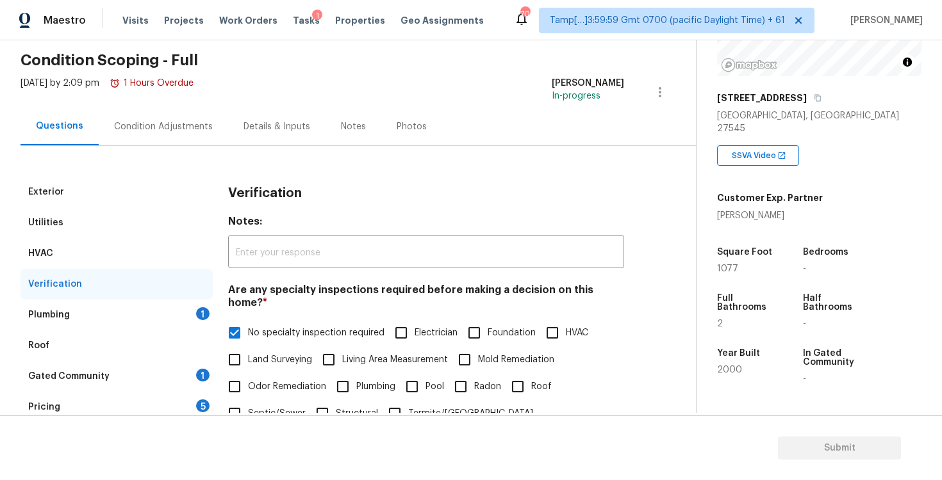
click at [201, 306] on div "Plumbing 1" at bounding box center [116, 315] width 192 height 31
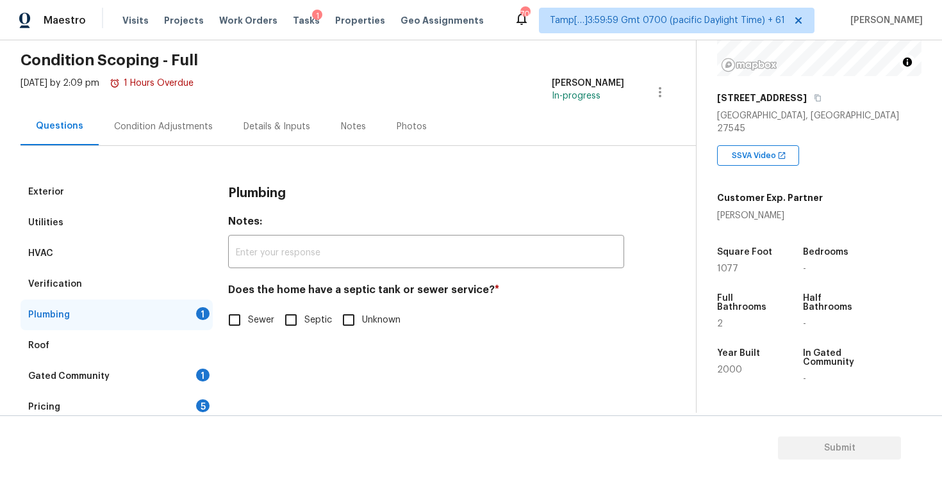
click at [241, 329] on input "Sewer" at bounding box center [234, 320] width 27 height 27
checkbox input "true"
click at [200, 377] on div "1" at bounding box center [202, 375] width 13 height 13
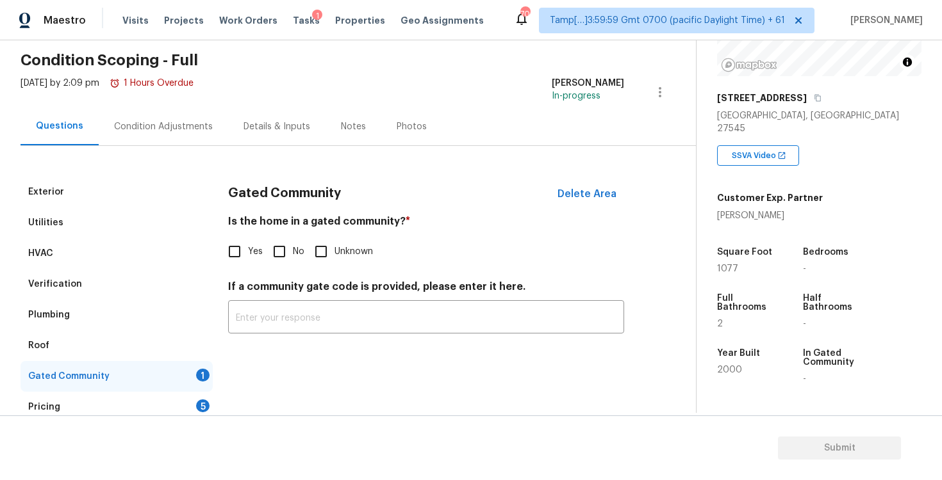
click at [269, 253] on input "No" at bounding box center [279, 251] width 27 height 27
checkbox input "true"
click at [183, 411] on div "Pricing 5" at bounding box center [116, 407] width 192 height 31
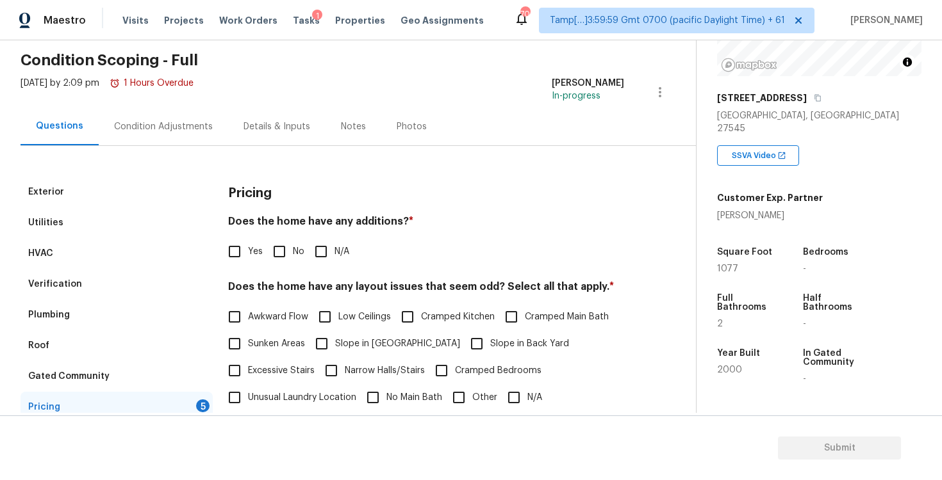
click at [291, 243] on input "No" at bounding box center [279, 251] width 27 height 27
checkbox input "true"
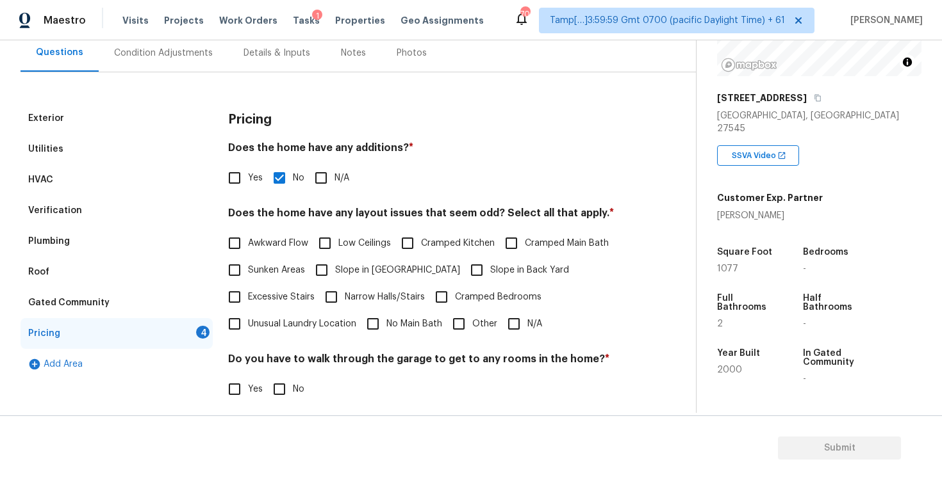
click at [416, 280] on div "Awkward Flow Low Ceilings Cramped Kitchen Cramped Main Bath Sunken Areas Slope …" at bounding box center [426, 284] width 396 height 108
click at [463, 265] on input "Slope in Back Yard" at bounding box center [476, 270] width 27 height 27
checkbox input "true"
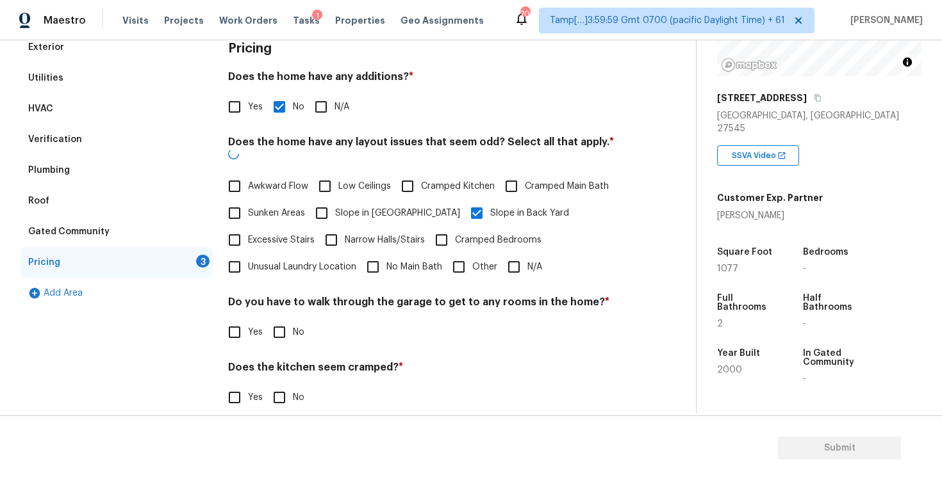
scroll to position [192, 0]
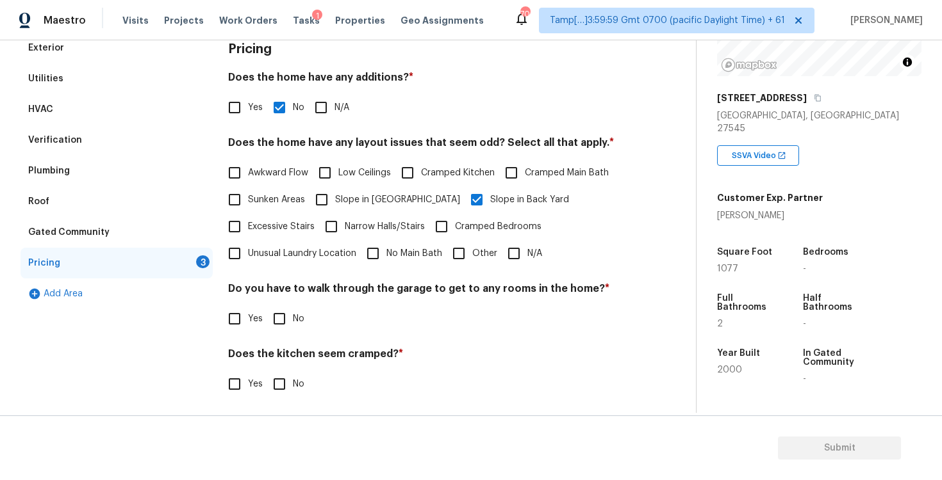
click at [352, 204] on span "Slope in Front Yard" at bounding box center [397, 199] width 125 height 13
click at [335, 204] on input "Slope in Front Yard" at bounding box center [321, 199] width 27 height 27
checkbox input "true"
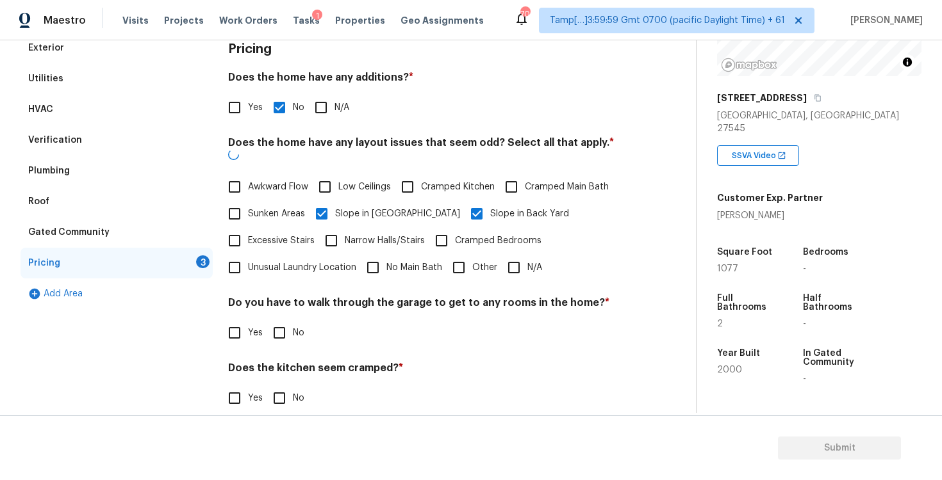
click at [295, 327] on span "No" at bounding box center [299, 333] width 12 height 13
click at [293, 322] on input "No" at bounding box center [279, 333] width 27 height 27
checkbox input "true"
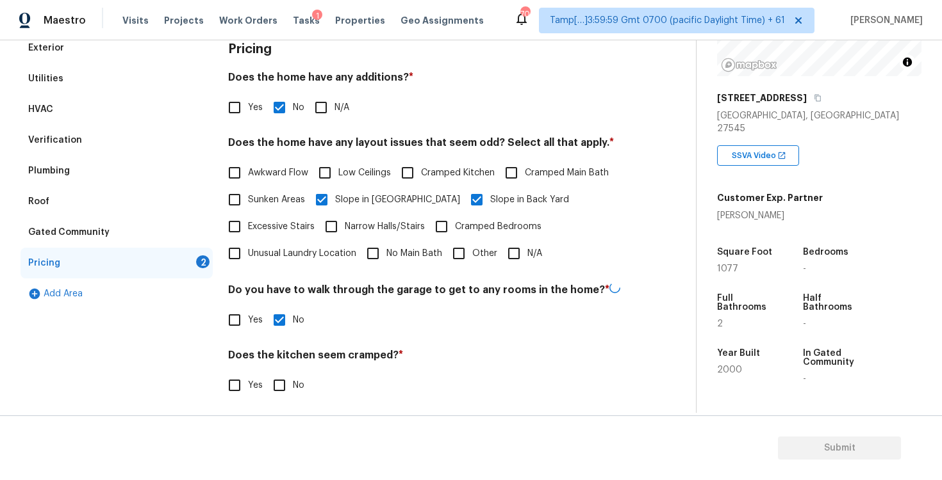
click at [281, 379] on input "No" at bounding box center [279, 385] width 27 height 27
checkbox input "true"
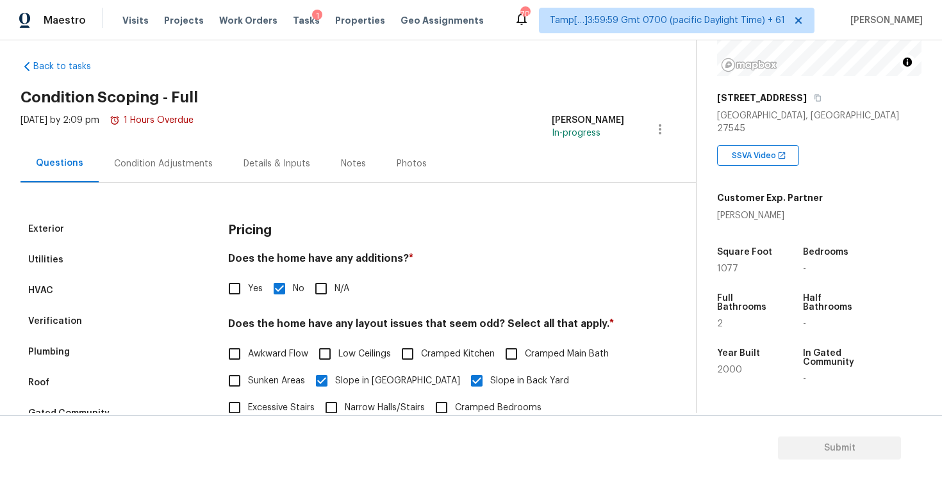
scroll to position [10, 0]
click at [167, 158] on div "Condition Adjustments" at bounding box center [163, 164] width 99 height 13
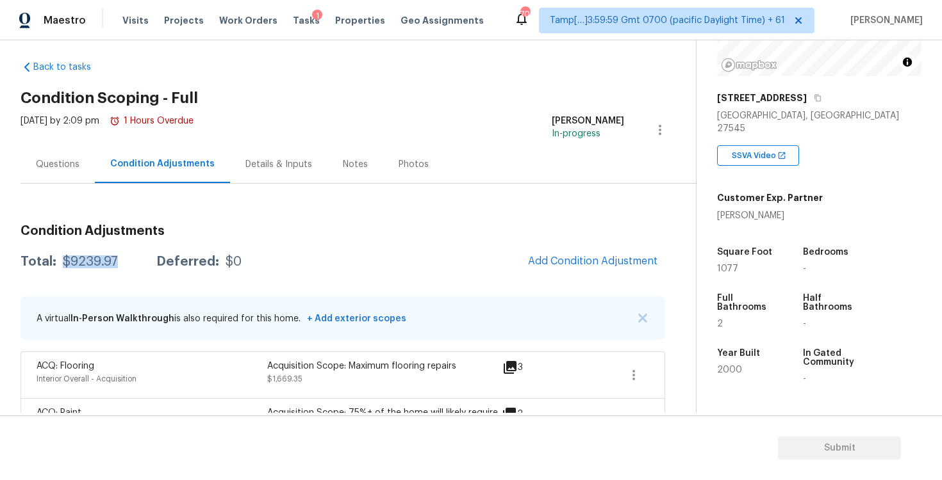
drag, startPoint x: 63, startPoint y: 265, endPoint x: 123, endPoint y: 265, distance: 59.6
click at [124, 265] on div "Total: $9239.97 Deferred: $0" at bounding box center [130, 262] width 221 height 13
copy div "$9239.97"
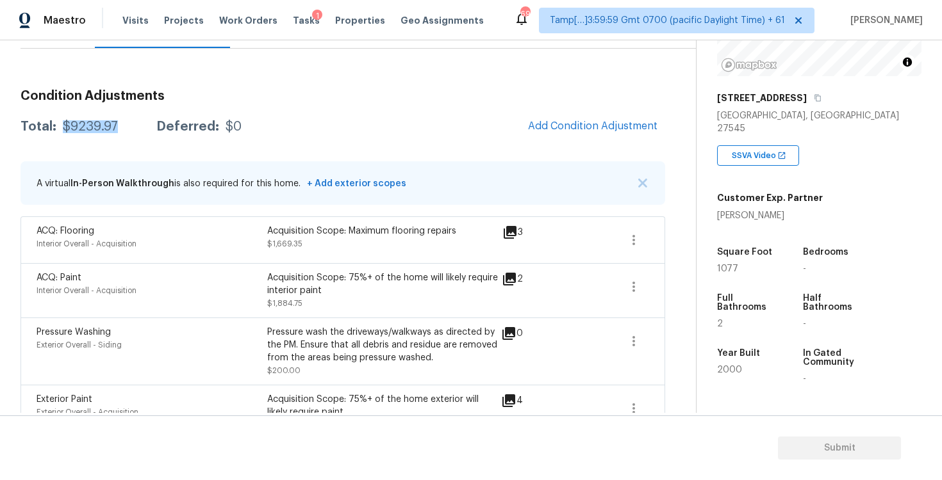
scroll to position [145, 0]
click at [84, 147] on div "Condition Adjustments Total: $9239.97 Deferred: $0 Add Condition Adjustment A v…" at bounding box center [342, 365] width 644 height 573
drag, startPoint x: 58, startPoint y: 126, endPoint x: 148, endPoint y: 125, distance: 90.3
click at [148, 126] on div "Total: $9239.97 Deferred: $0" at bounding box center [130, 126] width 221 height 13
drag, startPoint x: 61, startPoint y: 127, endPoint x: 138, endPoint y: 124, distance: 76.3
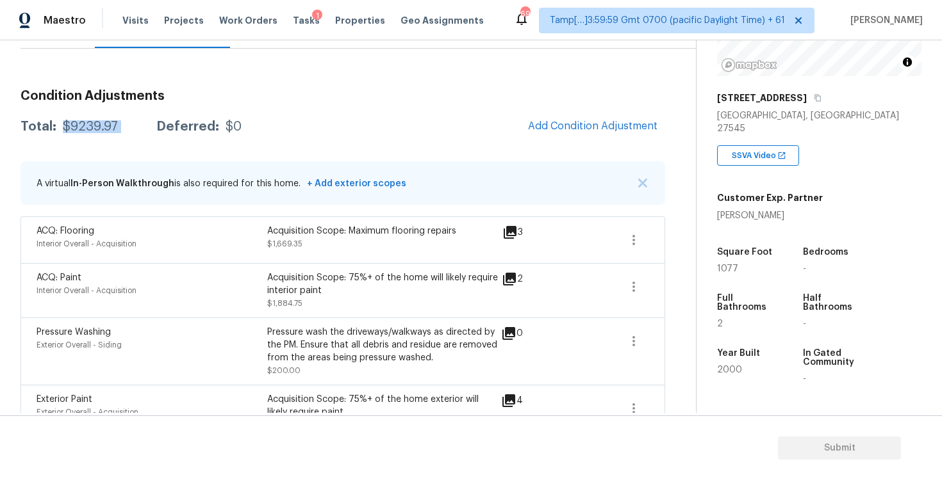
click at [138, 125] on div "Total: $9239.97 Deferred: $0" at bounding box center [130, 126] width 221 height 13
copy div "$9239.97"
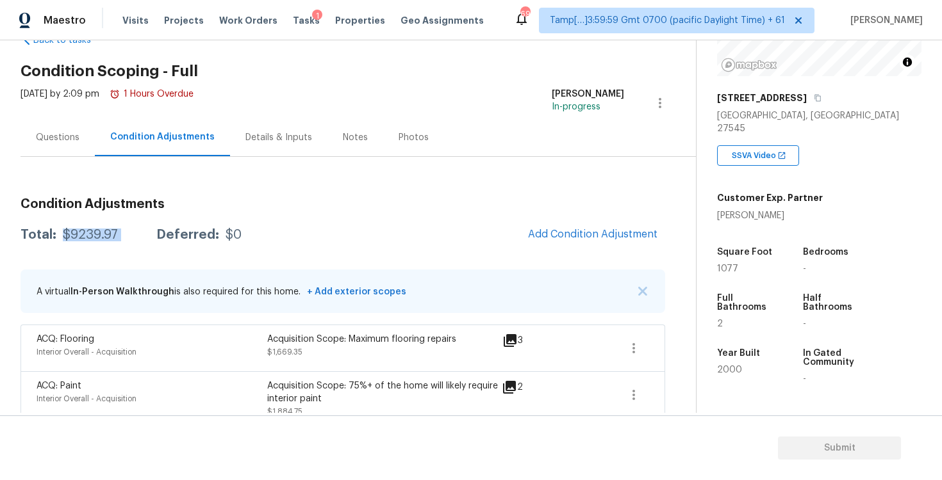
scroll to position [0, 0]
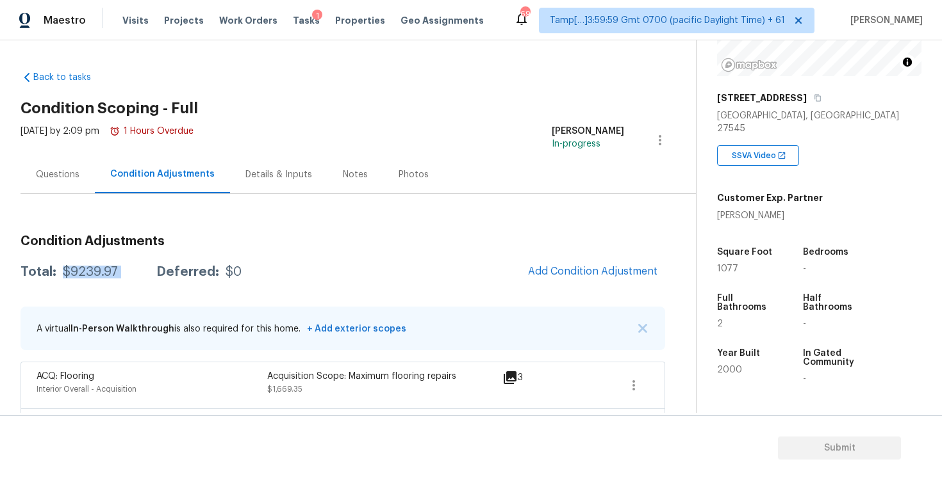
click at [51, 170] on div "Questions" at bounding box center [58, 174] width 44 height 13
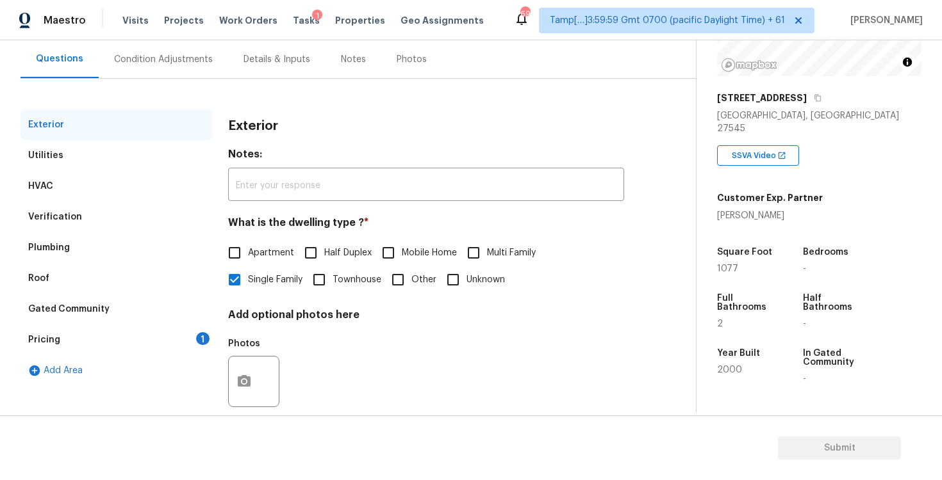
scroll to position [136, 0]
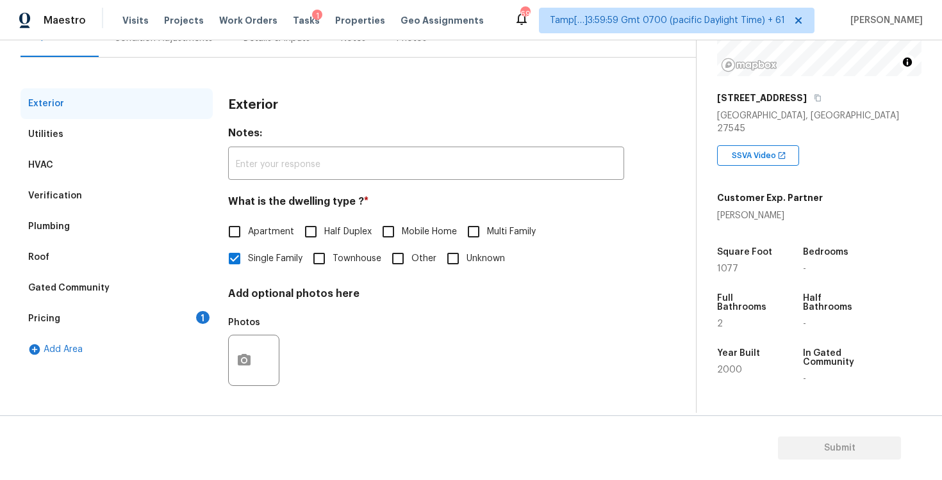
click at [184, 315] on div "Pricing 1" at bounding box center [116, 319] width 192 height 31
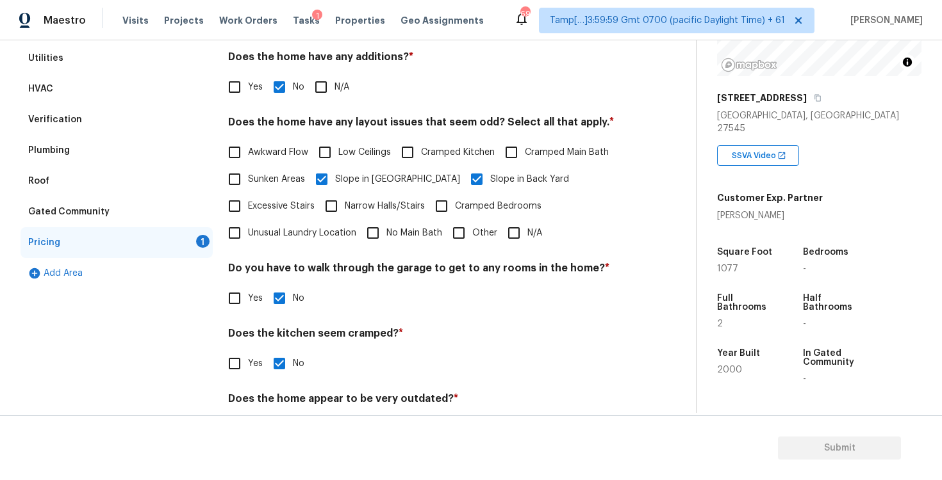
scroll to position [261, 0]
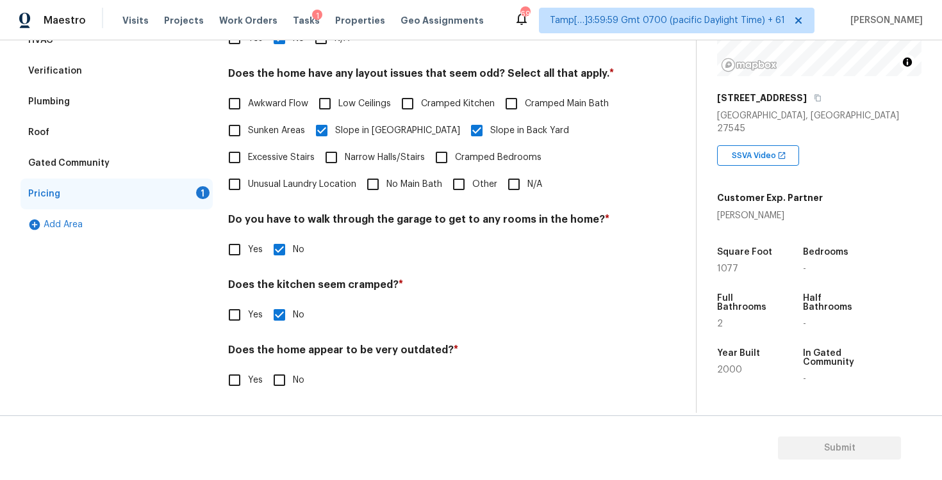
click at [283, 378] on input "No" at bounding box center [279, 380] width 27 height 27
checkbox input "true"
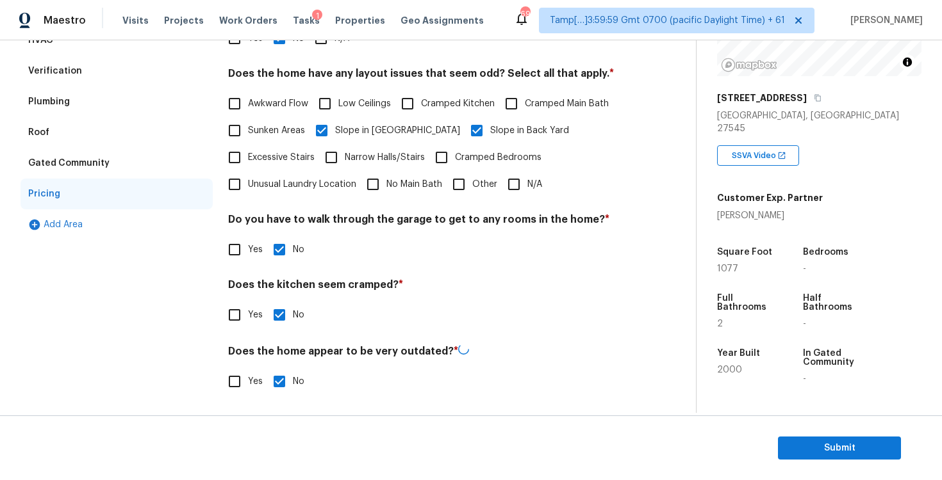
scroll to position [154, 0]
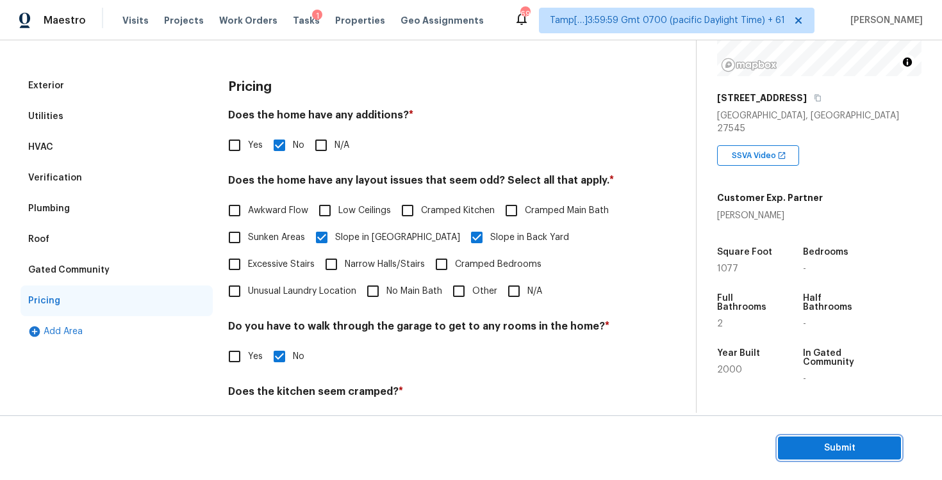
click at [843, 450] on span "Submit" at bounding box center [839, 449] width 102 height 16
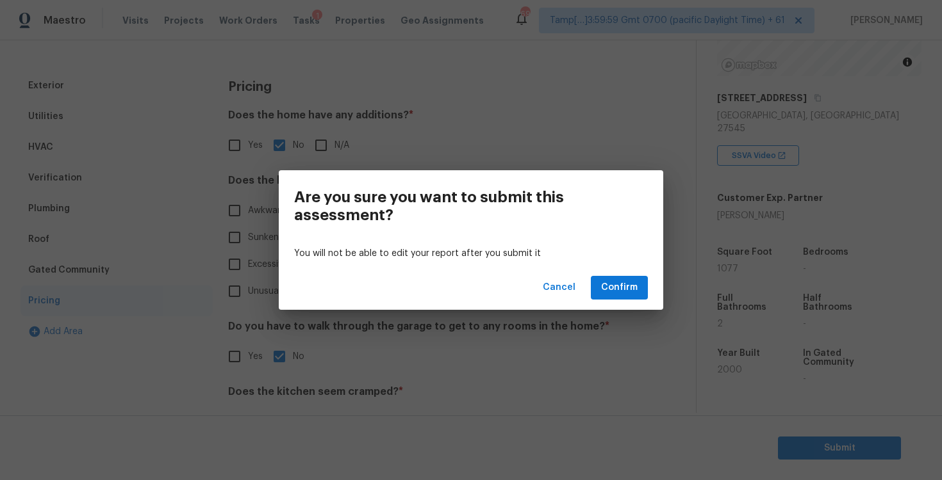
click at [632, 272] on div "Cancel Confirm" at bounding box center [471, 288] width 384 height 44
click at [632, 281] on span "Confirm" at bounding box center [619, 288] width 37 height 16
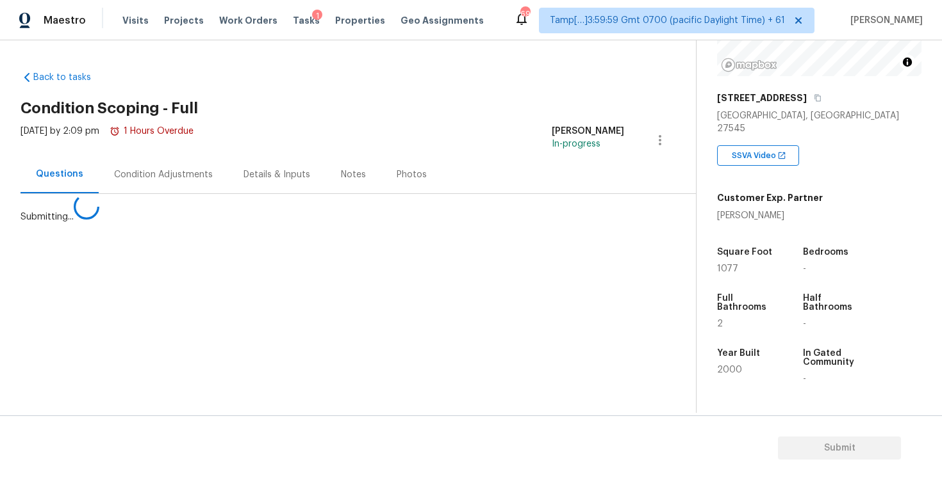
scroll to position [0, 0]
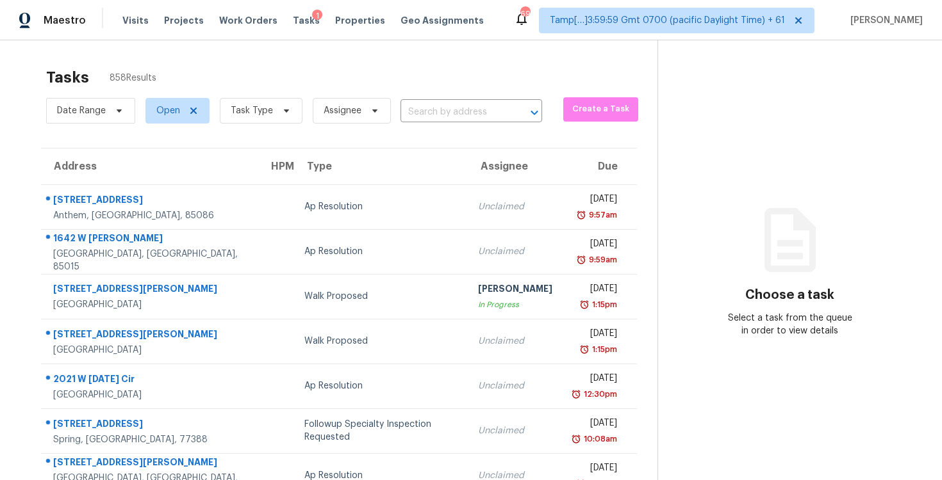
click at [409, 99] on div "Date Range Open Task Type Assignee ​" at bounding box center [294, 110] width 496 height 33
click at [417, 111] on input "text" at bounding box center [453, 112] width 106 height 20
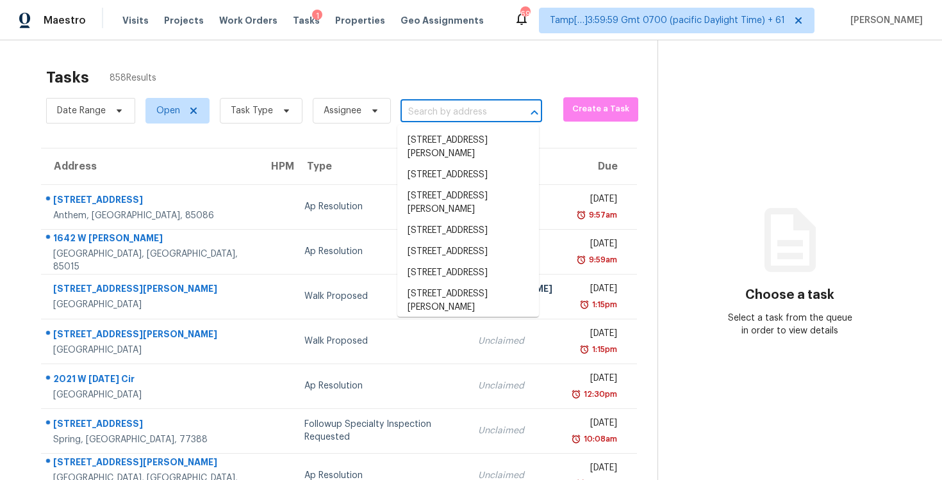
paste input "14 Ball Creek Way, Atlanta, GA 30350"
type input "14 Ball Creek Way, Atlanta, GA 30350"
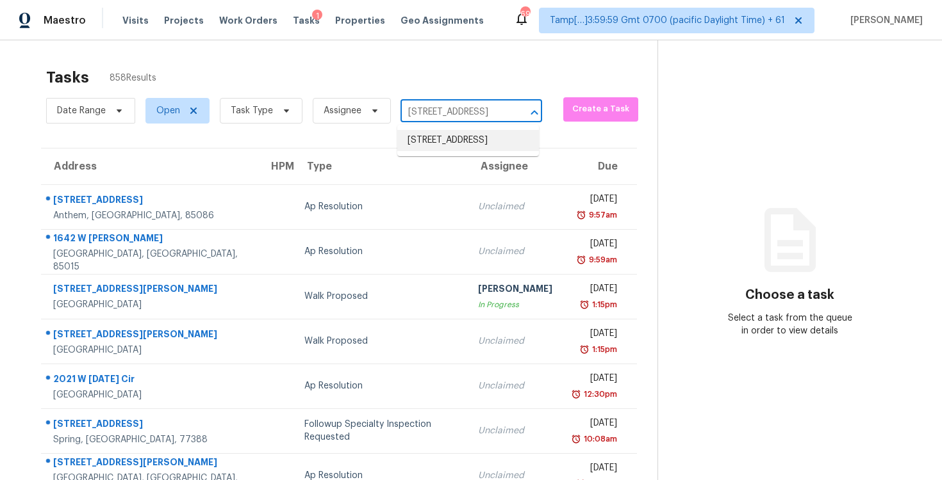
click at [452, 136] on li "14 Ball Creek Way, Atlanta, GA 30350" at bounding box center [468, 140] width 142 height 21
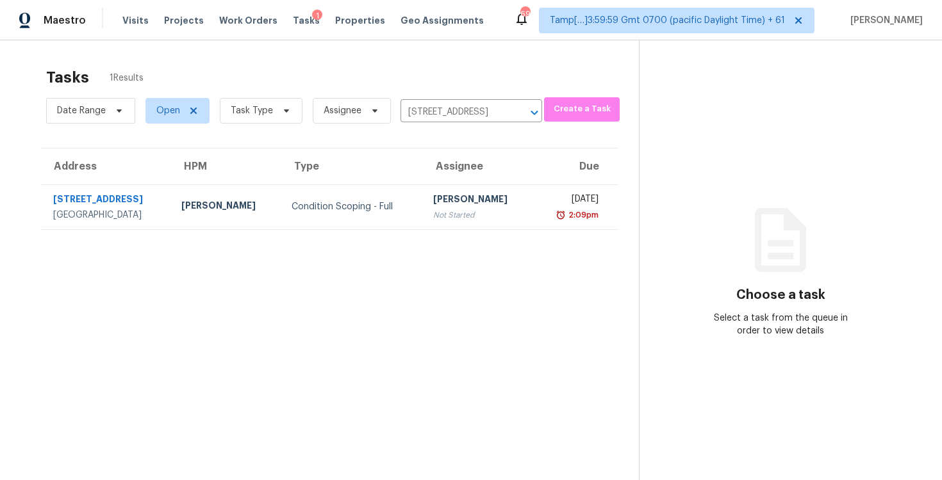
click at [473, 209] on div "Not Started" at bounding box center [478, 215] width 90 height 13
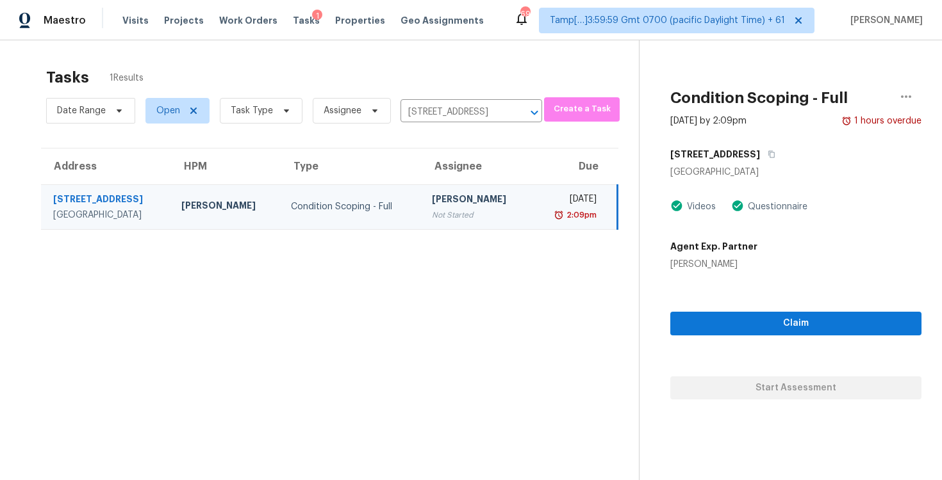
click at [709, 357] on div "Claim Start Assessment" at bounding box center [795, 335] width 251 height 129
click at [724, 331] on button "Claim" at bounding box center [795, 324] width 251 height 24
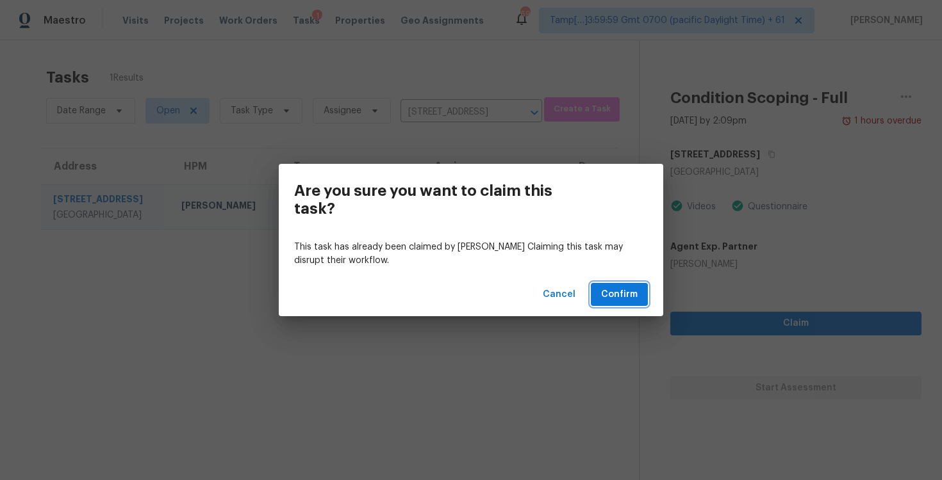
click at [630, 300] on span "Confirm" at bounding box center [619, 295] width 37 height 16
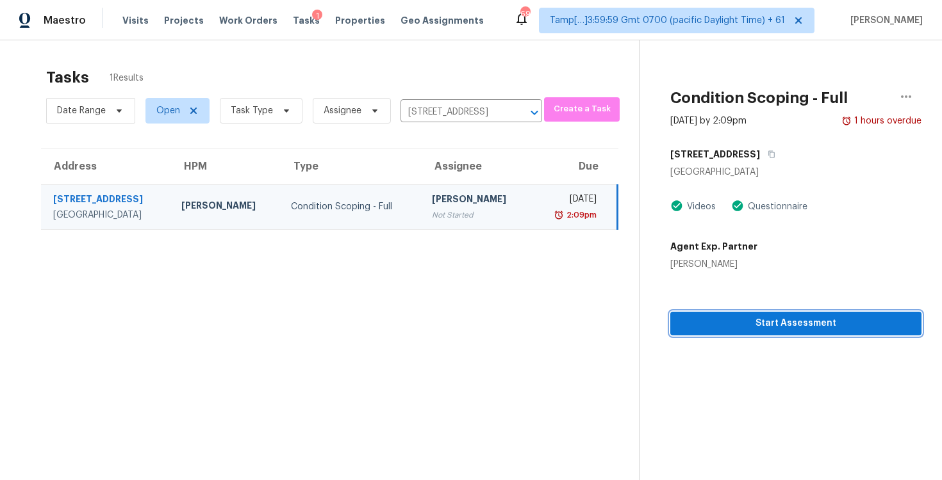
click at [741, 322] on span "Start Assessment" at bounding box center [795, 324] width 231 height 16
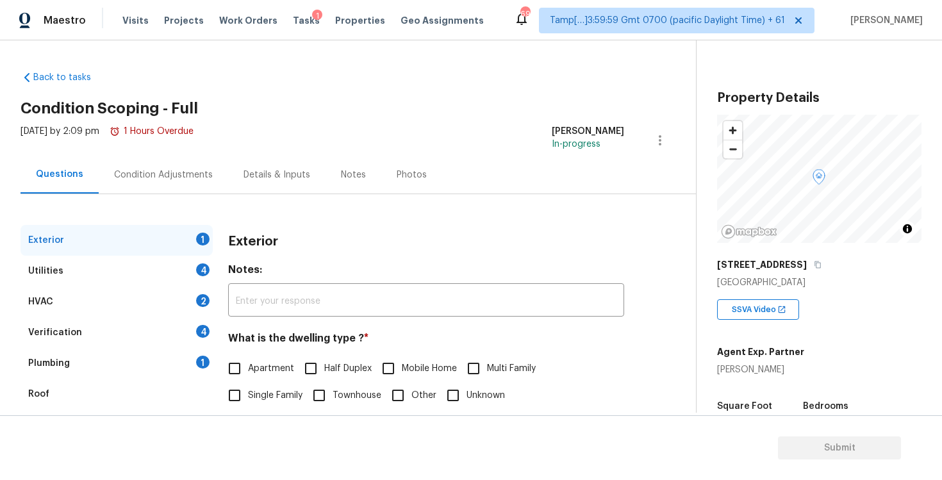
click at [325, 209] on div "Exterior 1 Utilities 4 HVAC 2 Verification 4 Plumbing 1 Roof Gated Community 1 …" at bounding box center [342, 370] width 644 height 352
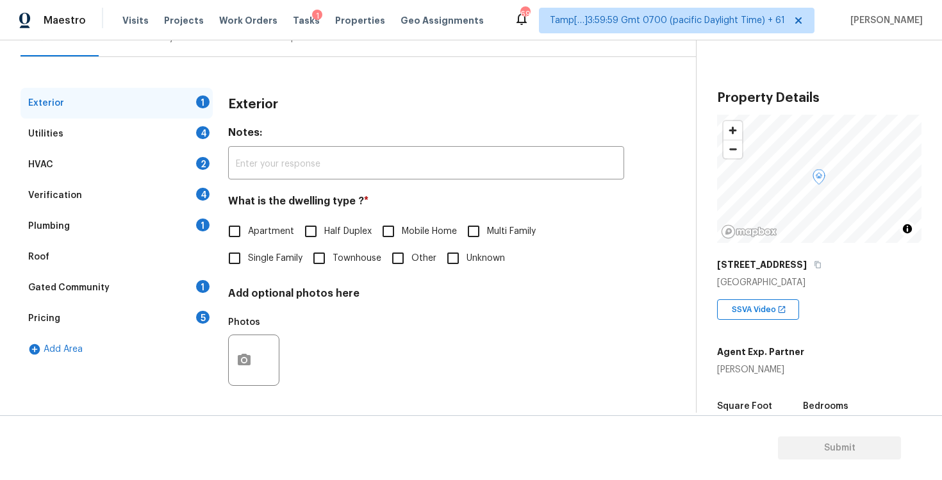
click at [223, 266] on input "Single Family" at bounding box center [234, 258] width 27 height 27
checkbox input "true"
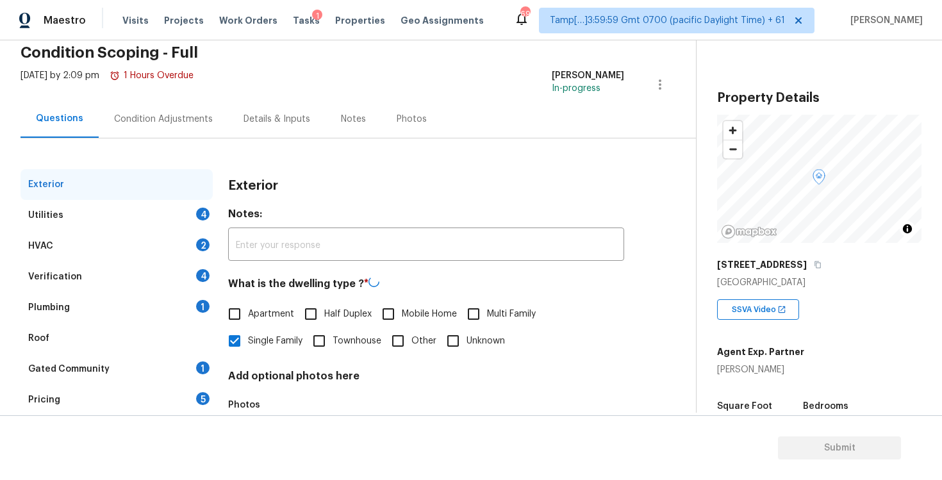
scroll to position [51, 0]
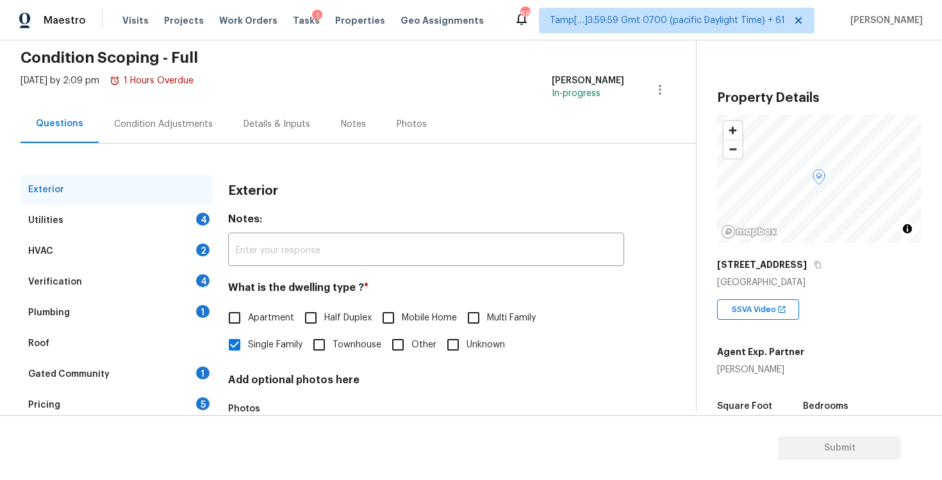
click at [190, 136] on div "Condition Adjustments" at bounding box center [163, 124] width 129 height 38
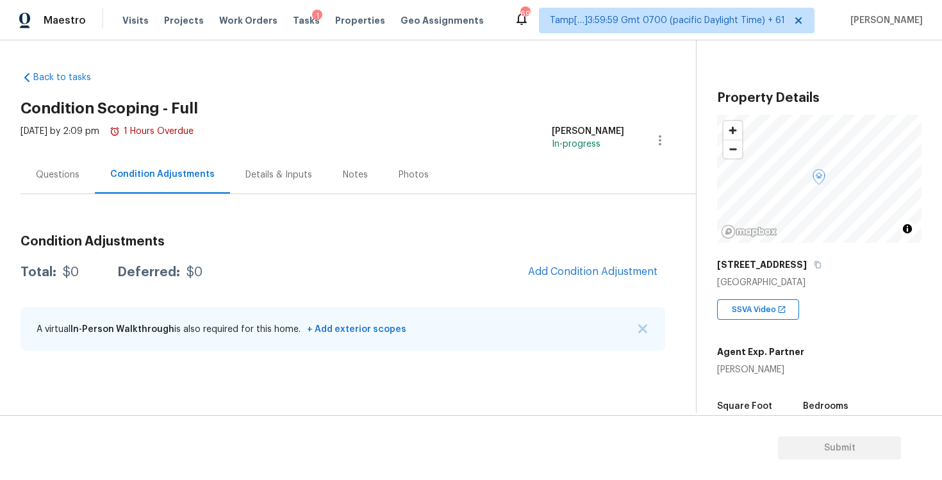
click at [459, 280] on div "Total: $0 Deferred: $0 Add Condition Adjustment" at bounding box center [342, 272] width 644 height 28
click at [565, 270] on span "Add Condition Adjustment" at bounding box center [592, 272] width 129 height 12
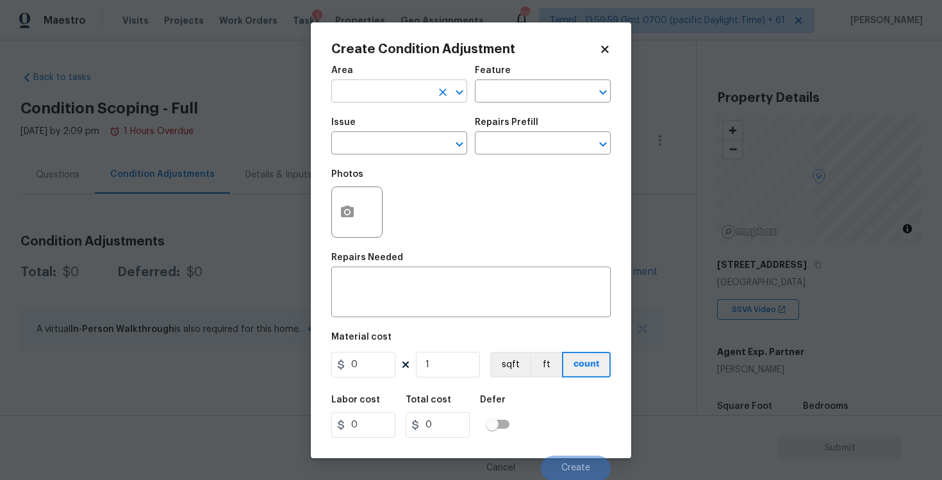
click at [375, 94] on input "text" at bounding box center [381, 93] width 100 height 20
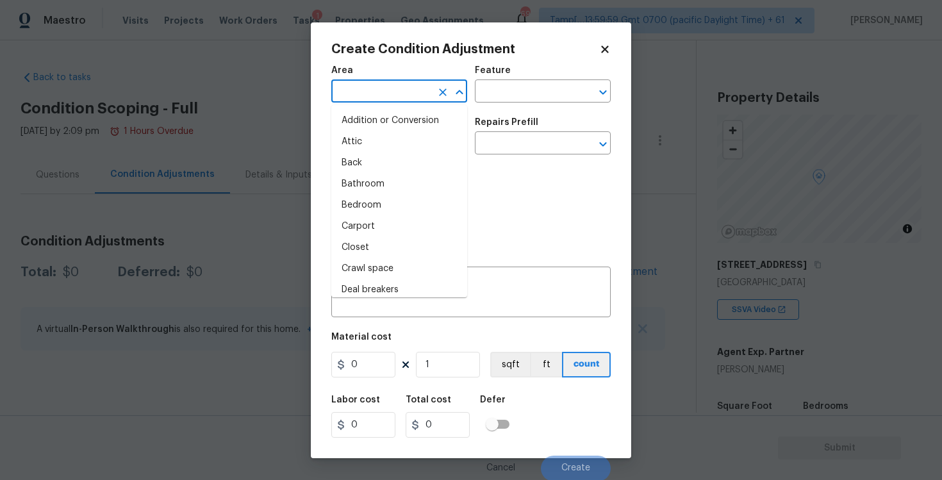
type input "e"
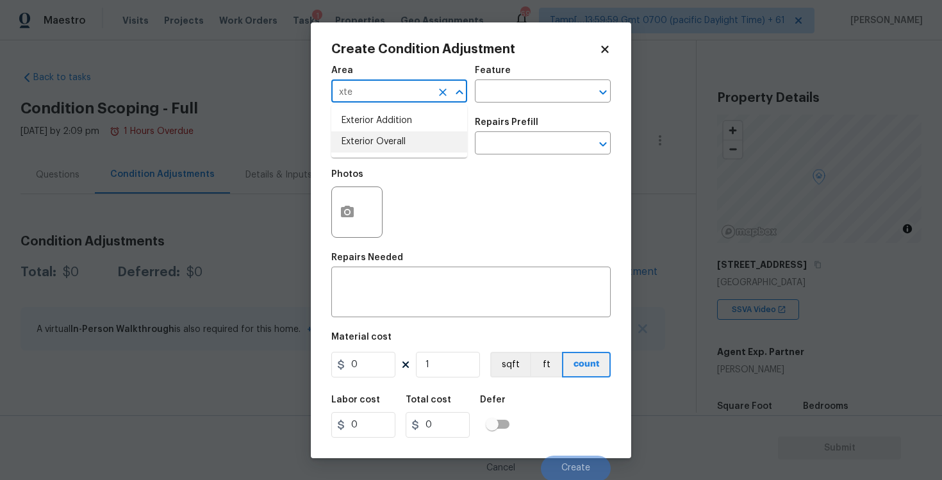
click at [372, 146] on li "Exterior Overall" at bounding box center [399, 141] width 136 height 21
type input "Exterior Overall"
click at [372, 146] on input "text" at bounding box center [381, 145] width 100 height 20
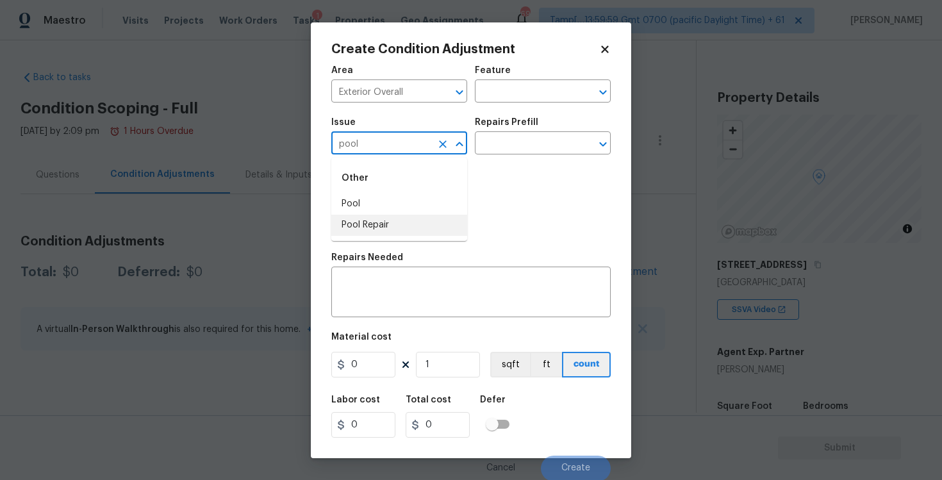
click at [391, 217] on li "Pool Repair" at bounding box center [399, 225] width 136 height 21
type input "Pool Repair"
click at [497, 159] on div "Issue Pool Repair ​ Repairs Prefill ​" at bounding box center [470, 136] width 279 height 52
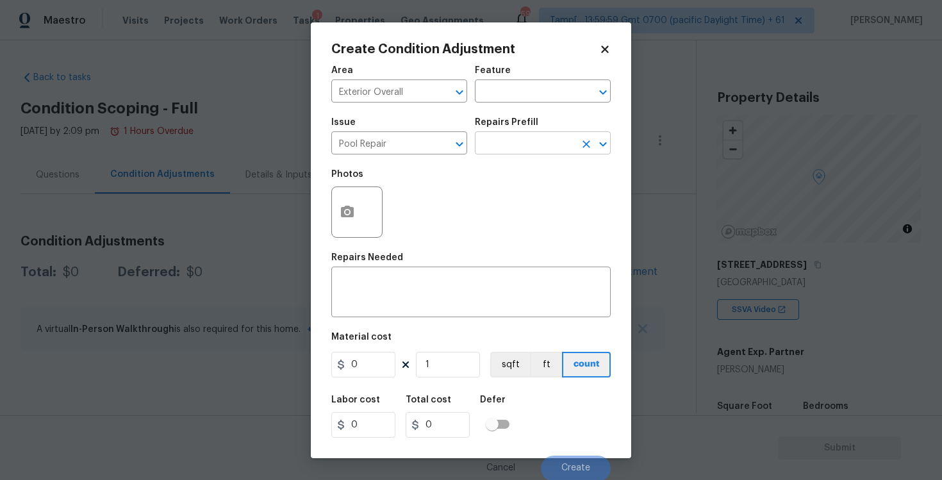
click at [498, 152] on input "text" at bounding box center [525, 145] width 100 height 20
type input "maj"
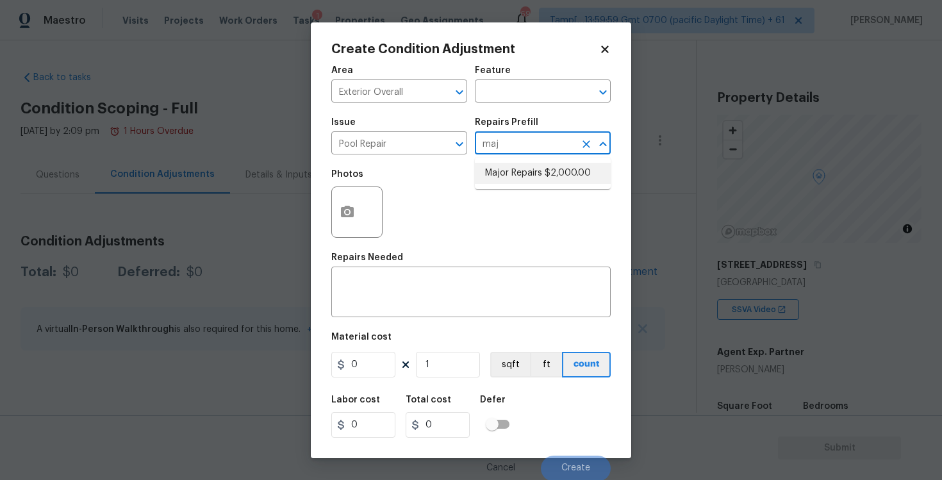
click at [521, 183] on li "Major Repairs $2,000.00" at bounding box center [543, 173] width 136 height 21
type input "Pool"
type textarea "large misc. repairs abandoned empty pool"
type input "2000"
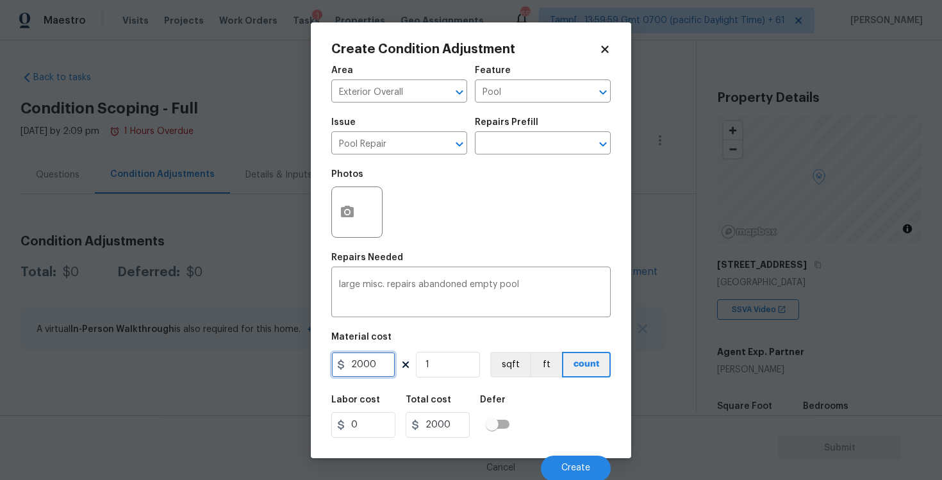
click at [353, 366] on input "2000" at bounding box center [363, 365] width 64 height 26
type input "12000"
click at [356, 208] on button "button" at bounding box center [347, 212] width 31 height 50
type input "12000"
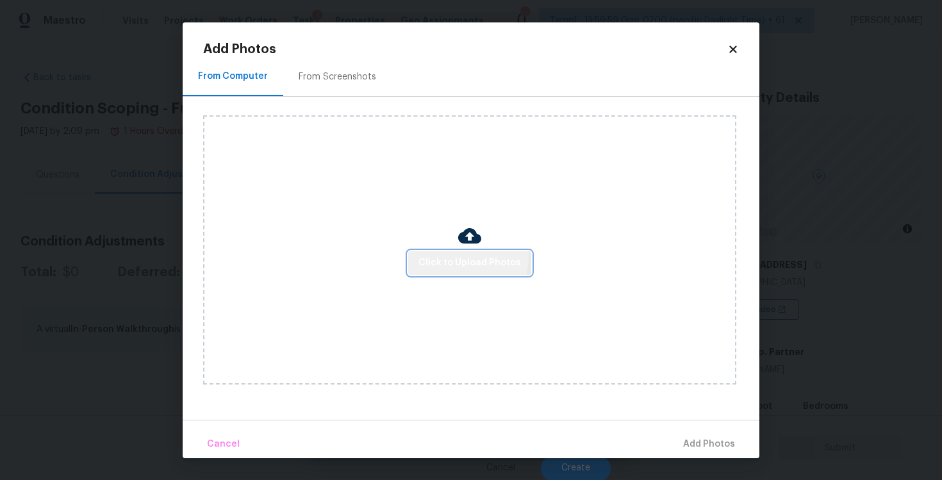
click at [464, 256] on span "Click to Upload Photos" at bounding box center [469, 263] width 102 height 16
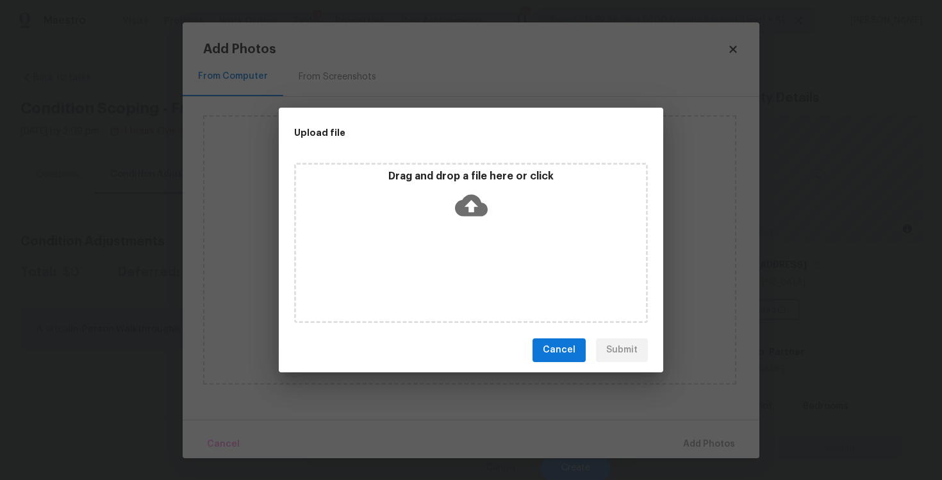
click at [463, 189] on icon at bounding box center [471, 205] width 33 height 33
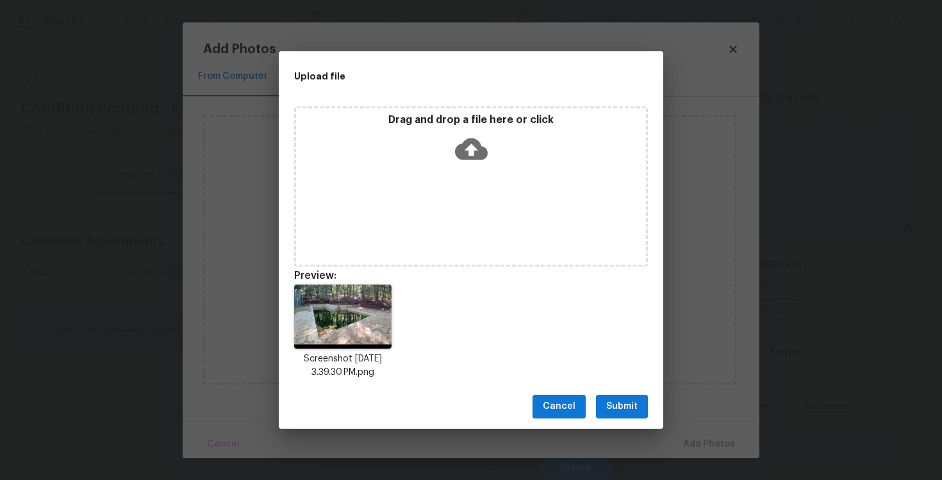
click at [637, 398] on span "Submit" at bounding box center [621, 406] width 31 height 16
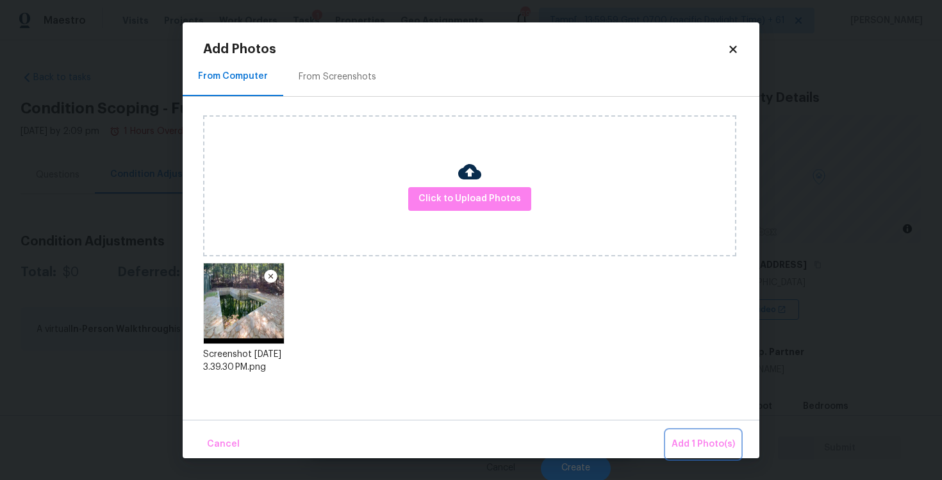
click at [682, 434] on button "Add 1 Photo(s)" at bounding box center [703, 444] width 74 height 28
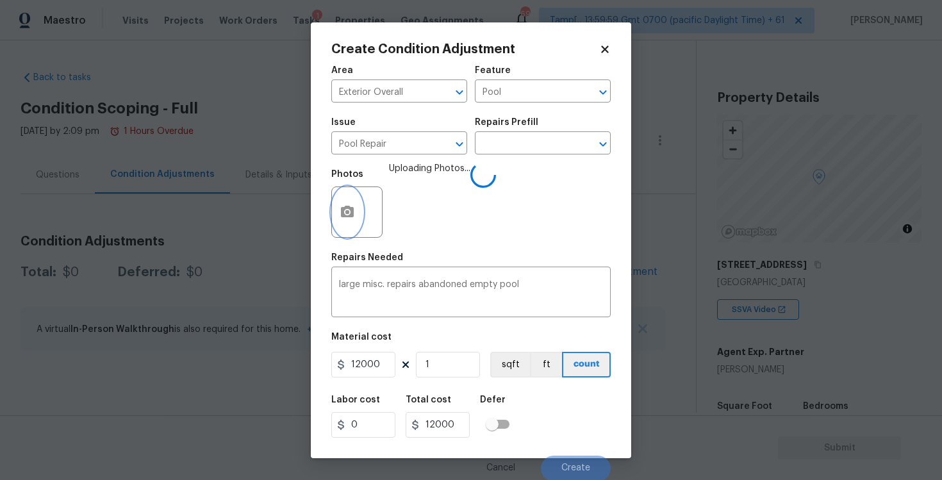
scroll to position [1, 0]
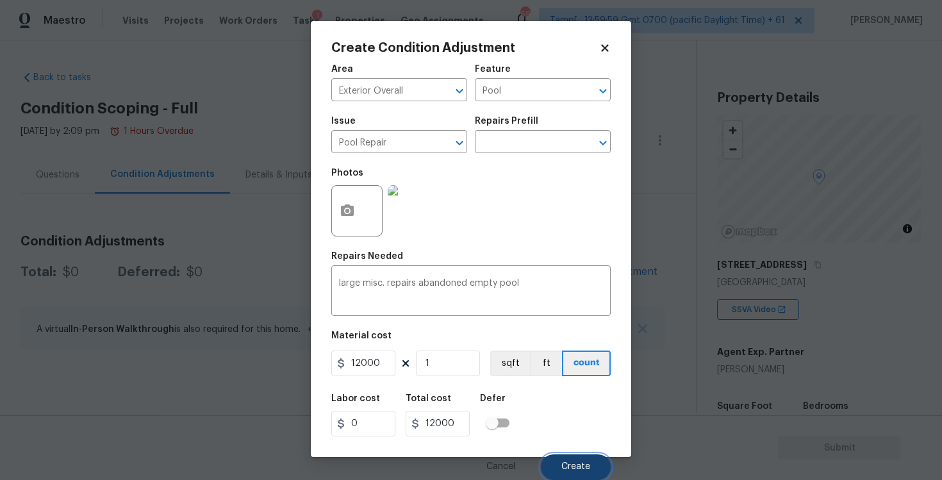
click at [571, 454] on button "Create" at bounding box center [576, 467] width 70 height 26
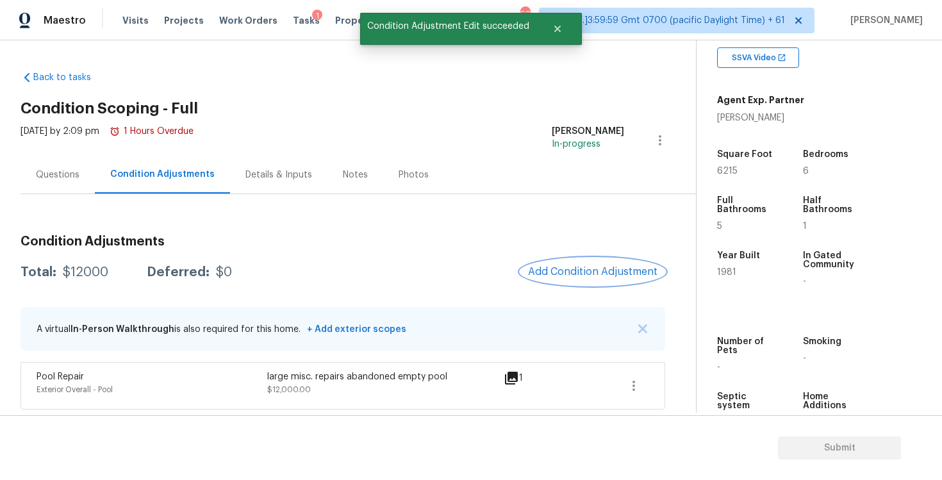
scroll to position [291, 0]
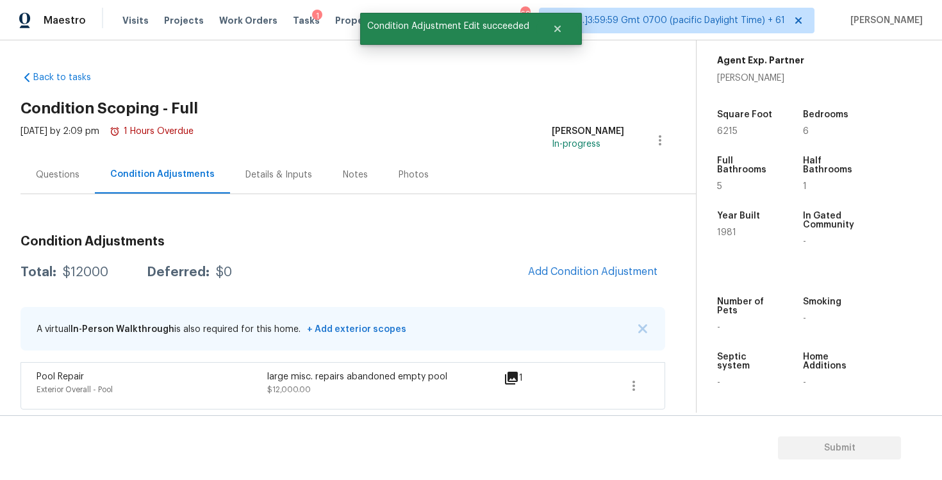
click at [67, 162] on div "Questions" at bounding box center [57, 175] width 74 height 38
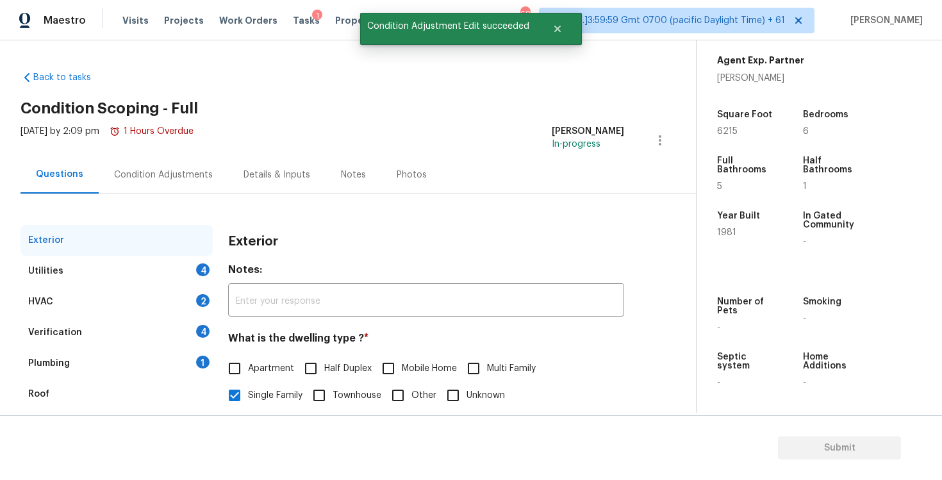
scroll to position [120, 0]
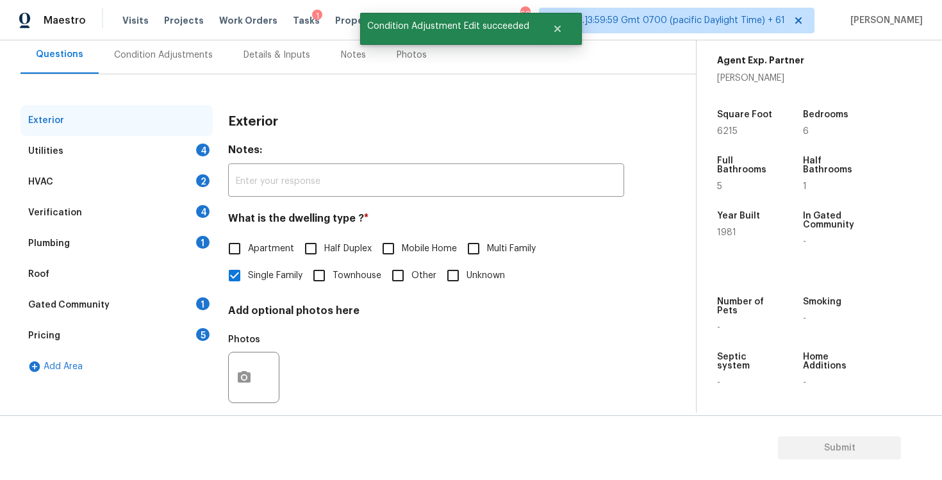
click at [163, 208] on div "Verification 4" at bounding box center [116, 212] width 192 height 31
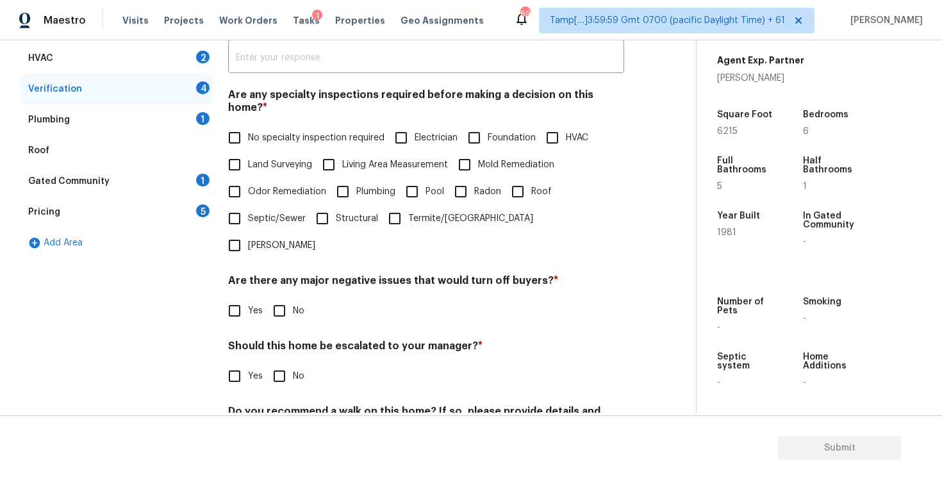
scroll to position [262, 0]
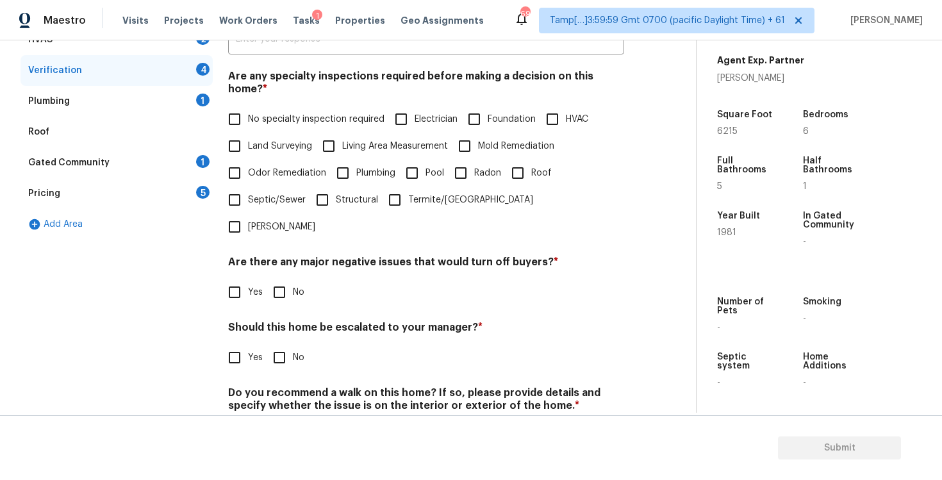
click at [245, 344] on input "Yes" at bounding box center [234, 357] width 27 height 27
checkbox input "true"
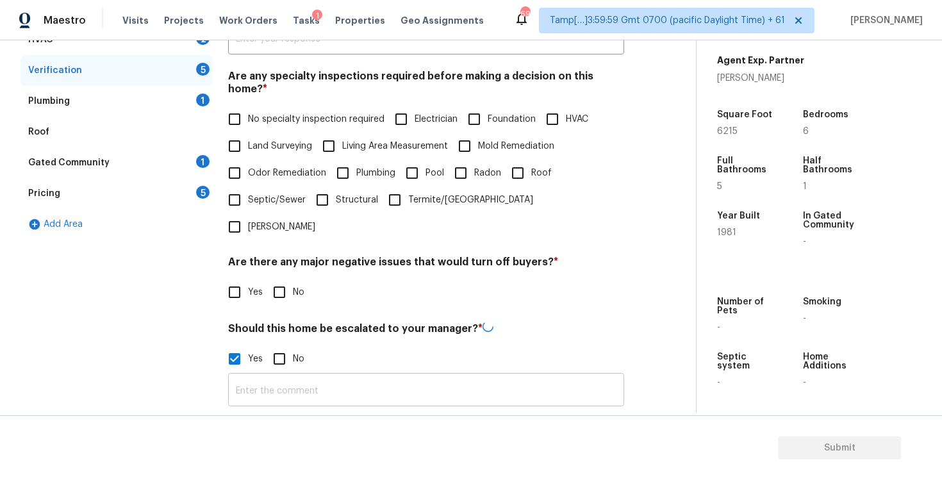
click at [311, 376] on input "text" at bounding box center [426, 391] width 396 height 30
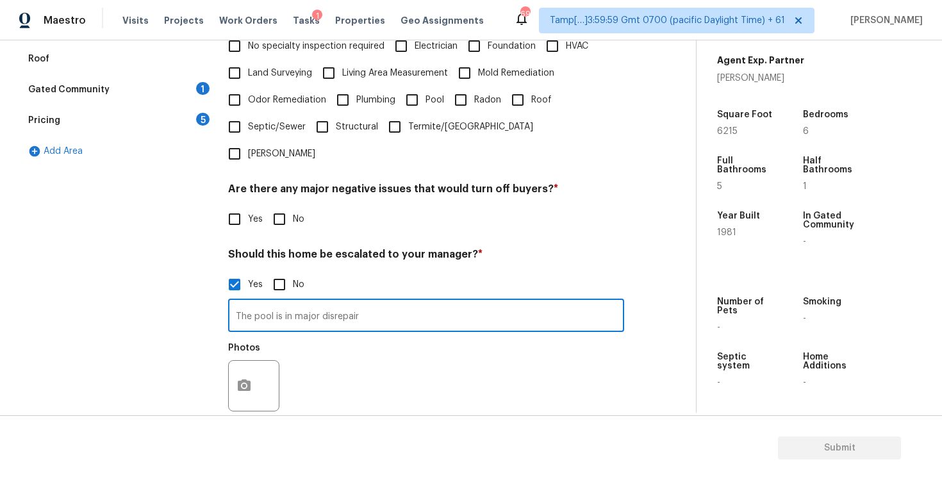
scroll to position [347, 0]
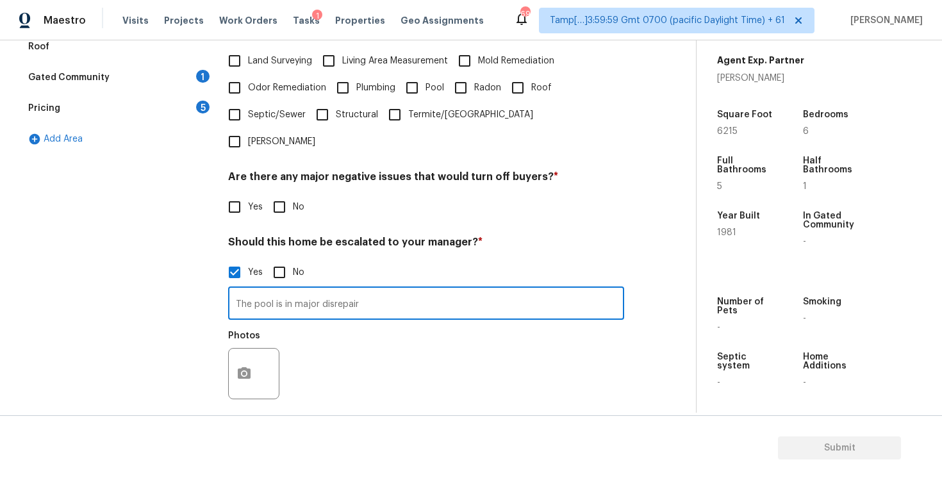
type input "The pool is in major disrepair"
click at [249, 348] on button "button" at bounding box center [244, 373] width 31 height 50
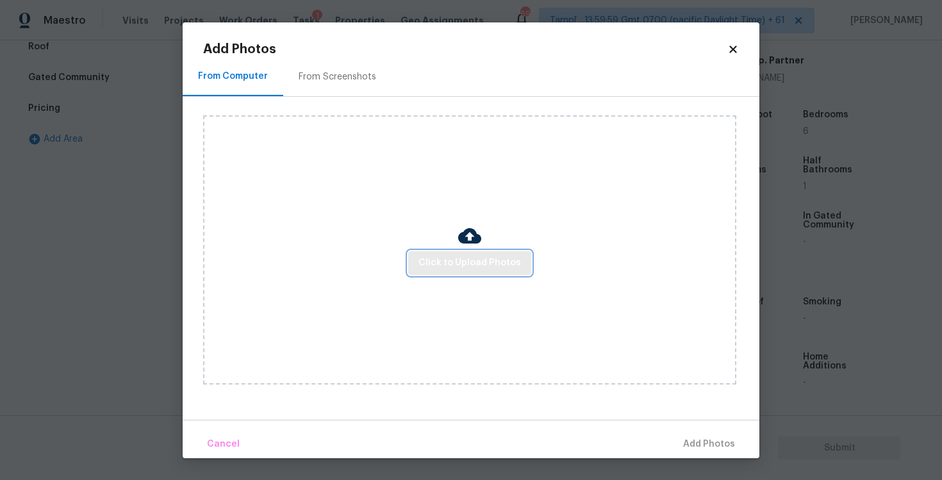
click at [464, 255] on span "Click to Upload Photos" at bounding box center [469, 263] width 102 height 16
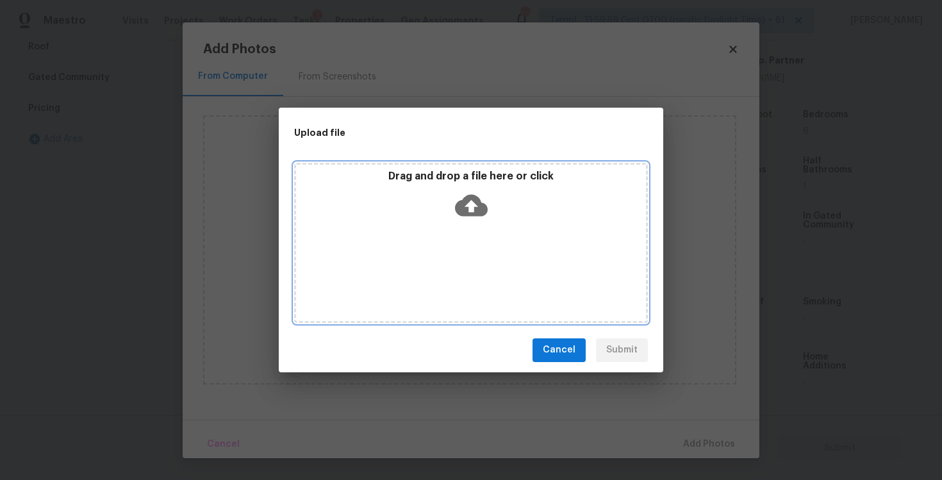
click at [464, 214] on icon at bounding box center [471, 205] width 33 height 22
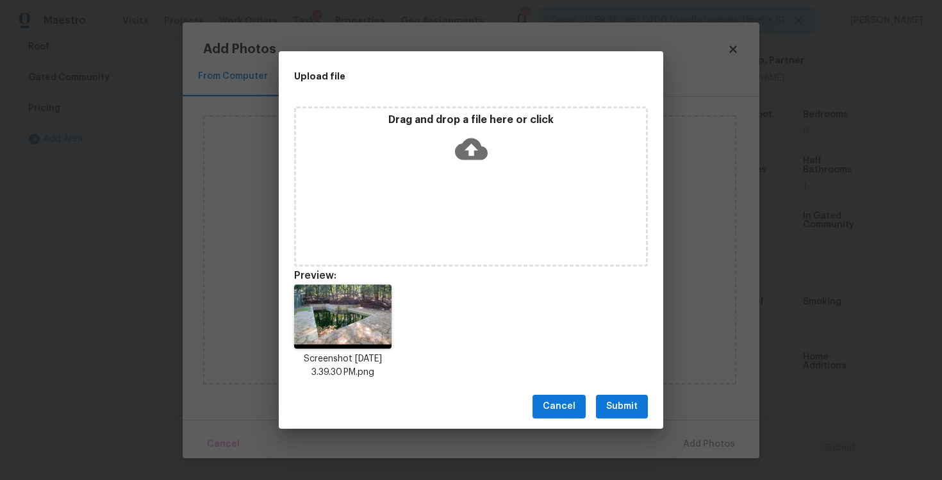
click at [621, 415] on button "Submit" at bounding box center [622, 407] width 52 height 24
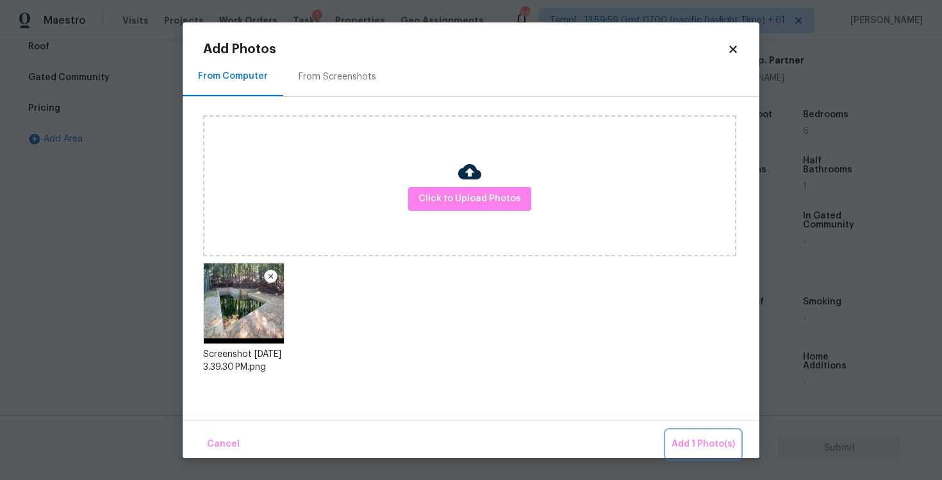
click at [724, 439] on span "Add 1 Photo(s)" at bounding box center [702, 444] width 63 height 16
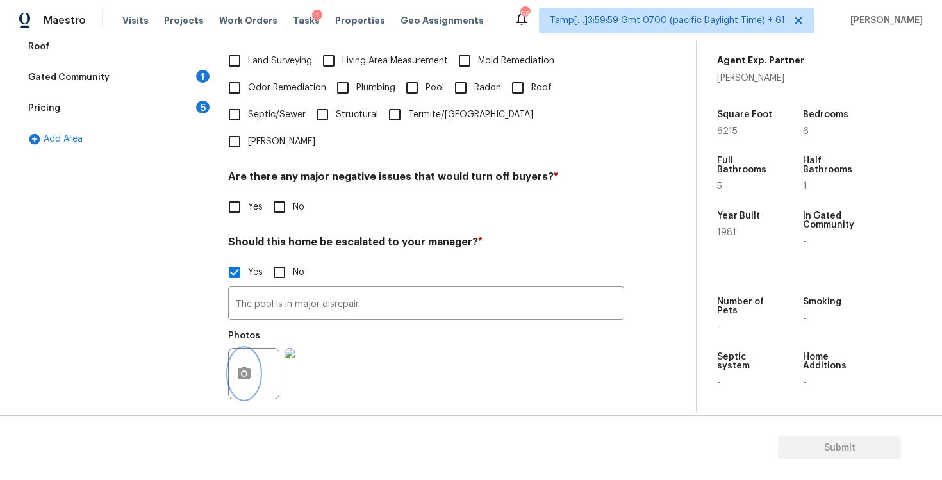
scroll to position [58, 0]
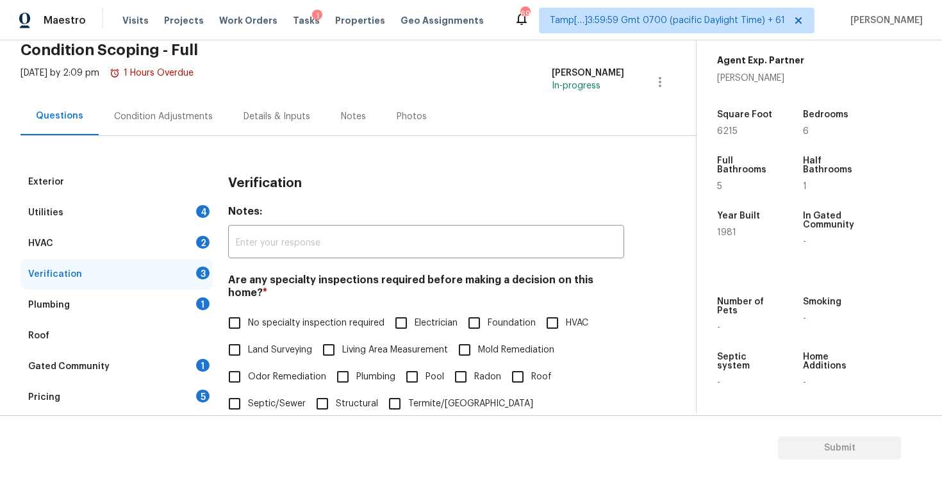
click at [191, 119] on div "Condition Adjustments" at bounding box center [163, 116] width 99 height 13
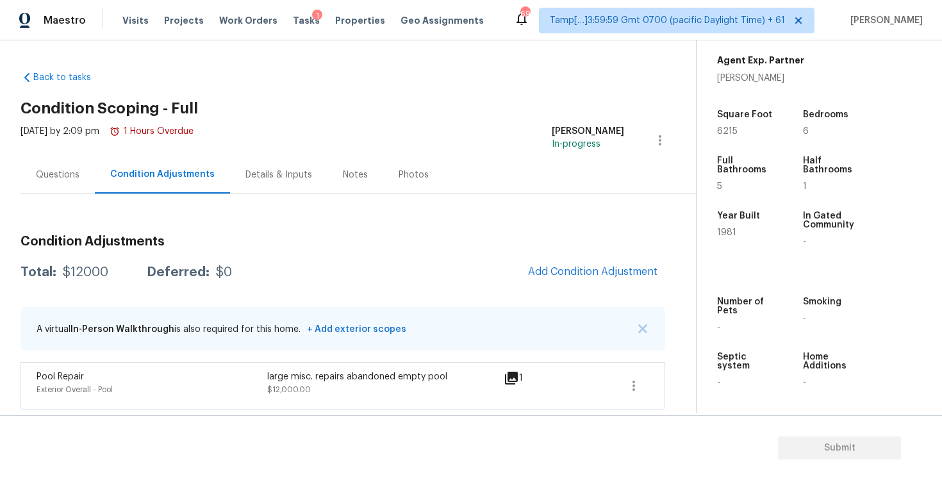
scroll to position [1, 0]
click at [547, 281] on span "Add Condition Adjustment" at bounding box center [592, 272] width 145 height 28
click at [569, 274] on span "Add Condition Adjustment" at bounding box center [592, 271] width 129 height 12
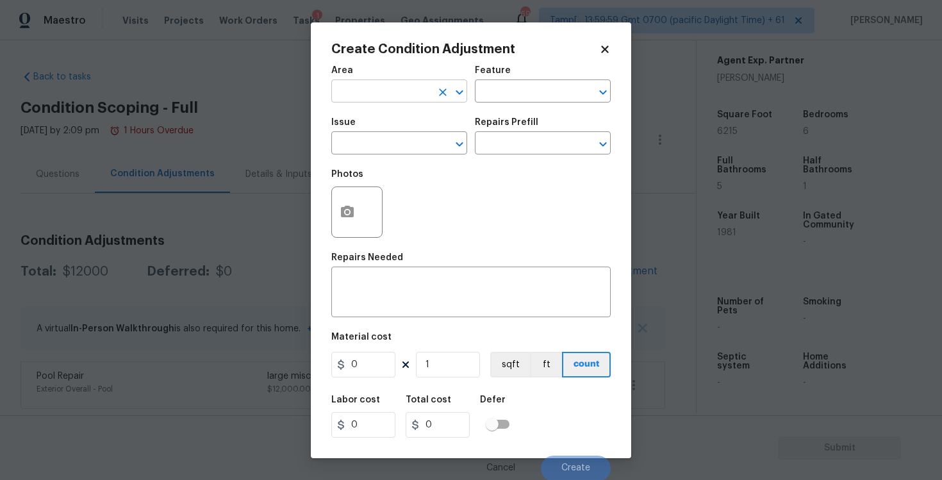
click at [371, 99] on input "text" at bounding box center [381, 93] width 100 height 20
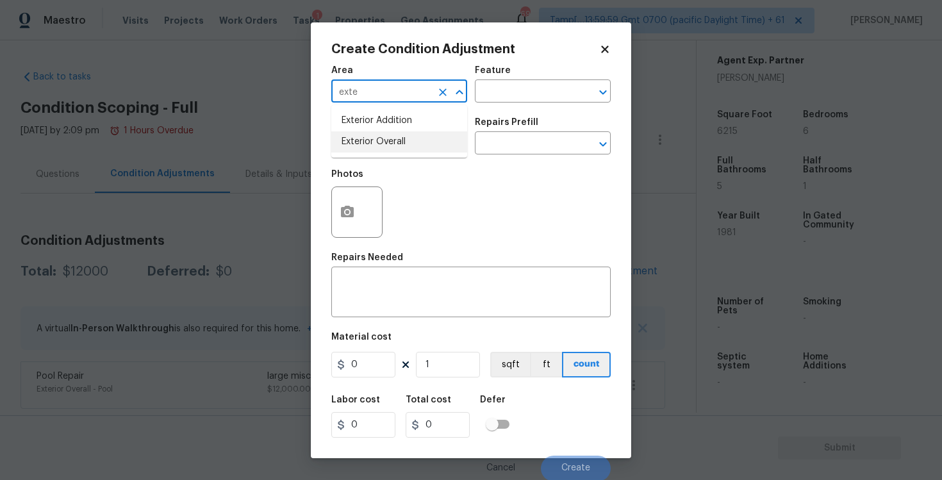
click at [374, 142] on li "Exterior Overall" at bounding box center [399, 141] width 136 height 21
type input "Exterior Overall"
click at [374, 142] on input "text" at bounding box center [381, 145] width 100 height 20
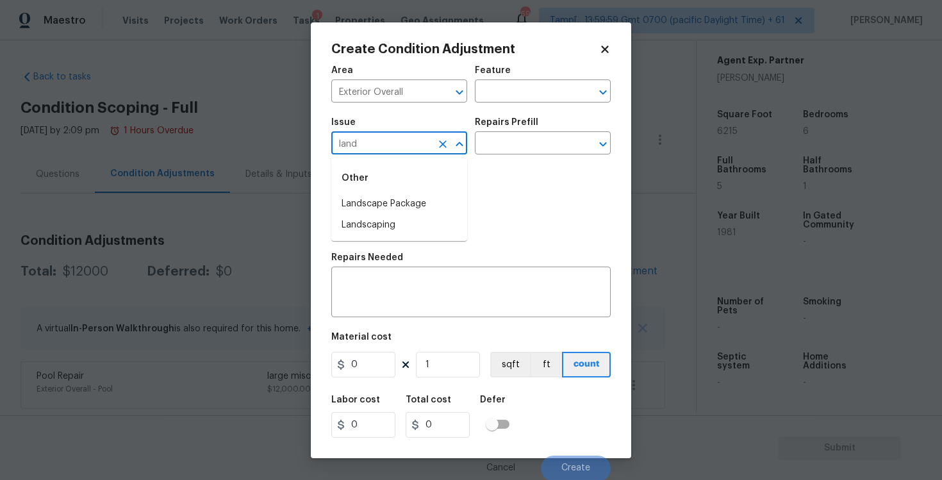
click at [395, 188] on div "Other" at bounding box center [399, 178] width 136 height 31
click at [395, 199] on li "Landscape Package" at bounding box center [399, 203] width 136 height 21
type input "Landscape Package"
click at [503, 146] on input "text" at bounding box center [525, 145] width 100 height 20
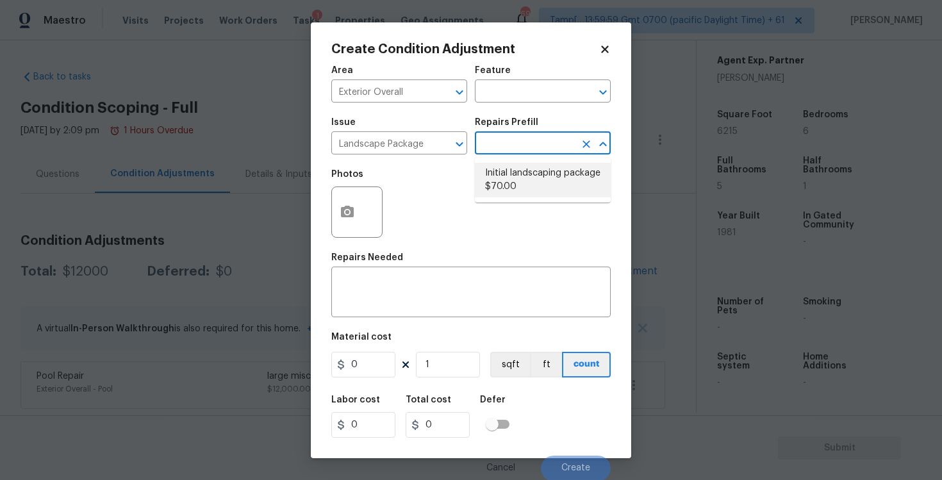
click at [513, 167] on li "Initial landscaping package $70.00" at bounding box center [543, 180] width 136 height 35
type input "Home Readiness Packages"
type textarea "Mowing of grass up to 6" in height. Mow, edge along driveways & sidewalks, trim…"
type input "70"
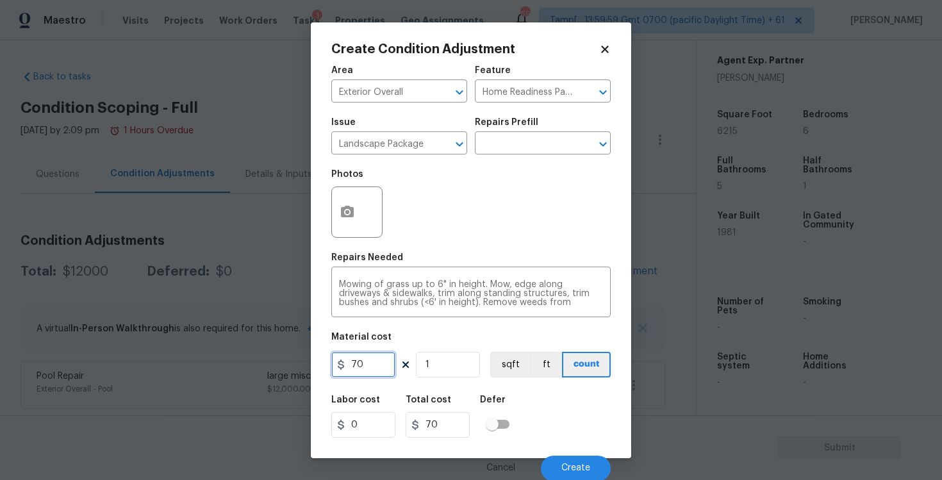
click at [378, 366] on input "70" at bounding box center [363, 365] width 64 height 26
type input "3000"
click at [352, 217] on icon "button" at bounding box center [347, 212] width 13 height 12
type input "3000"
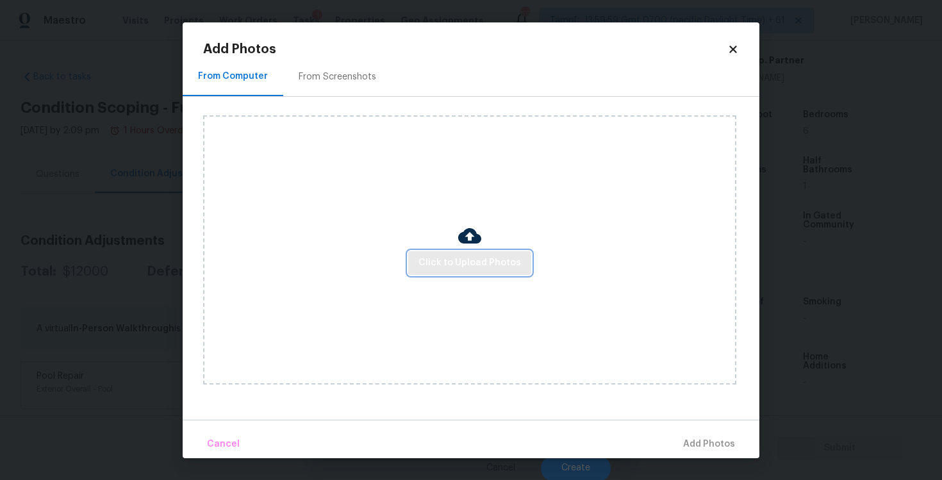
click at [466, 263] on span "Click to Upload Photos" at bounding box center [469, 263] width 102 height 16
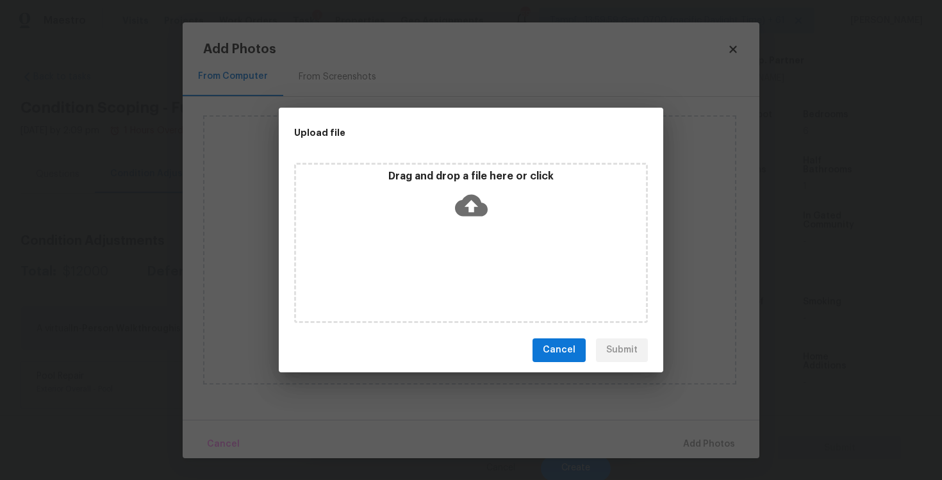
click at [468, 190] on icon at bounding box center [471, 205] width 33 height 33
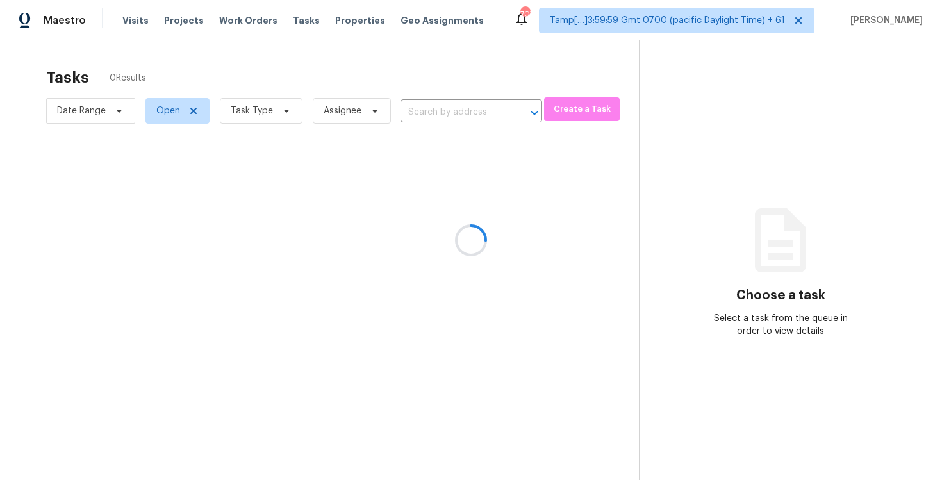
click at [136, 15] on div at bounding box center [471, 240] width 942 height 480
click at [136, 20] on div at bounding box center [471, 240] width 942 height 480
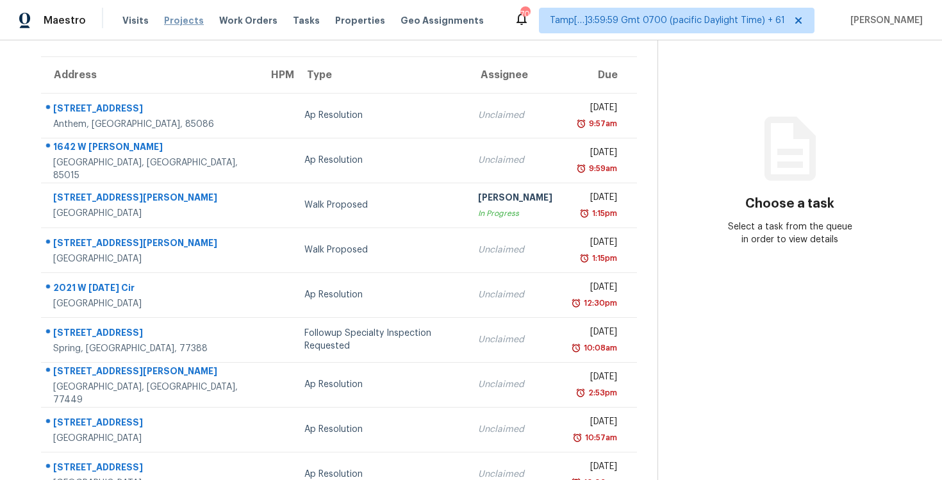
scroll to position [104, 0]
